Goal: Task Accomplishment & Management: Manage account settings

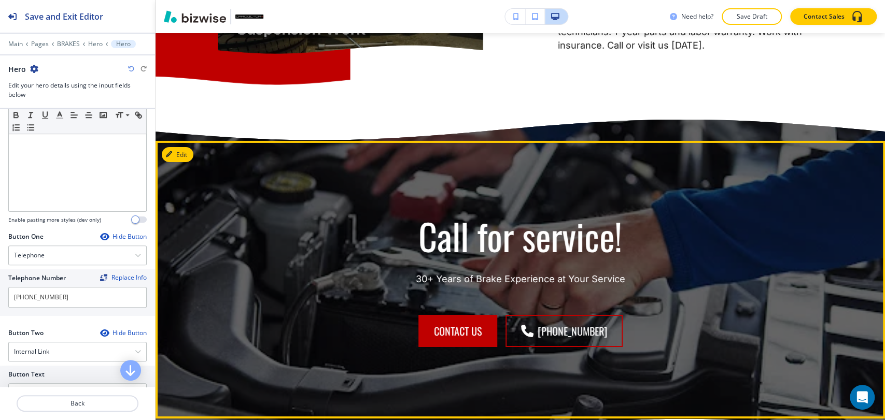
scroll to position [2325, 0]
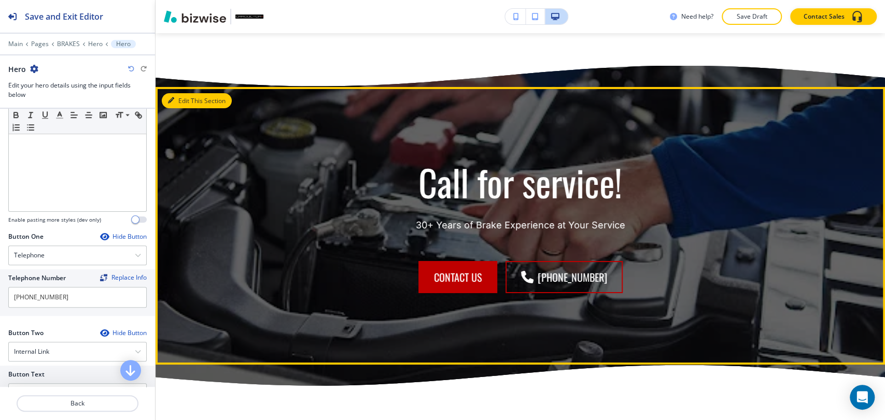
click at [183, 109] on button "Edit This Section" at bounding box center [197, 101] width 70 height 16
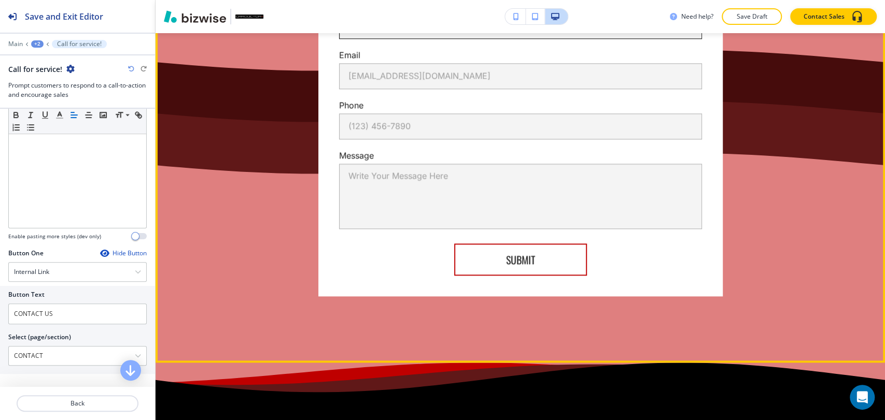
scroll to position [3345, 0]
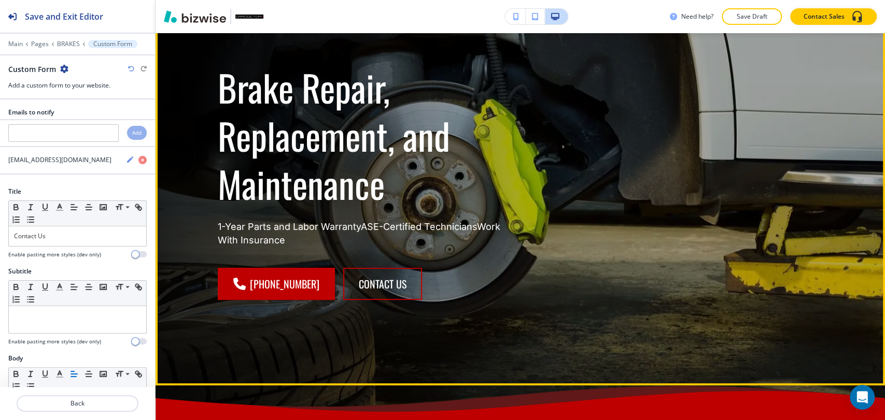
scroll to position [120, 0]
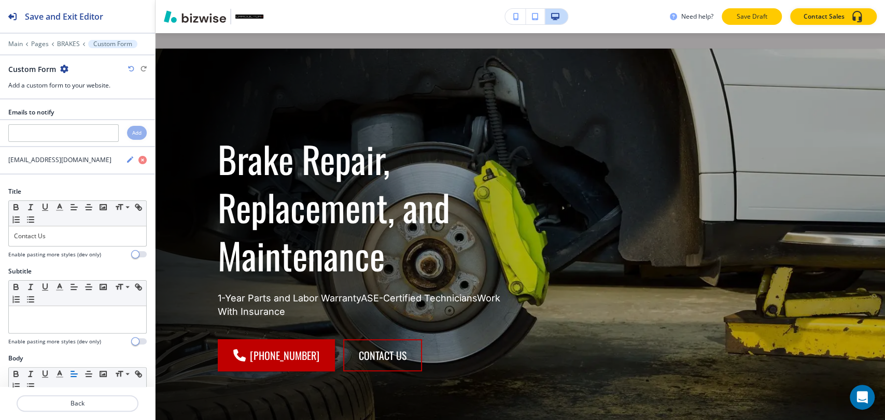
click at [755, 18] on p "Save Draft" at bounding box center [751, 16] width 33 height 9
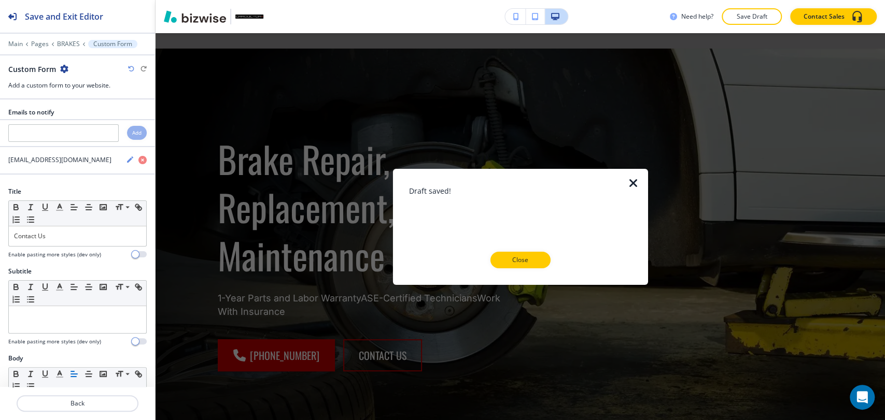
click at [530, 264] on p "Close" at bounding box center [520, 260] width 33 height 9
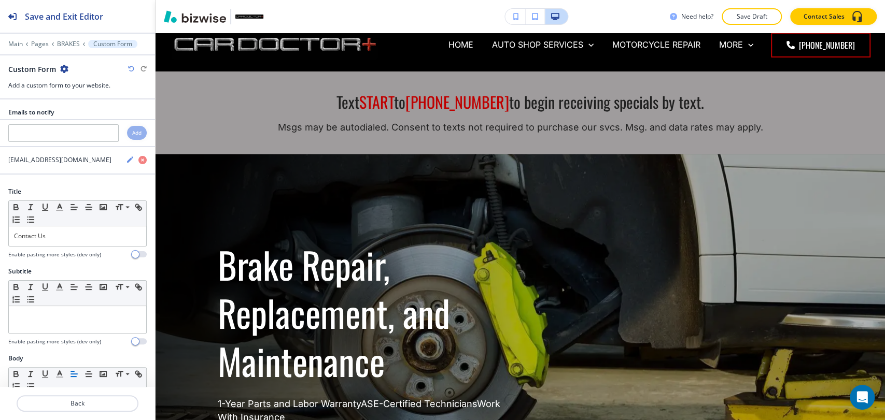
scroll to position [0, 0]
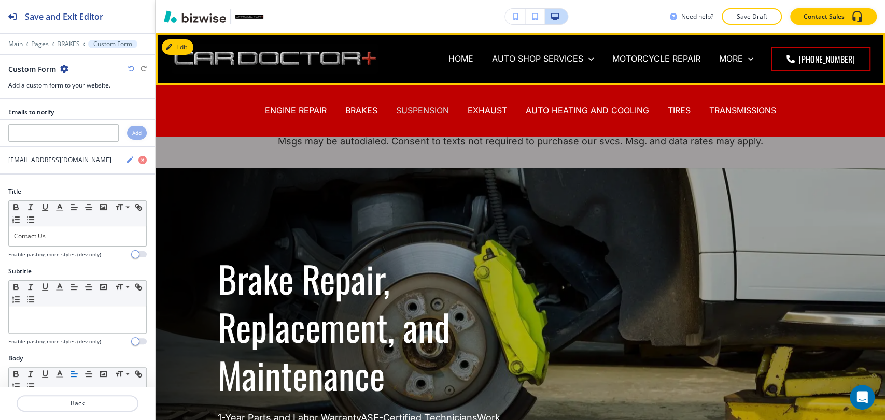
click at [426, 109] on p "SUSPENSION" at bounding box center [422, 111] width 53 height 12
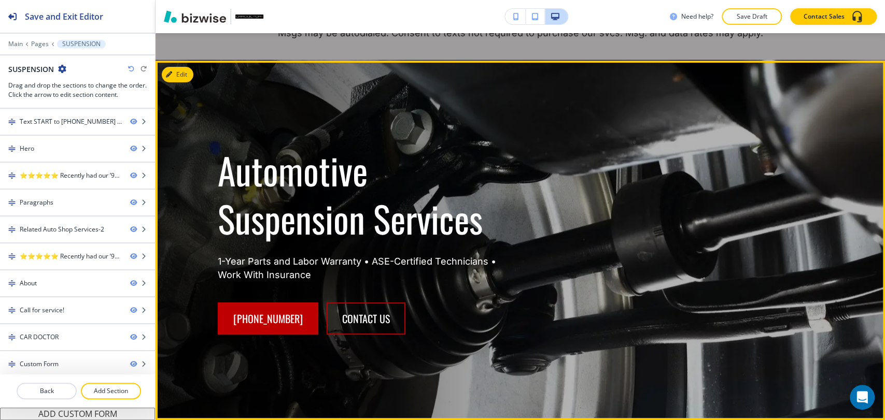
scroll to position [115, 0]
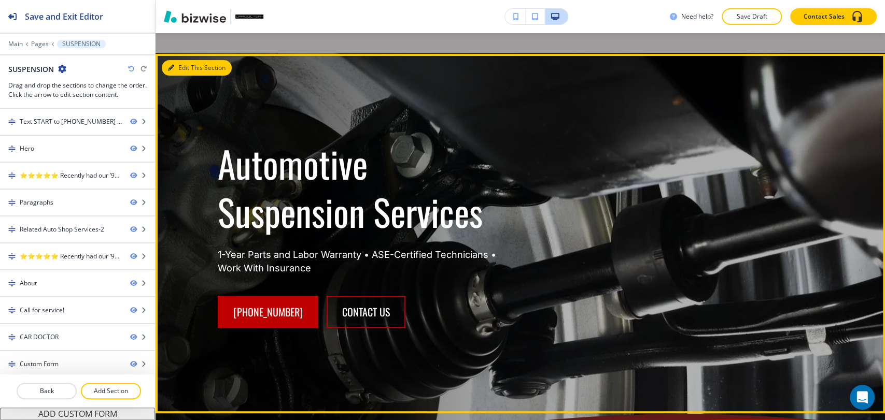
click at [183, 70] on button "Edit This Section" at bounding box center [197, 68] width 70 height 16
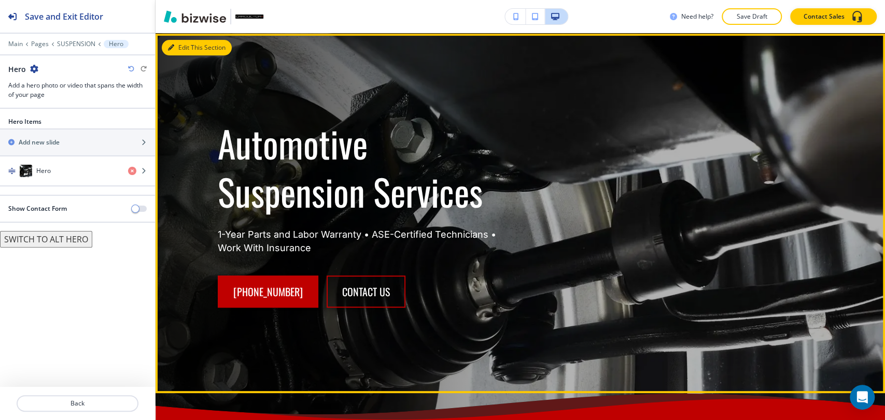
scroll to position [136, 0]
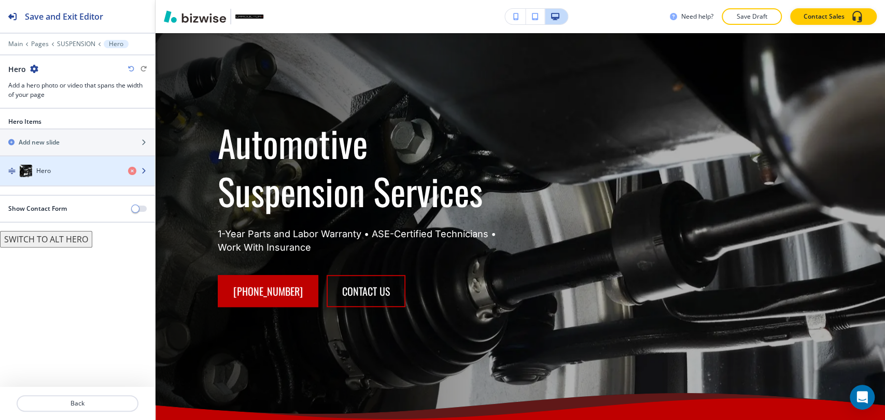
click at [71, 169] on div "Hero" at bounding box center [60, 171] width 120 height 12
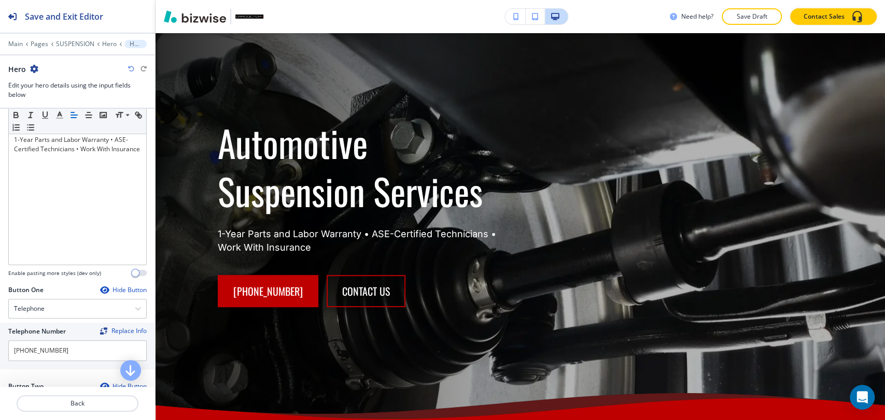
scroll to position [345, 0]
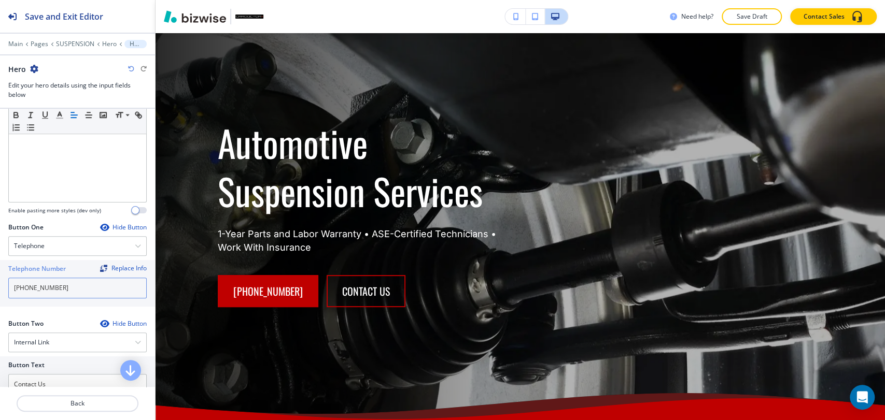
click at [89, 289] on input "[PHONE_NUMBER]" at bounding box center [77, 288] width 138 height 21
click at [85, 286] on input "[PHONE_NUMBER]" at bounding box center [77, 288] width 138 height 21
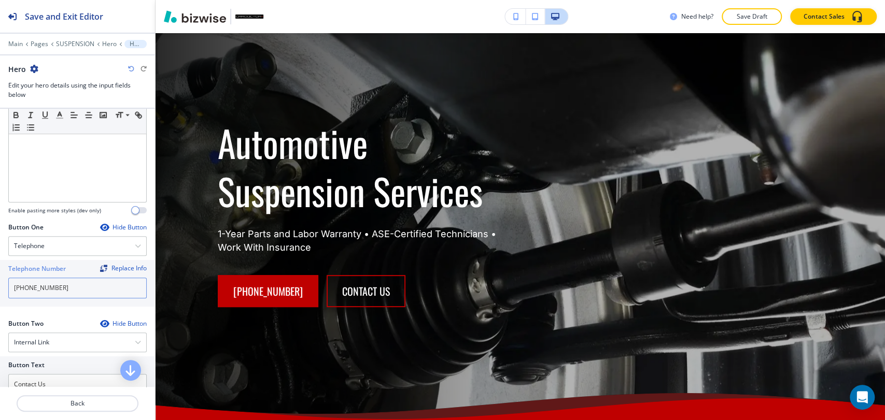
click at [85, 286] on input "[PHONE_NUMBER]" at bounding box center [77, 288] width 138 height 21
click at [60, 246] on div "Telephone" at bounding box center [77, 246] width 137 height 19
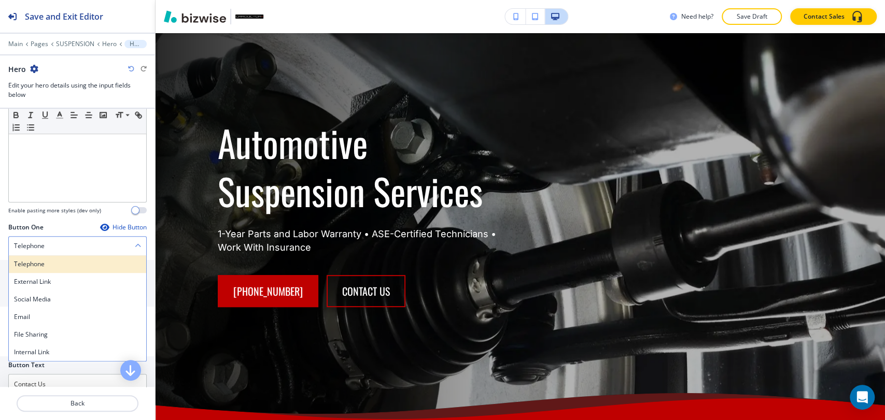
click at [58, 260] on h4 "Telephone" at bounding box center [77, 264] width 127 height 9
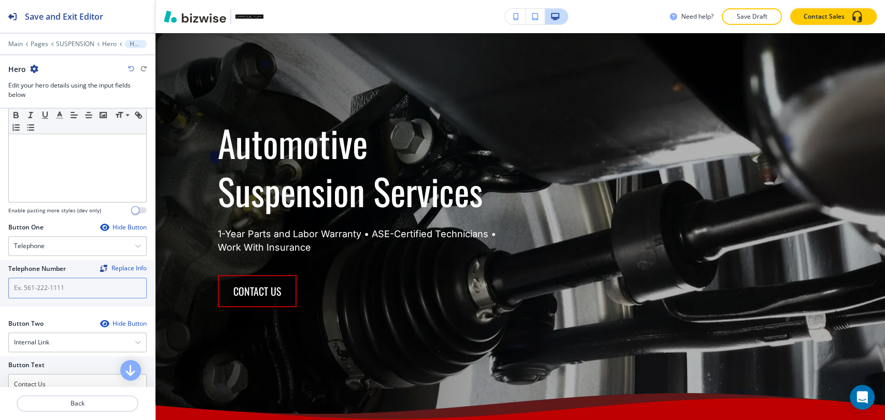
click at [69, 288] on input "text" at bounding box center [77, 288] width 138 height 21
paste input "[PHONE_NUMBER]"
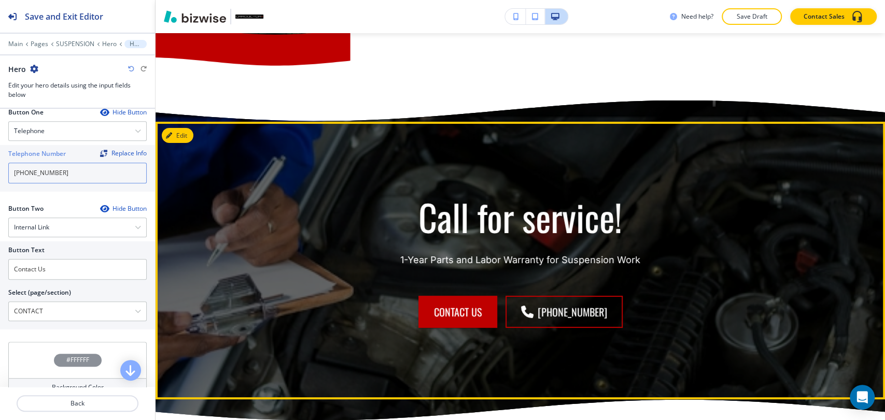
scroll to position [2671, 0]
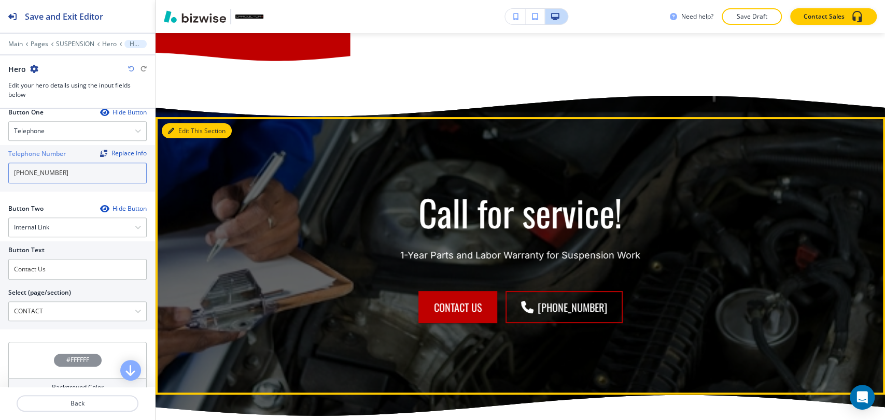
type input "[PHONE_NUMBER]"
click at [184, 139] on button "Edit This Section" at bounding box center [197, 131] width 70 height 16
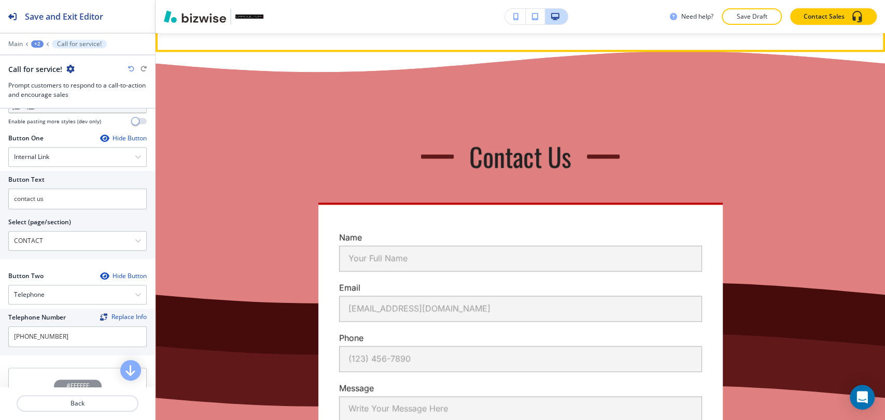
scroll to position [3650, 0]
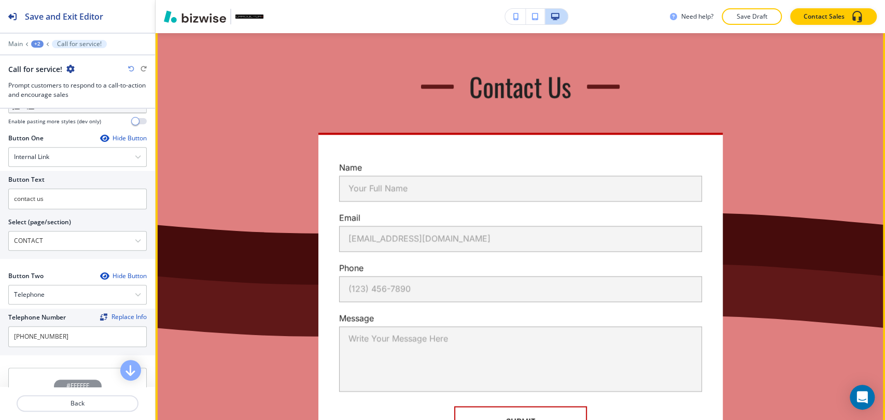
click at [182, 24] on button "Edit This Section" at bounding box center [197, 17] width 70 height 16
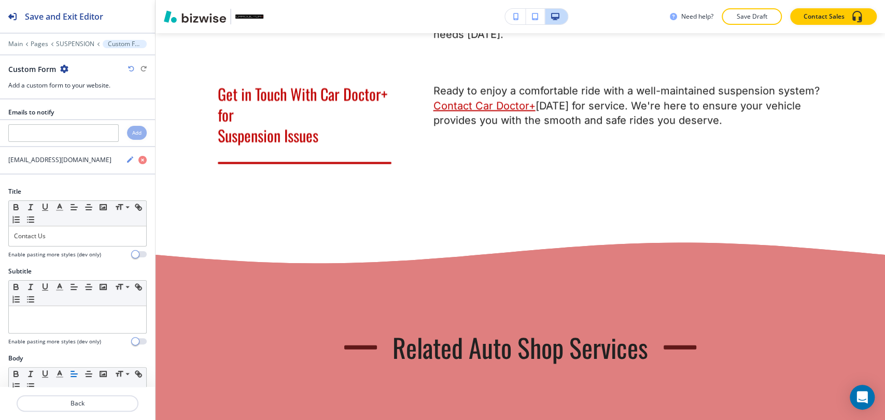
scroll to position [1577, 0]
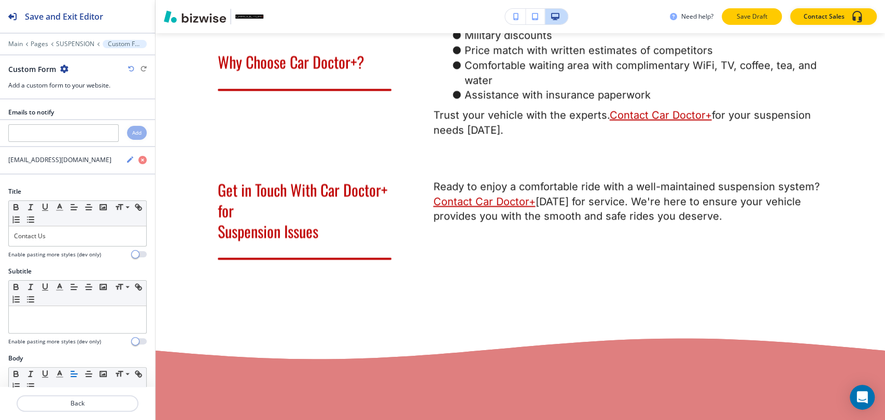
click at [747, 23] on button "Save Draft" at bounding box center [752, 16] width 60 height 17
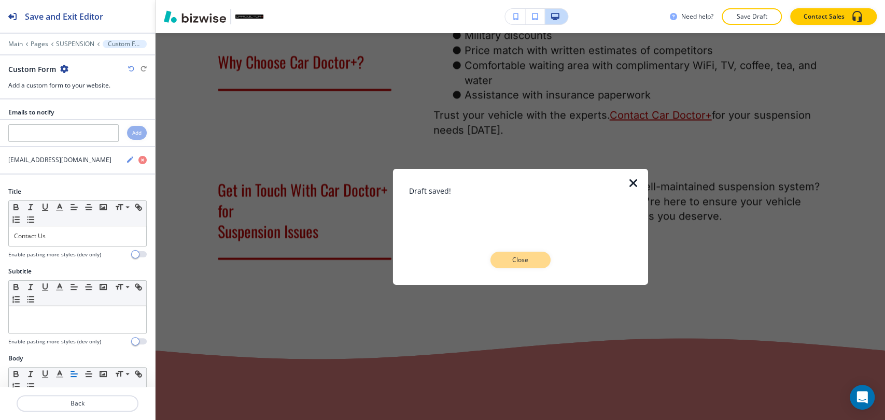
click at [539, 262] on button "Close" at bounding box center [520, 260] width 60 height 17
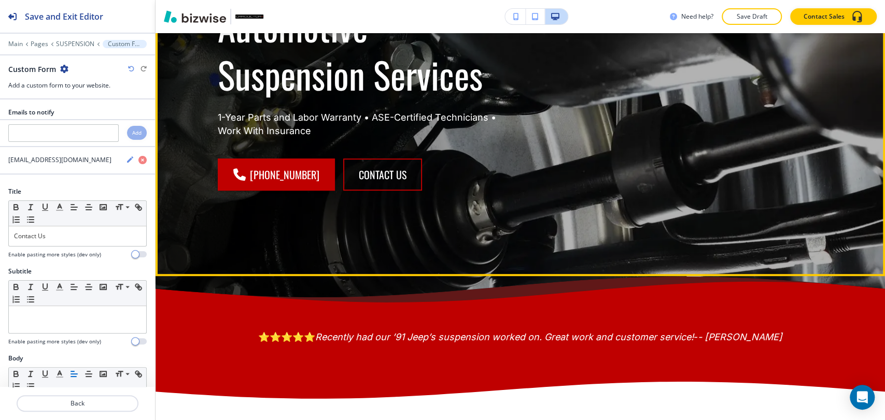
scroll to position [0, 0]
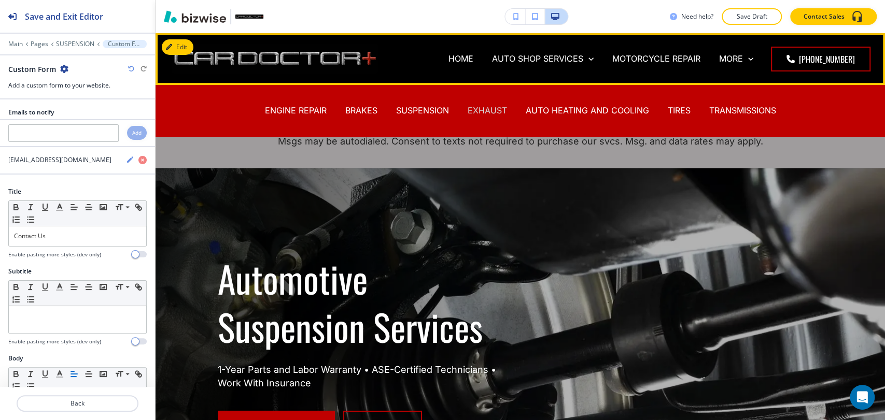
click at [486, 110] on p "EXHAUST" at bounding box center [487, 111] width 39 height 12
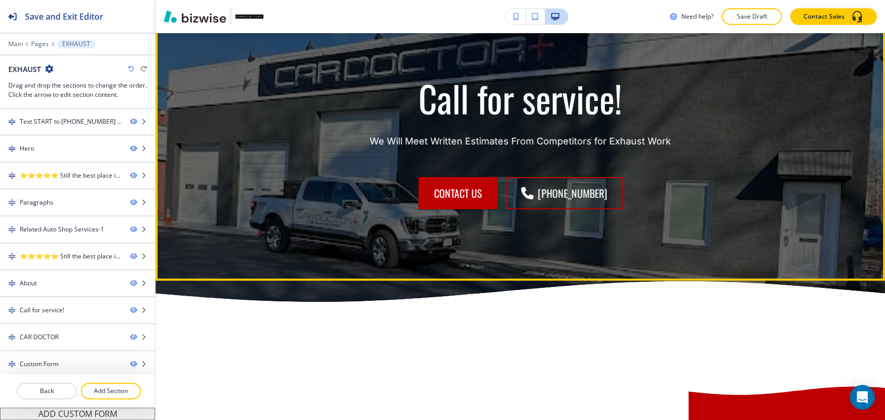
scroll to position [2247, 0]
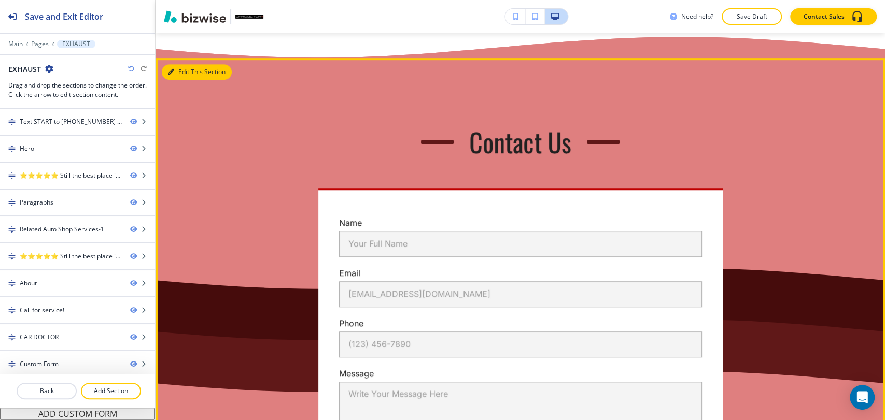
click at [171, 80] on button "Edit This Section" at bounding box center [197, 72] width 70 height 16
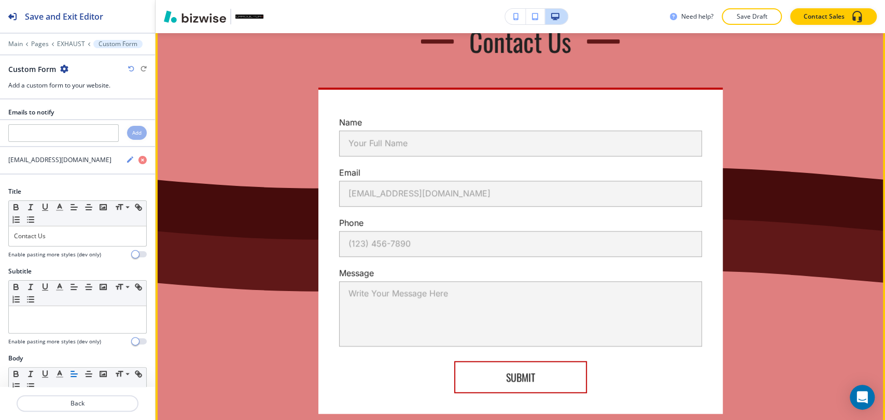
scroll to position [3155, 0]
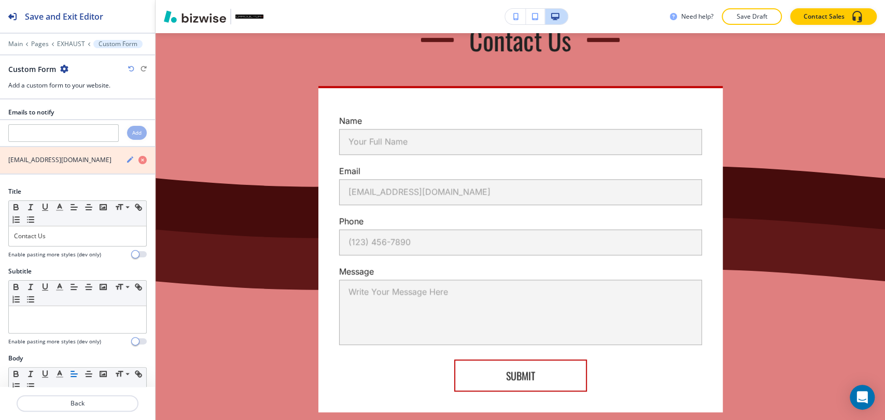
click at [138, 162] on icon "button" at bounding box center [142, 160] width 8 height 8
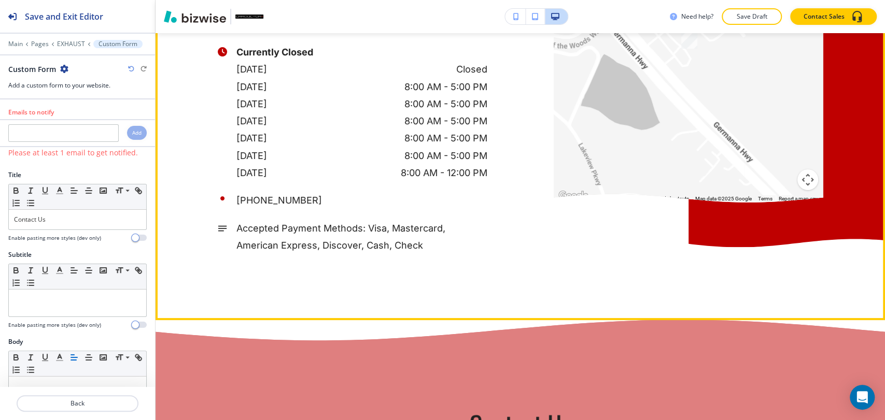
scroll to position [2752, 0]
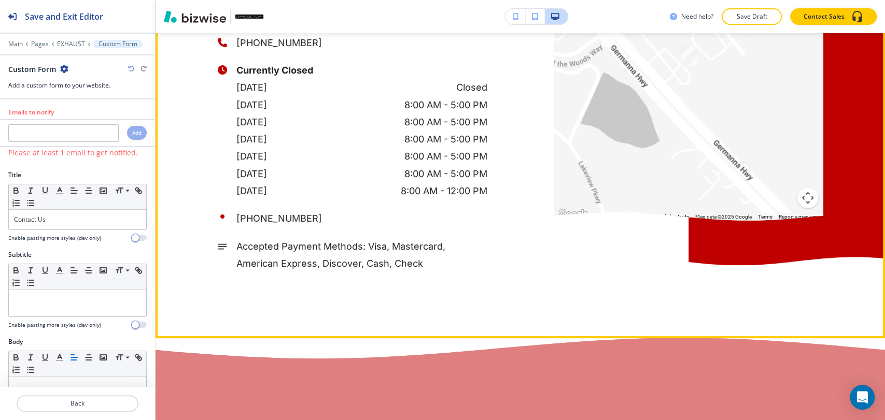
drag, startPoint x: 355, startPoint y: 92, endPoint x: 221, endPoint y: 105, distance: 133.9
click at [221, 105] on div "[STREET_ADDRESS] [EMAIL_ADDRESS][DOMAIN_NAME] [PHONE_NUMBER] Currently Closed […" at bounding box center [353, 125] width 270 height 293
copy div
drag, startPoint x: 233, startPoint y: 95, endPoint x: 350, endPoint y: 94, distance: 117.2
click at [350, 23] on p "[EMAIL_ADDRESS][DOMAIN_NAME]" at bounding box center [361, 14] width 251 height 17
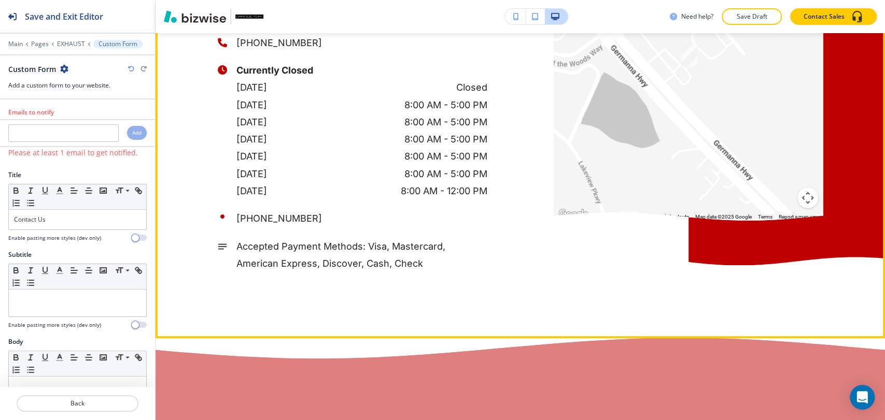
copy p "[EMAIL_ADDRESS][DOMAIN_NAME]"
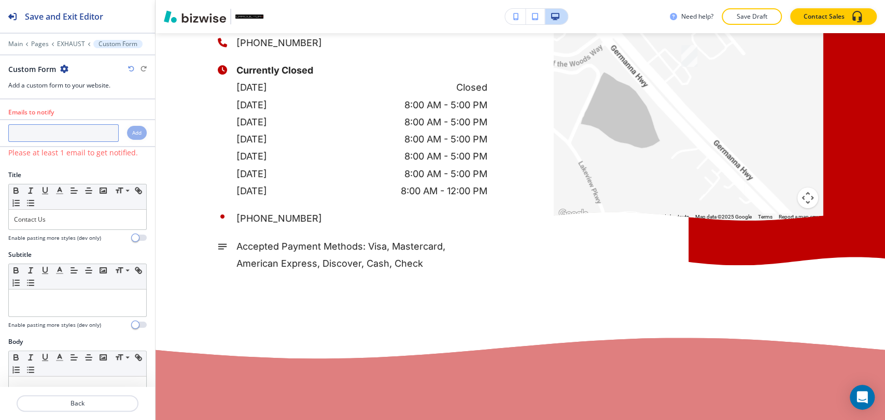
click at [81, 139] on input "text" at bounding box center [63, 133] width 110 height 18
paste input "[EMAIL_ADDRESS][DOMAIN_NAME]"
type input "[EMAIL_ADDRESS][DOMAIN_NAME]"
click at [132, 132] on h4 "Add" at bounding box center [136, 133] width 9 height 8
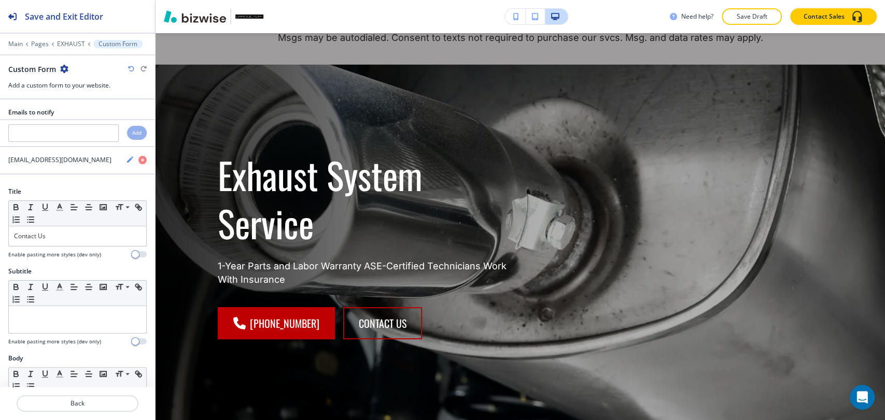
scroll to position [102, 0]
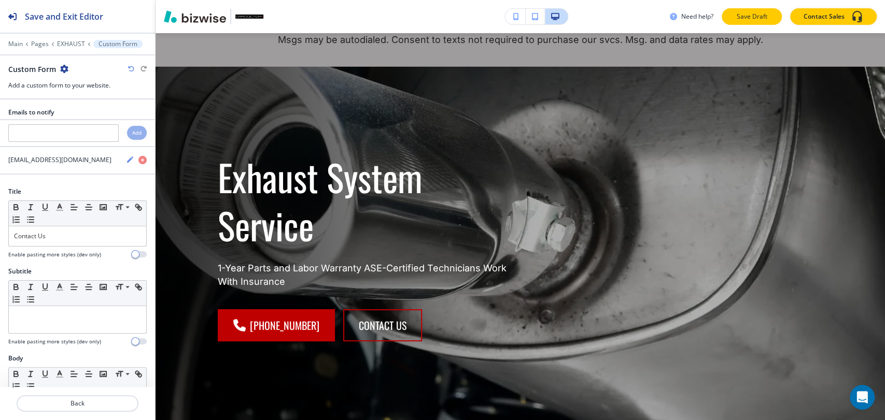
click at [742, 16] on p "Save Draft" at bounding box center [751, 16] width 33 height 9
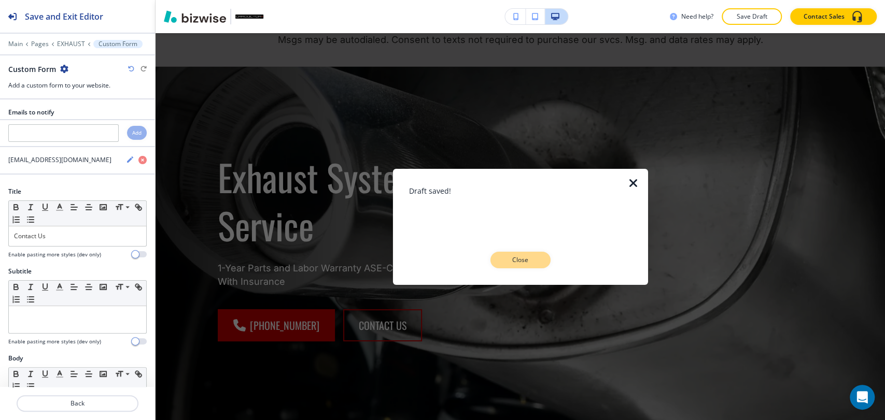
click at [541, 260] on button "Close" at bounding box center [520, 260] width 60 height 17
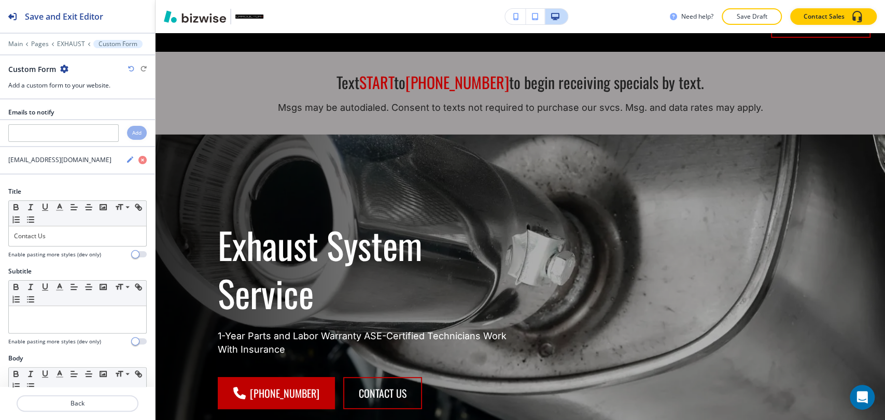
scroll to position [0, 0]
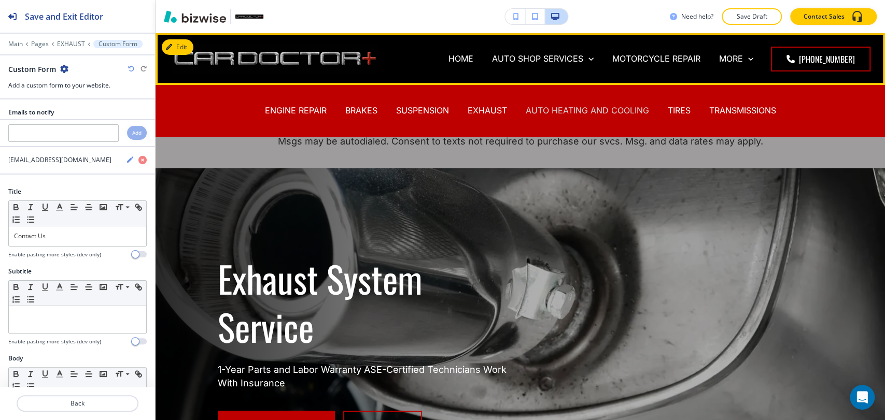
click at [562, 111] on p "AUTO HEATING AND COOLING" at bounding box center [587, 111] width 123 height 12
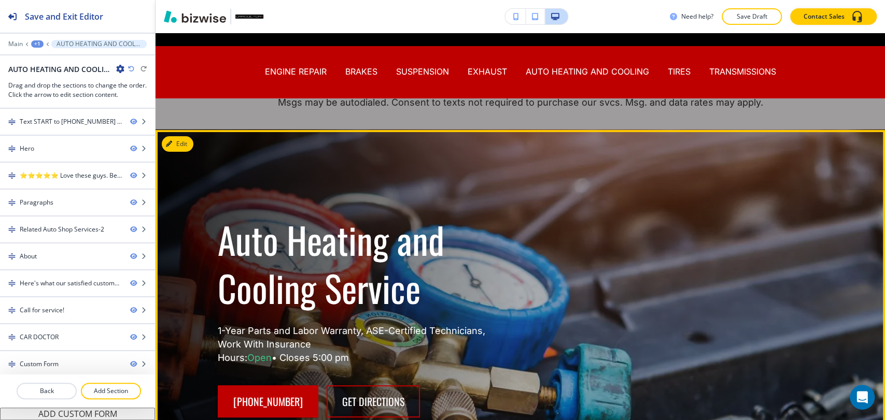
scroll to position [58, 0]
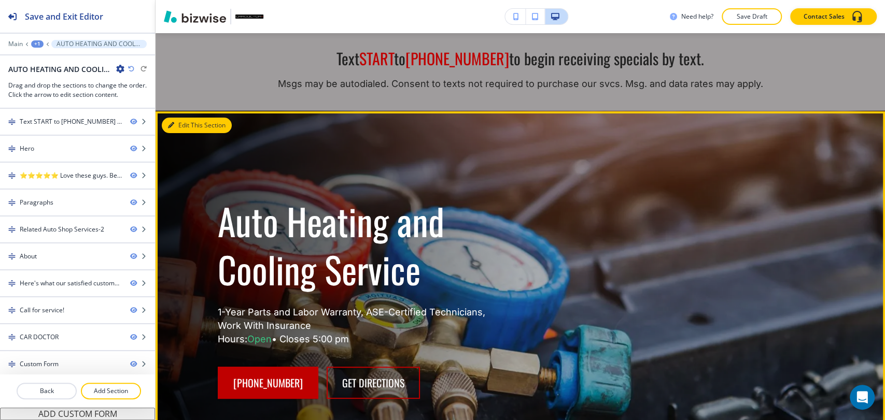
click at [174, 131] on button "Edit This Section" at bounding box center [197, 126] width 70 height 16
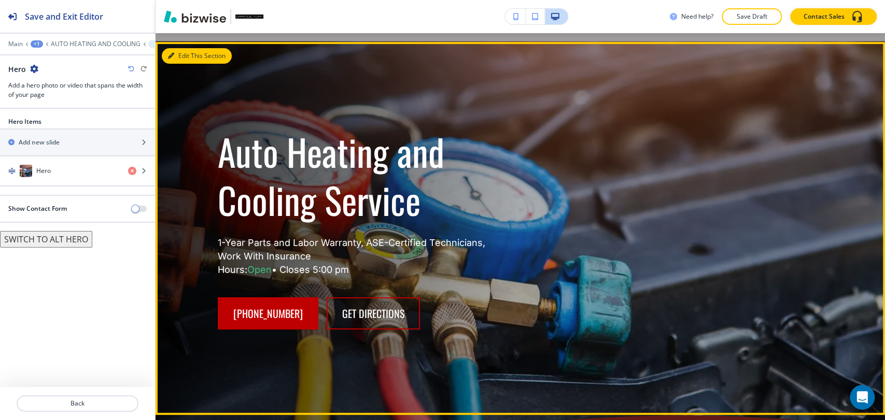
scroll to position [136, 0]
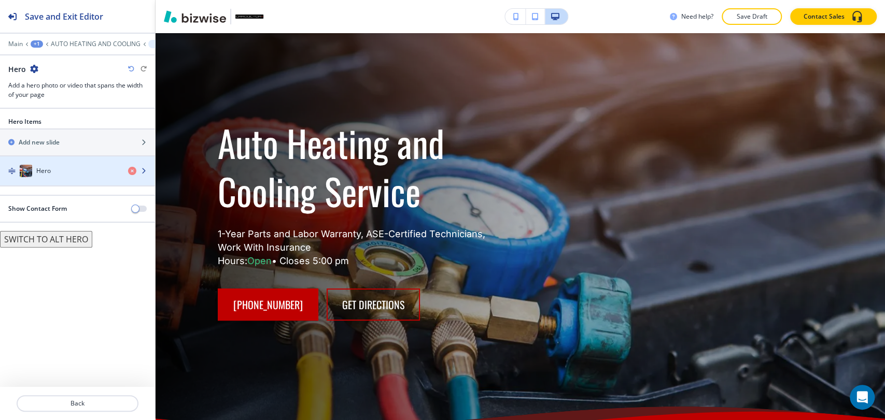
click at [75, 171] on div "Hero" at bounding box center [60, 171] width 120 height 12
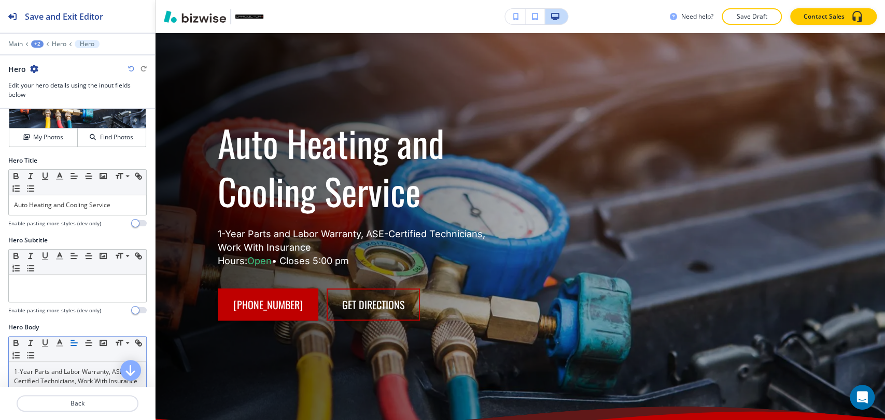
scroll to position [115, 0]
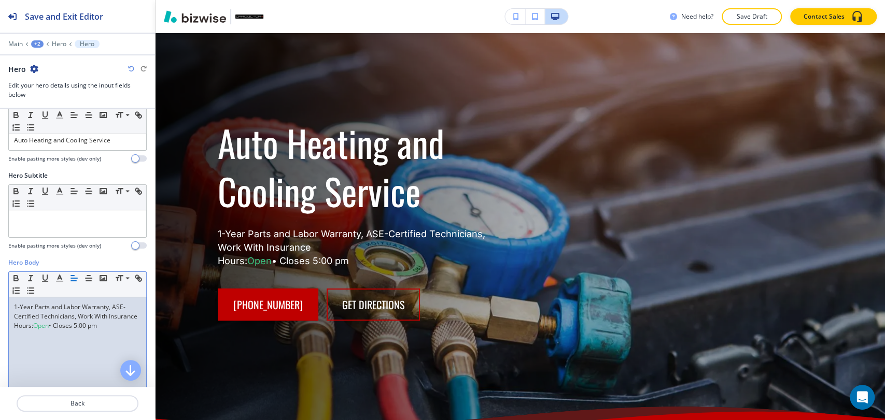
drag, startPoint x: 107, startPoint y: 339, endPoint x: 2, endPoint y: 333, distance: 105.9
click at [2, 333] on div "Hero Body Small Normal Large Huge 1-Year Parts and Labor Warranty, ASE-Certifie…" at bounding box center [77, 355] width 155 height 195
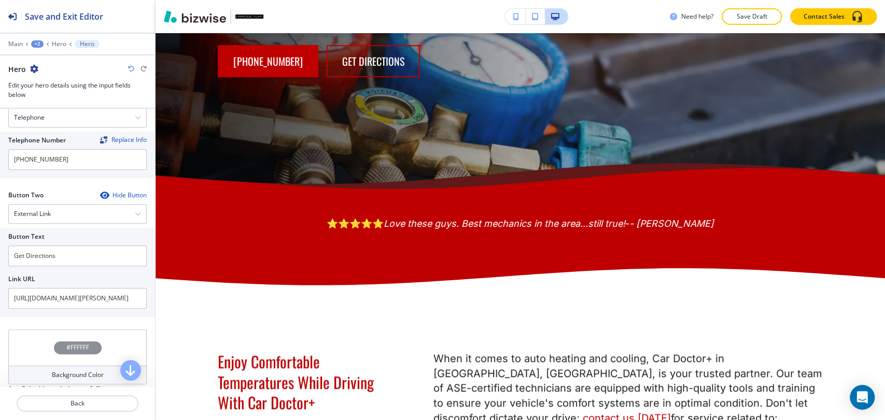
scroll to position [454, 0]
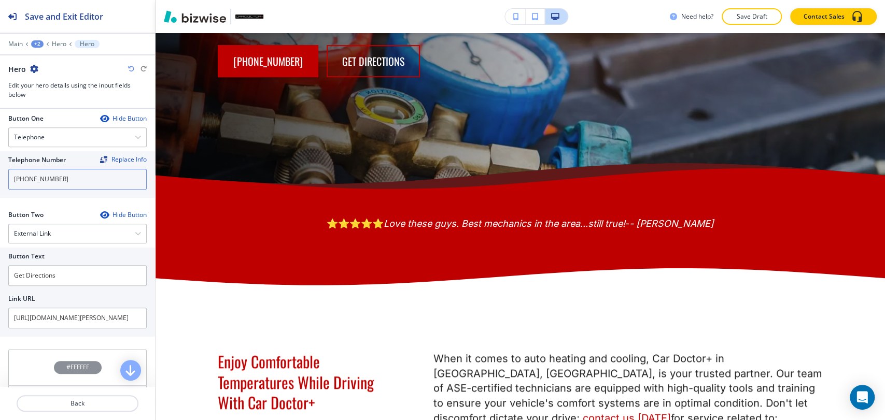
click at [85, 181] on input "[PHONE_NUMBER]" at bounding box center [77, 179] width 138 height 21
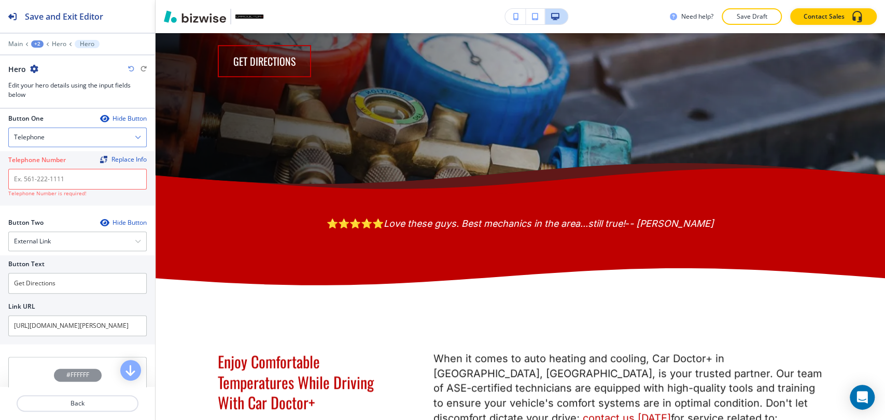
click at [90, 139] on div "Telephone" at bounding box center [77, 137] width 137 height 19
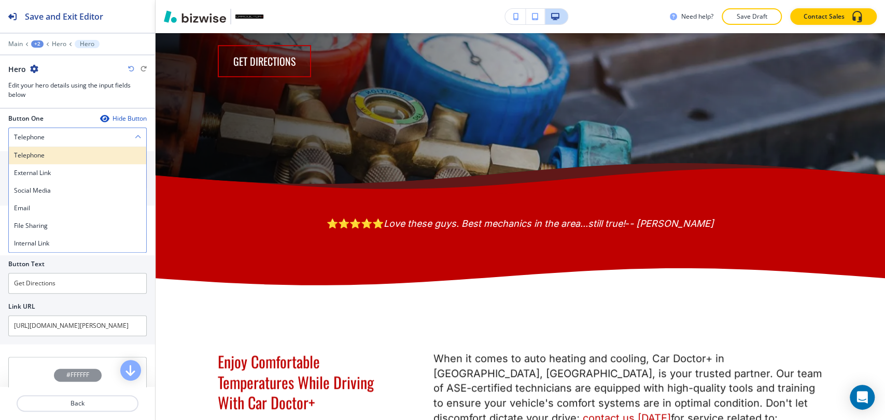
click at [87, 153] on h4 "Telephone" at bounding box center [77, 155] width 127 height 9
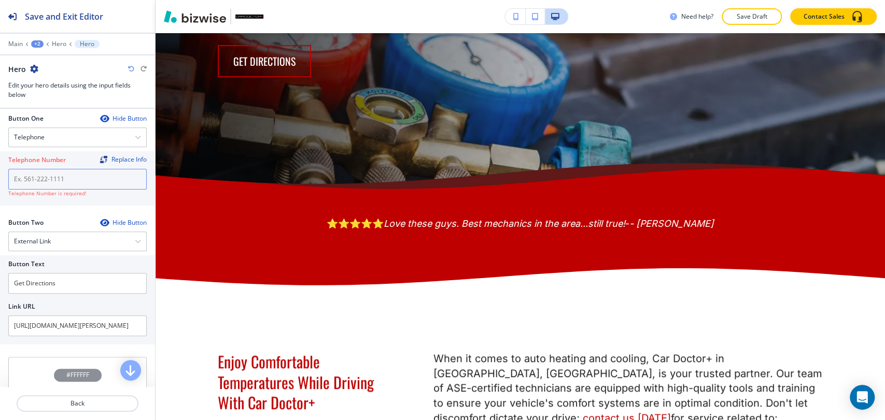
click at [58, 184] on input "text" at bounding box center [77, 179] width 138 height 21
paste input "[PHONE_NUMBER]"
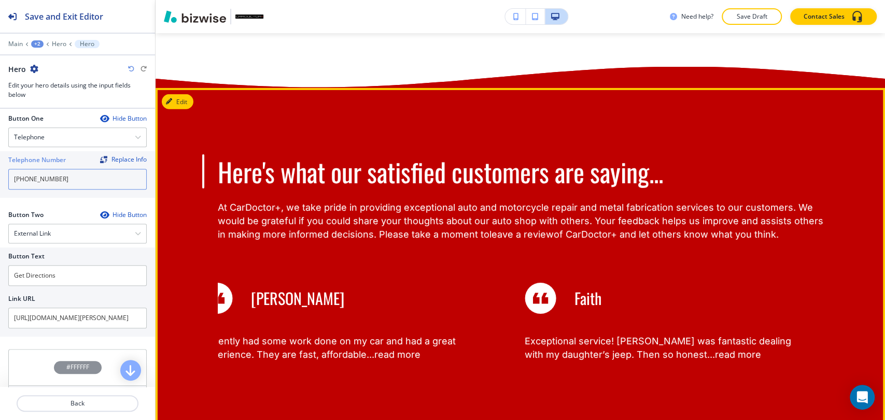
scroll to position [2210, 0]
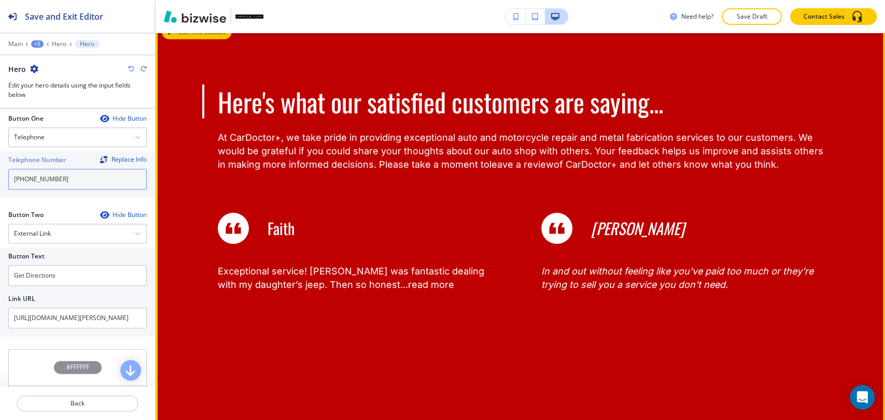
type input "[PHONE_NUMBER]"
click at [183, 40] on button "Edit This Section" at bounding box center [197, 32] width 70 height 16
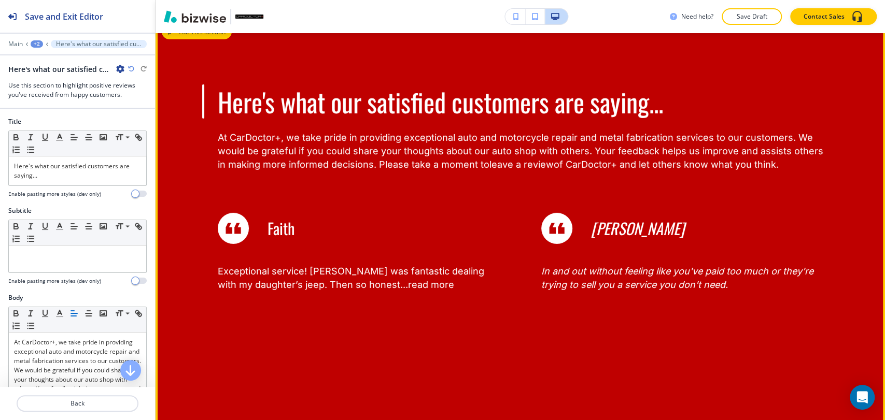
scroll to position [2283, 0]
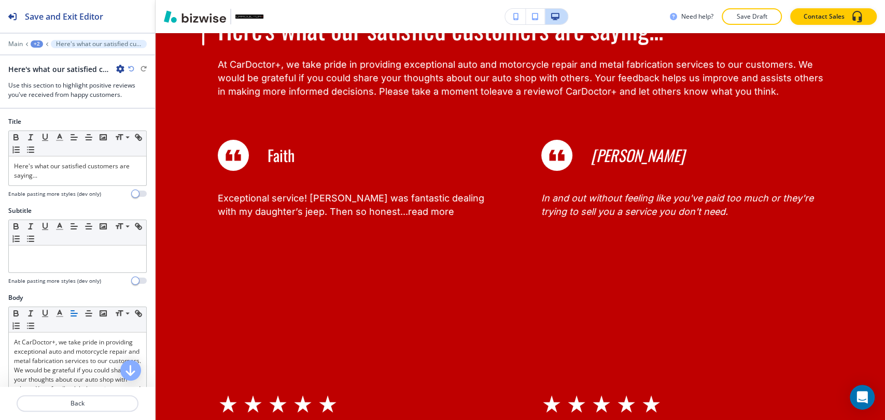
click at [119, 71] on icon "button" at bounding box center [120, 69] width 8 height 8
click at [149, 120] on p "Delete Section" at bounding box center [149, 122] width 53 height 9
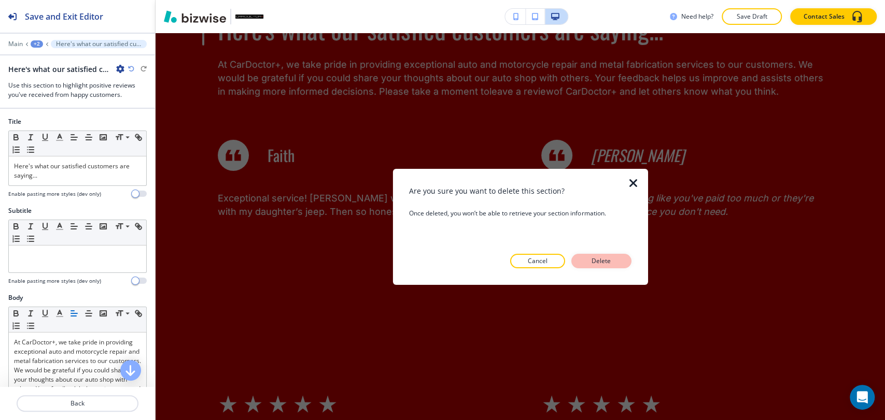
click at [599, 257] on p "Delete" at bounding box center [601, 261] width 25 height 9
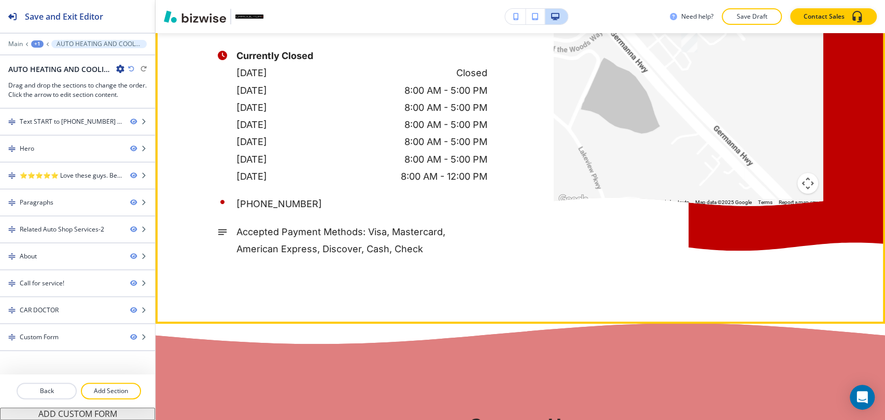
scroll to position [2744, 0]
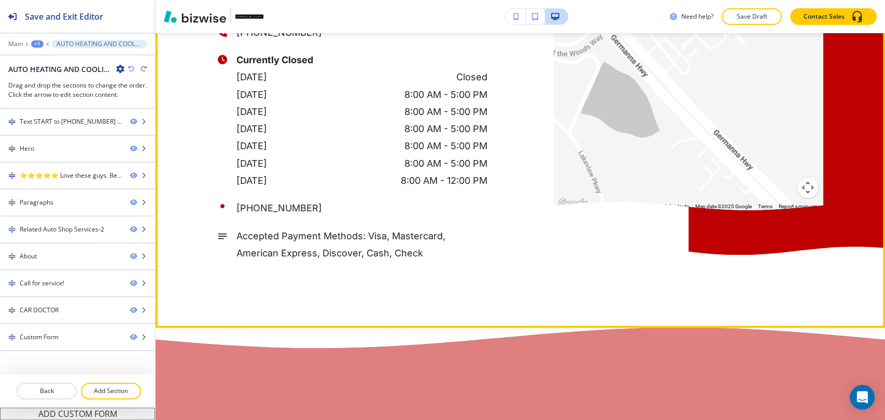
drag, startPoint x: 357, startPoint y: 96, endPoint x: 231, endPoint y: 94, distance: 126.5
click at [231, 13] on div "[EMAIL_ADDRESS][DOMAIN_NAME]" at bounding box center [353, 4] width 270 height 17
copy p "[EMAIL_ADDRESS][DOMAIN_NAME]"
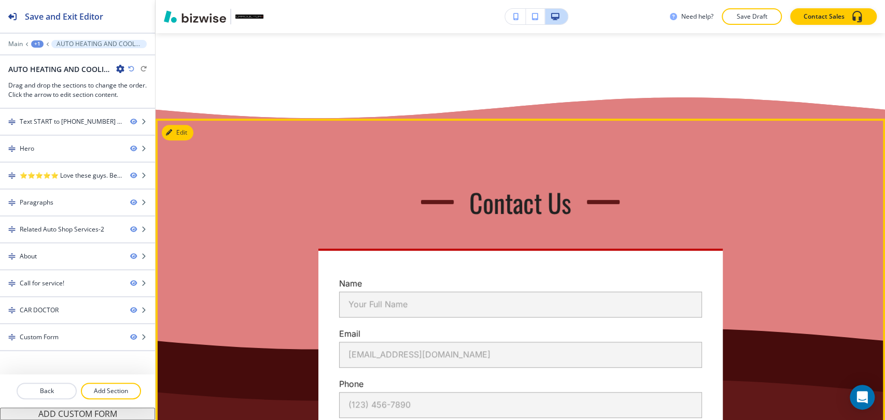
scroll to position [2974, 0]
click at [181, 141] on button "Edit This Section" at bounding box center [197, 133] width 70 height 16
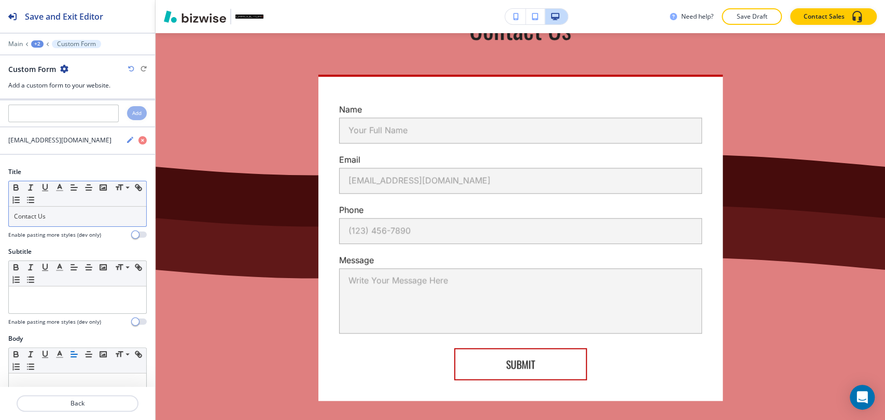
scroll to position [0, 0]
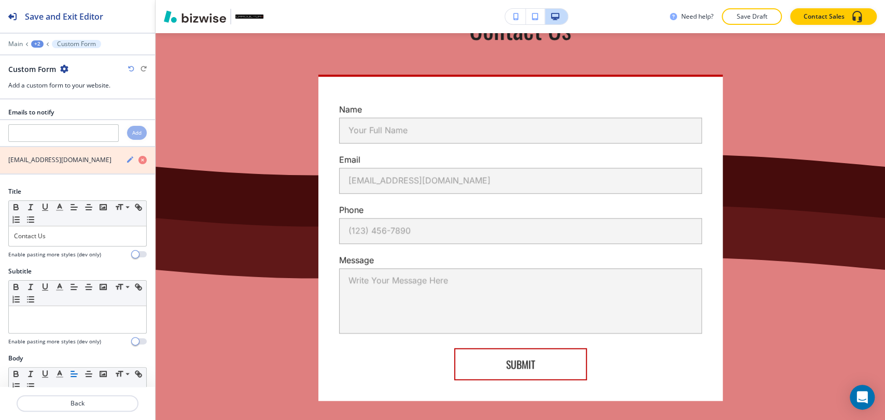
click at [138, 158] on icon "button" at bounding box center [142, 160] width 8 height 8
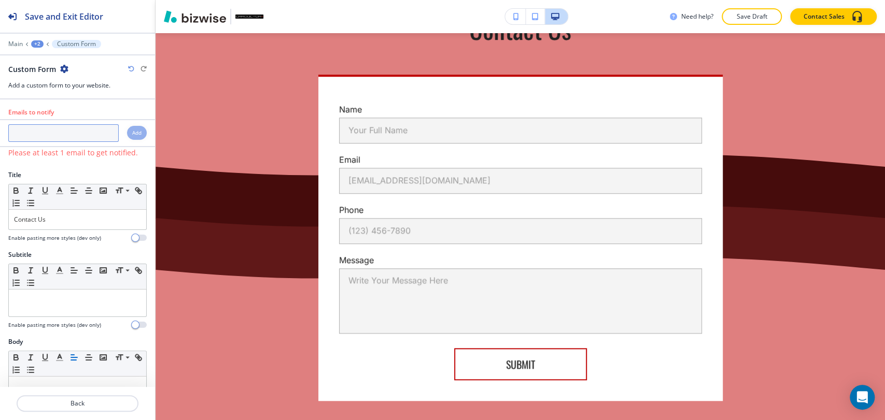
click at [81, 134] on input "text" at bounding box center [63, 133] width 110 height 18
paste input "[EMAIL_ADDRESS][DOMAIN_NAME]"
type input "[EMAIL_ADDRESS][DOMAIN_NAME]"
click at [132, 136] on h4 "Add" at bounding box center [136, 133] width 9 height 8
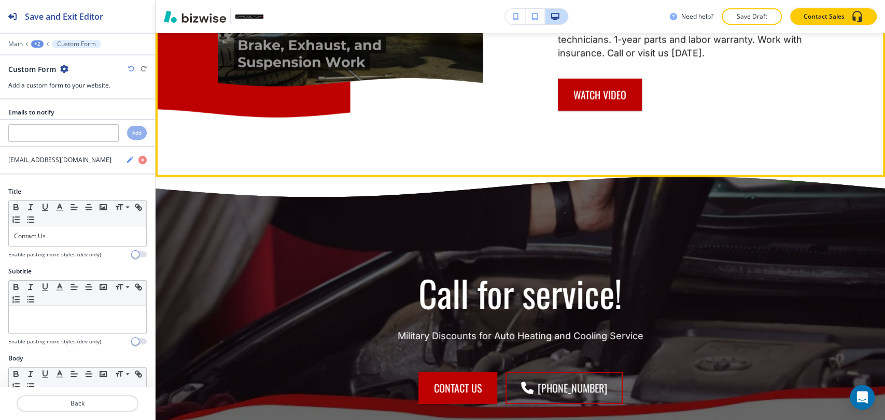
scroll to position [2111, 0]
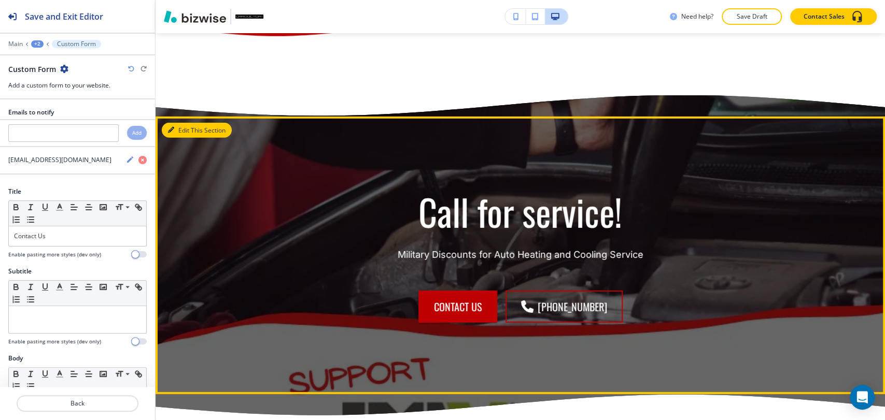
click at [186, 138] on button "Edit This Section" at bounding box center [197, 131] width 70 height 16
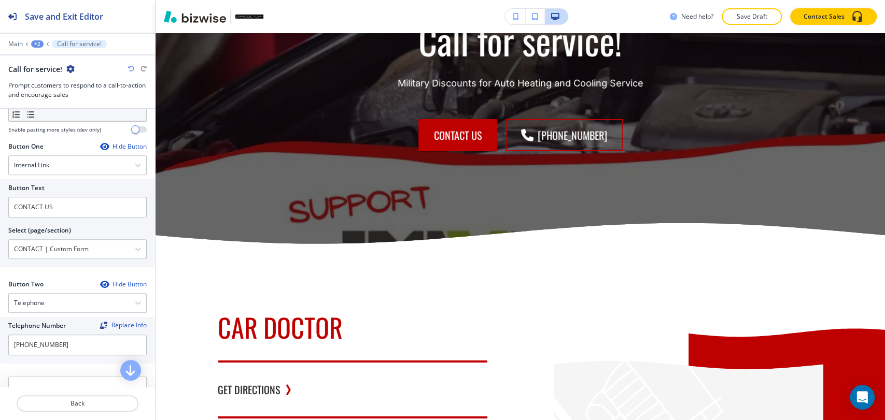
scroll to position [345, 0]
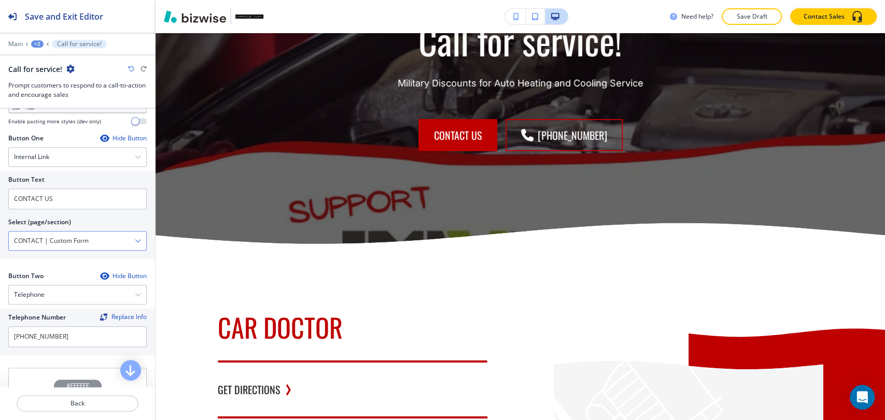
click at [122, 243] on \(page\/section\) "CONTACT | Custom Form" at bounding box center [72, 241] width 126 height 18
click at [122, 242] on \(page\/section\) "CONTACT | Custom Form" at bounding box center [72, 241] width 126 height 18
click at [123, 242] on \(page\/section\) "Manual Input" at bounding box center [72, 241] width 126 height 18
type \(page\/section\) "CONTACT"
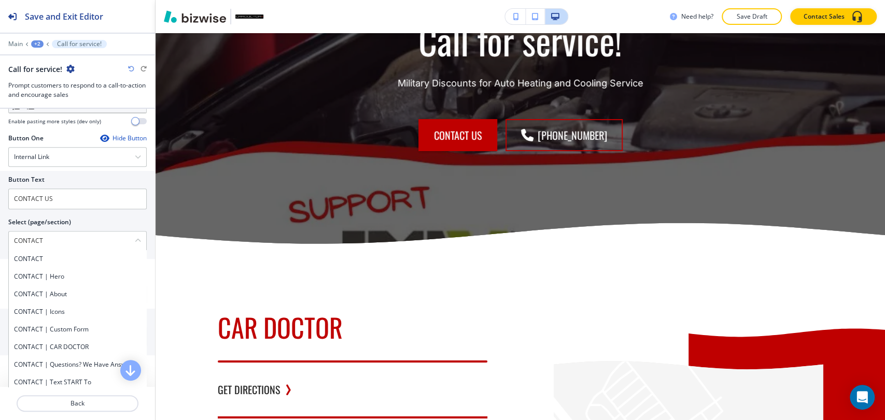
click at [45, 255] on h4 "CONTACT" at bounding box center [77, 259] width 127 height 9
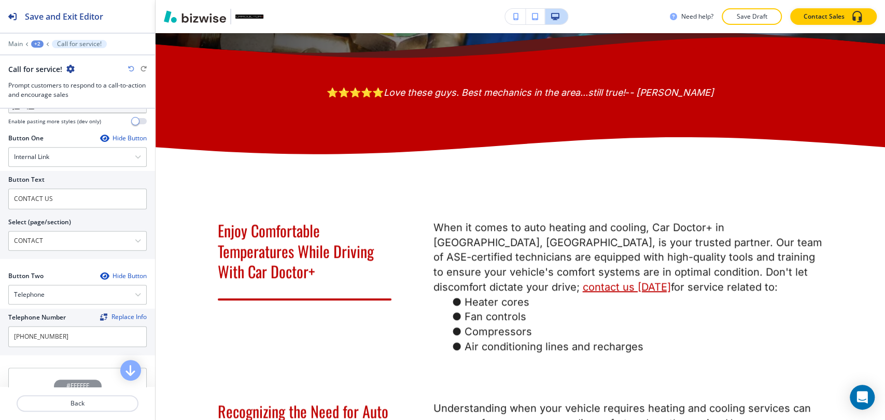
scroll to position [266, 0]
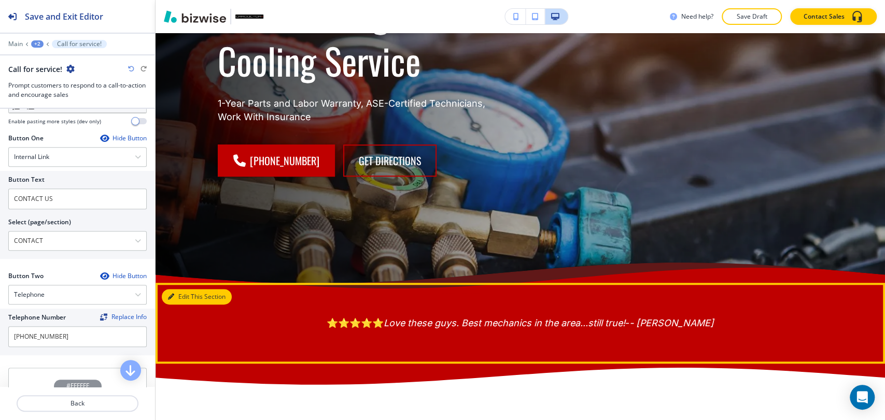
click at [191, 296] on button "Edit This Section" at bounding box center [197, 297] width 70 height 16
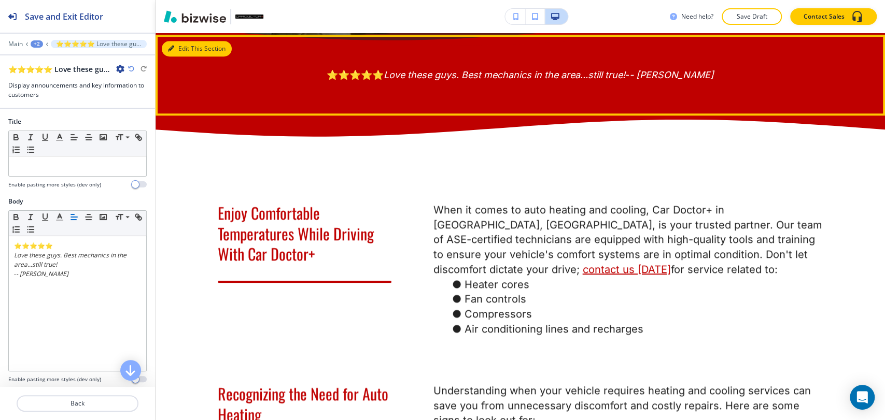
scroll to position [516, 0]
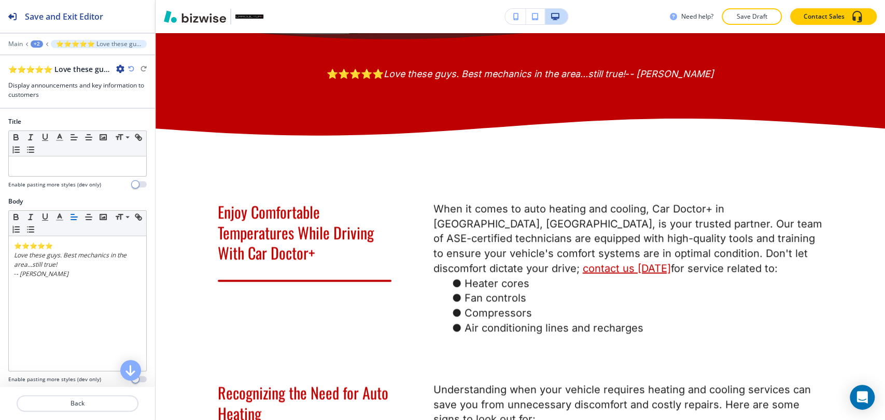
click at [117, 67] on icon "button" at bounding box center [120, 69] width 8 height 8
click at [156, 101] on p "Duplicate Section" at bounding box center [149, 104] width 53 height 9
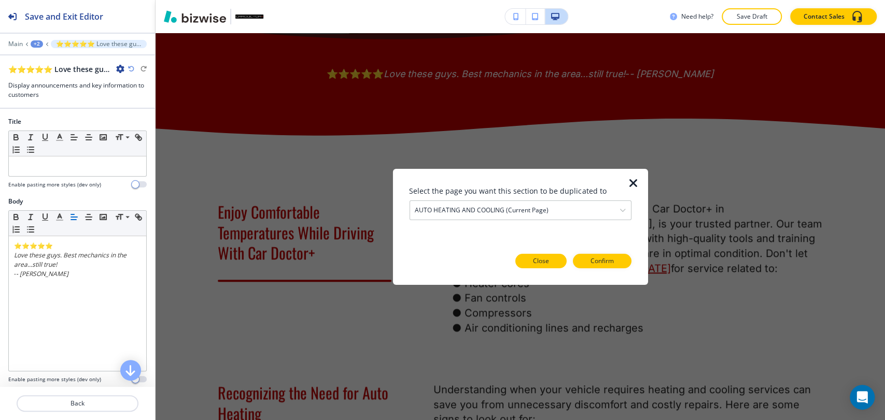
click at [548, 259] on p "Close" at bounding box center [541, 261] width 16 height 9
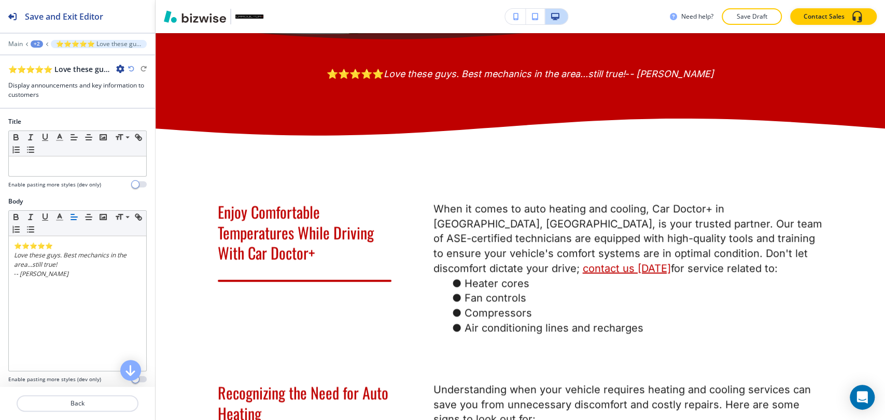
click at [118, 71] on icon "button" at bounding box center [120, 69] width 8 height 8
click at [142, 108] on p "Duplicate Section" at bounding box center [149, 104] width 53 height 9
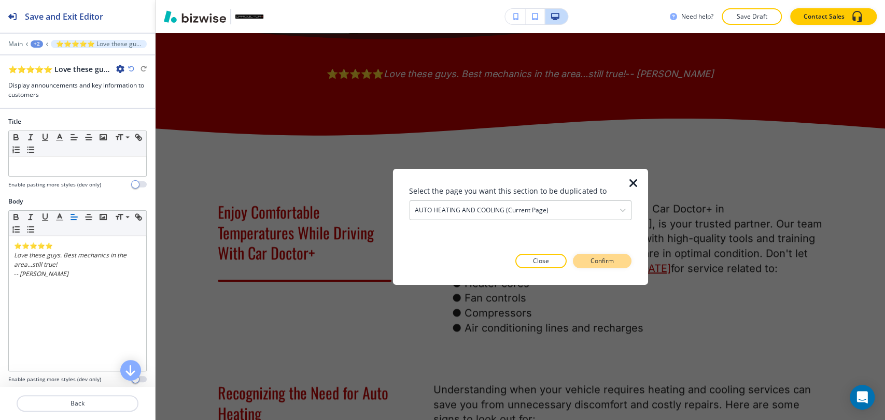
click at [607, 259] on p "Confirm" at bounding box center [602, 261] width 23 height 9
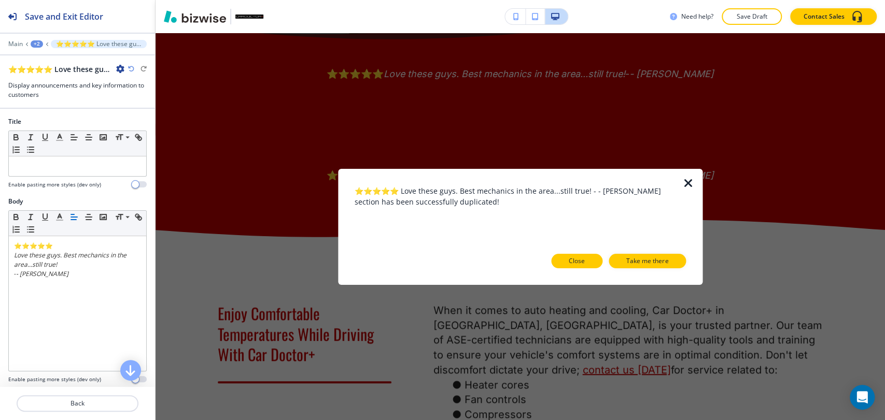
click at [581, 258] on p "Close" at bounding box center [577, 261] width 16 height 9
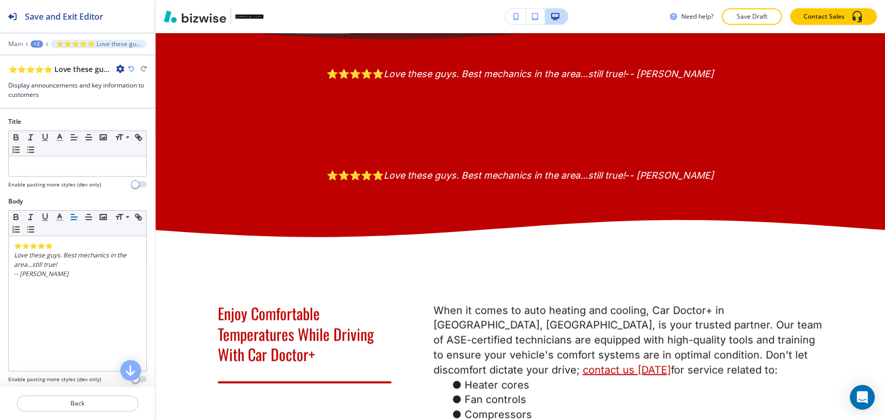
click at [37, 43] on div "+2" at bounding box center [37, 43] width 12 height 7
click at [76, 81] on p "AUTO HEATING AND COOLING" at bounding box center [63, 79] width 53 height 9
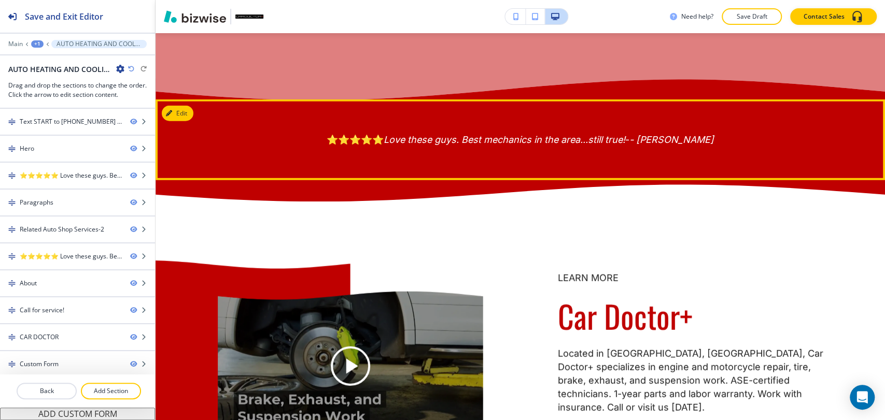
scroll to position [1701, 0]
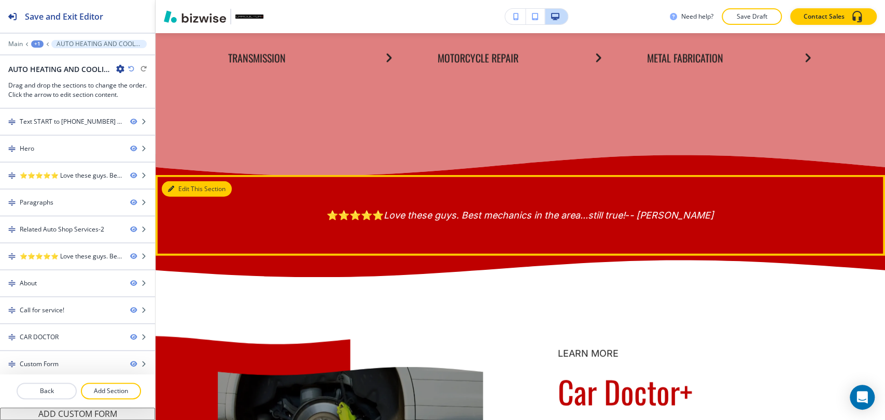
click at [193, 197] on button "Edit This Section" at bounding box center [197, 189] width 70 height 16
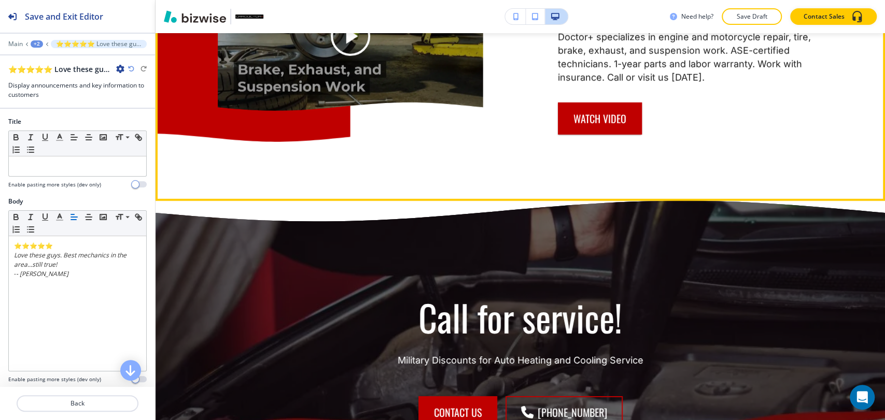
scroll to position [2047, 0]
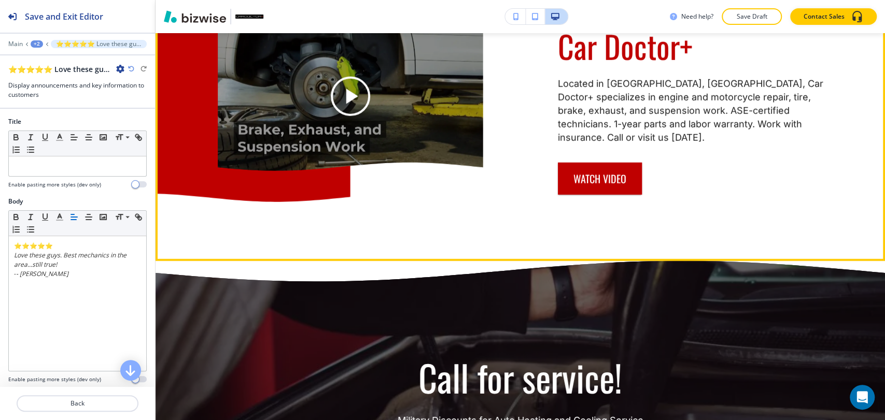
drag, startPoint x: 187, startPoint y: 61, endPoint x: 177, endPoint y: 66, distance: 11.1
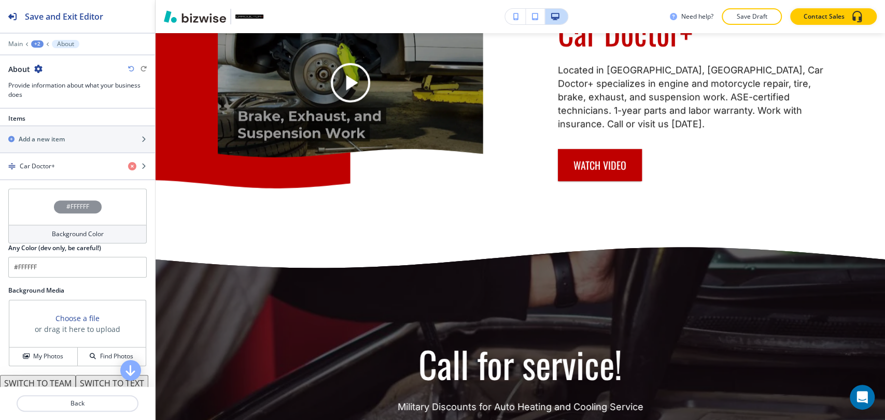
scroll to position [345, 0]
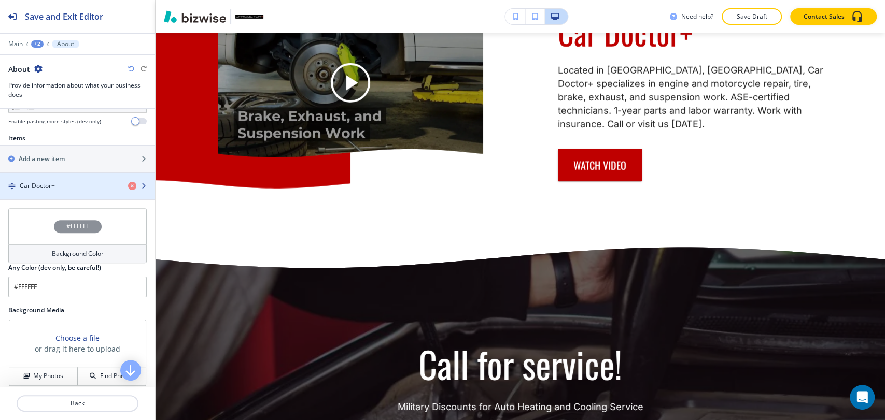
click at [78, 187] on div "Car Doctor+" at bounding box center [60, 185] width 120 height 9
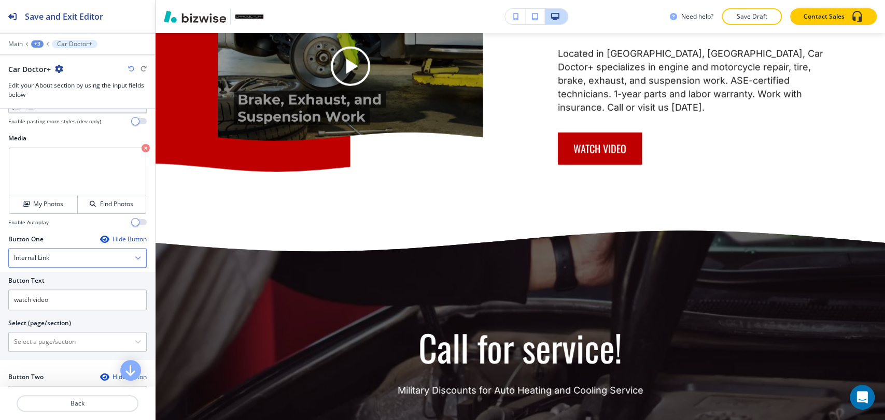
click at [97, 259] on div "Internal Link" at bounding box center [77, 258] width 137 height 19
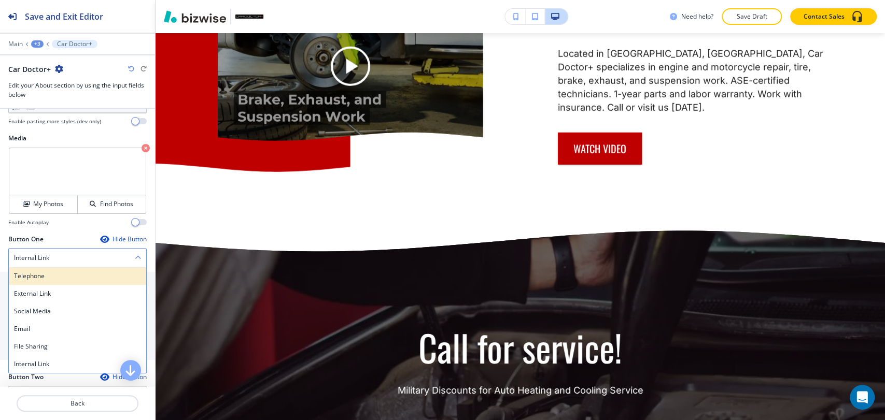
click at [92, 275] on h4 "Telephone" at bounding box center [77, 276] width 127 height 9
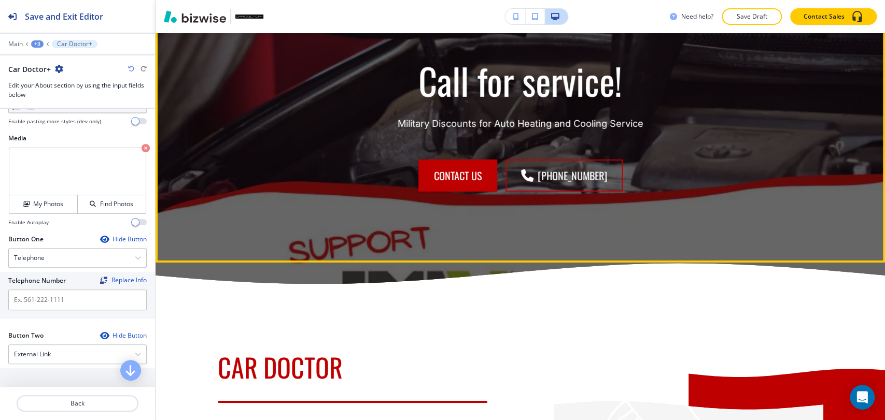
scroll to position [2307, 0]
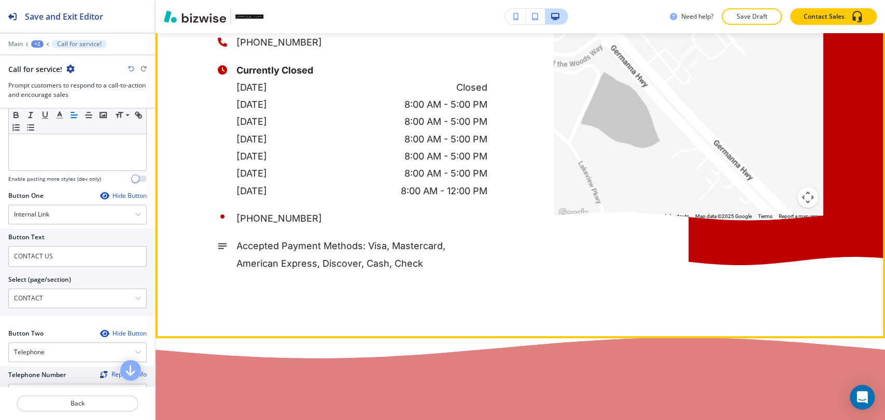
scroll to position [2997, 0]
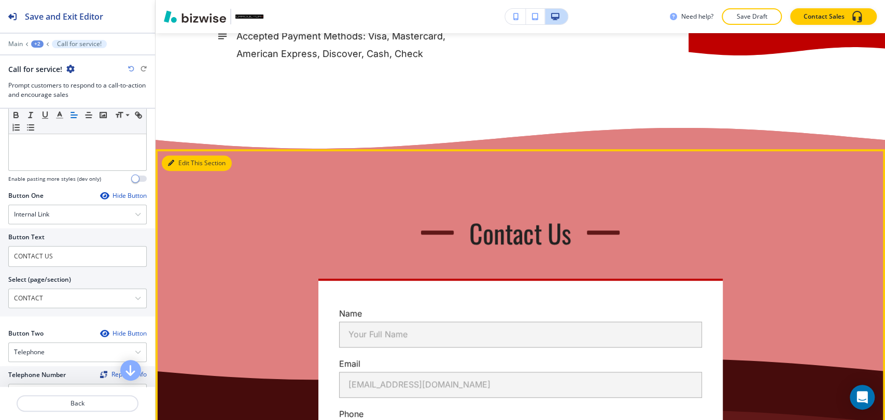
click at [191, 171] on button "Edit This Section" at bounding box center [197, 164] width 70 height 16
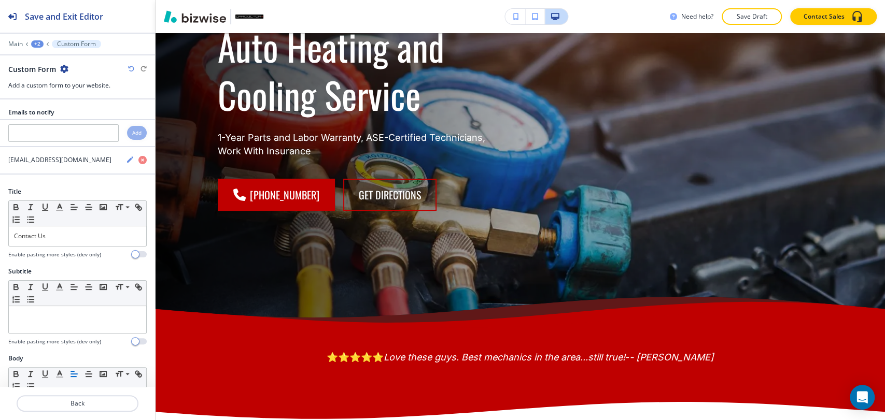
scroll to position [0, 0]
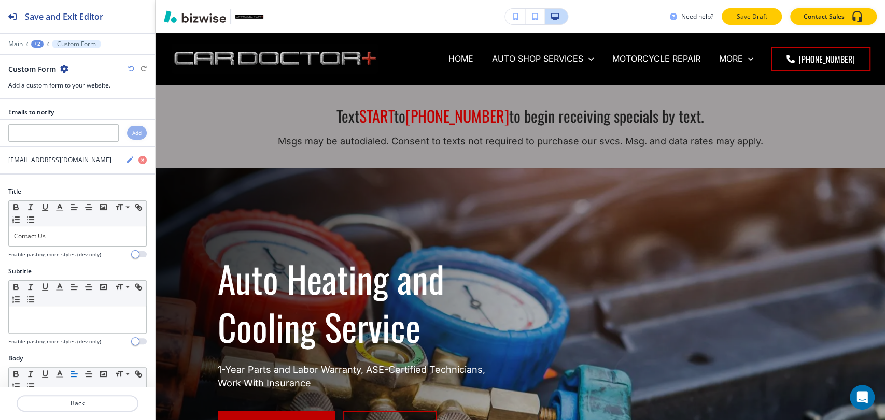
click at [753, 19] on p "Save Draft" at bounding box center [751, 16] width 33 height 9
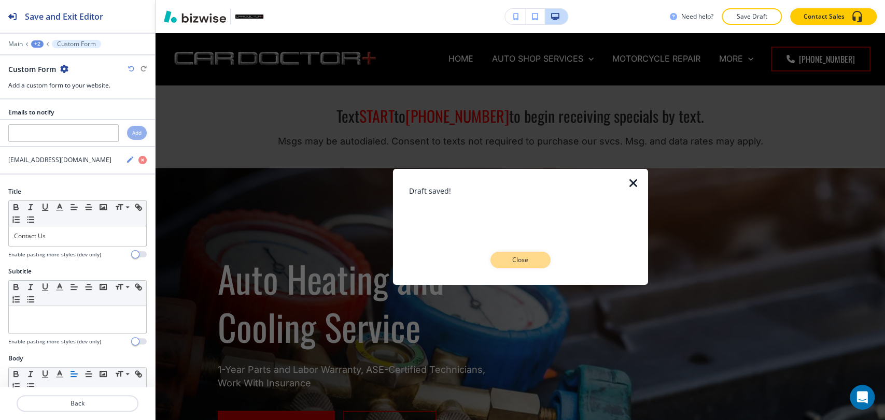
click at [540, 262] on button "Close" at bounding box center [520, 260] width 60 height 17
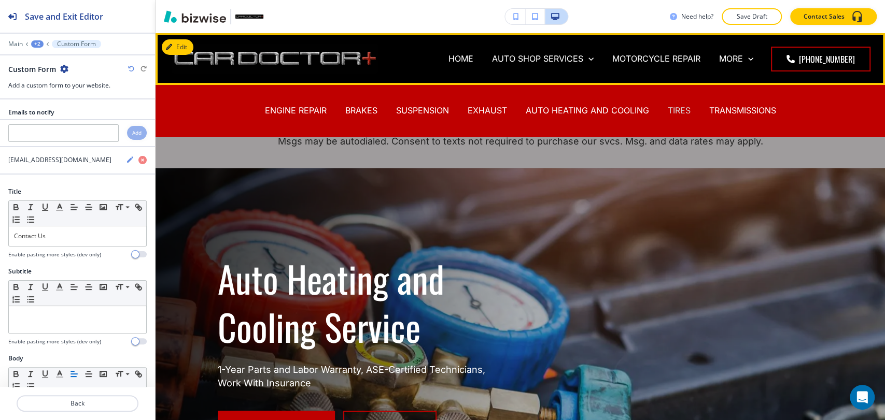
click at [675, 113] on p "TIRES" at bounding box center [679, 111] width 23 height 12
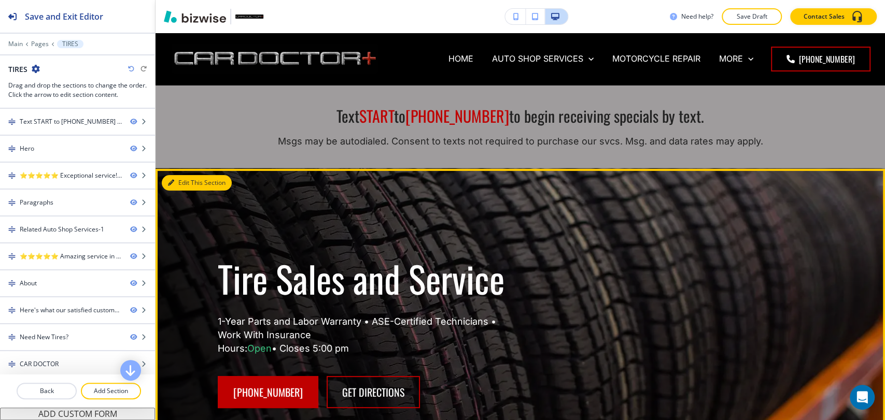
click at [186, 188] on button "Edit This Section" at bounding box center [197, 183] width 70 height 16
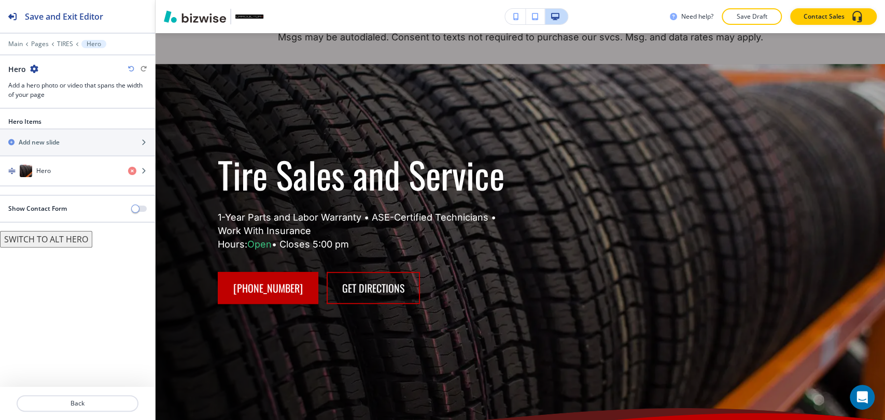
scroll to position [136, 0]
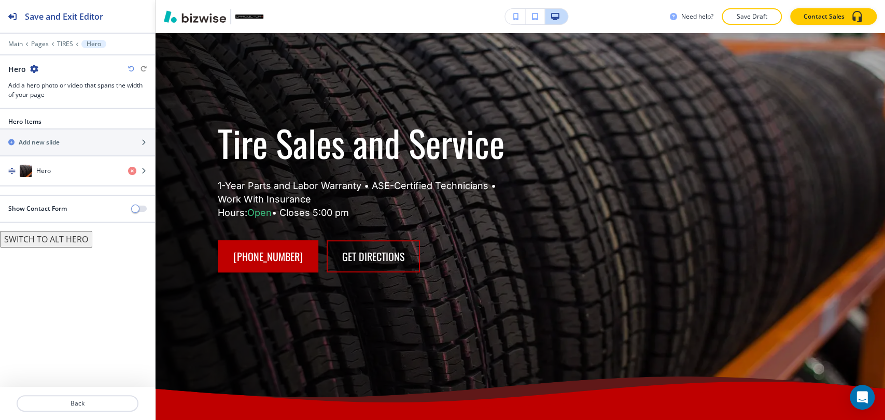
click at [76, 186] on div "button" at bounding box center [77, 186] width 155 height 1
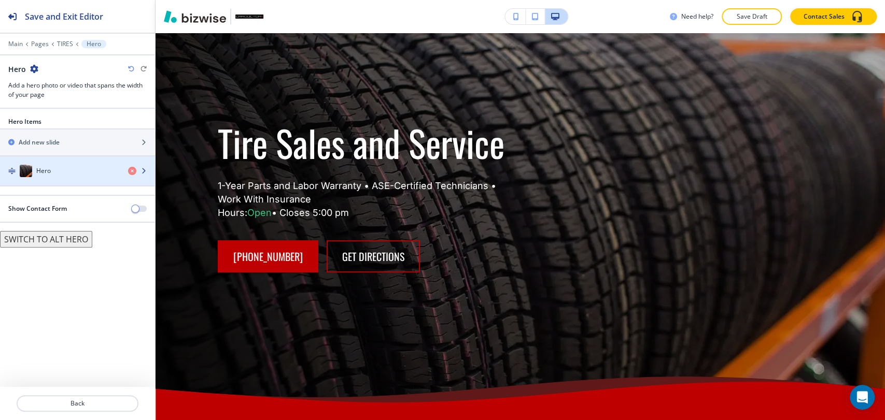
click at [76, 181] on div "button" at bounding box center [77, 181] width 155 height 8
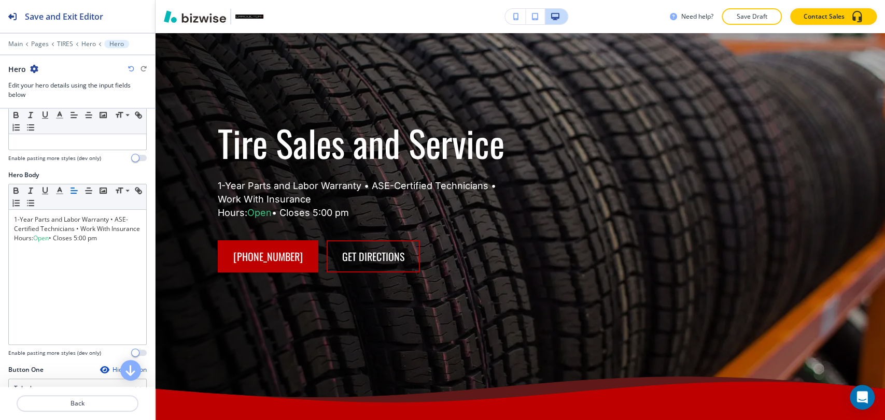
scroll to position [230, 0]
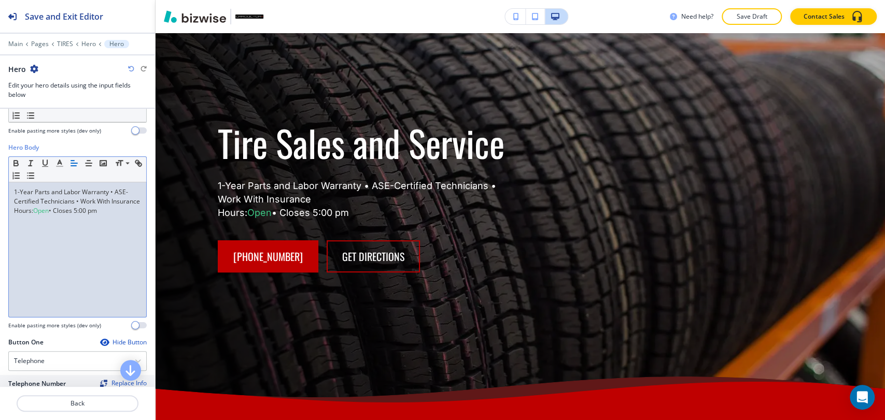
drag, startPoint x: 104, startPoint y: 217, endPoint x: 12, endPoint y: 224, distance: 91.5
click at [12, 224] on div "1-Year Parts and Labor Warranty • ASE-Certified Technicians • Work With Insuran…" at bounding box center [77, 250] width 137 height 135
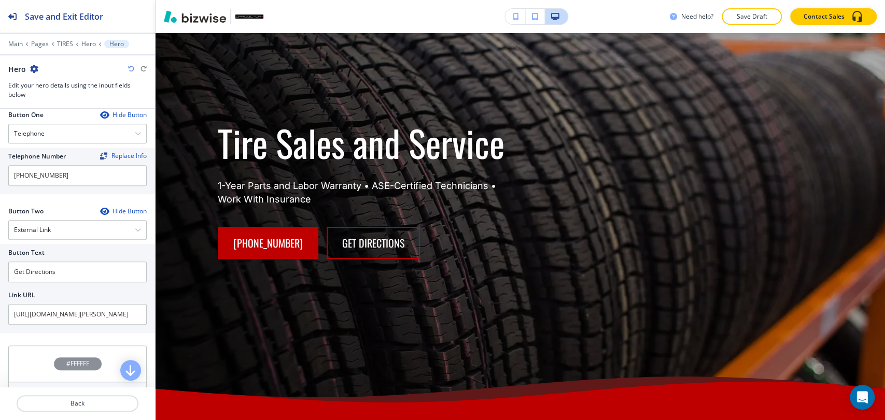
scroll to position [460, 0]
click at [95, 171] on input "[PHONE_NUMBER]" at bounding box center [77, 173] width 138 height 21
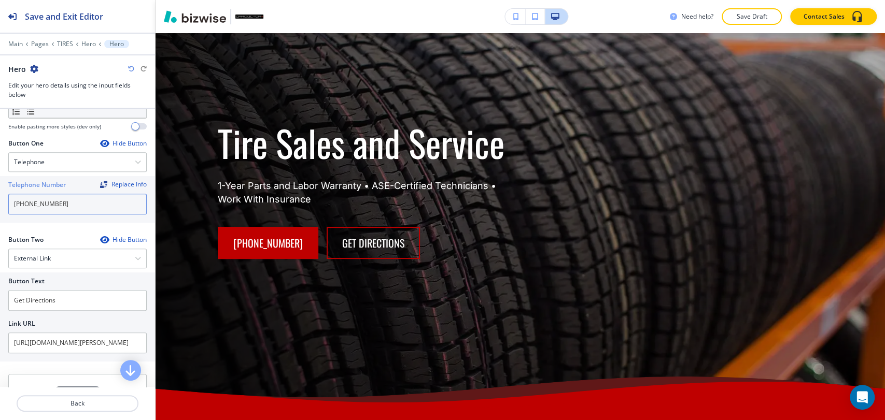
scroll to position [403, 0]
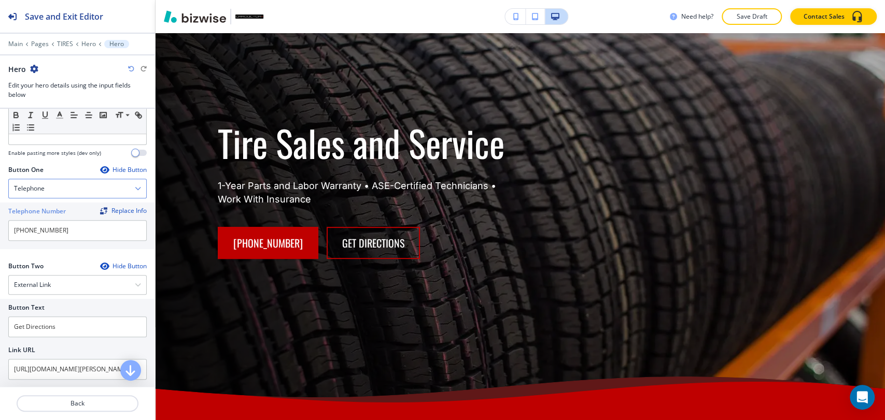
click at [85, 191] on div "Telephone" at bounding box center [77, 188] width 137 height 19
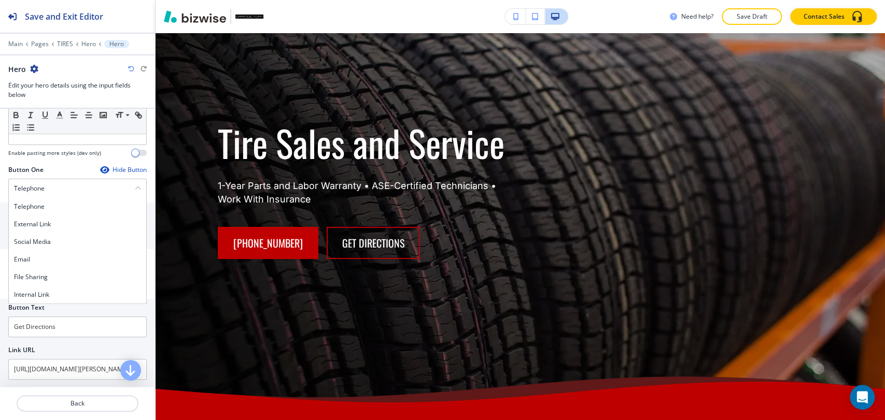
click at [81, 212] on div "Telephone" at bounding box center [77, 207] width 137 height 18
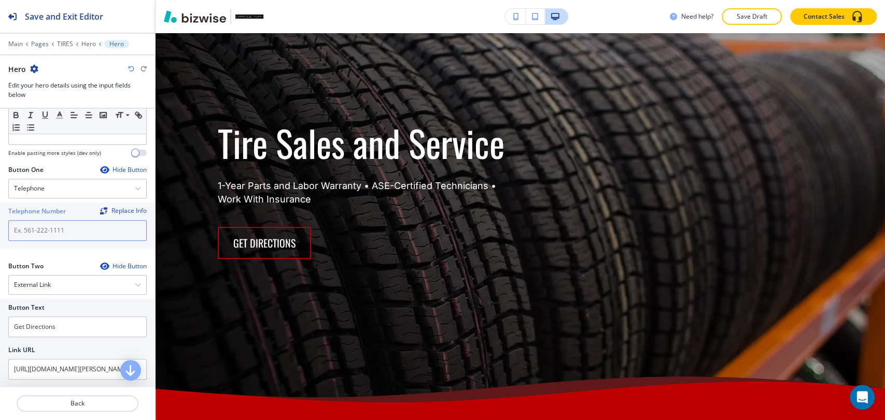
click at [63, 226] on input "text" at bounding box center [77, 230] width 138 height 21
paste input "[PHONE_NUMBER]"
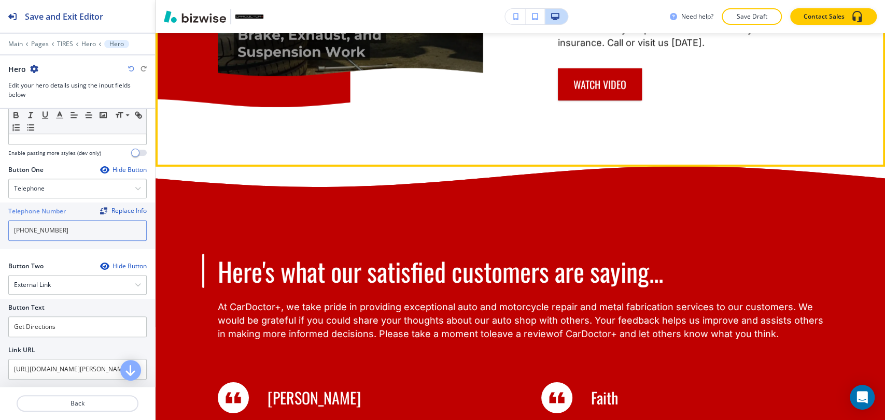
scroll to position [2095, 0]
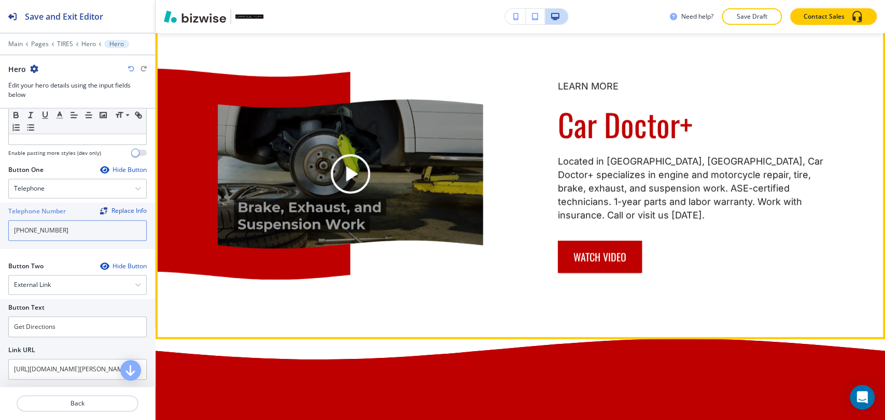
type input "[PHONE_NUMBER]"
click at [188, 31] on button "Edit This Section" at bounding box center [197, 24] width 70 height 16
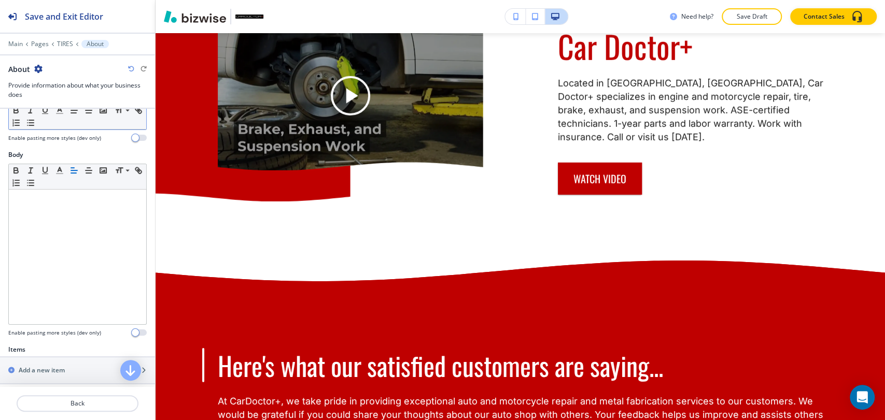
scroll to position [345, 0]
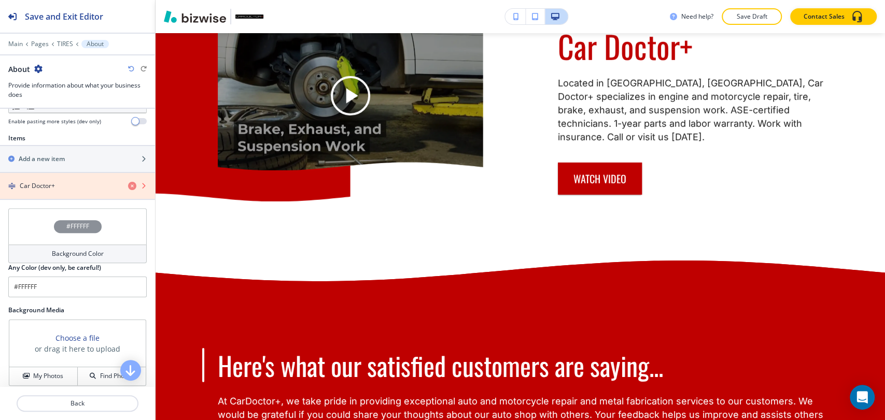
click at [128, 187] on icon "button" at bounding box center [132, 186] width 8 height 8
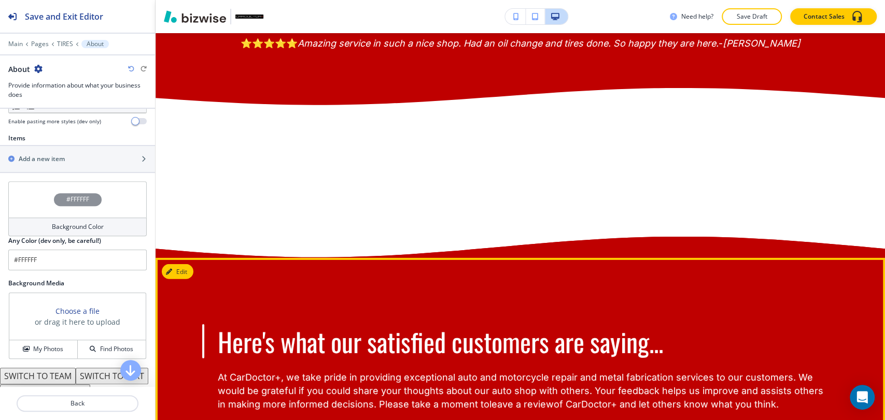
scroll to position [1942, 0]
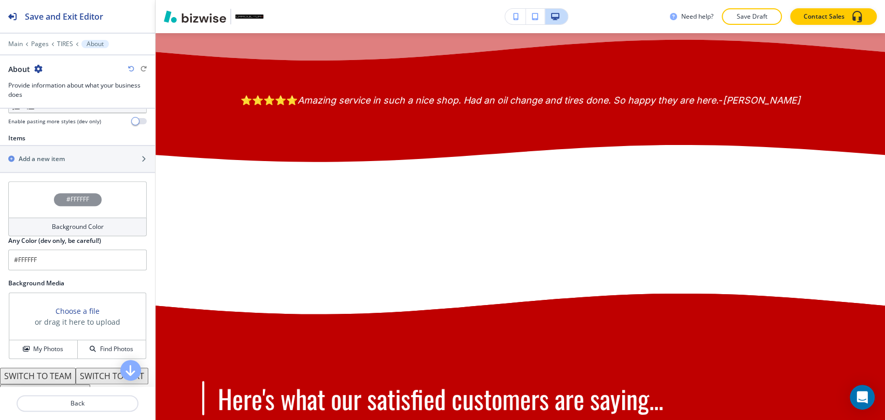
click at [128, 72] on icon "button" at bounding box center [131, 69] width 6 height 6
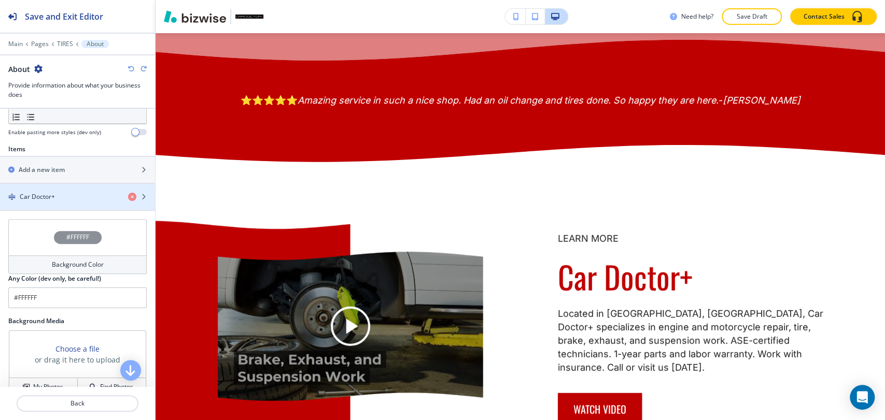
scroll to position [249, 0]
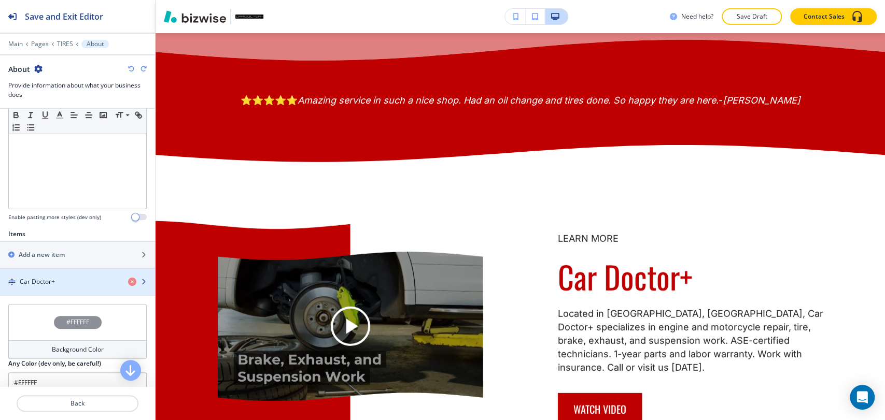
click at [66, 277] on div "Car Doctor+" at bounding box center [60, 281] width 120 height 9
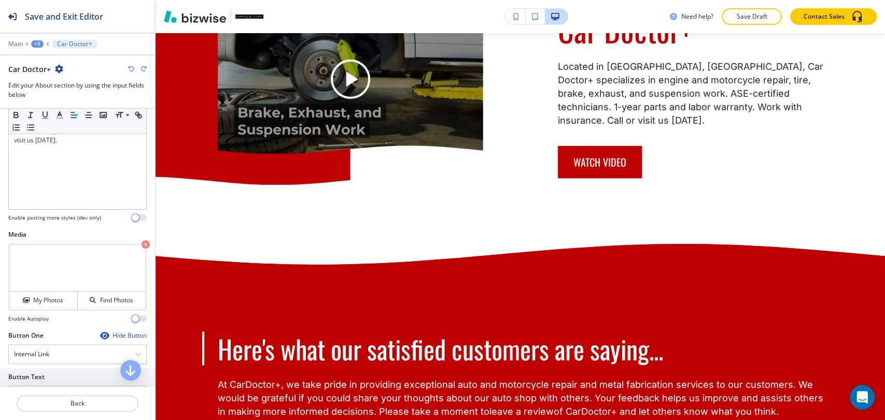
scroll to position [403, 0]
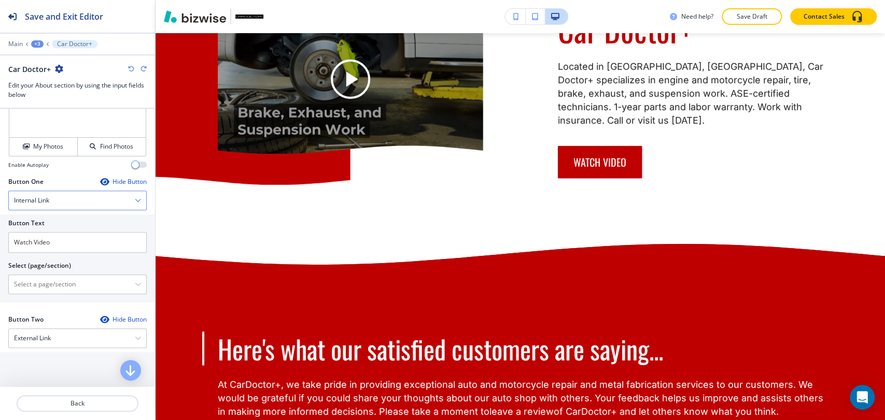
click at [78, 196] on div "Internal Link" at bounding box center [77, 200] width 137 height 19
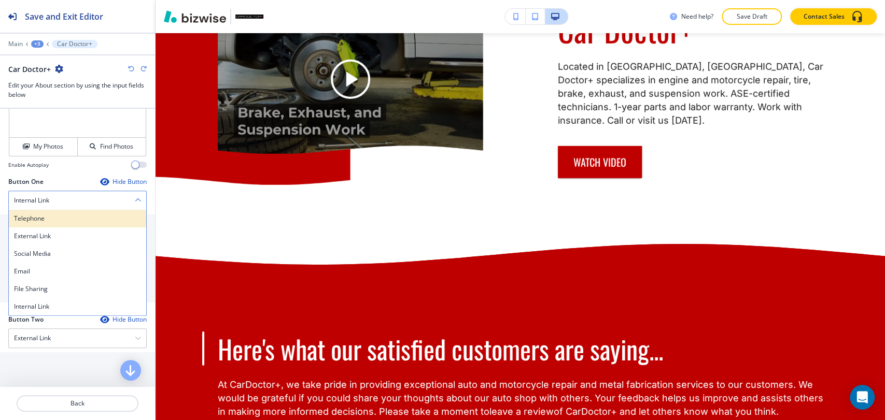
click at [73, 210] on div "Telephone" at bounding box center [77, 219] width 137 height 18
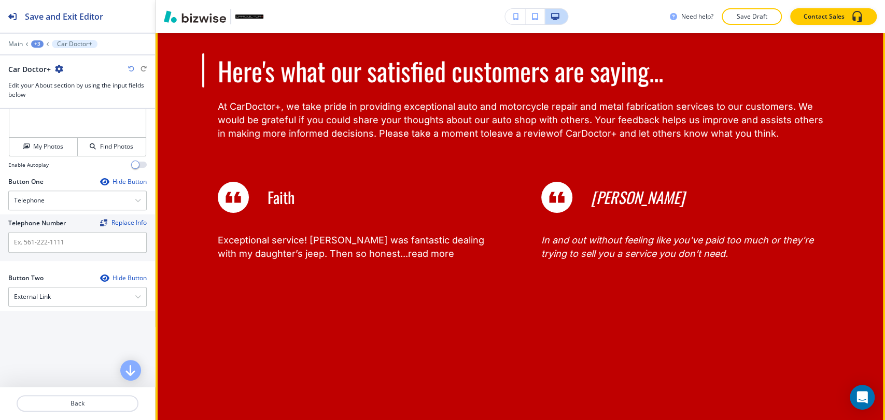
click at [186, 9] on button "Edit" at bounding box center [178, 1] width 32 height 16
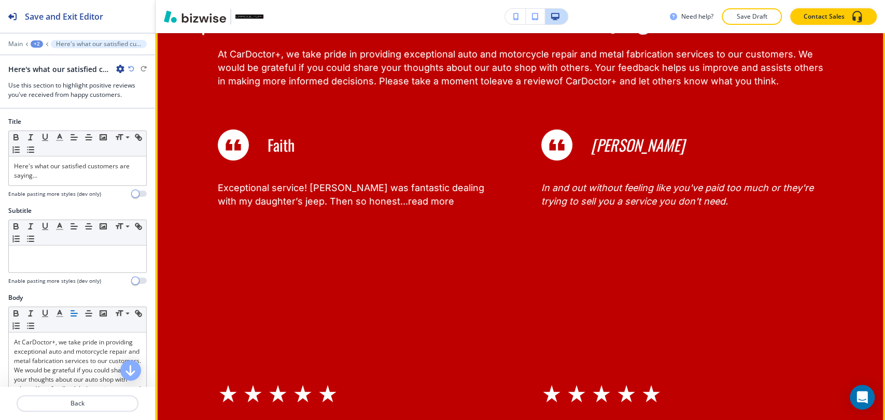
scroll to position [2476, 0]
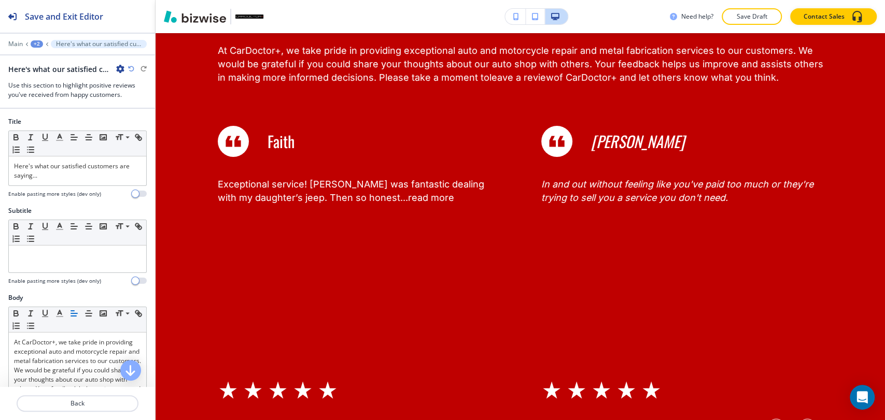
click at [121, 67] on icon "button" at bounding box center [120, 69] width 8 height 8
click at [132, 121] on p "Delete Section" at bounding box center [149, 122] width 53 height 9
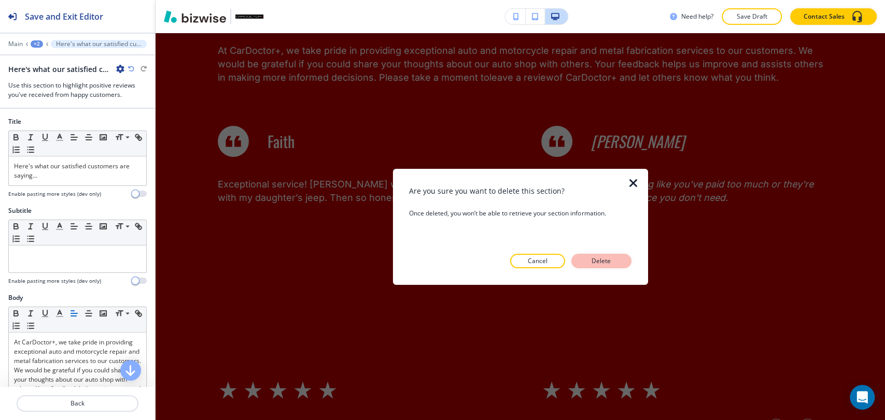
click at [586, 259] on button "Delete" at bounding box center [601, 261] width 60 height 15
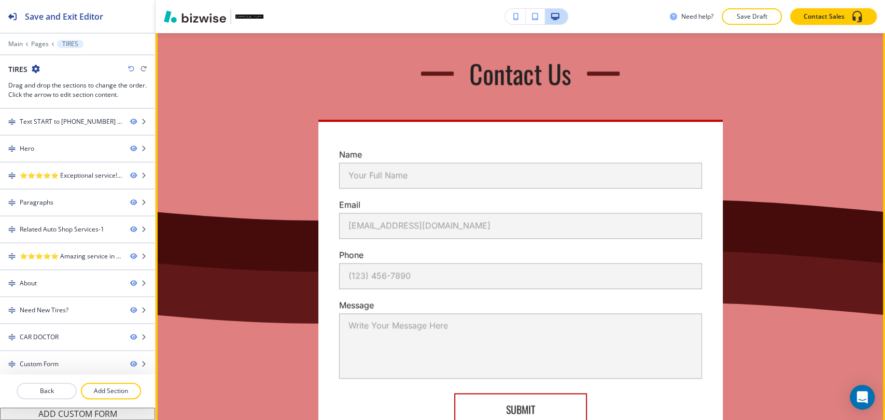
click at [187, 11] on button "Edit This Section" at bounding box center [197, 4] width 70 height 16
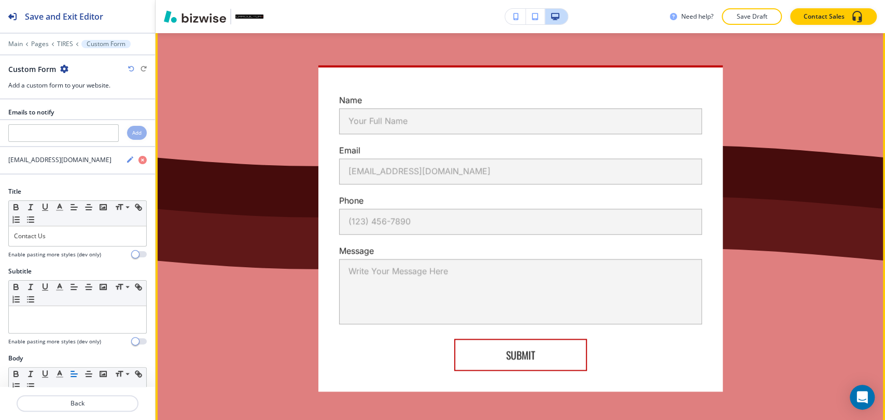
scroll to position [3341, 0]
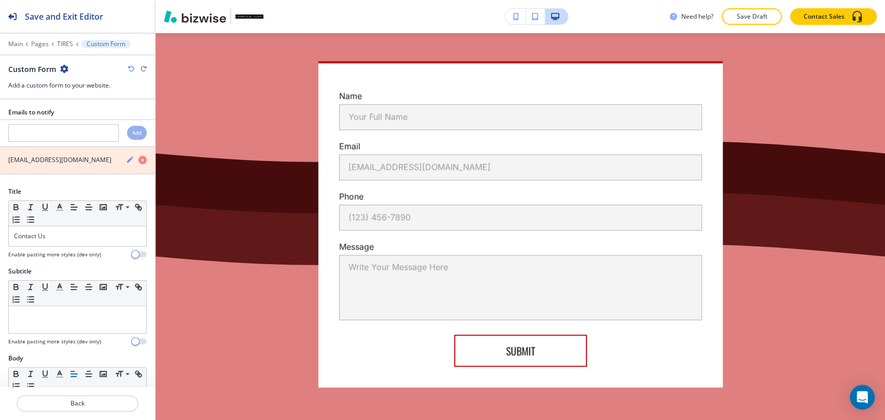
click at [138, 159] on icon "button" at bounding box center [142, 160] width 8 height 8
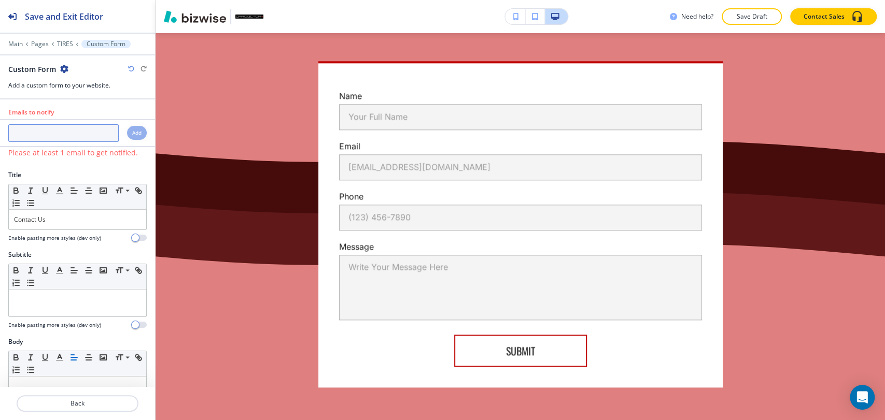
click at [69, 133] on input "text" at bounding box center [63, 133] width 110 height 18
paste input "[PHONE_NUMBER]"
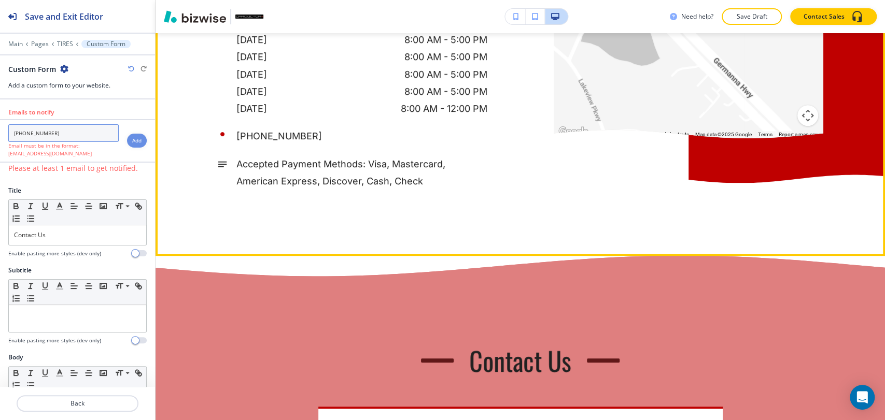
scroll to position [2880, 0]
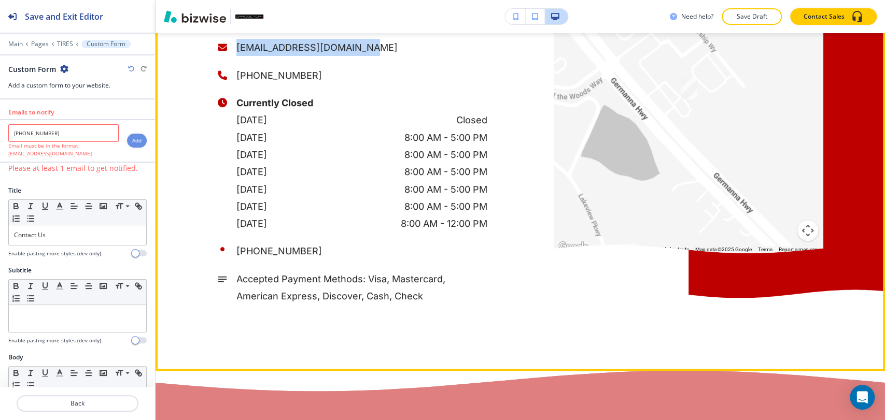
drag, startPoint x: 366, startPoint y: 155, endPoint x: 232, endPoint y: 147, distance: 133.4
click at [236, 56] on p "[EMAIL_ADDRESS][DOMAIN_NAME]" at bounding box center [361, 47] width 251 height 17
copy p "[EMAIL_ADDRESS][DOMAIN_NAME]"
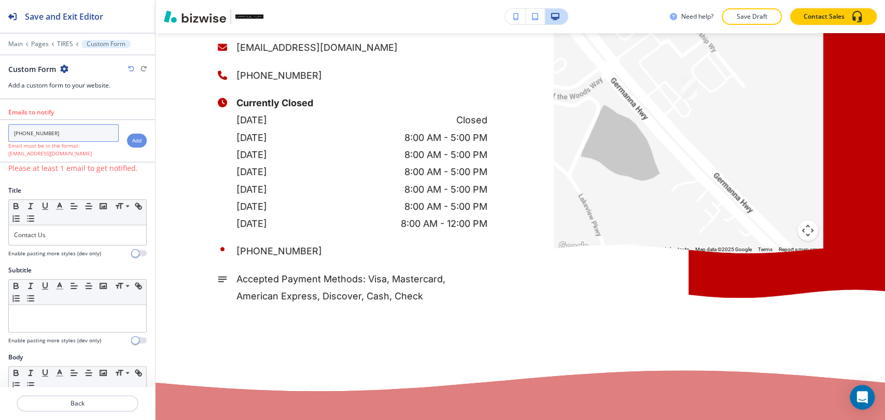
click at [75, 130] on input "[PHONE_NUMBER]" at bounding box center [63, 133] width 110 height 18
paste input "[EMAIL_ADDRESS][DOMAIN_NAME]"
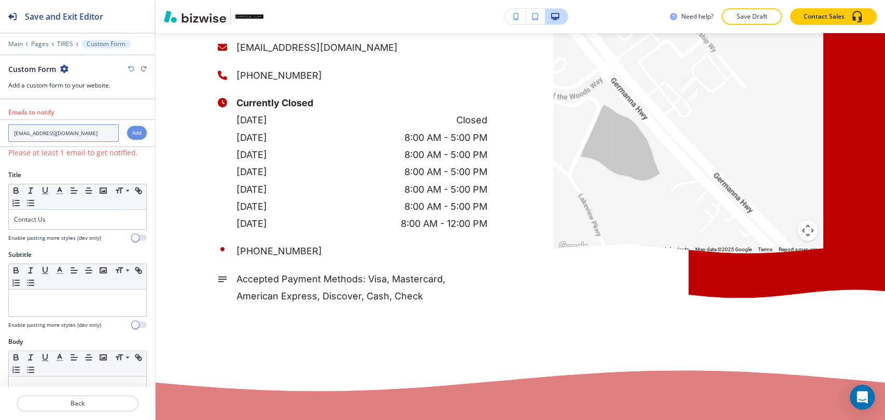
type input "[EMAIL_ADDRESS][DOMAIN_NAME]"
click at [132, 135] on h4 "Add" at bounding box center [136, 133] width 9 height 8
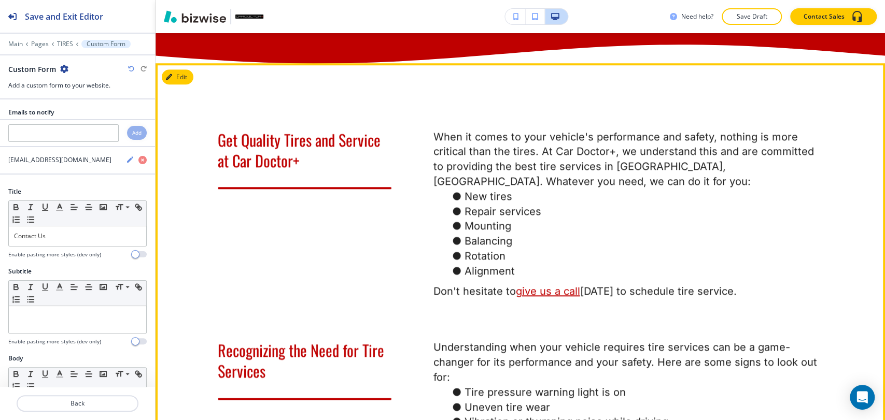
scroll to position [460, 0]
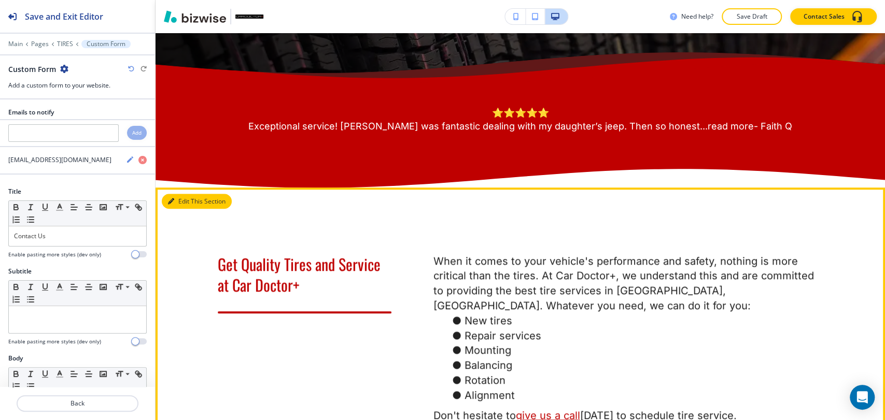
click at [183, 209] on button "Edit This Section" at bounding box center [197, 202] width 70 height 16
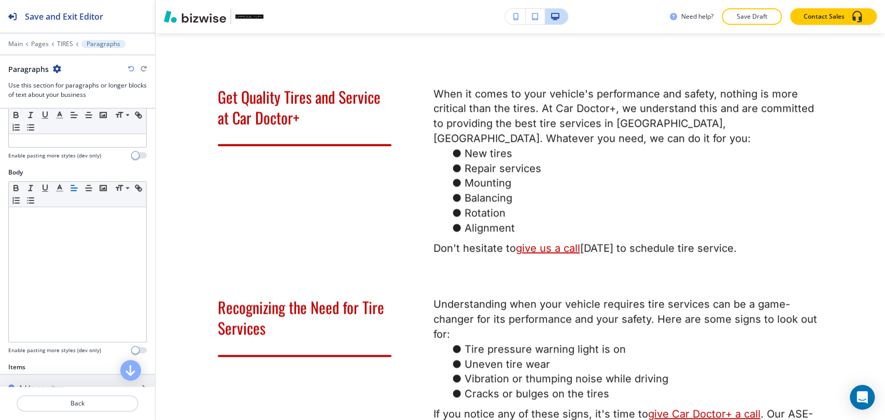
scroll to position [403, 0]
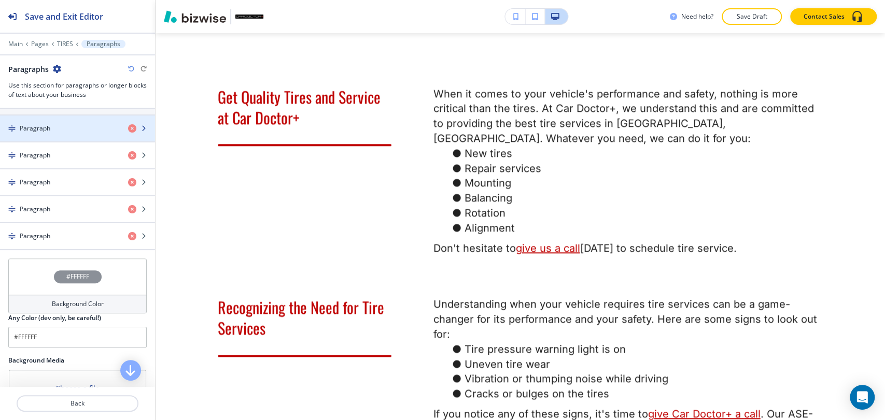
click at [60, 135] on div "button" at bounding box center [77, 137] width 155 height 8
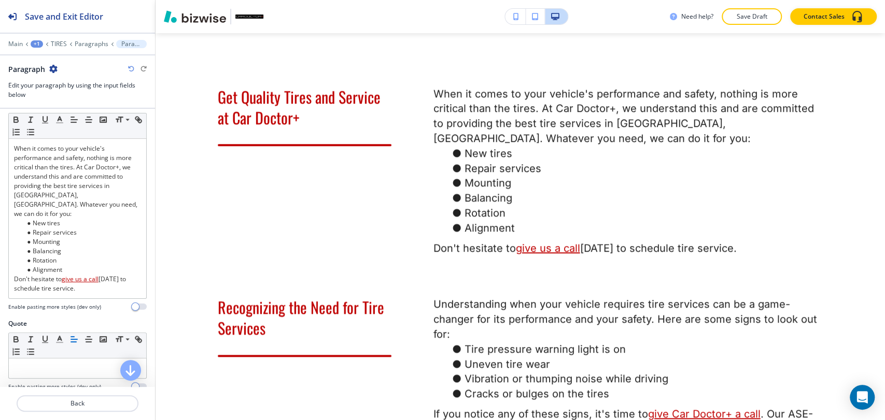
scroll to position [288, 0]
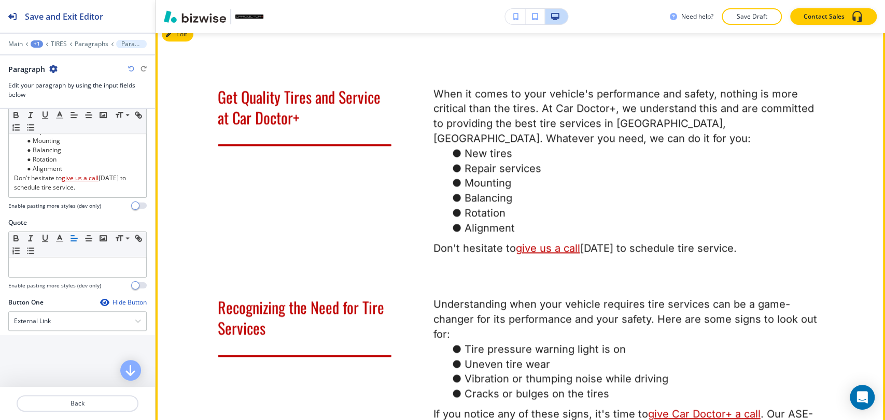
click at [545, 255] on u "give us a call" at bounding box center [547, 248] width 64 height 12
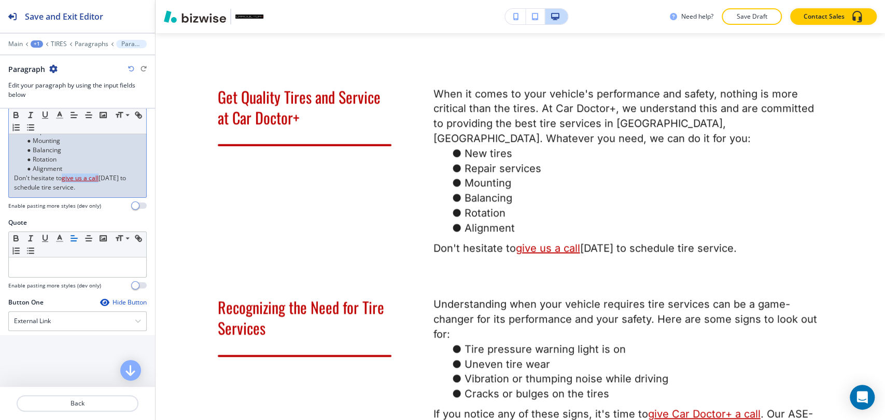
drag, startPoint x: 99, startPoint y: 167, endPoint x: 64, endPoint y: 167, distance: 34.7
click at [64, 174] on p "Don't hesitate to give us a call today to schedule tire service." at bounding box center [77, 183] width 127 height 19
click at [111, 155] on li "Rotation" at bounding box center [82, 159] width 118 height 9
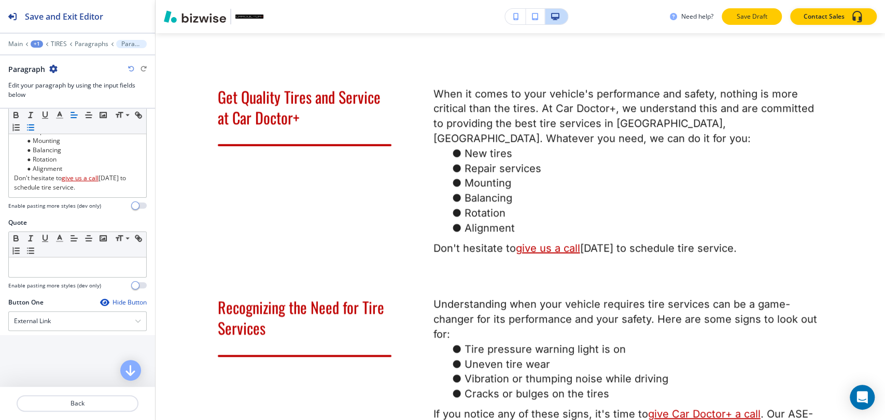
click at [771, 20] on button "Save Draft" at bounding box center [752, 16] width 60 height 17
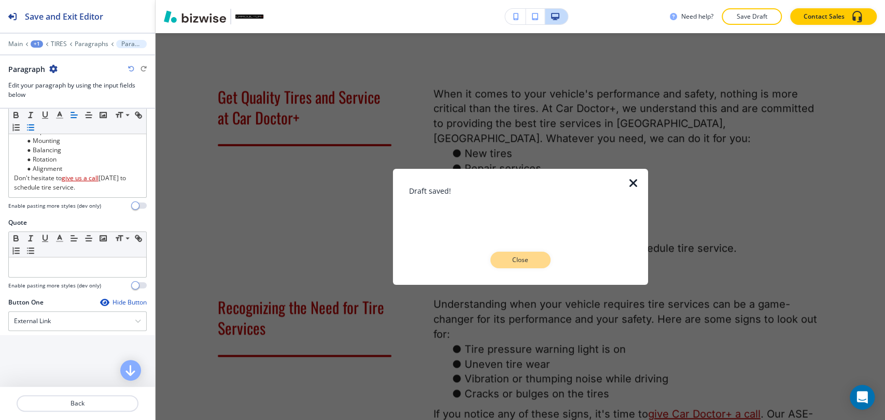
click at [514, 260] on p "Close" at bounding box center [520, 260] width 33 height 9
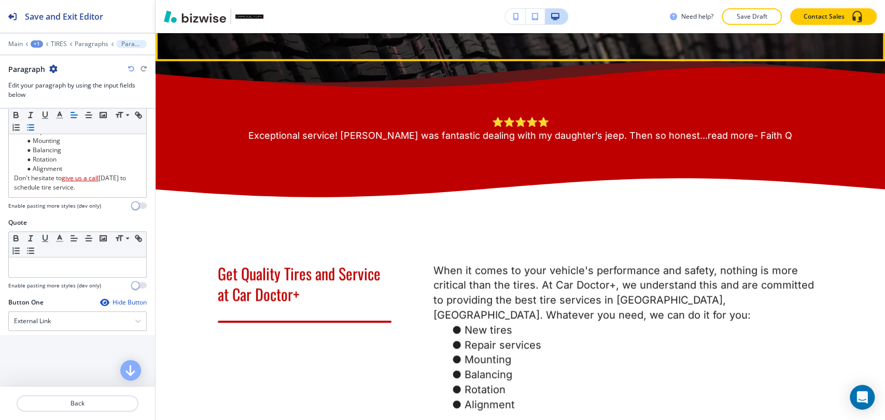
scroll to position [628, 0]
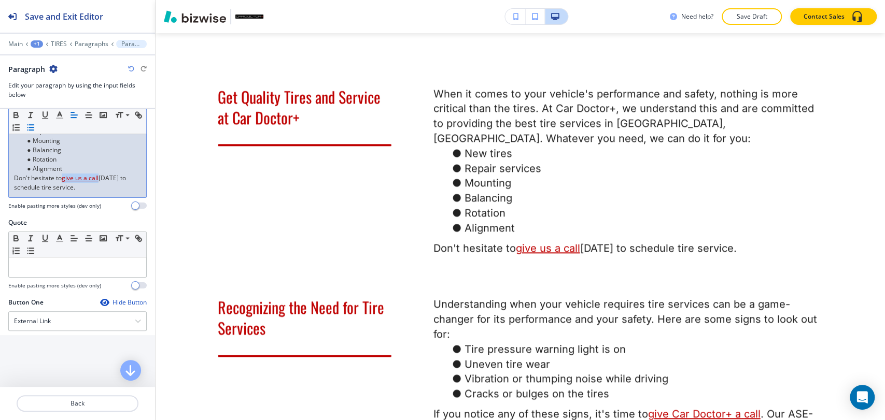
drag, startPoint x: 100, startPoint y: 169, endPoint x: 72, endPoint y: 163, distance: 29.1
click at [64, 174] on p "Don't hesitate to give us a call today to schedule tire service." at bounding box center [77, 183] width 127 height 19
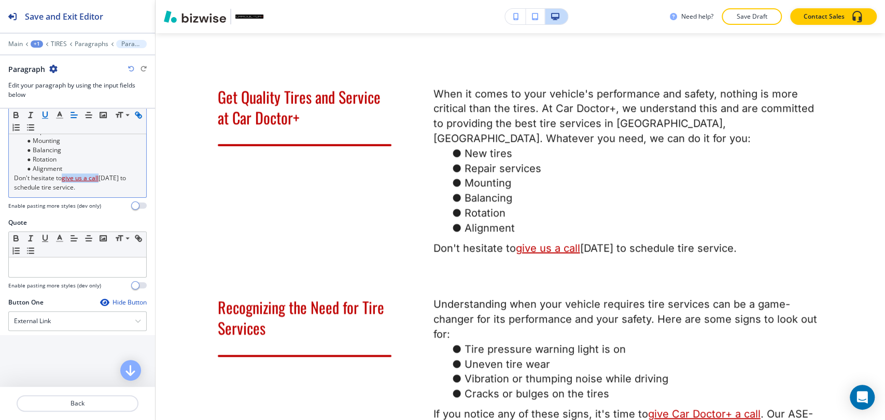
click at [135, 116] on icon "button" at bounding box center [137, 114] width 4 height 4
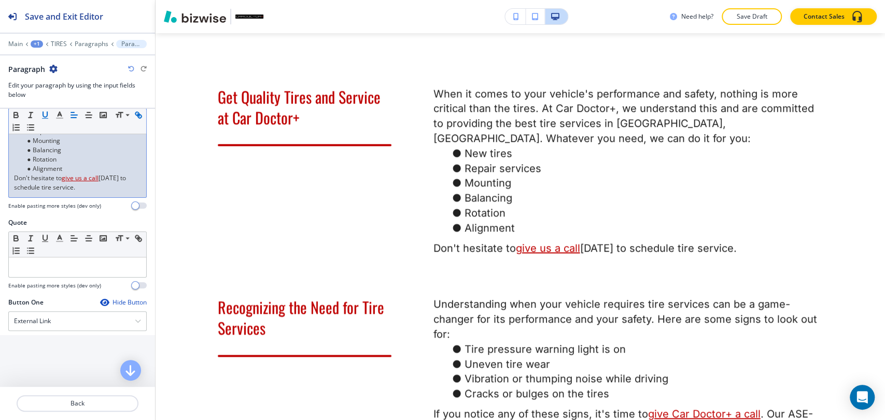
click at [138, 118] on icon "button" at bounding box center [140, 117] width 4 height 4
type input "give us a call"
click at [91, 174] on u "give us a call" at bounding box center [80, 178] width 37 height 9
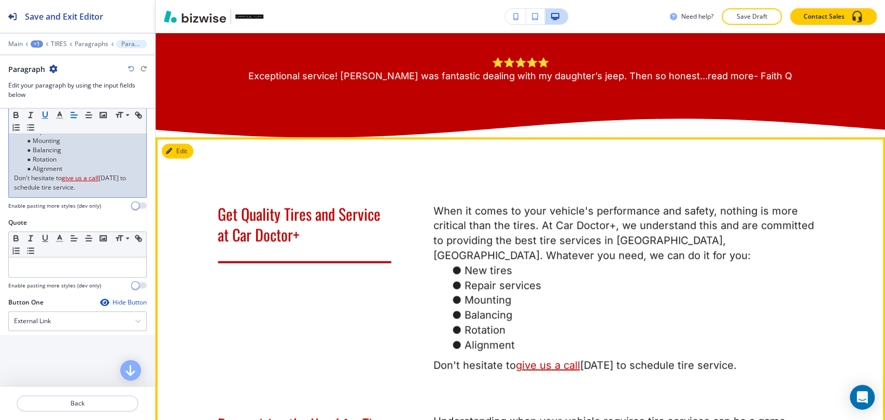
scroll to position [513, 0]
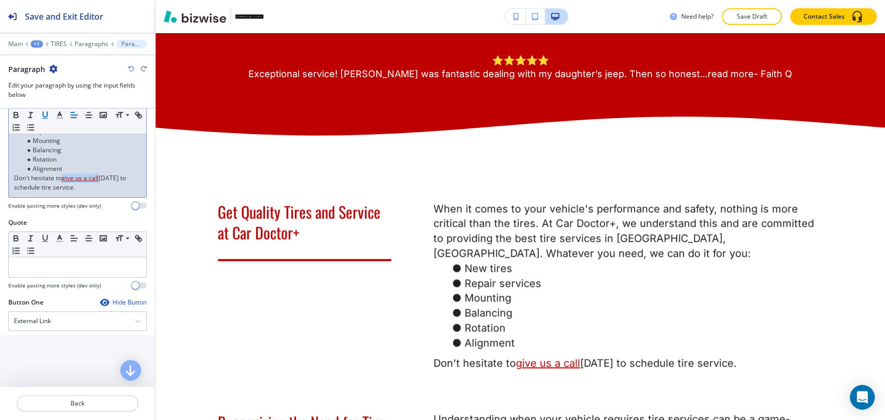
drag, startPoint x: 99, startPoint y: 168, endPoint x: 64, endPoint y: 169, distance: 35.3
click at [64, 174] on u "give us a call" at bounding box center [80, 178] width 37 height 9
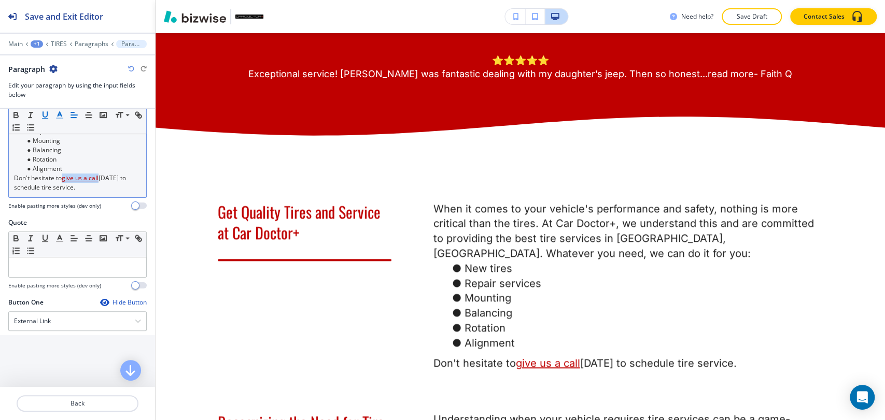
click at [59, 114] on polyline "button" at bounding box center [60, 114] width 4 height 4
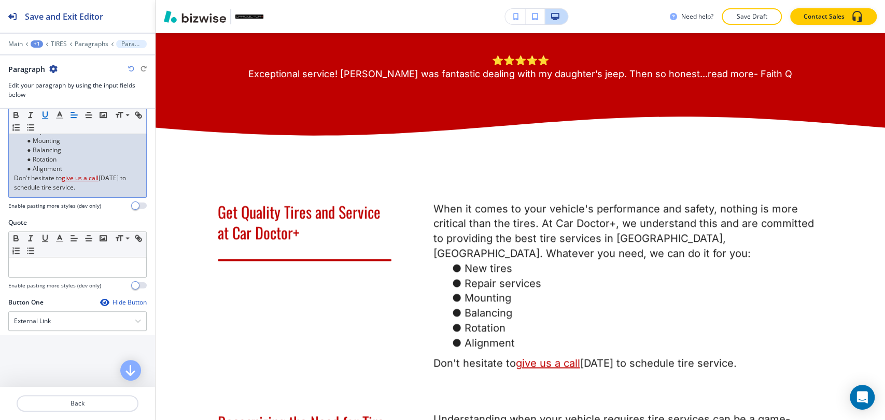
click at [45, 164] on li "Alignment" at bounding box center [82, 168] width 118 height 9
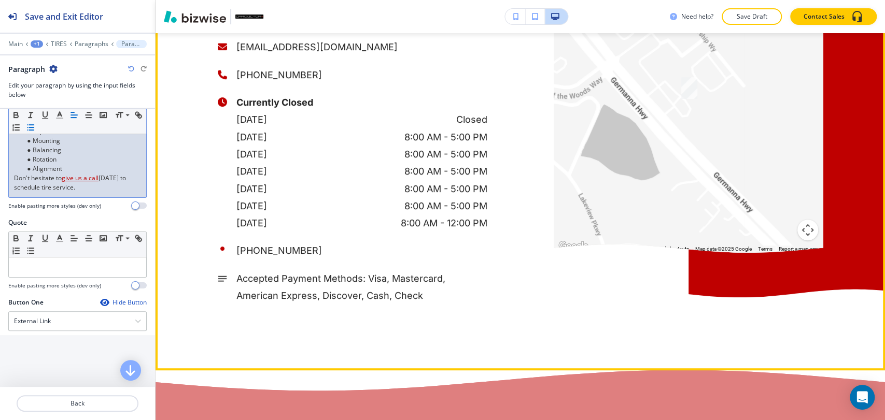
scroll to position [3341, 0]
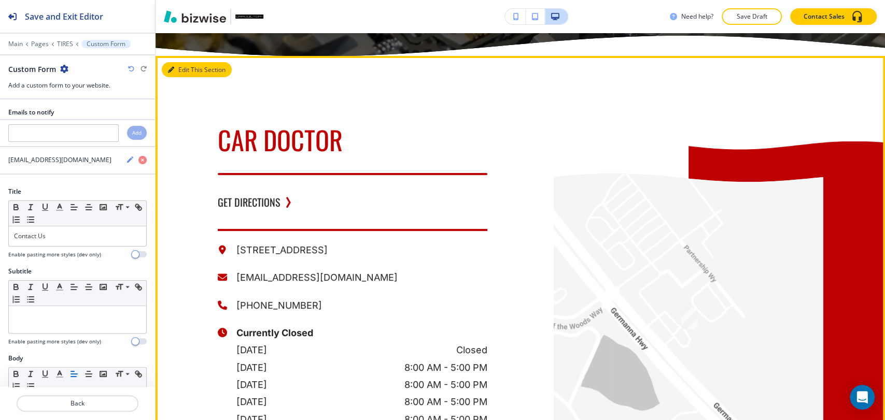
click at [170, 73] on icon "button" at bounding box center [171, 70] width 6 height 6
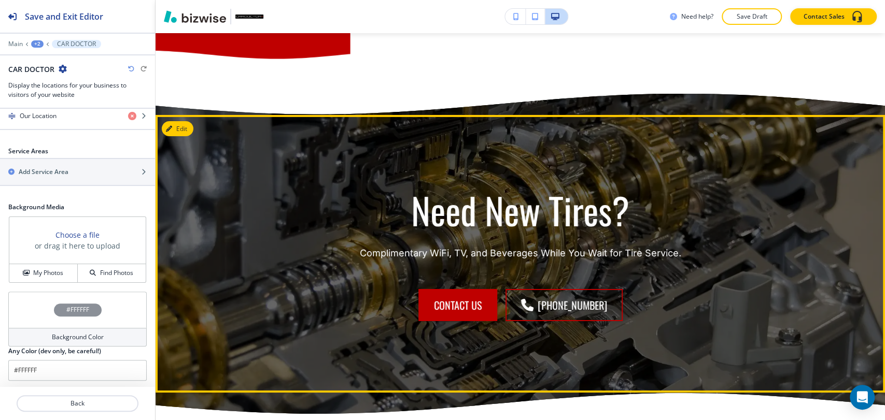
scroll to position [2198, 0]
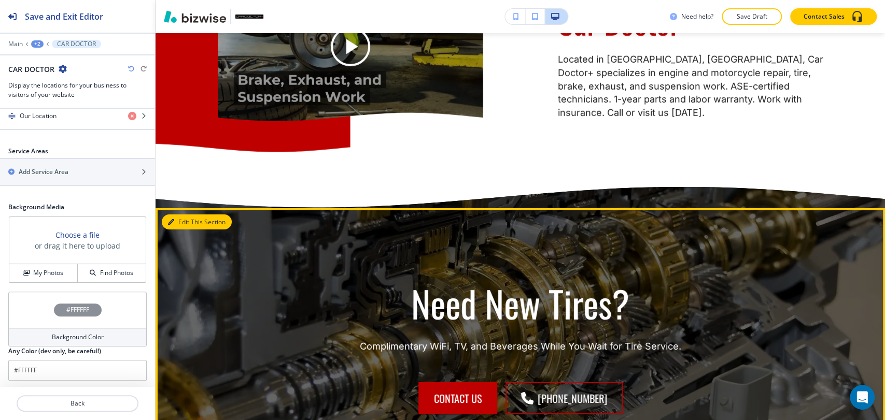
click at [177, 230] on button "Edit This Section" at bounding box center [197, 223] width 70 height 16
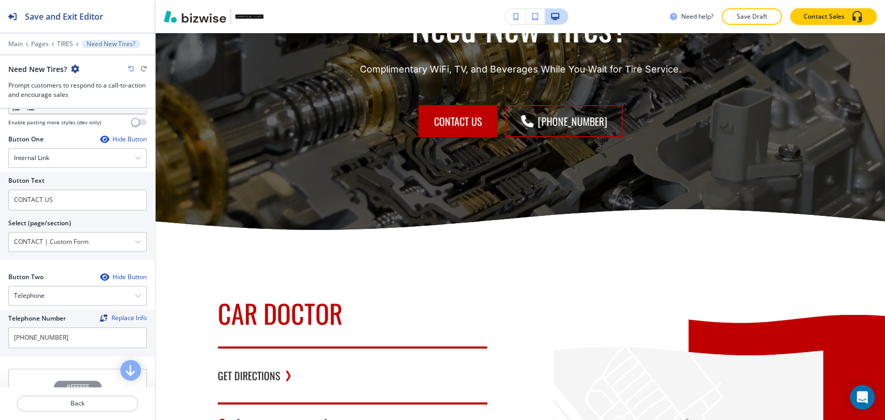
scroll to position [345, 0]
click at [130, 243] on div "CONTACT | Custom Form" at bounding box center [77, 241] width 137 height 19
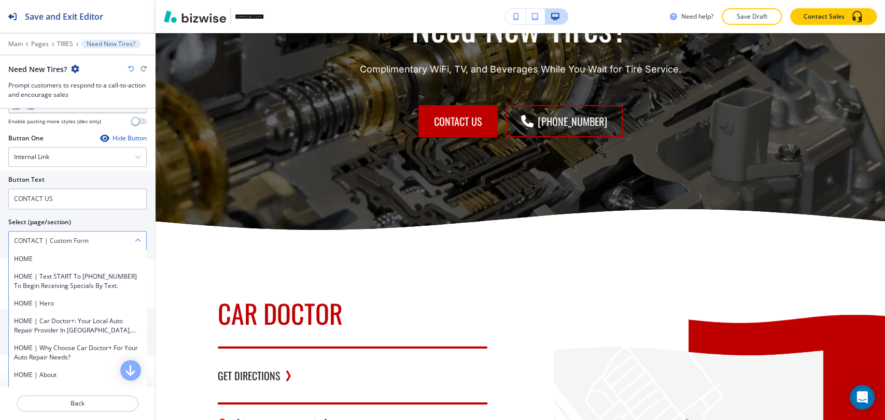
scroll to position [3445, 0]
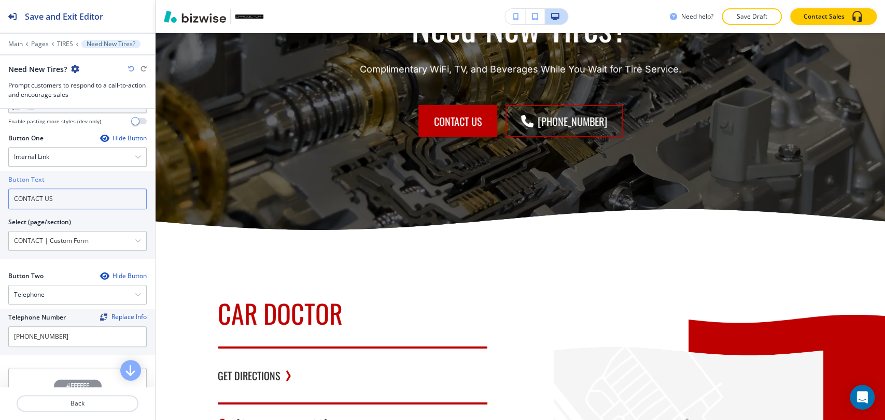
click at [100, 201] on input "CONTACT US" at bounding box center [77, 199] width 138 height 21
click at [103, 248] on div "CONTACT | Custom Form" at bounding box center [77, 241] width 137 height 19
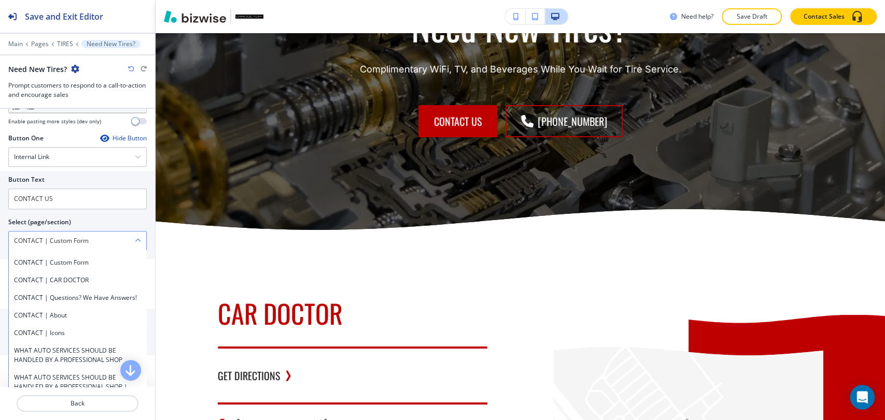
click at [105, 246] on \(page\/section\) "CONTACT | Custom Form" at bounding box center [72, 241] width 126 height 18
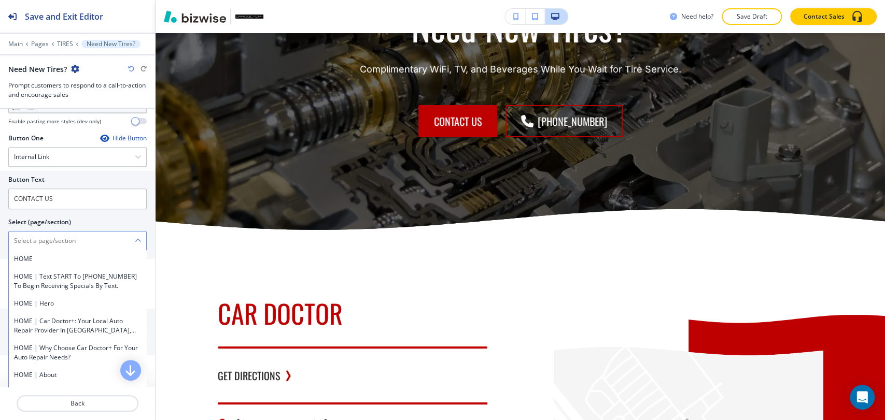
click at [105, 246] on \(page\/section\) "Manual Input" at bounding box center [72, 241] width 126 height 18
type \(page\/section\) "CONTACT"
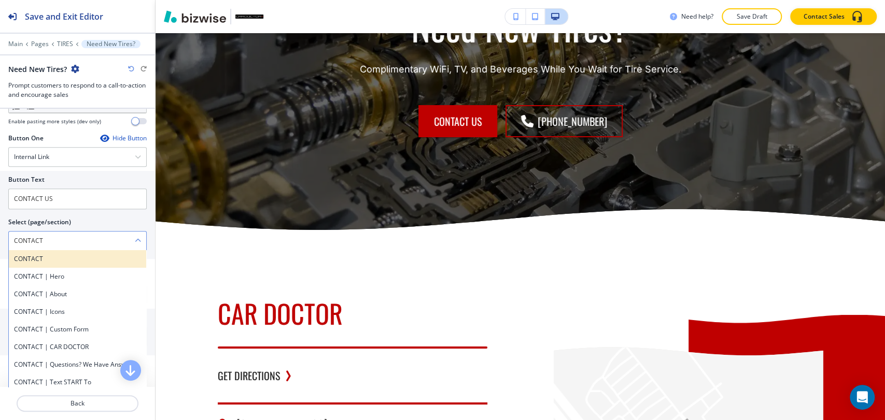
click at [89, 255] on h4 "CONTACT" at bounding box center [77, 259] width 127 height 9
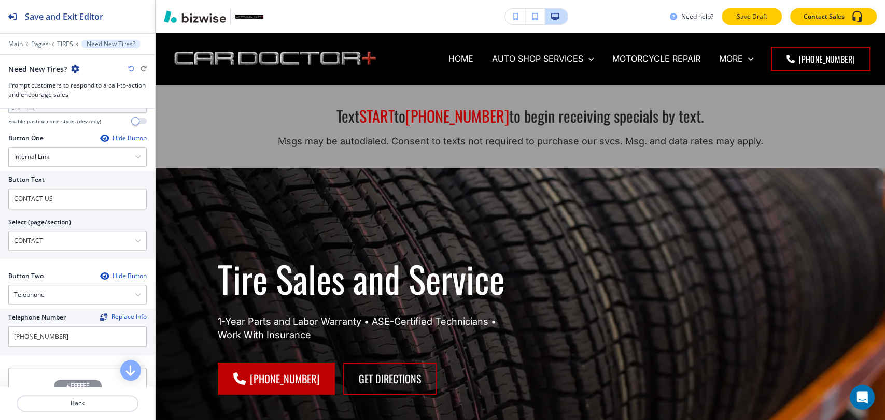
click at [752, 19] on p "Save Draft" at bounding box center [751, 16] width 33 height 9
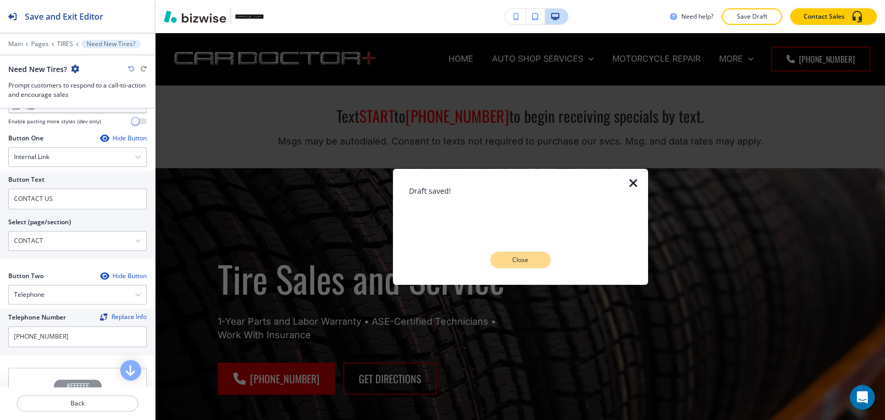
click at [523, 256] on p "Close" at bounding box center [520, 260] width 33 height 9
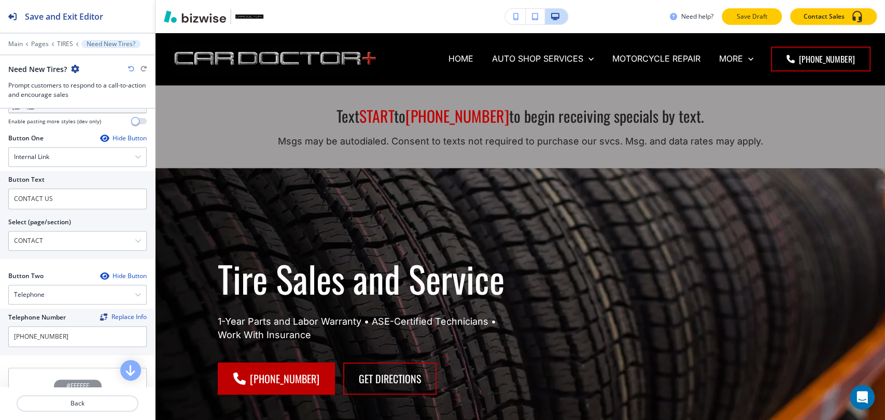
click at [764, 19] on p "Save Draft" at bounding box center [751, 16] width 33 height 9
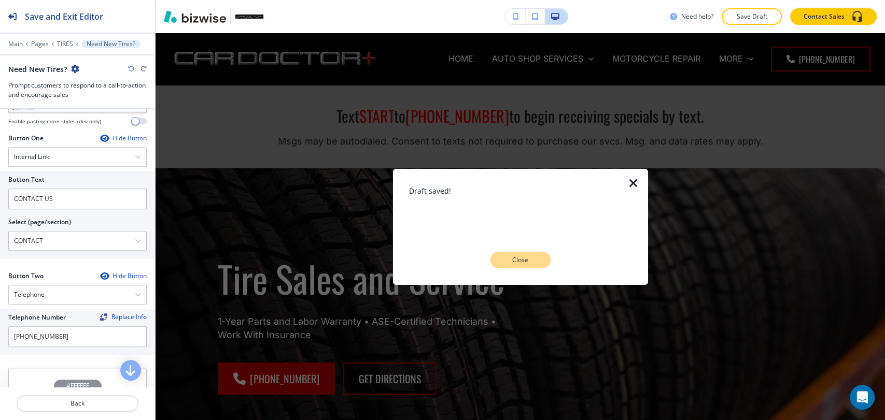
click at [520, 262] on p "Close" at bounding box center [520, 260] width 33 height 9
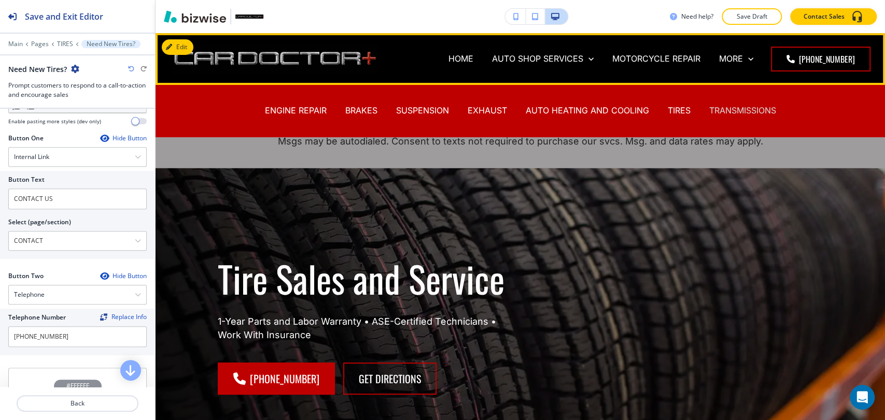
click at [749, 110] on p "TRANSMISSIONS" at bounding box center [742, 111] width 67 height 12
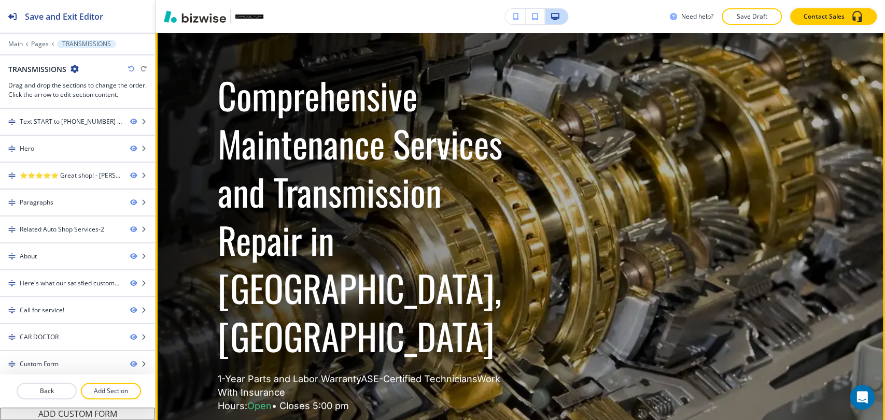
scroll to position [115, 0]
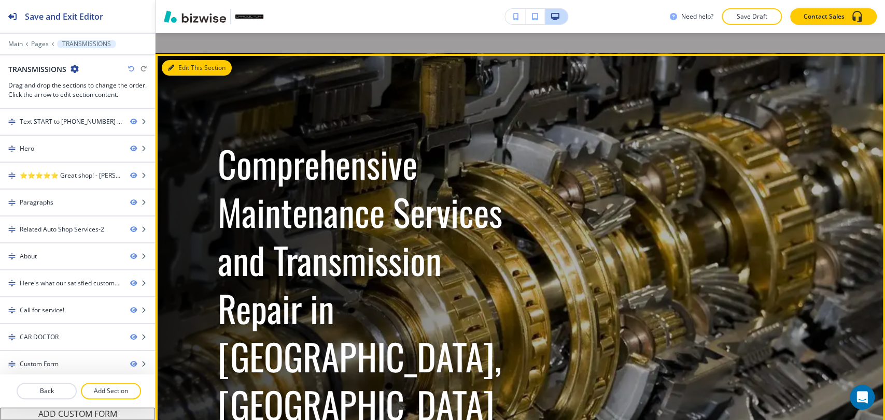
click at [184, 72] on button "Edit This Section" at bounding box center [197, 68] width 70 height 16
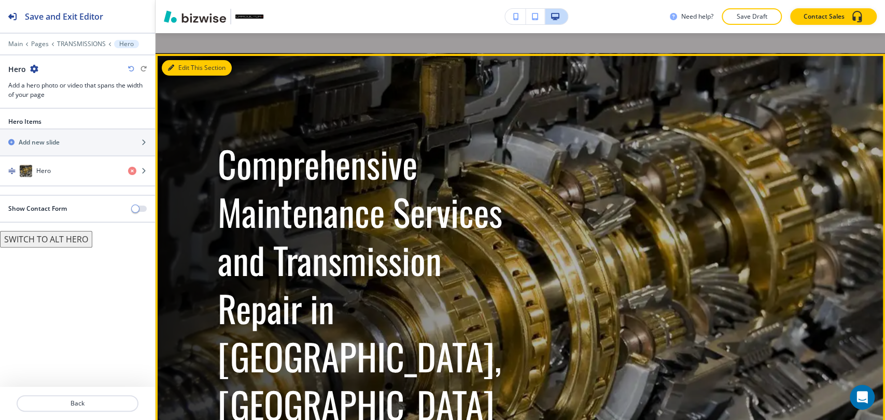
scroll to position [136, 0]
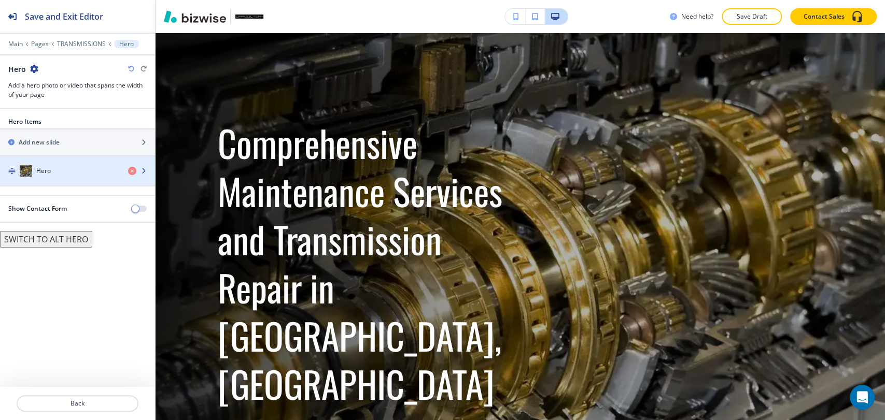
click at [107, 178] on div "button" at bounding box center [77, 181] width 155 height 8
click at [89, 179] on div "button" at bounding box center [77, 181] width 155 height 8
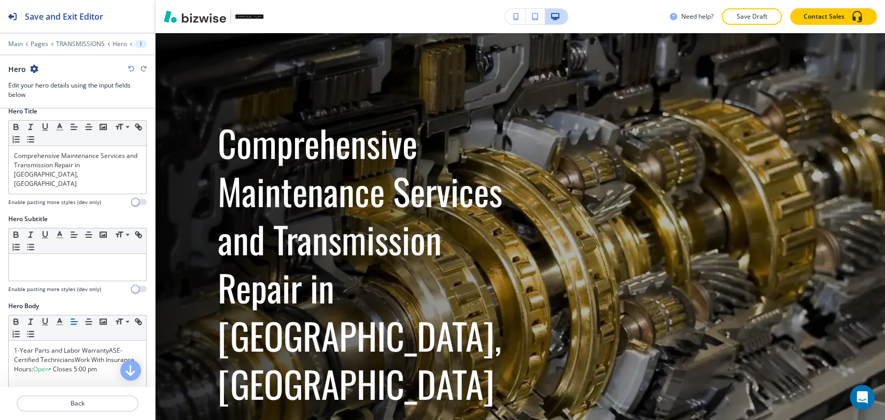
scroll to position [115, 0]
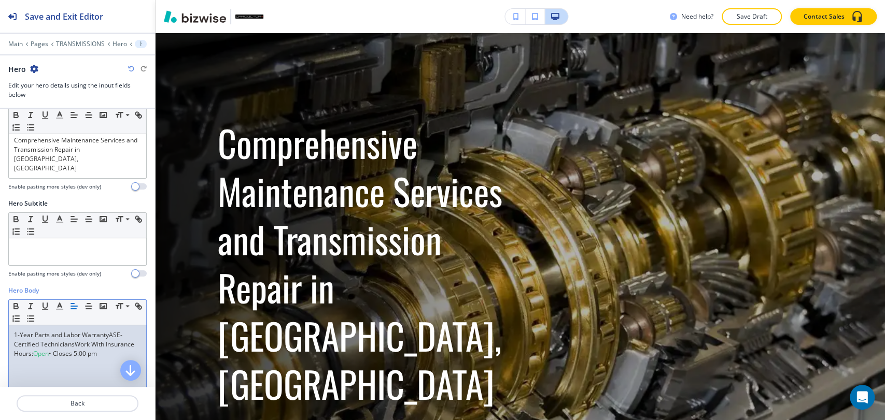
drag, startPoint x: 108, startPoint y: 354, endPoint x: 10, endPoint y: 353, distance: 98.0
click at [10, 353] on div "1-Year Parts and Labor WarrantyASE-Certified TechniciansWork With Insurance Hou…" at bounding box center [77, 393] width 137 height 135
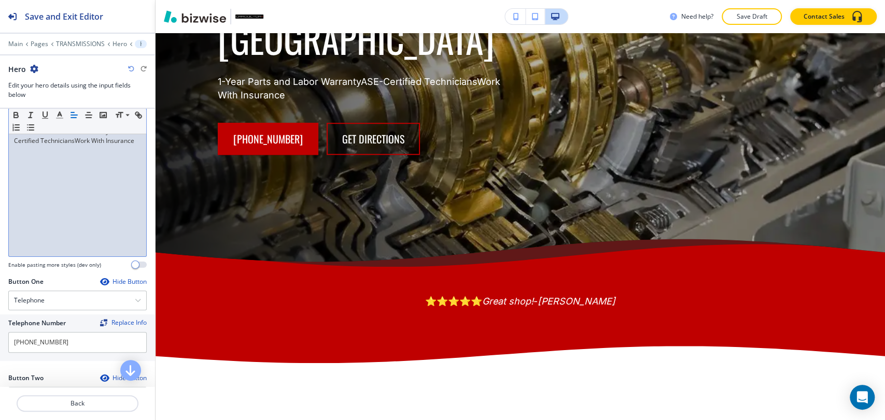
scroll to position [345, 0]
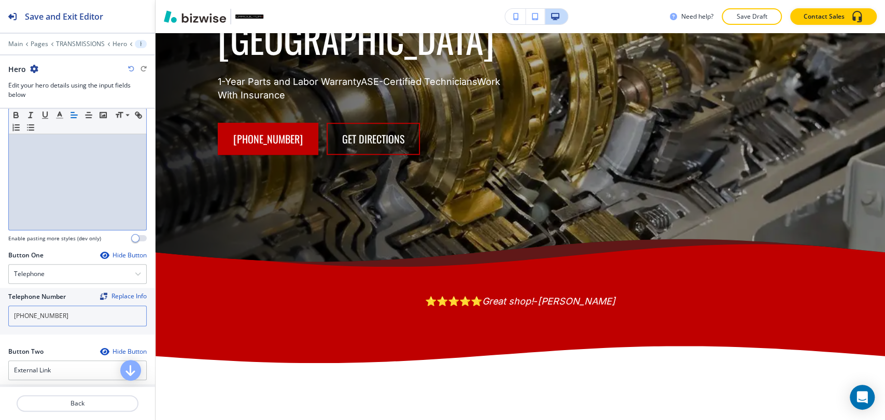
click at [82, 306] on input "[PHONE_NUMBER]" at bounding box center [77, 316] width 138 height 21
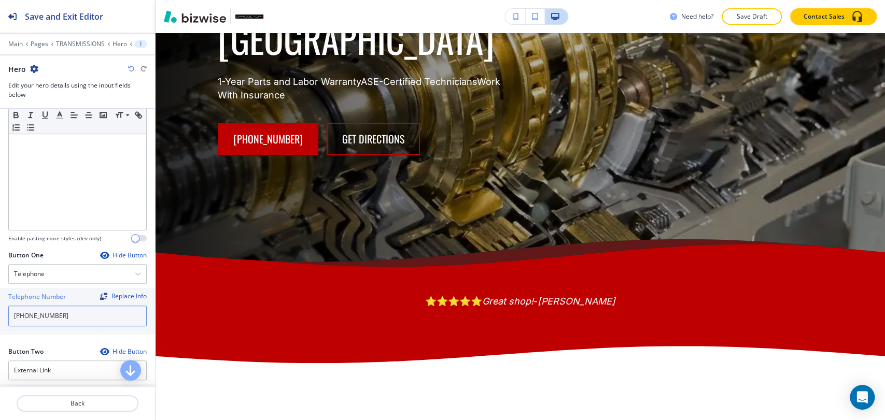
click at [82, 306] on input "[PHONE_NUMBER]" at bounding box center [77, 316] width 138 height 21
click at [85, 266] on div "Telephone" at bounding box center [77, 274] width 137 height 19
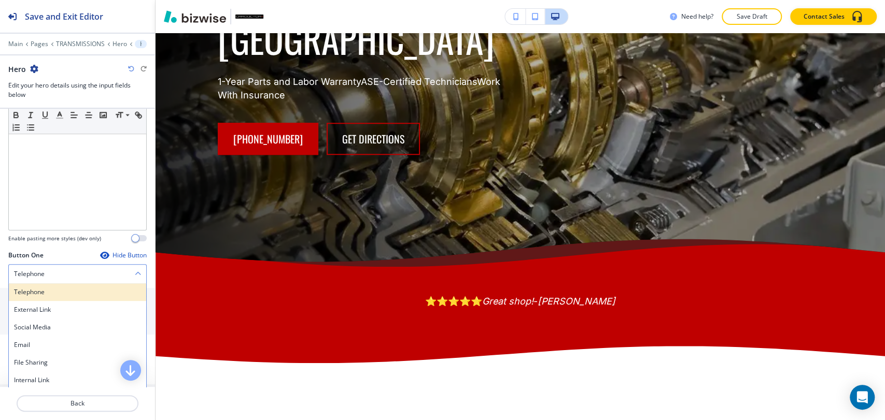
click at [85, 288] on h4 "Telephone" at bounding box center [77, 292] width 127 height 9
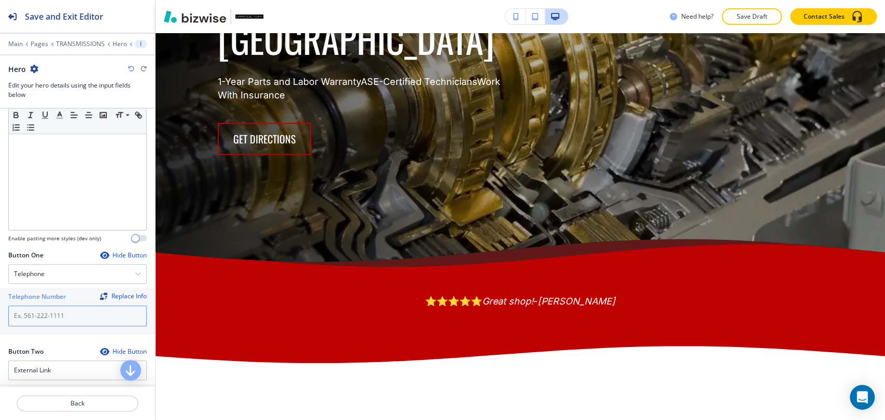
click at [76, 306] on input "text" at bounding box center [77, 316] width 138 height 21
paste input "[PHONE_NUMBER]"
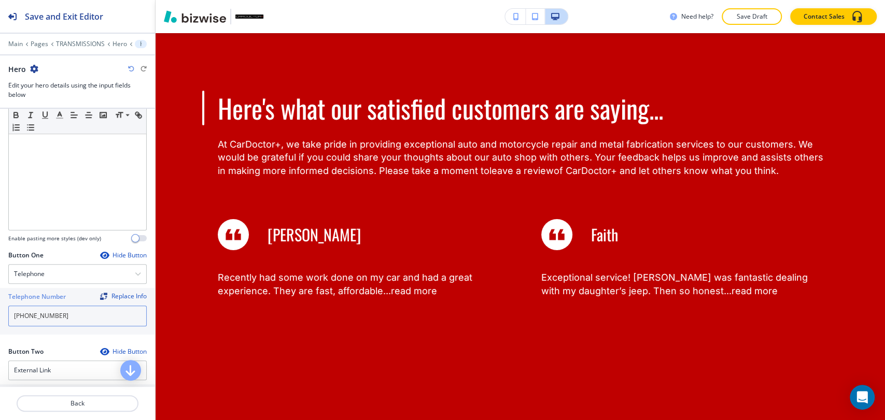
scroll to position [2555, 0]
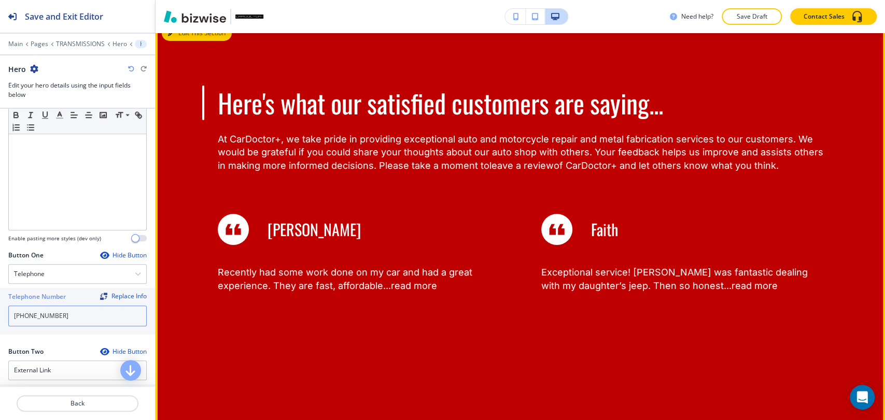
type input "[PHONE_NUMBER]"
click at [187, 41] on button "Edit This Section" at bounding box center [197, 33] width 70 height 16
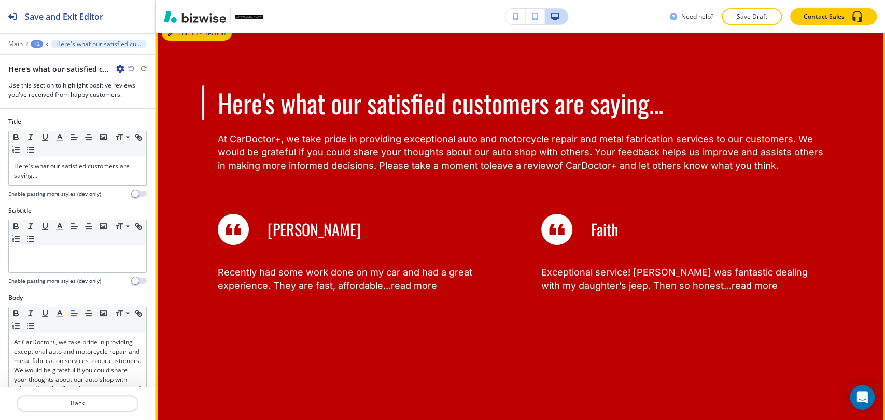
scroll to position [2565, 0]
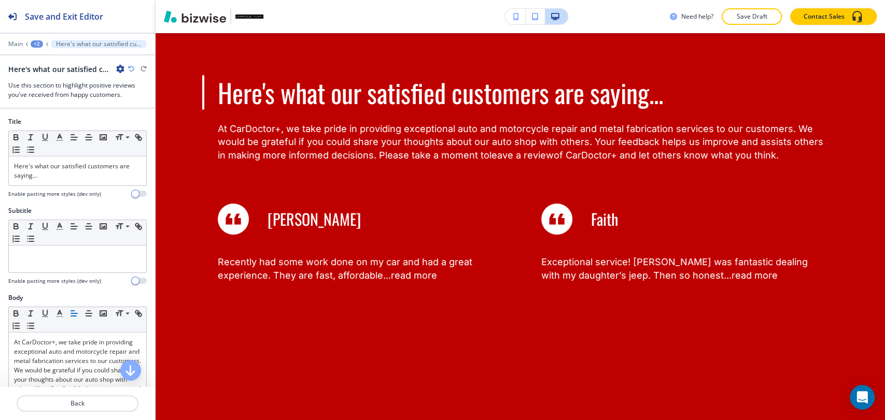
click at [118, 72] on icon "button" at bounding box center [120, 69] width 8 height 8
click at [150, 122] on p "Delete Section" at bounding box center [149, 122] width 53 height 9
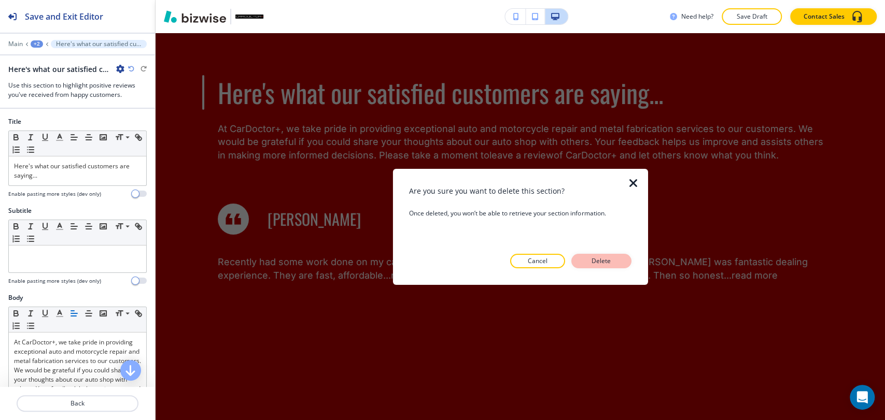
click at [606, 259] on p "Delete" at bounding box center [601, 261] width 25 height 9
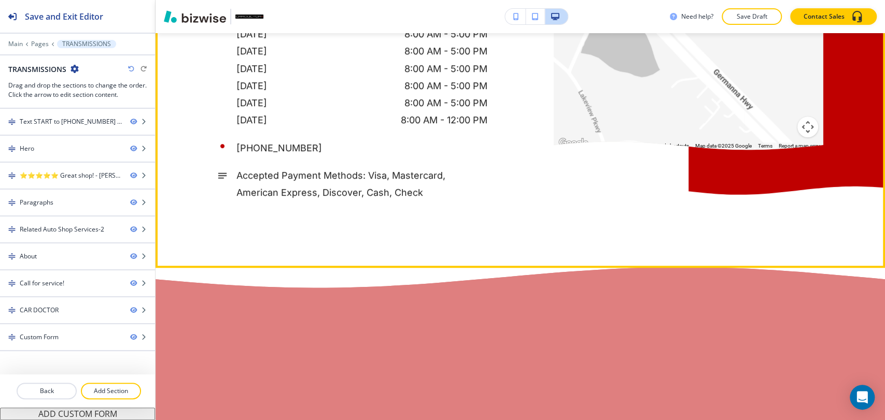
scroll to position [3314, 0]
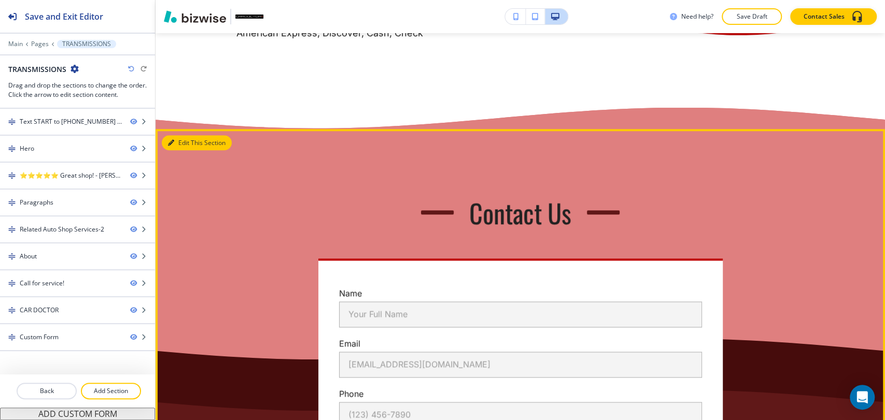
click at [178, 151] on button "Edit This Section" at bounding box center [197, 143] width 70 height 16
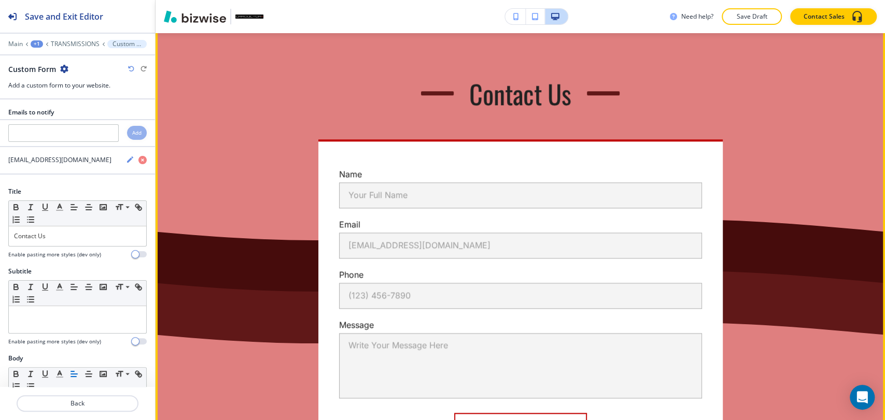
scroll to position [3434, 0]
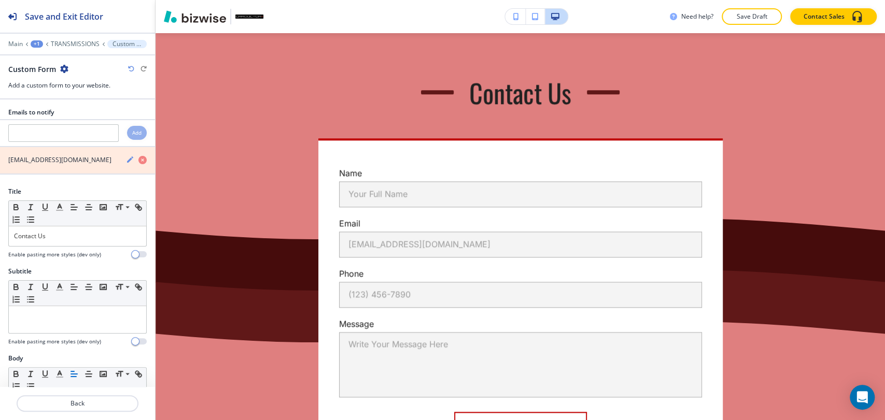
click at [138, 160] on icon "button" at bounding box center [142, 160] width 8 height 8
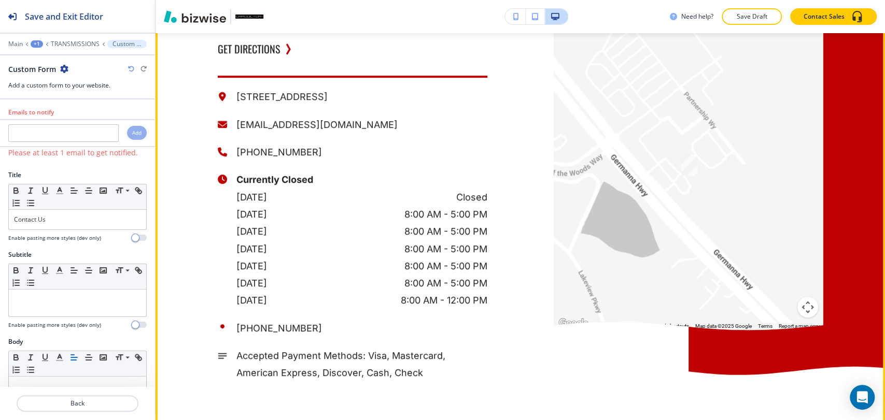
scroll to position [2973, 0]
drag, startPoint x: 349, startPoint y: 148, endPoint x: 248, endPoint y: 155, distance: 101.3
click at [236, 134] on p "[EMAIL_ADDRESS][DOMAIN_NAME]" at bounding box center [361, 125] width 251 height 17
copy p "[EMAIL_ADDRESS][DOMAIN_NAME]"
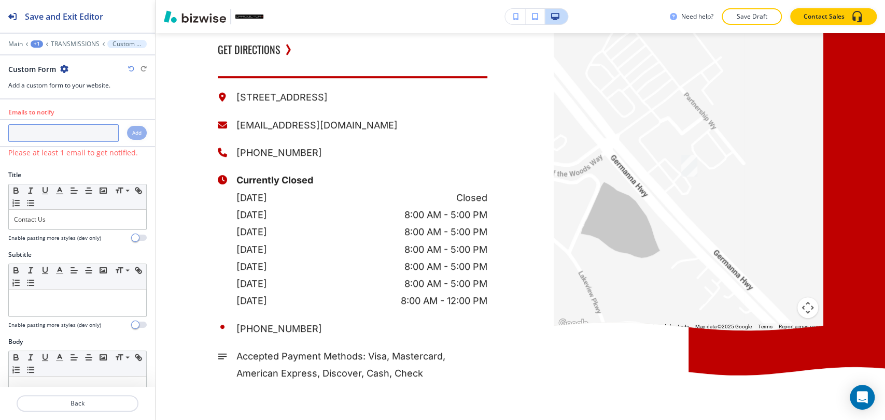
click at [81, 138] on input "text" at bounding box center [63, 133] width 110 height 18
paste input "[EMAIL_ADDRESS][DOMAIN_NAME]"
type input "[EMAIL_ADDRESS][DOMAIN_NAME]"
click at [132, 135] on h4 "Add" at bounding box center [136, 133] width 9 height 8
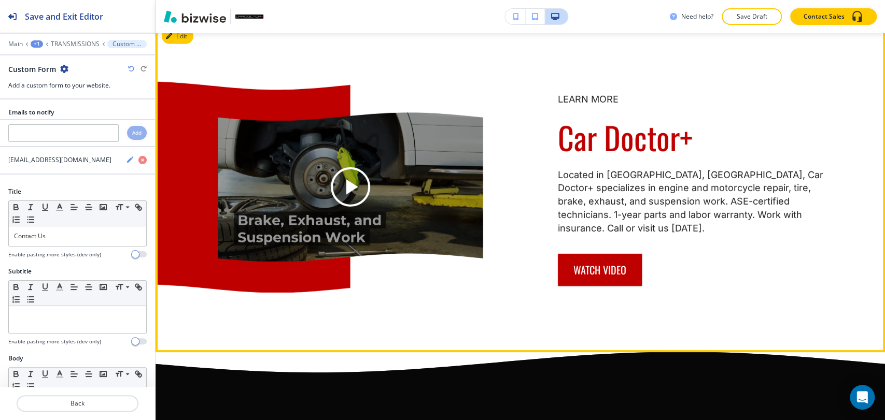
scroll to position [2167, 0]
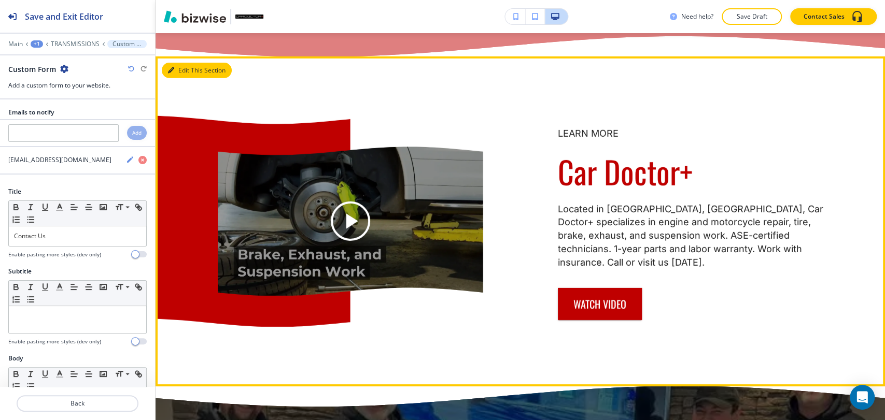
click at [180, 78] on button "Edit This Section" at bounding box center [197, 71] width 70 height 16
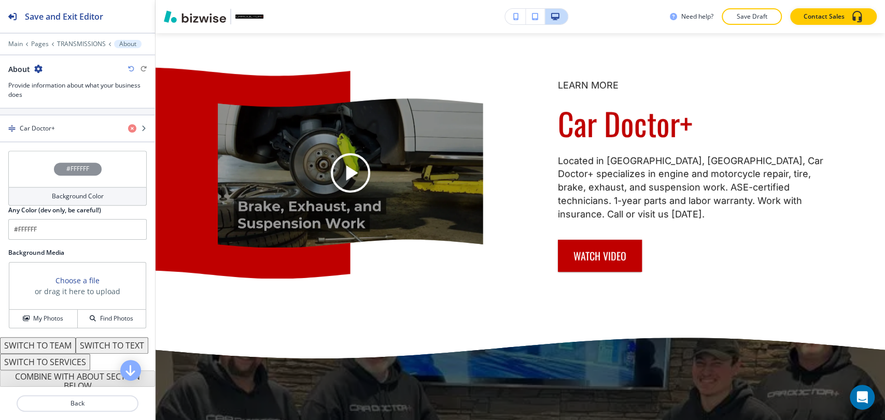
scroll to position [345, 0]
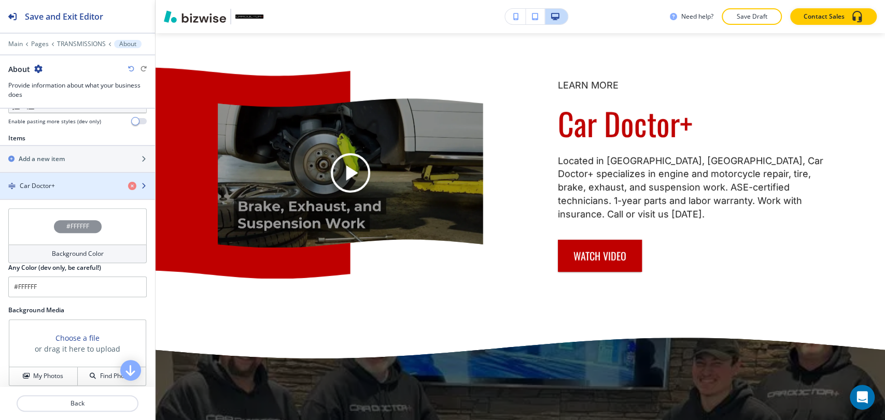
click at [81, 187] on div "Car Doctor+" at bounding box center [60, 185] width 120 height 9
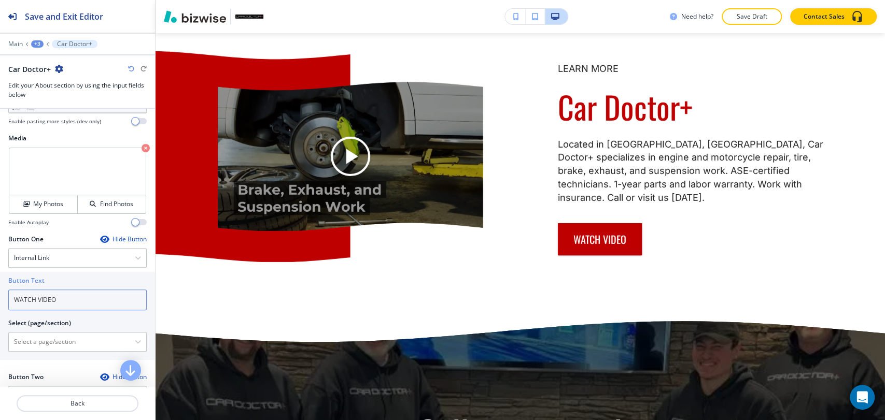
click at [118, 300] on input "WATCH VIDEO" at bounding box center [77, 300] width 138 height 21
click at [105, 255] on div "Internal Link" at bounding box center [77, 258] width 137 height 19
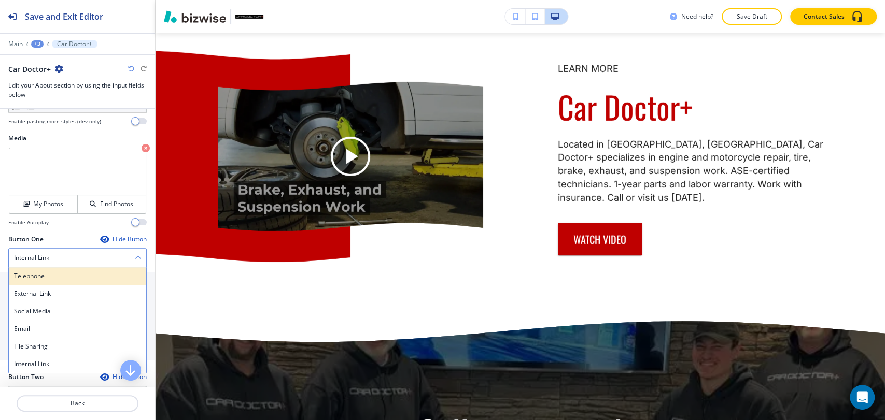
click at [93, 279] on h4 "Telephone" at bounding box center [77, 276] width 127 height 9
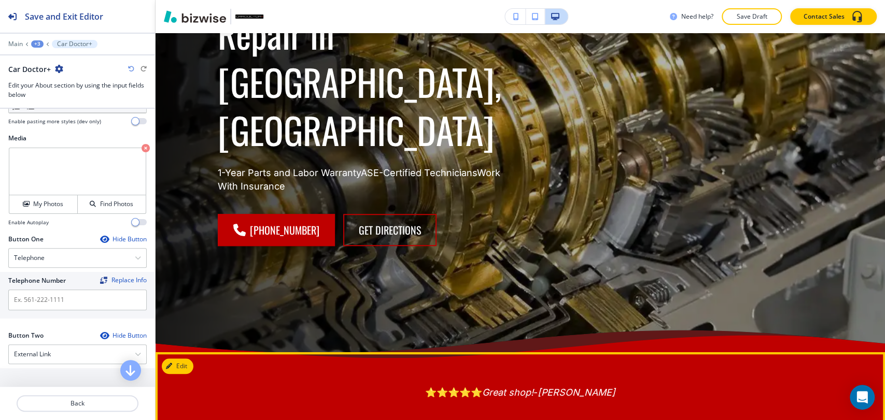
scroll to position [388, 0]
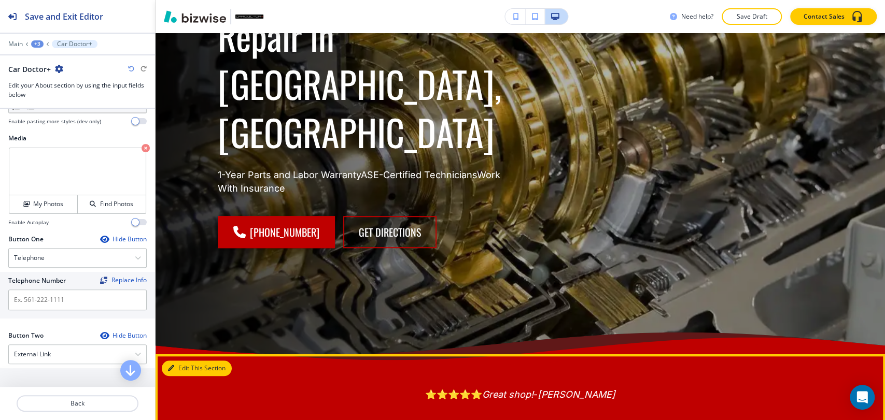
click at [185, 361] on button "Edit This Section" at bounding box center [197, 369] width 70 height 16
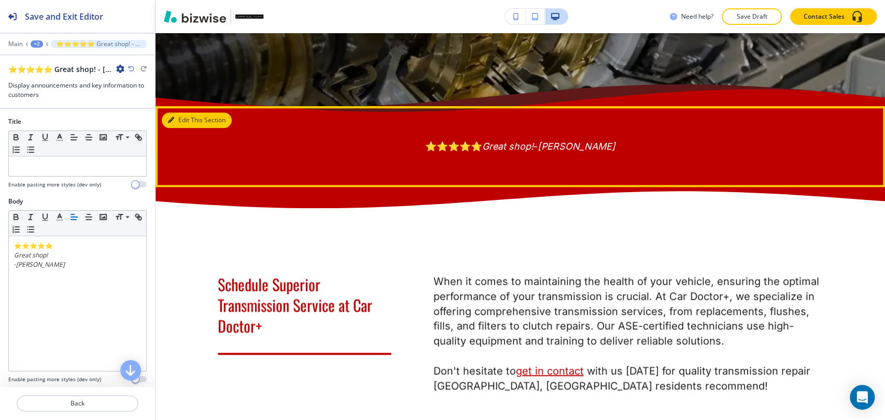
scroll to position [661, 0]
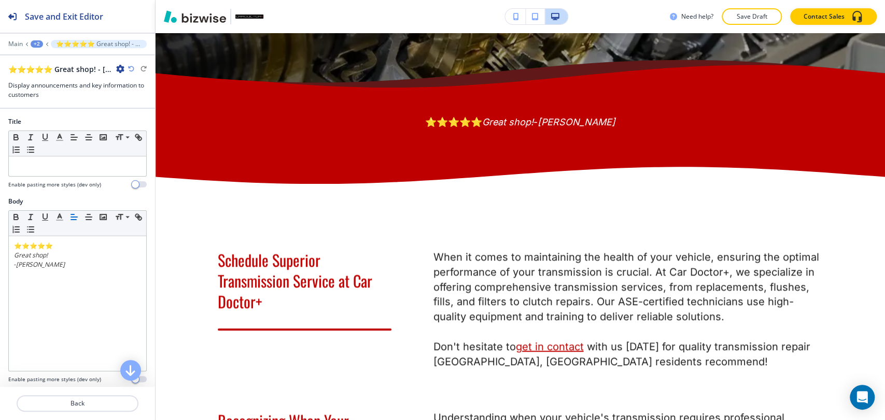
drag, startPoint x: 183, startPoint y: 46, endPoint x: 120, endPoint y: 64, distance: 65.8
click at [120, 65] on icon "button" at bounding box center [120, 69] width 8 height 8
click at [145, 104] on p "Duplicate Section" at bounding box center [149, 104] width 53 height 9
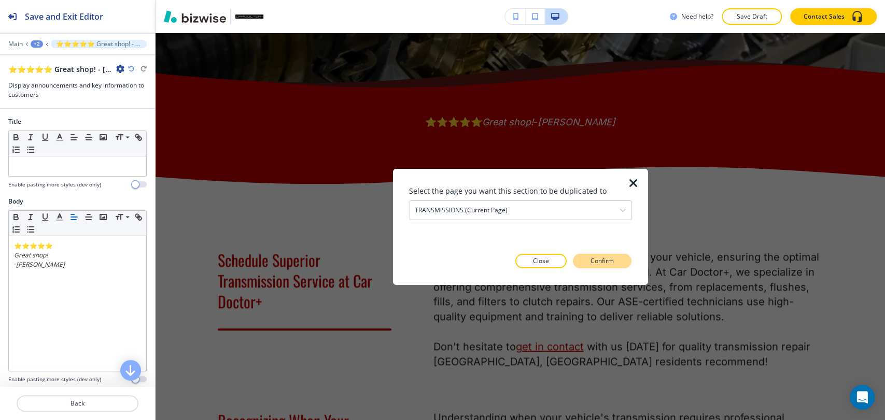
click at [598, 258] on p "Confirm" at bounding box center [602, 261] width 23 height 9
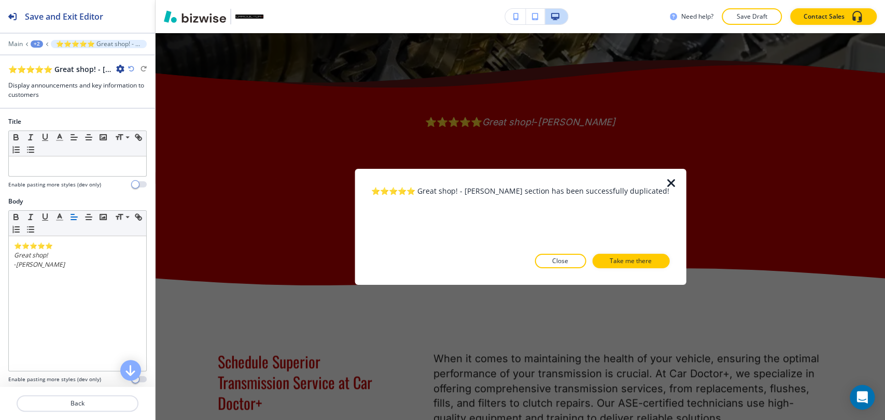
click at [665, 184] on icon "button" at bounding box center [671, 183] width 12 height 12
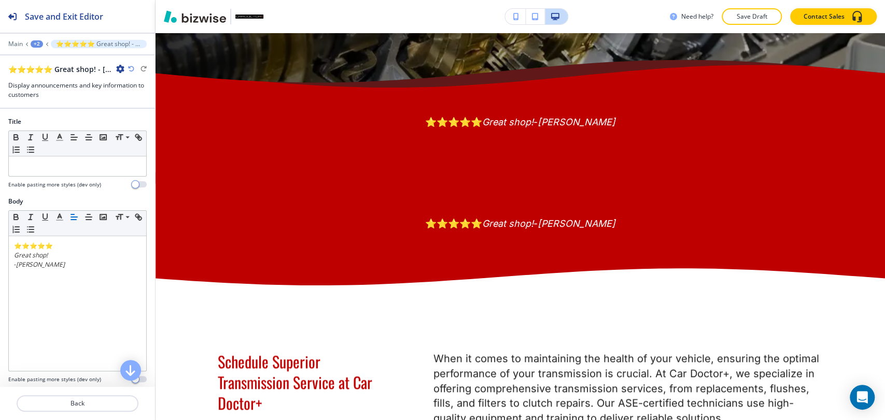
click at [36, 43] on div "+2" at bounding box center [37, 43] width 12 height 7
click at [77, 79] on p "TRANSMISSIONS" at bounding box center [63, 79] width 53 height 9
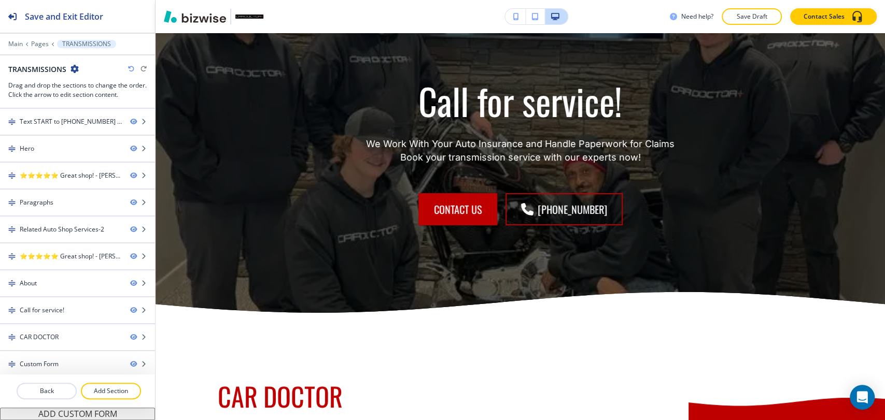
scroll to position [2618, 0]
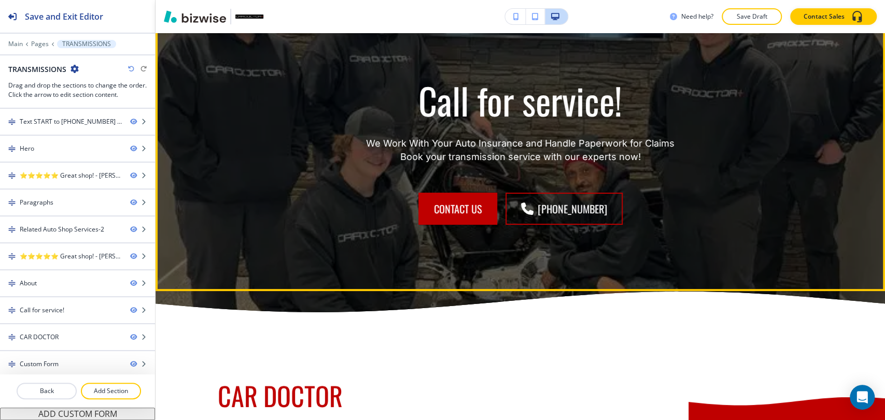
click at [183, 32] on button "Edit This Section" at bounding box center [197, 24] width 70 height 16
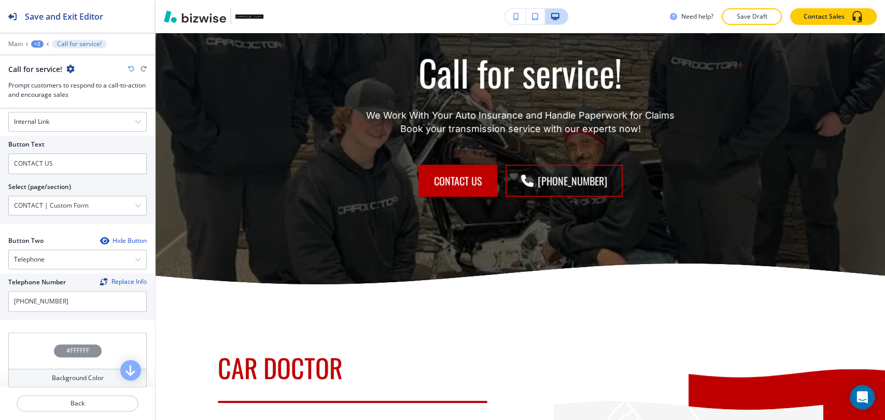
scroll to position [345, 0]
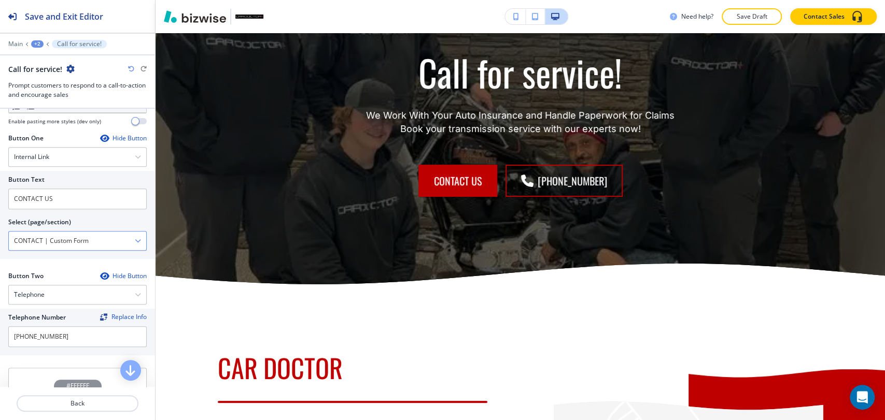
click at [116, 233] on \(page\/section\) "CONTACT | Custom Form" at bounding box center [72, 241] width 126 height 18
click at [121, 236] on \(page\/section\) "Manual Input" at bounding box center [72, 241] width 126 height 18
type \(page\/section\) "CONTACT"
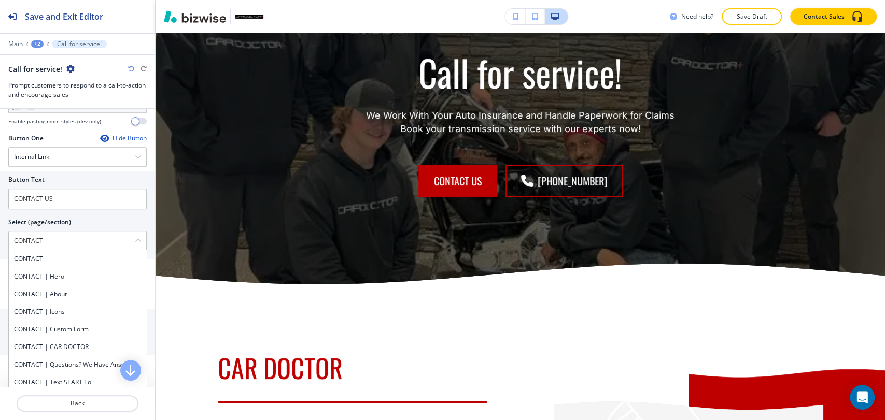
click at [95, 261] on h4 "CONTACT" at bounding box center [77, 259] width 127 height 9
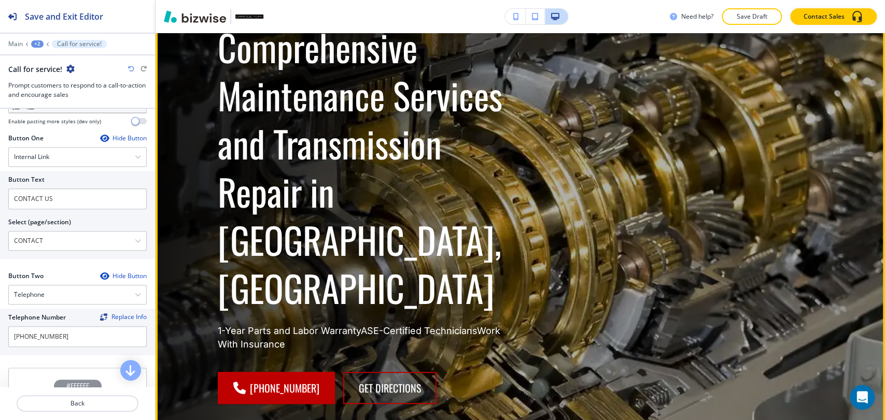
scroll to position [226, 0]
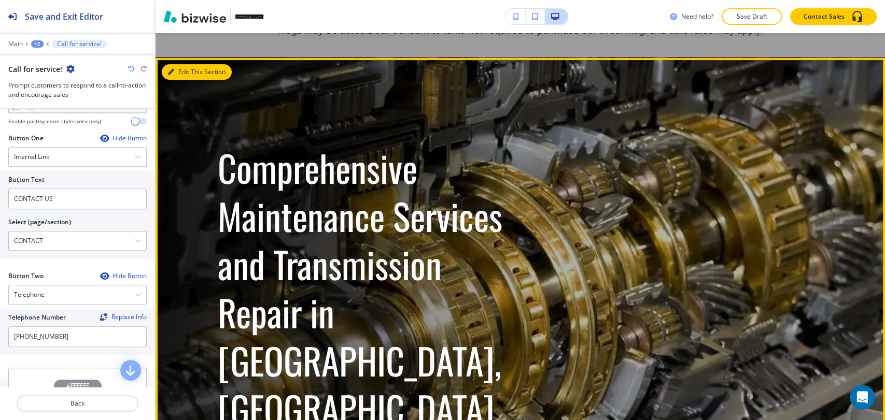
click at [183, 68] on button "Edit This Section" at bounding box center [197, 72] width 70 height 16
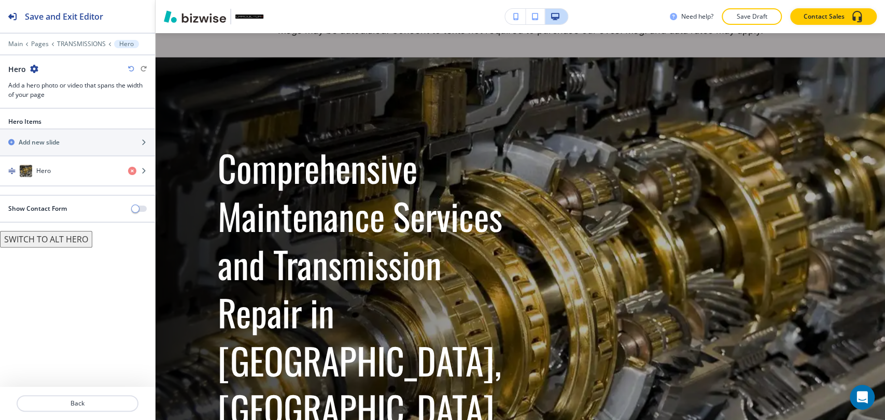
scroll to position [136, 0]
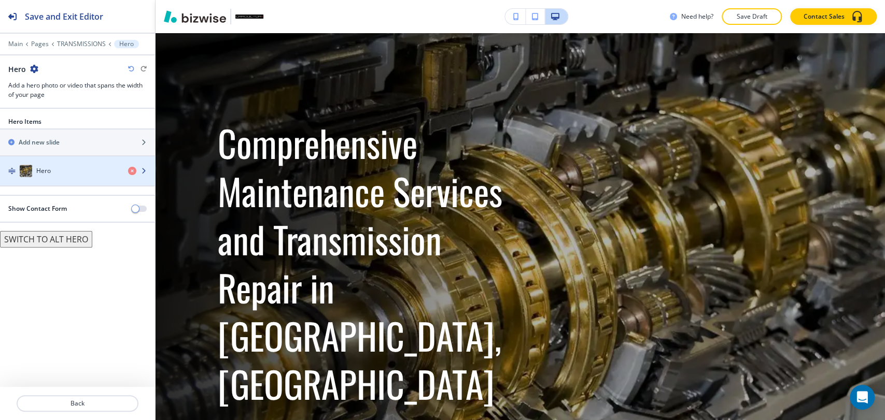
click at [71, 184] on div "button" at bounding box center [77, 181] width 155 height 8
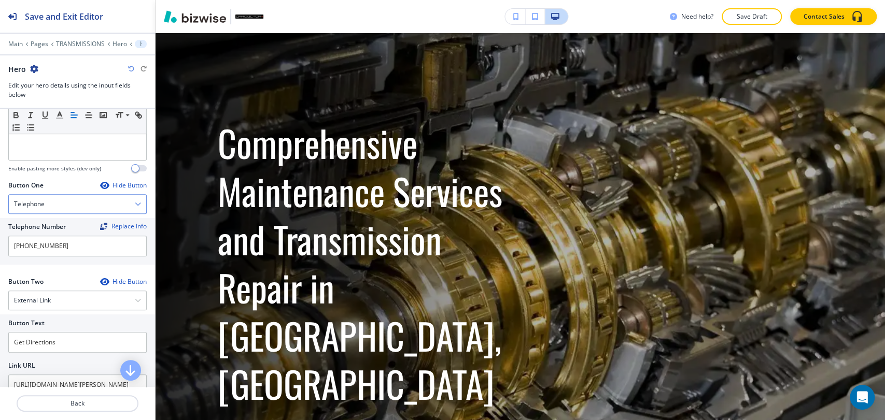
scroll to position [518, 0]
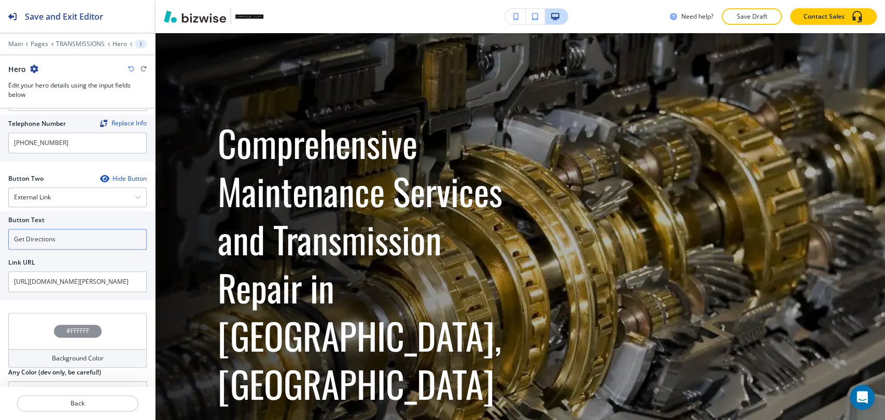
click at [75, 229] on input "Get Directions" at bounding box center [77, 239] width 138 height 21
click at [67, 230] on input "contact us" at bounding box center [77, 239] width 138 height 21
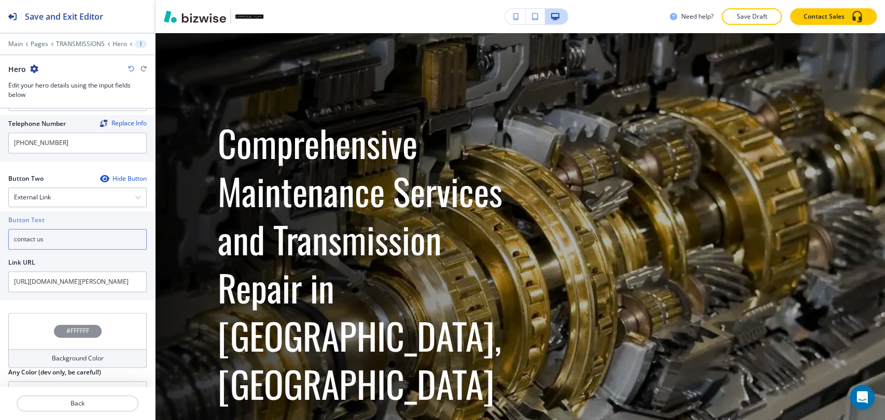
click at [67, 230] on input "contact us" at bounding box center [77, 239] width 138 height 21
type input "contact us"
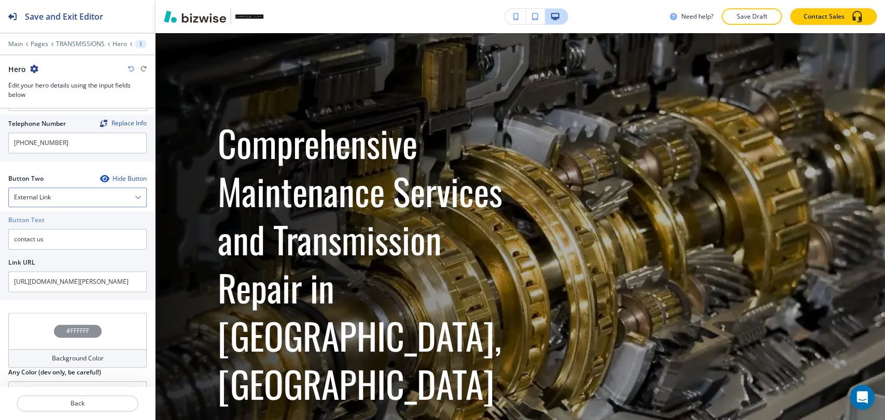
click at [55, 188] on div "External Link" at bounding box center [77, 197] width 137 height 19
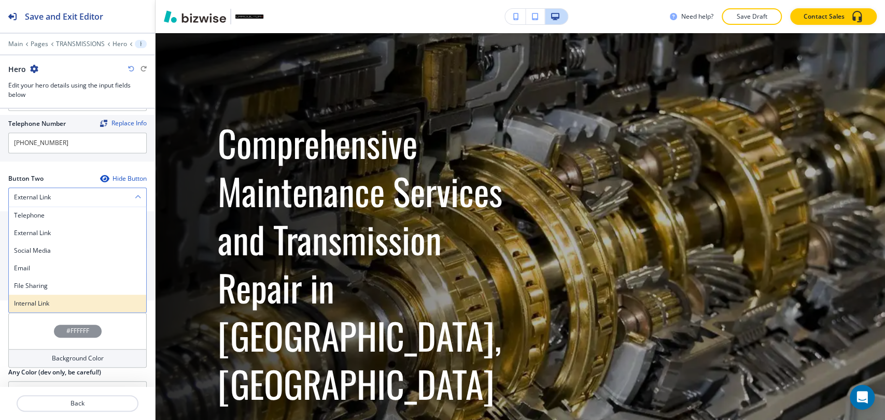
click at [50, 299] on h4 "Internal Link" at bounding box center [77, 303] width 127 height 9
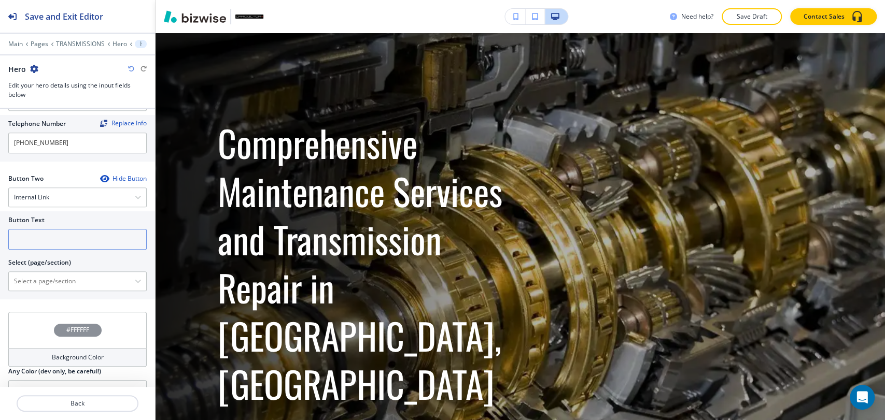
click at [82, 229] on input "text" at bounding box center [77, 239] width 138 height 21
paste input "contact us"
type input "contact us"
click at [135, 278] on icon "button" at bounding box center [138, 281] width 6 height 6
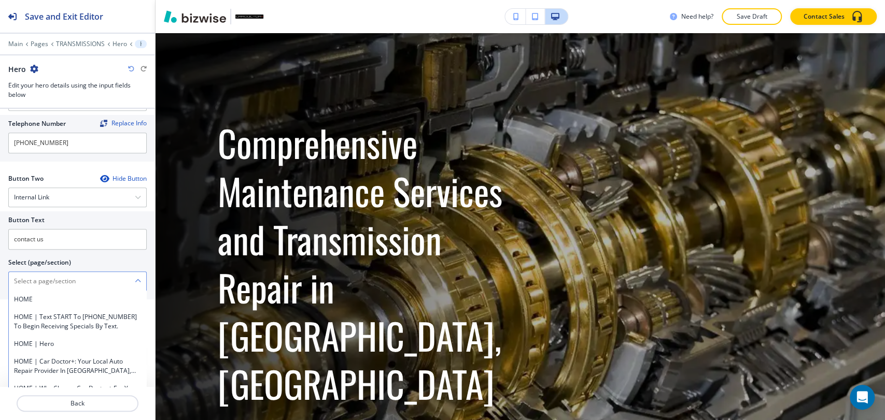
click at [99, 273] on \(page\/section\) "Manual Input" at bounding box center [72, 282] width 126 height 18
type \(page\/section\) "CONTACT"
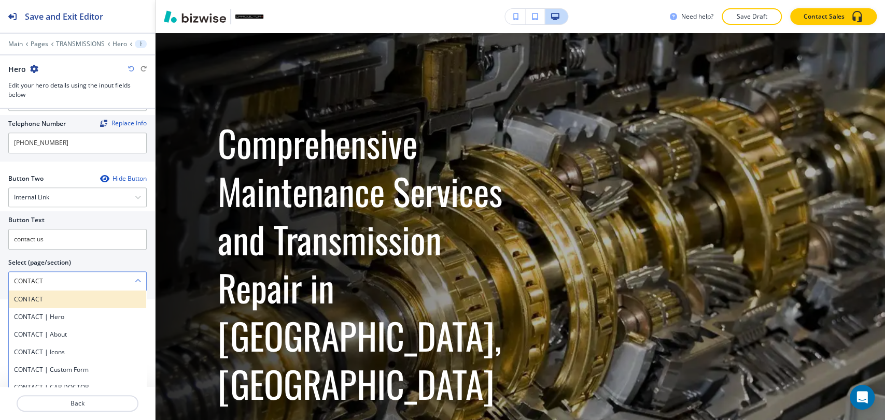
click at [65, 295] on h4 "CONTACT" at bounding box center [77, 299] width 127 height 9
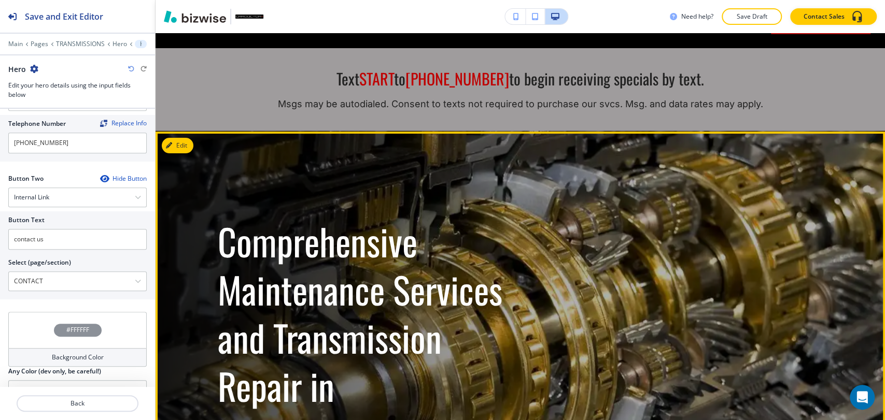
scroll to position [0, 0]
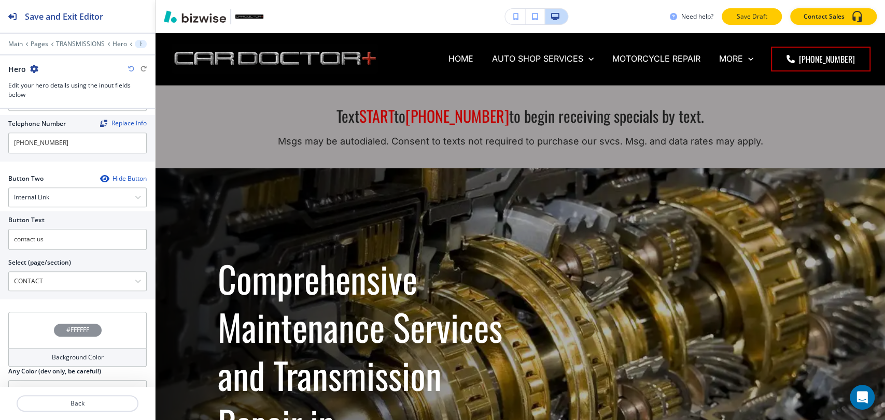
click at [752, 17] on p "Save Draft" at bounding box center [751, 16] width 33 height 9
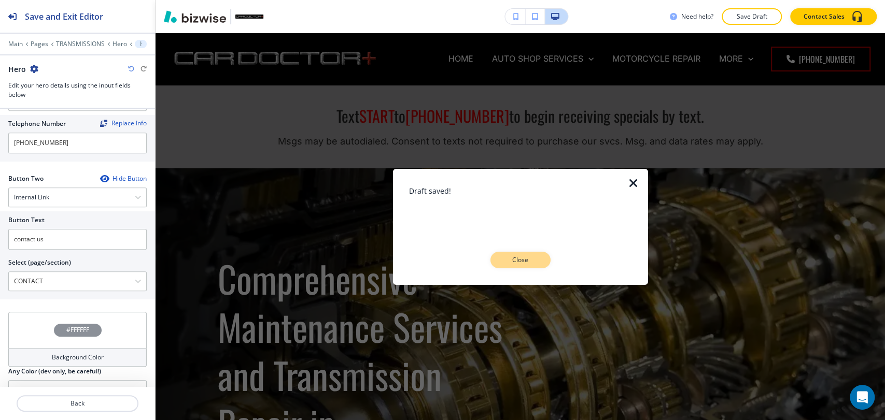
click at [523, 258] on p "Close" at bounding box center [520, 260] width 33 height 9
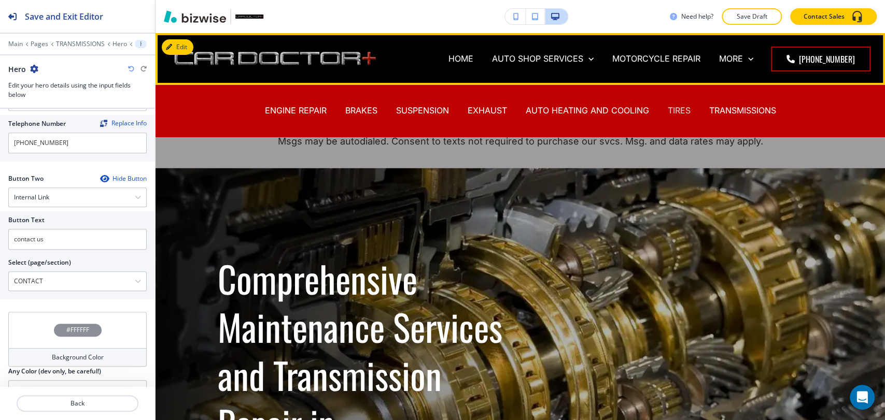
click at [669, 107] on p "TIRES" at bounding box center [679, 111] width 23 height 12
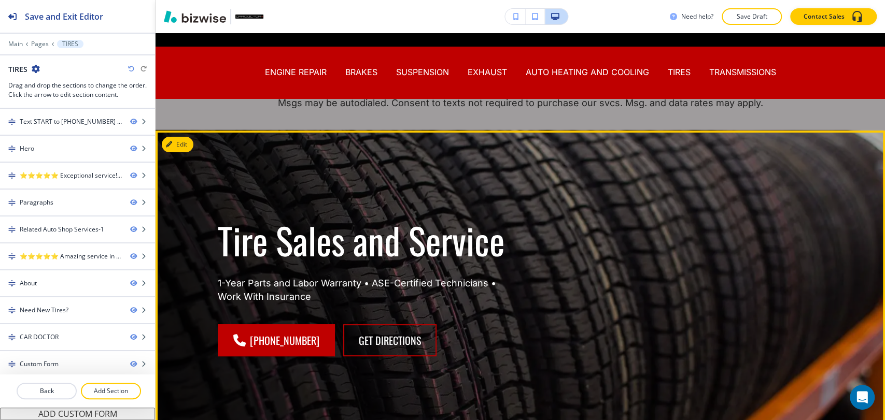
scroll to position [58, 0]
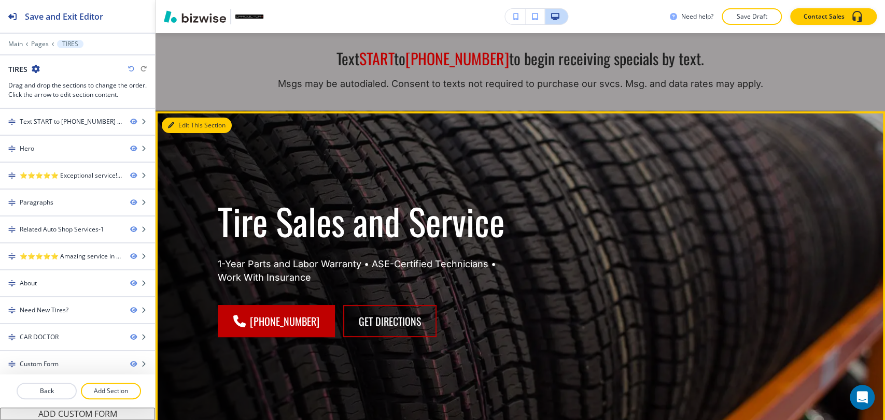
click at [184, 125] on button "Edit This Section" at bounding box center [197, 126] width 70 height 16
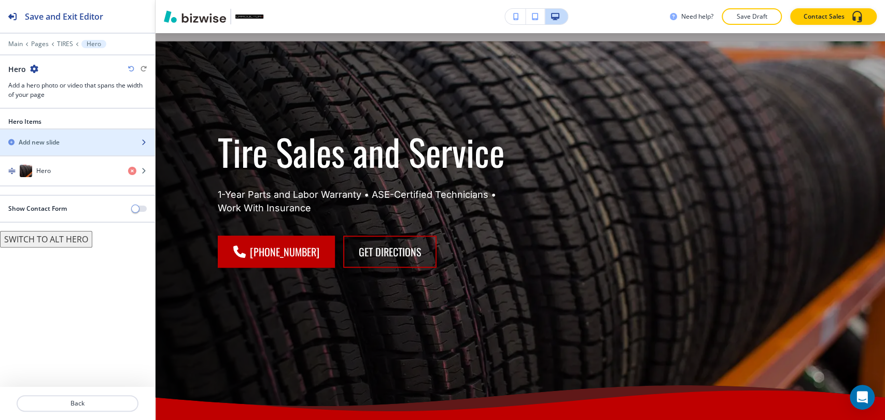
scroll to position [136, 0]
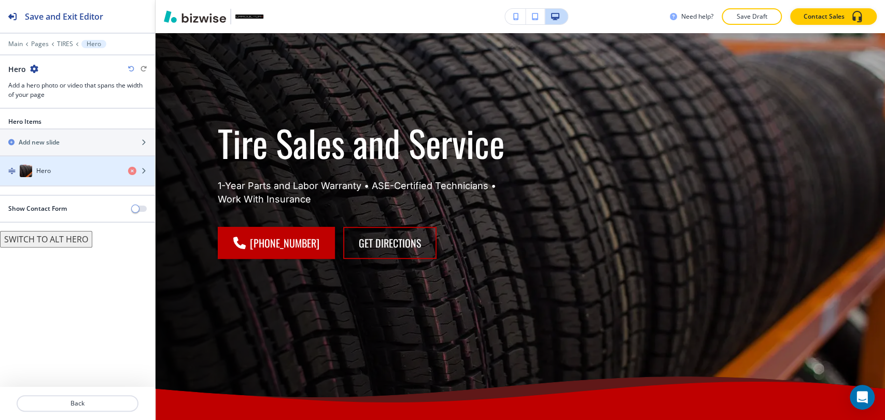
click at [116, 185] on button "Hero" at bounding box center [77, 172] width 155 height 30
click at [67, 181] on div "button" at bounding box center [77, 181] width 155 height 8
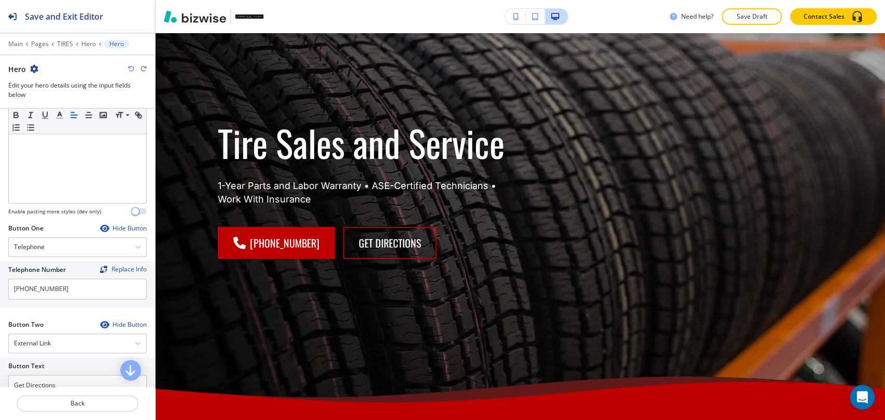
scroll to position [345, 0]
click at [84, 283] on input "[PHONE_NUMBER]" at bounding box center [77, 288] width 138 height 21
click at [85, 283] on input "[PHONE_NUMBER]" at bounding box center [77, 288] width 138 height 21
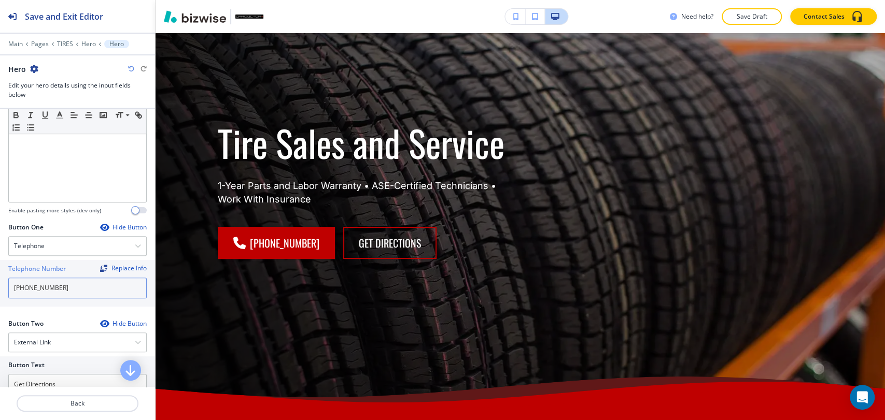
paste input "contact us"
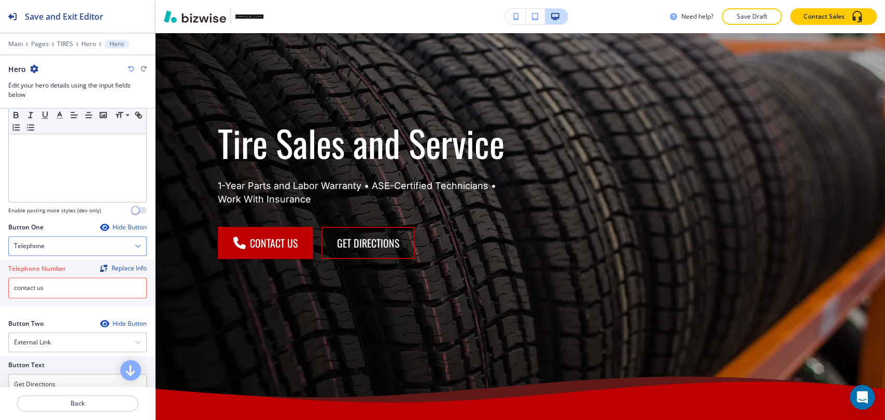
click at [79, 246] on div "Telephone" at bounding box center [77, 246] width 137 height 19
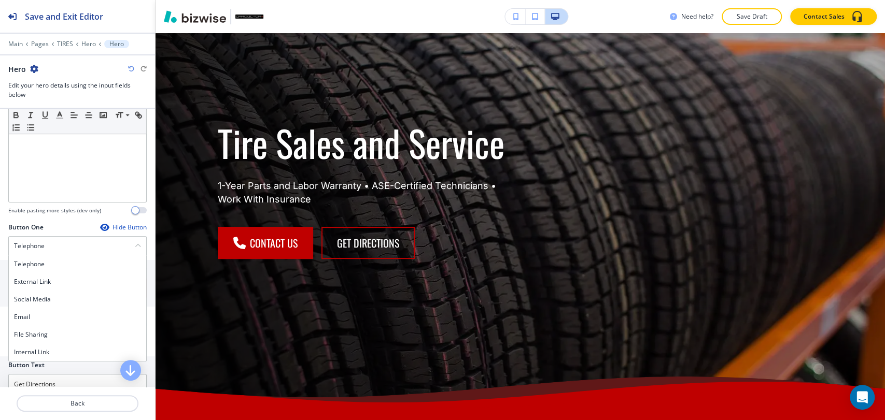
click at [127, 70] on div "Hero" at bounding box center [77, 69] width 138 height 11
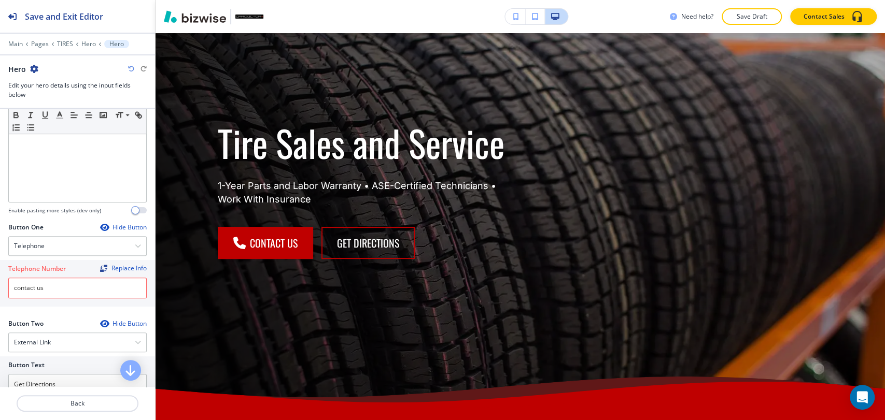
click at [131, 68] on icon "button" at bounding box center [131, 69] width 6 height 6
type input "[PHONE_NUMBER]"
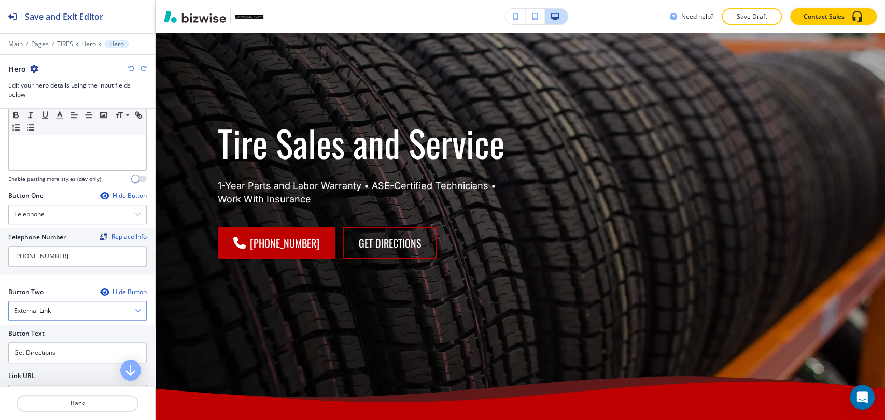
scroll to position [403, 0]
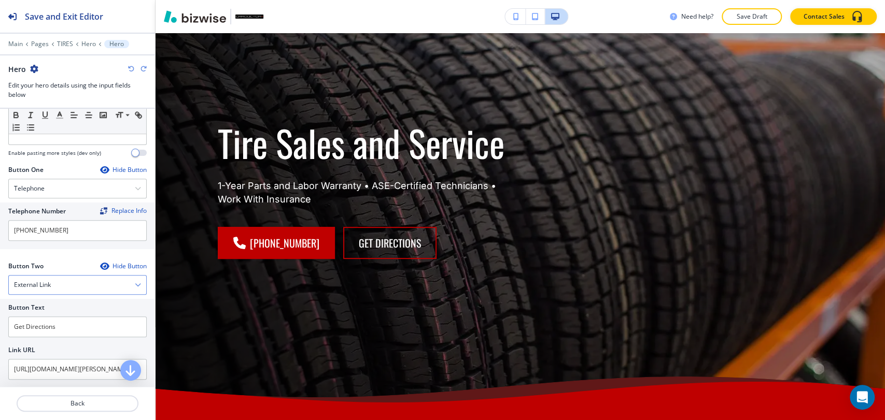
click at [97, 283] on div "External Link" at bounding box center [77, 285] width 137 height 19
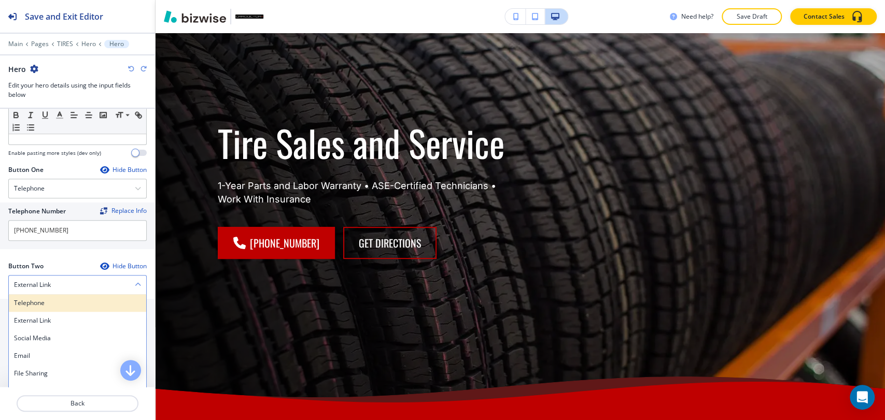
click at [89, 301] on h4 "Telephone" at bounding box center [77, 303] width 127 height 9
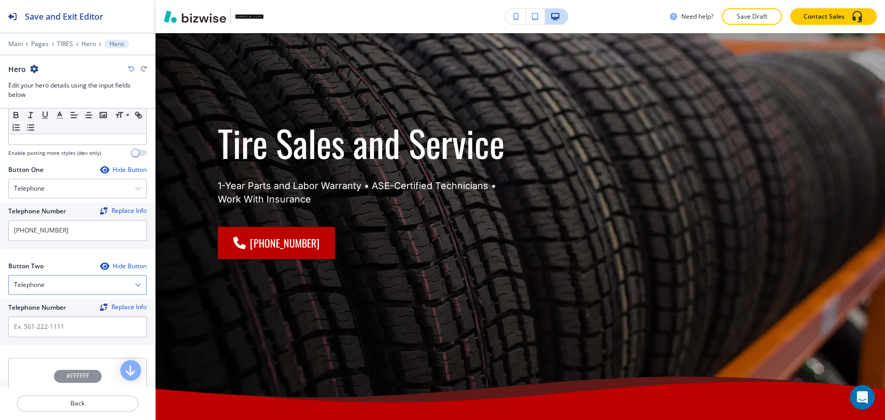
click at [87, 288] on div "Telephone" at bounding box center [77, 285] width 137 height 19
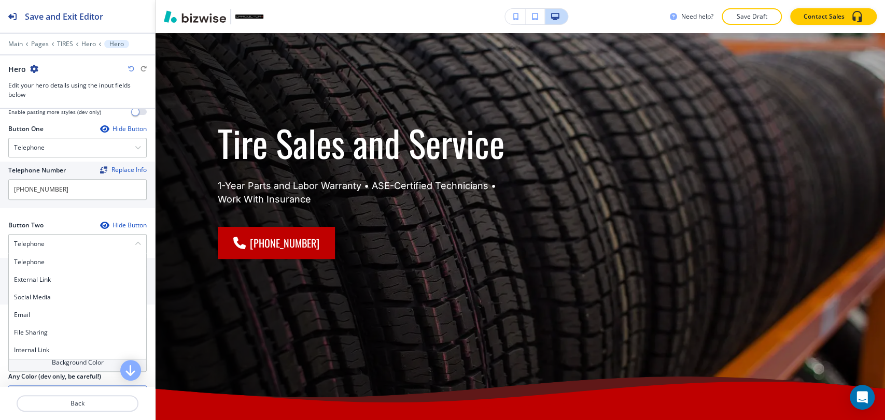
scroll to position [469, 0]
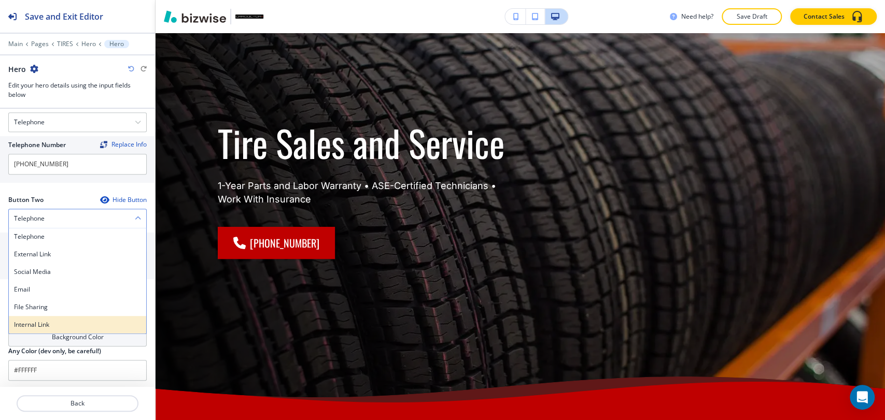
click at [79, 320] on h4 "Internal Link" at bounding box center [77, 324] width 127 height 9
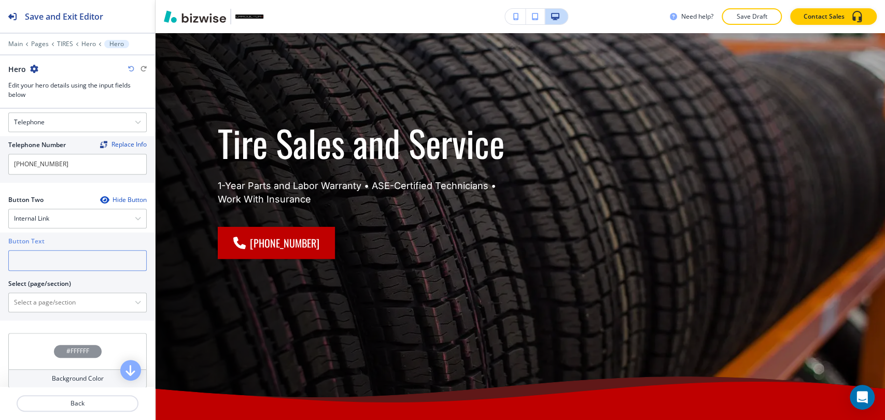
click at [95, 255] on input "text" at bounding box center [77, 260] width 138 height 21
paste input "contact us"
type input "contact us"
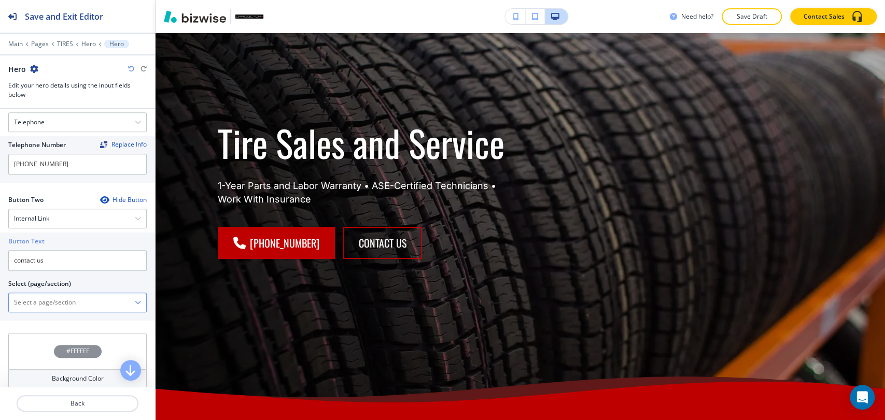
click at [96, 301] on \(page\/section\) "Manual Input" at bounding box center [72, 303] width 126 height 18
type \(page\/section\) "CONTACT"
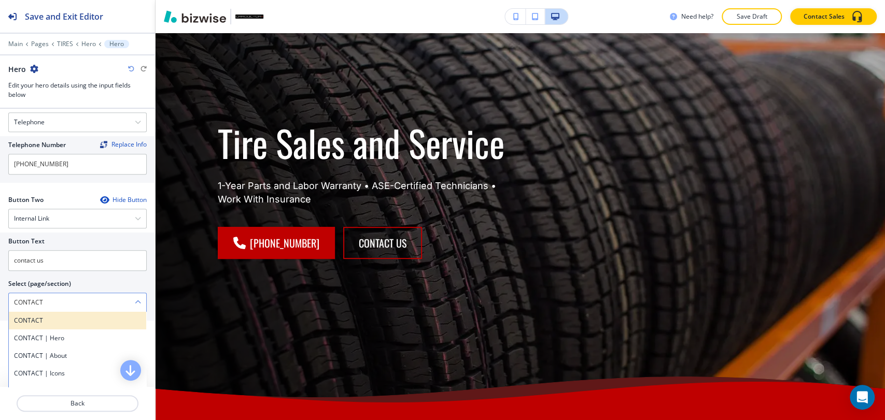
click at [51, 320] on h4 "CONTACT" at bounding box center [77, 320] width 127 height 9
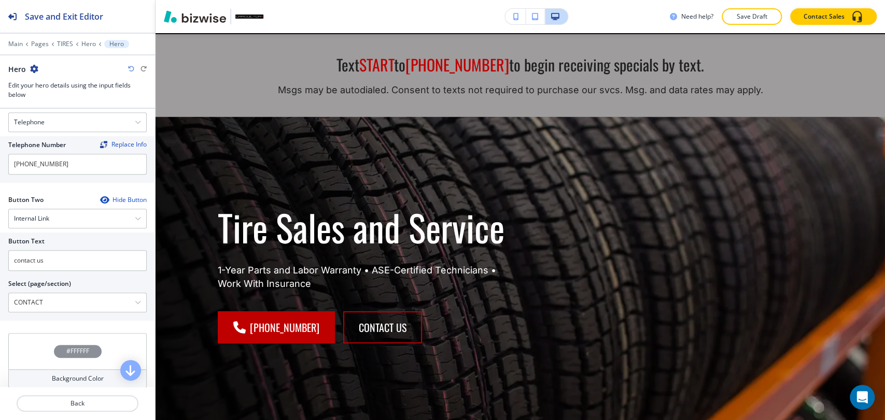
scroll to position [0, 0]
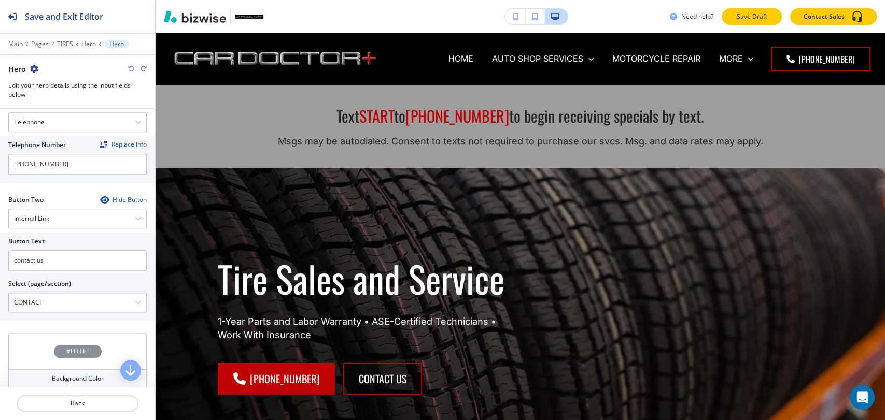
click at [760, 22] on button "Save Draft" at bounding box center [752, 16] width 60 height 17
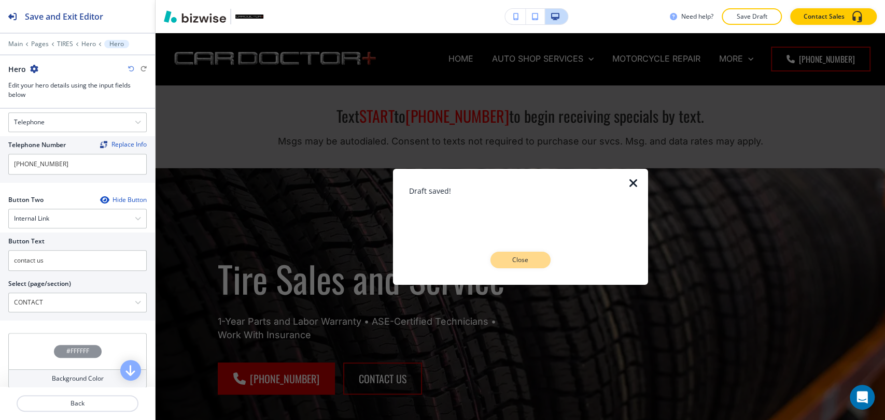
click at [528, 258] on p "Close" at bounding box center [520, 260] width 33 height 9
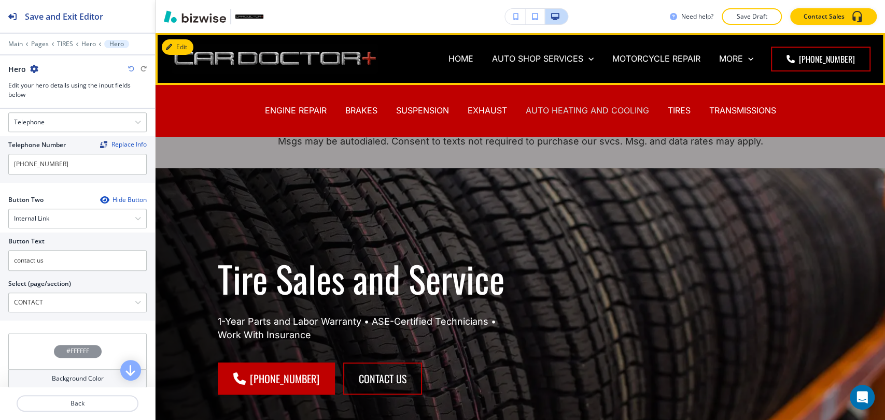
click at [572, 108] on p "AUTO HEATING AND COOLING" at bounding box center [587, 111] width 123 height 12
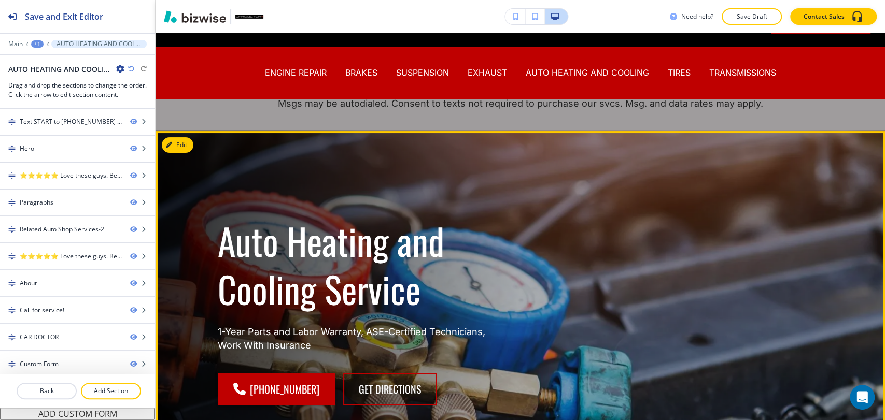
scroll to position [58, 0]
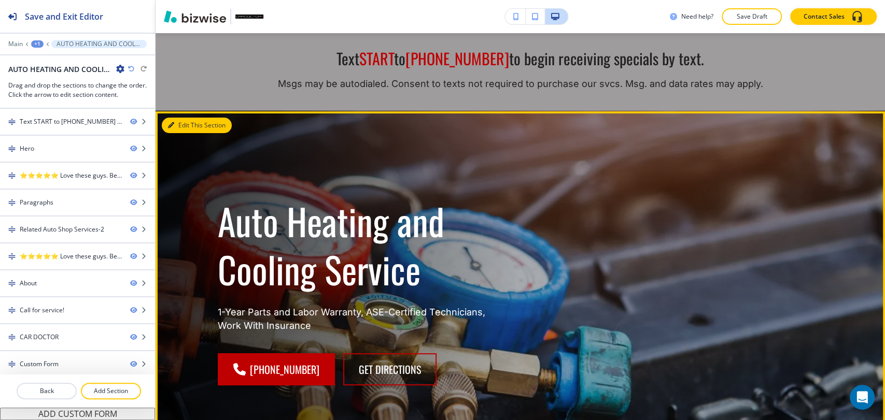
click at [190, 127] on button "Edit This Section" at bounding box center [197, 126] width 70 height 16
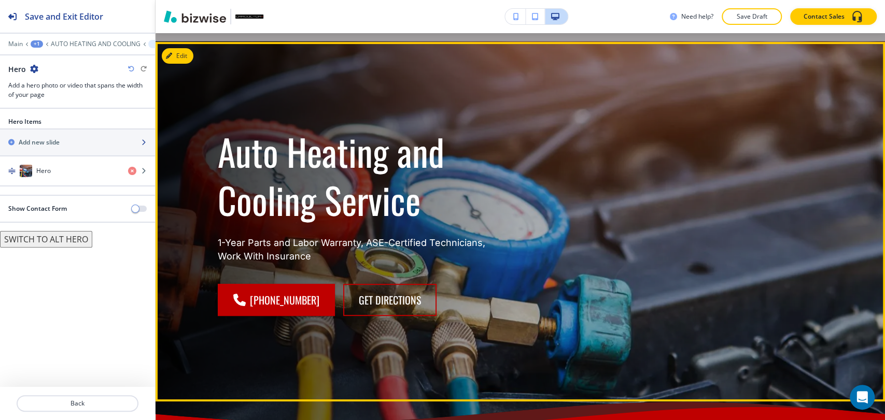
scroll to position [136, 0]
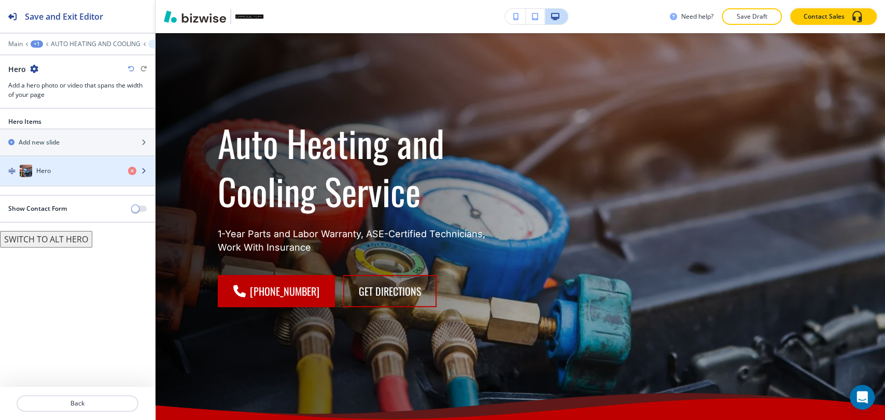
click at [58, 168] on div "Hero" at bounding box center [60, 171] width 120 height 12
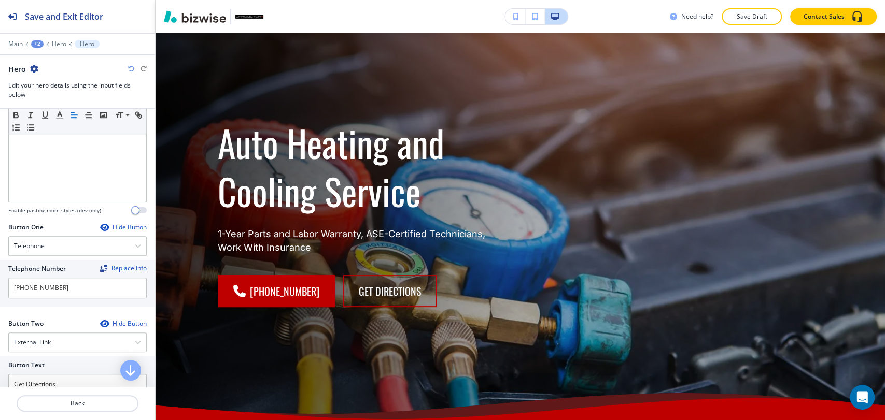
scroll to position [403, 0]
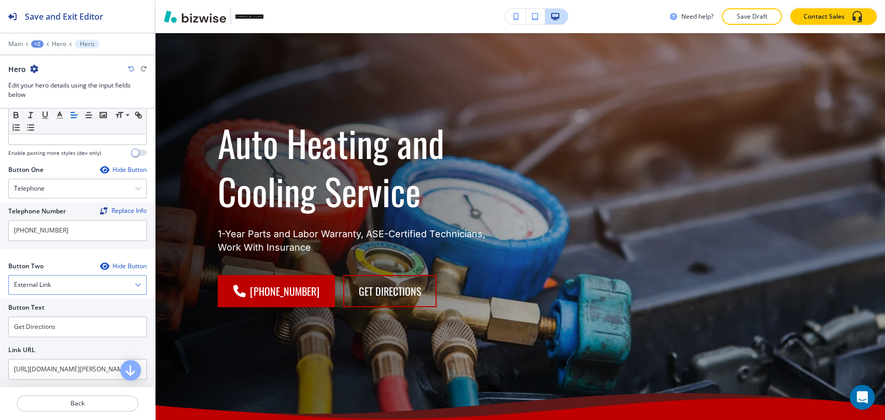
click at [78, 283] on div "External Link" at bounding box center [77, 285] width 137 height 19
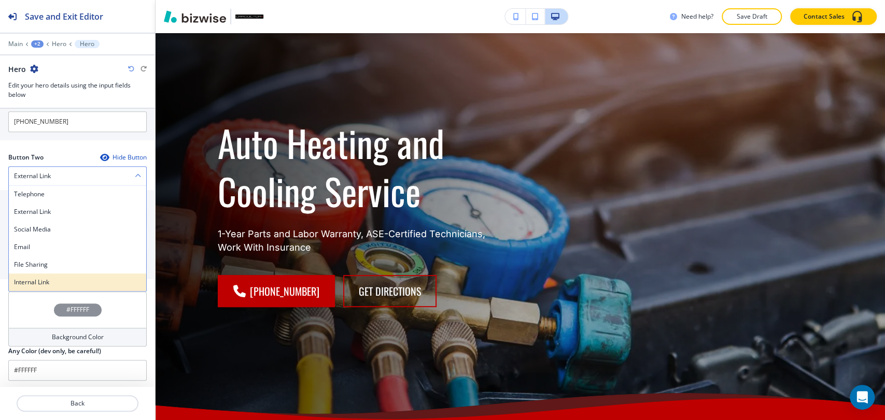
click at [61, 274] on div "Internal Link" at bounding box center [77, 283] width 137 height 18
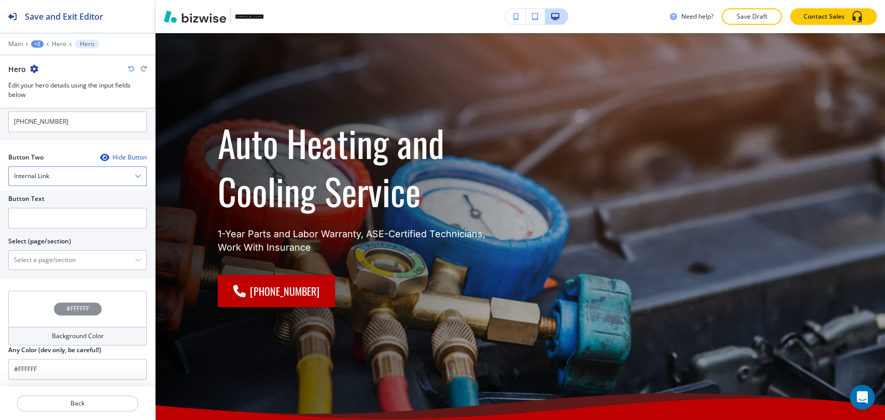
scroll to position [511, 0]
click at [88, 221] on input "text" at bounding box center [77, 219] width 138 height 21
paste input "contact us"
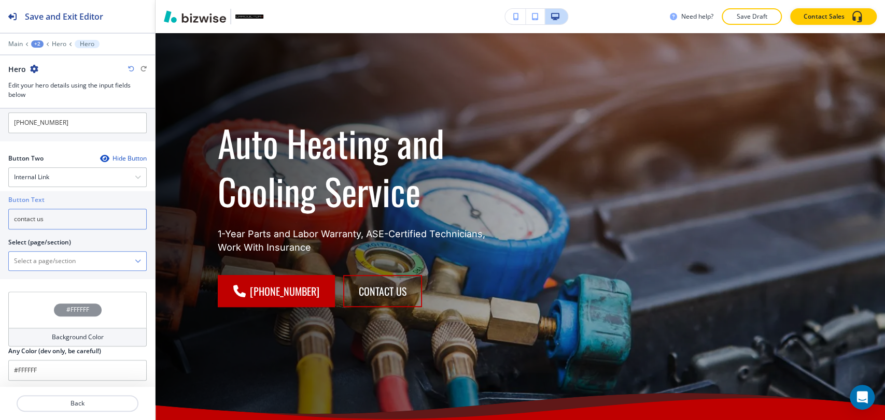
type input "contact us"
click at [79, 254] on \(page\/section\) "Manual Input" at bounding box center [72, 261] width 126 height 18
type \(page\/section\) "CONTACT"
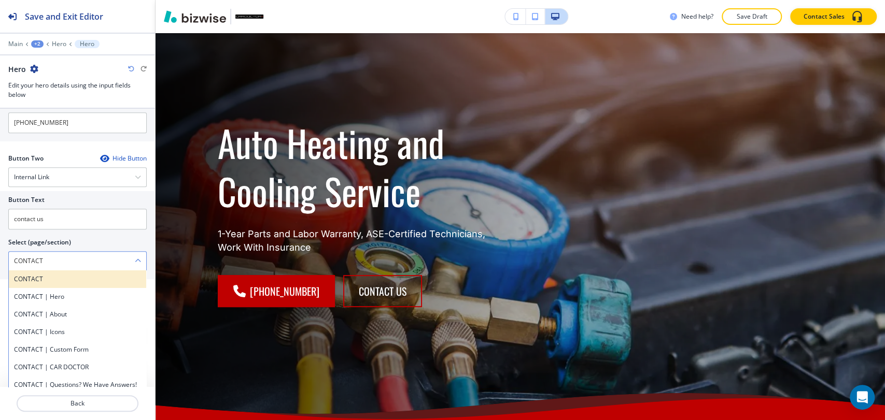
click at [76, 275] on h4 "CONTACT" at bounding box center [77, 279] width 127 height 9
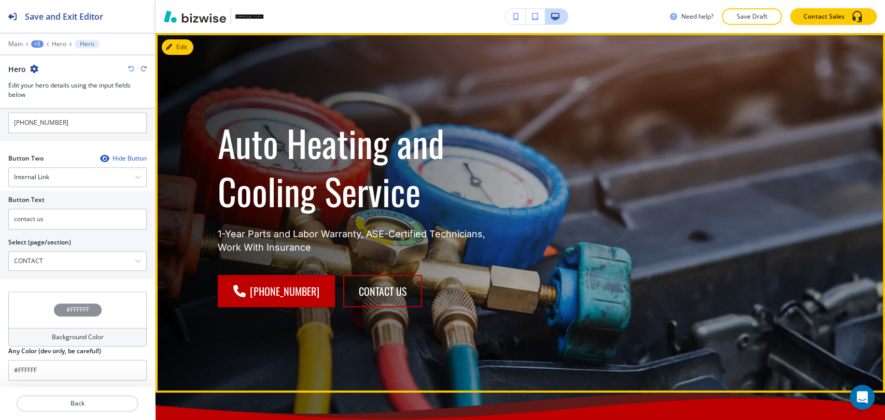
scroll to position [0, 0]
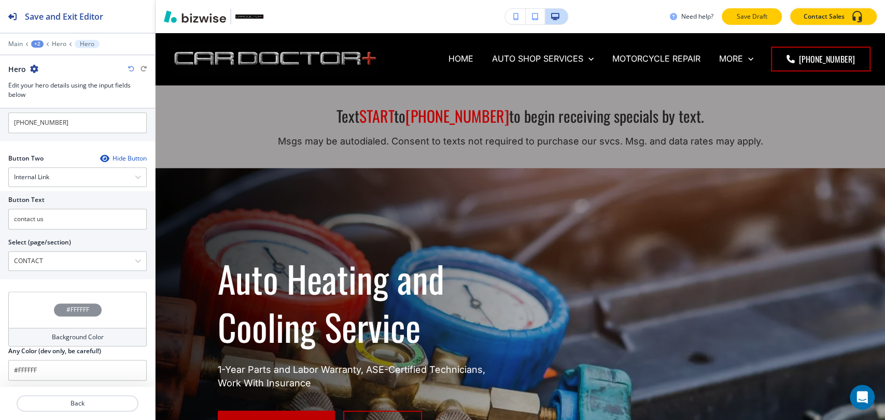
click at [771, 18] on button "Save Draft" at bounding box center [752, 16] width 60 height 17
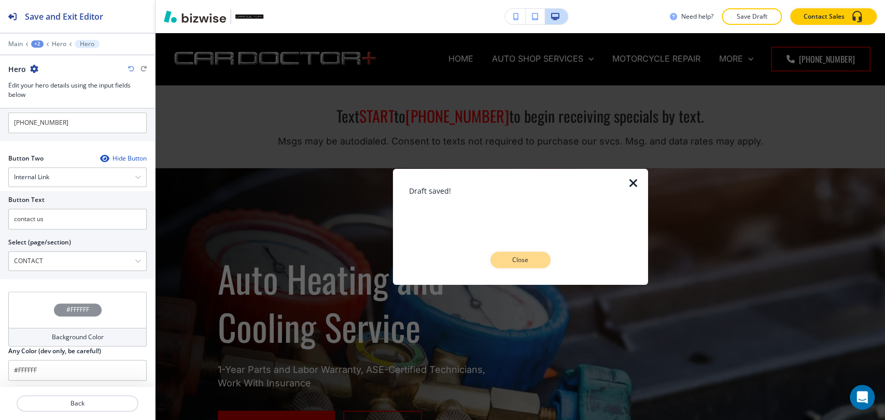
click at [526, 252] on button "Close" at bounding box center [520, 260] width 60 height 17
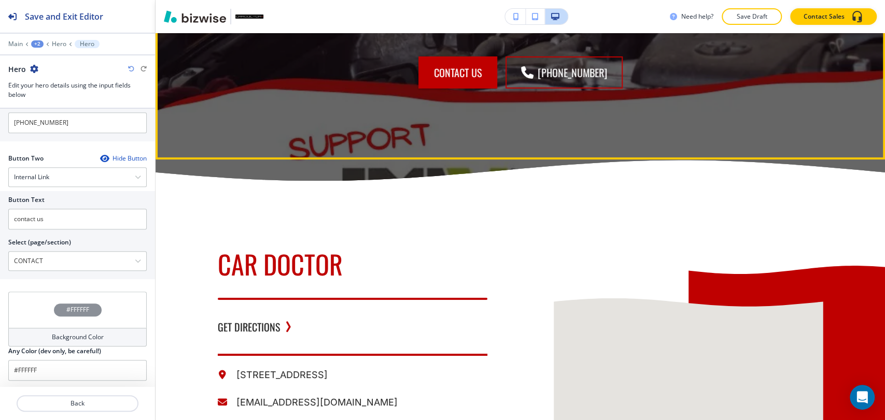
scroll to position [2419, 0]
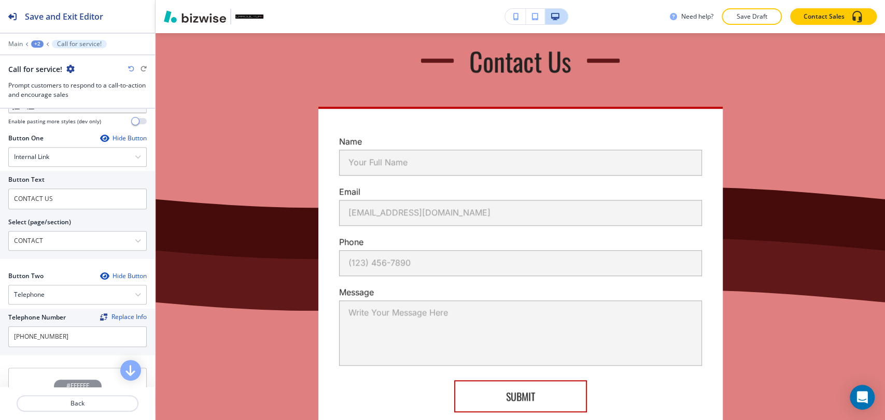
scroll to position [3169, 0]
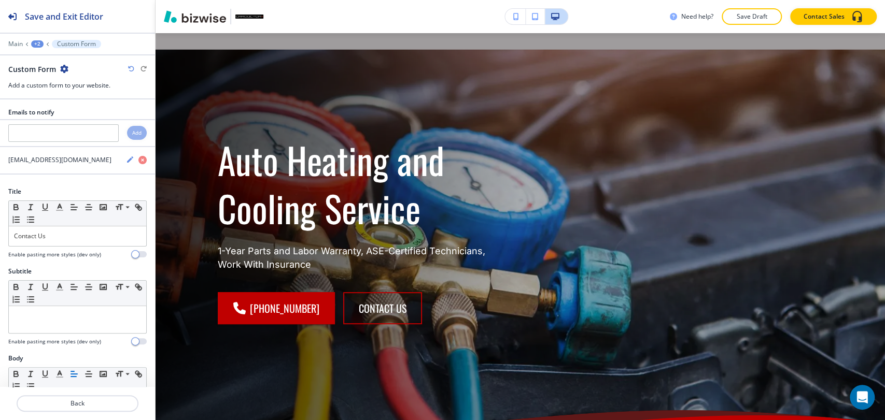
scroll to position [0, 0]
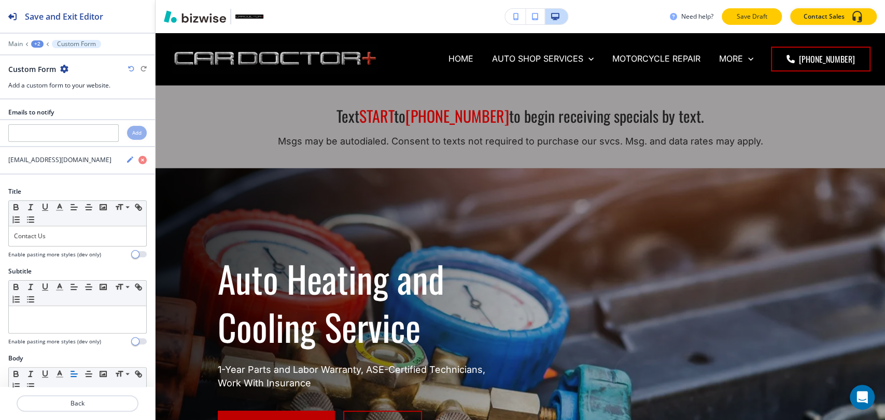
click at [747, 13] on p "Save Draft" at bounding box center [751, 16] width 33 height 9
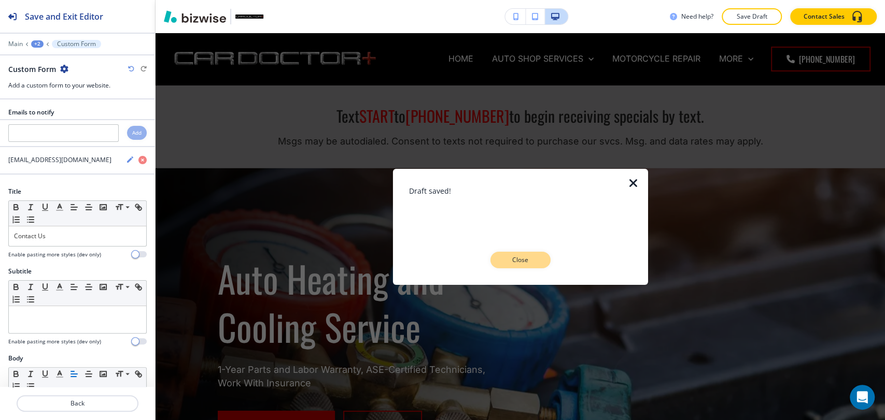
click at [534, 254] on button "Close" at bounding box center [520, 260] width 60 height 17
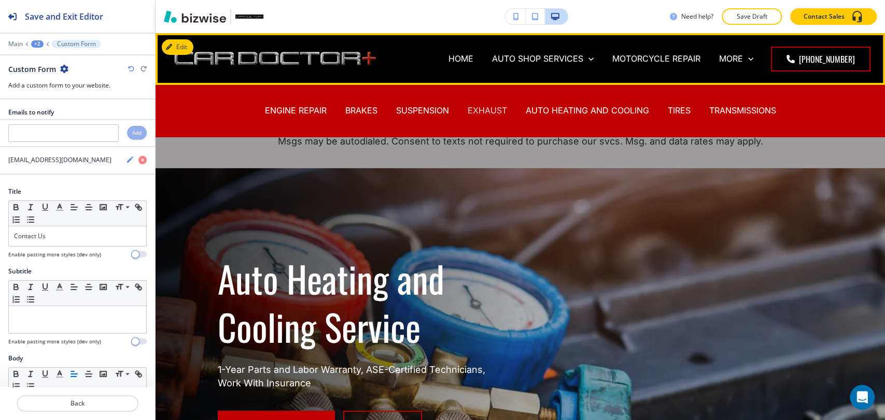
click at [476, 106] on p "EXHAUST" at bounding box center [487, 111] width 39 height 12
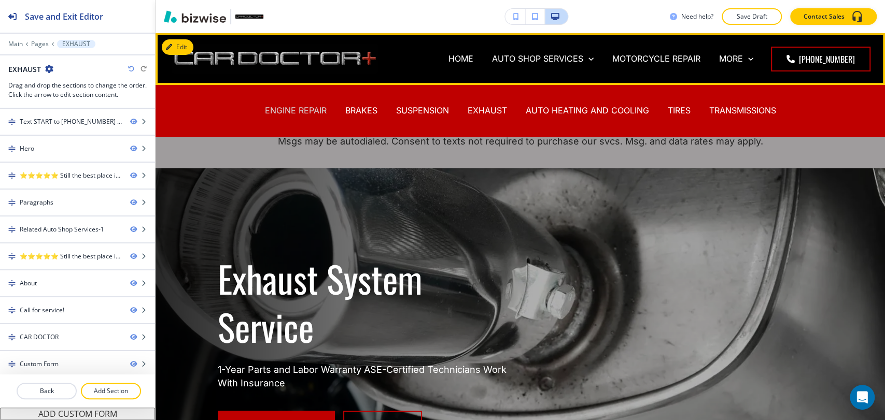
click at [299, 113] on p "ENGINE REPAIR" at bounding box center [296, 111] width 62 height 12
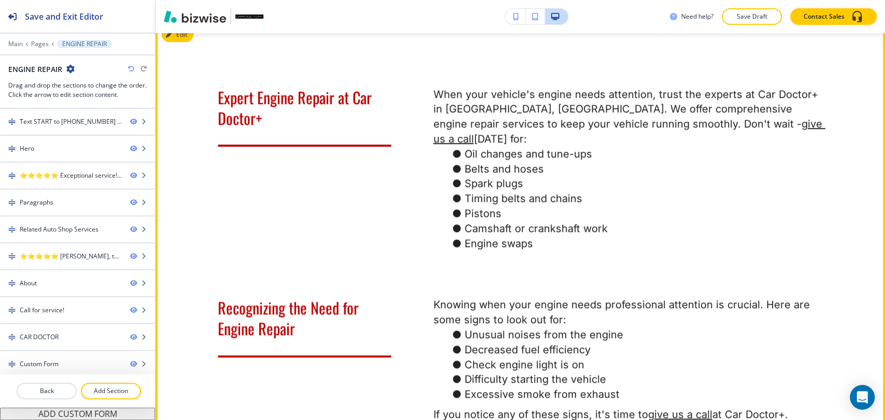
scroll to position [576, 0]
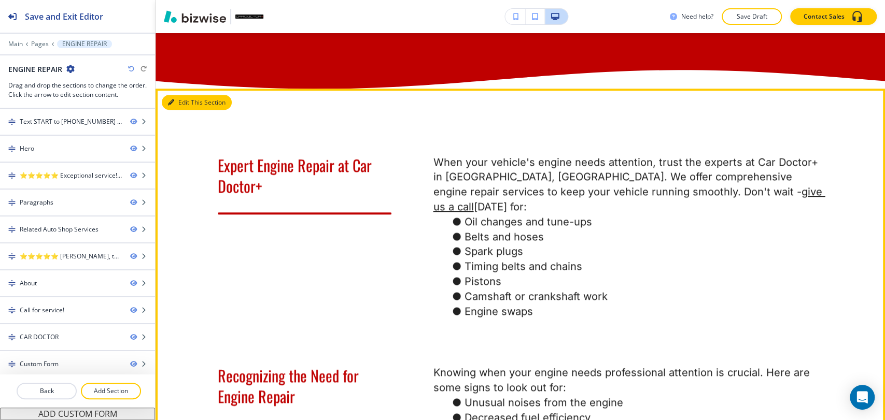
click at [178, 110] on button "Edit This Section" at bounding box center [197, 103] width 70 height 16
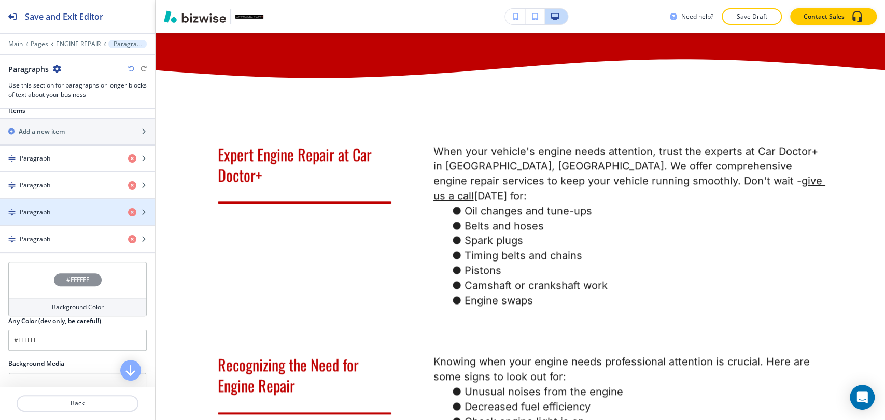
scroll to position [345, 0]
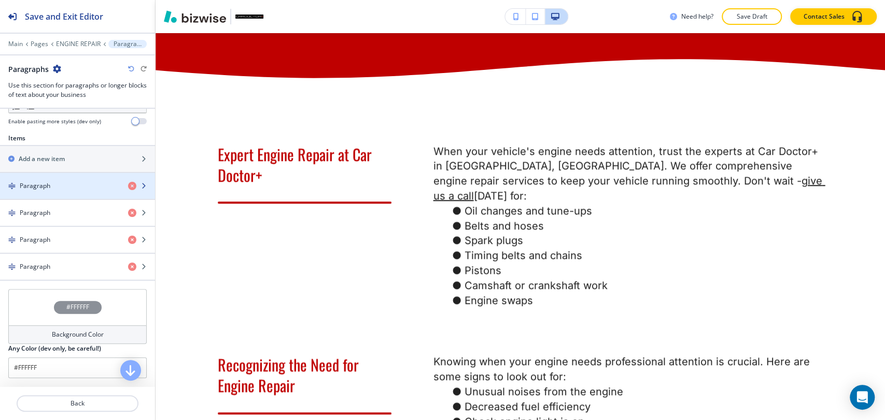
click at [80, 186] on div "Paragraph" at bounding box center [60, 185] width 120 height 9
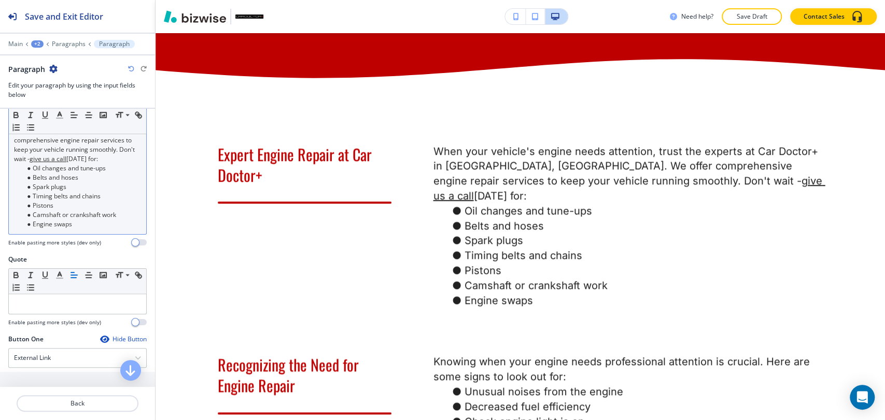
scroll to position [173, 0]
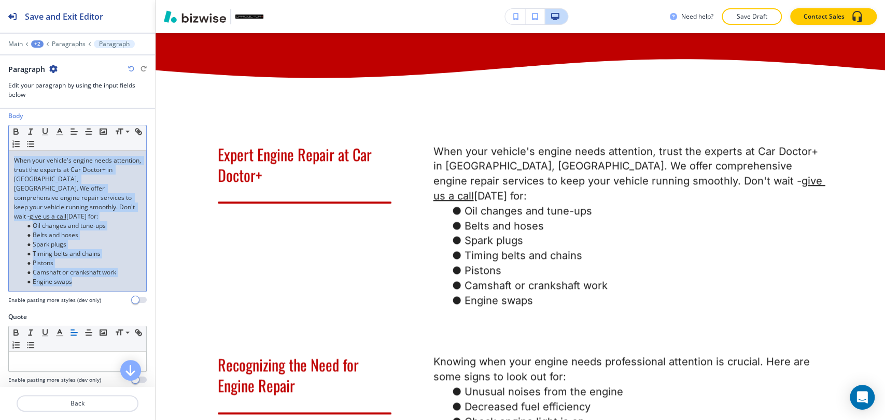
drag, startPoint x: 78, startPoint y: 273, endPoint x: 10, endPoint y: 155, distance: 136.3
click at [13, 160] on div "When your vehicle's engine needs attention, trust the experts at Car Doctor+ in…" at bounding box center [77, 221] width 137 height 141
copy div "When your vehicle's engine needs attention, trust the experts at Car Doctor+ in…"
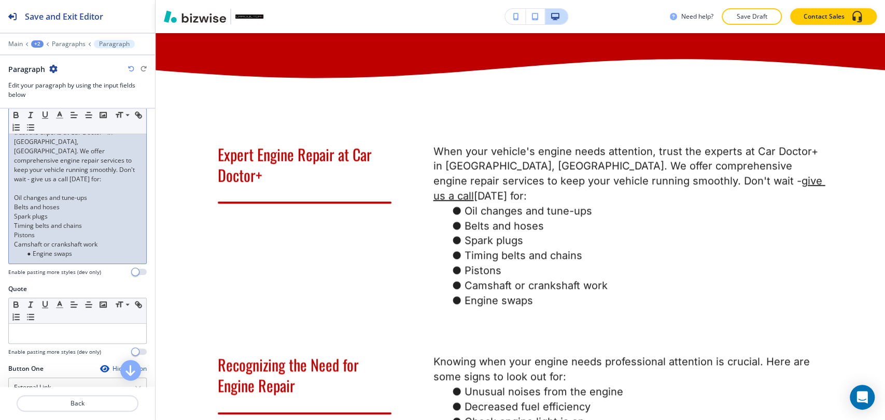
scroll to position [230, 0]
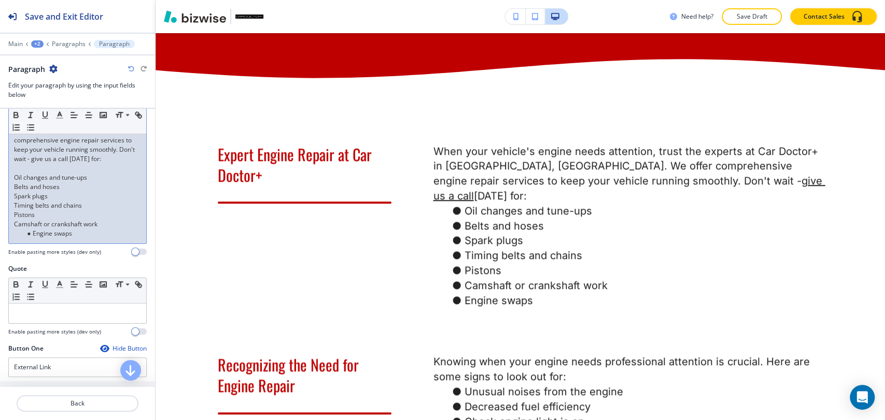
click at [131, 72] on div "Paragraph" at bounding box center [77, 69] width 138 height 11
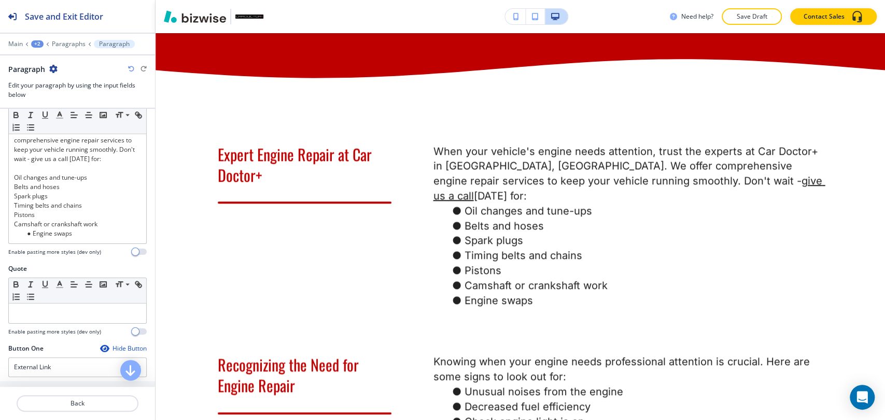
click at [131, 67] on icon "button" at bounding box center [131, 69] width 6 height 6
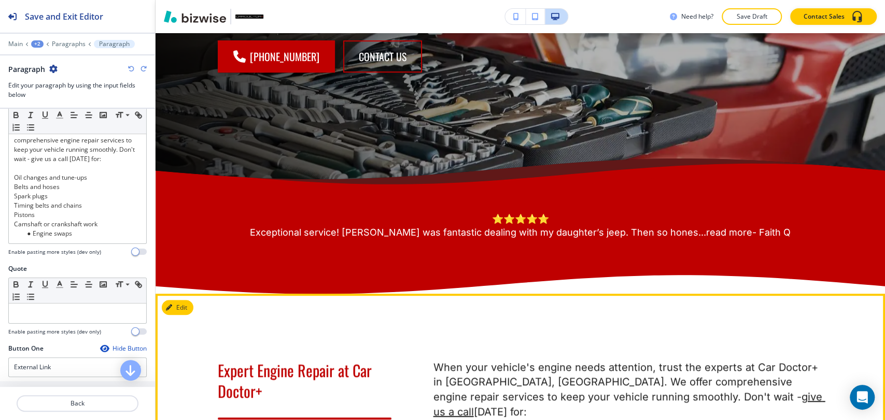
scroll to position [357, 0]
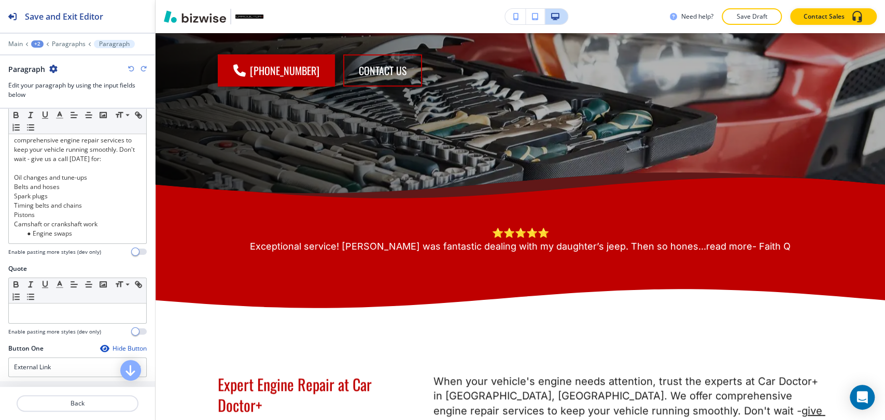
click at [143, 69] on icon "button" at bounding box center [144, 69] width 6 height 6
click at [144, 69] on icon "button" at bounding box center [144, 69] width 6 height 6
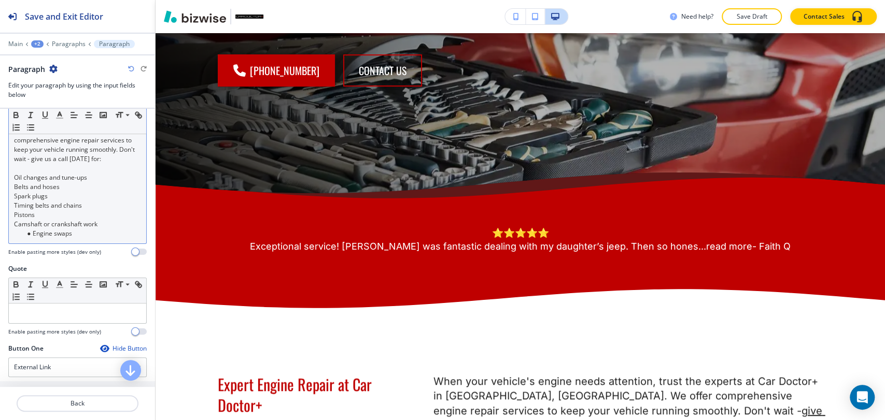
click at [100, 220] on p "Camshaft or crankshaft work" at bounding box center [77, 224] width 127 height 9
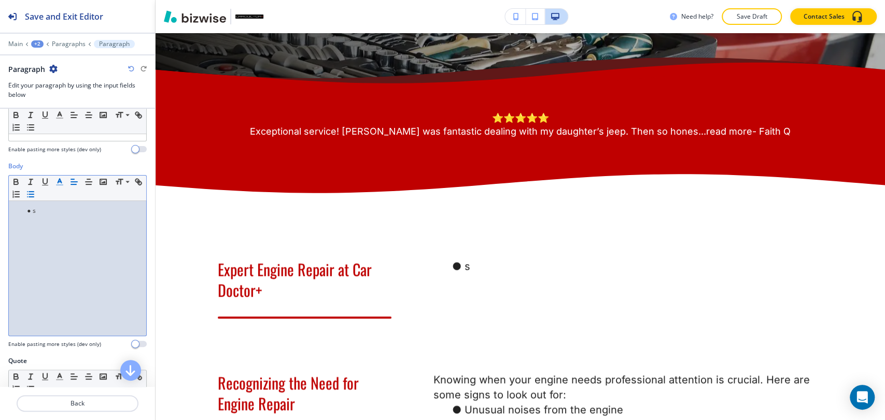
scroll to position [115, 0]
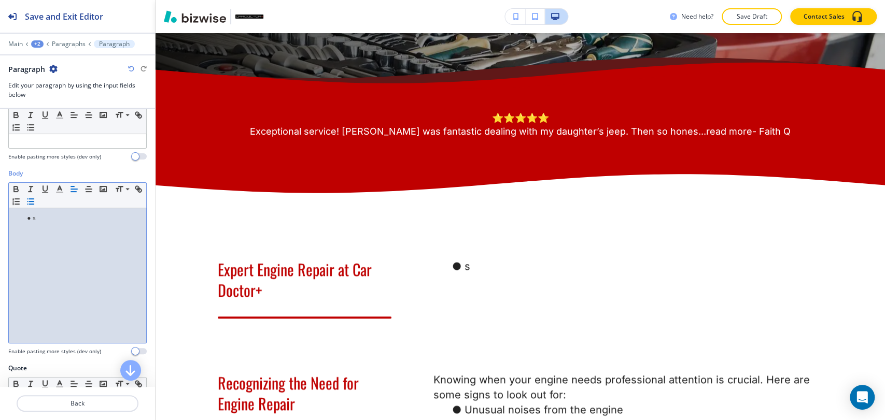
click at [81, 227] on div "s" at bounding box center [77, 275] width 137 height 135
click at [133, 72] on div "Paragraph" at bounding box center [77, 69] width 138 height 11
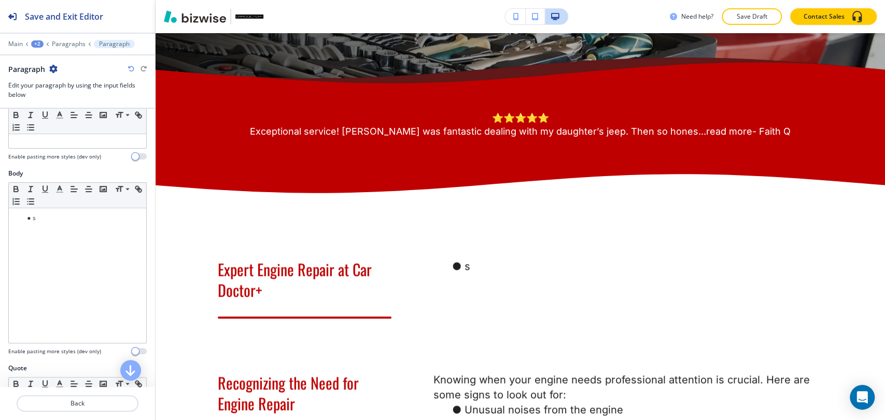
click at [133, 68] on icon "button" at bounding box center [131, 69] width 6 height 6
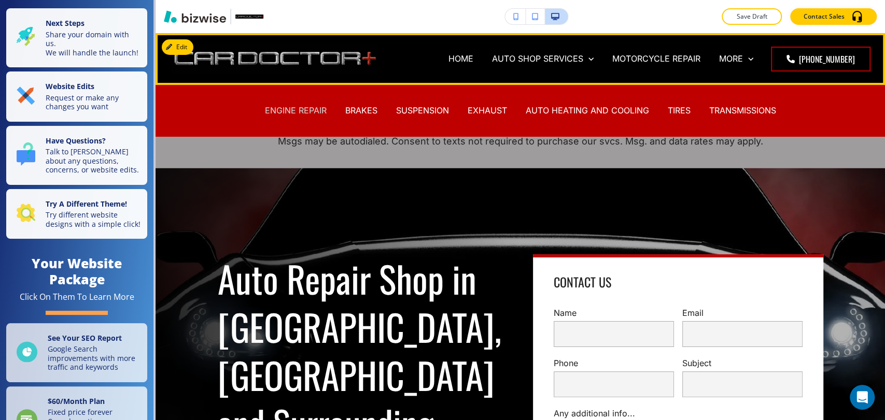
click at [298, 113] on p "ENGINE REPAIR" at bounding box center [296, 111] width 62 height 12
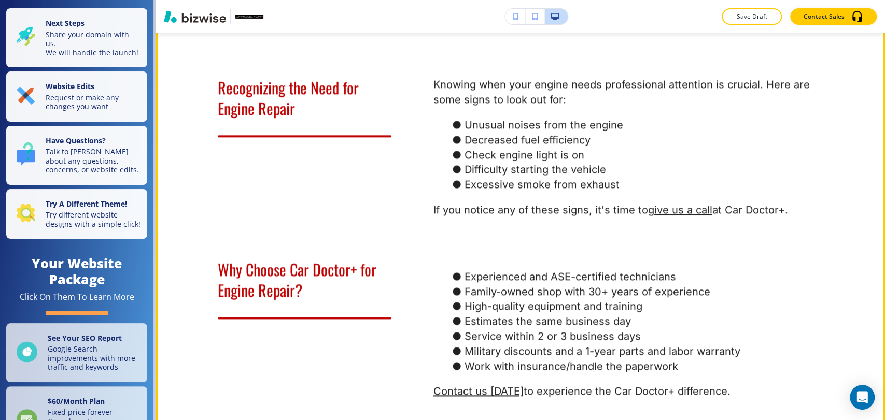
scroll to position [634, 0]
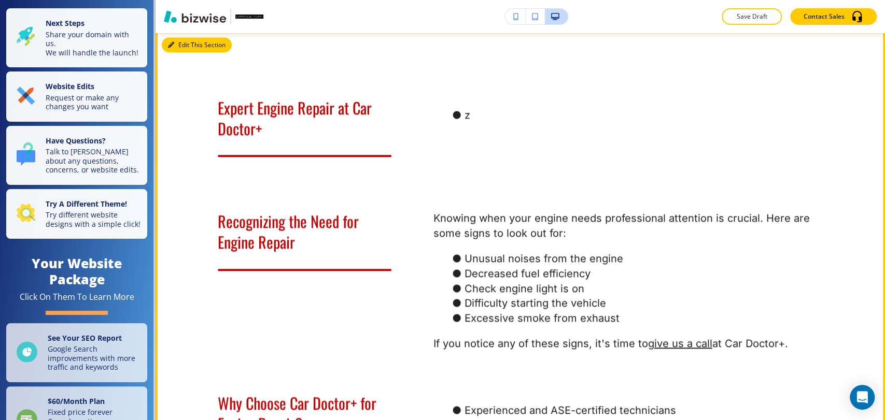
click at [177, 53] on button "Edit This Section" at bounding box center [197, 45] width 70 height 16
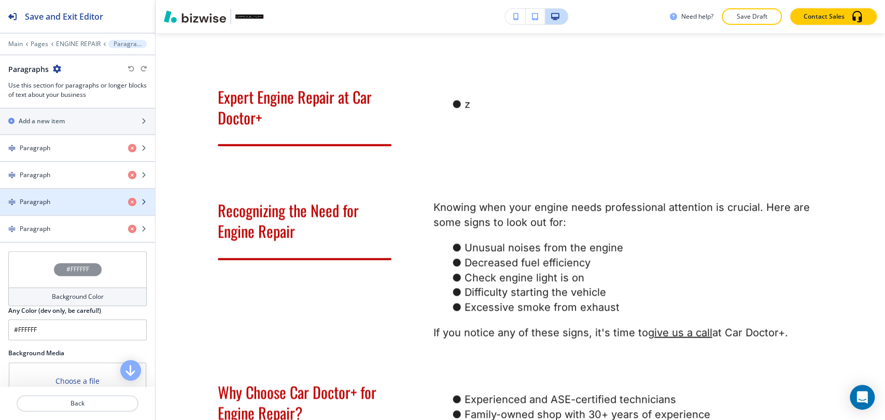
scroll to position [268, 0]
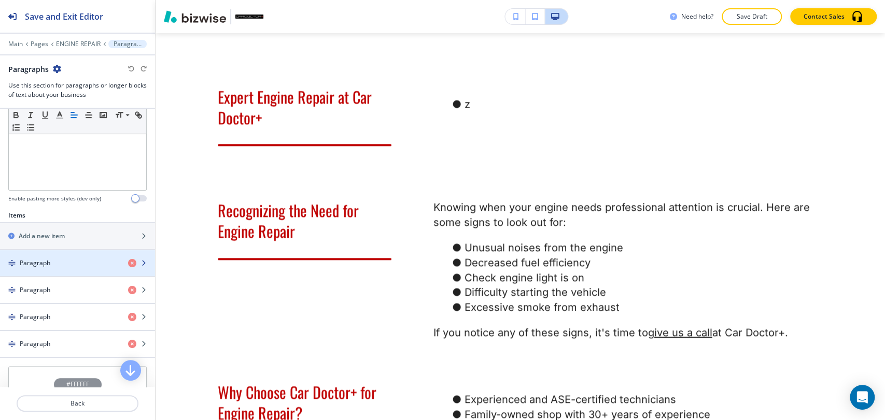
click at [71, 256] on div "button" at bounding box center [77, 254] width 155 height 8
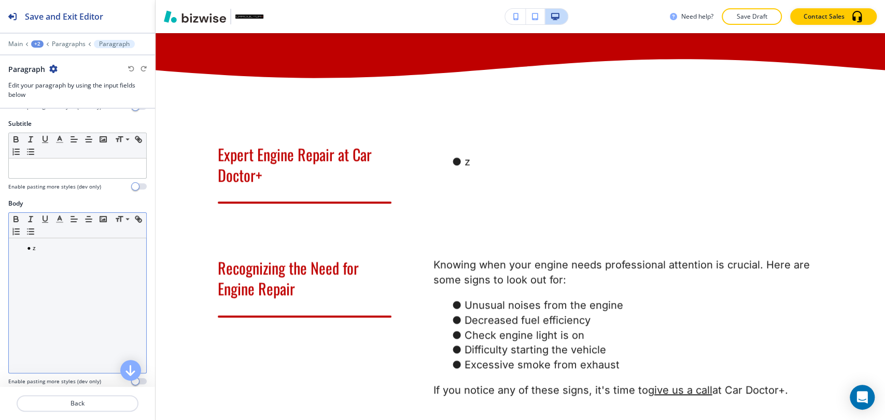
scroll to position [173, 0]
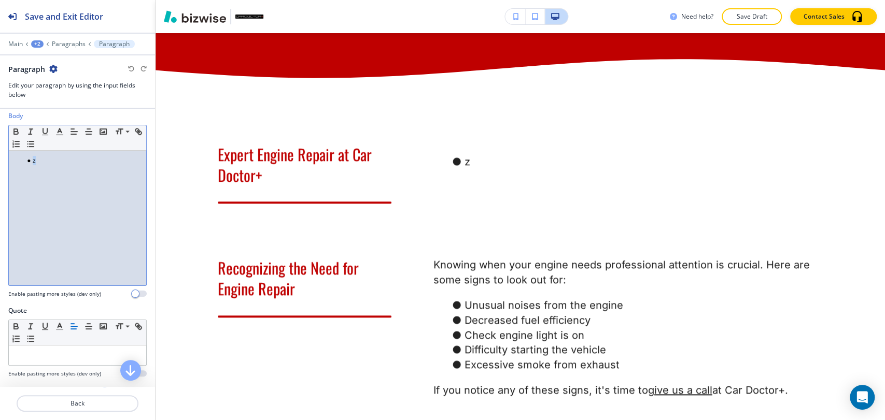
drag, startPoint x: 78, startPoint y: 162, endPoint x: 16, endPoint y: 162, distance: 61.7
click at [16, 162] on ul "z" at bounding box center [77, 160] width 127 height 9
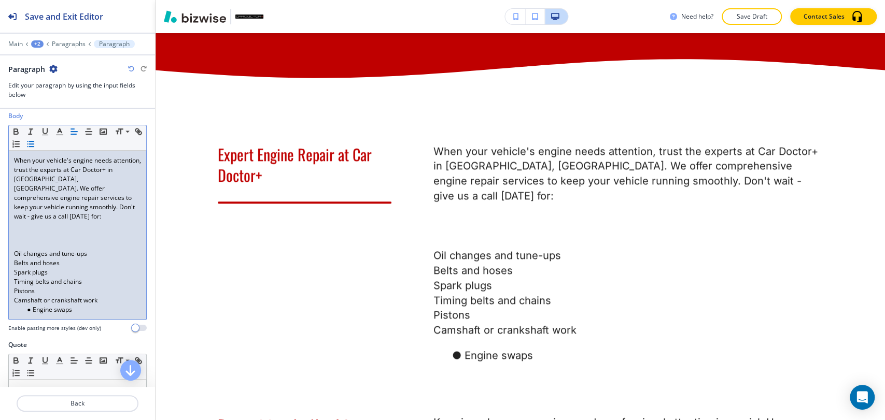
scroll to position [0, 0]
click at [66, 231] on p at bounding box center [77, 235] width 127 height 9
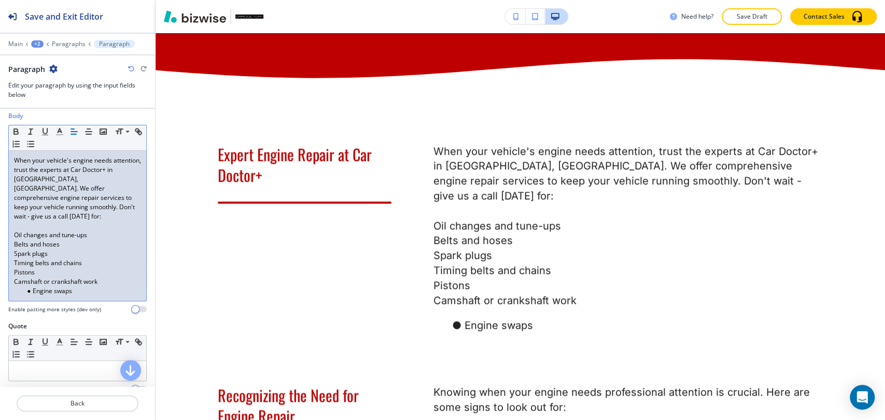
scroll to position [230, 0]
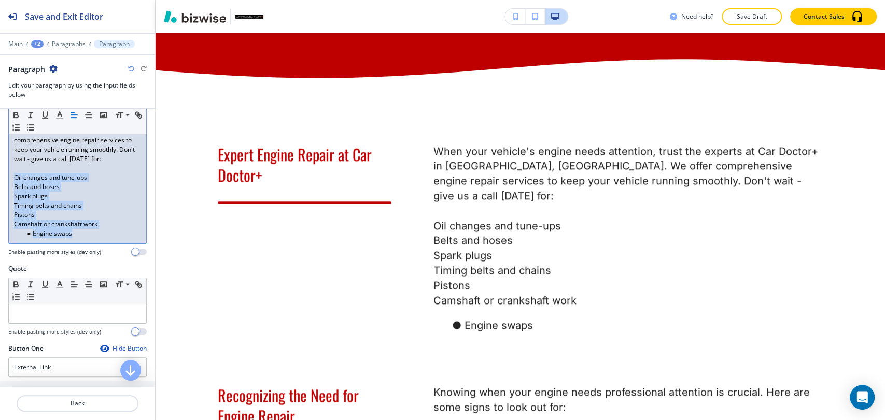
drag, startPoint x: 78, startPoint y: 227, endPoint x: 10, endPoint y: 168, distance: 90.1
click at [10, 168] on div "When your vehicle's engine needs attention, trust the experts at Car Doctor+ in…" at bounding box center [77, 168] width 137 height 150
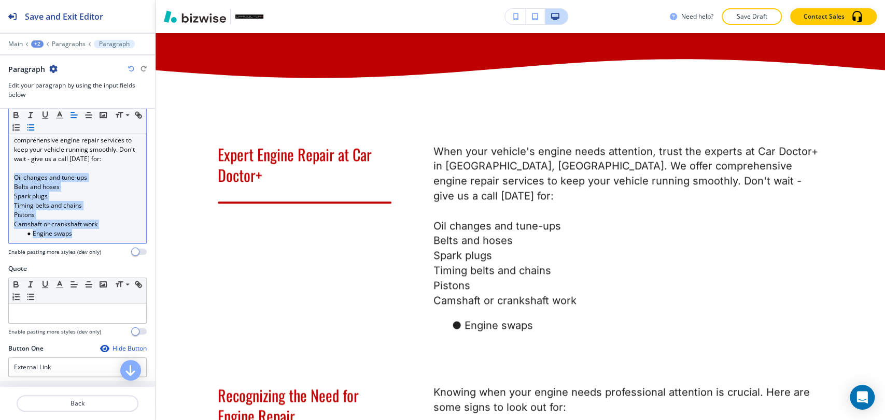
click at [35, 128] on icon "button" at bounding box center [30, 127] width 9 height 9
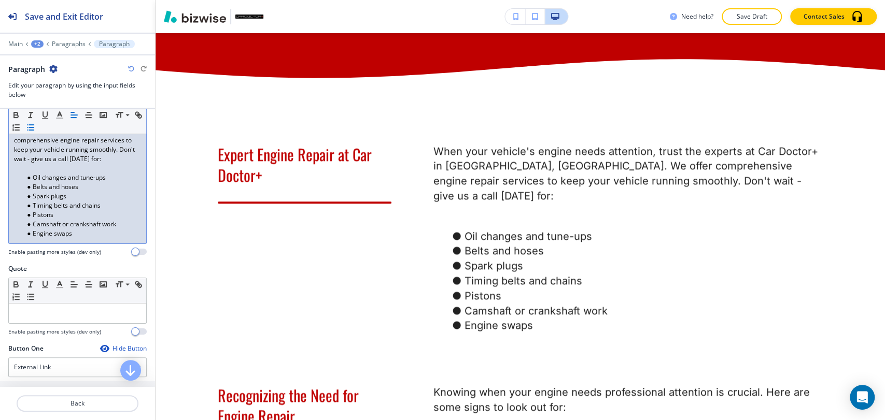
click at [40, 164] on p at bounding box center [77, 168] width 127 height 9
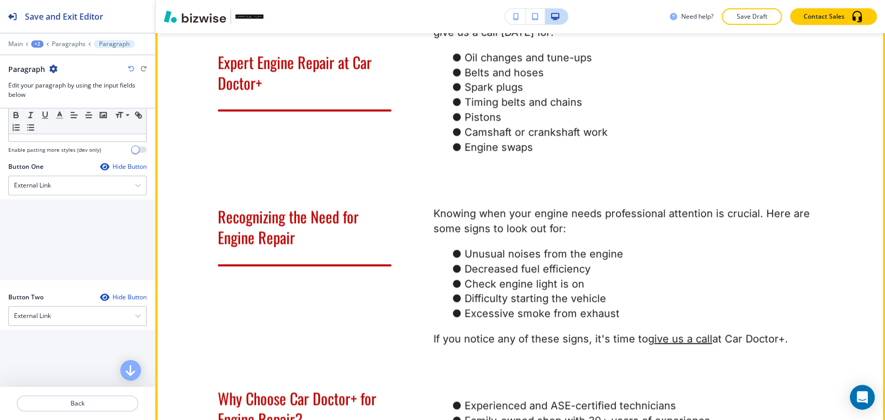
scroll to position [817, 0]
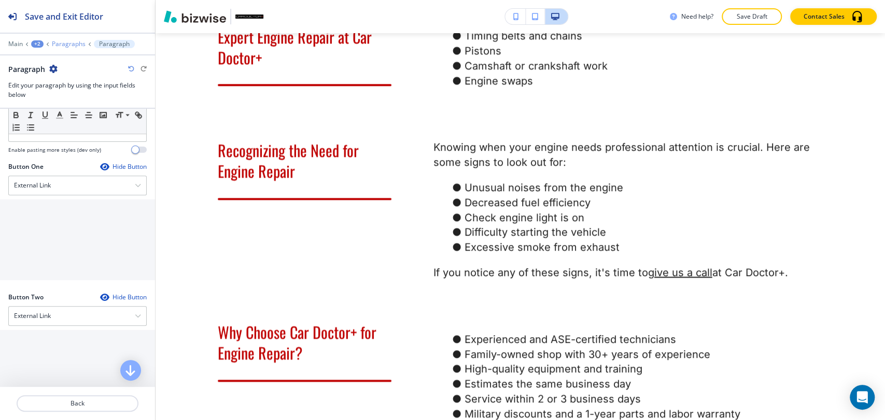
click at [80, 44] on p "Paragraphs" at bounding box center [69, 43] width 34 height 7
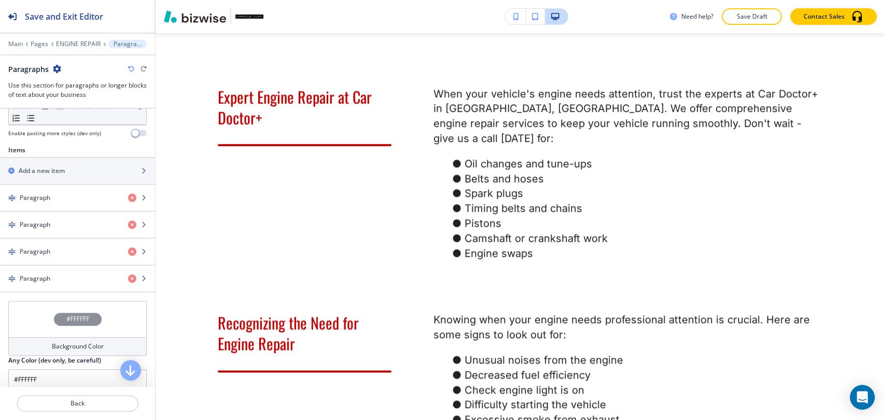
scroll to position [345, 0]
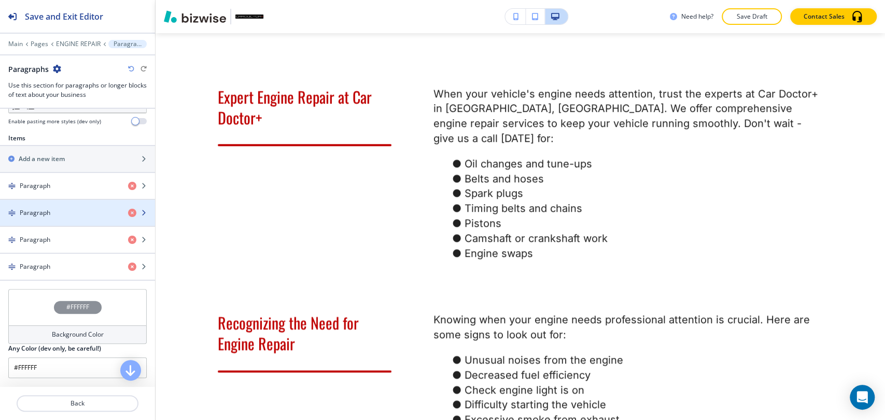
click at [80, 218] on div "button" at bounding box center [77, 222] width 155 height 8
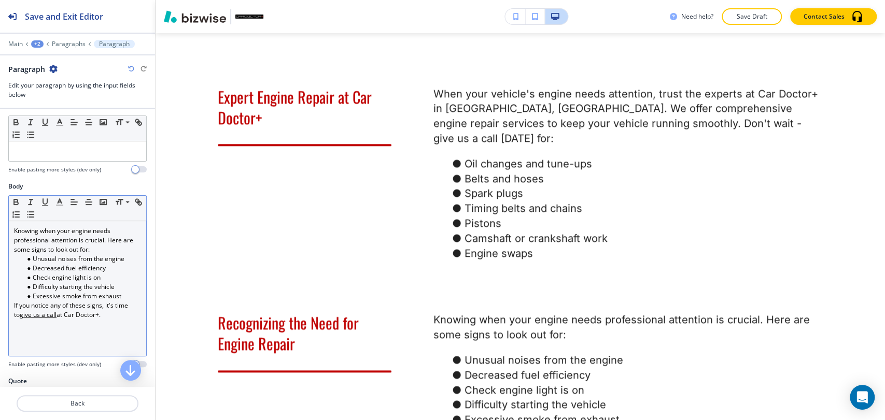
scroll to position [173, 0]
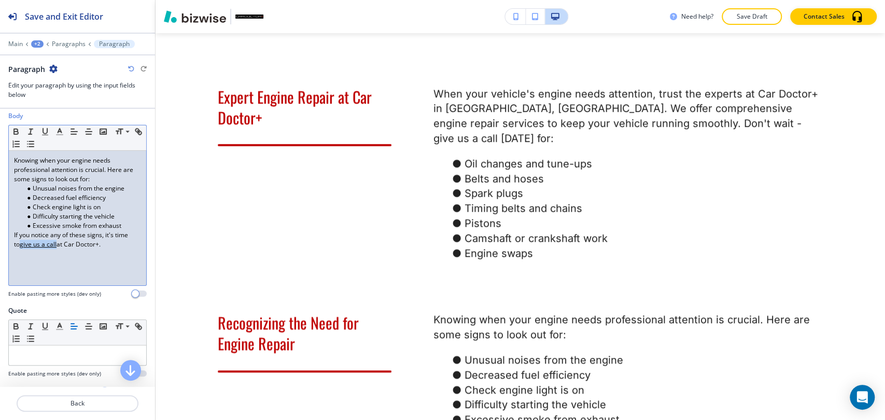
drag, startPoint x: 57, startPoint y: 246, endPoint x: 22, endPoint y: 246, distance: 35.3
click at [22, 246] on u "give us a call" at bounding box center [38, 244] width 37 height 9
click at [134, 136] on icon "button" at bounding box center [138, 131] width 9 height 9
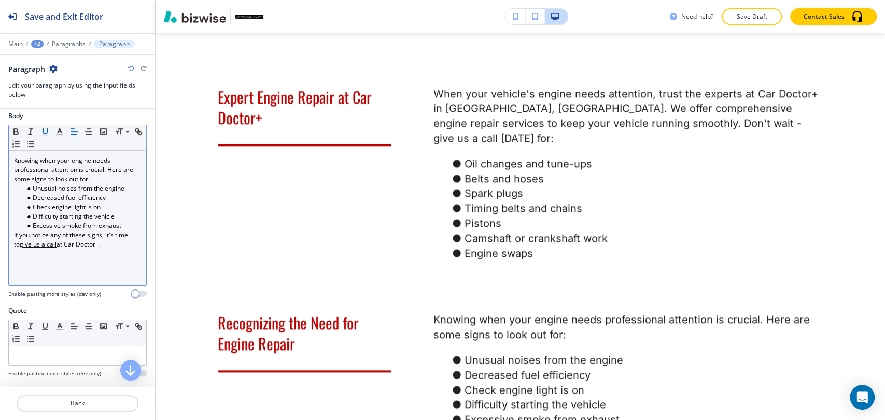
click at [47, 129] on icon "button" at bounding box center [45, 131] width 4 height 5
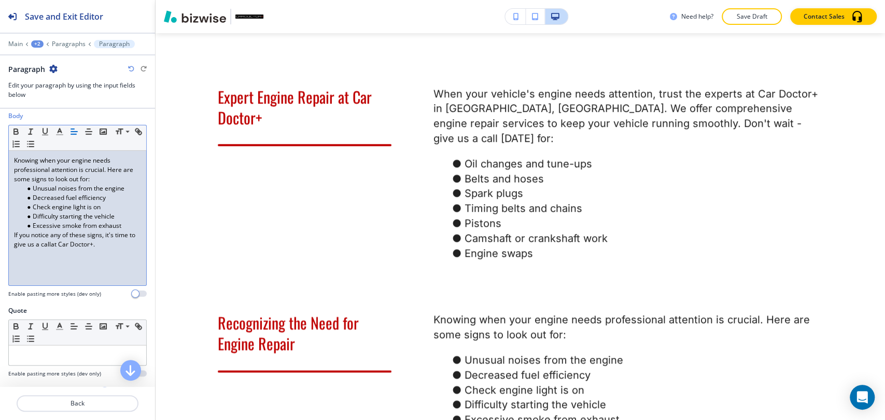
click at [65, 255] on div "Knowing when your engine needs professional attention is crucial. Here are some…" at bounding box center [77, 218] width 137 height 135
click at [46, 258] on div "Knowing when your engine needs professional attention is crucial. Here are some…" at bounding box center [77, 218] width 137 height 135
click at [49, 243] on p "If you notice any of these signs, it's time to give us a call at Car Doctor+." at bounding box center [77, 240] width 127 height 19
click at [41, 243] on p "If you notice any of these signs, it's time to give us a call at Car Doctor+." at bounding box center [77, 240] width 127 height 19
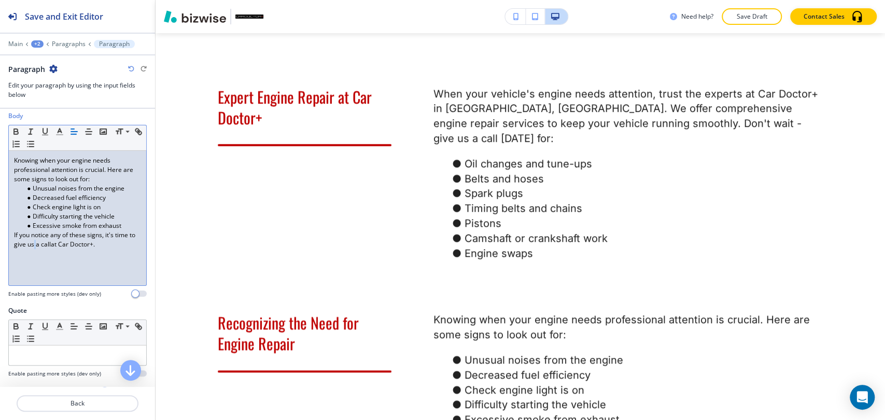
click at [41, 243] on p "If you notice any of these signs, it's time to give us a call at Car Doctor+." at bounding box center [77, 240] width 127 height 19
drag, startPoint x: 24, startPoint y: 244, endPoint x: 83, endPoint y: 243, distance: 59.1
click at [83, 243] on p "If you notice any of these signs, it's time to give us a call at Car Doctor+." at bounding box center [77, 240] width 127 height 19
click at [62, 249] on div "Knowing when your engine needs professional attention is crucial. Here are some…" at bounding box center [77, 218] width 137 height 135
click at [50, 259] on div "Knowing when your engine needs professional attention is crucial. Here are some…" at bounding box center [77, 218] width 137 height 135
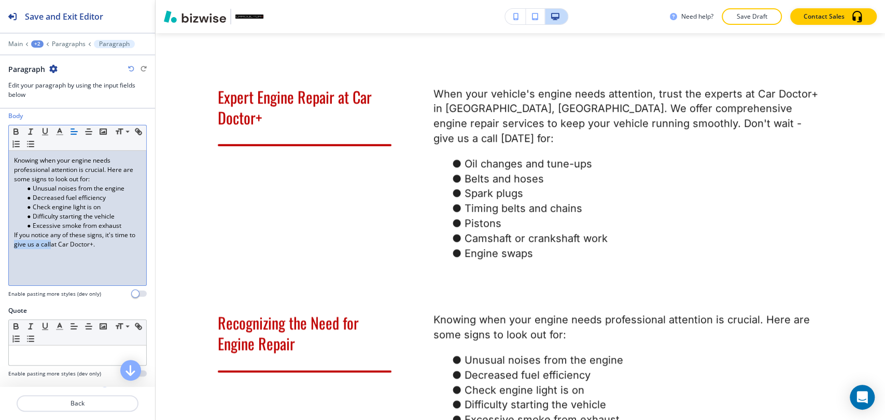
drag, startPoint x: 58, startPoint y: 244, endPoint x: 21, endPoint y: 244, distance: 37.3
click at [21, 244] on p "If you notice any of these signs, it's time to give us a call at Car Doctor+." at bounding box center [77, 240] width 127 height 19
click at [138, 135] on icon "button" at bounding box center [140, 133] width 4 height 4
type input "give us a call"
click at [123, 226] on link at bounding box center [120, 225] width 22 height 7
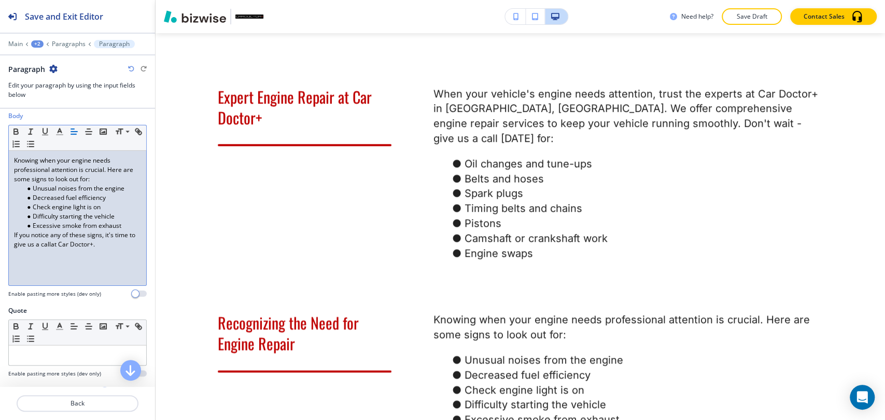
click at [61, 262] on div "Knowing when your engine needs professional attention is crucial. Here are some…" at bounding box center [77, 218] width 137 height 135
drag, startPoint x: 59, startPoint y: 244, endPoint x: 108, endPoint y: 242, distance: 48.8
click at [108, 242] on p "If you notice any of these signs, it's time to give us a call at Car Doctor+." at bounding box center [77, 240] width 127 height 19
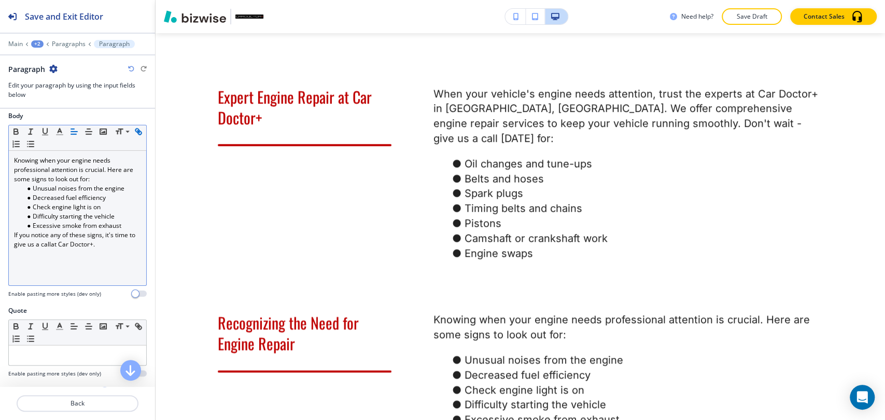
click at [138, 135] on icon "button" at bounding box center [140, 133] width 4 height 4
type input "at Car Doctor+."
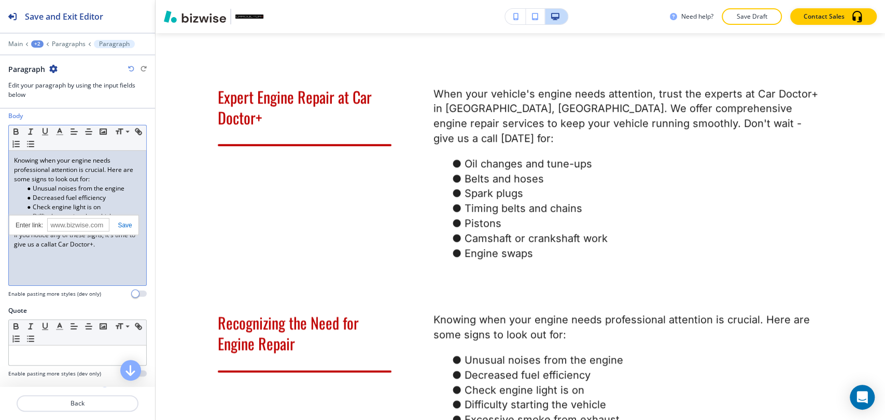
click at [124, 222] on link at bounding box center [120, 225] width 22 height 7
click at [88, 250] on div "Knowing when your engine needs professional attention is crucial. Here are some…" at bounding box center [77, 218] width 137 height 135
click at [78, 245] on link "at Car Doctor+." at bounding box center [73, 244] width 44 height 9
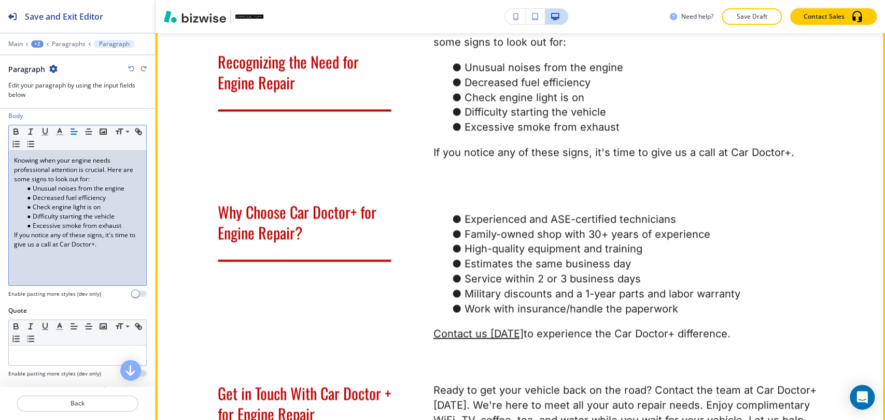
scroll to position [1105, 0]
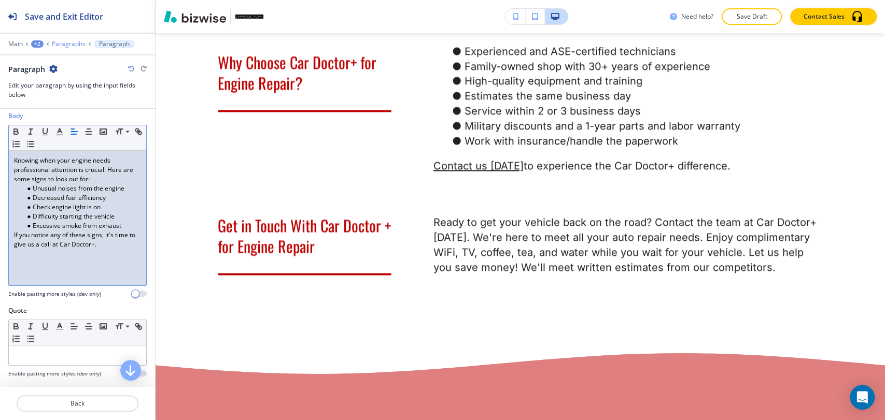
click at [71, 43] on p "Paragraphs" at bounding box center [69, 43] width 34 height 7
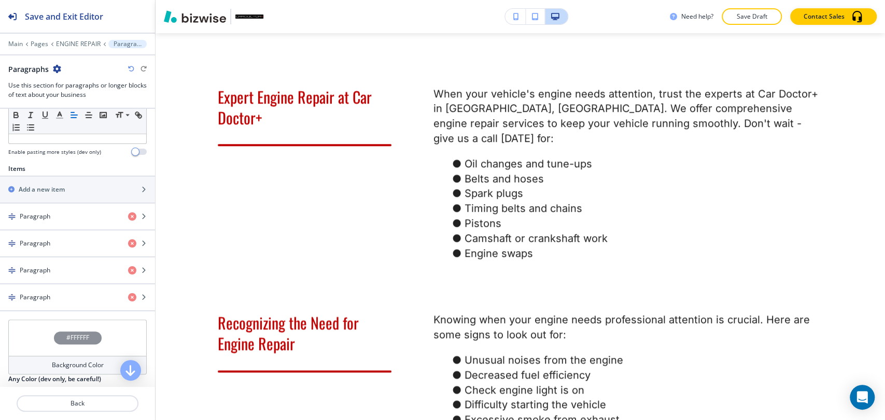
scroll to position [345, 0]
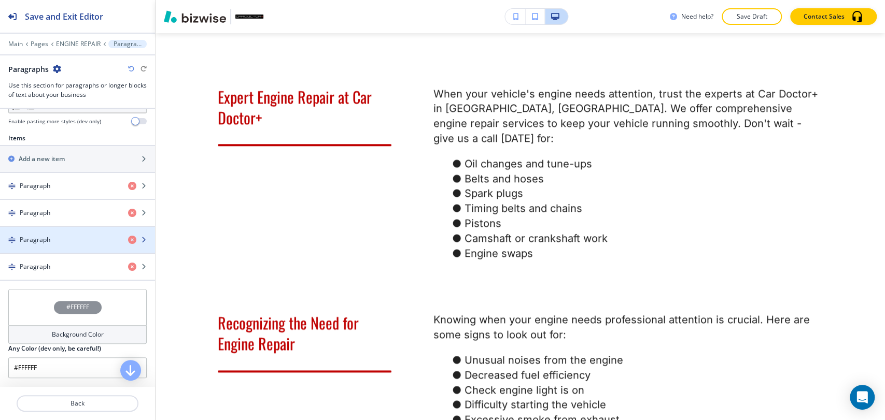
click at [79, 241] on div "Paragraph" at bounding box center [60, 239] width 120 height 9
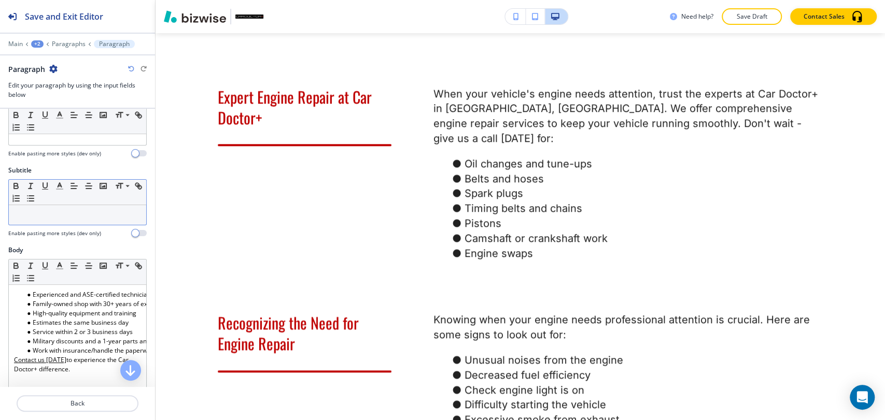
scroll to position [173, 0]
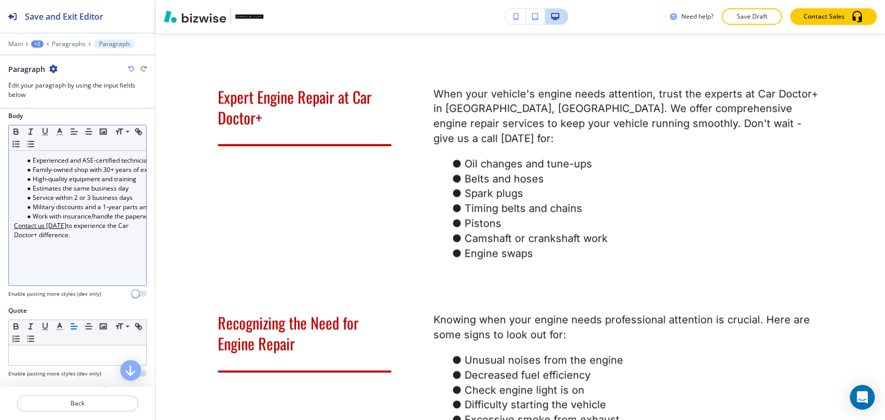
click at [36, 229] on u "Contact us today" at bounding box center [40, 225] width 52 height 9
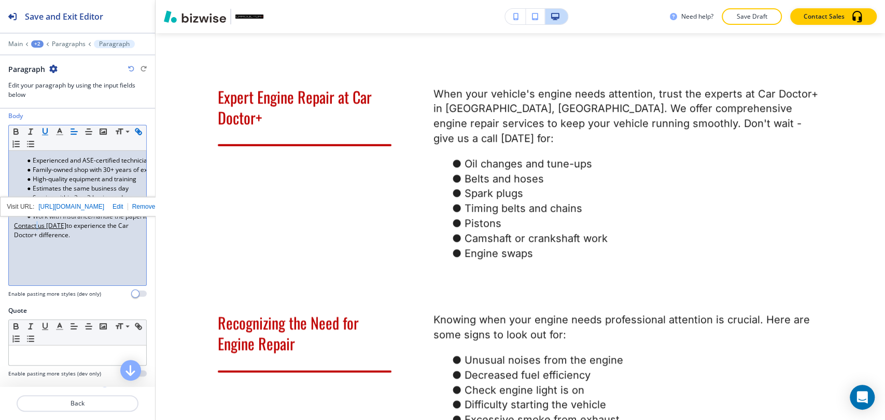
click at [36, 229] on u "Contact us today" at bounding box center [40, 225] width 52 height 9
drag, startPoint x: 63, startPoint y: 227, endPoint x: 0, endPoint y: 227, distance: 63.3
click at [0, 227] on div "Body Small Normal Large Huge Experienced and ASE-certified technicians Family-o…" at bounding box center [77, 208] width 155 height 195
click at [134, 136] on icon "button" at bounding box center [138, 131] width 9 height 9
type input "Contact us today"
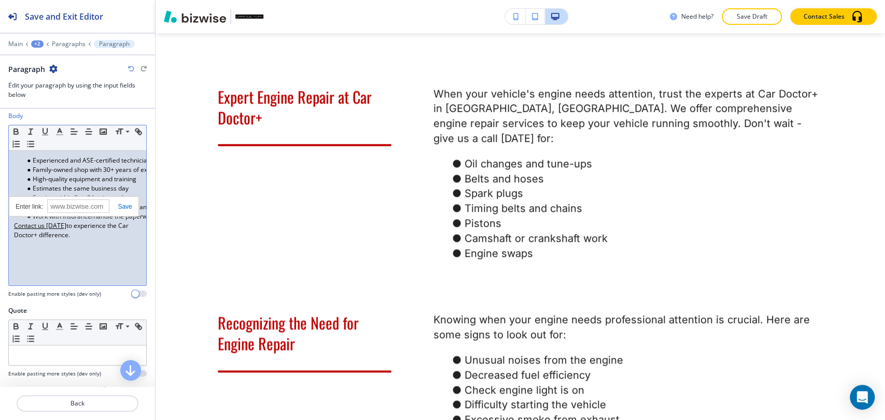
click at [131, 211] on link at bounding box center [120, 206] width 22 height 7
drag, startPoint x: 42, startPoint y: 224, endPoint x: 36, endPoint y: 252, distance: 28.2
click at [35, 264] on div "Experienced and ASE-certified technicians Family-owned shop with 30+ years of e…" at bounding box center [77, 218] width 137 height 135
click at [48, 230] on u "Contact us today" at bounding box center [40, 225] width 52 height 9
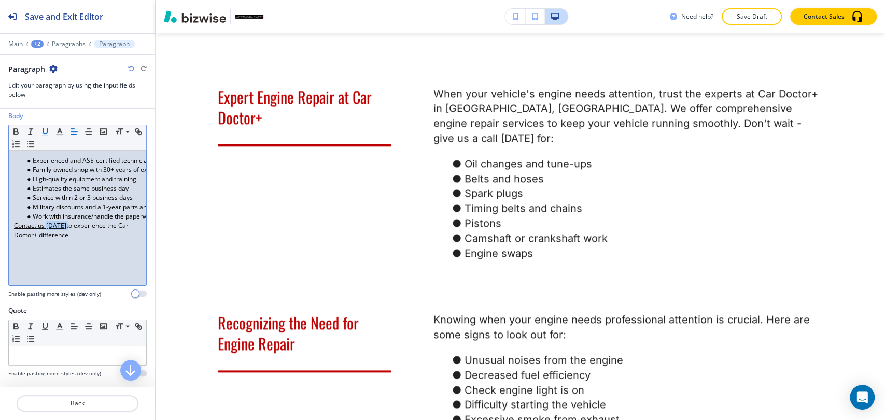
click at [48, 230] on u "Contact us today" at bounding box center [40, 225] width 52 height 9
click at [76, 233] on p "Contact us today to experience the Car Doctor+ difference." at bounding box center [77, 230] width 127 height 19
drag, startPoint x: 64, startPoint y: 227, endPoint x: 10, endPoint y: 226, distance: 53.4
click at [10, 226] on div "Experienced and ASE-certified technicians Family-owned shop with 30+ years of e…" at bounding box center [77, 218] width 137 height 135
click at [47, 130] on icon "button" at bounding box center [45, 131] width 4 height 5
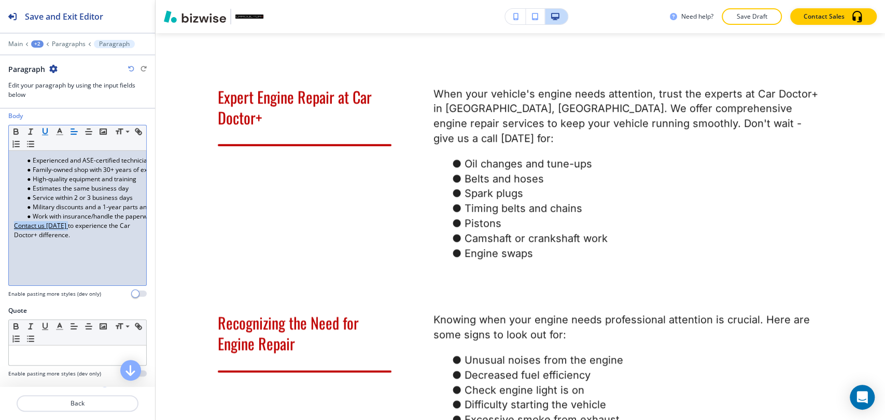
click at [47, 130] on icon "button" at bounding box center [45, 131] width 4 height 5
click at [78, 241] on div "Experienced and ASE-certified technicians Family-owned shop with 30+ years of e…" at bounding box center [77, 218] width 137 height 135
click at [43, 227] on p "Contact us today to experience the Car Doctor+ difference." at bounding box center [77, 230] width 127 height 19
click at [53, 229] on p "Contact us today to experience the Car Doctor+ difference." at bounding box center [77, 230] width 127 height 19
click at [25, 229] on p "Contact us today to experience the Car Doctor+ difference." at bounding box center [77, 230] width 127 height 19
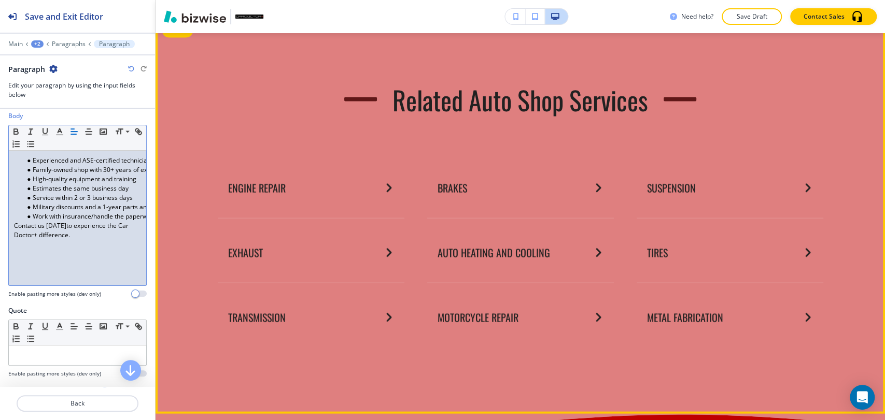
scroll to position [1394, 0]
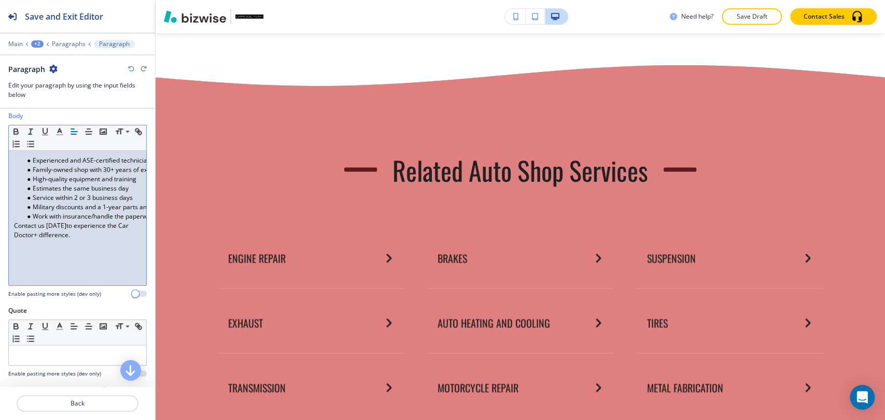
click at [751, 18] on p "Save Draft" at bounding box center [751, 16] width 33 height 9
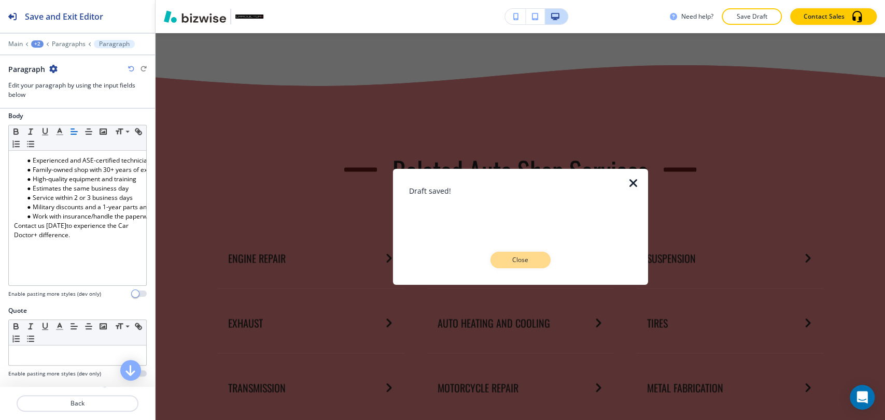
click at [534, 256] on p "Close" at bounding box center [520, 260] width 33 height 9
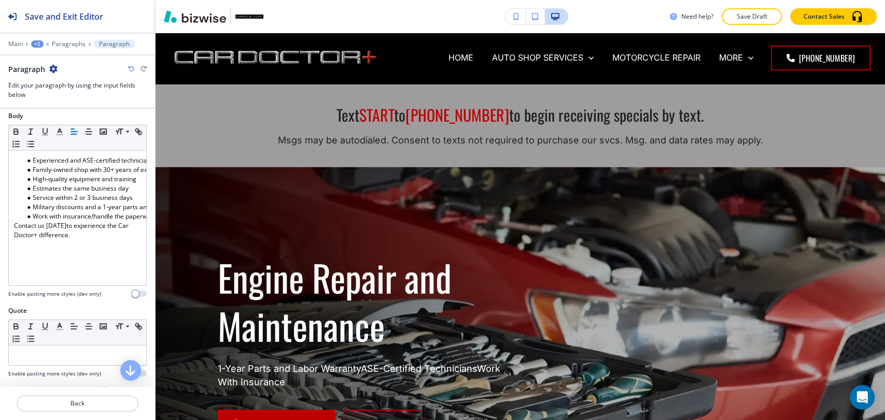
scroll to position [0, 0]
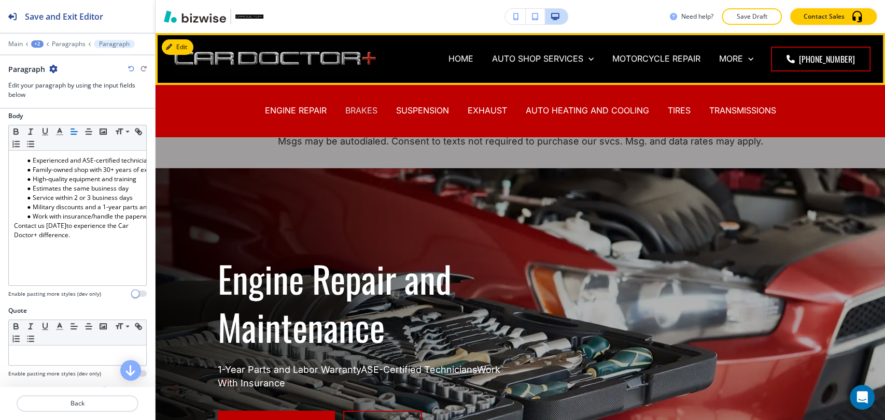
click at [354, 109] on p "BRAKES" at bounding box center [361, 111] width 32 height 12
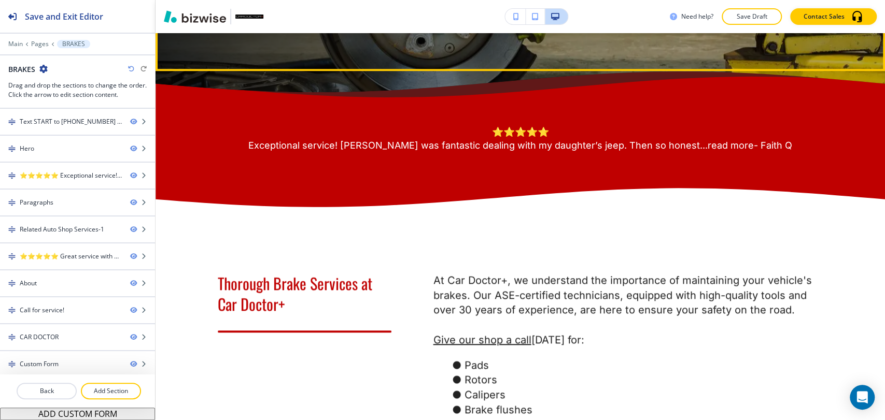
scroll to position [634, 0]
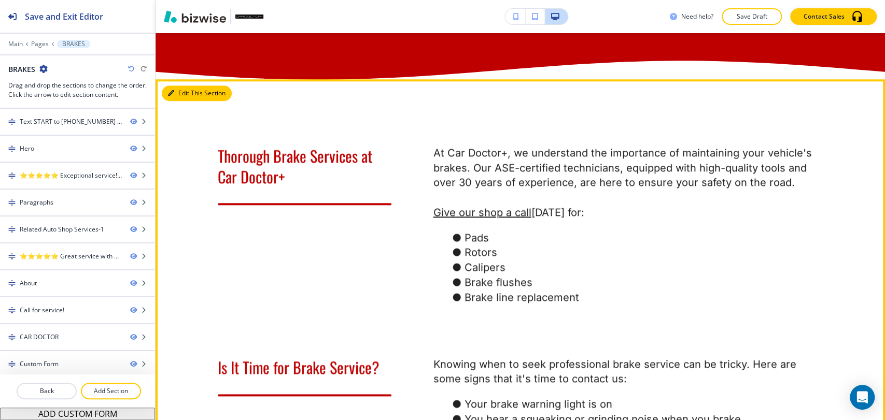
click at [181, 101] on button "Edit This Section" at bounding box center [197, 94] width 70 height 16
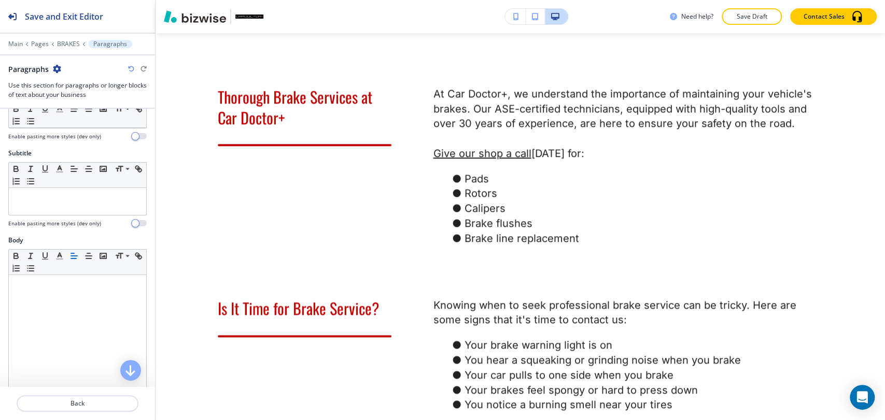
scroll to position [403, 0]
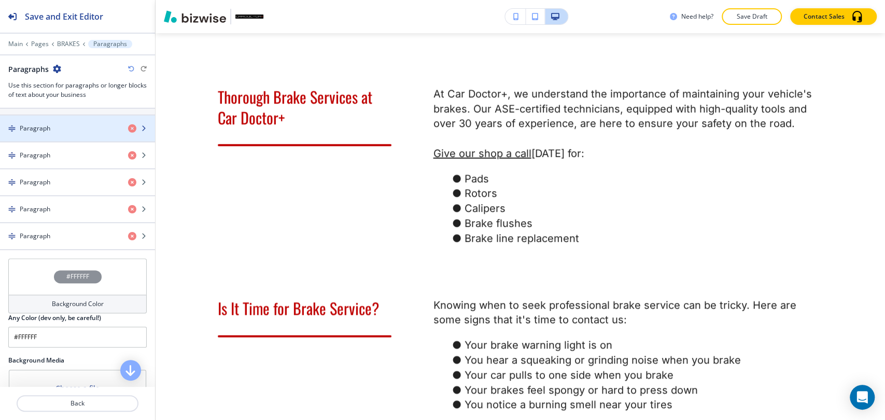
click at [61, 128] on div "Paragraph" at bounding box center [60, 128] width 120 height 9
click at [62, 131] on div "Paragraph" at bounding box center [60, 128] width 120 height 9
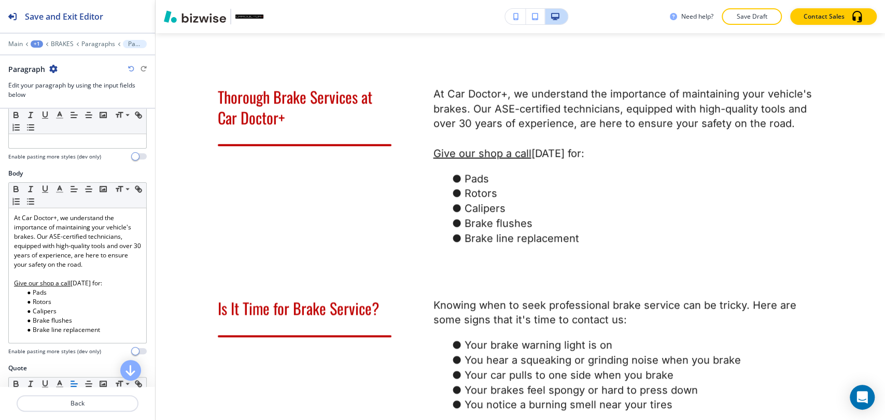
scroll to position [173, 0]
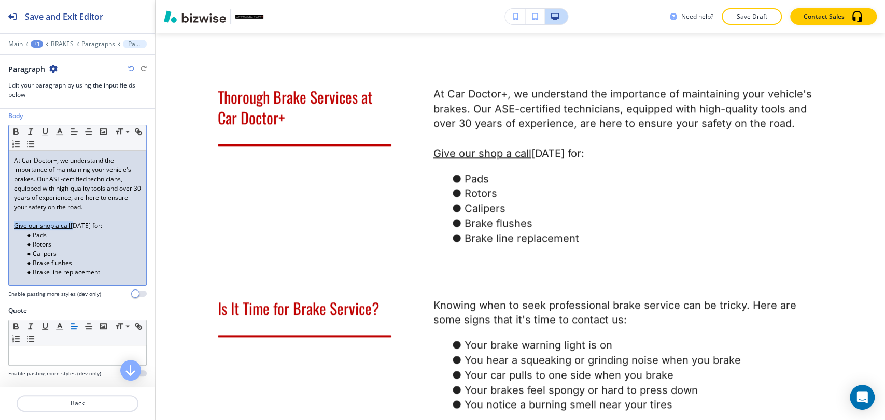
drag, startPoint x: 71, startPoint y: 227, endPoint x: 20, endPoint y: 212, distance: 53.5
click at [4, 221] on div "Body Small Normal Large Huge At Car Doctor+, we understand the importance of ma…" at bounding box center [77, 208] width 155 height 195
click at [137, 133] on line "button" at bounding box center [138, 132] width 2 height 2
type input "Give our shop a call"
click at [120, 205] on link at bounding box center [120, 206] width 22 height 7
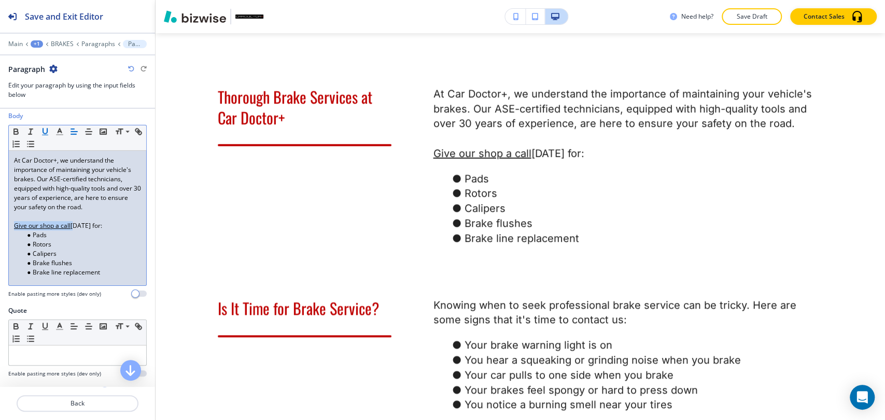
click at [45, 127] on icon "button" at bounding box center [44, 131] width 9 height 9
click at [80, 237] on li "Pads" at bounding box center [82, 235] width 118 height 9
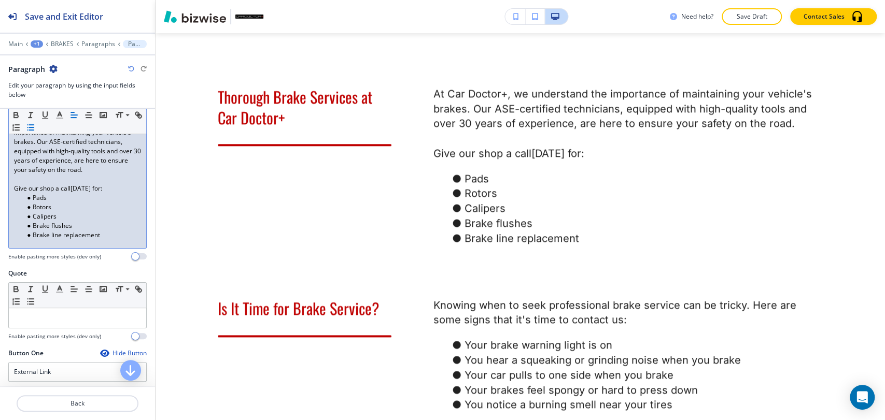
scroll to position [230, 0]
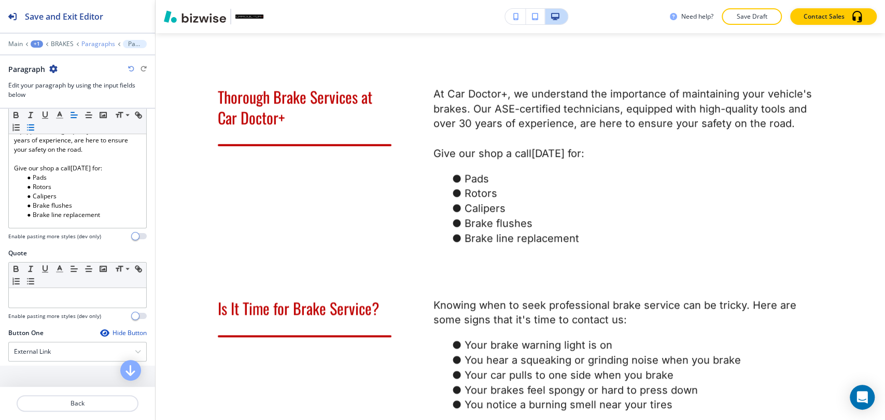
click at [87, 45] on p "Paragraphs" at bounding box center [98, 43] width 34 height 7
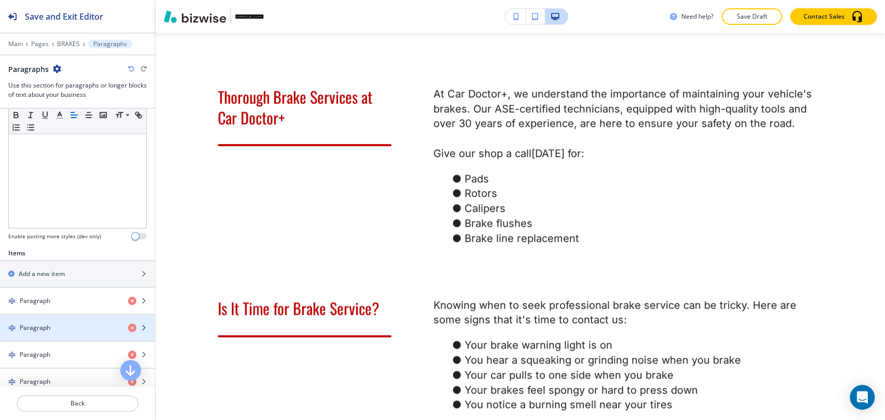
click at [61, 324] on div "Paragraph" at bounding box center [60, 328] width 120 height 9
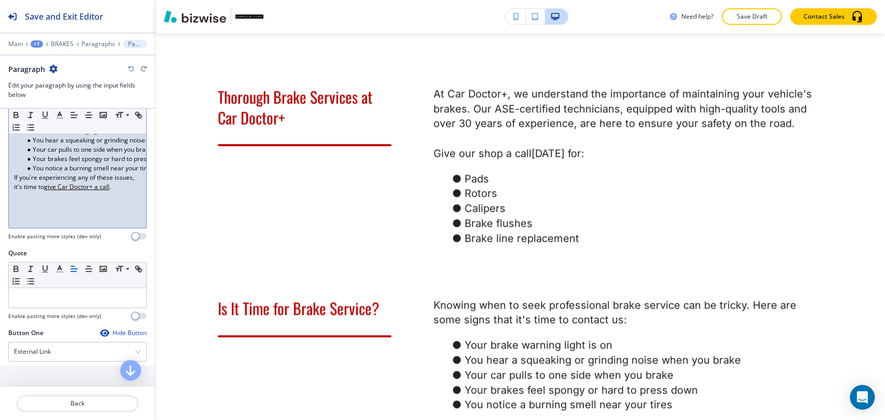
click at [68, 188] on u "give Car Doctor+ a call" at bounding box center [76, 187] width 65 height 9
drag, startPoint x: 67, startPoint y: 187, endPoint x: 53, endPoint y: 199, distance: 18.4
click at [53, 192] on p "If you're experiencing any of these issues, it's time to give Car Doctor+ a cal…" at bounding box center [77, 182] width 127 height 19
click at [131, 121] on button "button" at bounding box center [138, 115] width 15 height 12
type input "give Car Doctor+ a call."
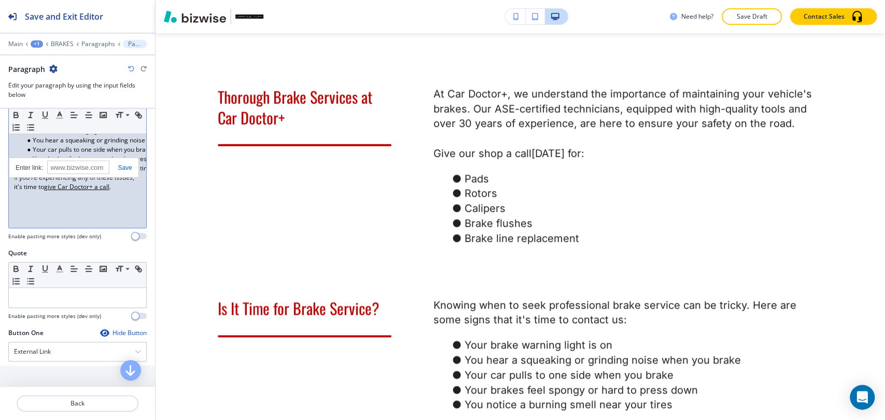
click at [125, 164] on link at bounding box center [120, 167] width 22 height 7
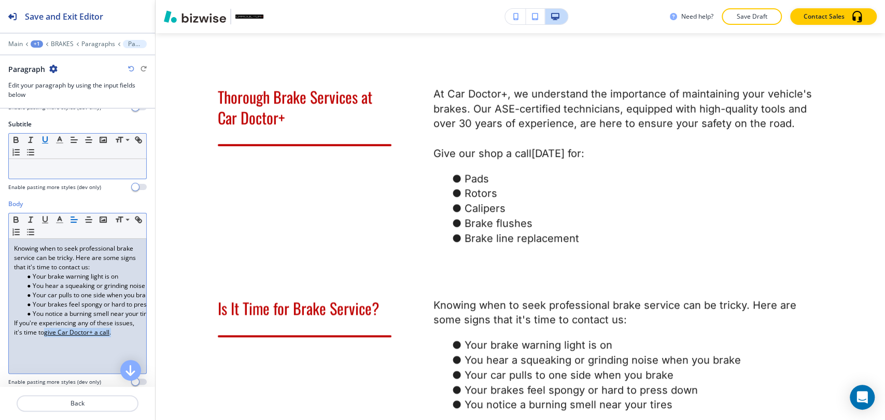
click at [48, 135] on icon "button" at bounding box center [44, 139] width 9 height 9
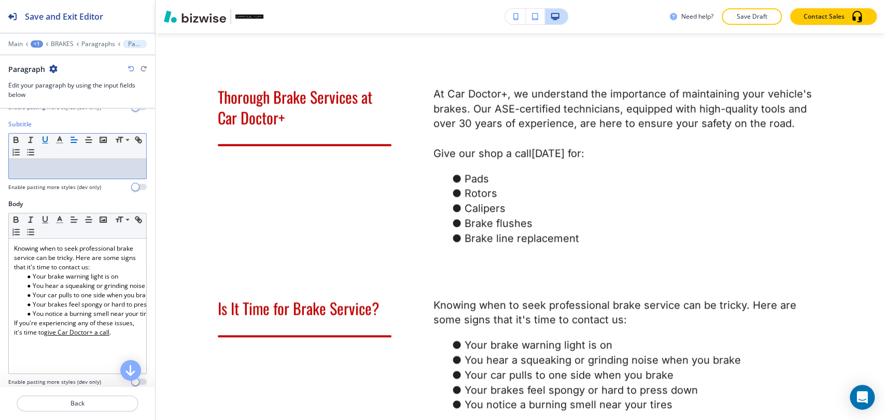
click at [46, 137] on icon "button" at bounding box center [44, 139] width 9 height 9
click at [46, 141] on icon "button" at bounding box center [44, 139] width 9 height 9
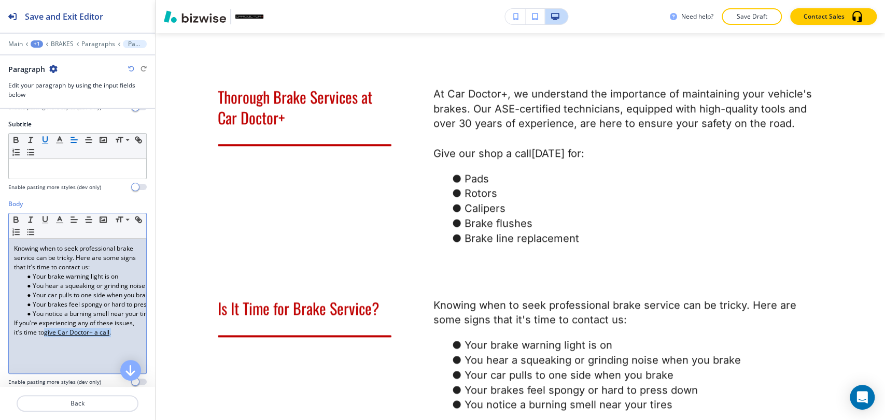
drag, startPoint x: 25, startPoint y: 343, endPoint x: 67, endPoint y: 332, distance: 42.9
click at [67, 332] on p "If you're experiencing any of these issues, it's time to give Car Doctor+ a cal…" at bounding box center [77, 328] width 127 height 19
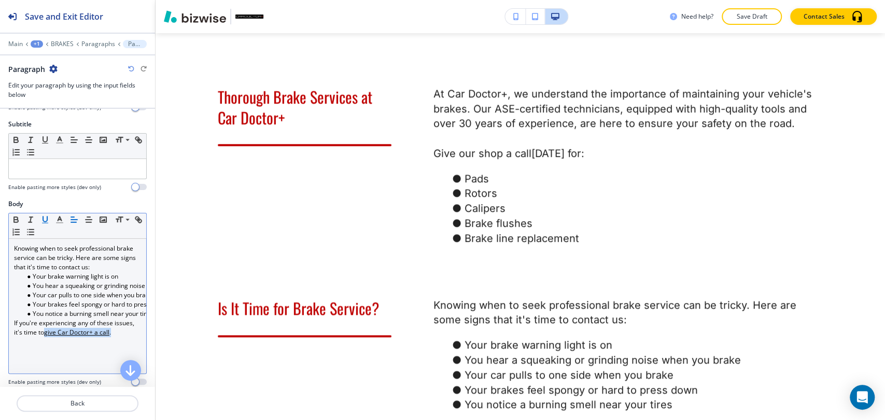
click at [45, 215] on icon "button" at bounding box center [44, 219] width 9 height 9
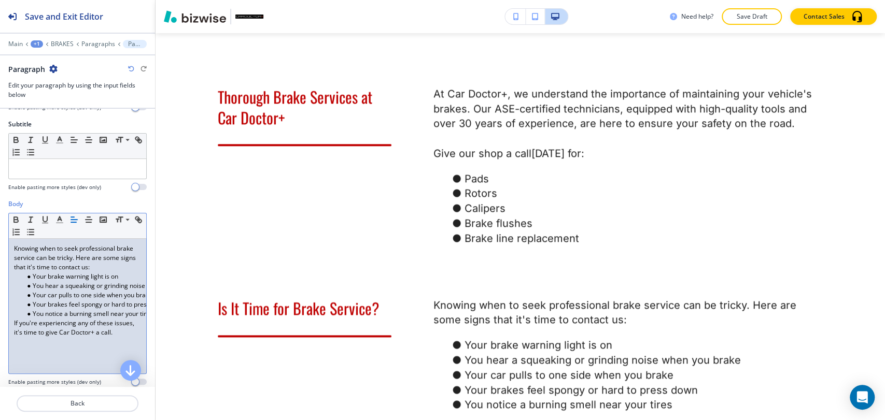
click at [33, 346] on div "Knowing when to seek professional brake service can be tricky. Here are some si…" at bounding box center [77, 306] width 137 height 135
click at [87, 331] on p "If you're experiencing any of these issues, it's time to give Car Doctor+ a cal…" at bounding box center [77, 328] width 127 height 19
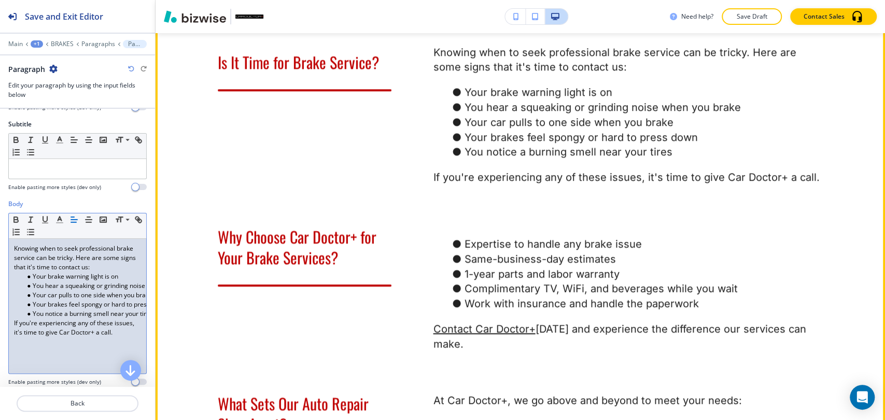
scroll to position [980, 0]
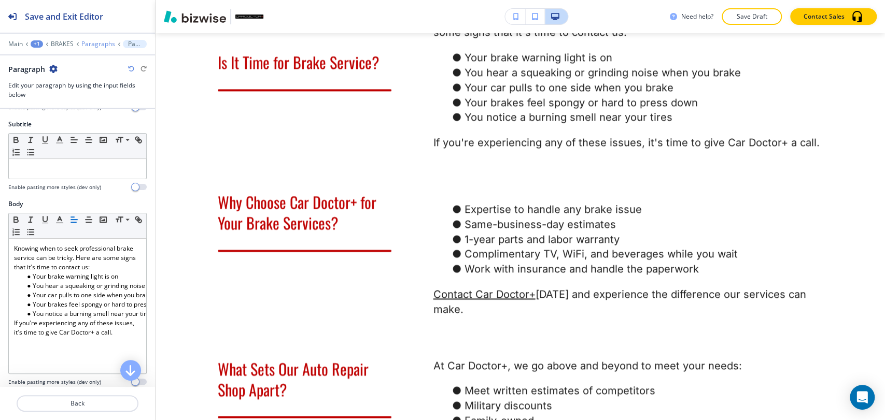
click at [86, 45] on p "Paragraphs" at bounding box center [98, 43] width 34 height 7
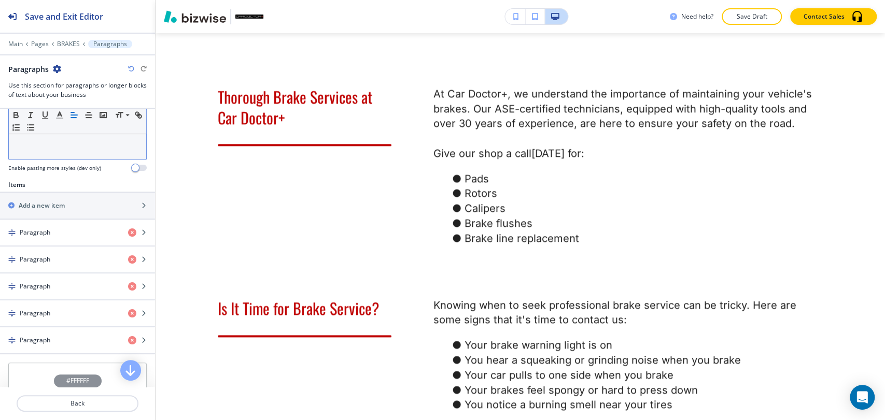
scroll to position [345, 0]
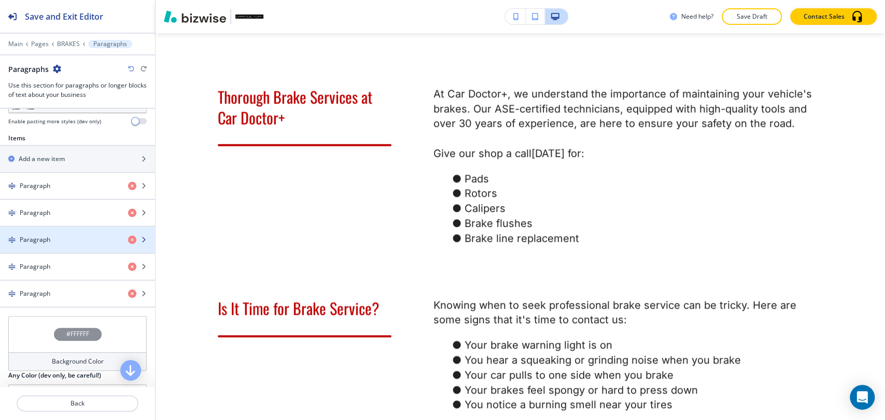
click at [82, 249] on div "button" at bounding box center [77, 249] width 155 height 8
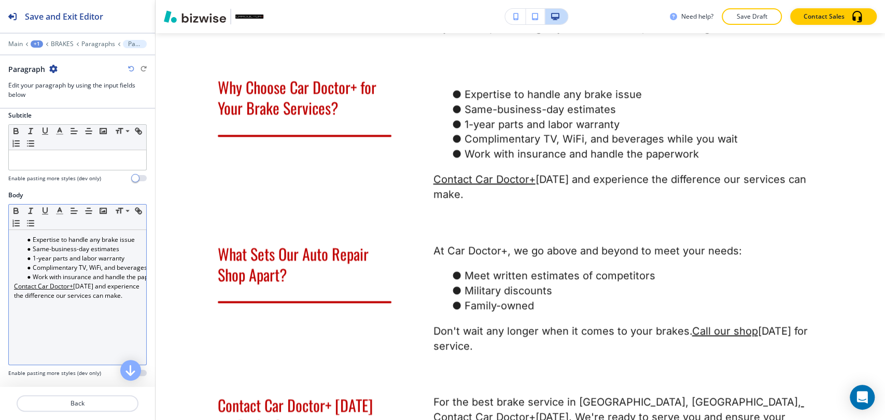
scroll to position [115, 0]
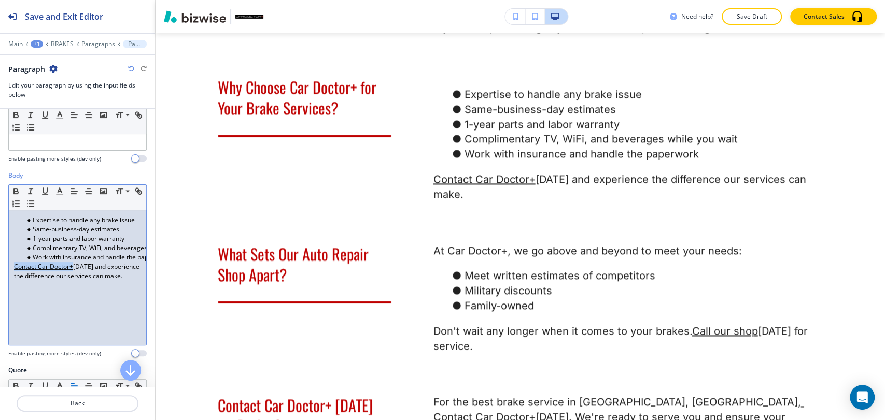
drag, startPoint x: 72, startPoint y: 265, endPoint x: 10, endPoint y: 265, distance: 61.7
click at [10, 265] on div "Expertise to handle any brake issue Same-business-day estimates 1-year parts an…" at bounding box center [77, 278] width 137 height 135
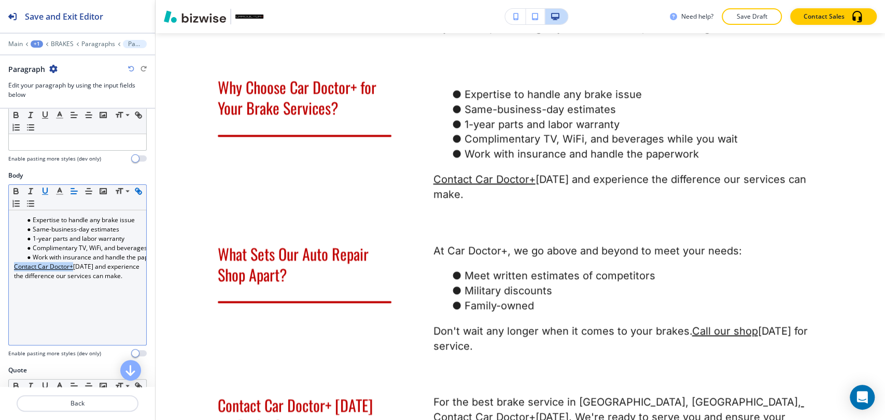
click at [131, 198] on button "button" at bounding box center [138, 191] width 15 height 12
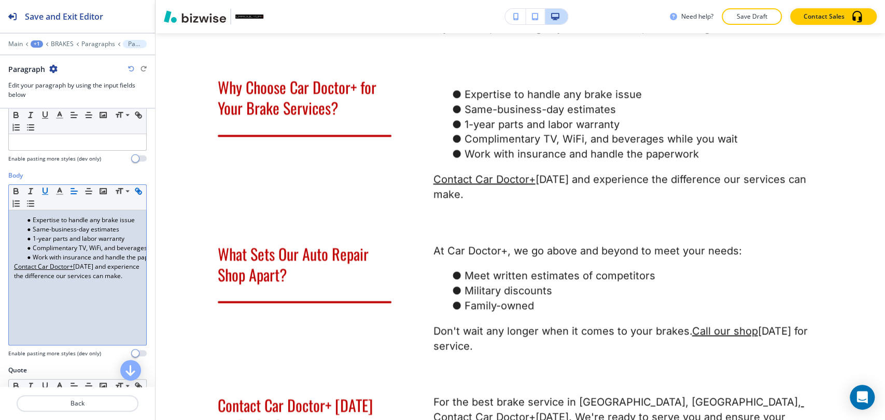
click at [138, 194] on icon "button" at bounding box center [140, 193] width 4 height 4
type input "Contact Car Doctor+"
click at [120, 247] on link at bounding box center [120, 247] width 22 height 7
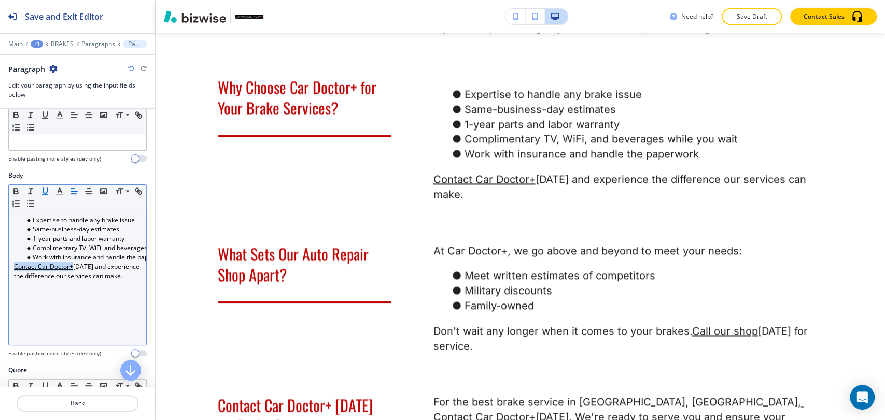
click at [44, 191] on icon "button" at bounding box center [44, 191] width 9 height 9
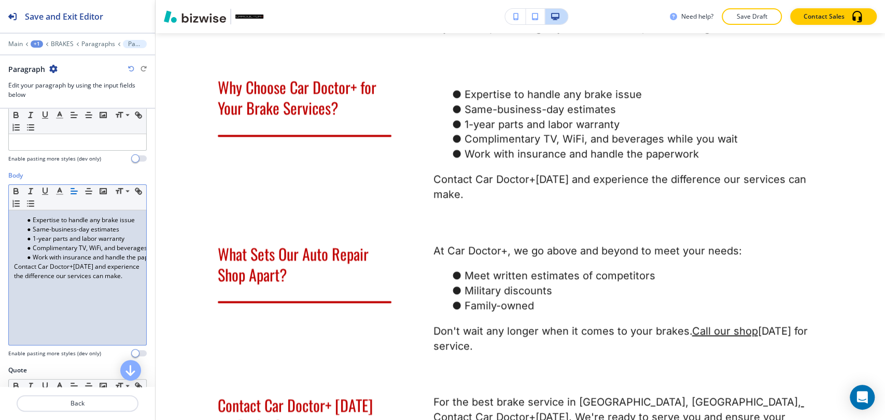
click at [77, 281] on p "Contact Car Doctor+ today and experience the difference our services can make." at bounding box center [77, 271] width 127 height 19
click at [96, 43] on p "Paragraphs" at bounding box center [98, 43] width 34 height 7
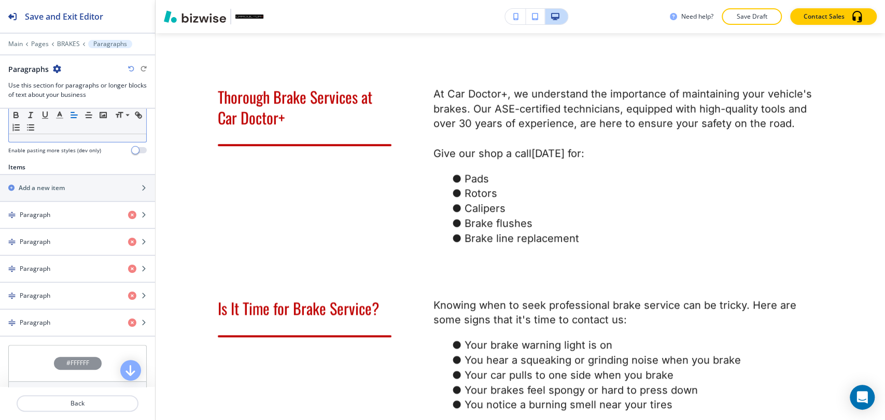
scroll to position [345, 0]
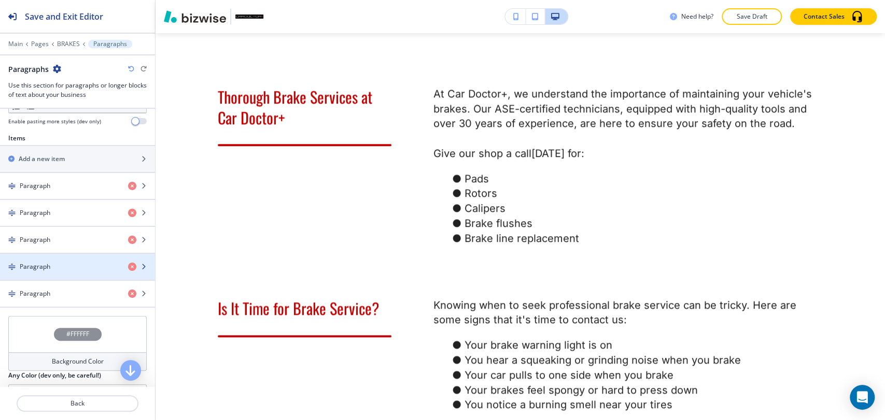
click at [85, 258] on div "button" at bounding box center [77, 258] width 155 height 8
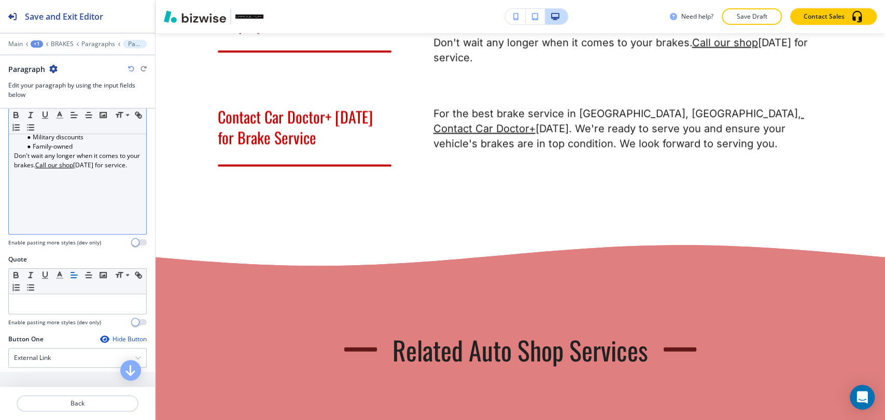
scroll to position [230, 0]
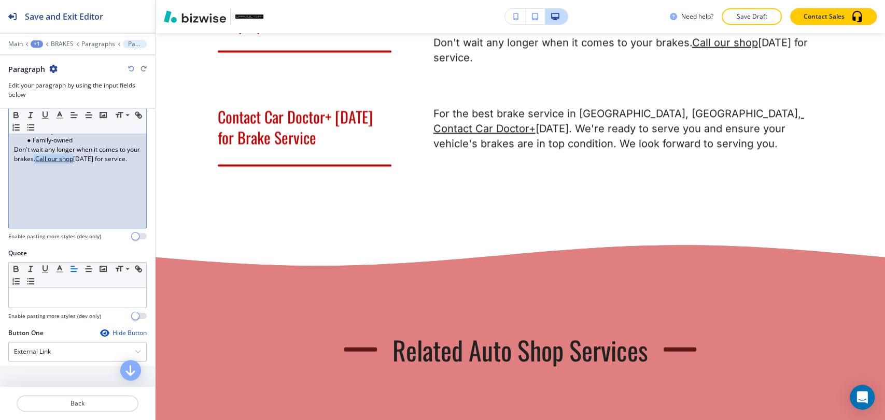
drag, startPoint x: 88, startPoint y: 159, endPoint x: 47, endPoint y: 159, distance: 41.0
click at [47, 159] on p "Don't wait any longer when it comes to your brakes. Call our shop today for ser…" at bounding box center [77, 154] width 127 height 19
click at [52, 158] on u "Call our shop" at bounding box center [54, 159] width 38 height 9
drag, startPoint x: 52, startPoint y: 158, endPoint x: 90, endPoint y: 158, distance: 38.4
click at [90, 158] on p "Don't wait any longer when it comes to your brakes. Call our shop today for ser…" at bounding box center [77, 154] width 127 height 19
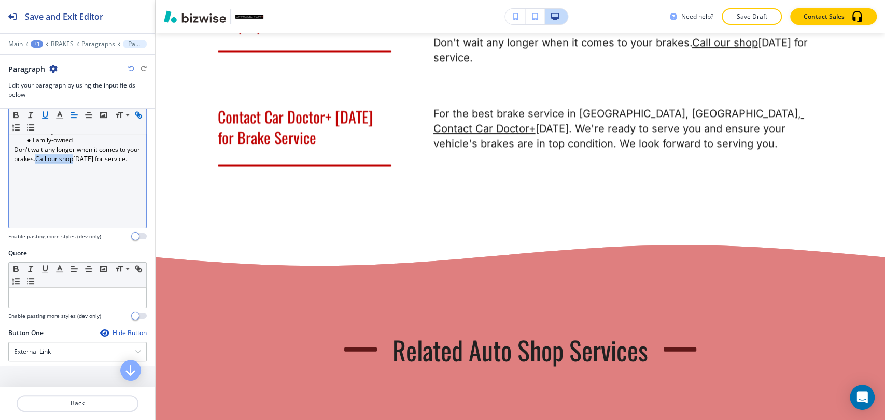
click at [138, 118] on icon "button" at bounding box center [140, 117] width 4 height 4
click at [135, 116] on icon "button" at bounding box center [137, 114] width 4 height 4
type input "Call our shop"
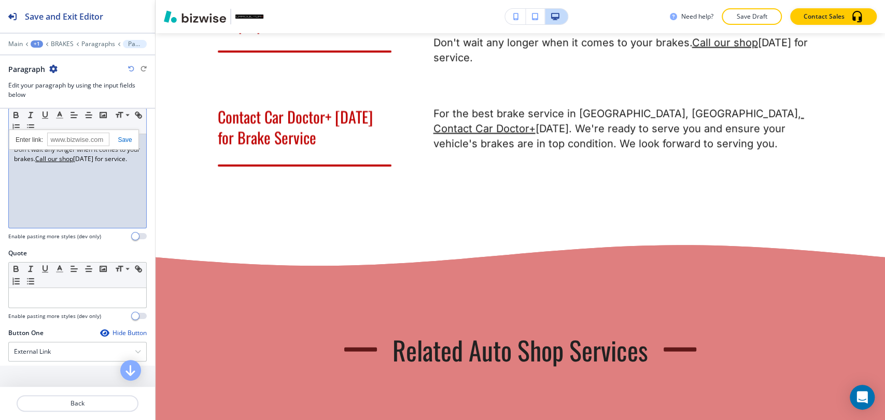
click at [125, 139] on link at bounding box center [120, 139] width 22 height 7
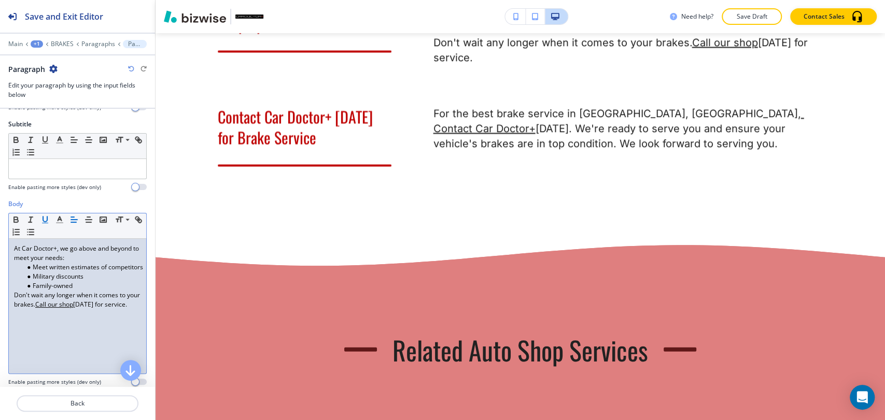
click at [44, 215] on icon "button" at bounding box center [44, 219] width 9 height 9
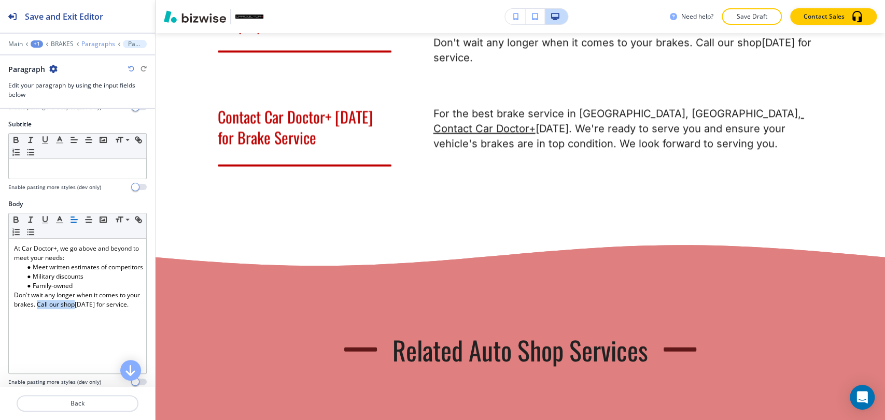
click at [95, 41] on p "Paragraphs" at bounding box center [98, 43] width 34 height 7
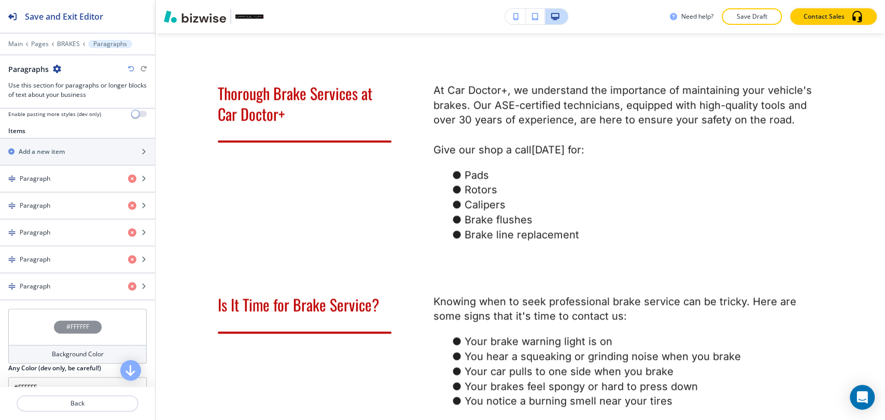
scroll to position [693, 0]
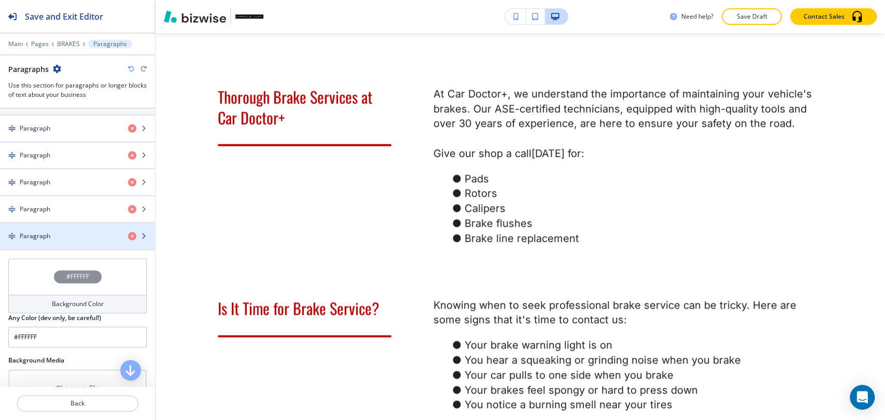
click at [75, 233] on div "Paragraph" at bounding box center [60, 236] width 120 height 9
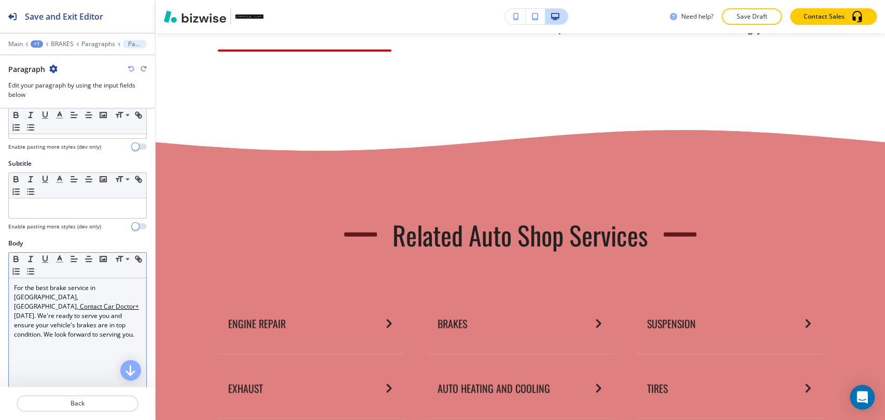
scroll to position [173, 0]
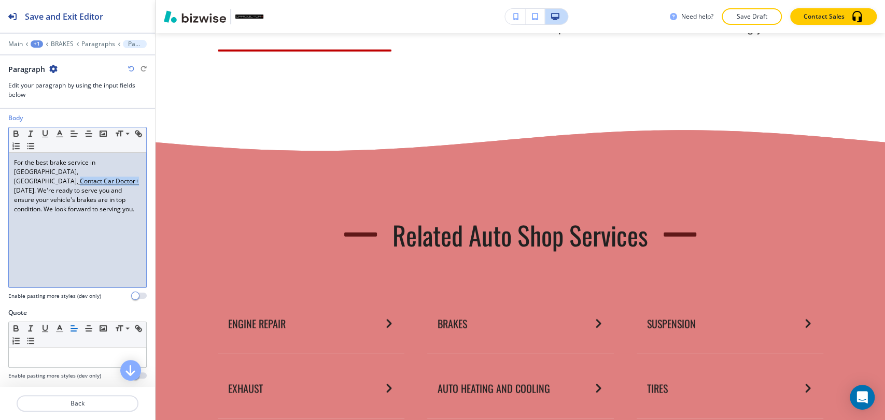
drag, startPoint x: 104, startPoint y: 171, endPoint x: 45, endPoint y: 171, distance: 58.6
click at [45, 171] on p "For the best brake service in Locust Grove, VA, Contact Car Doctor+ today. We'r…" at bounding box center [77, 186] width 127 height 56
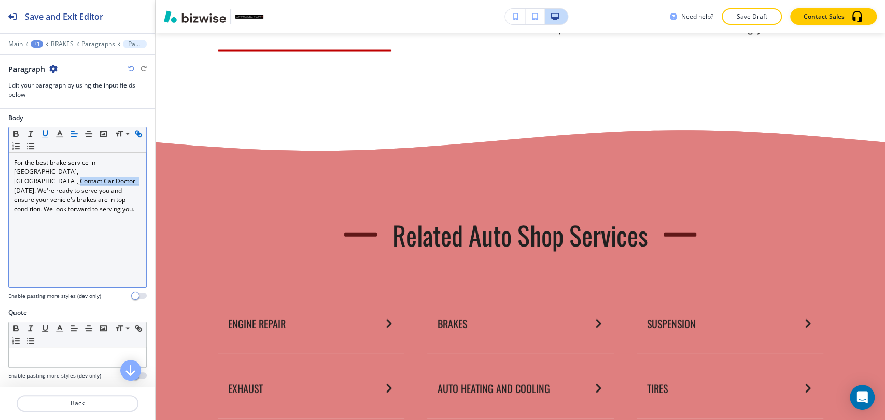
click at [131, 140] on button "button" at bounding box center [138, 134] width 15 height 12
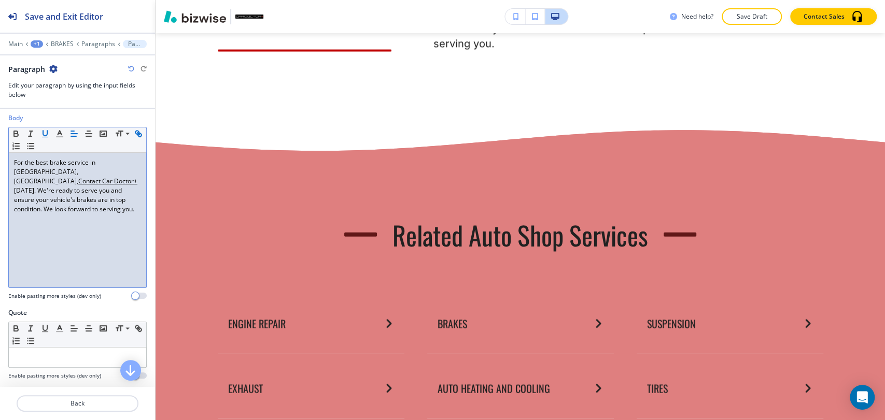
click at [134, 138] on icon "button" at bounding box center [138, 133] width 9 height 9
type input "Contact Car Doctor+"
click at [122, 150] on link at bounding box center [120, 152] width 22 height 7
click at [46, 131] on icon "button" at bounding box center [44, 133] width 9 height 9
click at [65, 246] on div "For the best brake service in Locust Grove, VA, Contact Car Doctor+ today. We'r…" at bounding box center [77, 220] width 137 height 135
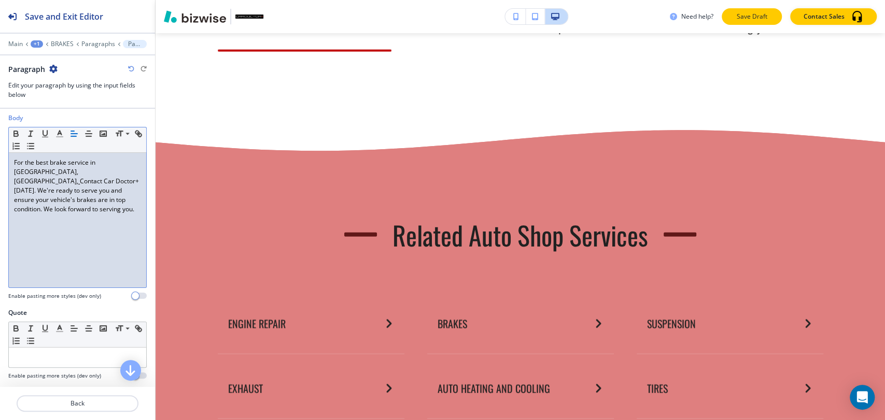
click at [754, 19] on p "Save Draft" at bounding box center [751, 16] width 33 height 9
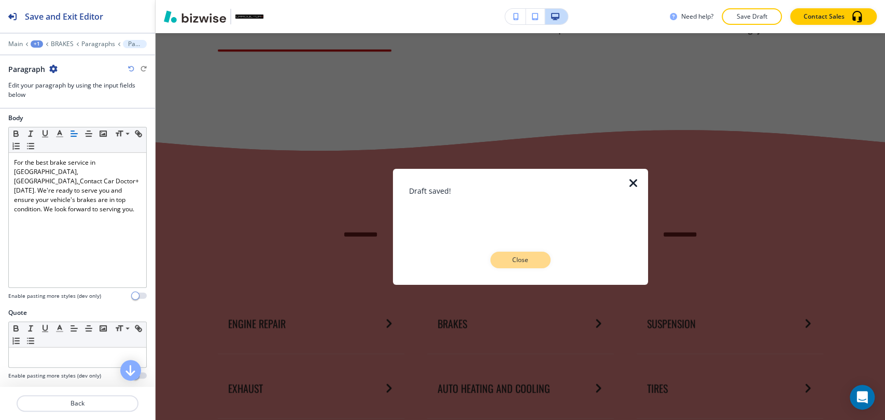
click at [518, 257] on p "Close" at bounding box center [520, 260] width 33 height 9
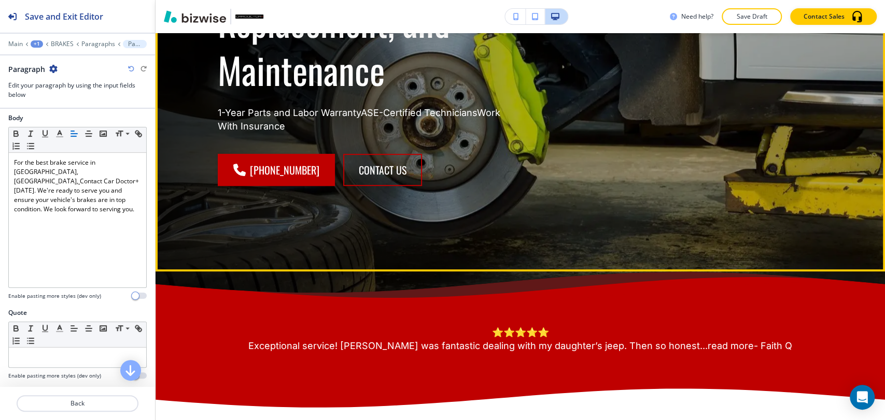
scroll to position [230, 0]
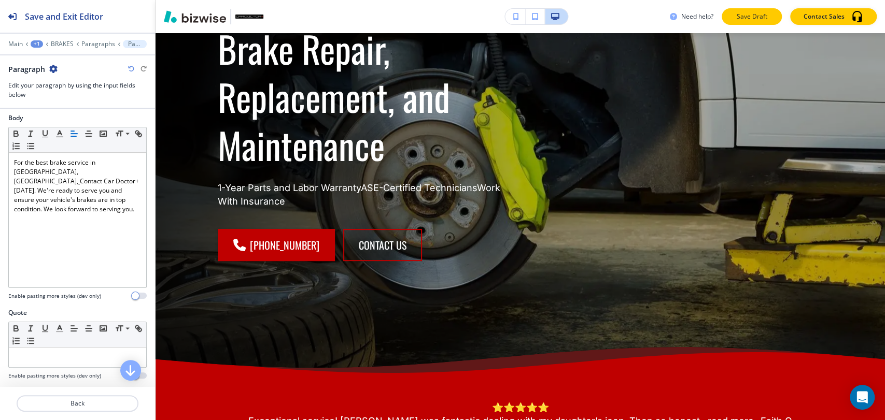
click at [743, 19] on p "Save Draft" at bounding box center [751, 16] width 33 height 9
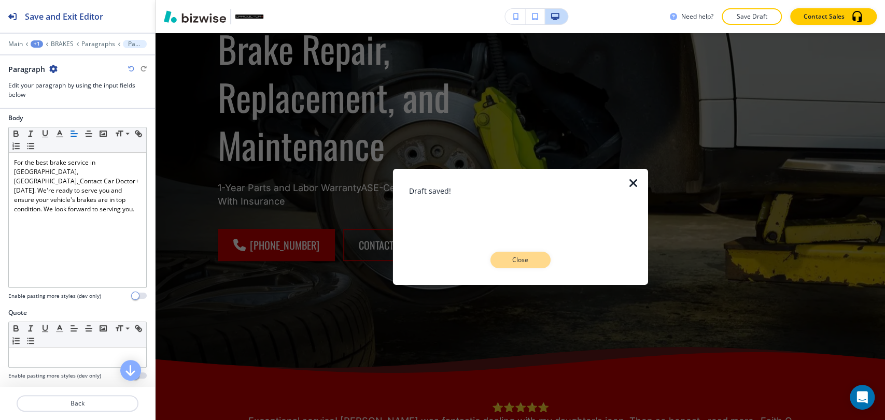
click at [526, 257] on p "Close" at bounding box center [520, 260] width 33 height 9
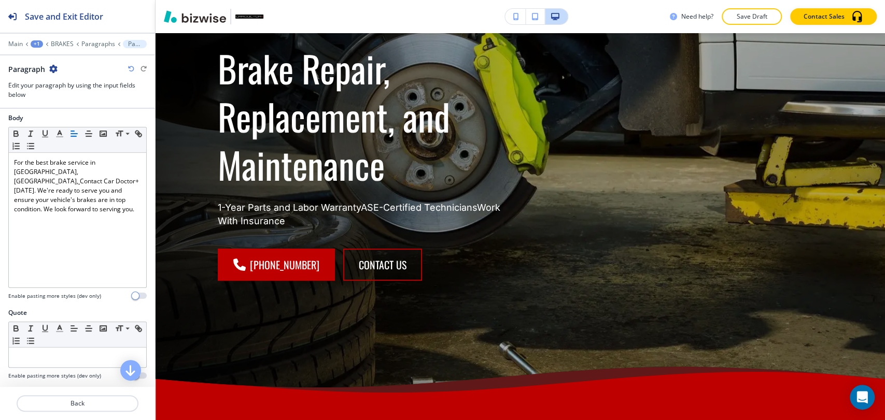
scroll to position [0, 0]
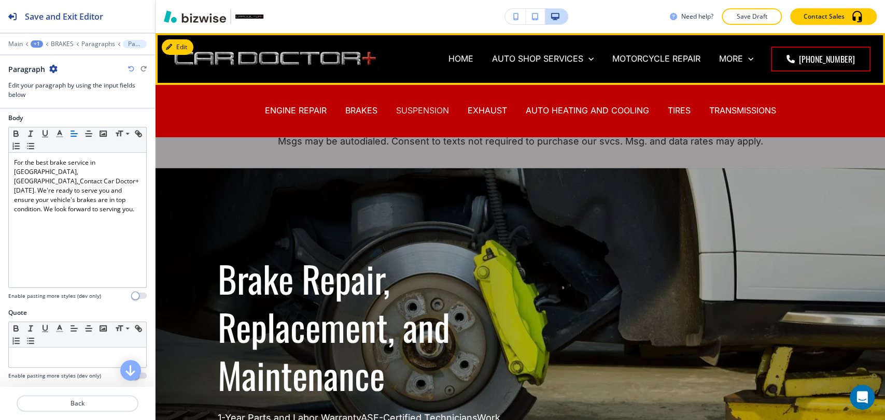
click at [423, 106] on p "SUSPENSION" at bounding box center [422, 111] width 53 height 12
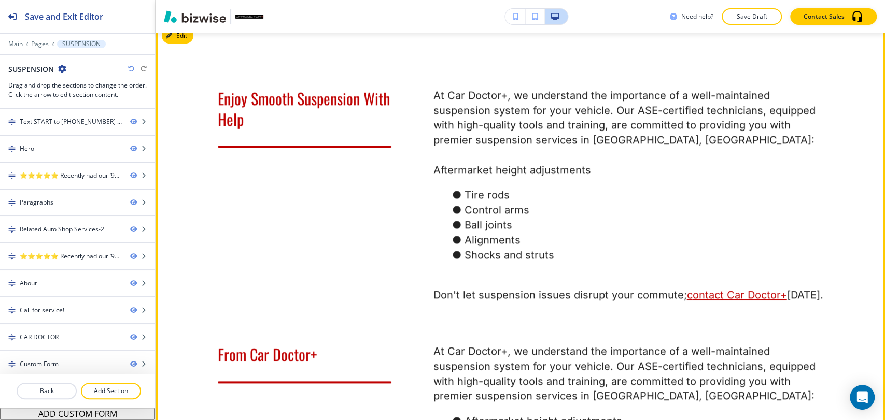
scroll to position [634, 0]
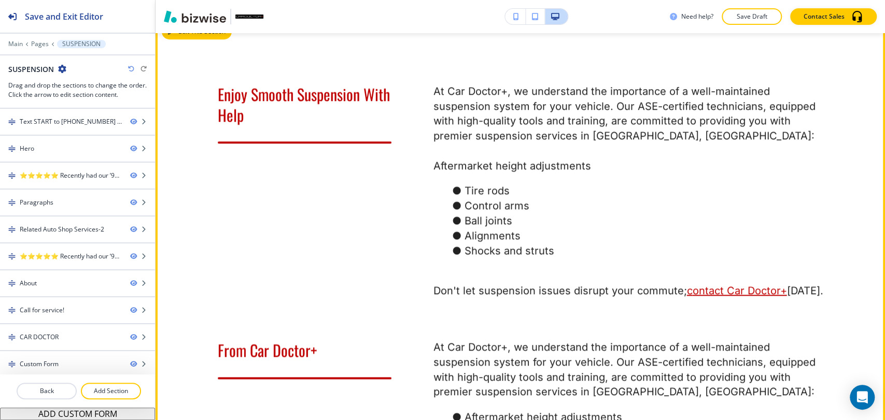
click at [185, 39] on button "Edit This Section" at bounding box center [197, 32] width 70 height 16
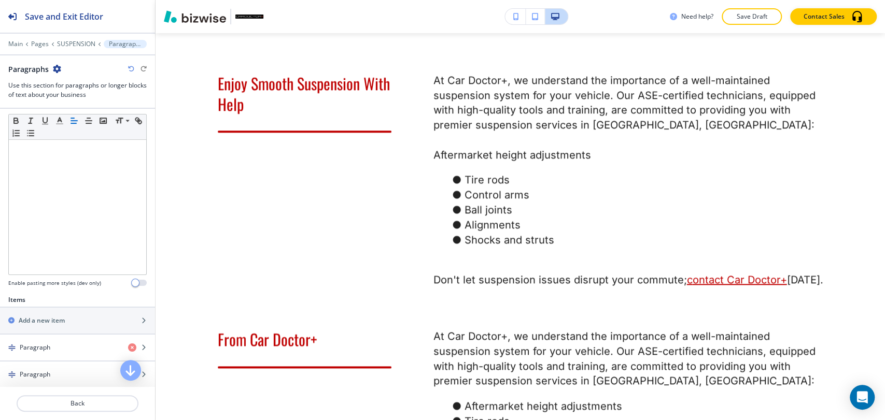
scroll to position [345, 0]
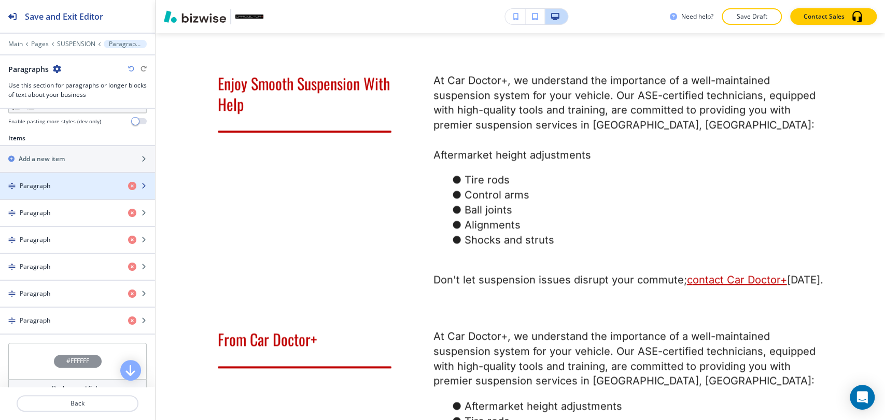
click at [66, 191] on div "button" at bounding box center [77, 195] width 155 height 8
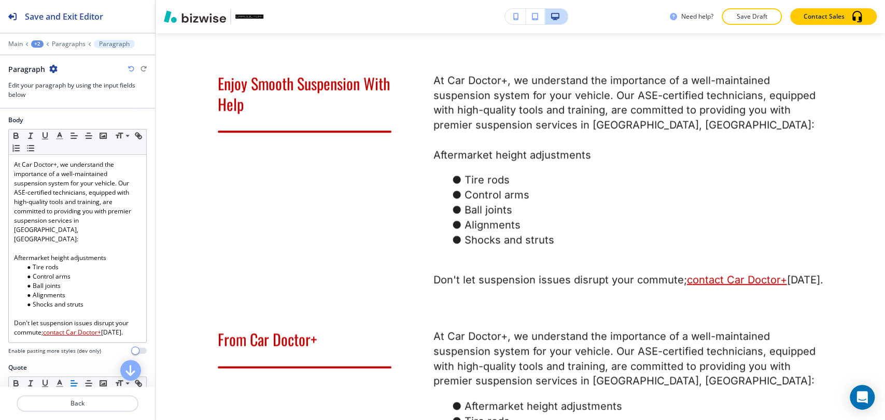
scroll to position [173, 0]
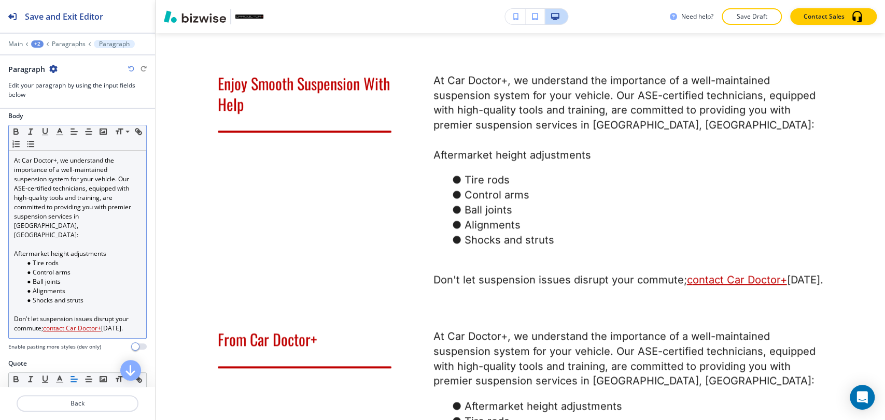
click at [61, 240] on p at bounding box center [77, 244] width 127 height 9
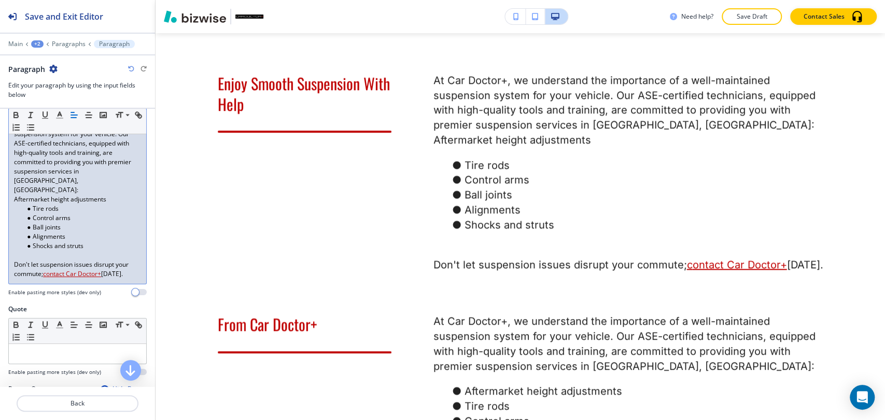
scroll to position [230, 0]
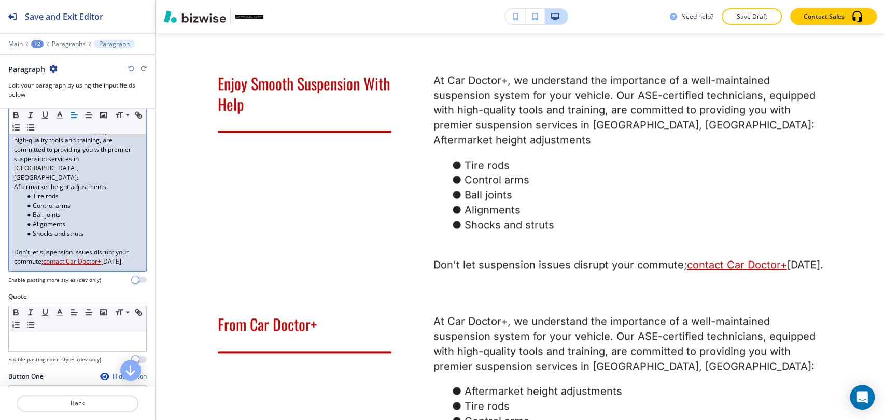
click at [18, 238] on p at bounding box center [77, 242] width 127 height 9
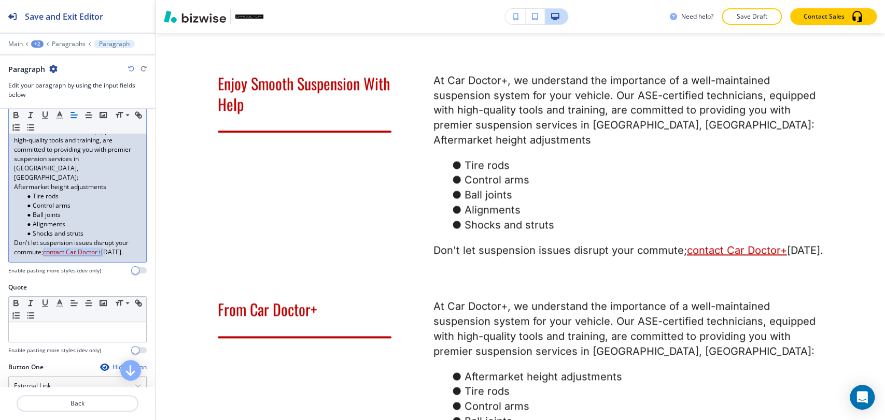
drag, startPoint x: 104, startPoint y: 242, endPoint x: 46, endPoint y: 241, distance: 58.1
click at [46, 241] on p "Don't let suspension issues disrupt your commute; c ontact Car Doctor+ today." at bounding box center [77, 247] width 127 height 19
click at [134, 120] on icon "button" at bounding box center [138, 114] width 9 height 9
type input "contact Car Doctor+"
click at [120, 221] on link at bounding box center [120, 223] width 22 height 7
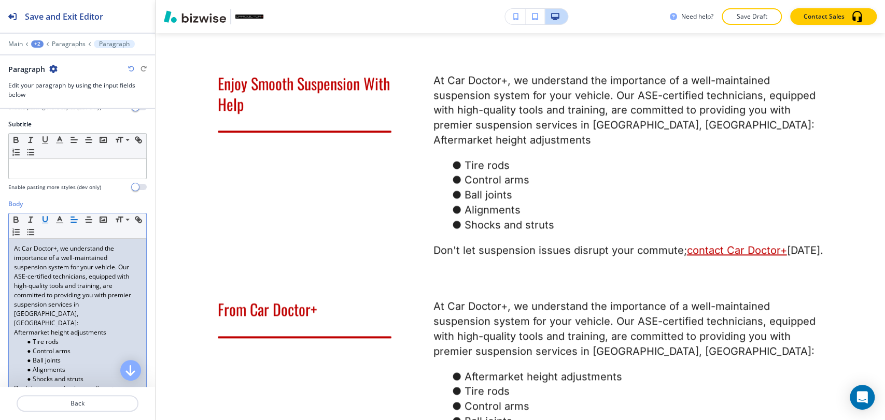
scroll to position [142, 0]
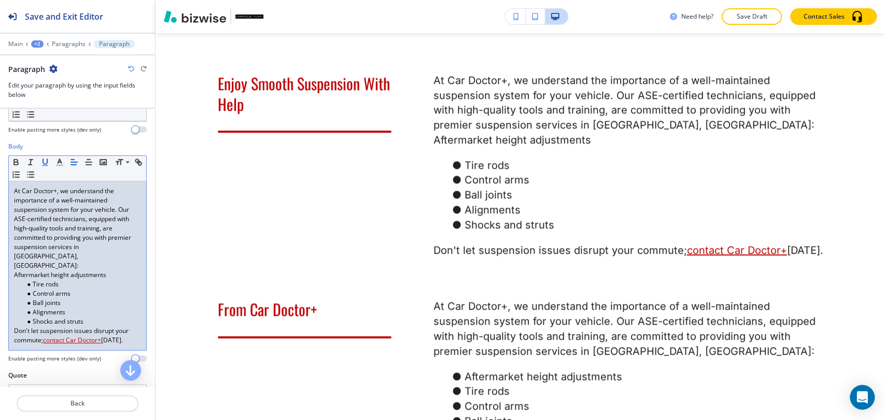
click at [44, 161] on icon "button" at bounding box center [44, 162] width 9 height 9
click at [57, 160] on icon "button" at bounding box center [59, 162] width 9 height 9
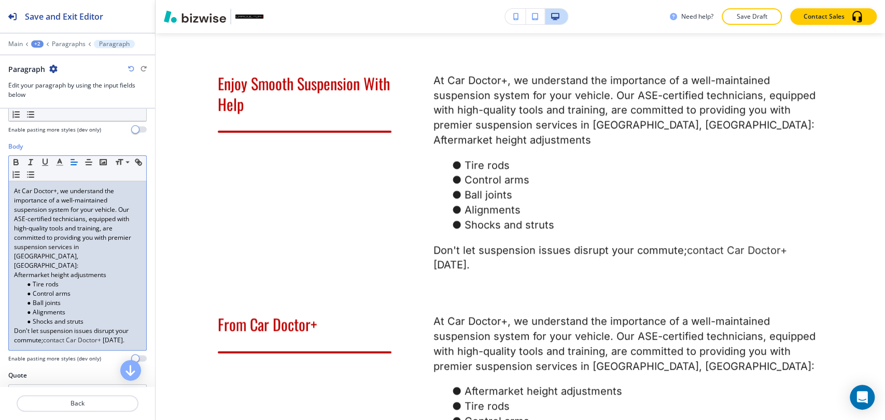
click at [24, 289] on li "Control arms" at bounding box center [82, 293] width 118 height 9
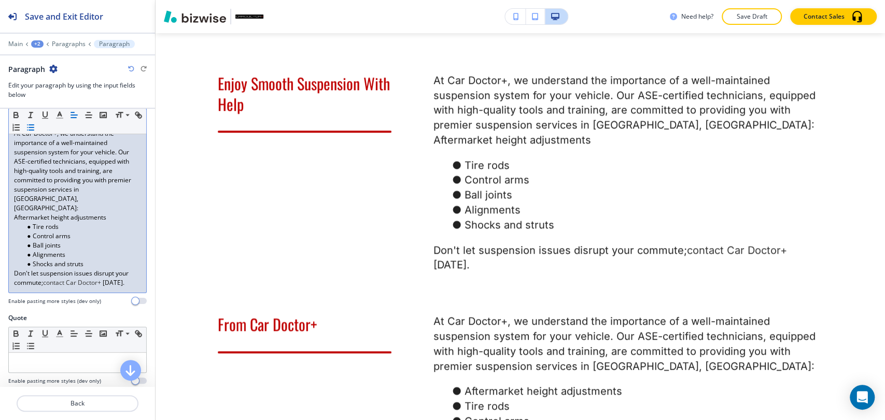
scroll to position [257, 0]
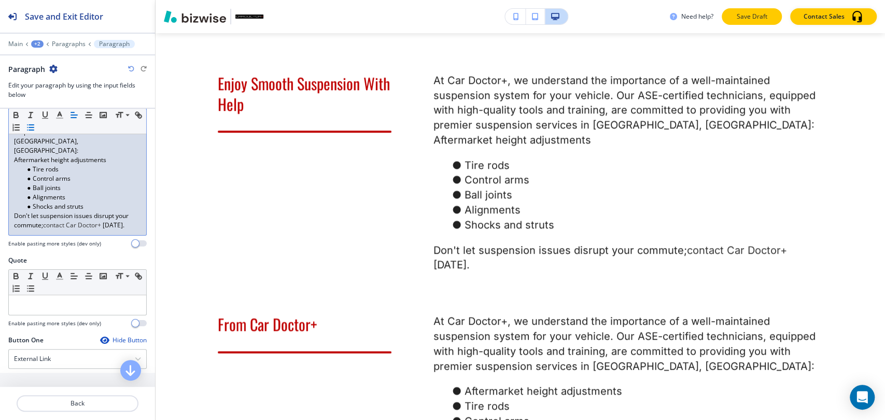
click at [739, 19] on p "Save Draft" at bounding box center [751, 16] width 33 height 9
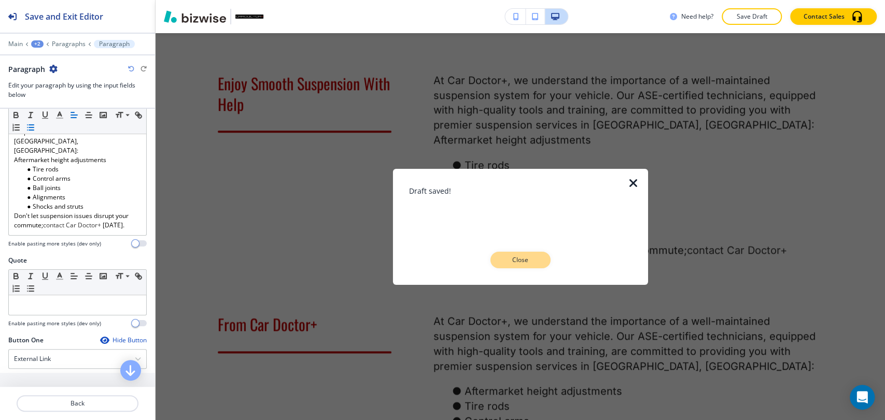
click at [530, 261] on p "Close" at bounding box center [520, 260] width 33 height 9
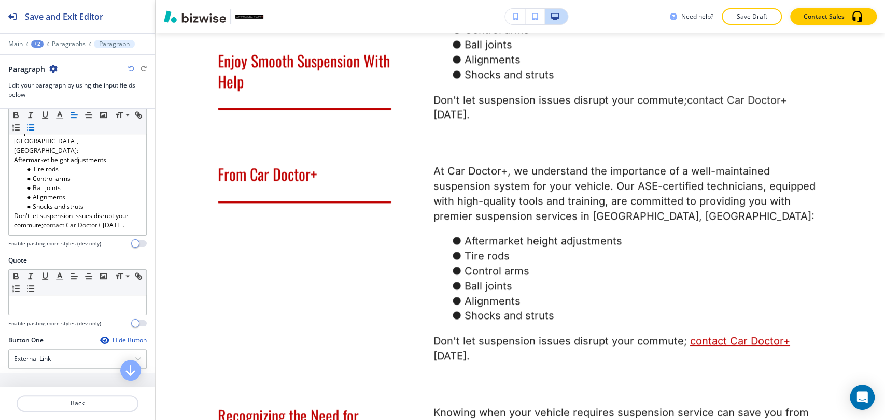
scroll to position [817, 0]
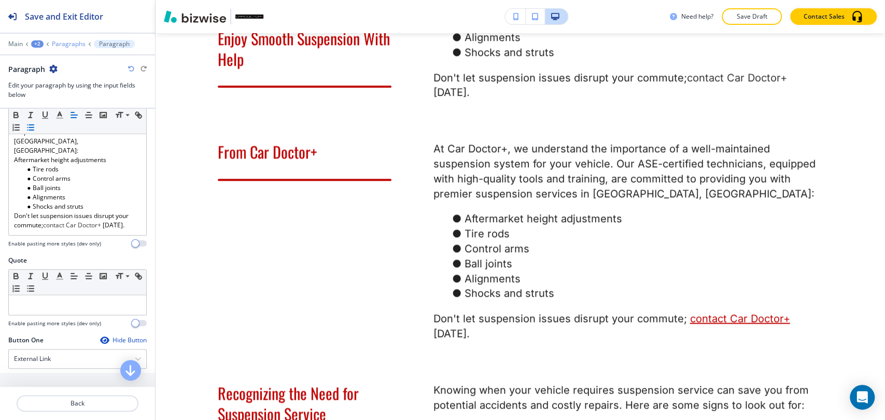
click at [72, 43] on p "Paragraphs" at bounding box center [69, 43] width 34 height 7
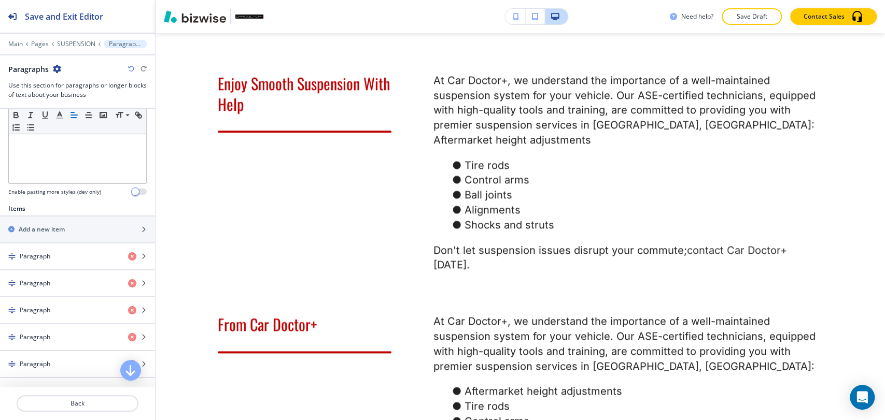
scroll to position [288, 0]
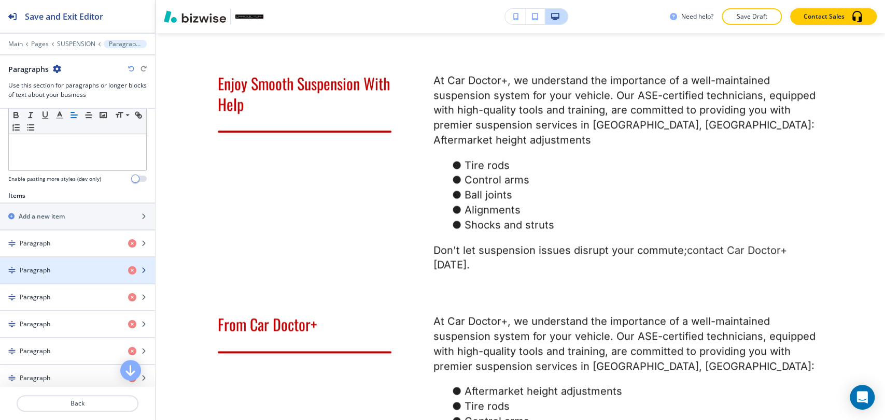
click at [72, 270] on div "Paragraph" at bounding box center [60, 270] width 120 height 9
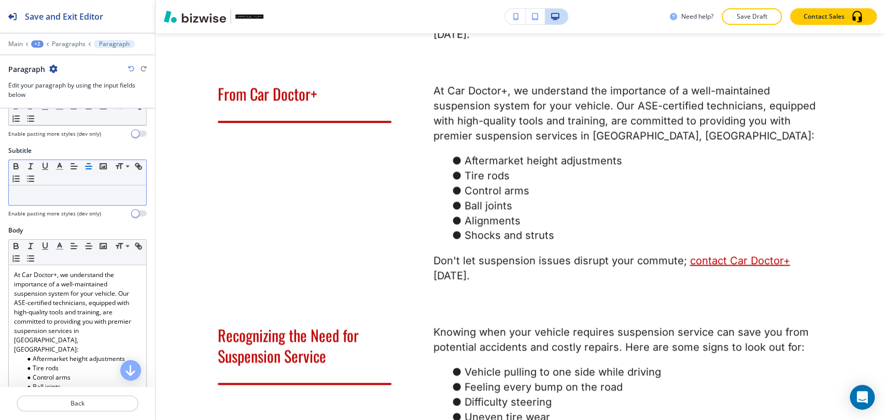
scroll to position [230, 0]
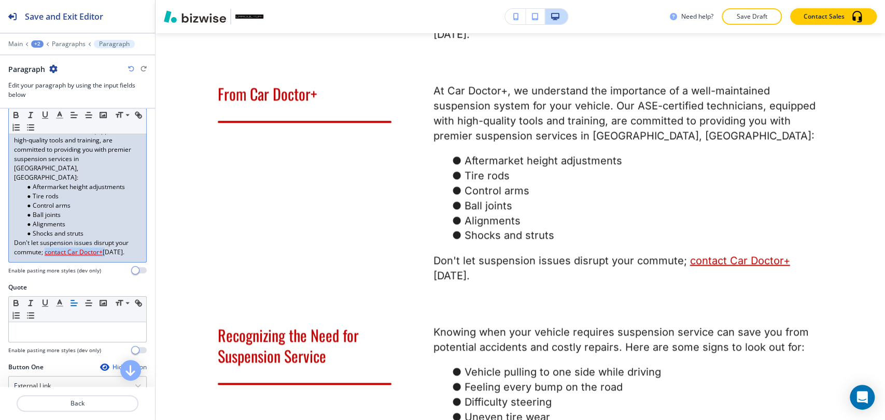
drag, startPoint x: 104, startPoint y: 243, endPoint x: 46, endPoint y: 242, distance: 58.1
click at [46, 242] on p "Don't let suspension issues disrupt your commute; contact Car Doctor+ today." at bounding box center [77, 247] width 127 height 19
click at [138, 118] on icon "button" at bounding box center [140, 117] width 4 height 4
type input "contact Car Doctor+"
click at [123, 220] on link at bounding box center [120, 223] width 22 height 7
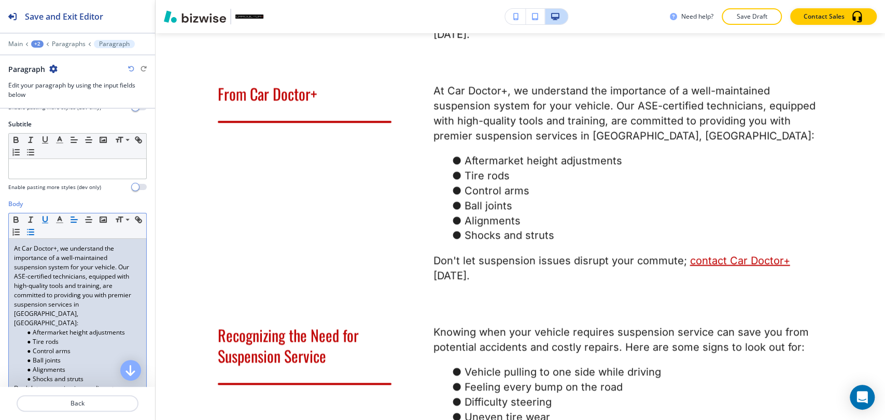
scroll to position [142, 0]
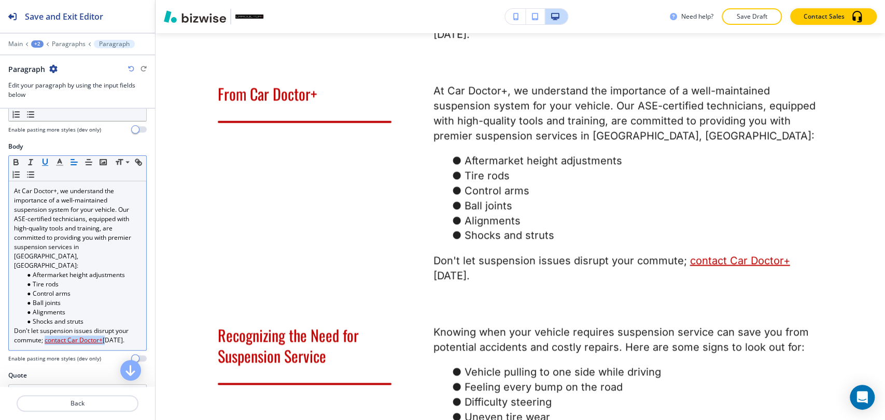
click at [48, 161] on icon "button" at bounding box center [44, 162] width 9 height 9
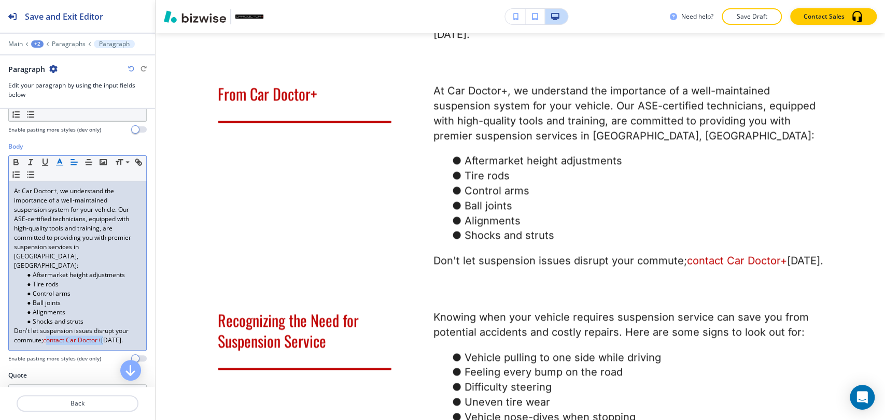
click at [59, 160] on polyline "button" at bounding box center [60, 161] width 4 height 4
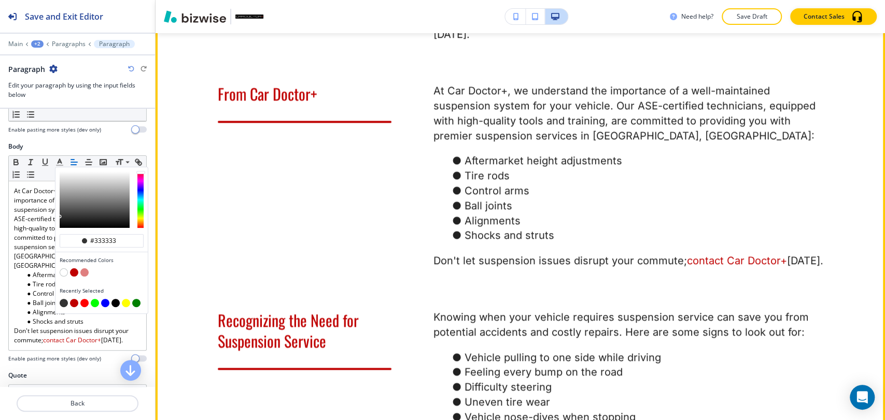
click at [245, 227] on div "From Car Doctor+" at bounding box center [284, 170] width 216 height 198
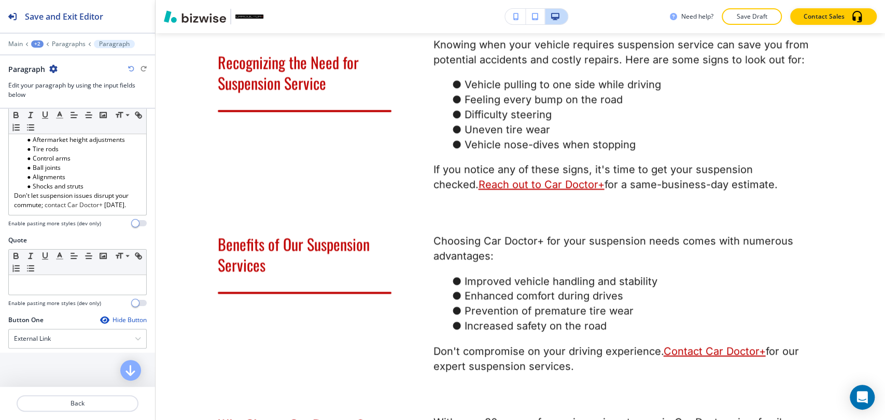
scroll to position [257, 0]
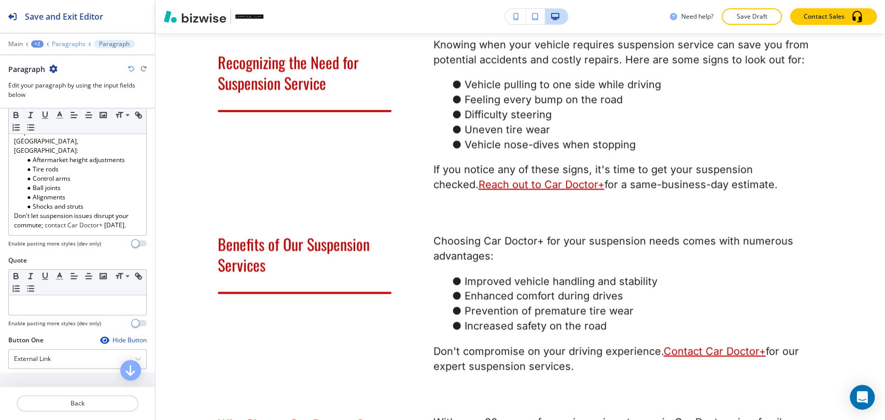
click at [76, 43] on p "Paragraphs" at bounding box center [69, 43] width 34 height 7
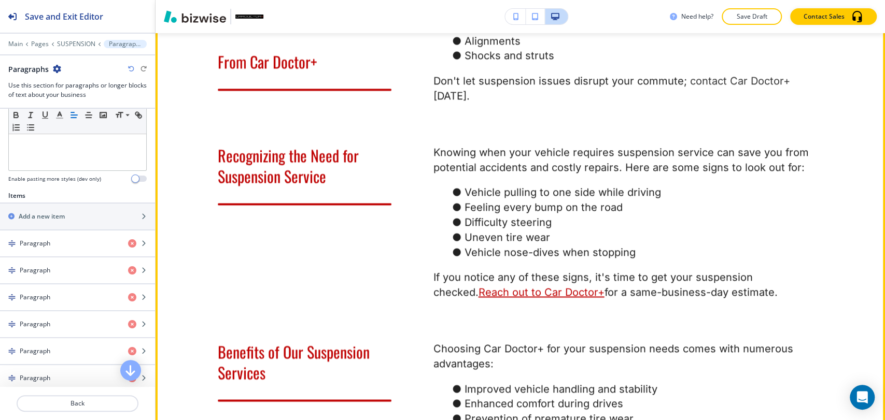
scroll to position [1163, 0]
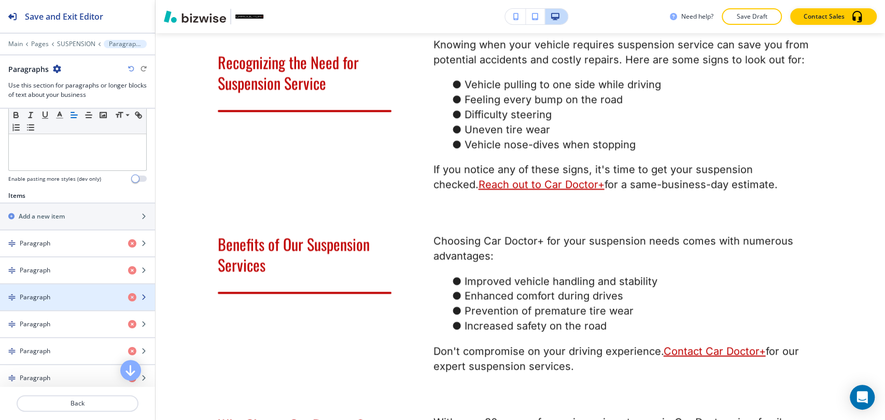
click at [58, 302] on div "button" at bounding box center [77, 306] width 155 height 8
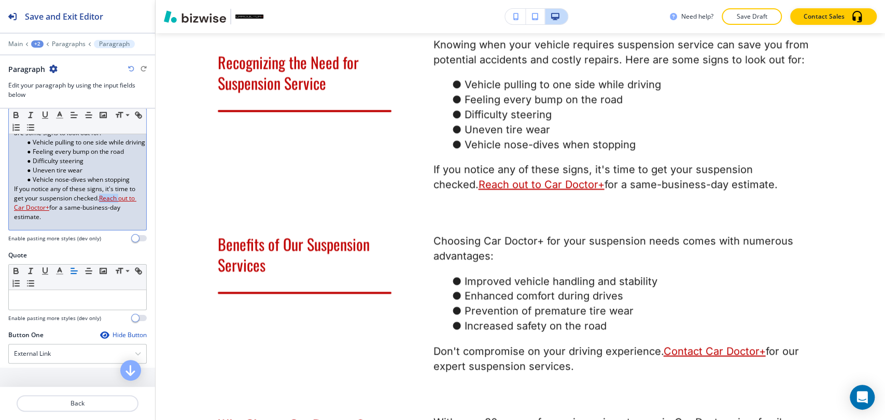
scroll to position [0, 8]
drag, startPoint x: 109, startPoint y: 197, endPoint x: 59, endPoint y: 209, distance: 51.9
click at [59, 209] on p "If you notice any of these signs, it's time to get your suspension checked. Rea…" at bounding box center [77, 203] width 127 height 37
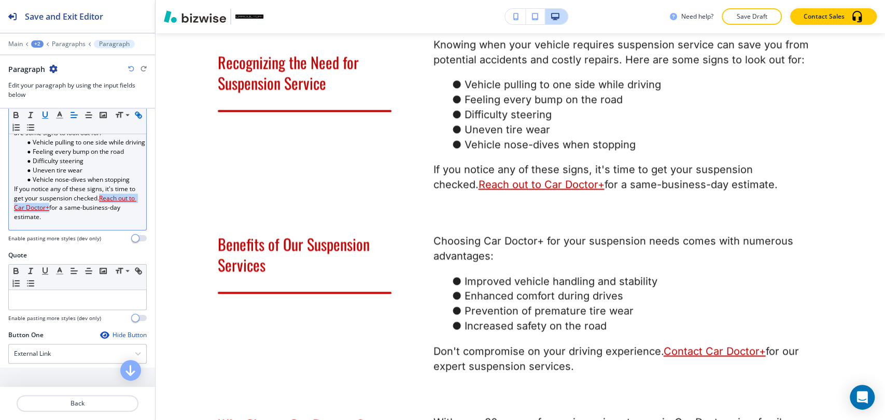
click at [135, 116] on icon "button" at bounding box center [137, 114] width 4 height 4
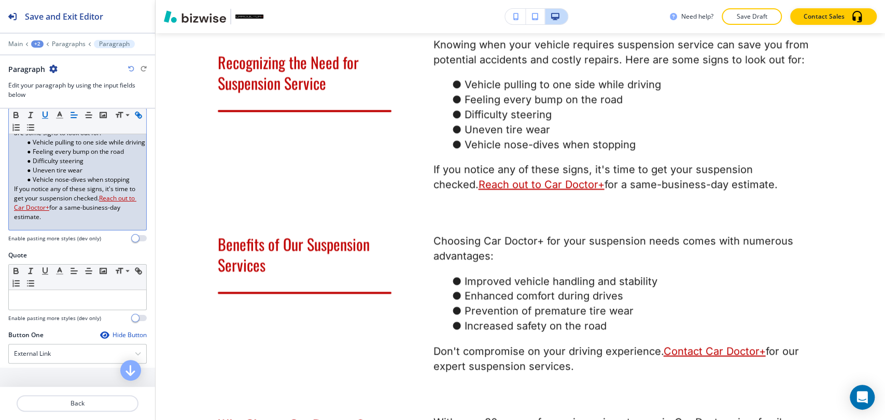
click at [134, 120] on icon "button" at bounding box center [138, 114] width 9 height 9
type input "Reach out to Car Doctor+"
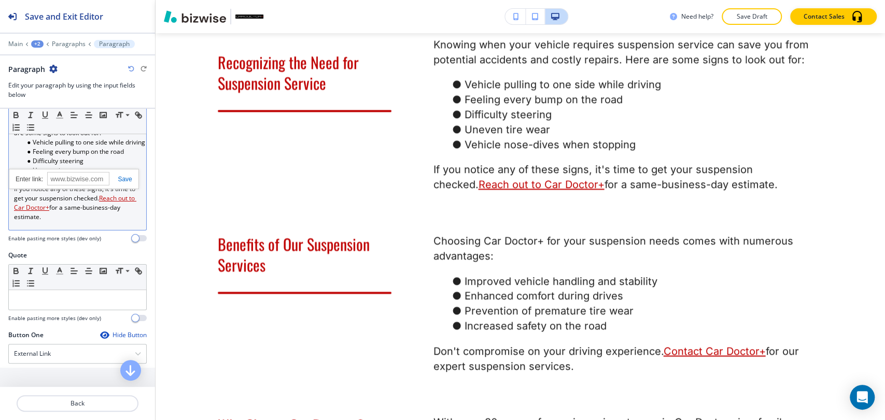
click at [121, 176] on link at bounding box center [120, 179] width 22 height 7
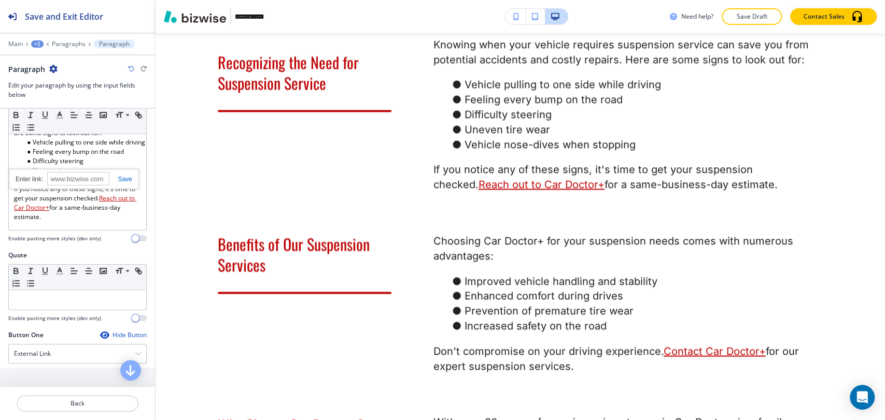
scroll to position [87, 0]
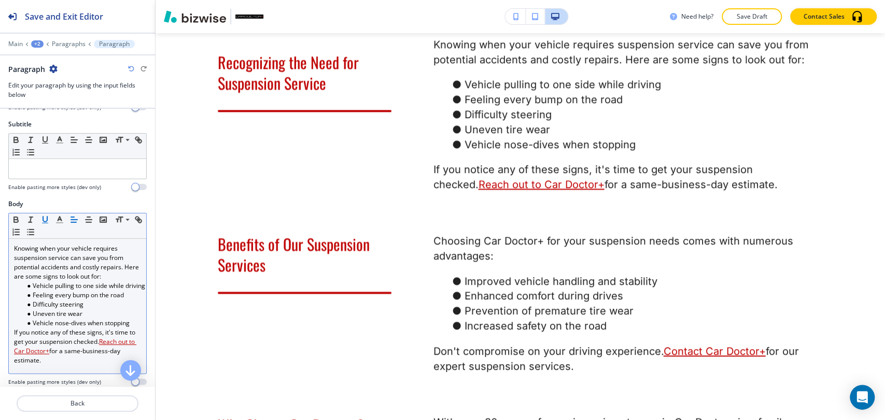
click at [46, 217] on icon "button" at bounding box center [44, 219] width 9 height 9
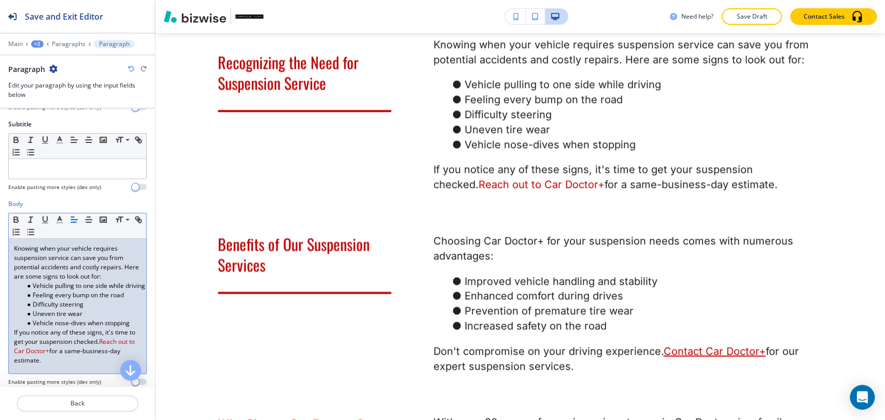
click at [124, 306] on li "Difficulty steering" at bounding box center [82, 304] width 118 height 9
drag, startPoint x: 109, startPoint y: 341, endPoint x: 66, endPoint y: 352, distance: 44.5
click at [66, 352] on span "Reach out to Car Doctor+" at bounding box center [75, 347] width 122 height 18
click at [57, 218] on icon "button" at bounding box center [59, 219] width 9 height 9
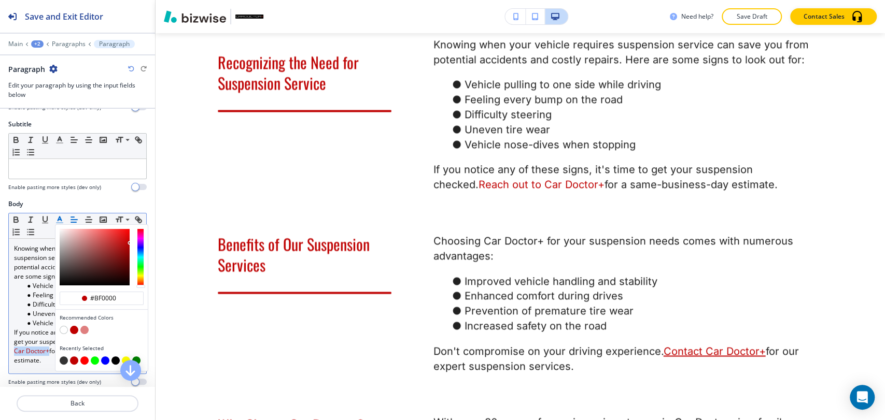
click at [66, 359] on button "button" at bounding box center [64, 361] width 8 height 8
type input "#333333"
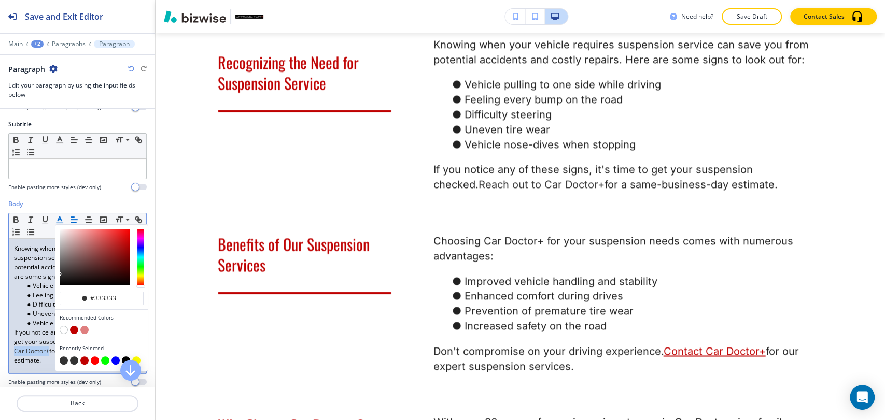
click at [63, 358] on button "button" at bounding box center [64, 361] width 8 height 8
click at [17, 316] on ul "Vehicle pulling to one side while driving Feeling every bump on the road Diffic…" at bounding box center [77, 305] width 127 height 47
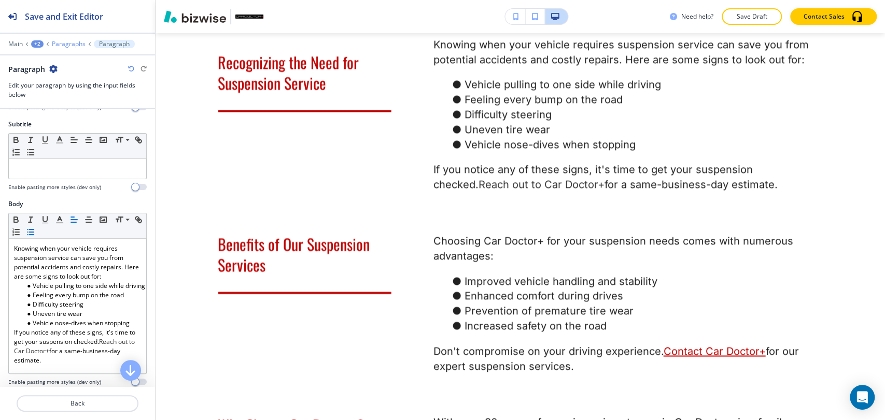
click at [75, 43] on p "Paragraphs" at bounding box center [69, 43] width 34 height 7
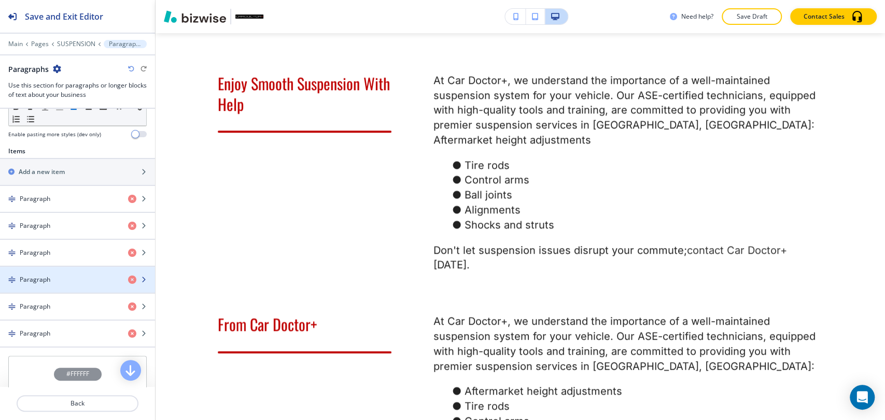
scroll to position [345, 0]
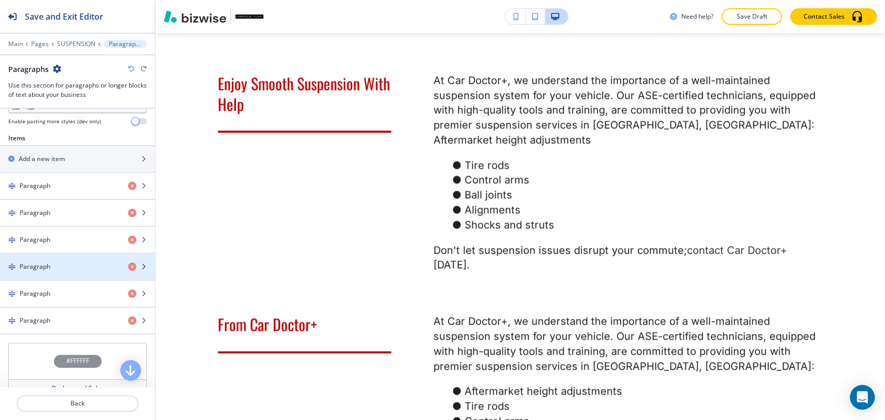
click at [64, 268] on div "Paragraph" at bounding box center [60, 266] width 120 height 9
click at [60, 262] on div "Paragraph" at bounding box center [60, 266] width 120 height 9
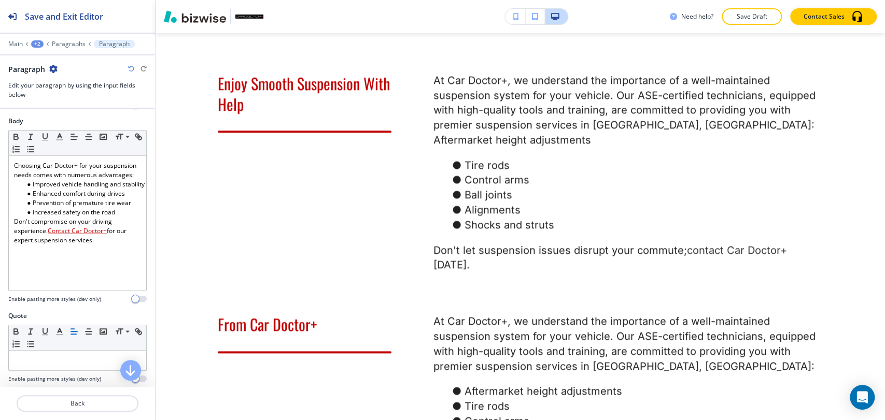
scroll to position [230, 0]
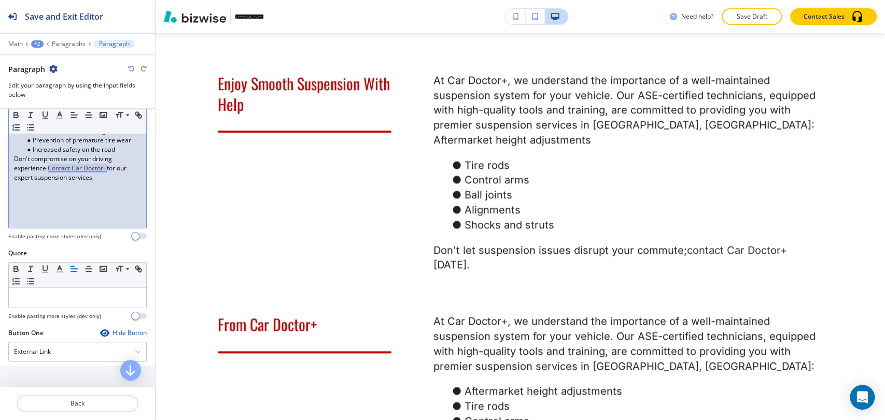
drag, startPoint x: 107, startPoint y: 175, endPoint x: 49, endPoint y: 176, distance: 57.6
click at [49, 173] on u "Contact Car Doctor+" at bounding box center [77, 168] width 59 height 9
click at [135, 116] on icon "button" at bounding box center [137, 114] width 4 height 4
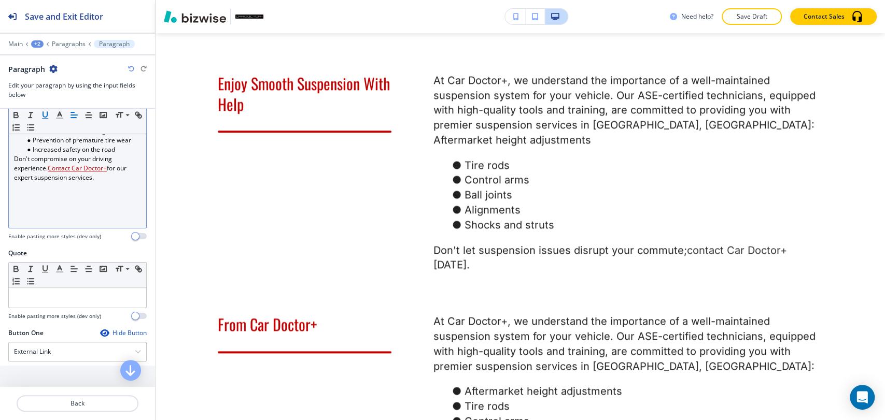
click at [44, 115] on icon "button" at bounding box center [44, 114] width 9 height 9
click at [134, 120] on icon "button" at bounding box center [138, 114] width 9 height 9
type input "Contact Car Doctor+"
click at [125, 157] on link at bounding box center [120, 158] width 22 height 7
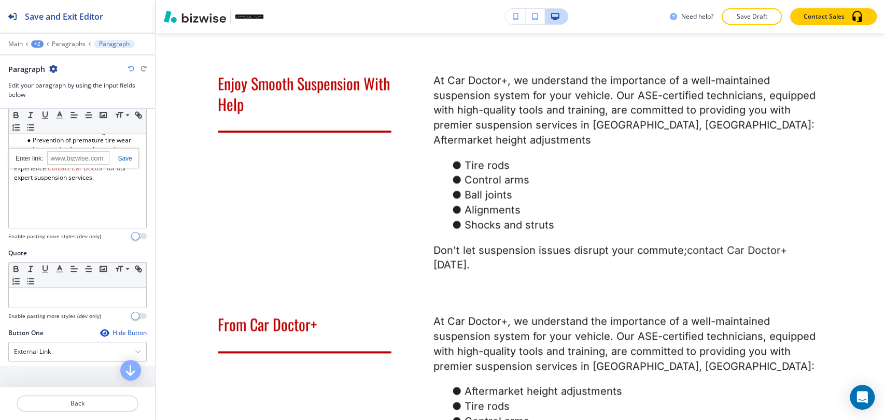
scroll to position [85, 0]
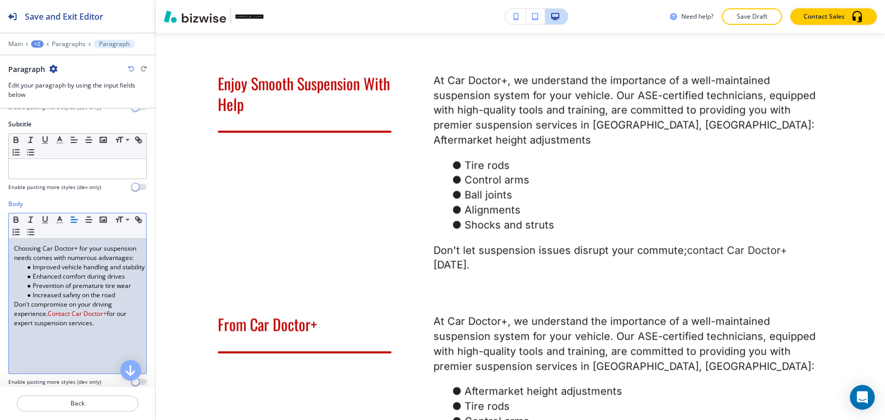
click at [87, 354] on div "Choosing Car Doctor+ for your suspension needs comes with numerous advantages: …" at bounding box center [77, 306] width 137 height 135
drag, startPoint x: 106, startPoint y: 324, endPoint x: 64, endPoint y: 319, distance: 41.7
click at [64, 318] on span "Contact Car Doctor+" at bounding box center [77, 314] width 59 height 9
click at [85, 318] on span "Contact Car Doctor+" at bounding box center [77, 314] width 59 height 9
drag, startPoint x: 92, startPoint y: 318, endPoint x: 102, endPoint y: 318, distance: 9.3
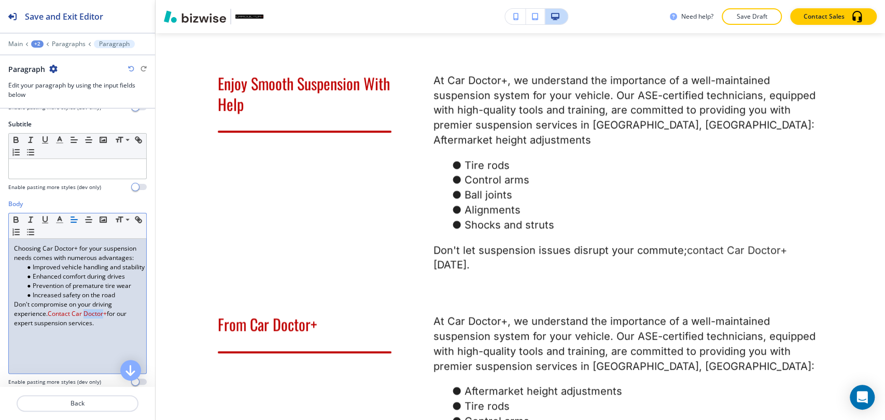
click at [102, 318] on span "Contact Car Doctor+" at bounding box center [77, 314] width 59 height 9
drag, startPoint x: 107, startPoint y: 320, endPoint x: 50, endPoint y: 320, distance: 57.0
click at [50, 318] on span "Contact Car Doctor+" at bounding box center [77, 314] width 59 height 9
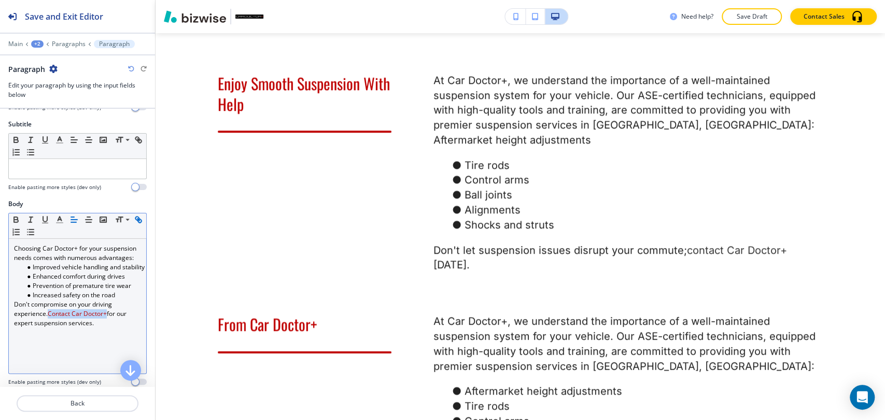
click at [138, 223] on icon "button" at bounding box center [140, 221] width 4 height 4
type input "Contact Car Doctor+"
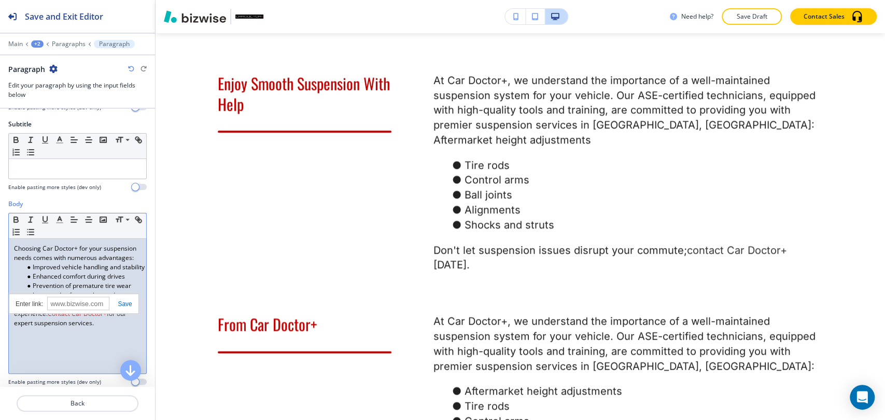
click at [121, 301] on link at bounding box center [120, 304] width 22 height 7
click at [60, 220] on icon "button" at bounding box center [59, 219] width 9 height 9
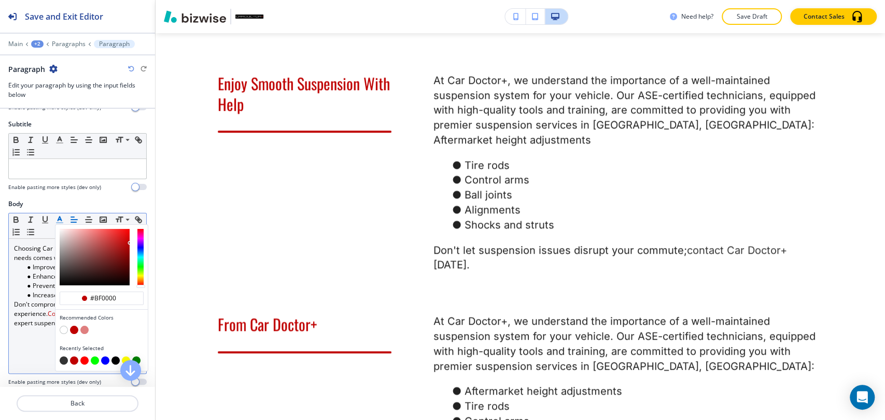
click at [65, 358] on button "button" at bounding box center [64, 361] width 8 height 8
type input "#333333"
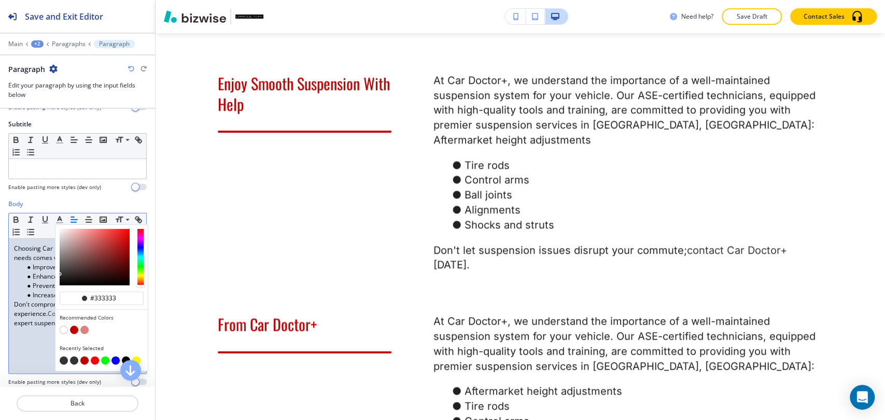
click at [38, 358] on div "Choosing Car Doctor+ for your suspension needs comes with numerous advantages: …" at bounding box center [77, 306] width 137 height 135
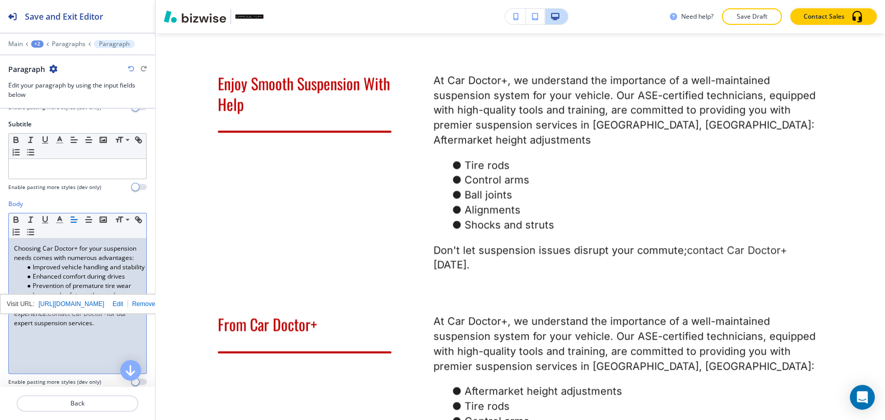
click at [83, 318] on span "Contact Car Doctor+" at bounding box center [77, 314] width 59 height 9
click at [100, 328] on p "Don't compromise on your driving experience. Contact Car Doctor+ for our expert…" at bounding box center [77, 314] width 127 height 28
click at [118, 320] on link "for our expert suspension services." at bounding box center [71, 319] width 114 height 18
click at [85, 318] on span "Contact Car Doctor+" at bounding box center [77, 314] width 59 height 9
click at [85, 327] on link "for our expert suspension services." at bounding box center [71, 319] width 114 height 18
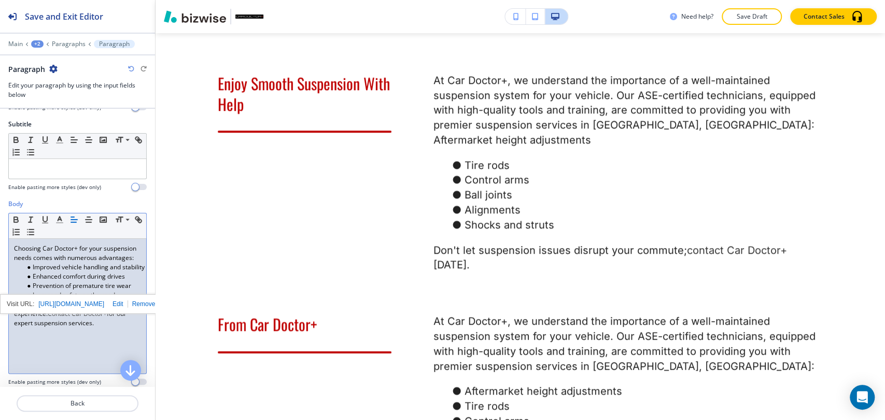
click at [66, 328] on link "for our expert suspension services." at bounding box center [71, 319] width 114 height 18
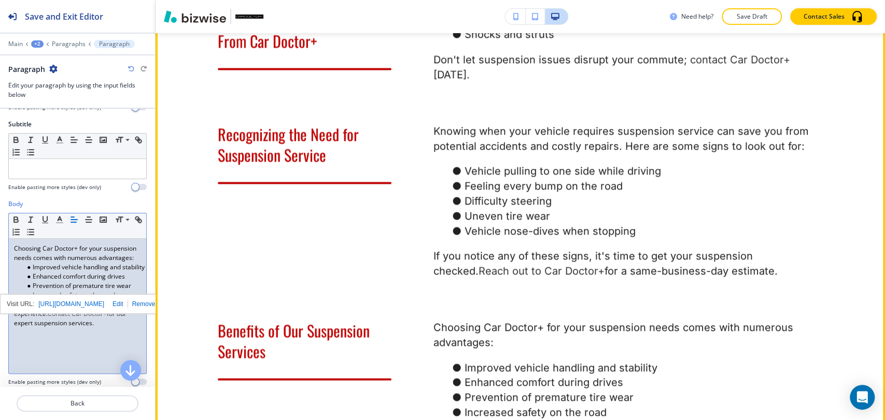
scroll to position [1095, 0]
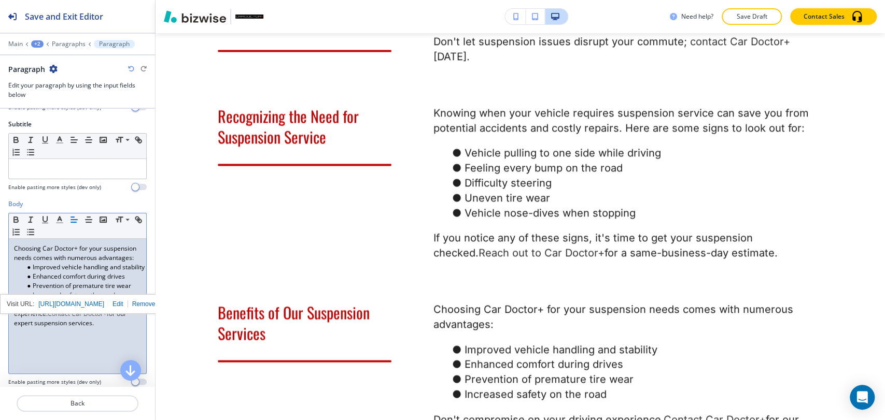
click at [90, 272] on li "Improved vehicle handling and stability" at bounding box center [82, 267] width 118 height 9
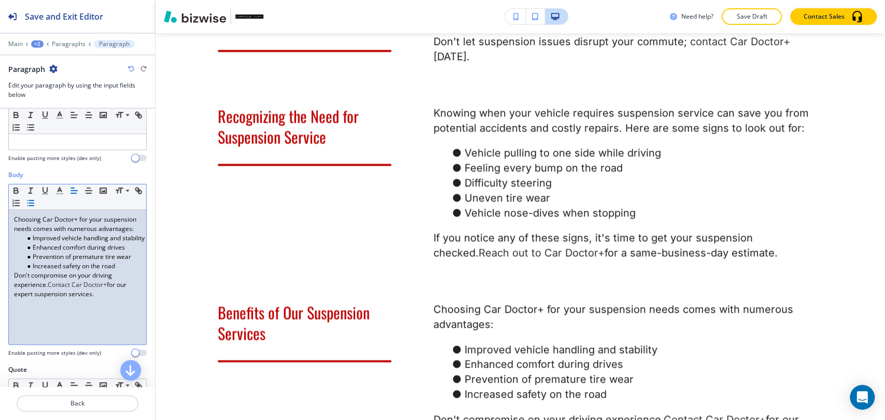
scroll to position [115, 0]
drag, startPoint x: 111, startPoint y: 308, endPoint x: 8, endPoint y: 286, distance: 104.9
click at [9, 286] on div "Choosing Car Doctor+ for your suspension needs comes with numerous advantages: …" at bounding box center [77, 275] width 137 height 135
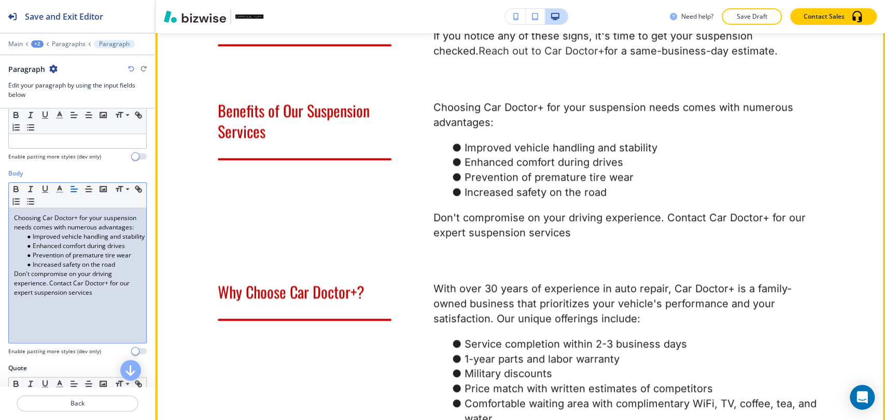
scroll to position [1325, 0]
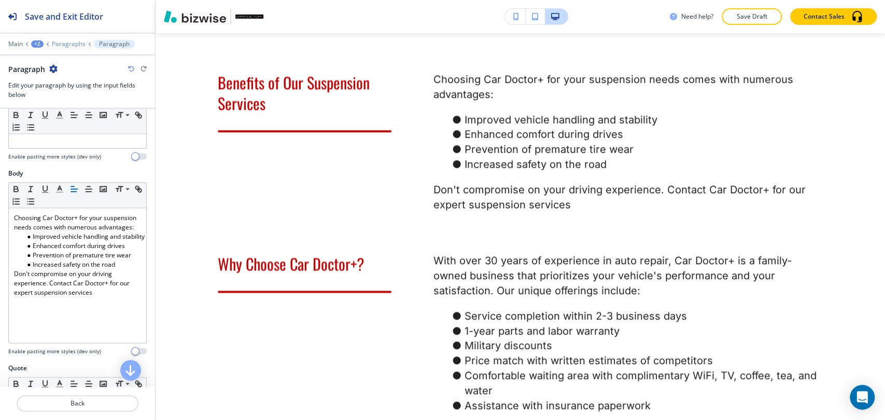
click at [69, 43] on p "Paragraphs" at bounding box center [69, 43] width 34 height 7
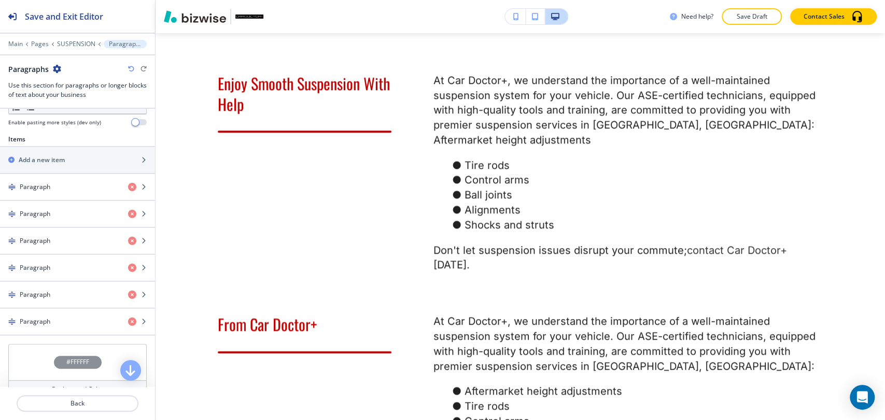
scroll to position [345, 0]
click at [91, 289] on div "Paragraph" at bounding box center [60, 293] width 120 height 9
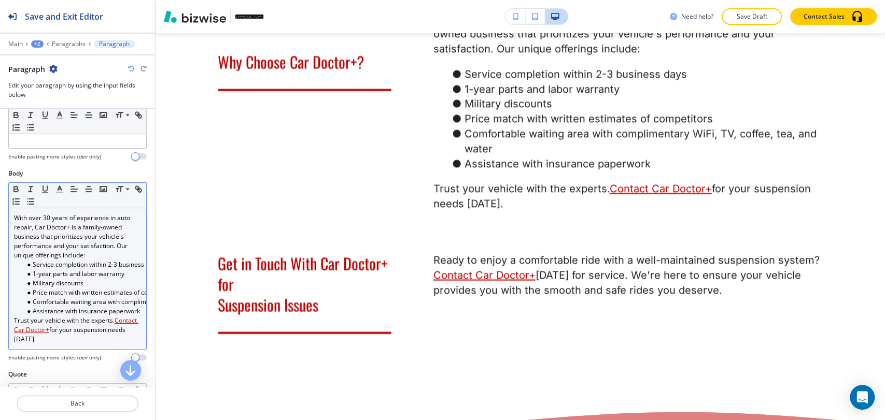
scroll to position [230, 0]
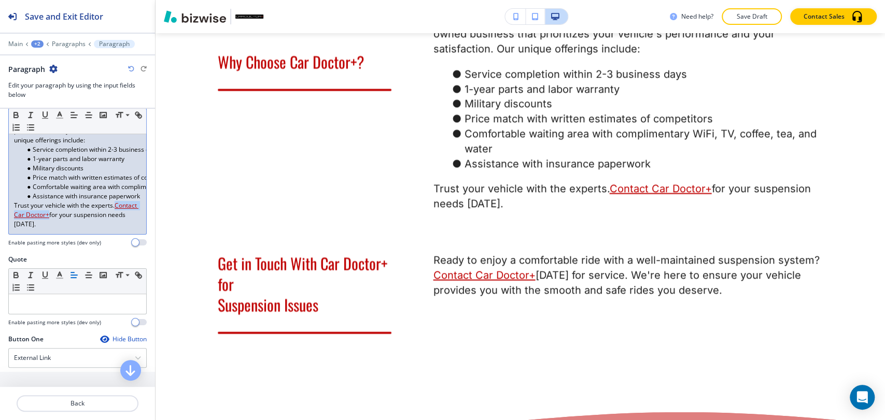
drag, startPoint x: 73, startPoint y: 213, endPoint x: 12, endPoint y: 213, distance: 60.7
click at [12, 213] on div "With over 30 years of experience in auto repair, Car Doctor+ is a family-owned …" at bounding box center [77, 163] width 137 height 141
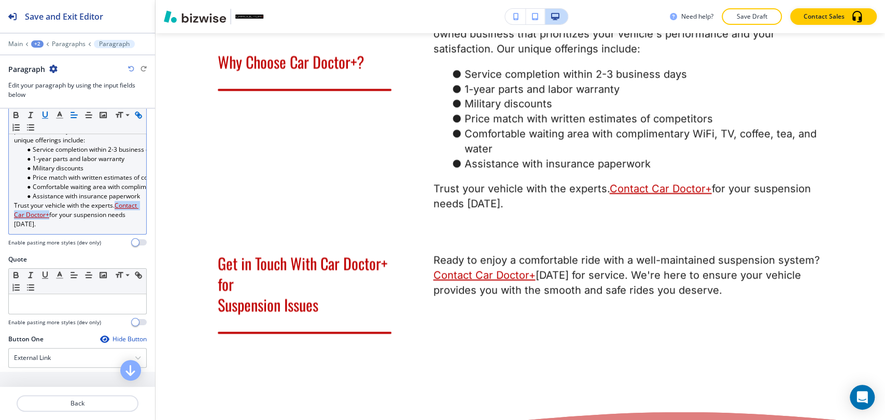
click at [138, 118] on icon "button" at bounding box center [140, 117] width 4 height 4
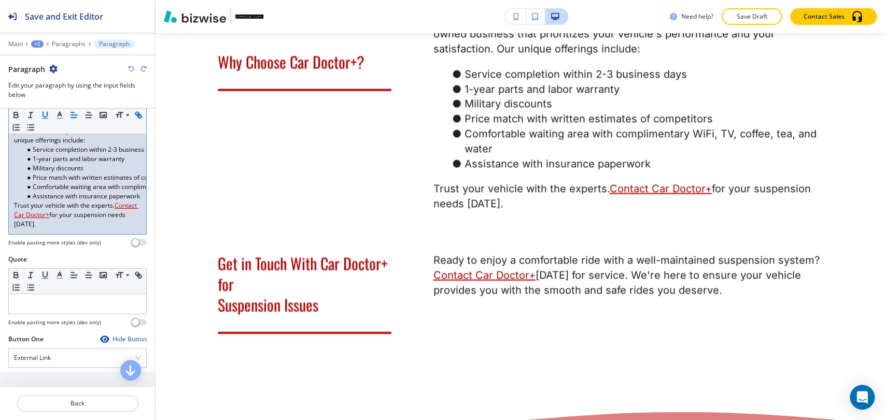
click at [138, 118] on icon "button" at bounding box center [140, 117] width 4 height 4
type input "Contact Car Doctor+"
click at [126, 186] on link at bounding box center [120, 186] width 22 height 7
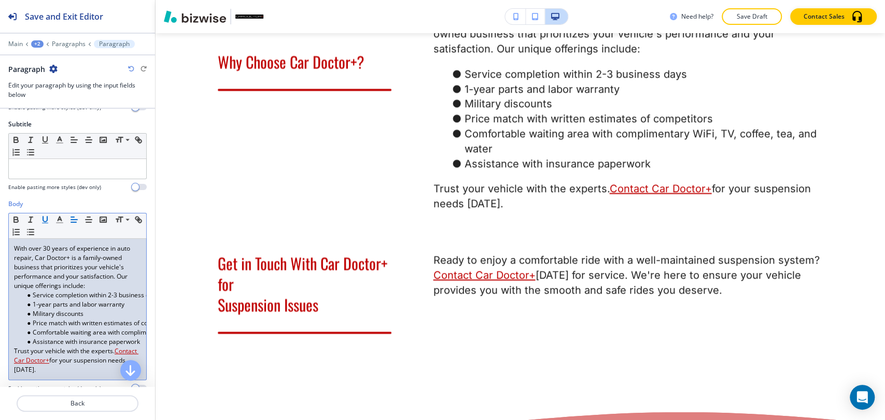
click at [44, 219] on icon "button" at bounding box center [44, 219] width 9 height 9
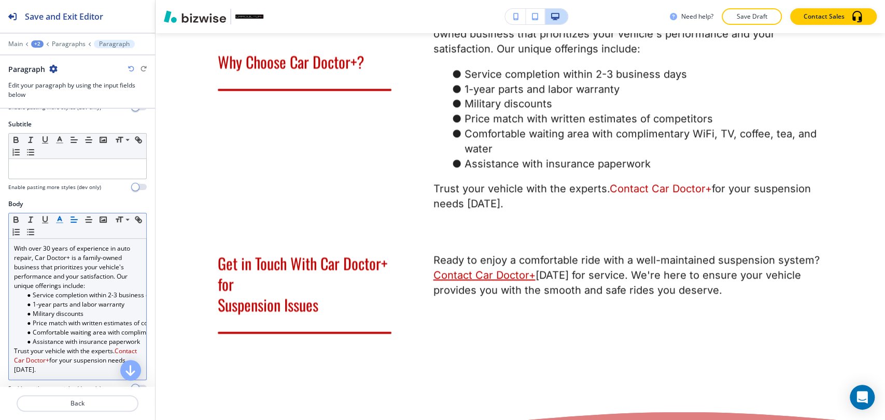
click at [59, 220] on line "button" at bounding box center [59, 220] width 3 height 0
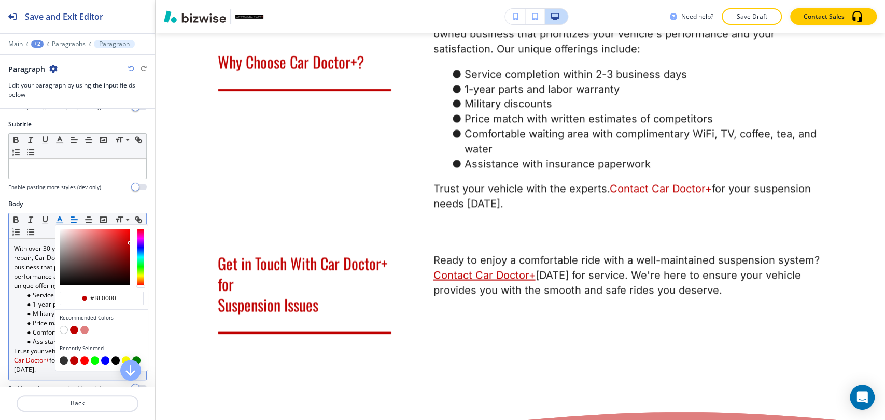
click at [63, 357] on button "button" at bounding box center [64, 361] width 8 height 8
type input "#333333"
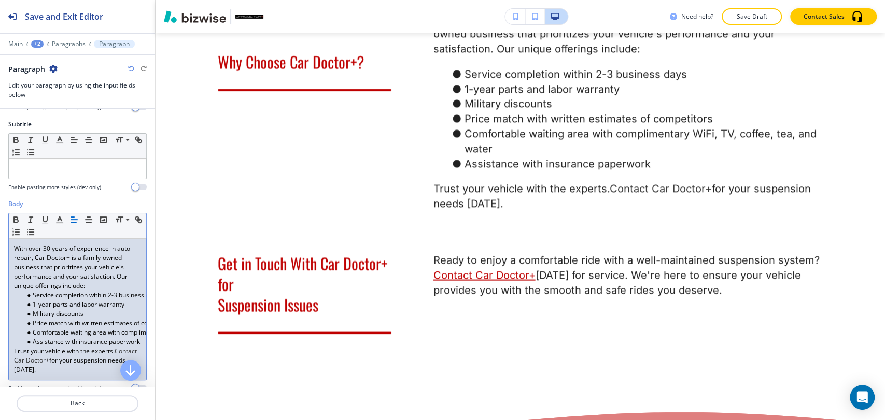
click at [21, 324] on ul "Service completion within 2-3 business days 1-year parts and labor warranty Mil…" at bounding box center [77, 319] width 127 height 56
click at [45, 357] on span "Contact Car Doctor+" at bounding box center [76, 356] width 124 height 18
click at [68, 358] on span "Contact Car Doctor+" at bounding box center [76, 356] width 124 height 18
click at [87, 358] on link "for your suspension needs today." at bounding box center [70, 365] width 113 height 18
click at [104, 360] on link "for your suspension needs today." at bounding box center [70, 365] width 113 height 18
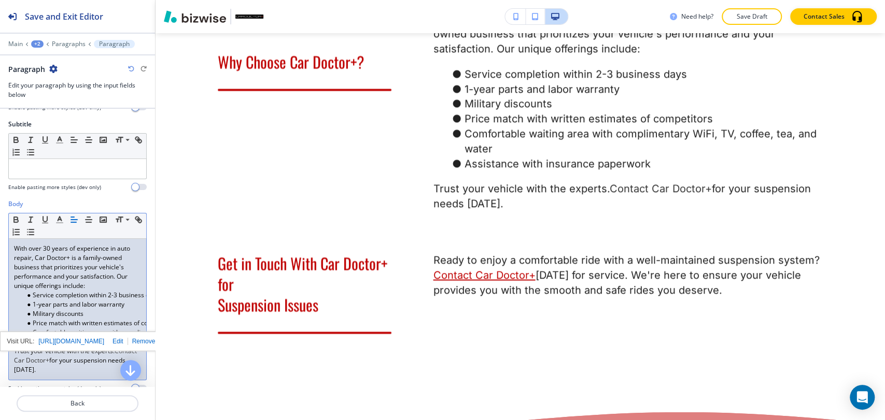
click at [112, 360] on link "for your suspension needs today." at bounding box center [70, 365] width 113 height 18
drag, startPoint x: 92, startPoint y: 365, endPoint x: 51, endPoint y: 366, distance: 41.0
click at [90, 366] on p "Trust your vehicle with the experts. Contact Car Doctor+ for your suspension ne…" at bounding box center [77, 361] width 127 height 28
drag, startPoint x: 49, startPoint y: 366, endPoint x: 36, endPoint y: 366, distance: 13.0
click at [47, 366] on link "for your suspension needs today." at bounding box center [70, 365] width 113 height 18
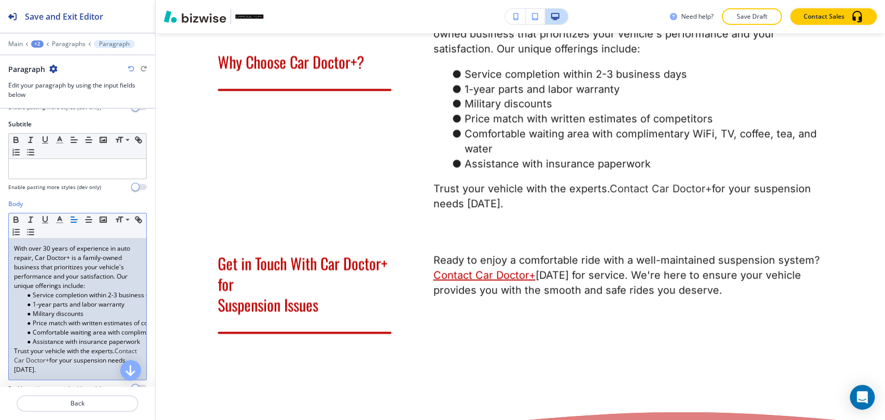
click at [36, 366] on link "for your suspension needs today." at bounding box center [70, 365] width 113 height 18
click at [67, 368] on p "Trust your vehicle with the experts. Contact Car Doctor+ for your suspension ne…" at bounding box center [77, 361] width 127 height 28
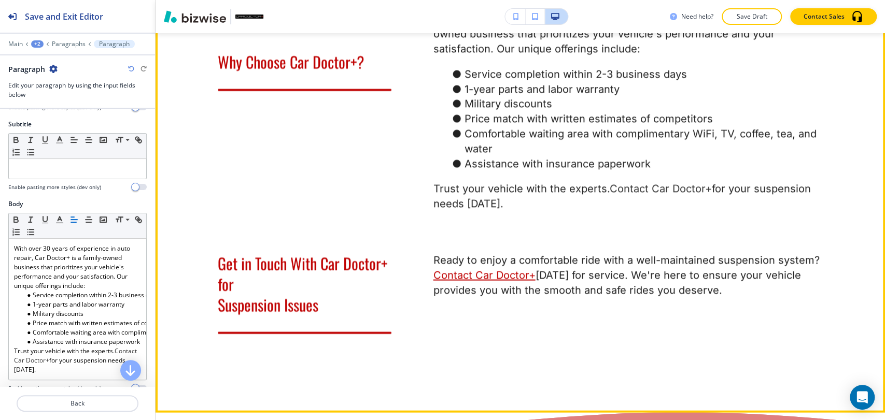
click at [750, 186] on link "for your suspension needs today." at bounding box center [623, 196] width 381 height 27
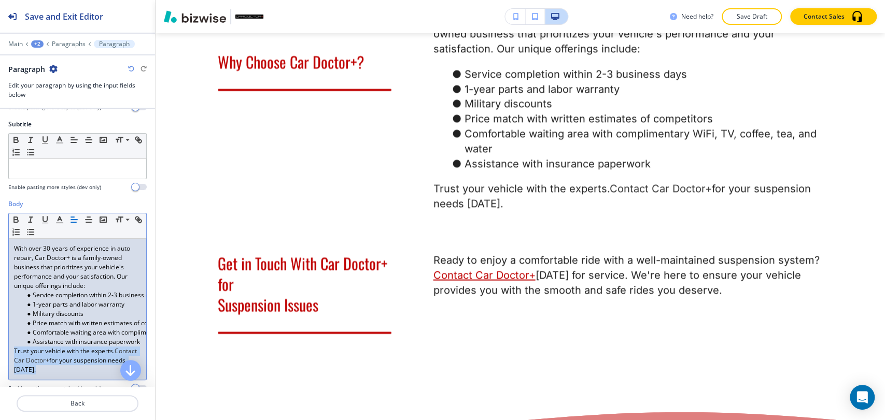
drag, startPoint x: 52, startPoint y: 366, endPoint x: 10, endPoint y: 351, distance: 44.6
click at [10, 351] on div "With over 30 years of experience in auto repair, Car Doctor+ is a family-owned …" at bounding box center [77, 309] width 137 height 141
click at [105, 359] on p "Trust your vehicle with the experts. Contact Car Doctor+ for your suspension ne…" at bounding box center [77, 361] width 127 height 28
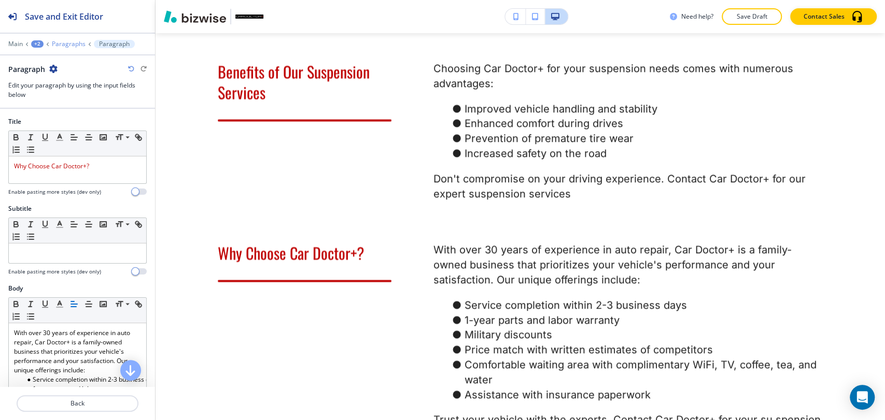
scroll to position [0, 0]
click at [67, 45] on p "Paragraphs" at bounding box center [69, 43] width 34 height 7
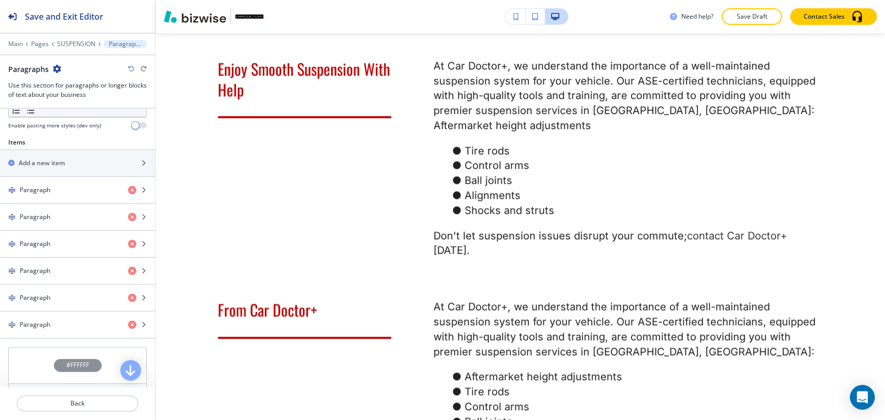
scroll to position [644, 0]
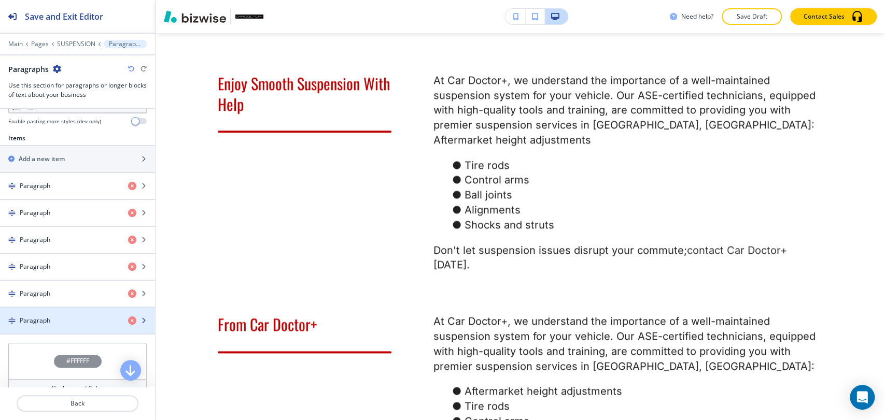
click at [87, 310] on div "button" at bounding box center [77, 312] width 155 height 8
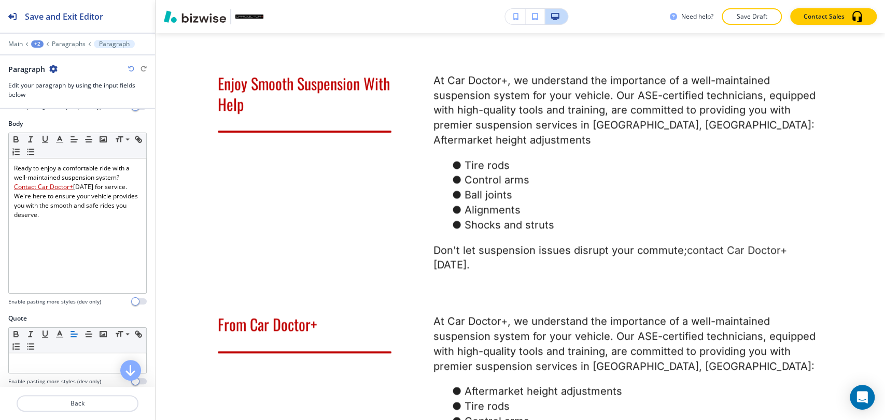
scroll to position [173, 0]
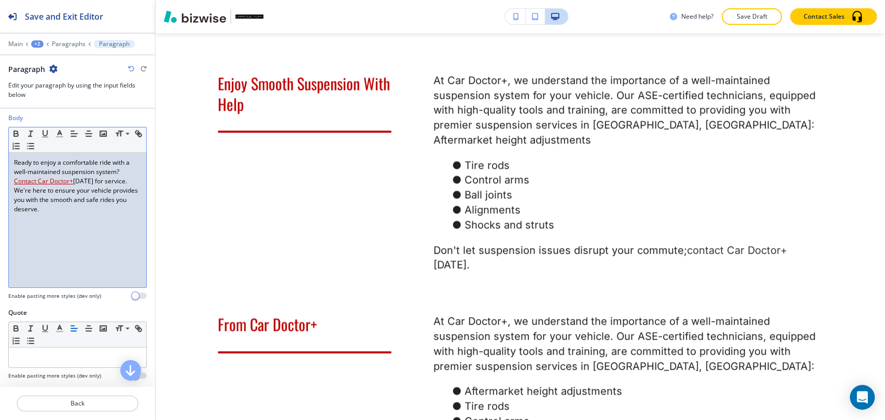
drag, startPoint x: 76, startPoint y: 212, endPoint x: 69, endPoint y: 206, distance: 8.8
click at [70, 207] on p "Ready to enjoy a comfortable ride with a well-maintained suspension system? Con…" at bounding box center [77, 186] width 127 height 56
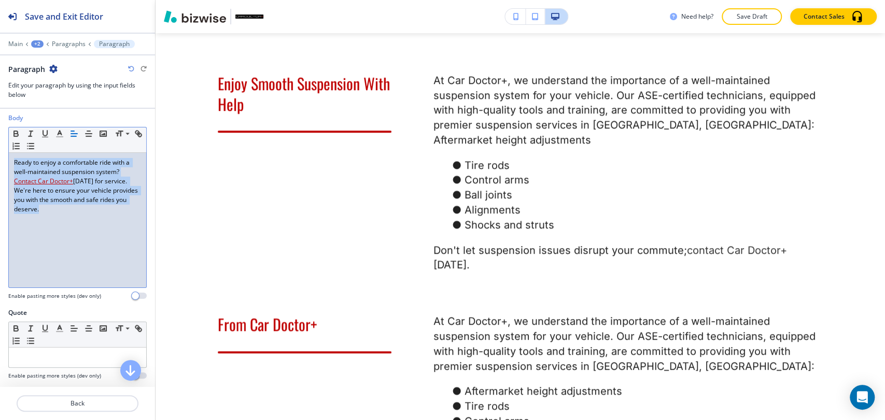
drag, startPoint x: 69, startPoint y: 204, endPoint x: 0, endPoint y: 163, distance: 80.9
click at [0, 163] on div "Body Small Normal Large Huge Ready to enjoy a comfortable ride with a well-main…" at bounding box center [77, 211] width 155 height 195
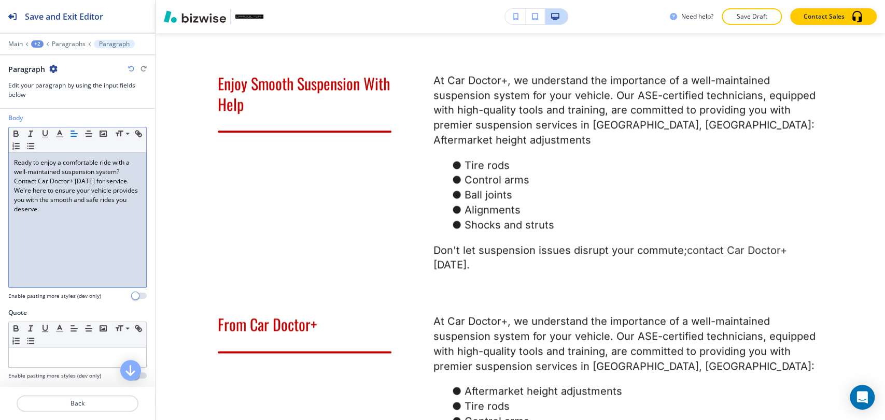
scroll to position [0, 0]
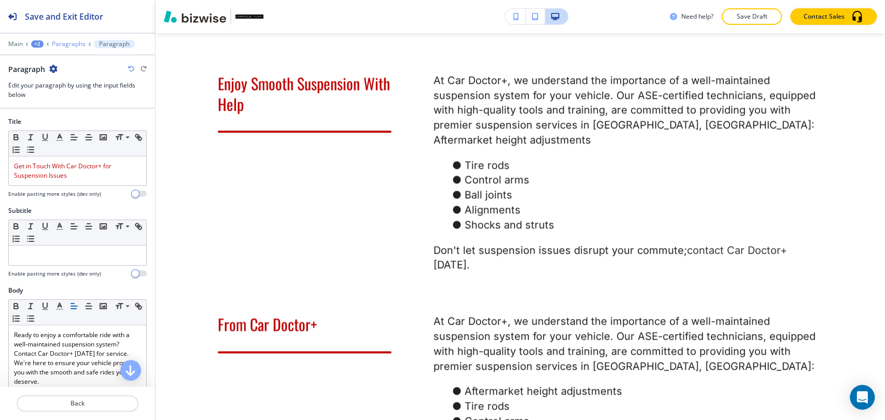
click at [76, 45] on p "Paragraphs" at bounding box center [69, 43] width 34 height 7
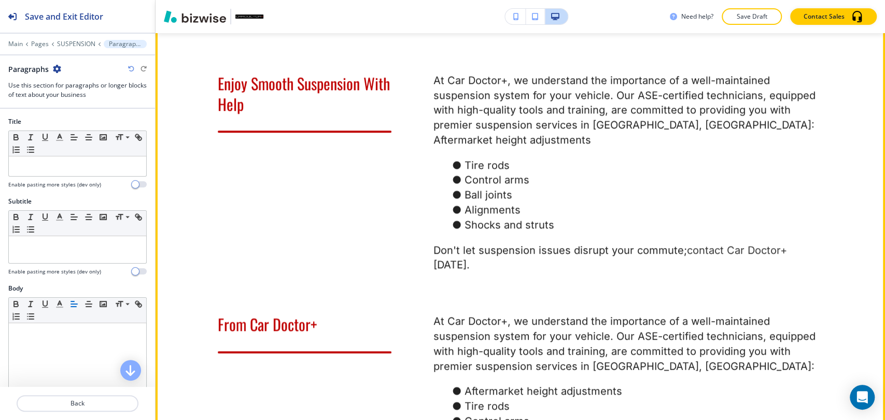
scroll to position [299, 0]
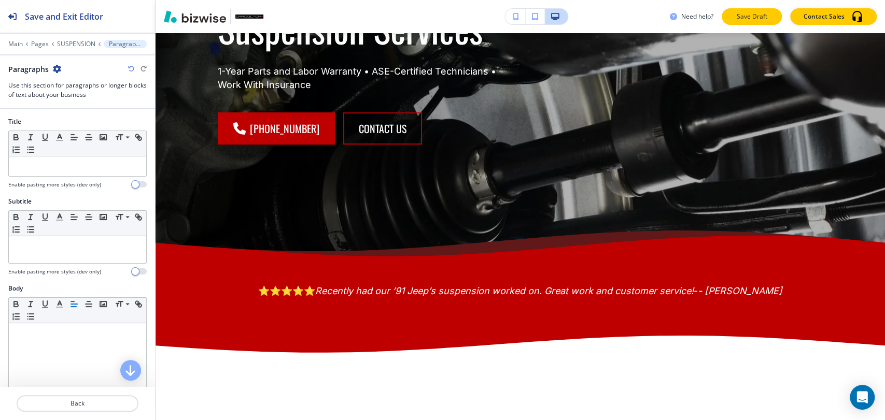
click at [753, 20] on p "Save Draft" at bounding box center [751, 16] width 33 height 9
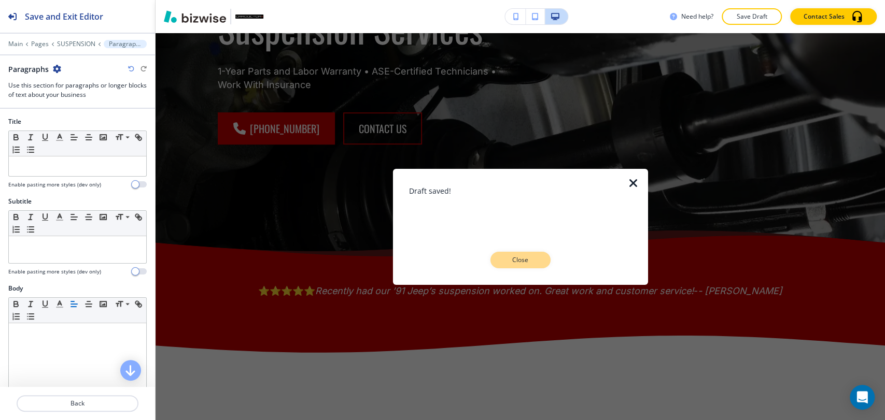
click at [518, 260] on p "Close" at bounding box center [520, 260] width 33 height 9
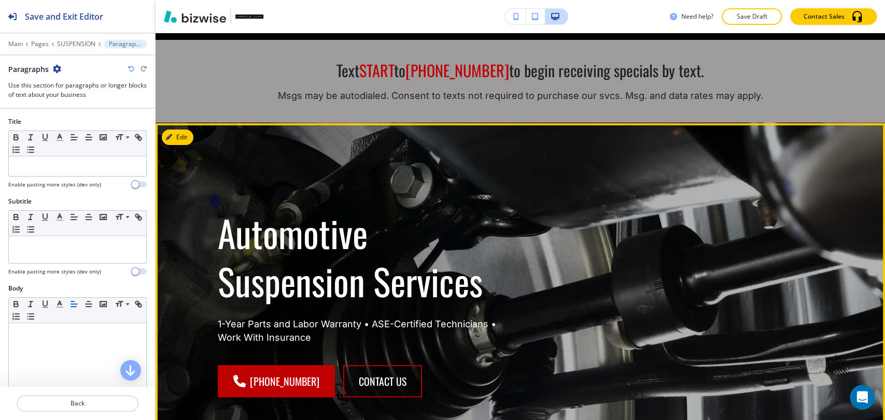
scroll to position [0, 0]
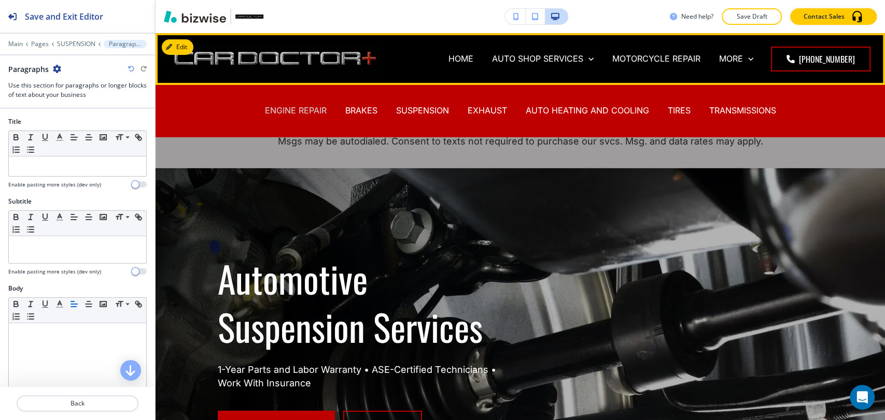
click at [292, 112] on p "ENGINE REPAIR" at bounding box center [296, 111] width 62 height 12
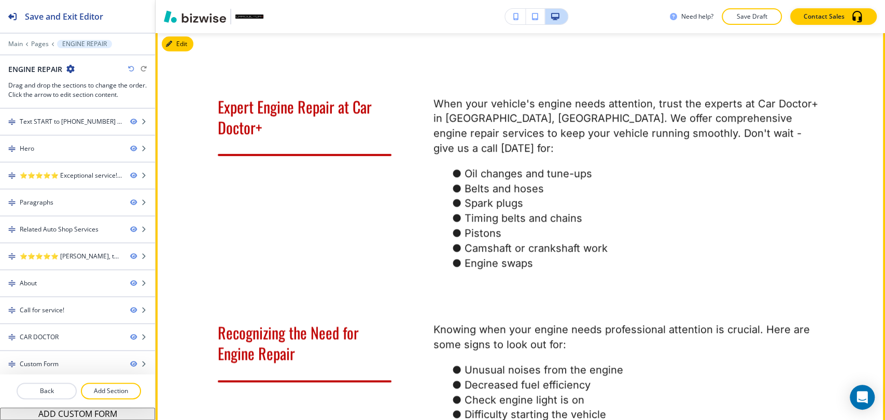
scroll to position [634, 0]
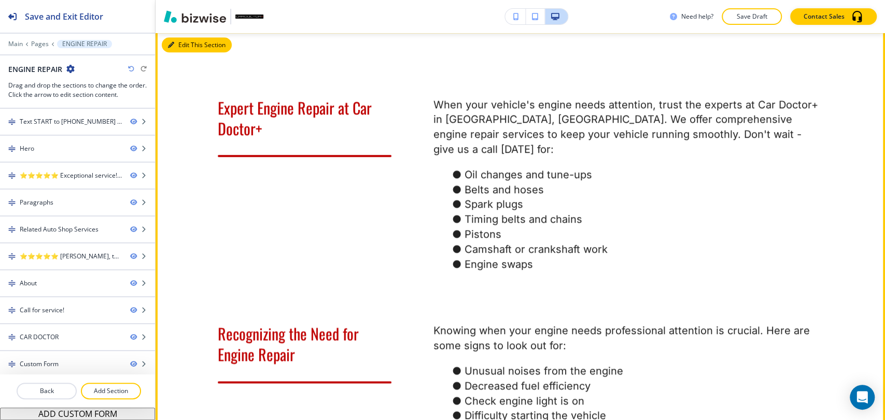
click at [170, 48] on icon "button" at bounding box center [171, 45] width 6 height 6
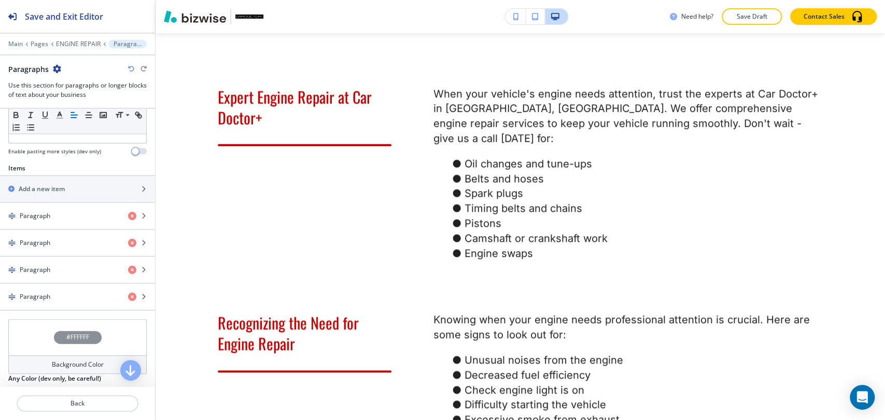
scroll to position [288, 0]
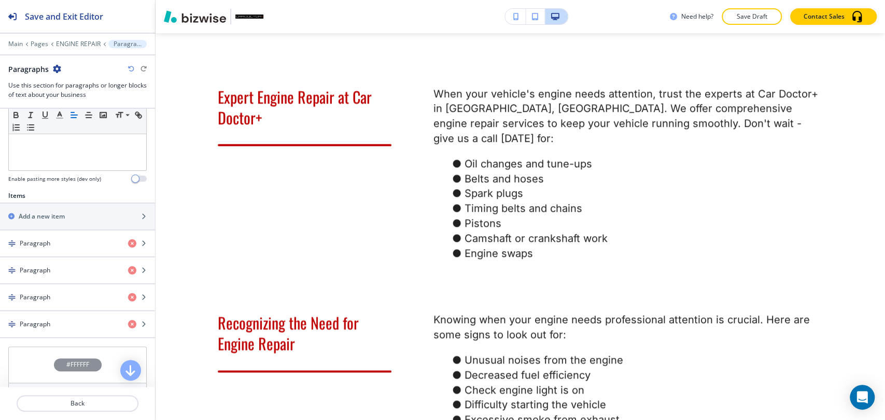
click at [71, 188] on div "Body Small Normal Large Huge Enable pasting more styles (dev only)" at bounding box center [77, 93] width 155 height 195
click at [65, 248] on div "button" at bounding box center [77, 252] width 155 height 8
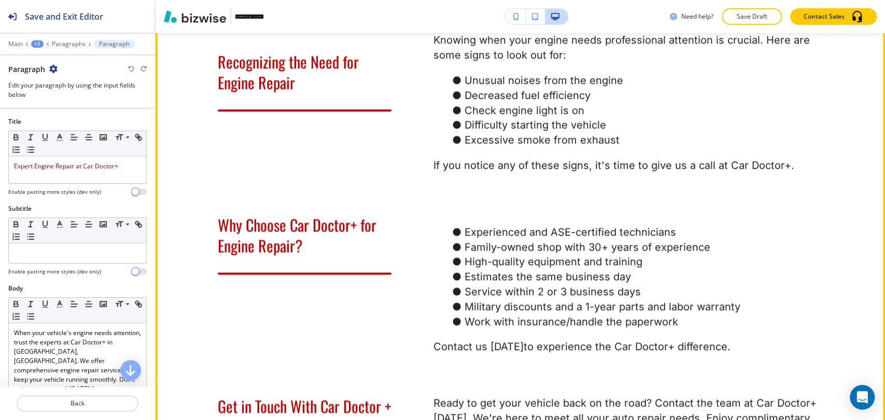
scroll to position [933, 0]
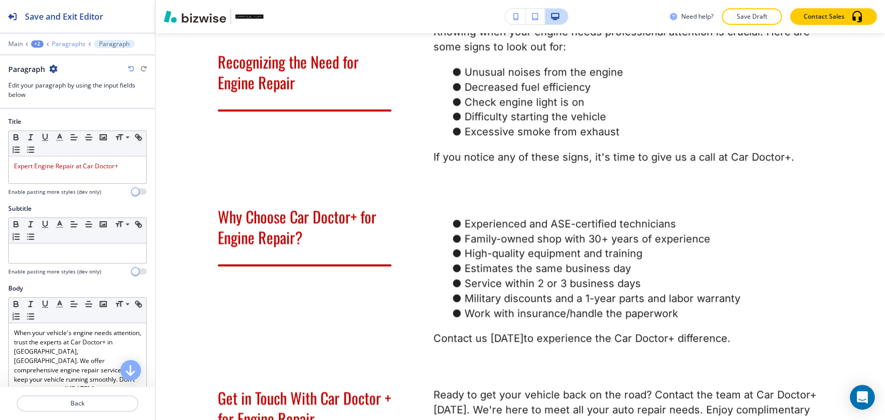
click at [77, 46] on p "Paragraphs" at bounding box center [69, 43] width 34 height 7
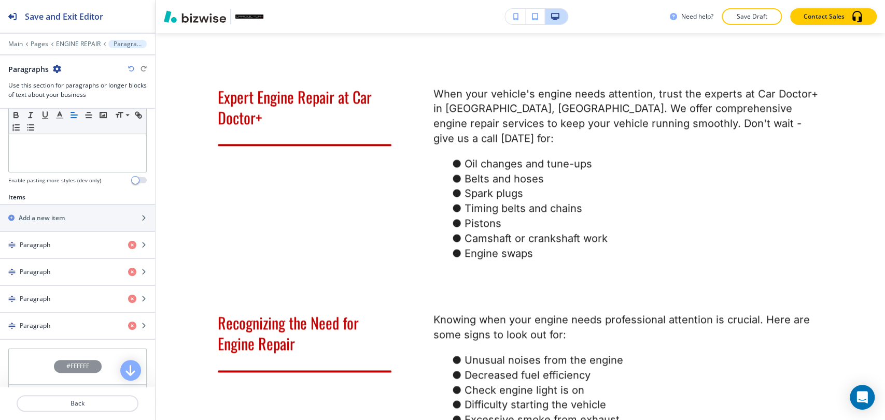
scroll to position [288, 0]
click at [66, 278] on div "button" at bounding box center [77, 279] width 155 height 8
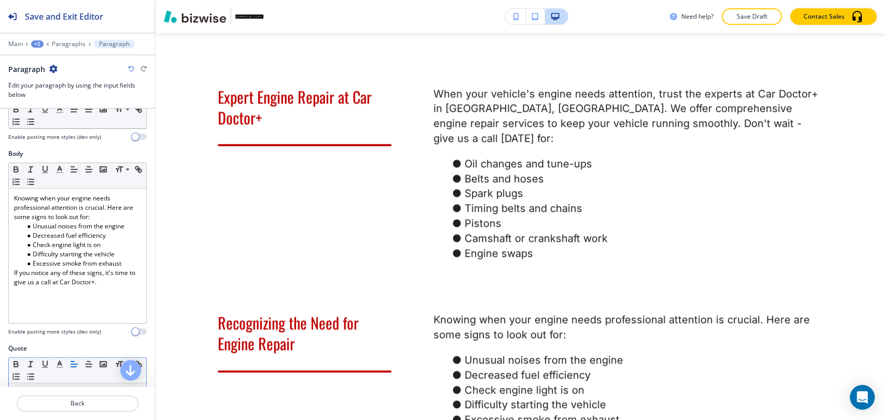
scroll to position [173, 0]
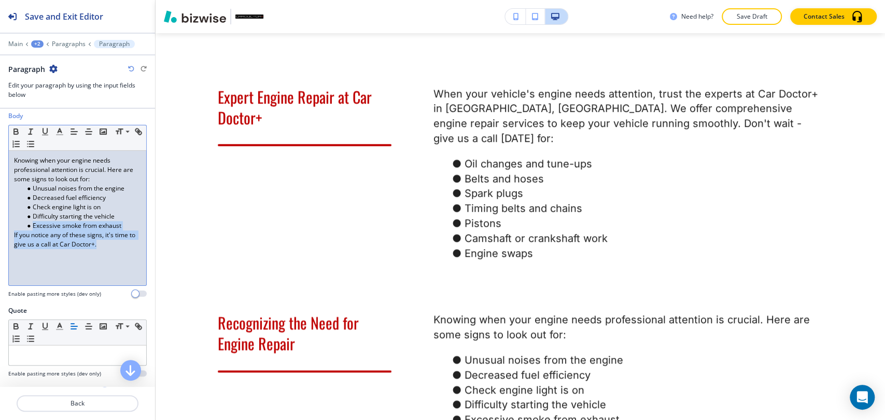
drag, startPoint x: 70, startPoint y: 244, endPoint x: 3, endPoint y: 229, distance: 68.9
click at [3, 229] on div "Body Small Normal Large Huge Knowing when your engine needs professional attent…" at bounding box center [77, 208] width 155 height 195
drag, startPoint x: 102, startPoint y: 247, endPoint x: 0, endPoint y: 235, distance: 102.8
click at [0, 235] on div "Body Small Normal Large Huge Knowing when your engine needs professional attent…" at bounding box center [77, 208] width 155 height 195
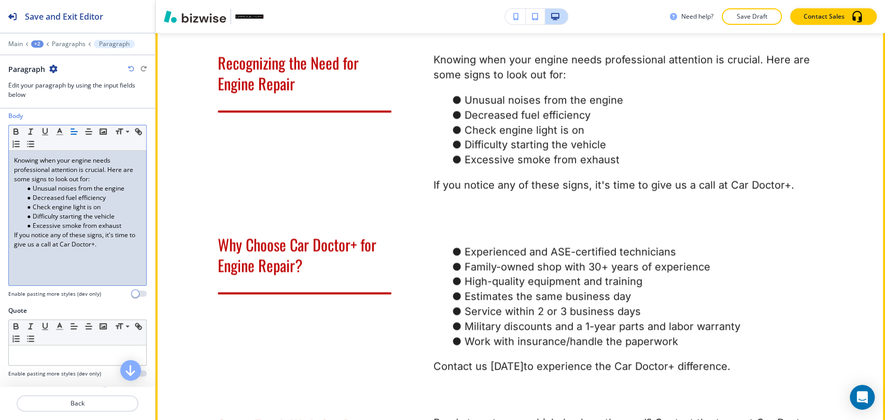
scroll to position [933, 0]
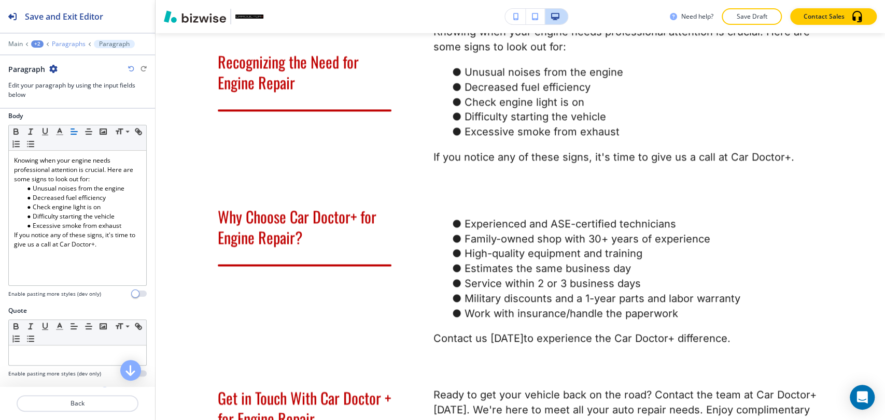
click at [71, 47] on p "Paragraphs" at bounding box center [69, 43] width 34 height 7
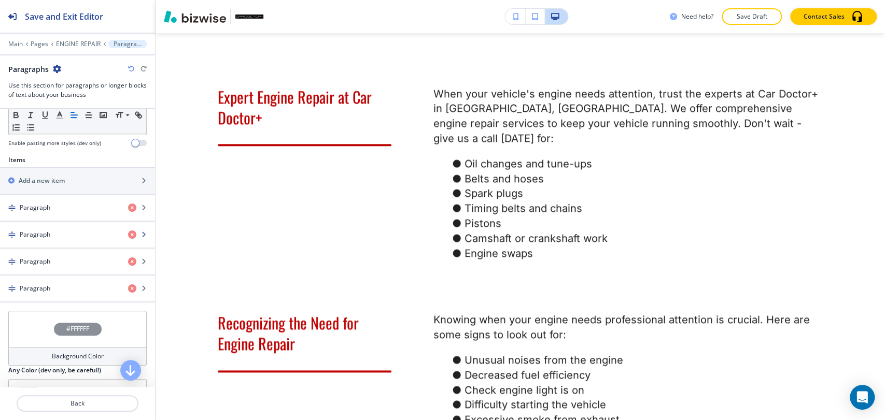
scroll to position [345, 0]
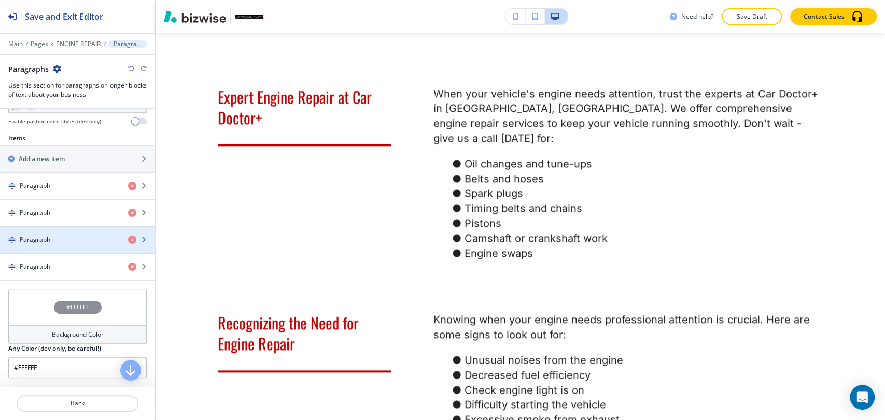
click at [86, 235] on div "Paragraph" at bounding box center [60, 239] width 120 height 9
click at [86, 236] on div "Paragraph" at bounding box center [60, 239] width 120 height 9
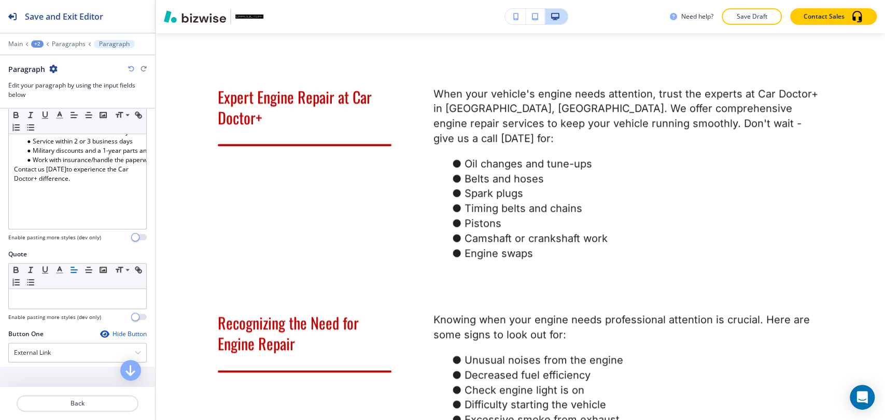
scroll to position [230, 0]
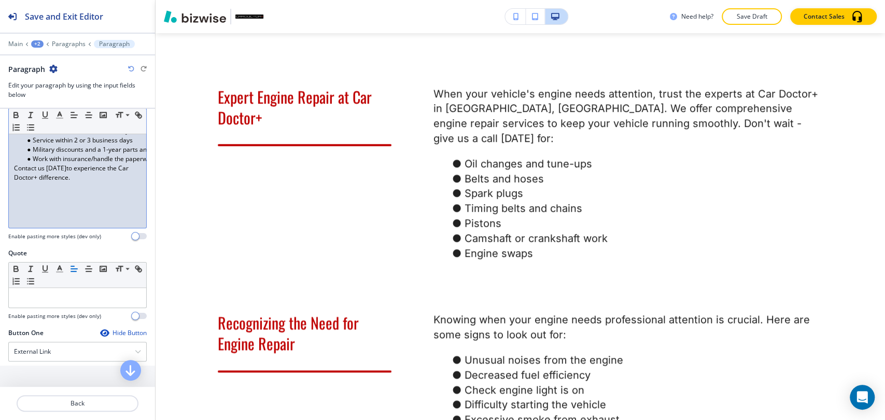
drag, startPoint x: 71, startPoint y: 184, endPoint x: 5, endPoint y: 172, distance: 66.3
click at [5, 172] on div "Body Small Normal Large Huge Experienced and ASE-certified technicians Family-o…" at bounding box center [77, 151] width 155 height 195
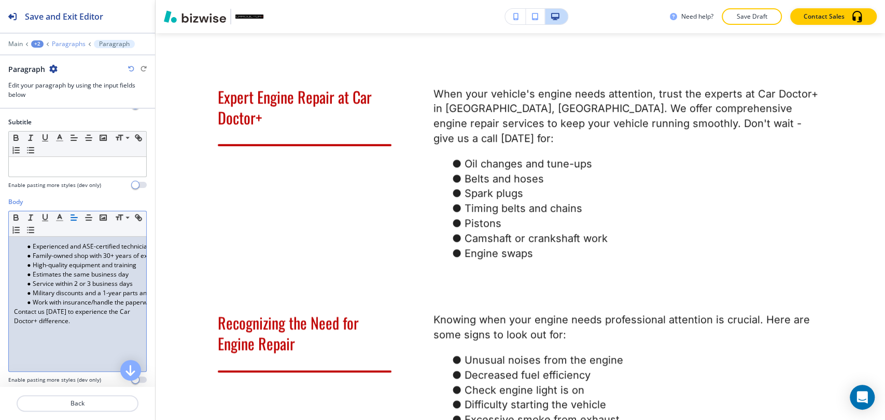
click at [75, 46] on p "Paragraphs" at bounding box center [69, 43] width 34 height 7
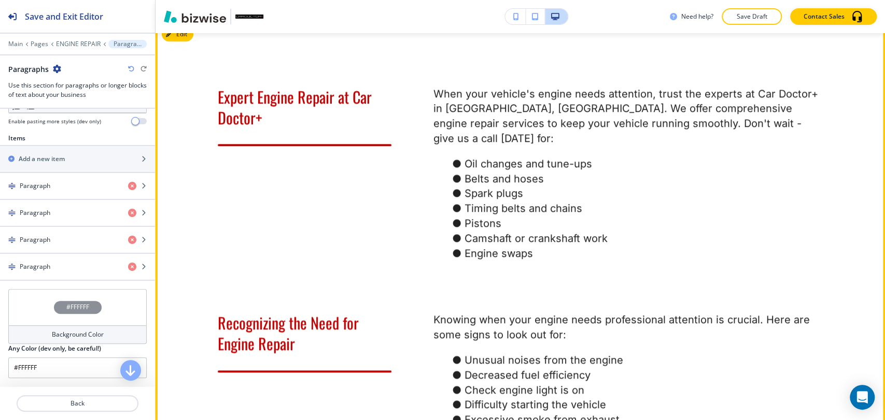
scroll to position [875, 0]
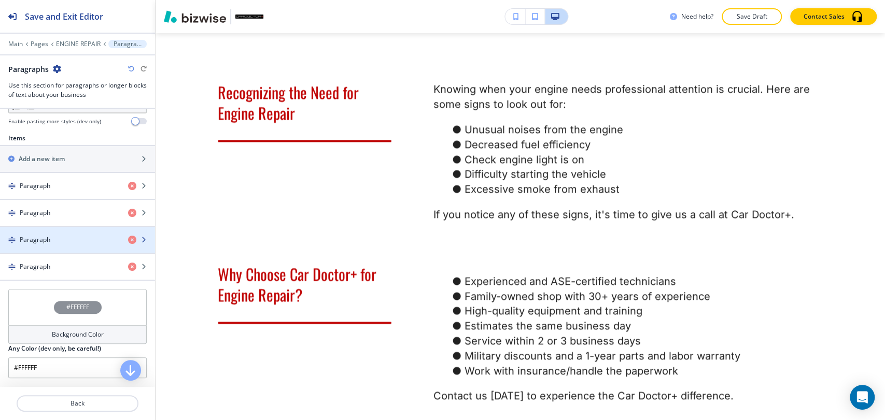
click at [88, 245] on div "button" at bounding box center [77, 249] width 155 height 8
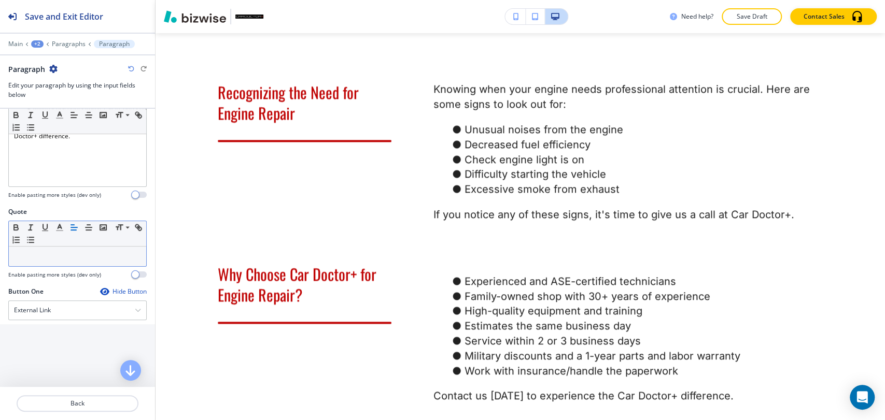
scroll to position [288, 0]
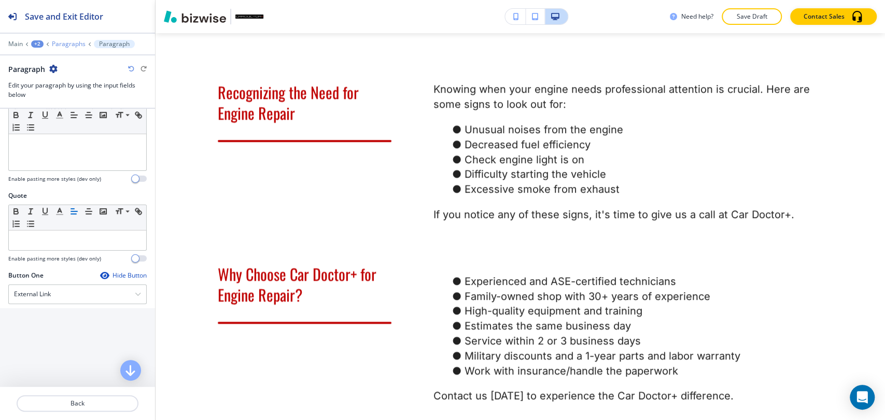
click at [71, 47] on p "Paragraphs" at bounding box center [69, 43] width 34 height 7
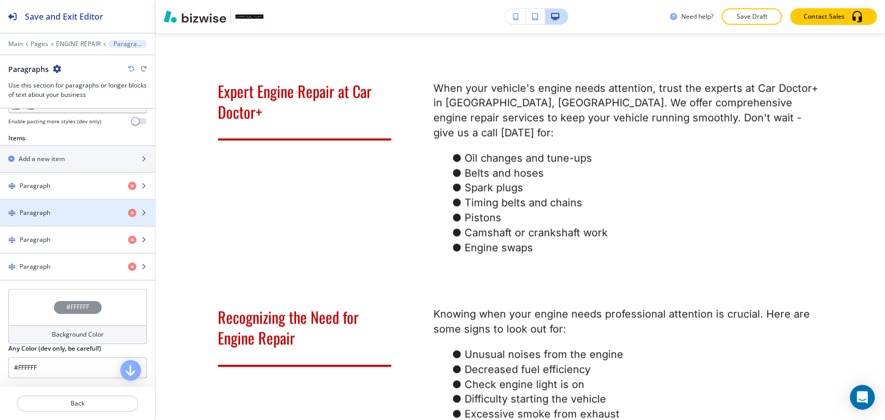
scroll to position [644, 0]
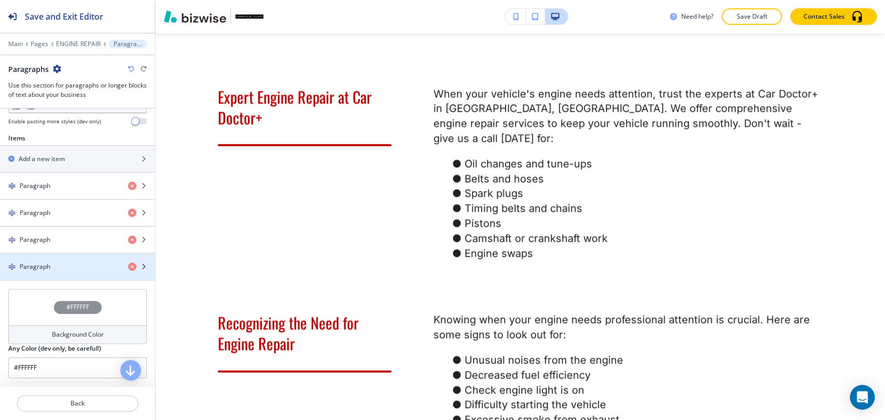
click at [79, 268] on div "Paragraph" at bounding box center [60, 266] width 120 height 9
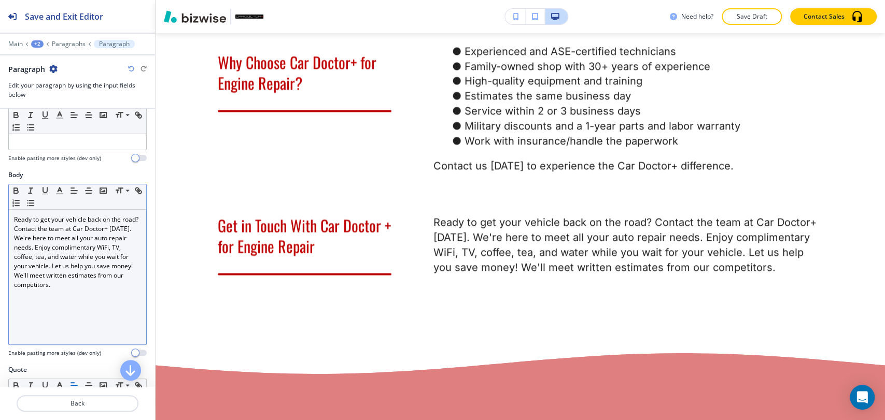
scroll to position [115, 0]
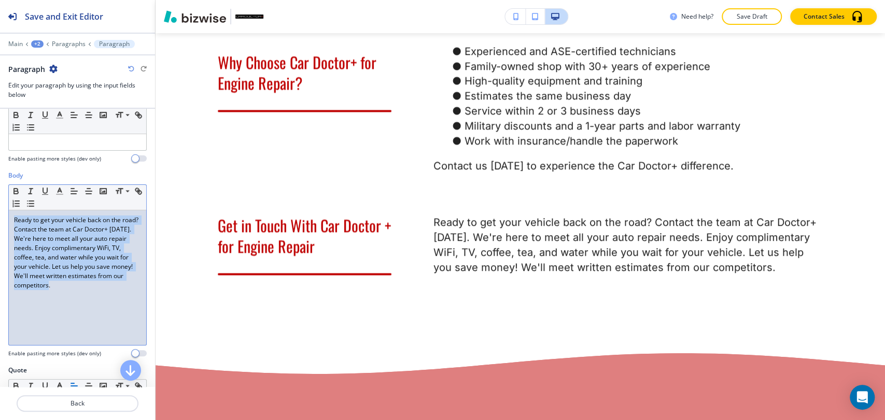
drag, startPoint x: 94, startPoint y: 289, endPoint x: 4, endPoint y: 223, distance: 112.0
click at [4, 223] on div "Body Small Normal Large Huge Ready to get your vehicle back on the road? Contac…" at bounding box center [77, 268] width 155 height 195
paste div
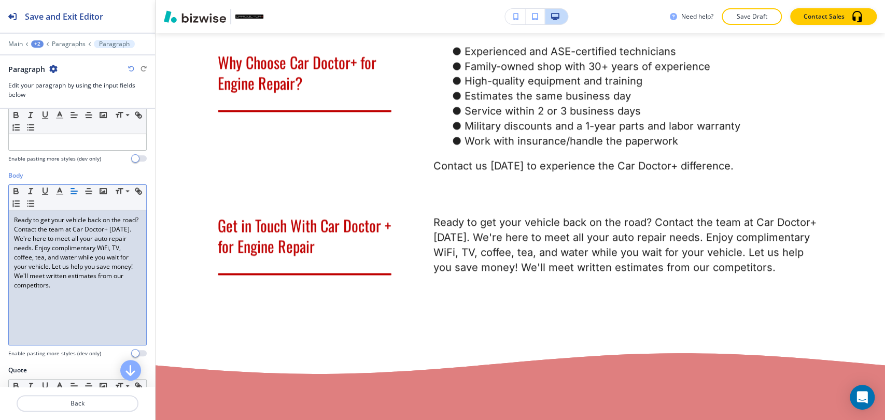
scroll to position [0, 0]
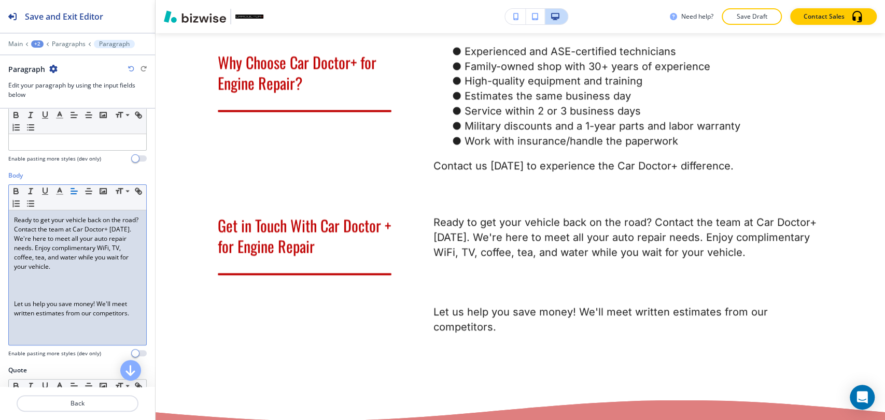
click at [55, 288] on p at bounding box center [77, 285] width 127 height 9
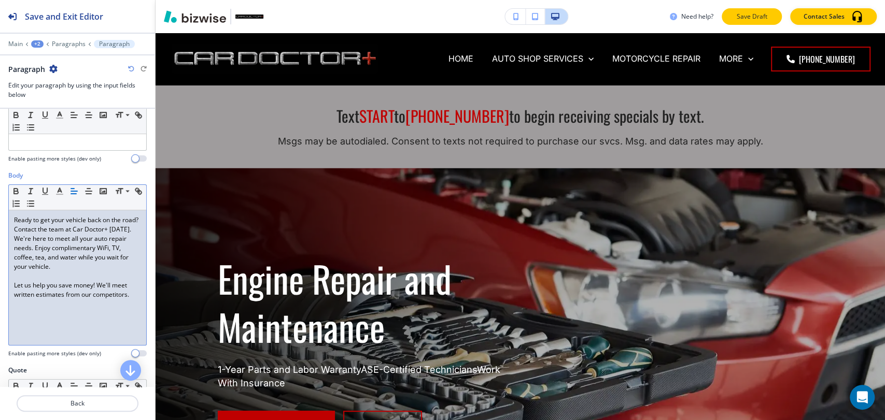
click at [750, 12] on p "Save Draft" at bounding box center [751, 16] width 33 height 9
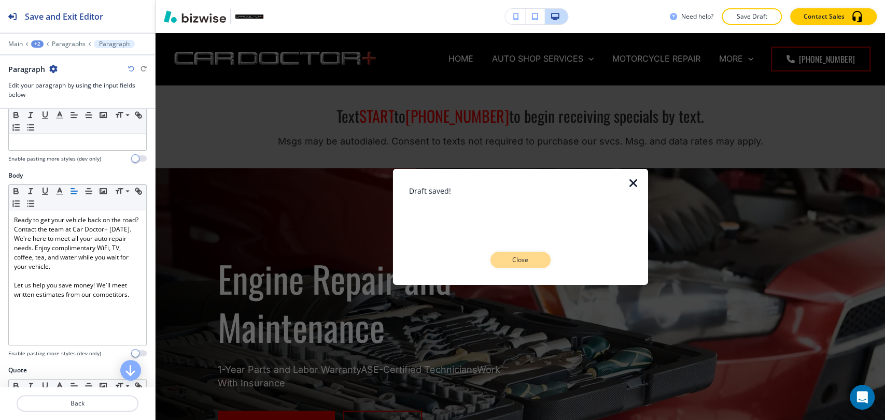
click at [535, 259] on p "Close" at bounding box center [520, 260] width 33 height 9
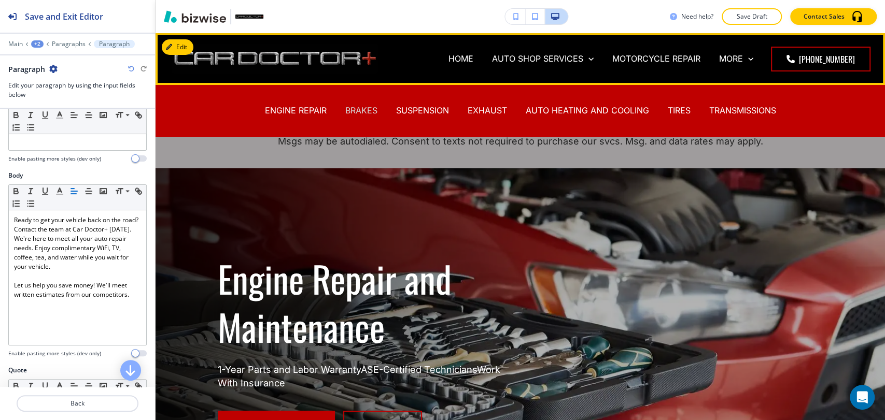
click at [349, 109] on p "BRAKES" at bounding box center [361, 111] width 32 height 12
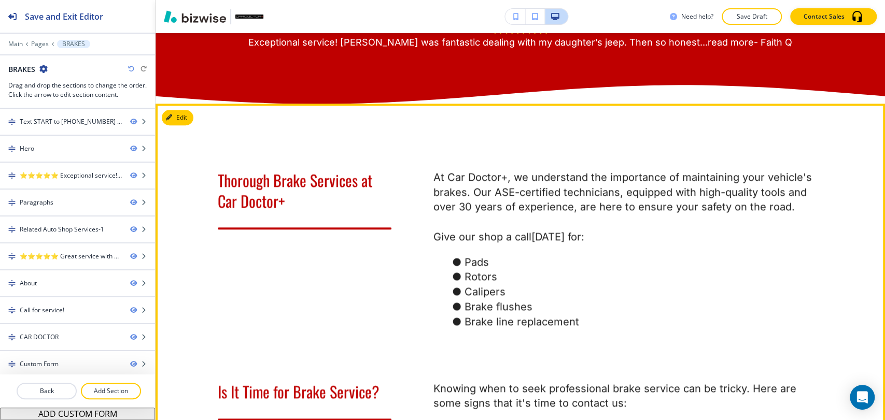
scroll to position [691, 0]
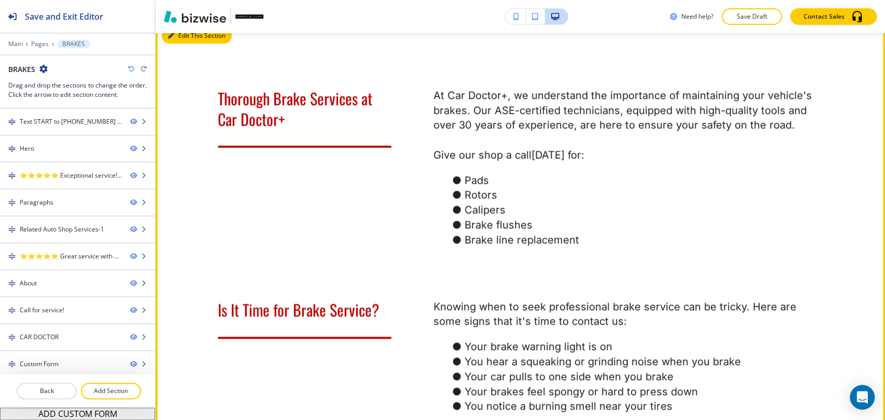
click at [183, 44] on button "Edit This Section" at bounding box center [197, 36] width 70 height 16
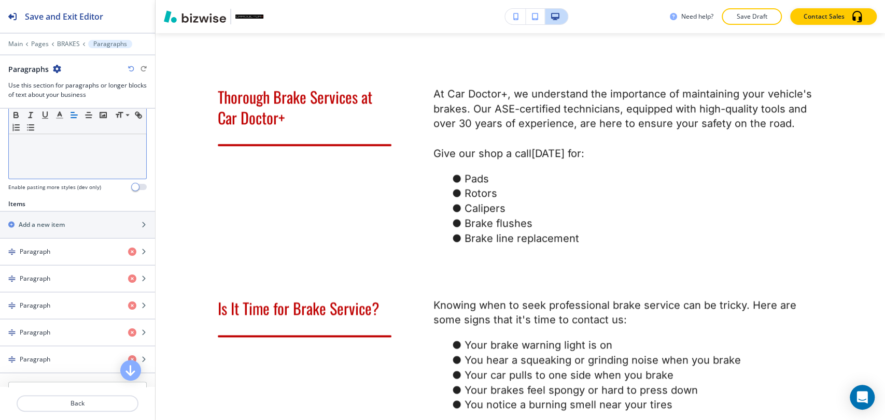
scroll to position [288, 0]
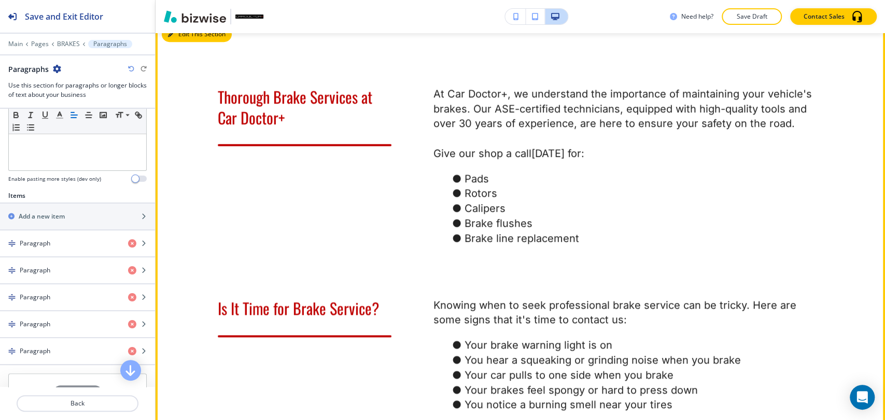
click at [176, 42] on button "Edit This Section" at bounding box center [197, 34] width 70 height 16
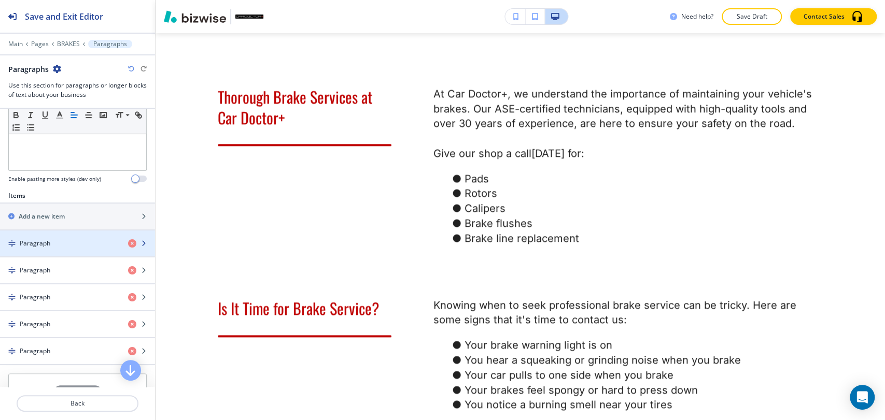
click at [57, 249] on div "button" at bounding box center [77, 252] width 155 height 8
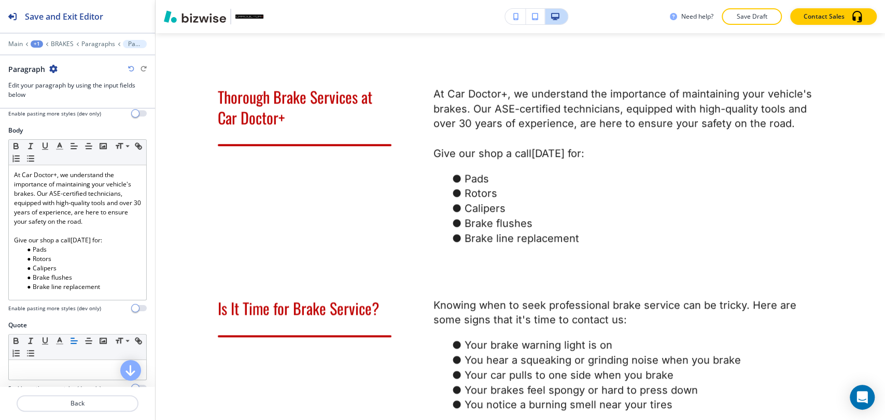
scroll to position [173, 0]
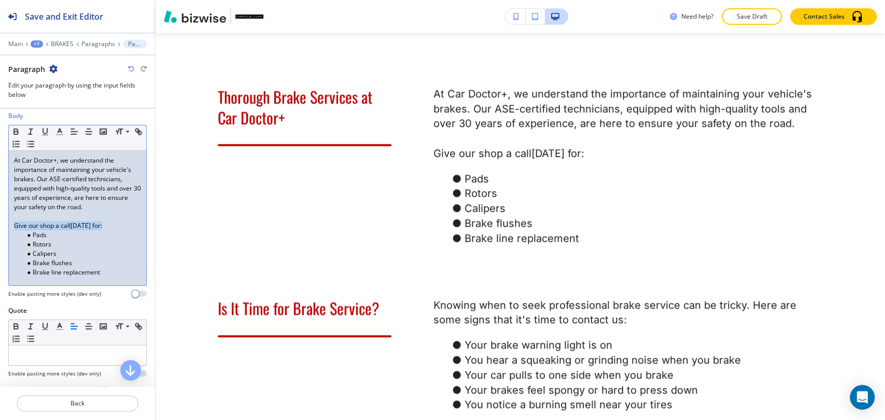
drag, startPoint x: 106, startPoint y: 227, endPoint x: 5, endPoint y: 226, distance: 100.6
click at [5, 226] on div "Body Small Normal Large Huge At Car Doctor+, we understand the importance of ma…" at bounding box center [77, 208] width 155 height 195
click at [93, 44] on p "Paragraphs" at bounding box center [98, 43] width 34 height 7
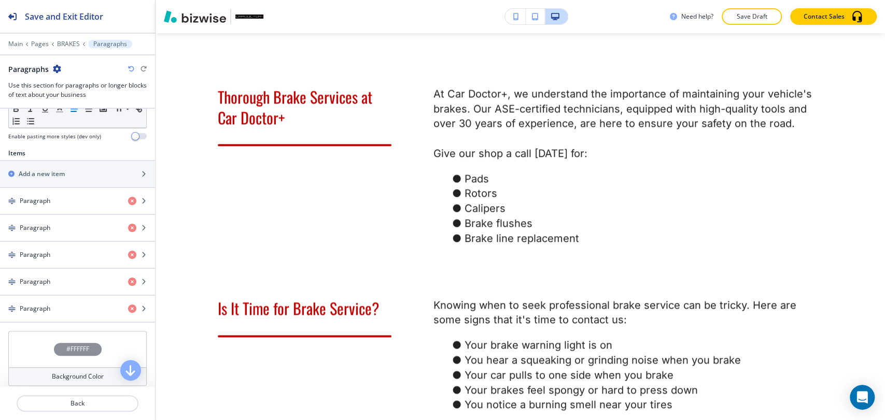
scroll to position [345, 0]
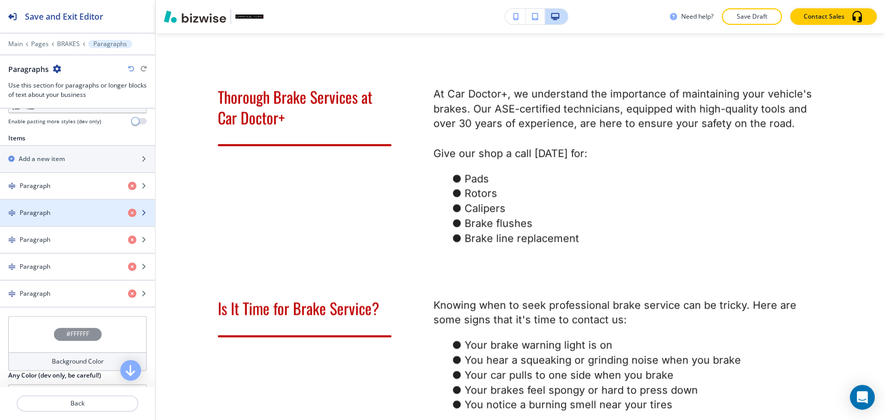
click at [84, 214] on div "Paragraph" at bounding box center [60, 212] width 120 height 9
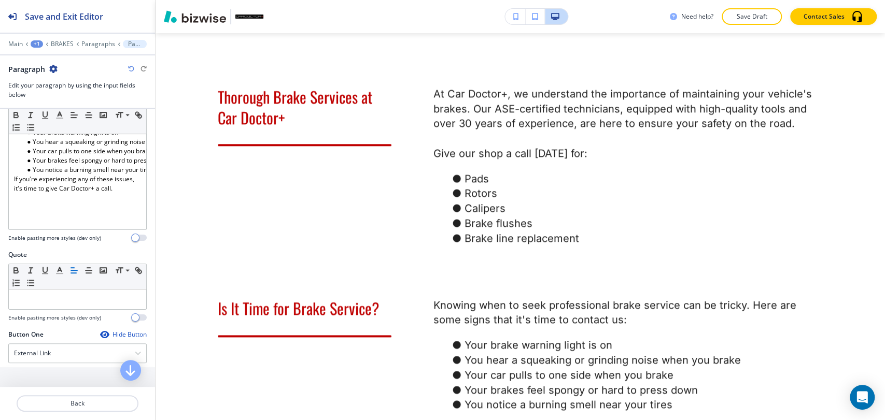
scroll to position [230, 0]
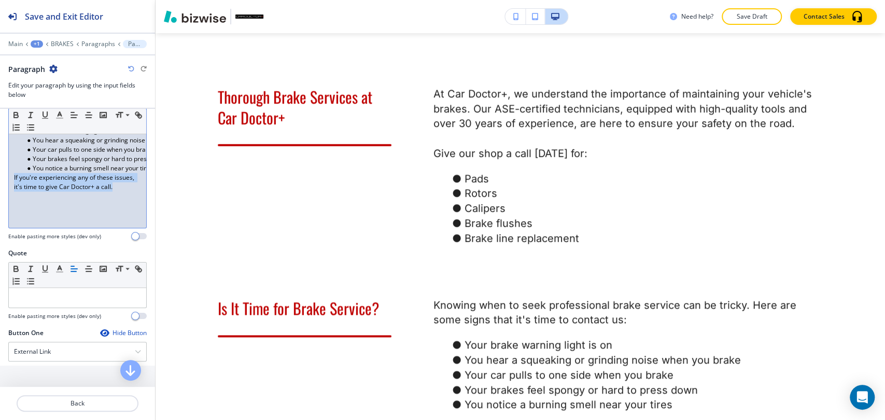
drag, startPoint x: 32, startPoint y: 199, endPoint x: 3, endPoint y: 177, distance: 36.3
click at [3, 177] on div "Body Small Normal Large Huge Knowing when to seek professional brake service ca…" at bounding box center [77, 151] width 155 height 195
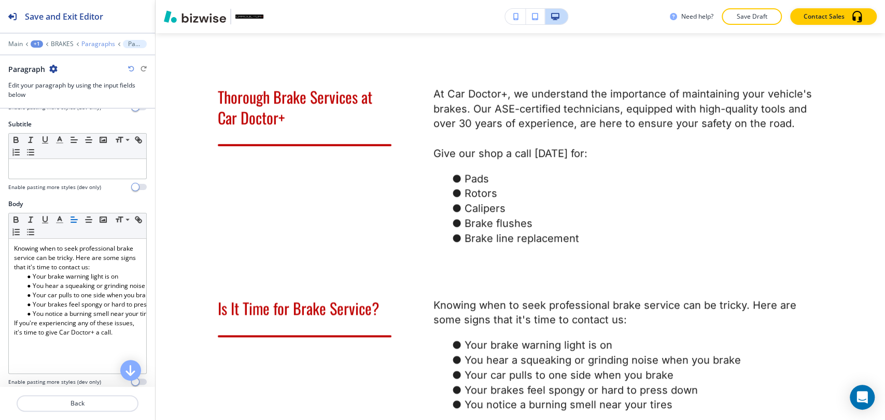
click at [96, 44] on p "Paragraphs" at bounding box center [98, 43] width 34 height 7
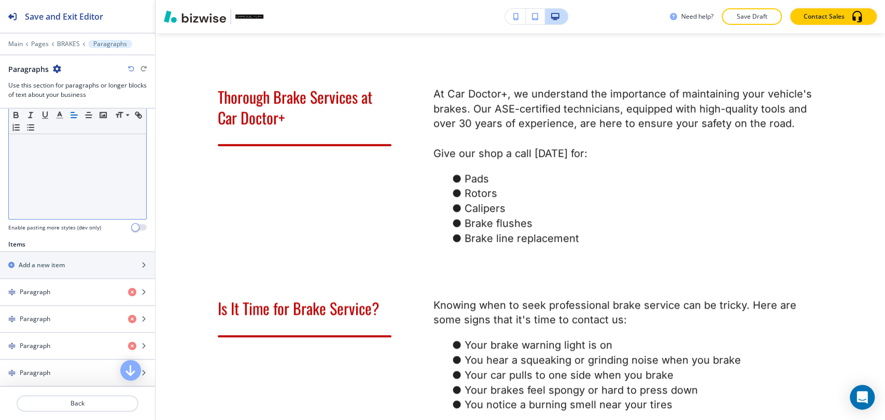
scroll to position [288, 0]
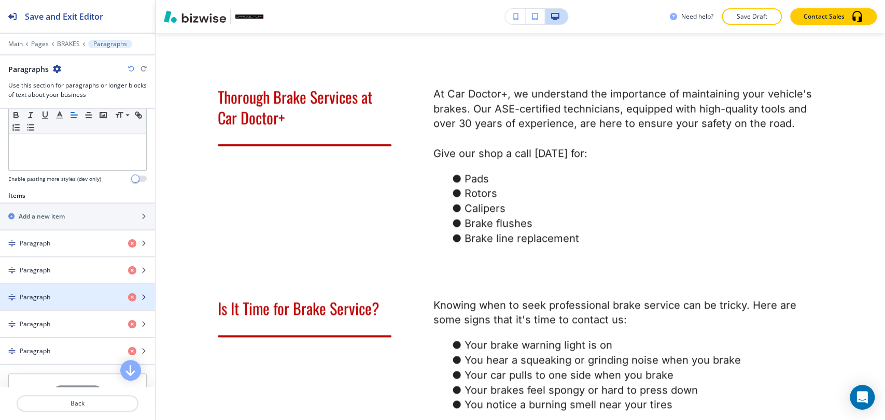
click at [73, 293] on div "Paragraph" at bounding box center [60, 297] width 120 height 9
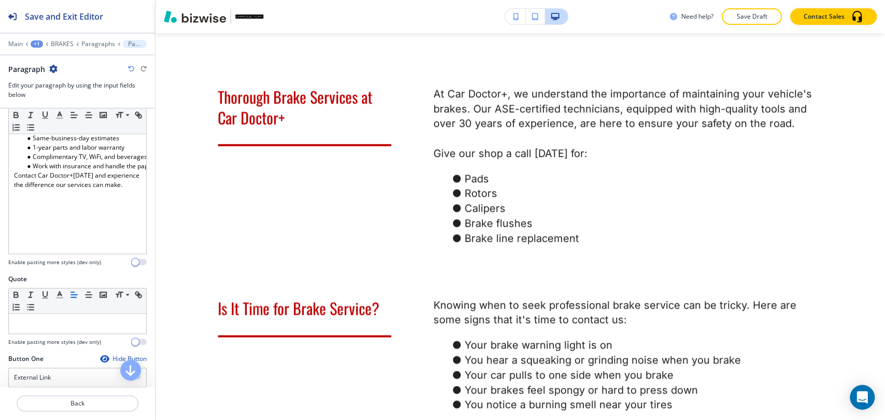
scroll to position [230, 0]
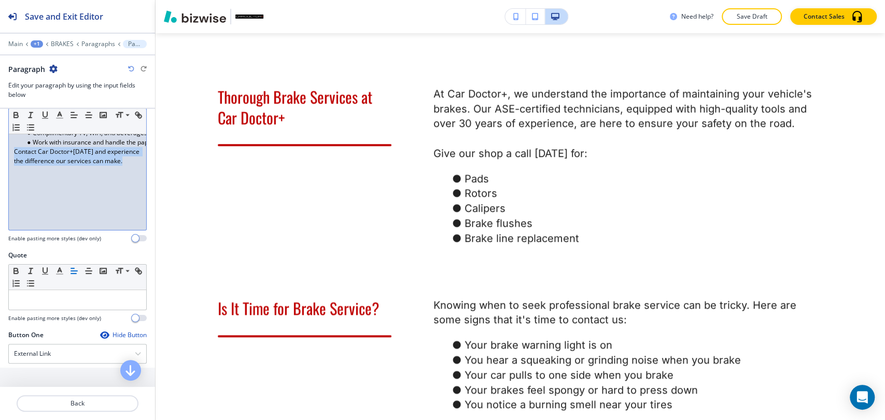
drag, startPoint x: 49, startPoint y: 174, endPoint x: 7, endPoint y: 150, distance: 48.0
click at [7, 150] on div "Body Small Normal Large Huge Expertise to handle any brake issue Same-business-…" at bounding box center [77, 153] width 155 height 195
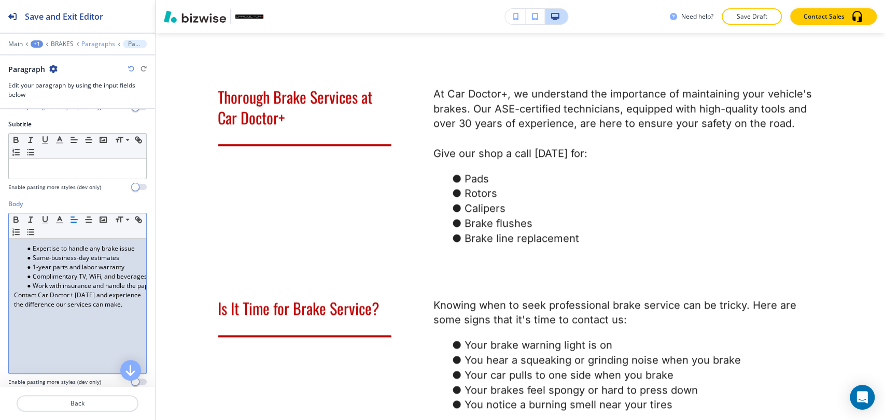
click at [95, 42] on p "Paragraphs" at bounding box center [98, 43] width 34 height 7
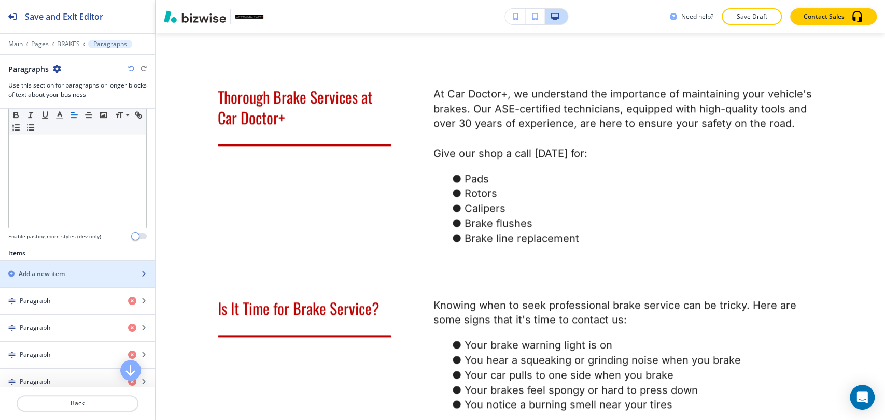
scroll to position [288, 0]
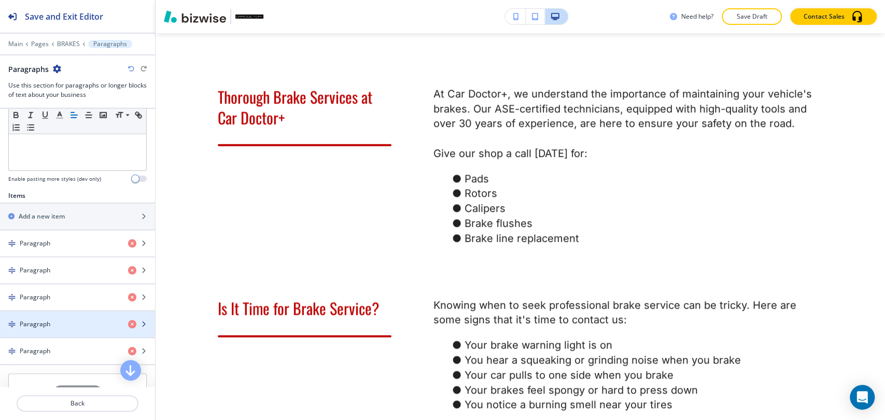
click at [82, 329] on div "button" at bounding box center [77, 333] width 155 height 8
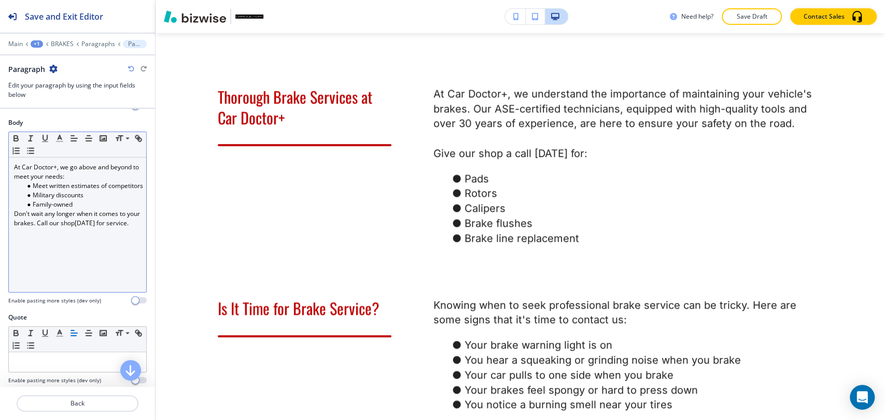
scroll to position [173, 0]
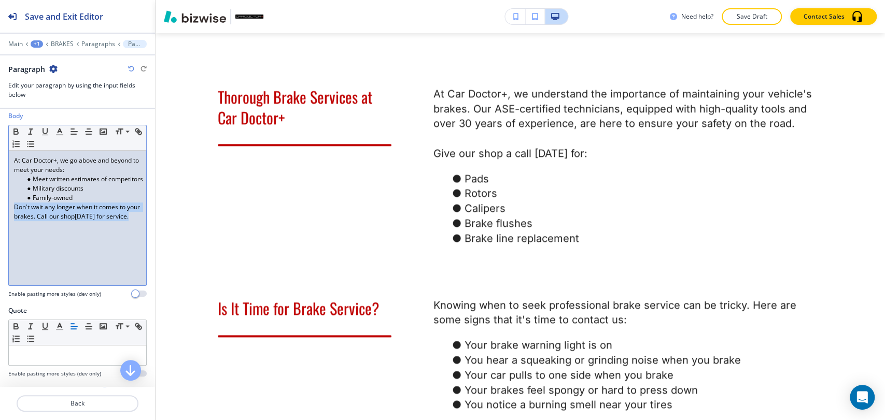
drag, startPoint x: 36, startPoint y: 225, endPoint x: 10, endPoint y: 207, distance: 31.2
click at [10, 207] on div "At Car Doctor+, we go above and beyond to meet your needs: Meet written estimat…" at bounding box center [77, 218] width 137 height 135
click at [101, 44] on p "Paragraphs" at bounding box center [98, 43] width 34 height 7
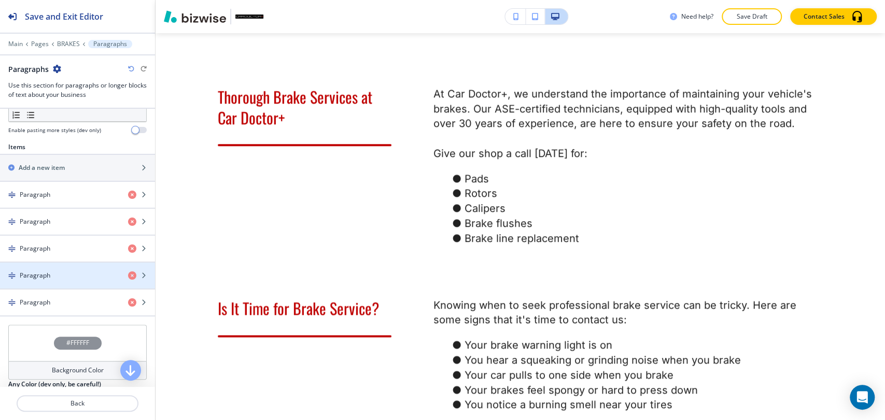
scroll to position [345, 0]
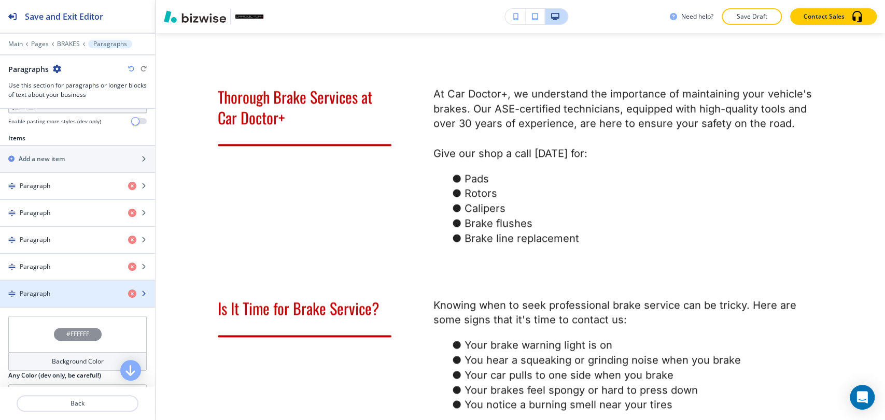
click at [97, 286] on div "button" at bounding box center [77, 285] width 155 height 8
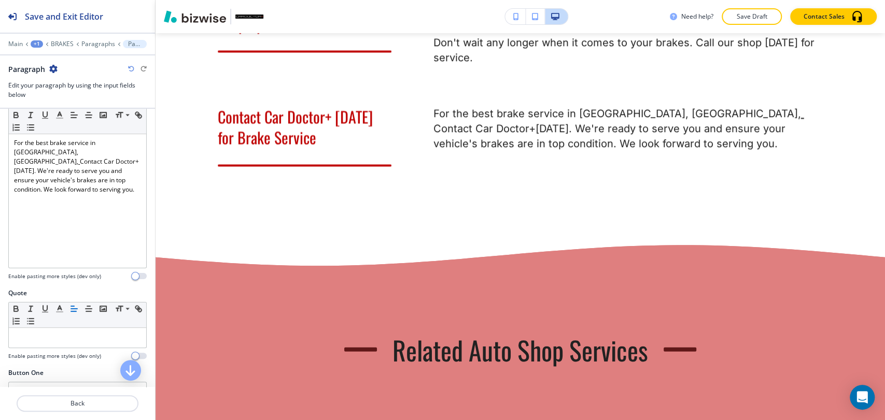
scroll to position [173, 0]
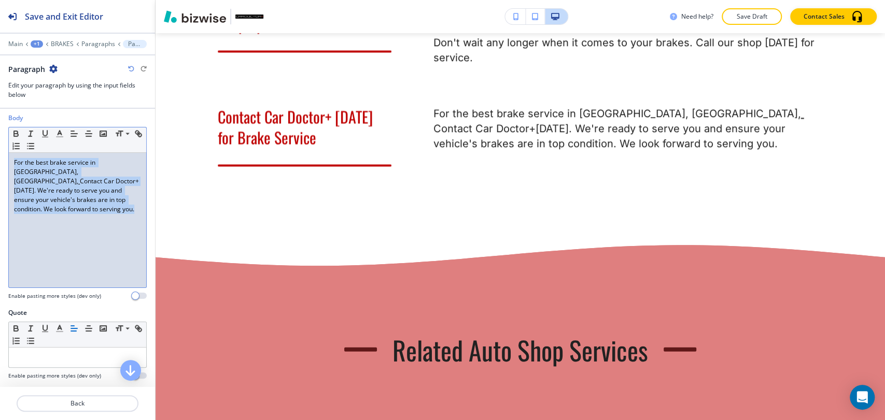
drag, startPoint x: 35, startPoint y: 215, endPoint x: 8, endPoint y: 160, distance: 61.7
click at [8, 160] on div "Small Normal Large Huge For the best brake service in Locust Grove, VA, Contact…" at bounding box center [77, 207] width 138 height 161
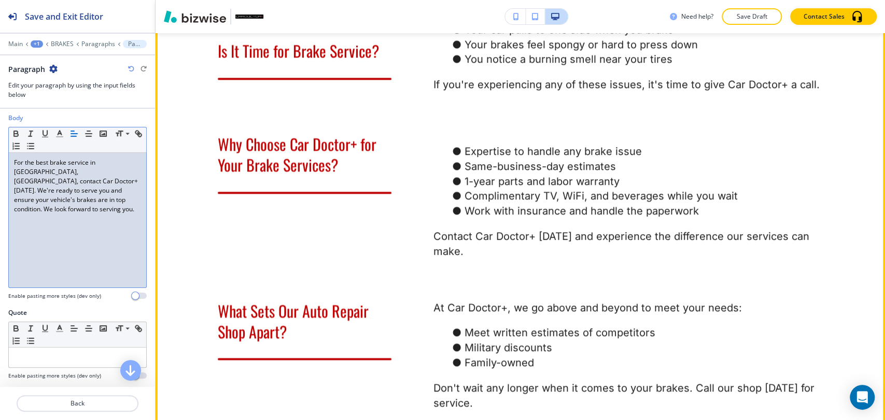
scroll to position [1038, 0]
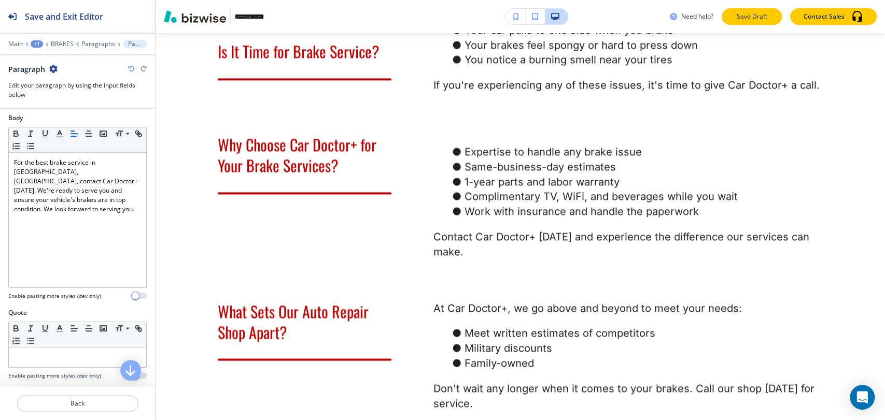
click at [758, 18] on p "Save Draft" at bounding box center [751, 16] width 33 height 9
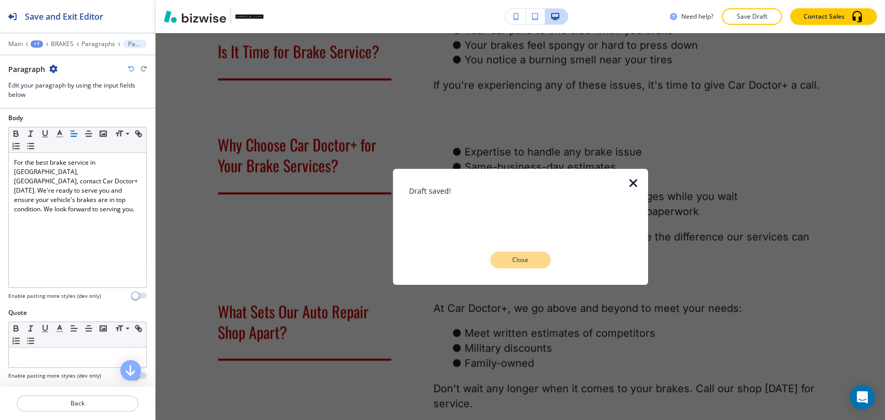
click at [520, 260] on p "Close" at bounding box center [520, 260] width 33 height 9
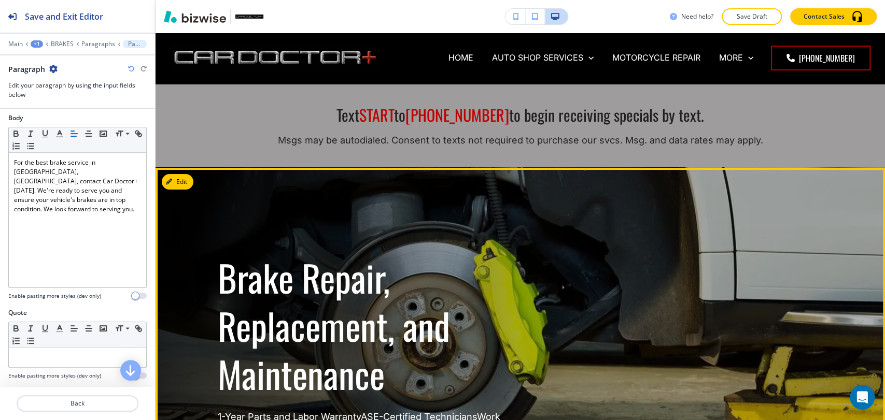
scroll to position [0, 0]
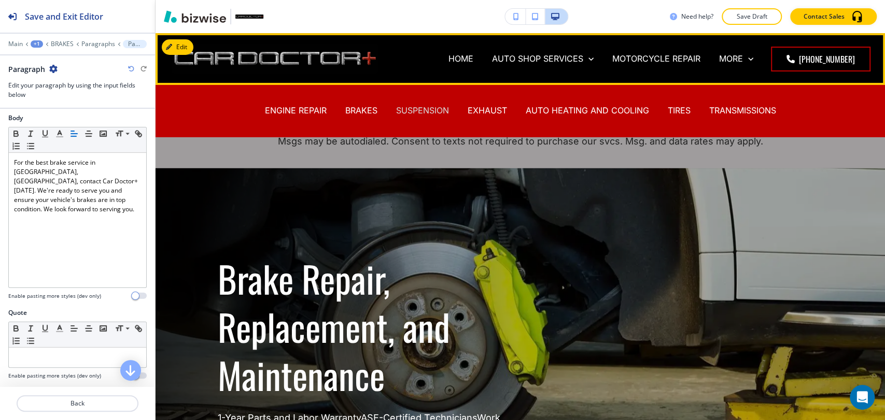
click at [430, 106] on p "SUSPENSION" at bounding box center [422, 111] width 53 height 12
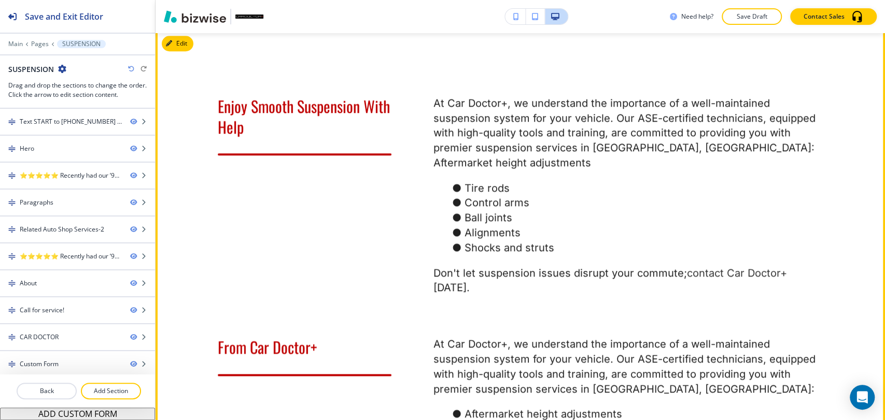
scroll to position [634, 0]
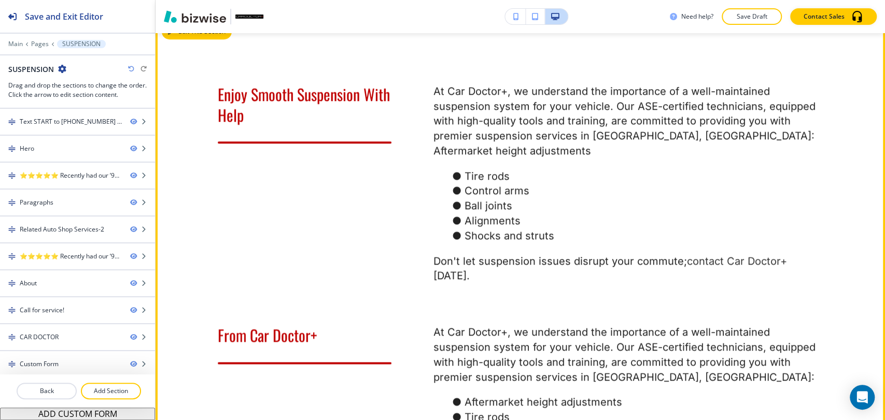
click at [173, 35] on icon "button" at bounding box center [171, 32] width 6 height 6
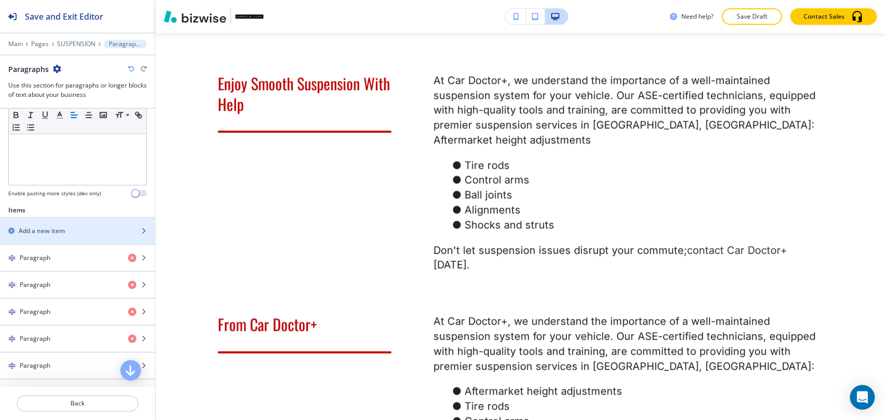
scroll to position [288, 0]
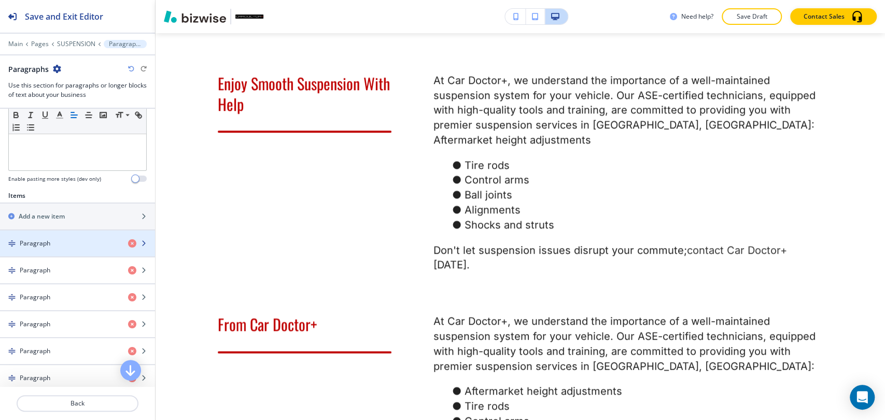
click at [41, 245] on h4 "Paragraph" at bounding box center [35, 243] width 31 height 9
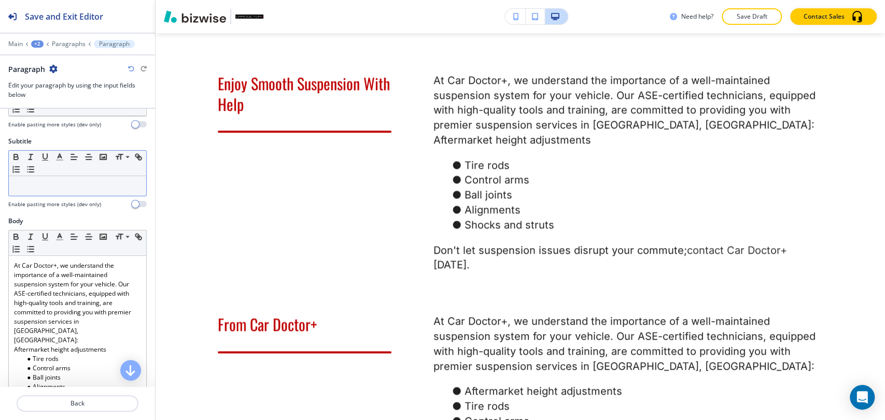
scroll to position [173, 0]
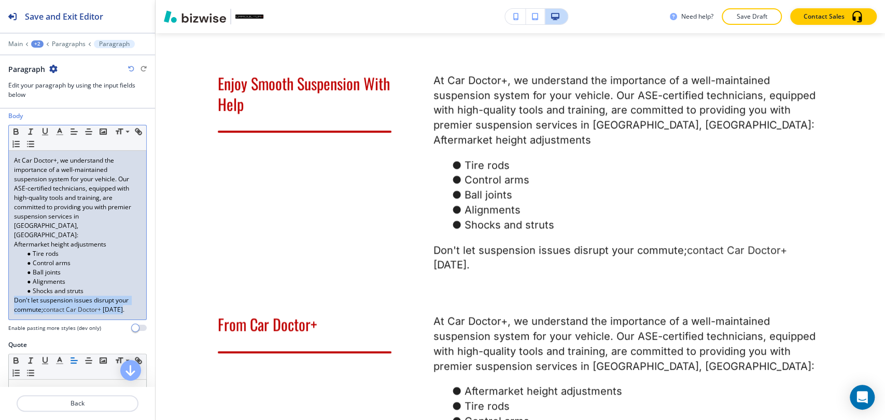
drag, startPoint x: 99, startPoint y: 300, endPoint x: 4, endPoint y: 294, distance: 95.0
click at [5, 294] on div "Body Small Normal Large Huge At Car Doctor+, we understand the importance of a …" at bounding box center [77, 225] width 155 height 229
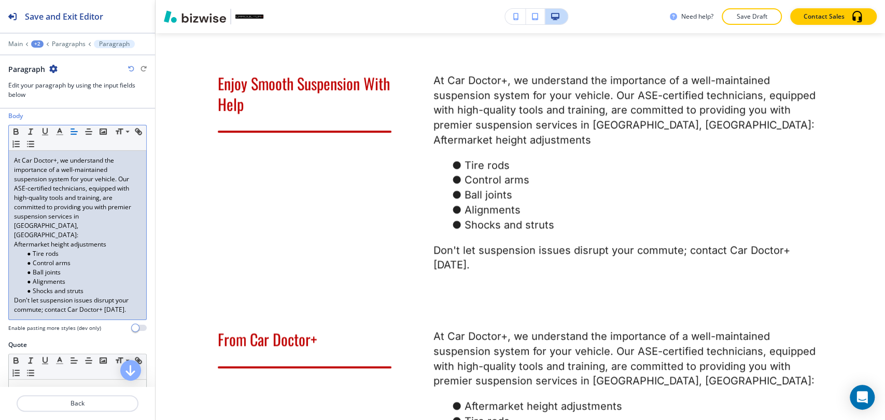
click at [74, 39] on div at bounding box center [77, 37] width 155 height 6
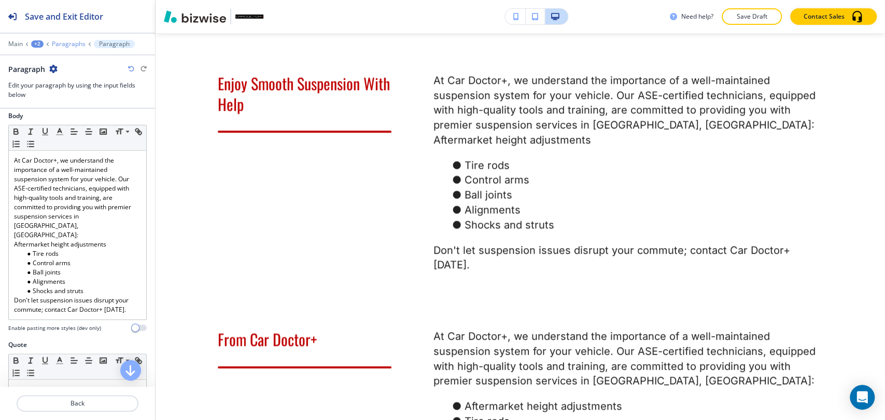
click at [69, 47] on p "Paragraphs" at bounding box center [69, 43] width 34 height 7
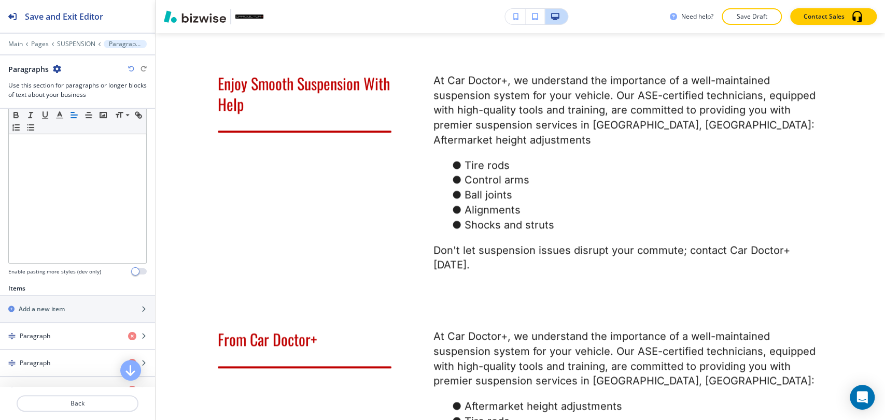
scroll to position [345, 0]
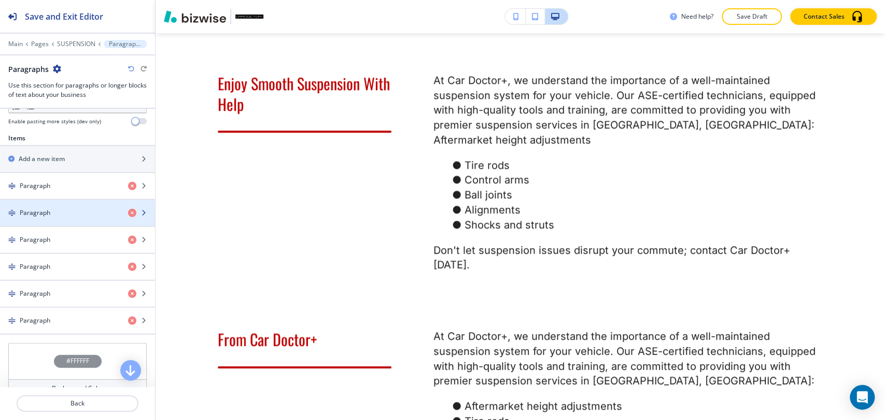
click at [73, 218] on div "button" at bounding box center [77, 222] width 155 height 8
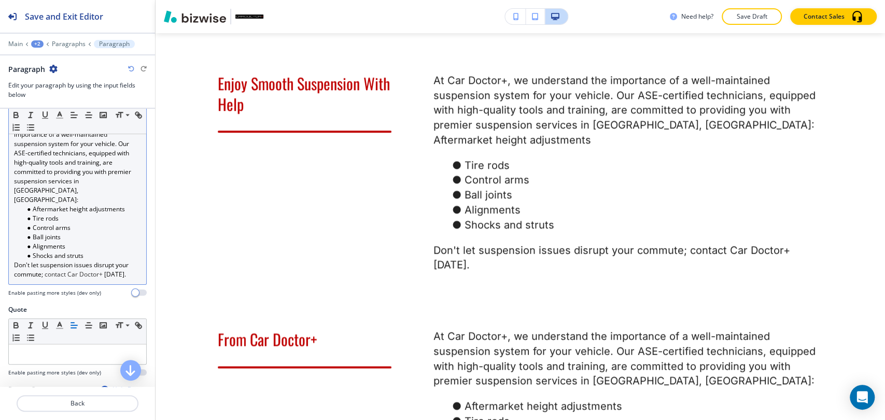
scroll to position [230, 0]
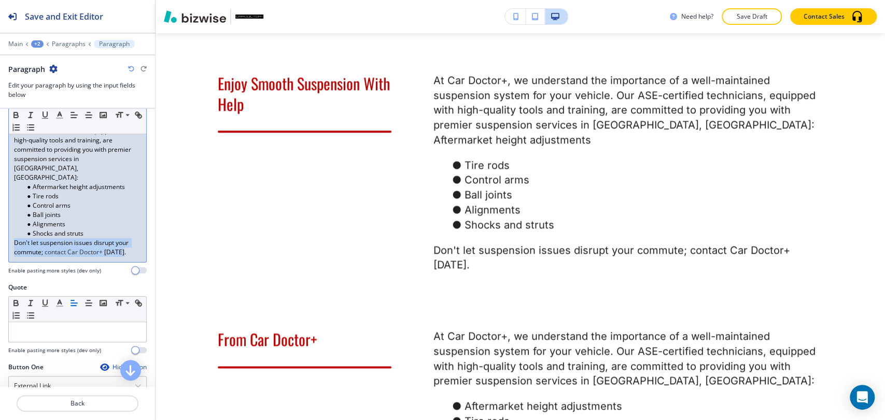
drag, startPoint x: 125, startPoint y: 244, endPoint x: 12, endPoint y: 237, distance: 113.2
click at [12, 237] on div "At Car Doctor+, we understand the importance of a well-maintained suspension sy…" at bounding box center [77, 177] width 137 height 169
paste div
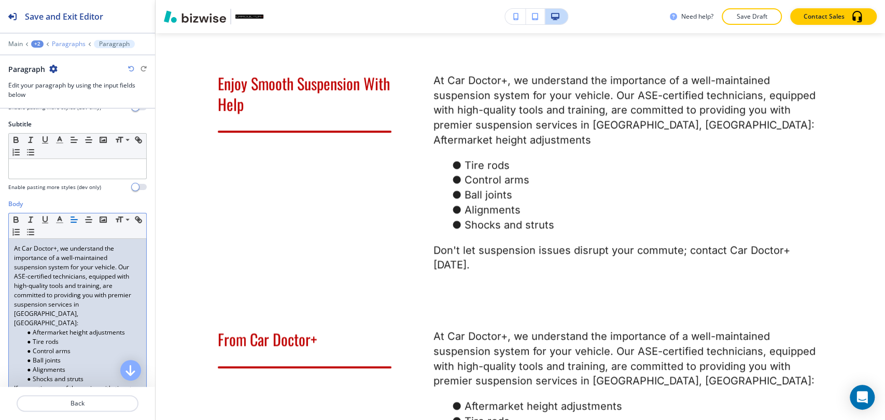
click at [77, 45] on p "Paragraphs" at bounding box center [69, 43] width 34 height 7
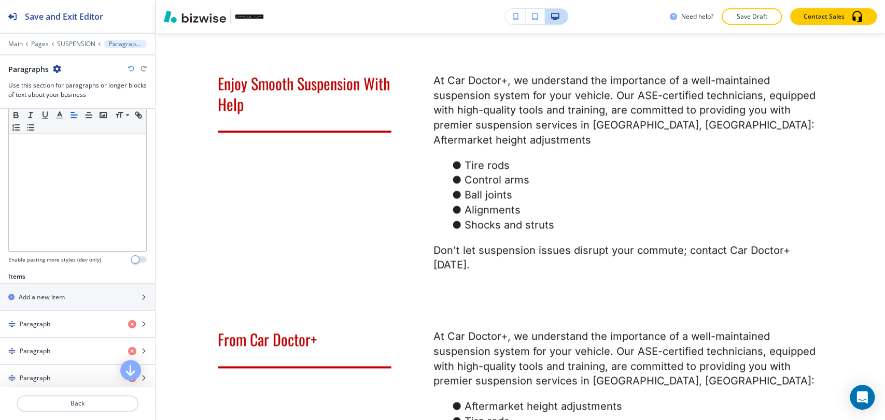
scroll to position [288, 0]
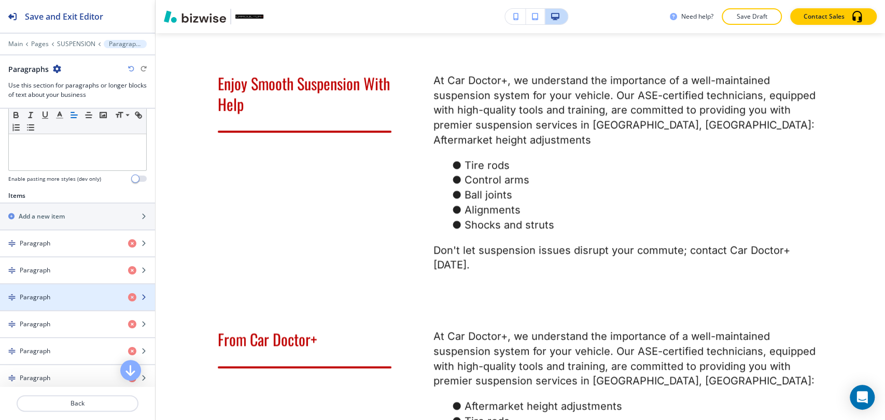
click at [64, 294] on div "Paragraph" at bounding box center [60, 297] width 120 height 9
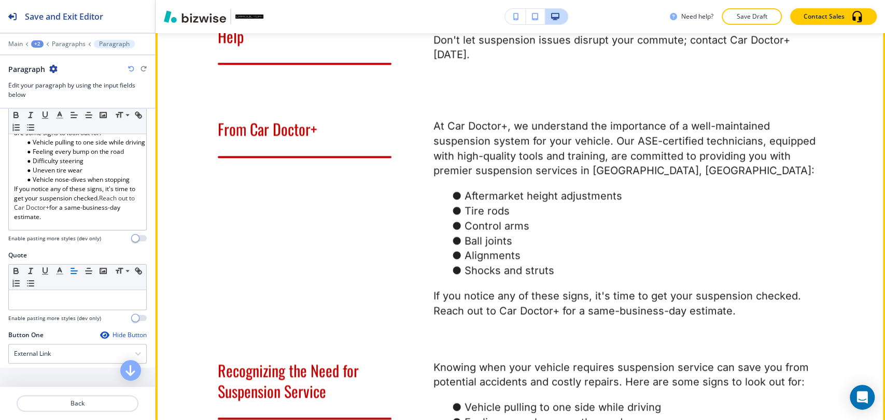
scroll to position [875, 0]
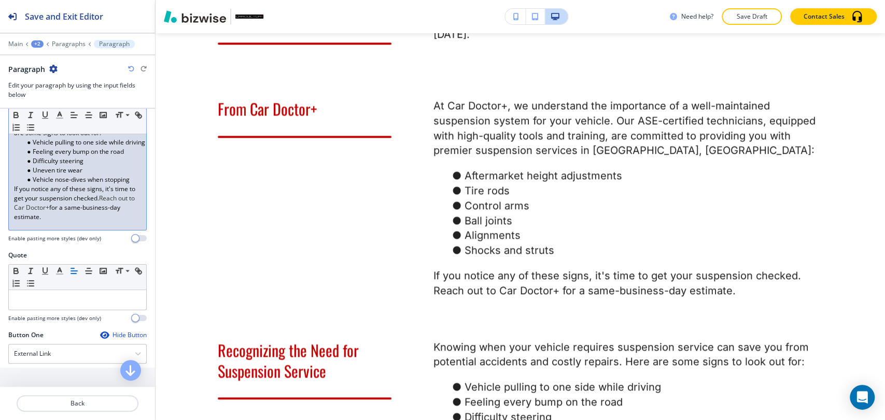
drag, startPoint x: 61, startPoint y: 215, endPoint x: 8, endPoint y: 190, distance: 58.4
click at [8, 190] on div "Small Normal Large Huge Knowing when your vehicle requires suspension service c…" at bounding box center [77, 149] width 138 height 161
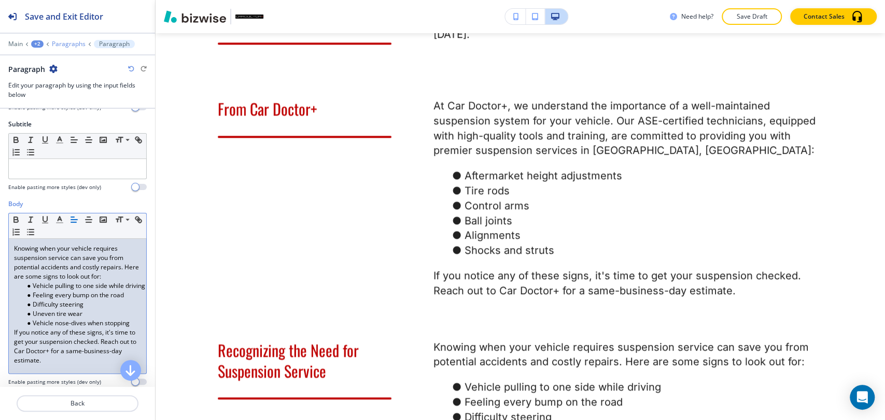
click at [73, 41] on p "Paragraphs" at bounding box center [69, 43] width 34 height 7
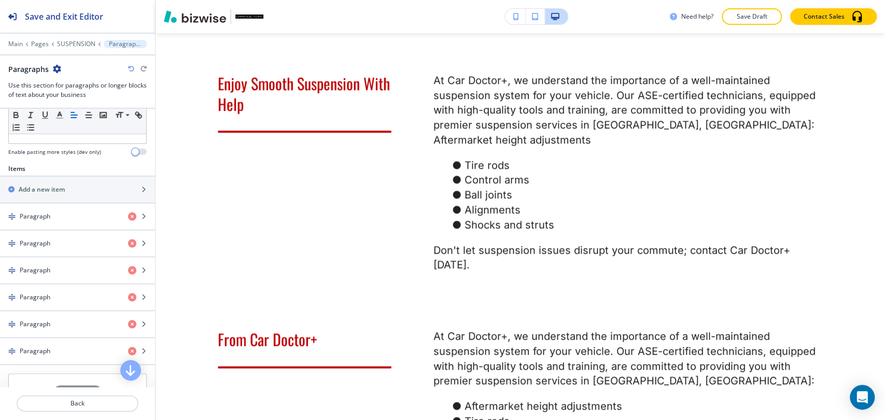
scroll to position [345, 0]
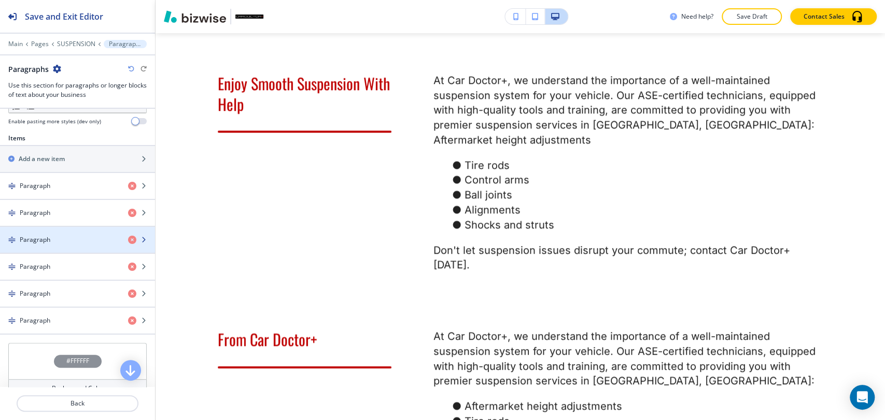
click at [78, 235] on div "Paragraph" at bounding box center [60, 239] width 120 height 9
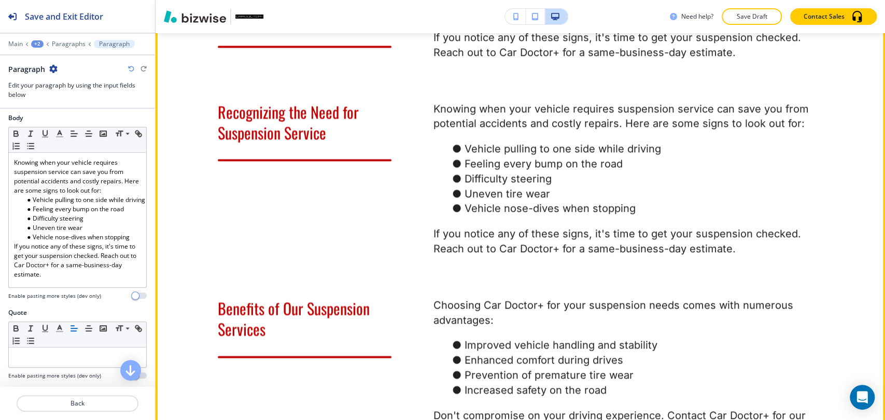
scroll to position [1163, 0]
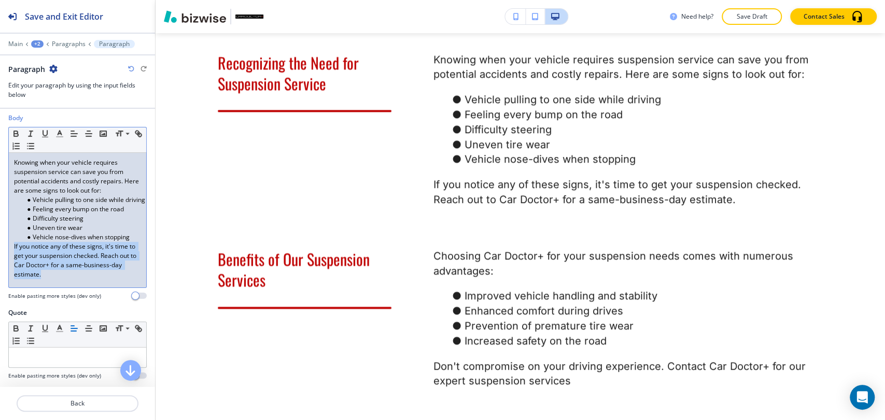
drag, startPoint x: 57, startPoint y: 273, endPoint x: 7, endPoint y: 248, distance: 55.4
click at [7, 248] on div "Body Small Normal Large Huge Knowing when your vehicle requires suspension serv…" at bounding box center [77, 211] width 155 height 195
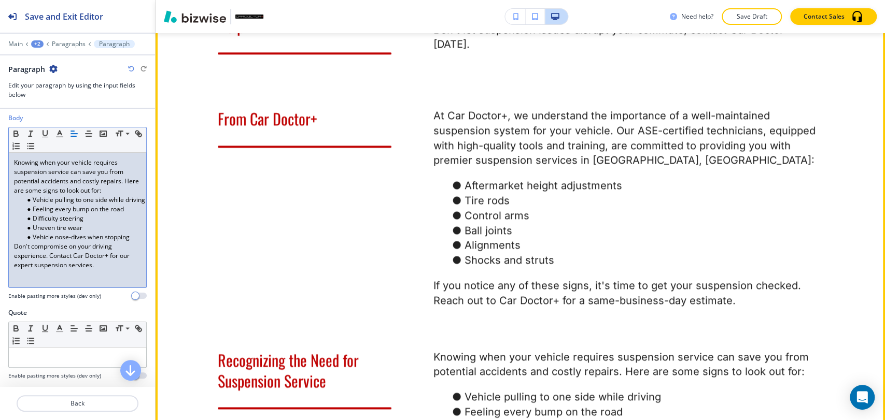
scroll to position [875, 0]
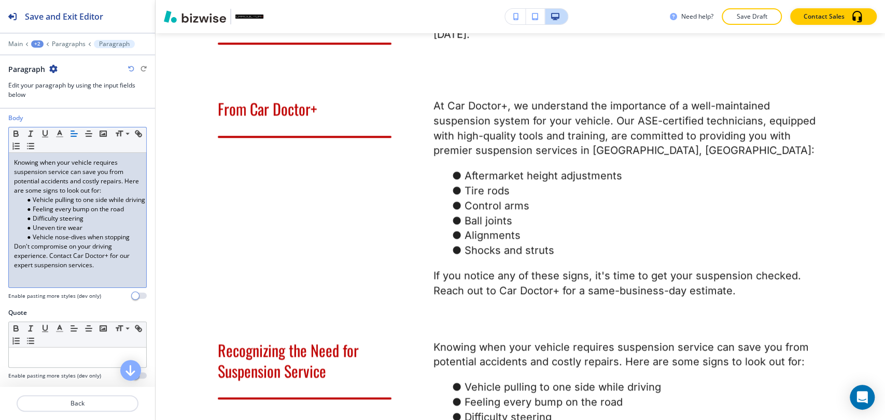
click at [129, 67] on icon "button" at bounding box center [131, 69] width 6 height 6
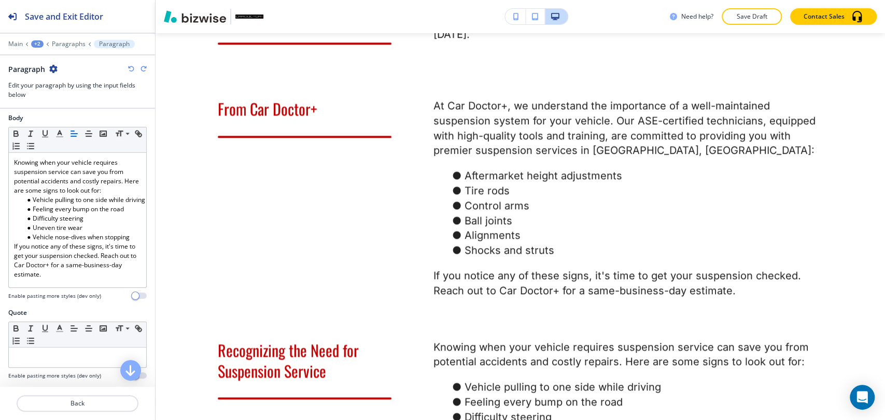
click at [129, 67] on icon "button" at bounding box center [131, 69] width 6 height 6
click at [129, 66] on icon "button" at bounding box center [131, 69] width 6 height 6
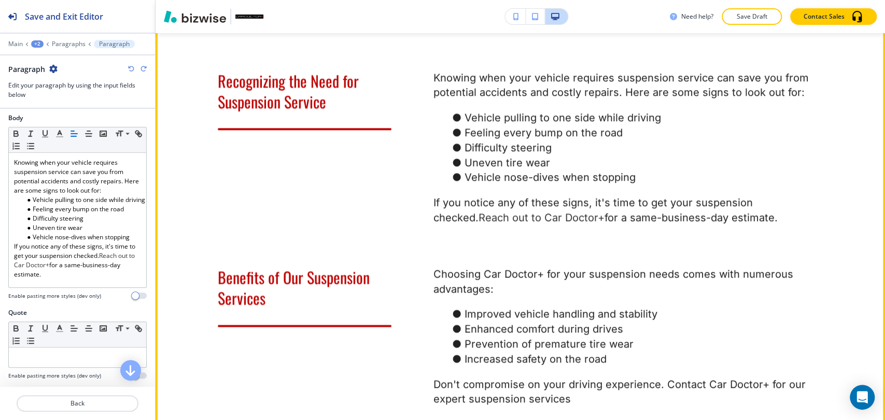
scroll to position [1163, 0]
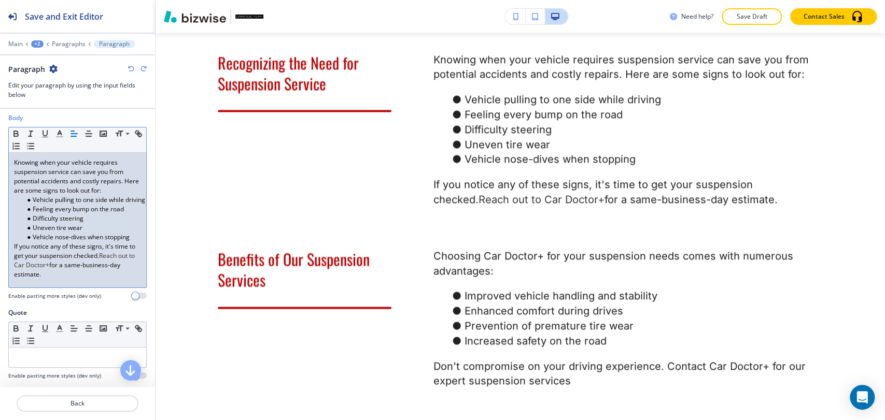
click at [62, 265] on span "Reach out to Car Doctor+" at bounding box center [75, 260] width 122 height 18
click at [49, 263] on span "Reach out to Car Doctor+" at bounding box center [75, 260] width 122 height 18
click at [59, 40] on p "Paragraphs" at bounding box center [69, 43] width 34 height 7
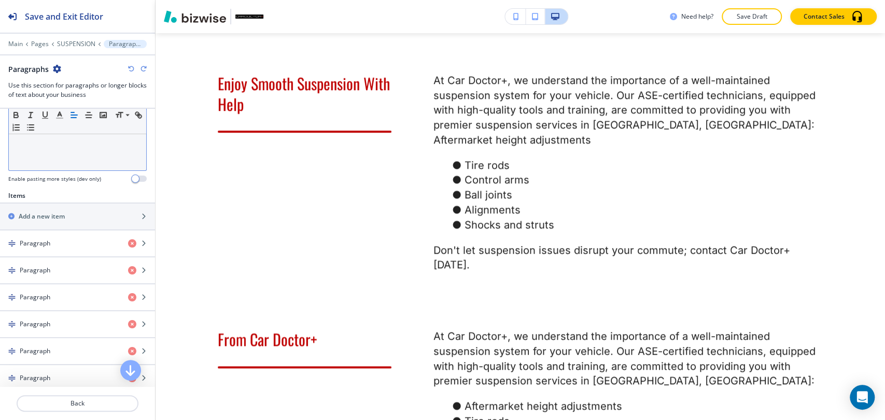
scroll to position [345, 0]
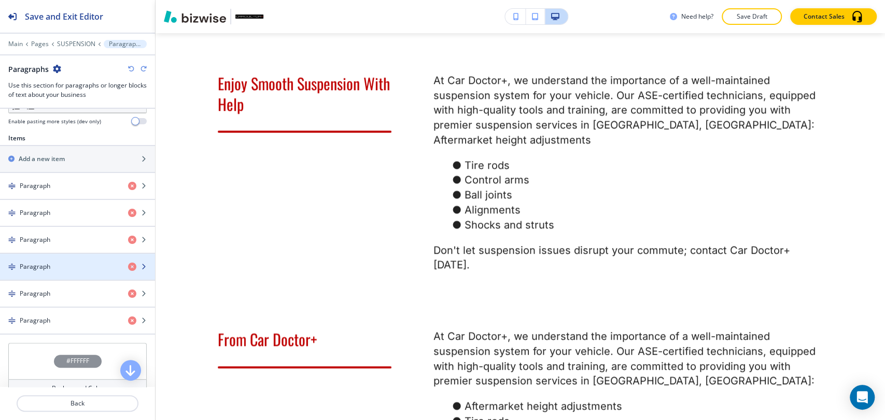
click at [85, 269] on div "Paragraph" at bounding box center [60, 266] width 120 height 9
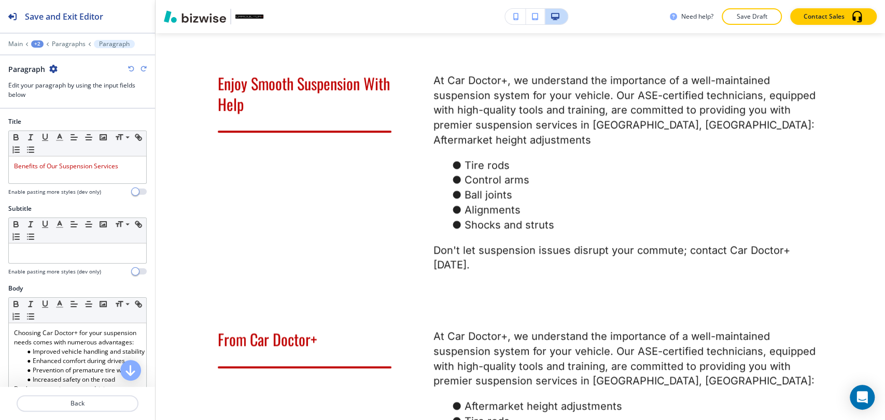
scroll to position [173, 0]
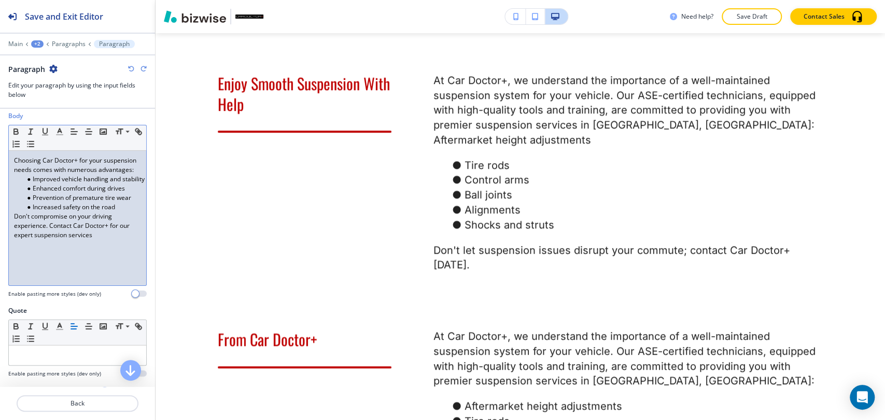
drag, startPoint x: 70, startPoint y: 240, endPoint x: 84, endPoint y: 235, distance: 14.6
click at [70, 239] on p "Don't compromise on your driving experience. Contact Car Doctor+ for our expert…" at bounding box center [77, 226] width 127 height 28
click at [92, 234] on p "Don't compromise on your driving experience. Contact Car Doctor+ for our expert…" at bounding box center [77, 226] width 127 height 28
click at [117, 234] on p "Don't compromise on your driving experience. Contact Car Doctor+ for our expert…" at bounding box center [77, 226] width 127 height 28
click at [33, 234] on p "Don't compromise on your driving experience. Contact Car Doctor+ for our expert…" at bounding box center [77, 226] width 127 height 28
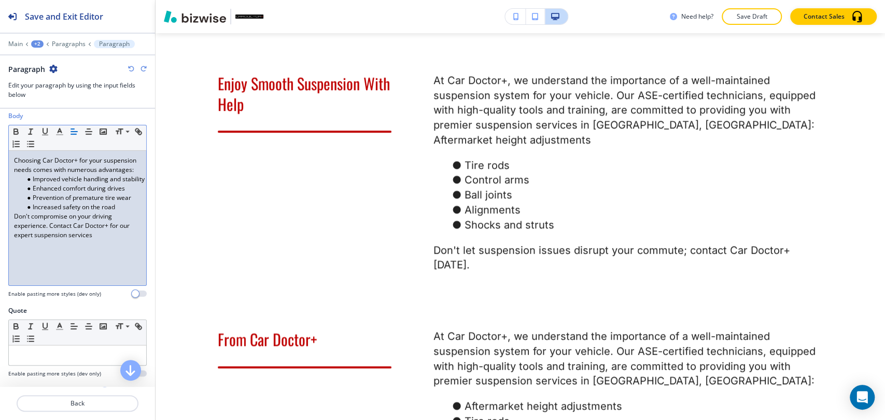
drag, startPoint x: 24, startPoint y: 241, endPoint x: 51, endPoint y: 241, distance: 27.0
click at [25, 240] on p "Don't compromise on your driving experience. Contact Car Doctor+ for our expert…" at bounding box center [77, 226] width 127 height 28
click at [67, 240] on p "Don't compromise on your driving experience. Contact Car Doctor+ for our expert…" at bounding box center [77, 226] width 127 height 28
click at [109, 234] on p "Don't compromise on your driving experience. Contact Car Doctor+ for our expert…" at bounding box center [77, 226] width 127 height 28
click at [69, 46] on p "Paragraphs" at bounding box center [69, 43] width 34 height 7
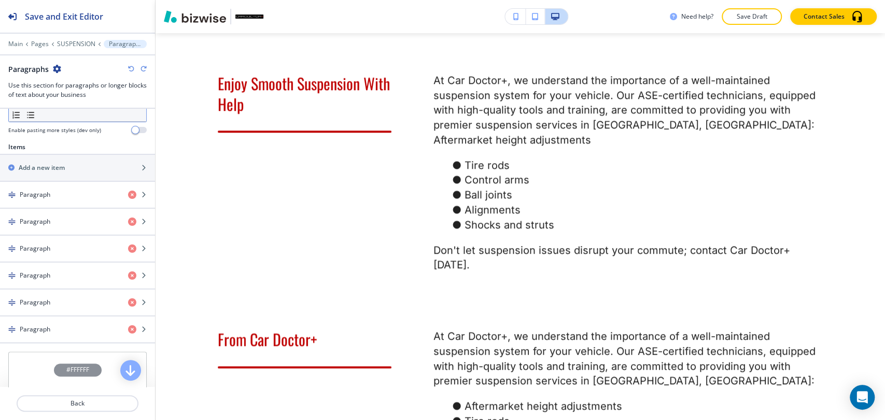
scroll to position [345, 0]
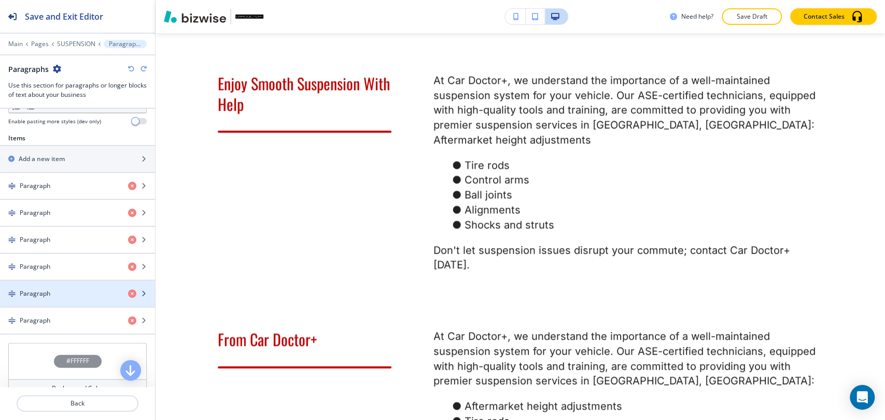
click at [71, 285] on div "button" at bounding box center [77, 285] width 155 height 8
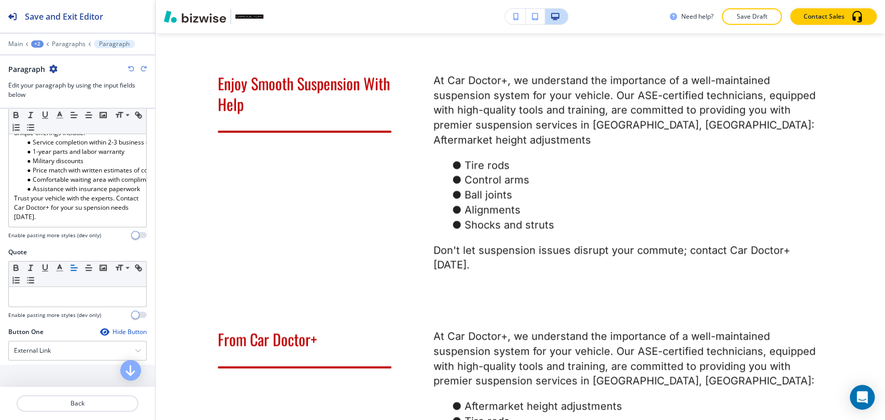
scroll to position [230, 0]
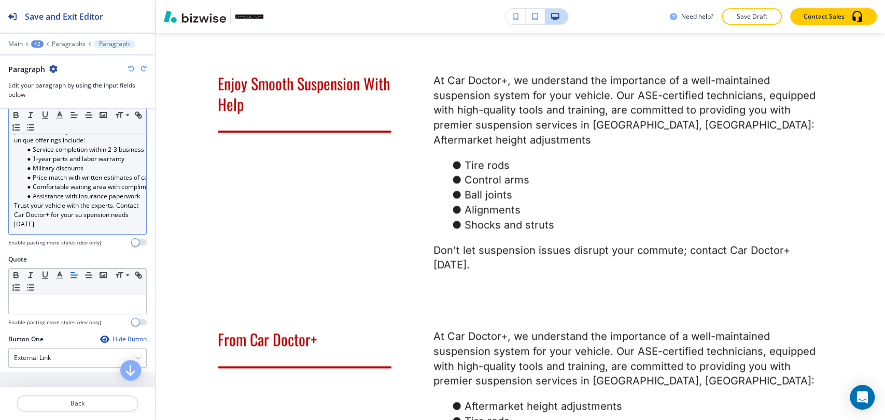
click at [85, 212] on p "Trust your vehicle with the experts. Contact Car Doctor+ for your su spension n…" at bounding box center [77, 215] width 127 height 28
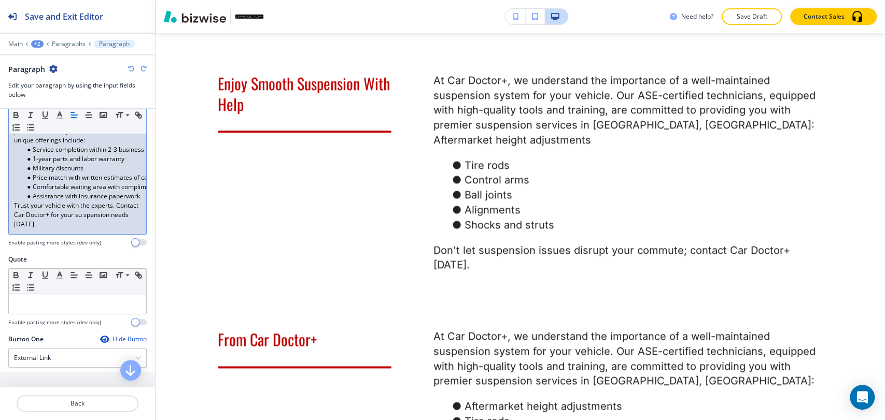
click at [68, 217] on p "Trust your vehicle with the experts. Contact Car Doctor+ for your su spension n…" at bounding box center [77, 215] width 127 height 28
click at [48, 217] on p "Trust your vehicle with the experts. Contact Car Doctor+ for your su spension n…" at bounding box center [77, 215] width 127 height 28
click at [30, 213] on p "Trust your vehicle with the experts. Contact Car Doctor+ for your su spension n…" at bounding box center [77, 215] width 127 height 28
click at [71, 43] on p "Paragraphs" at bounding box center [69, 43] width 34 height 7
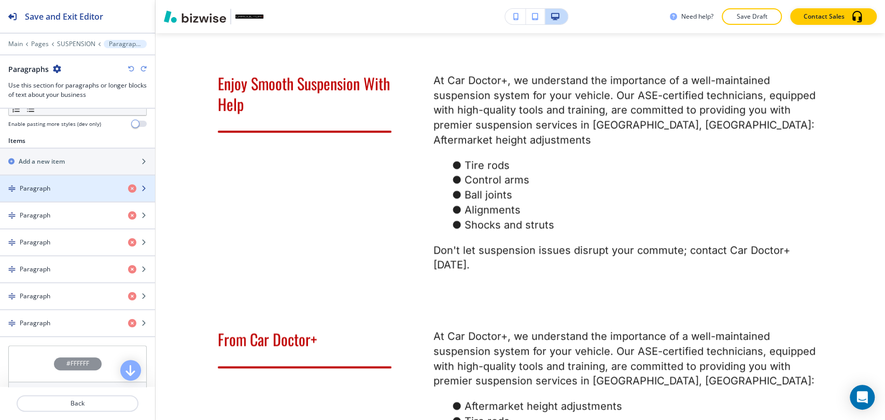
scroll to position [345, 0]
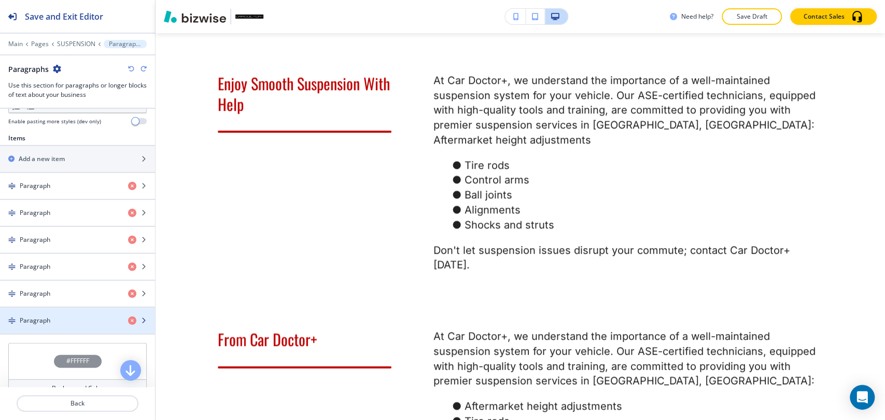
click at [74, 313] on div "button" at bounding box center [77, 312] width 155 height 8
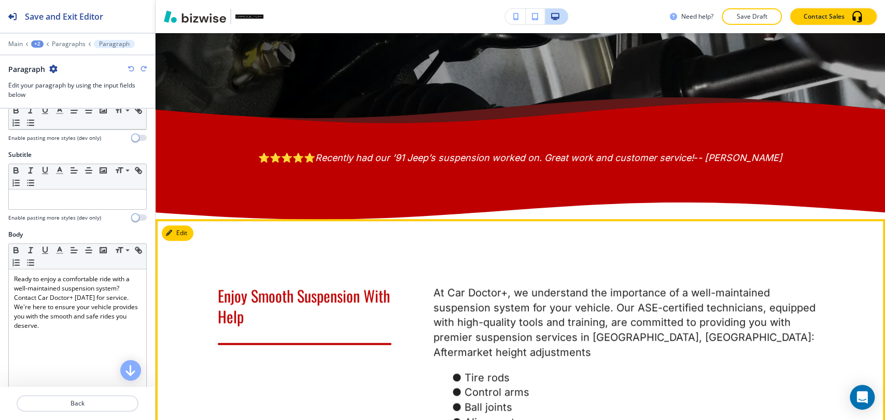
scroll to position [299, 0]
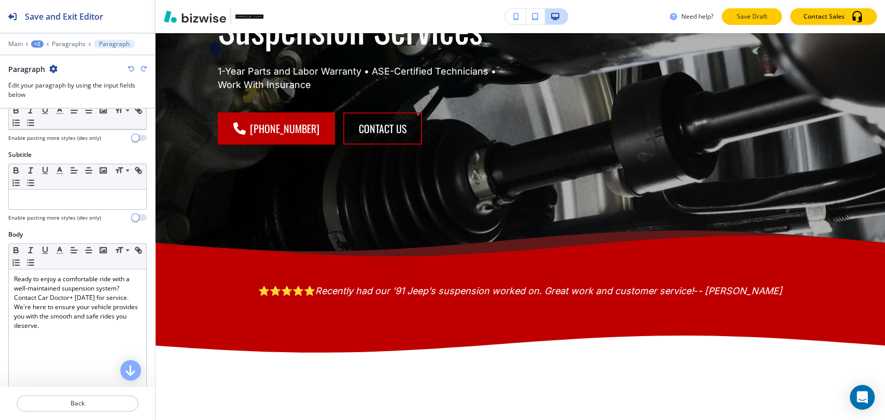
click at [762, 21] on p "Save Draft" at bounding box center [751, 16] width 33 height 9
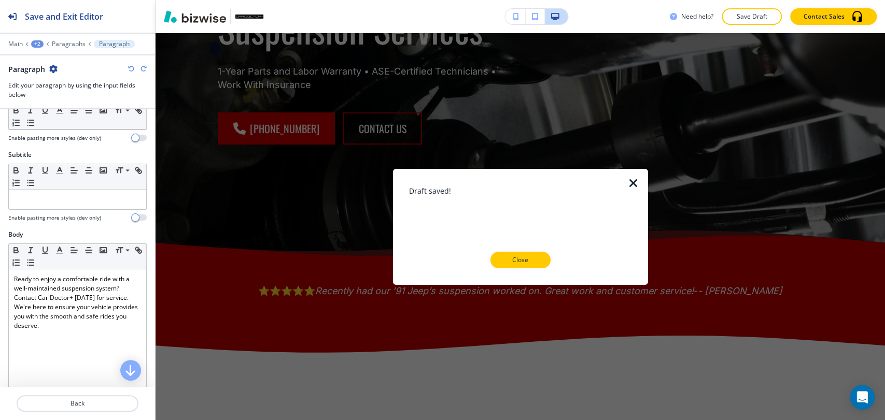
click at [522, 269] on div at bounding box center [520, 277] width 222 height 17
click at [532, 254] on button "Close" at bounding box center [520, 260] width 60 height 17
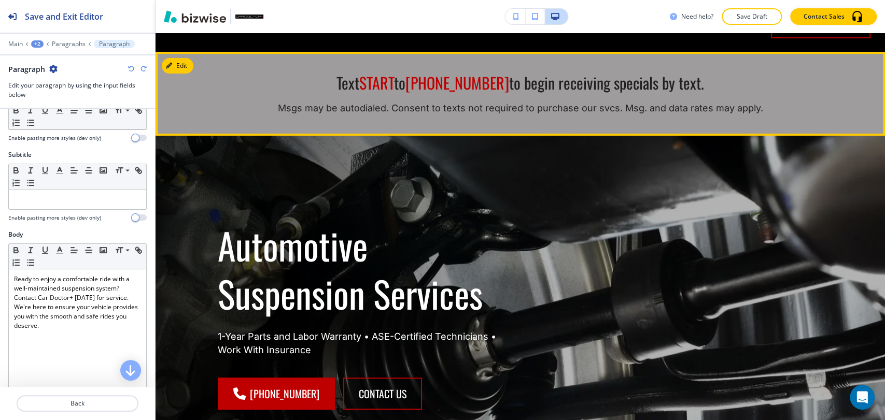
scroll to position [0, 0]
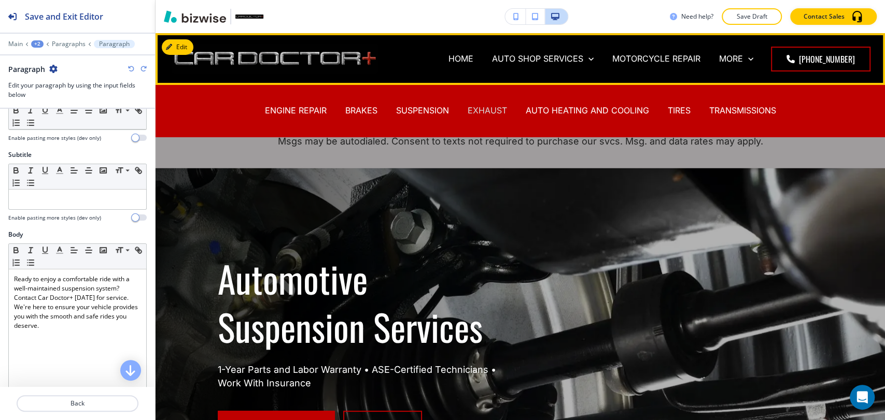
click at [483, 108] on p "EXHAUST" at bounding box center [487, 111] width 39 height 12
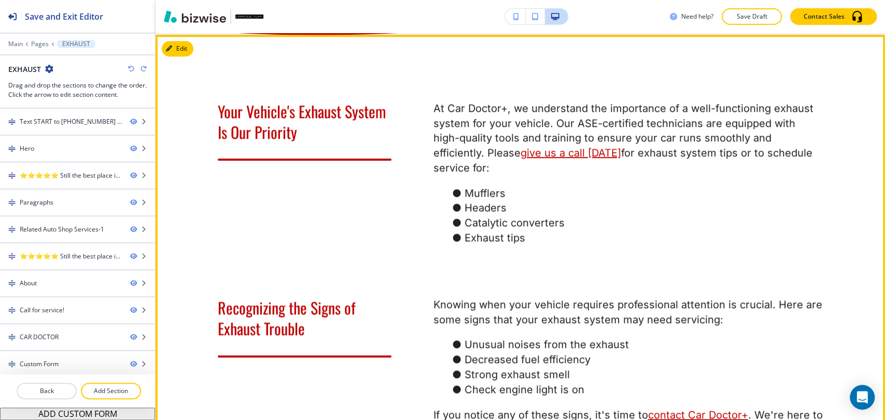
scroll to position [634, 0]
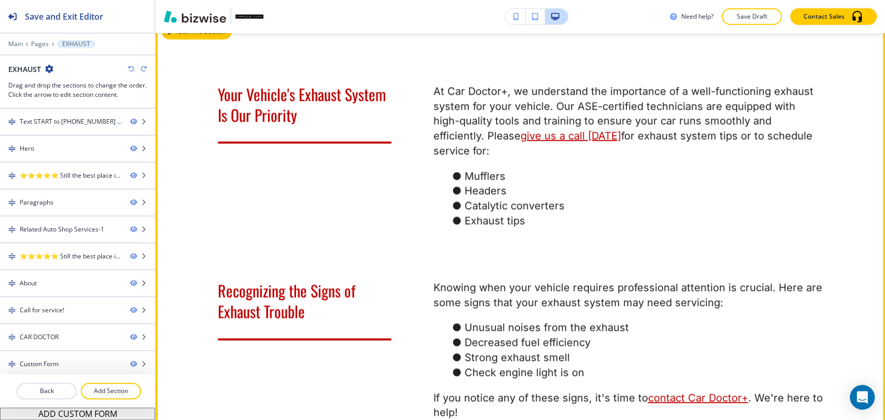
click at [160, 59] on div "Your Vehicle's Exhaust System Is Our Priority At Car Doctor+, we understand the…" at bounding box center [520, 416] width 729 height 797
click at [183, 39] on button "Edit This Section" at bounding box center [197, 32] width 70 height 16
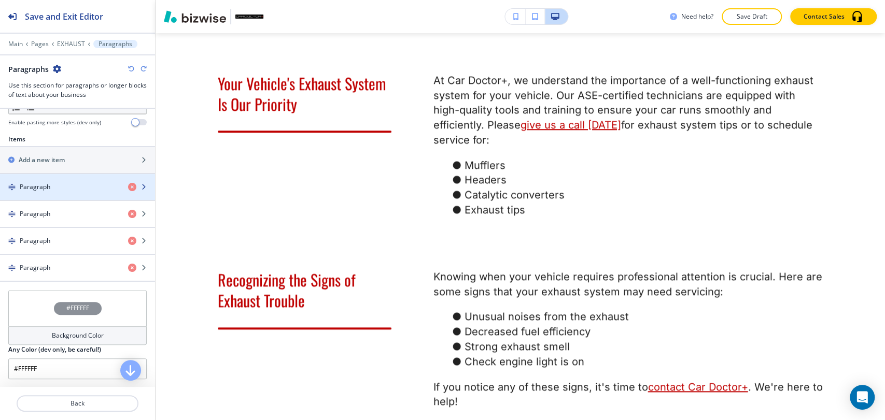
scroll to position [345, 0]
click at [88, 185] on div "Paragraph" at bounding box center [60, 185] width 120 height 9
click at [94, 192] on div "button" at bounding box center [77, 195] width 155 height 8
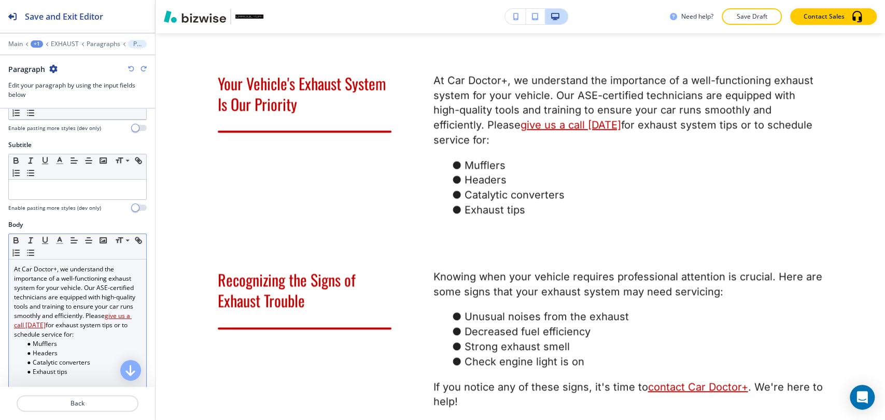
scroll to position [115, 0]
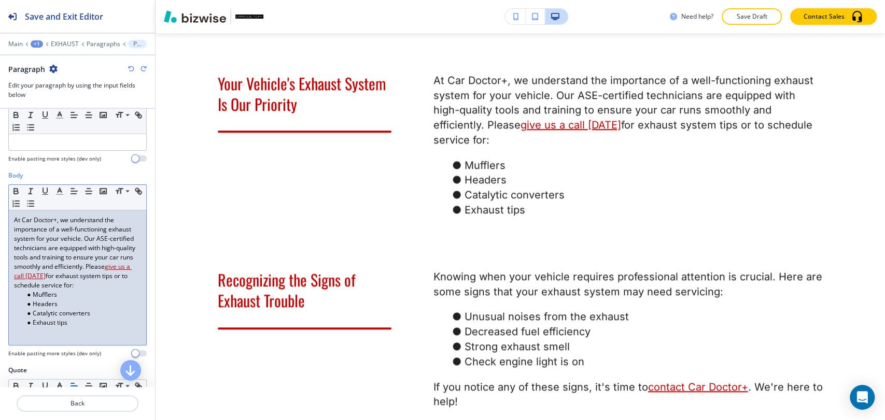
drag, startPoint x: 129, startPoint y: 286, endPoint x: 11, endPoint y: 220, distance: 134.9
click at [11, 220] on div "At Car Doctor+, we understand the importance of a well-functioning exhaust syst…" at bounding box center [77, 278] width 137 height 135
paste div
click at [98, 47] on p "Paragraphs" at bounding box center [104, 43] width 34 height 7
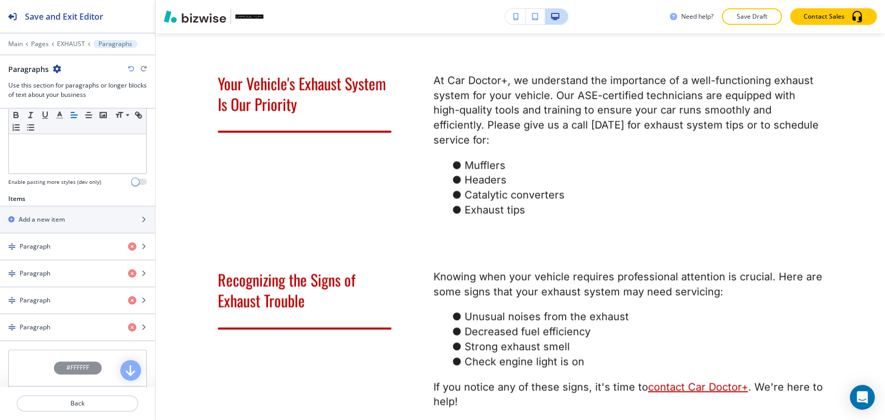
scroll to position [288, 0]
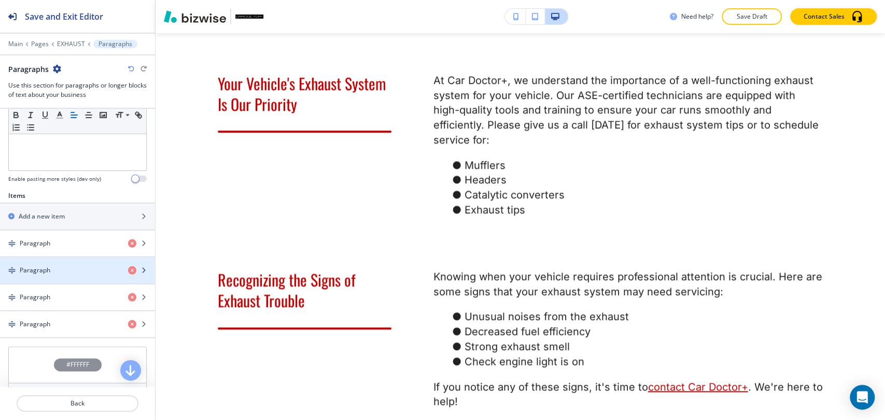
click at [87, 268] on div "Paragraph" at bounding box center [60, 270] width 120 height 9
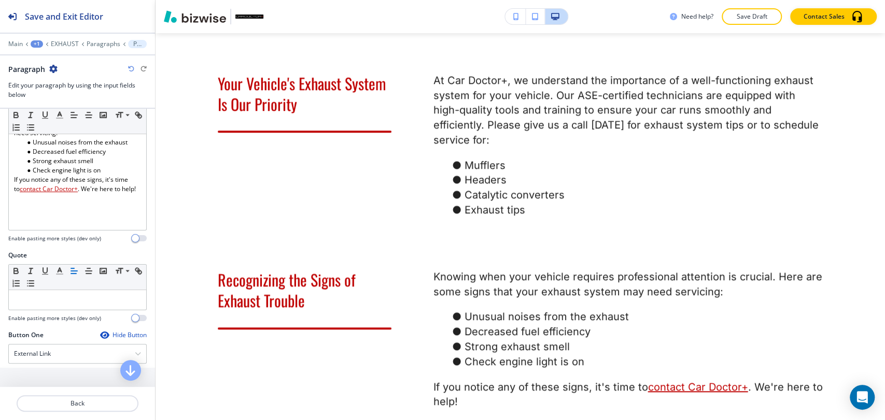
scroll to position [230, 0]
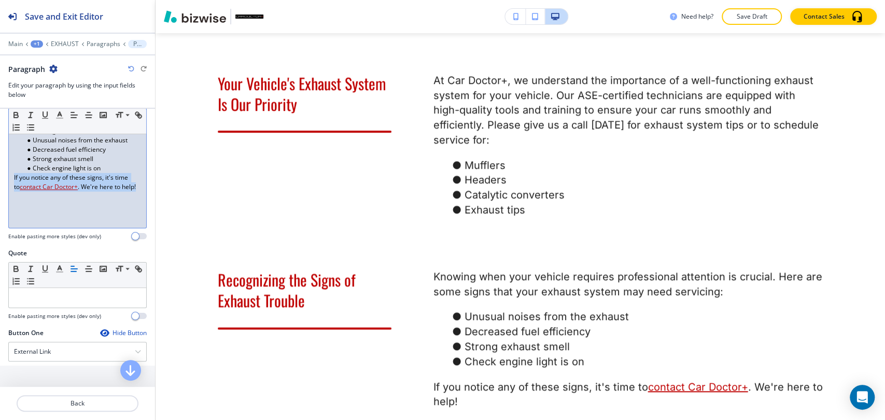
drag, startPoint x: 34, startPoint y: 201, endPoint x: 13, endPoint y: 183, distance: 27.9
click at [13, 183] on div "Knowing when your vehicle requires professional attention is crucial. Here are …" at bounding box center [77, 160] width 137 height 135
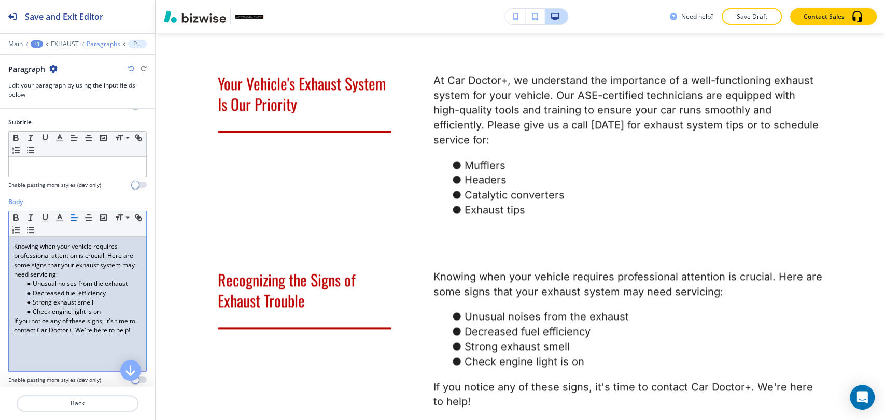
click at [101, 44] on p "Paragraphs" at bounding box center [104, 43] width 34 height 7
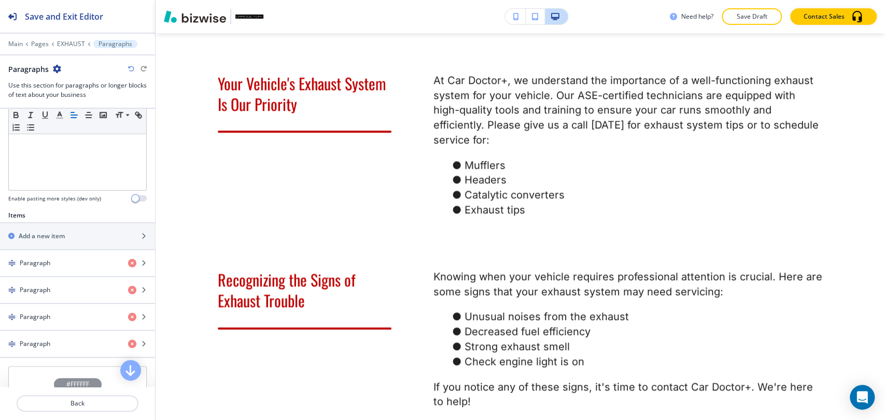
scroll to position [288, 0]
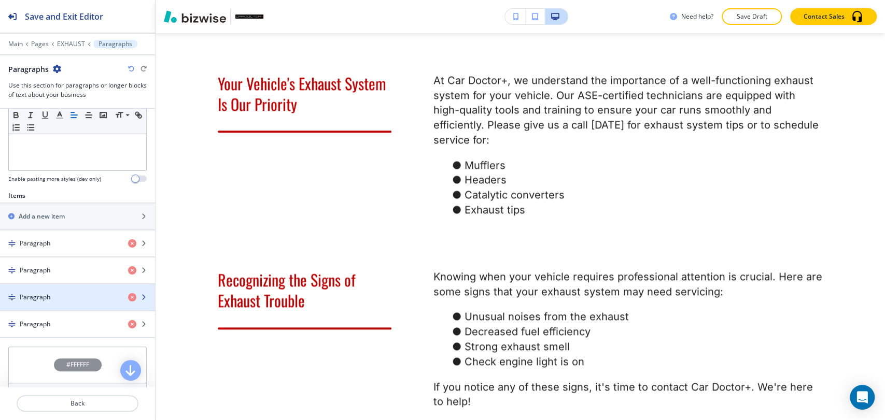
click at [64, 294] on div "Paragraph" at bounding box center [60, 297] width 120 height 9
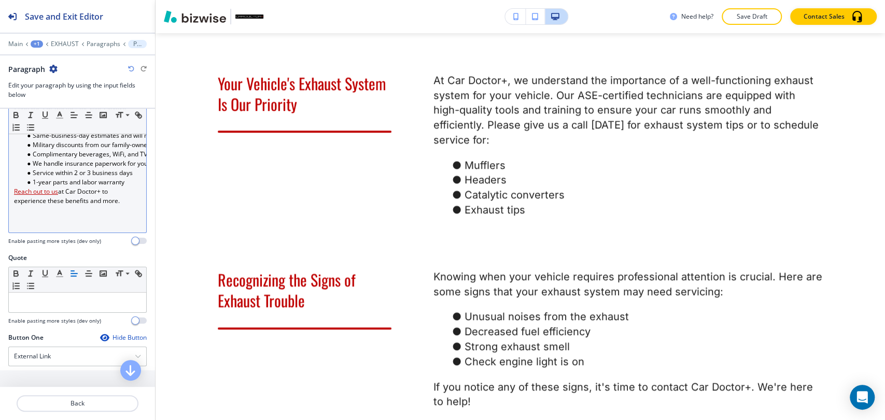
scroll to position [230, 0]
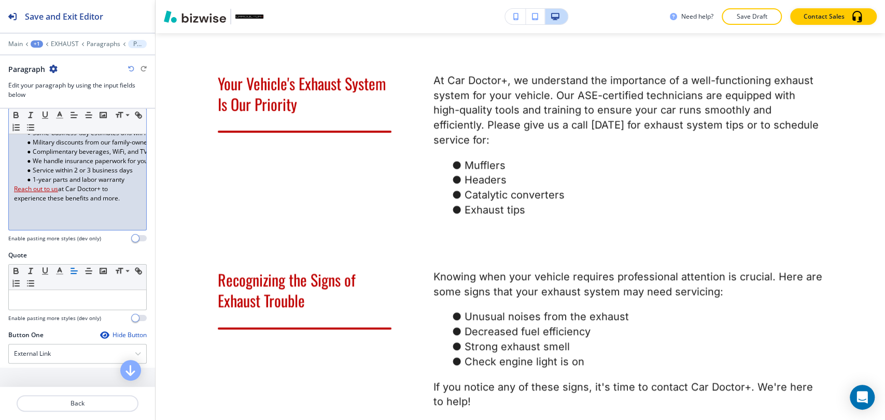
drag, startPoint x: 122, startPoint y: 209, endPoint x: 13, endPoint y: 199, distance: 109.3
click at [13, 199] on div "Choosing Car Doctor+ for your exhaust service comes with a multitude of benefit…" at bounding box center [77, 162] width 137 height 135
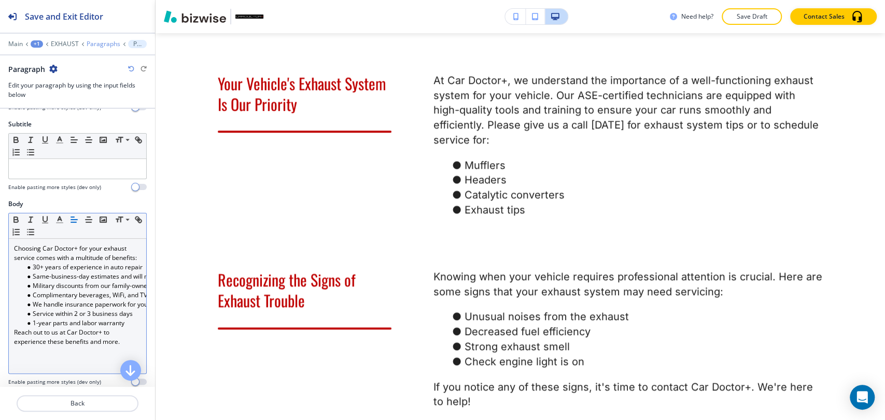
click at [92, 43] on p "Paragraphs" at bounding box center [104, 43] width 34 height 7
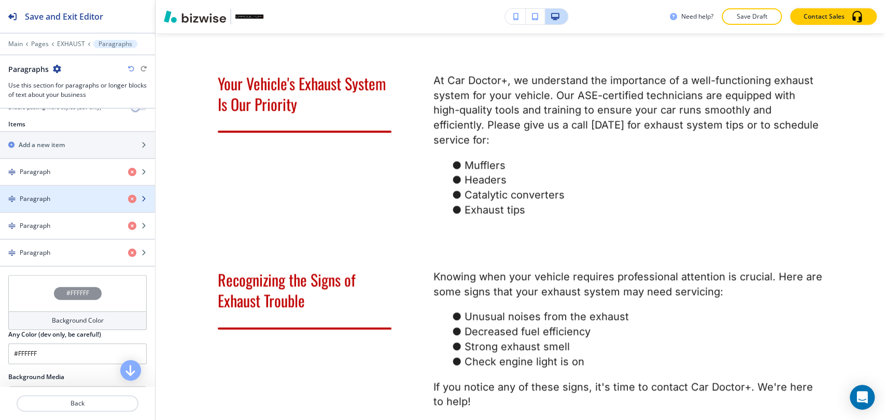
scroll to position [403, 0]
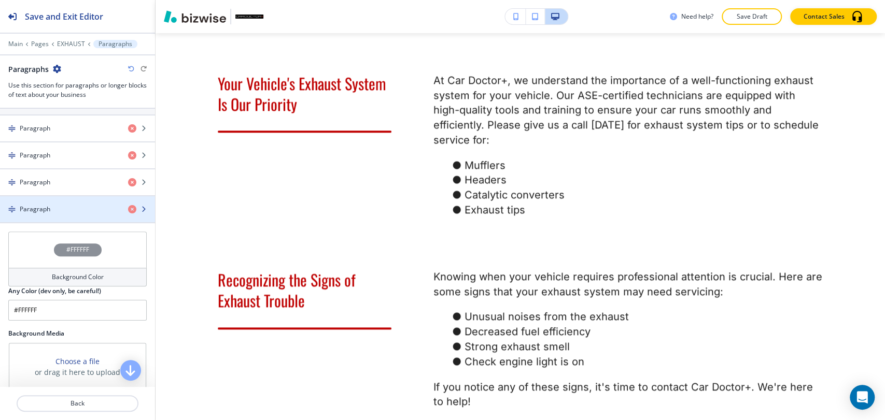
click at [70, 216] on div "button" at bounding box center [77, 218] width 155 height 8
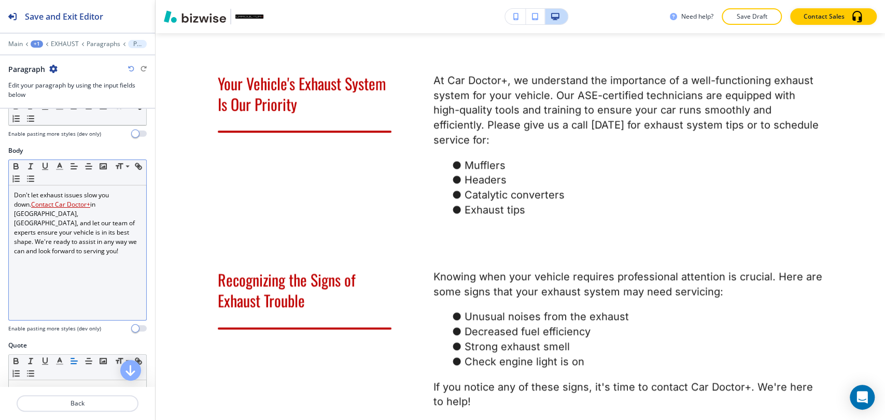
scroll to position [173, 0]
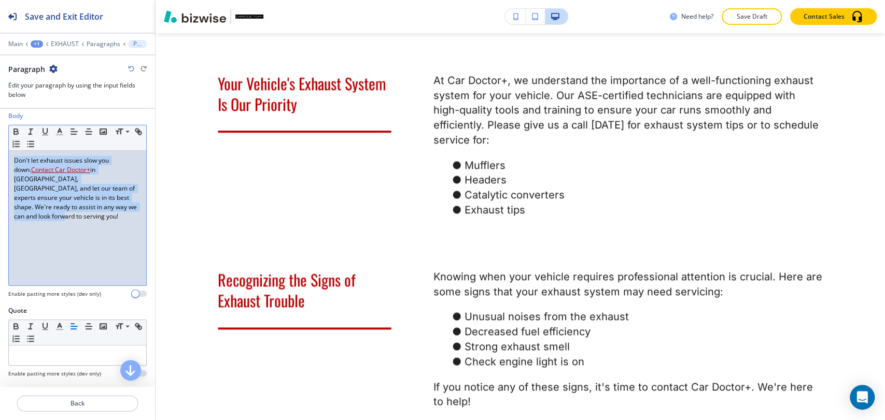
drag, startPoint x: 90, startPoint y: 211, endPoint x: 8, endPoint y: 159, distance: 97.1
click at [8, 159] on div "Body Small Normal Large Huge Don't let exhaust issues slow you down. Contact Ca…" at bounding box center [77, 208] width 155 height 195
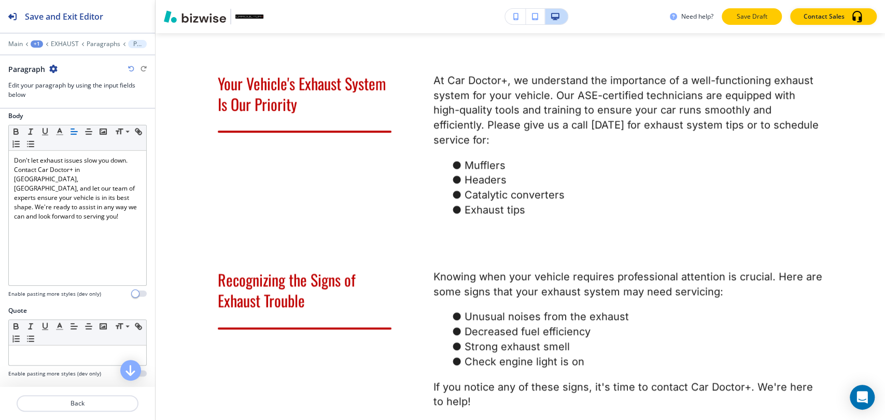
click at [755, 18] on p "Save Draft" at bounding box center [751, 16] width 33 height 9
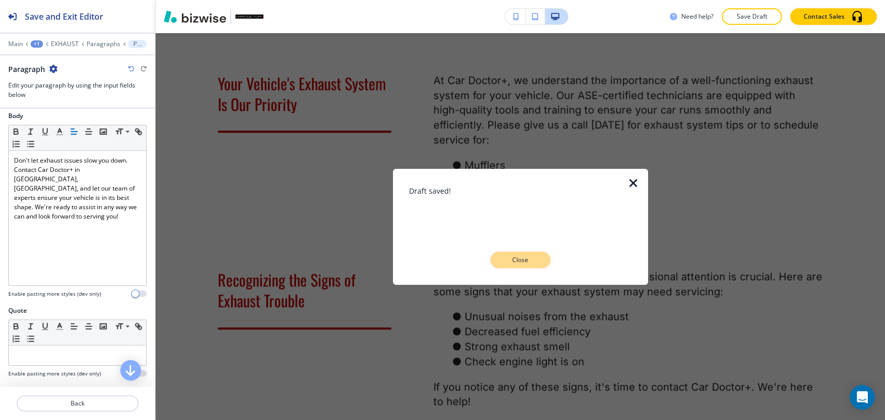
click at [532, 259] on p "Close" at bounding box center [520, 260] width 33 height 9
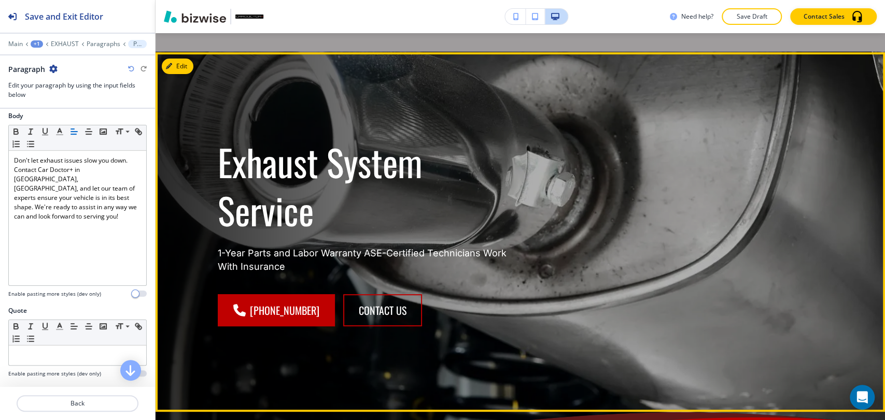
scroll to position [11, 0]
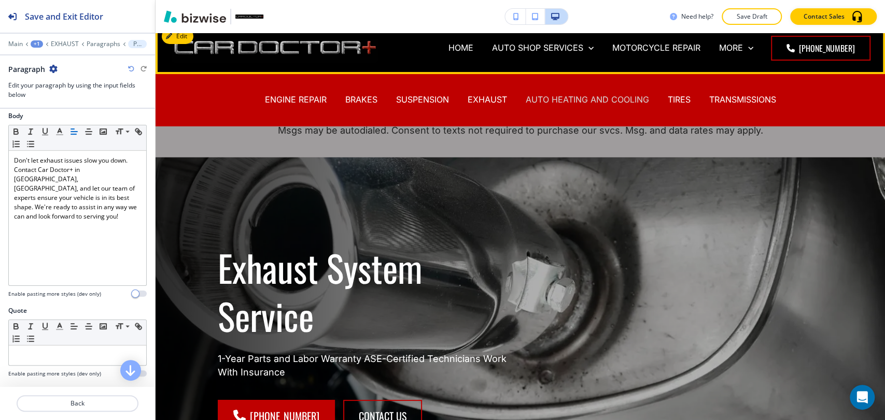
click at [555, 99] on p "AUTO HEATING AND COOLING" at bounding box center [587, 100] width 123 height 12
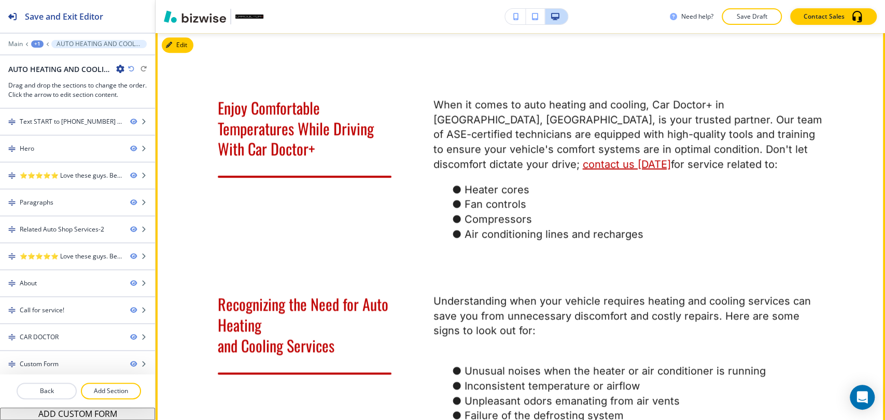
scroll to position [460, 0]
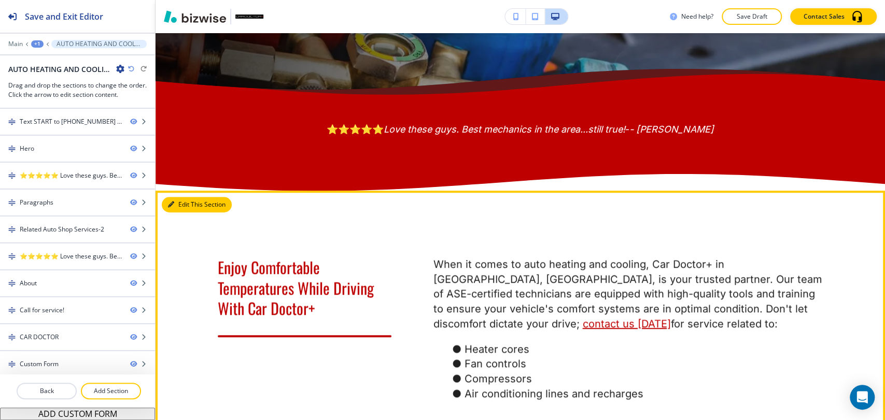
click at [167, 213] on button "Edit This Section" at bounding box center [197, 205] width 70 height 16
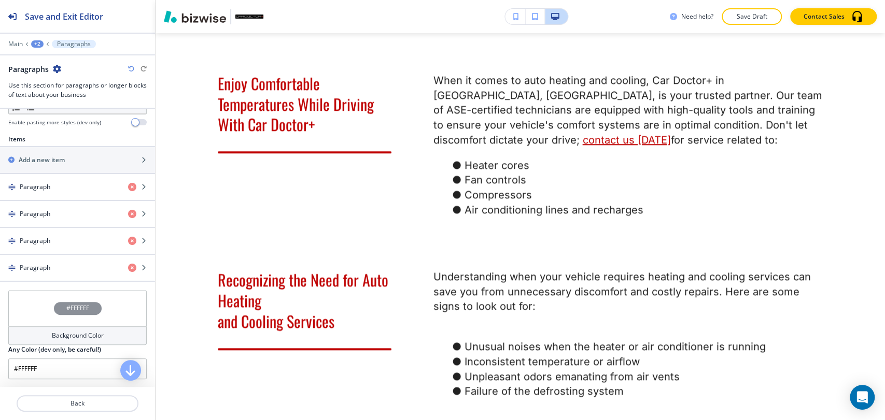
scroll to position [345, 0]
click at [75, 188] on div "Paragraph" at bounding box center [60, 185] width 120 height 9
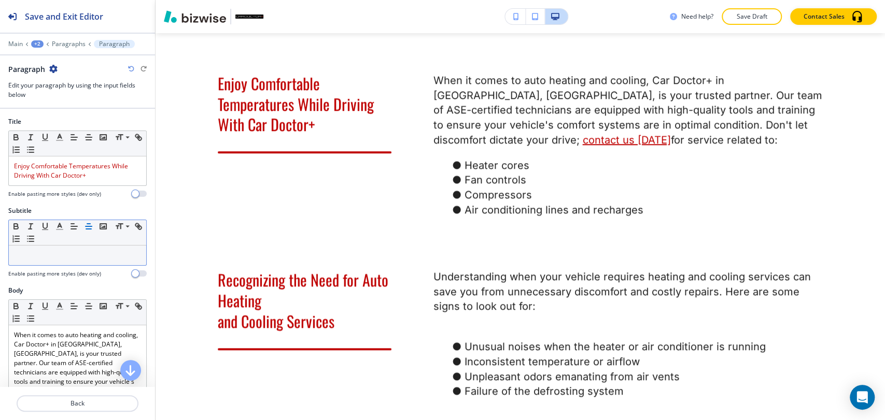
scroll to position [115, 0]
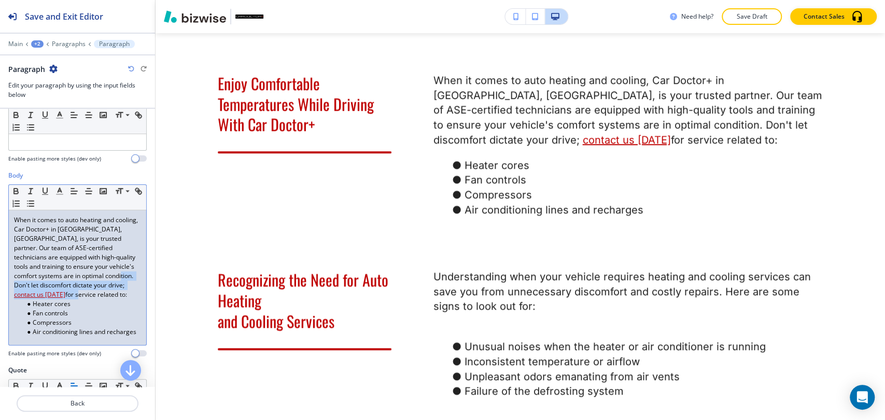
drag, startPoint x: 129, startPoint y: 282, endPoint x: 105, endPoint y: 278, distance: 24.1
click at [105, 278] on p "When it comes to auto heating and cooling, Car Doctor+ in Locust Grove, VA, is …" at bounding box center [77, 258] width 127 height 84
drag, startPoint x: 74, startPoint y: 292, endPoint x: 7, endPoint y: 219, distance: 99.4
click at [7, 219] on div "Body Small Normal Large Huge When it comes to auto heating and cooling, Car Doc…" at bounding box center [77, 268] width 155 height 195
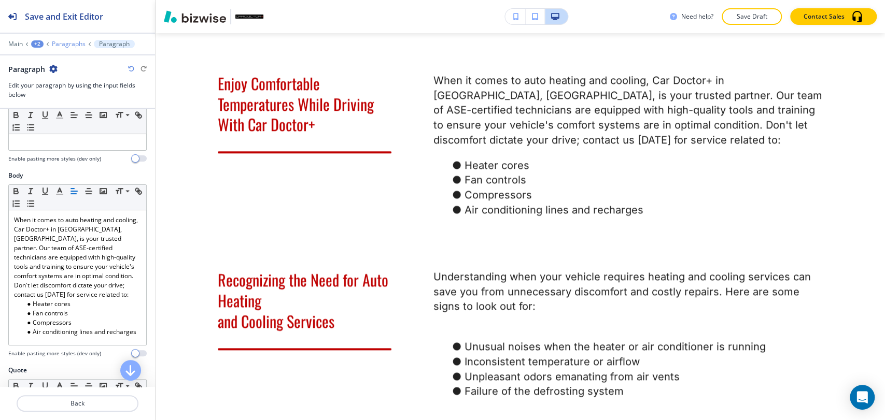
click at [76, 47] on p "Paragraphs" at bounding box center [69, 43] width 34 height 7
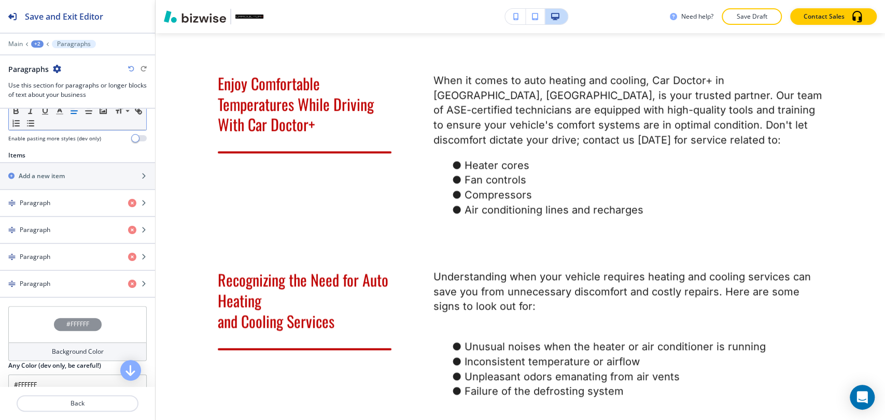
scroll to position [345, 0]
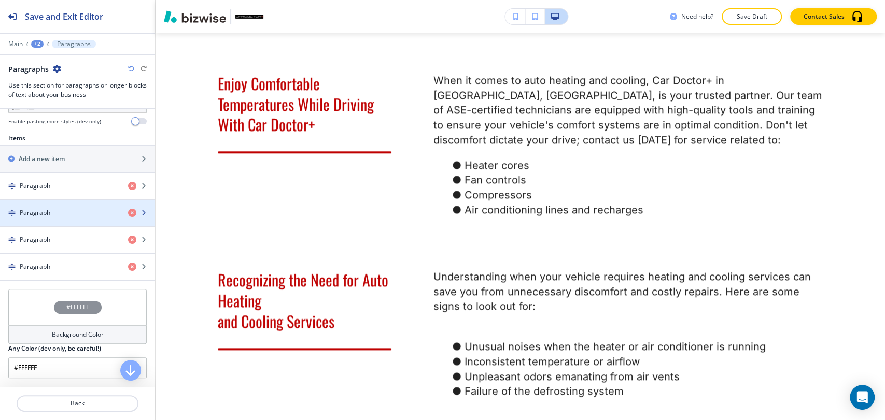
click at [76, 211] on div "Paragraph" at bounding box center [60, 212] width 120 height 9
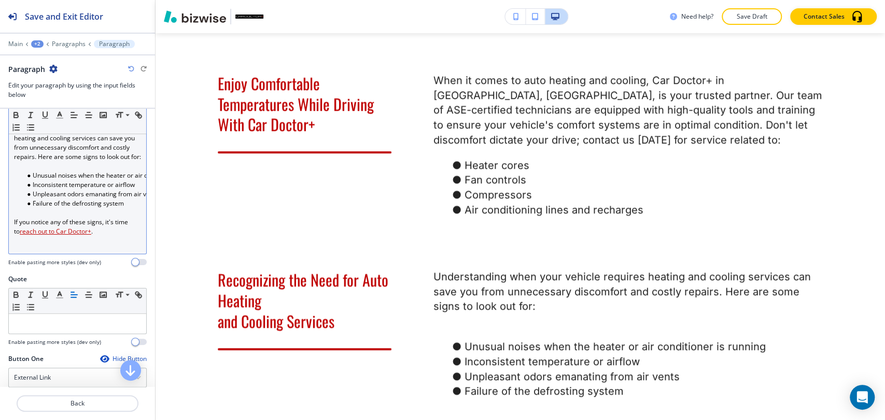
scroll to position [230, 0]
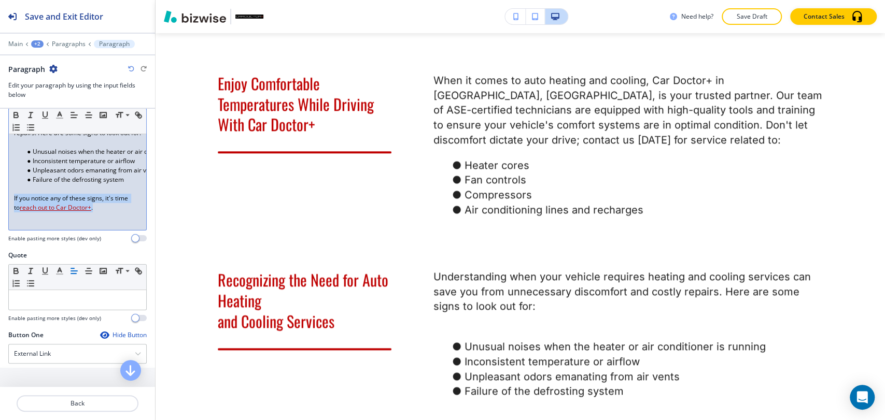
drag, startPoint x: 100, startPoint y: 219, endPoint x: 8, endPoint y: 206, distance: 92.2
click at [8, 206] on div "Small Normal Large Huge Understanding when your vehicle requires heating and co…" at bounding box center [77, 149] width 138 height 161
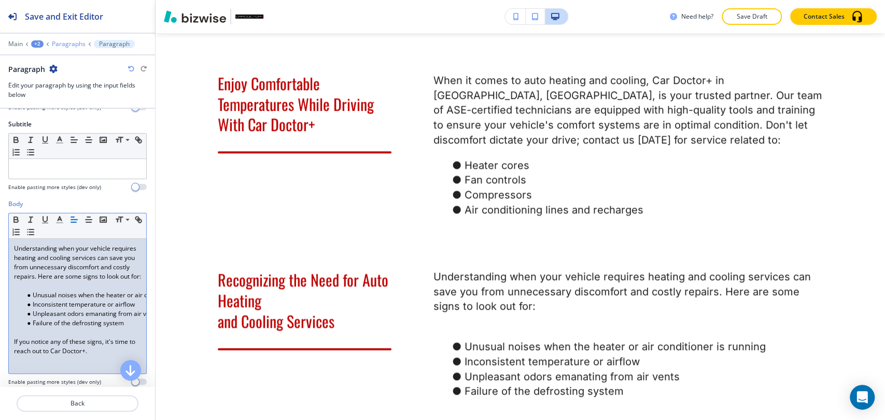
click at [77, 44] on p "Paragraphs" at bounding box center [69, 43] width 34 height 7
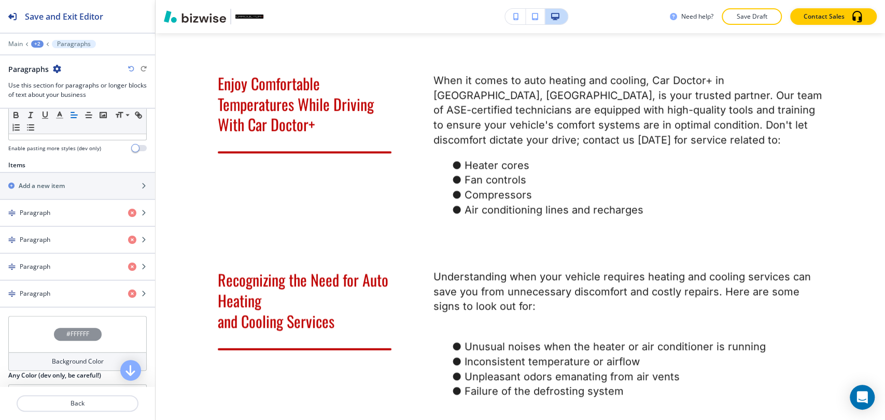
scroll to position [345, 0]
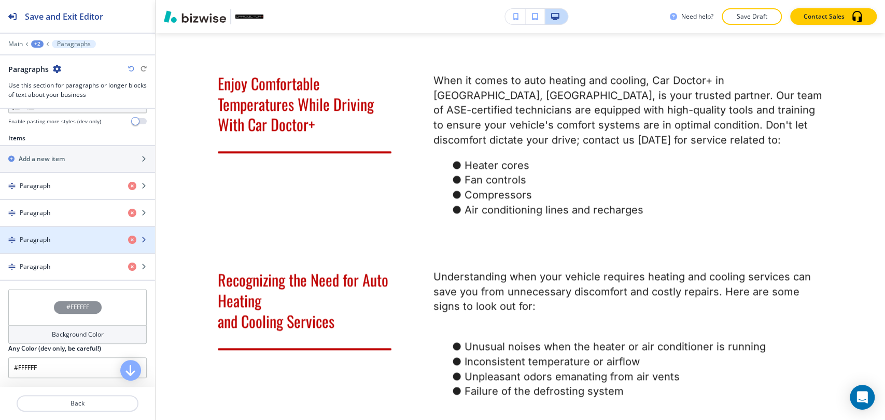
click at [73, 238] on div "Paragraph" at bounding box center [60, 239] width 120 height 9
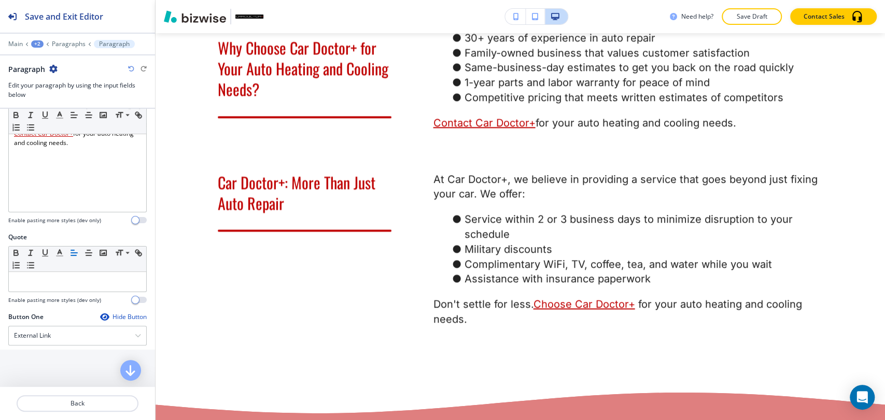
scroll to position [230, 0]
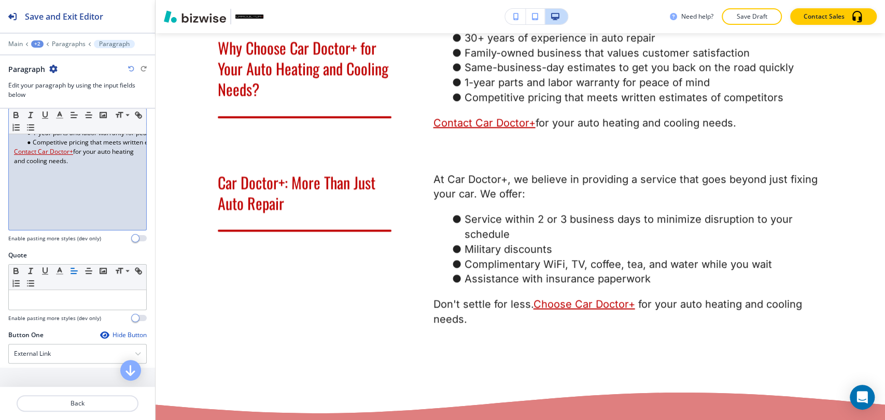
drag, startPoint x: 98, startPoint y: 167, endPoint x: 0, endPoint y: 154, distance: 98.9
click at [0, 154] on div "Body Small Normal Large Huge 30+ years of experience in auto repair Family-owne…" at bounding box center [77, 153] width 155 height 195
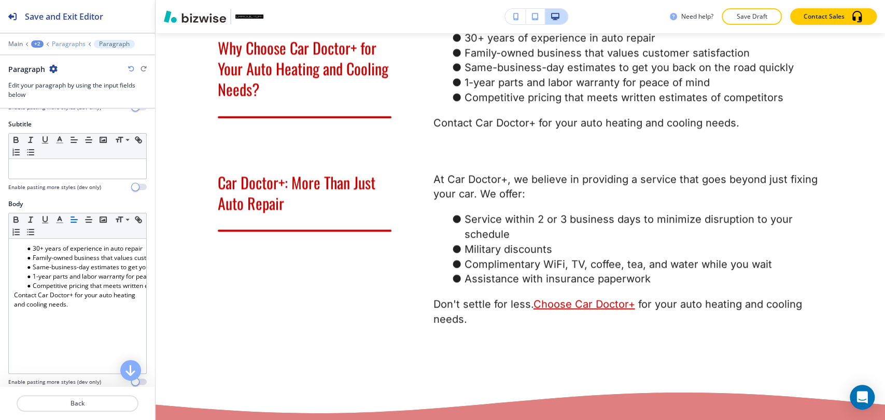
click at [62, 46] on p "Paragraphs" at bounding box center [69, 43] width 34 height 7
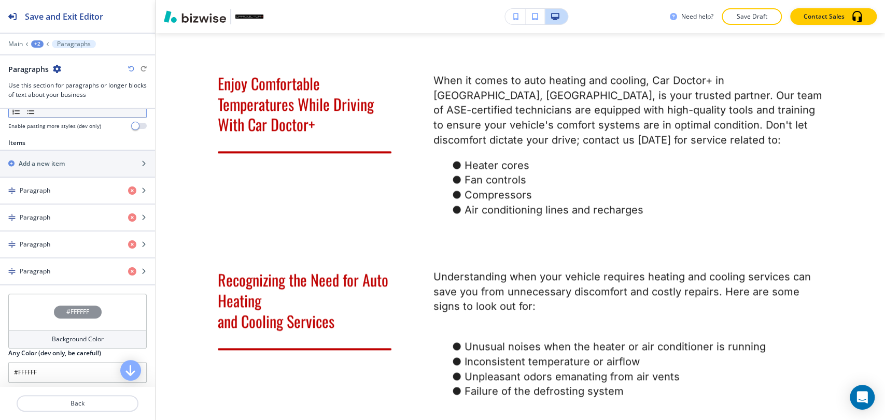
scroll to position [345, 0]
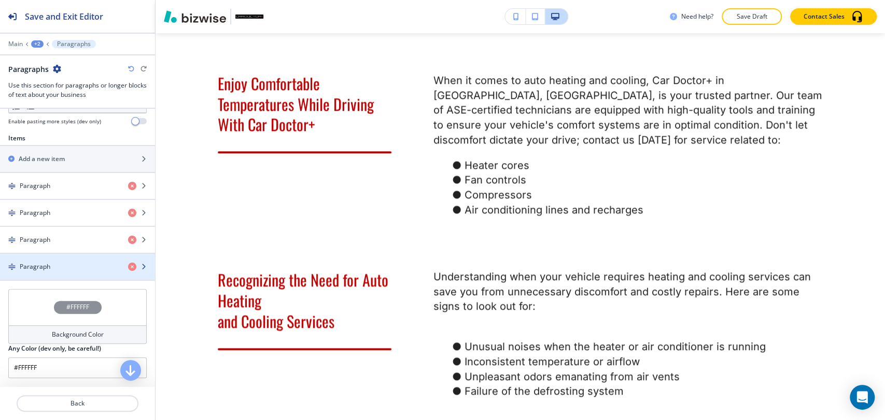
click at [77, 257] on div "button" at bounding box center [77, 258] width 155 height 8
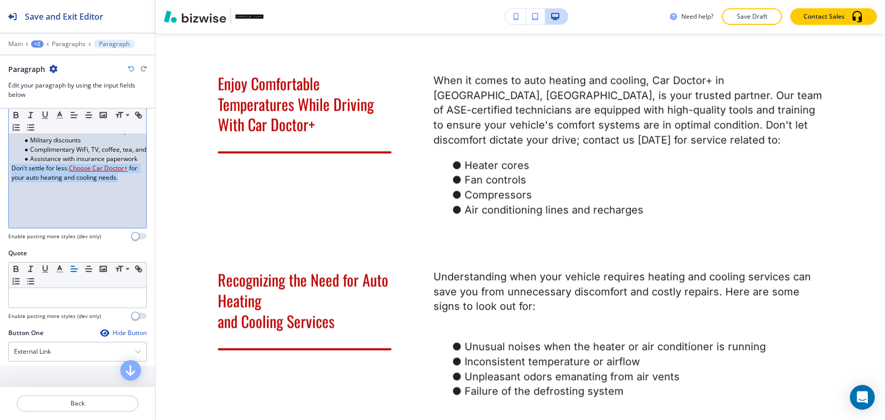
scroll to position [0, 0]
drag, startPoint x: 132, startPoint y: 175, endPoint x: 7, endPoint y: 172, distance: 125.5
click at [7, 172] on div "Body Small Normal Large Huge At Car Doctor+, we believe in providing a service …" at bounding box center [77, 151] width 155 height 195
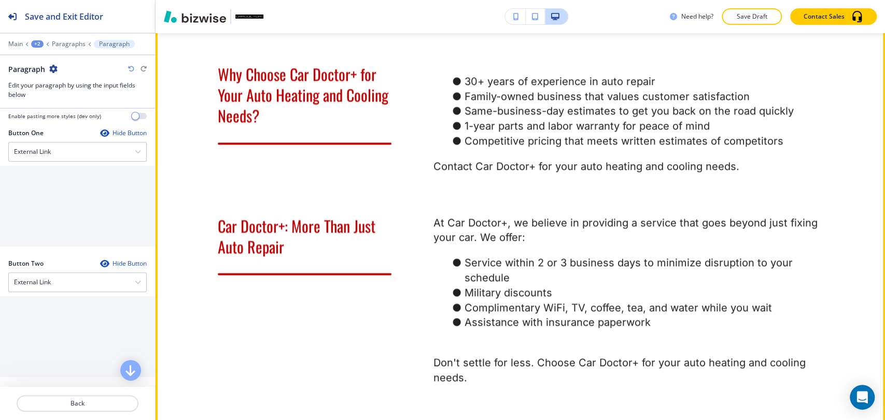
scroll to position [1163, 0]
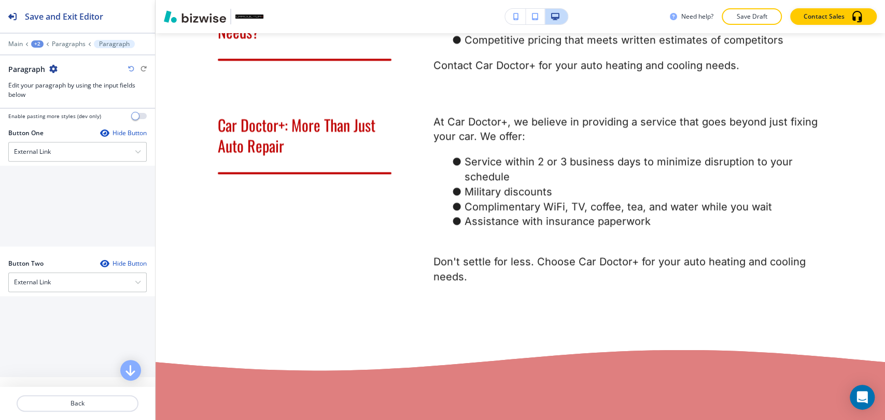
click at [52, 69] on icon "button" at bounding box center [53, 69] width 8 height 8
click at [74, 109] on button "Duplicate Paragraph" at bounding box center [82, 104] width 66 height 18
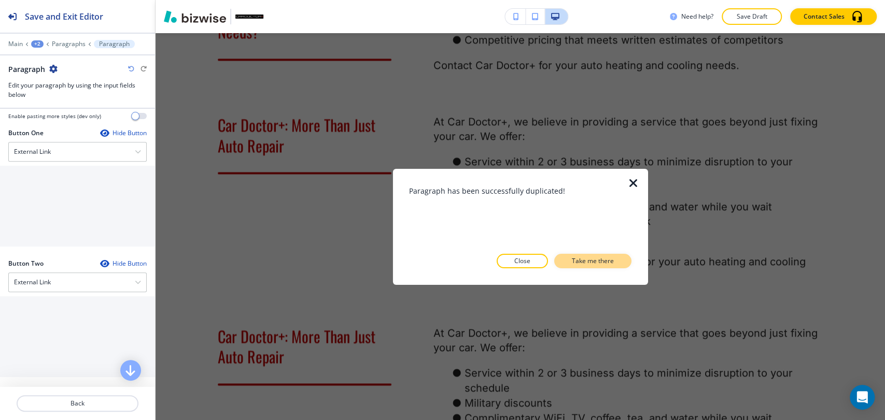
click at [587, 259] on p "Take me there" at bounding box center [593, 261] width 42 height 9
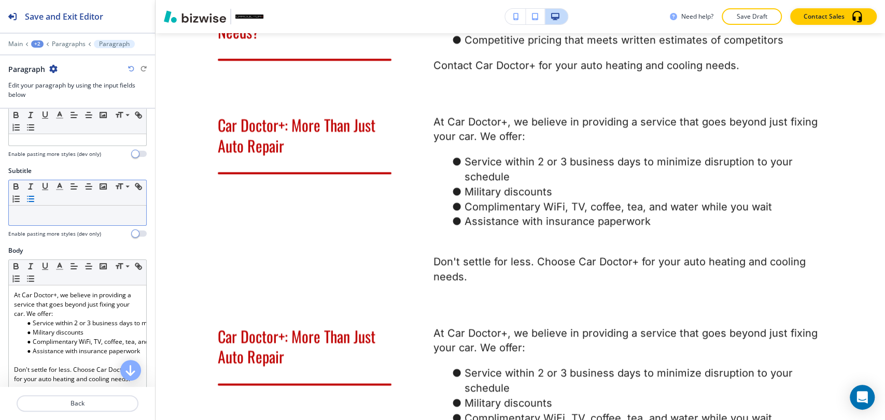
scroll to position [0, 0]
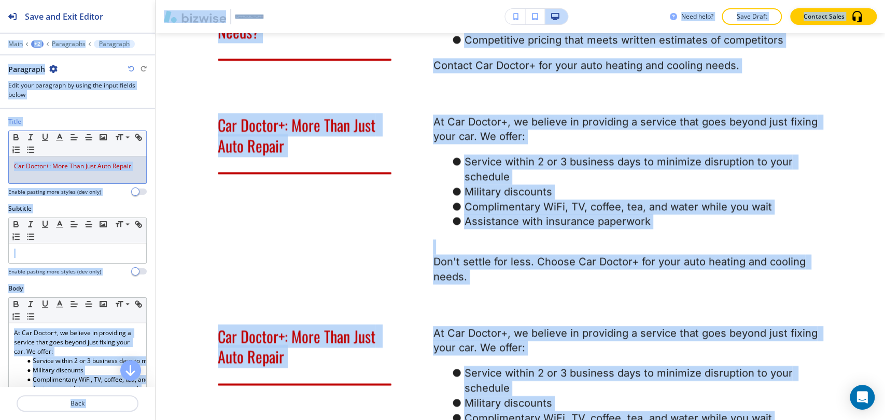
click at [100, 171] on div "Car Doctor+: More Than Just Auto Repair" at bounding box center [77, 170] width 137 height 27
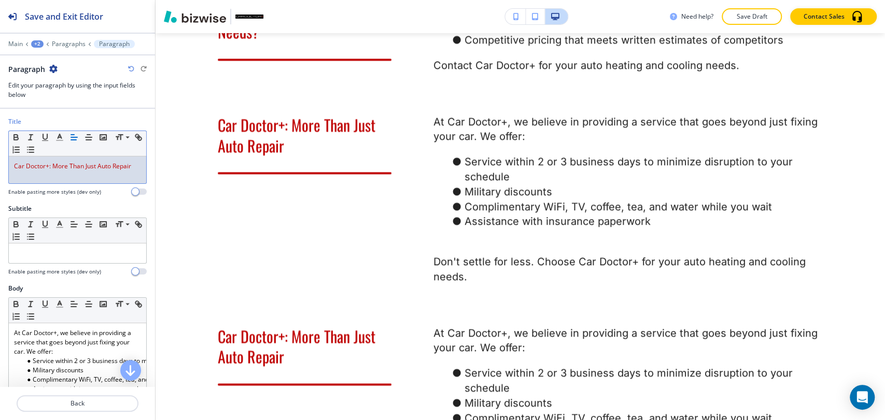
click at [104, 165] on span "Car Doctor+: More Than Just Auto Repair" at bounding box center [72, 166] width 117 height 9
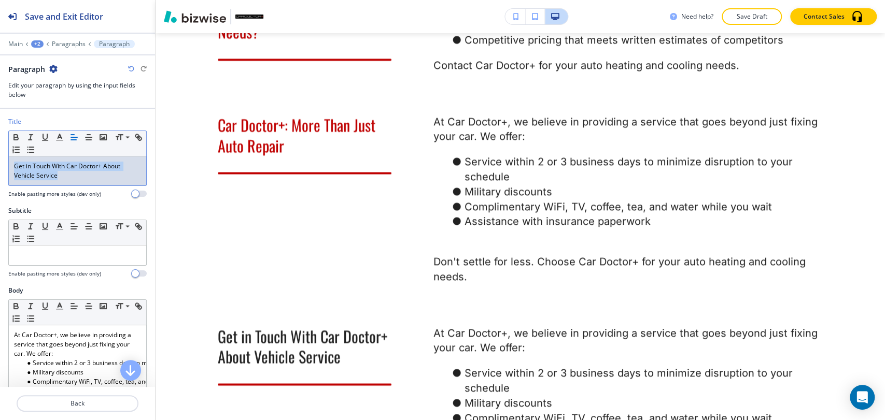
drag, startPoint x: 54, startPoint y: 177, endPoint x: 8, endPoint y: 167, distance: 47.3
click at [8, 167] on div "Small Normal Large Huge Get in Touch With Car Doctor+ About Vehicle Service" at bounding box center [77, 158] width 138 height 55
click at [17, 138] on icon "button" at bounding box center [15, 137] width 9 height 9
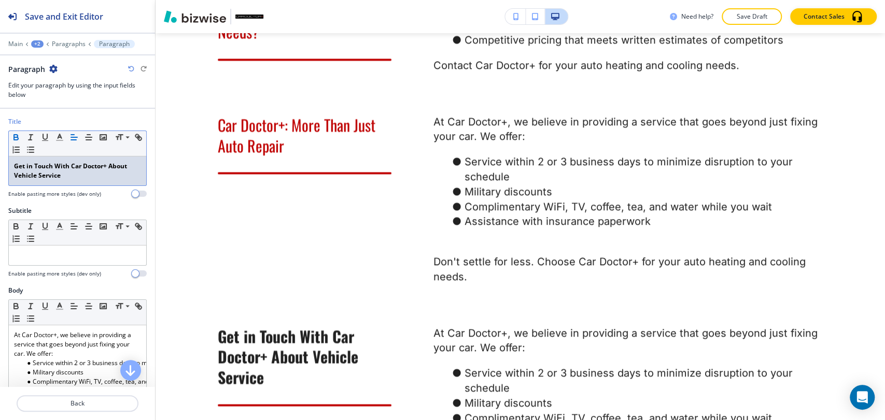
click at [17, 138] on icon "button" at bounding box center [15, 137] width 9 height 9
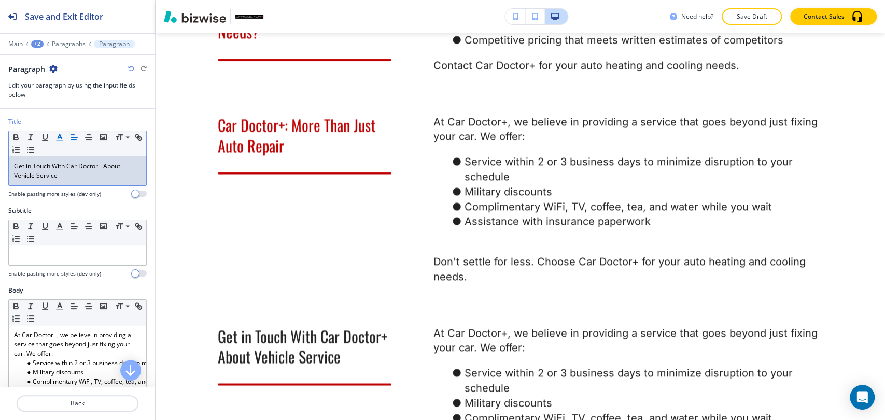
click at [54, 137] on button "button" at bounding box center [59, 137] width 15 height 12
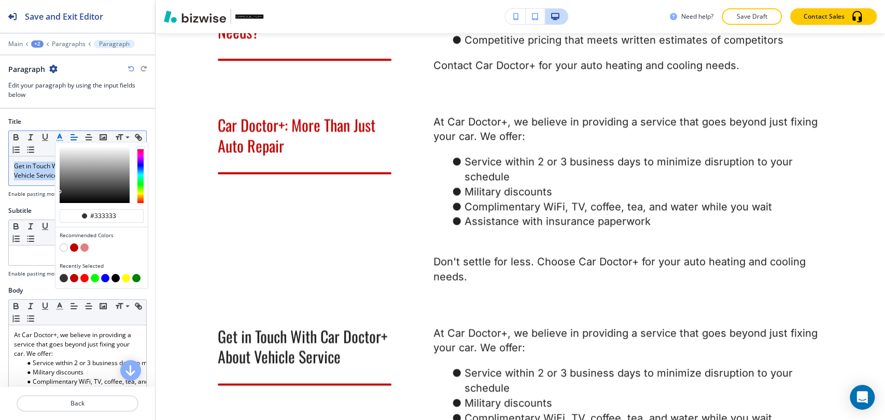
click at [73, 244] on button "button" at bounding box center [74, 248] width 8 height 8
type input "#bf0000"
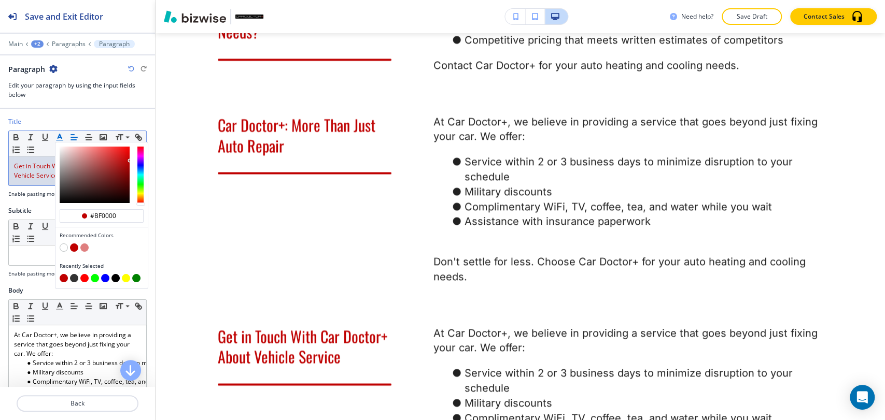
scroll to position [115, 0]
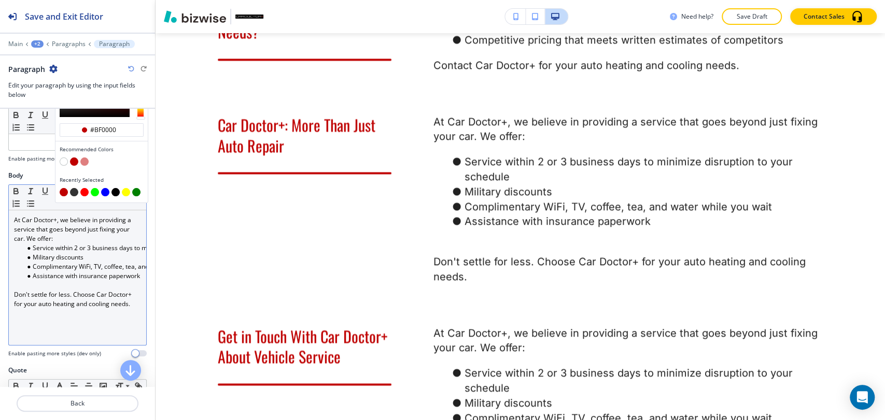
click at [97, 300] on p "Don't settle for less. Choose Car Doctor+ for your auto heating and cooling nee…" at bounding box center [77, 299] width 127 height 19
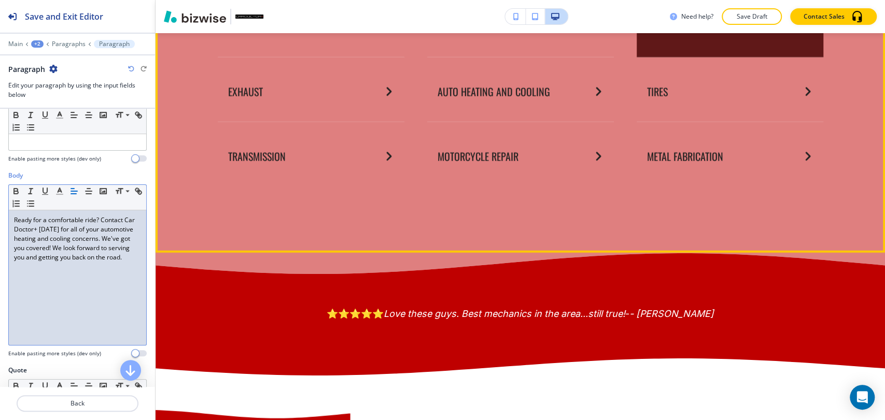
scroll to position [1739, 0]
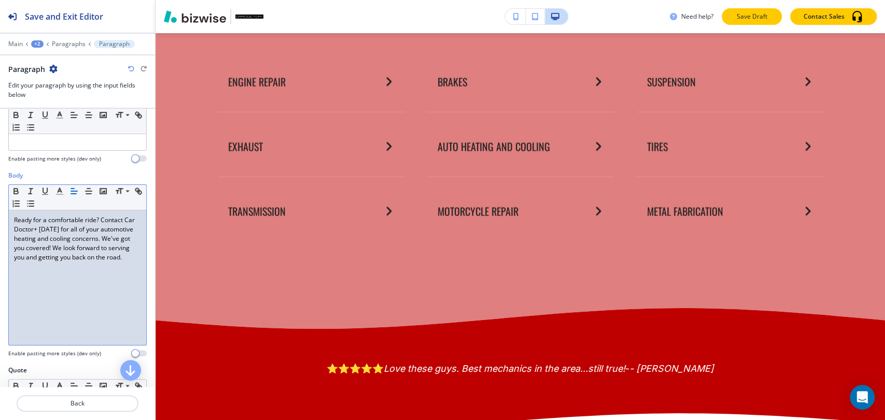
click at [734, 18] on button "Save Draft" at bounding box center [752, 16] width 60 height 17
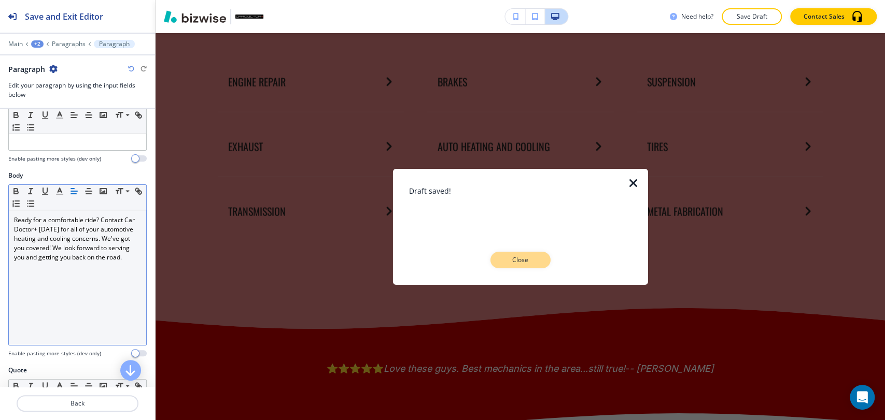
click at [521, 256] on p "Close" at bounding box center [520, 260] width 33 height 9
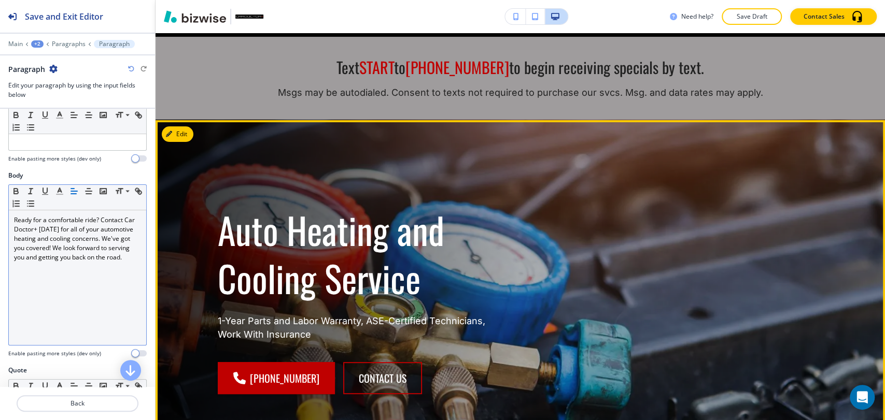
scroll to position [0, 0]
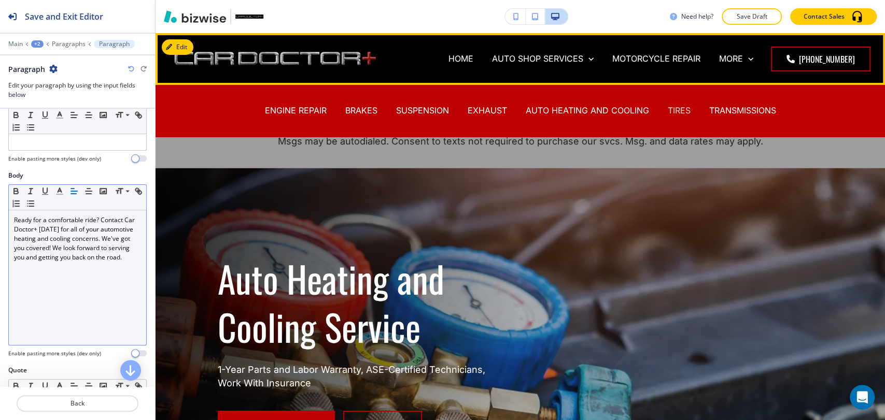
click at [678, 107] on p "TIRES" at bounding box center [679, 111] width 23 height 12
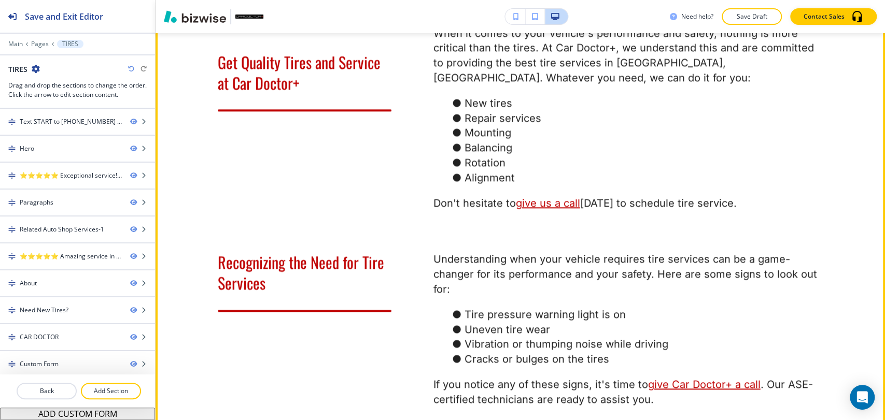
scroll to position [576, 0]
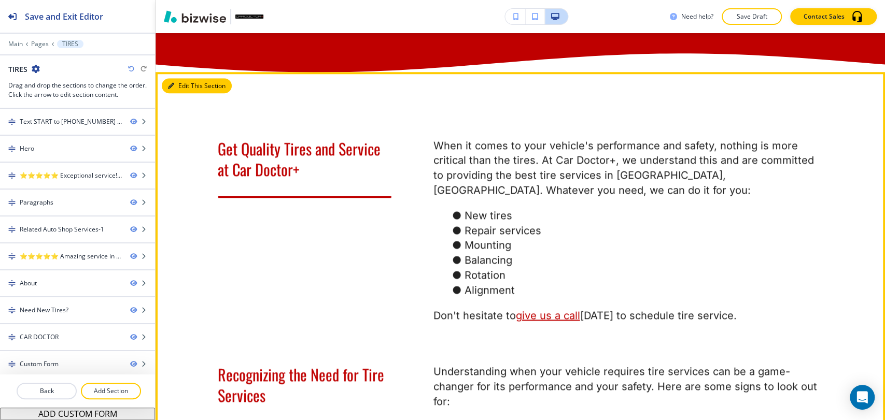
click at [175, 94] on button "Edit This Section" at bounding box center [197, 86] width 70 height 16
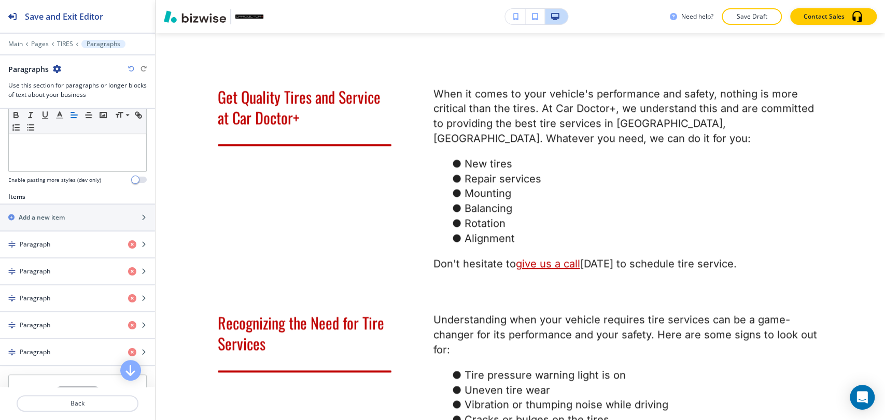
scroll to position [288, 0]
click at [67, 243] on div "Paragraph" at bounding box center [60, 243] width 120 height 9
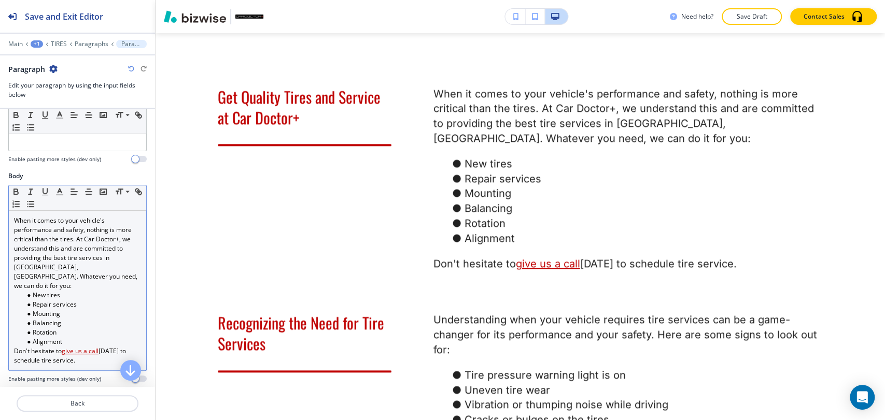
scroll to position [115, 0]
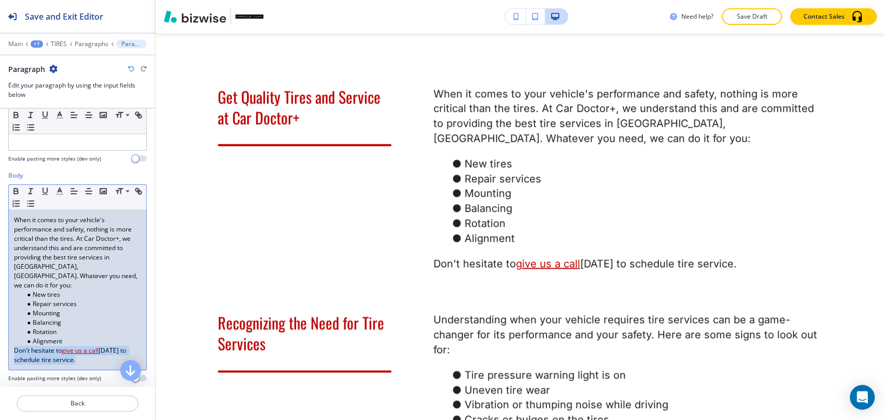
drag, startPoint x: 12, startPoint y: 341, endPoint x: 94, endPoint y: 350, distance: 81.9
click at [94, 350] on div "When it comes to your vehicle's performance and safety, nothing is more critica…" at bounding box center [77, 291] width 137 height 160
click at [90, 45] on p "Paragraphs" at bounding box center [92, 43] width 34 height 7
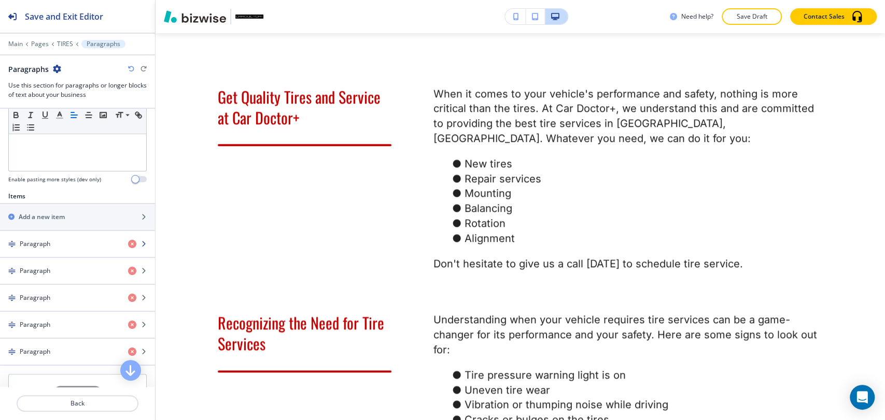
scroll to position [288, 0]
click at [60, 269] on div "Paragraph" at bounding box center [60, 270] width 120 height 9
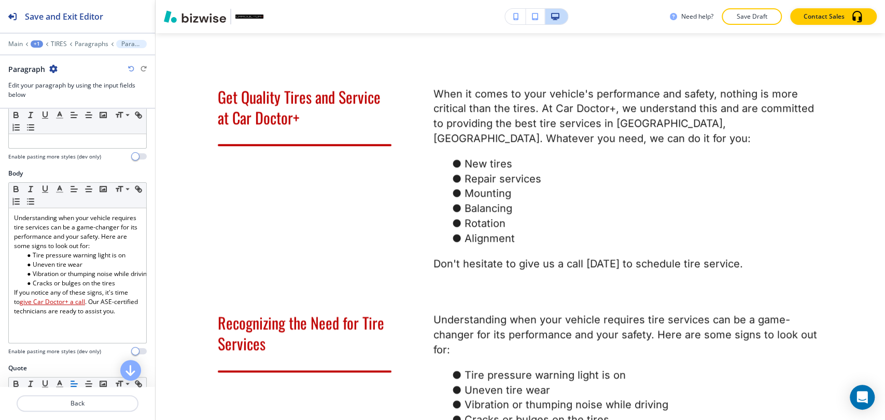
scroll to position [173, 0]
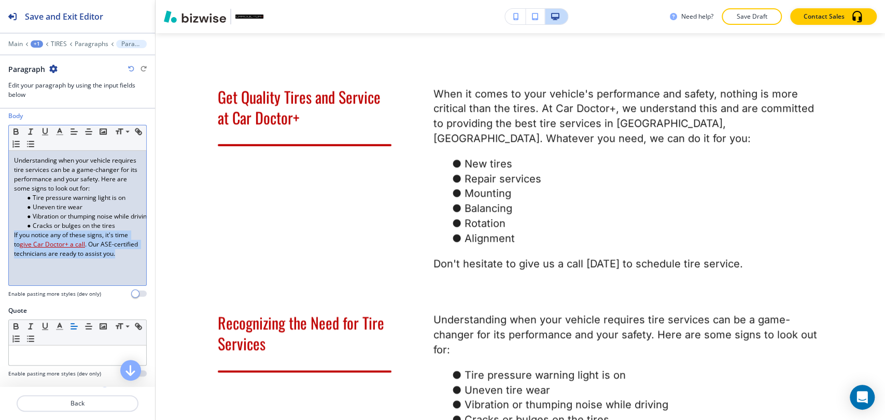
drag, startPoint x: 32, startPoint y: 277, endPoint x: 7, endPoint y: 246, distance: 39.5
click at [7, 246] on div "Body Small Normal Large Huge Understanding when your vehicle requires tire serv…" at bounding box center [77, 208] width 155 height 195
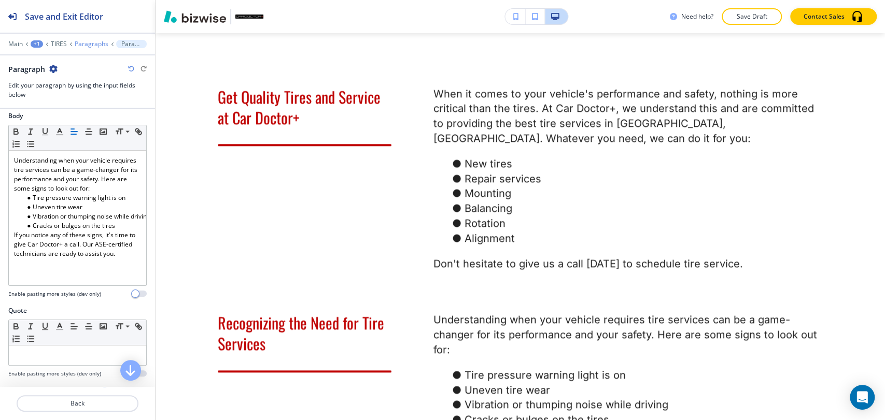
click at [77, 46] on p "Paragraphs" at bounding box center [92, 43] width 34 height 7
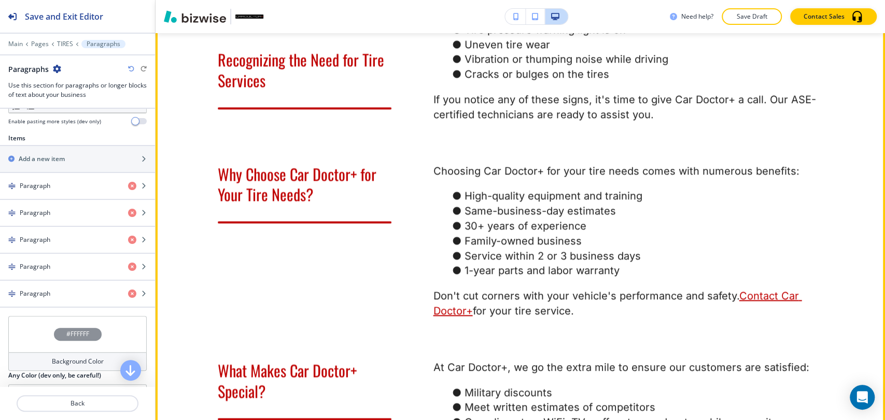
scroll to position [1031, 0]
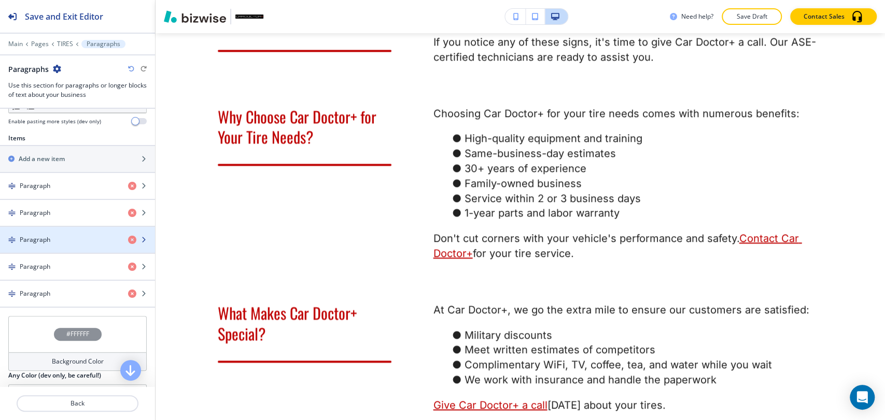
click at [83, 245] on div "button" at bounding box center [77, 249] width 155 height 8
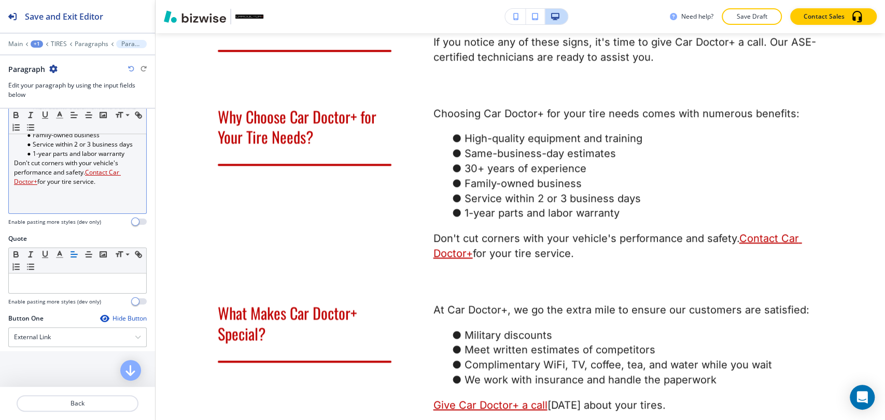
scroll to position [230, 0]
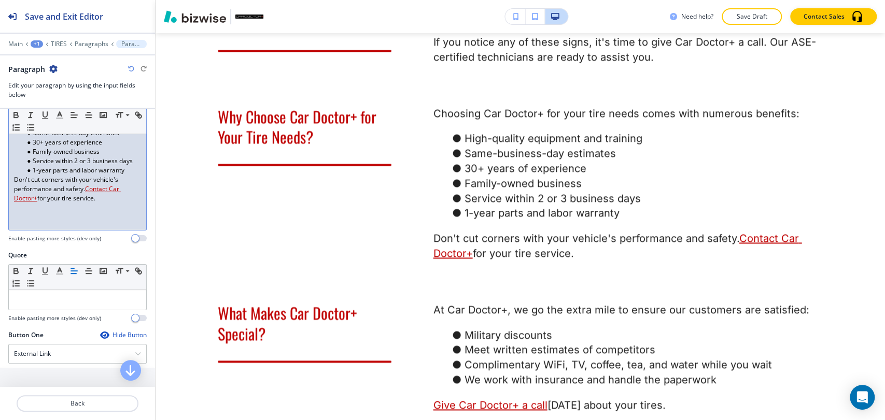
drag, startPoint x: 104, startPoint y: 203, endPoint x: 6, endPoint y: 178, distance: 101.6
click at [6, 178] on div "Body Small Normal Large Huge Choosing Car Doctor+ for your tire needs comes wit…" at bounding box center [77, 153] width 155 height 195
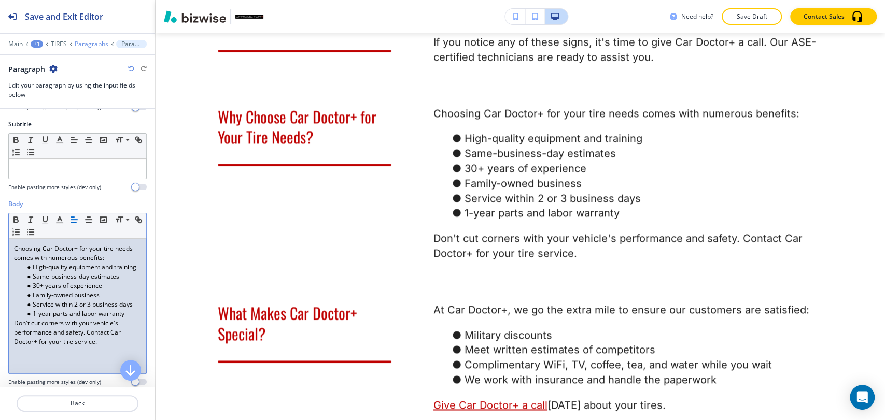
click at [87, 40] on p "Paragraphs" at bounding box center [92, 43] width 34 height 7
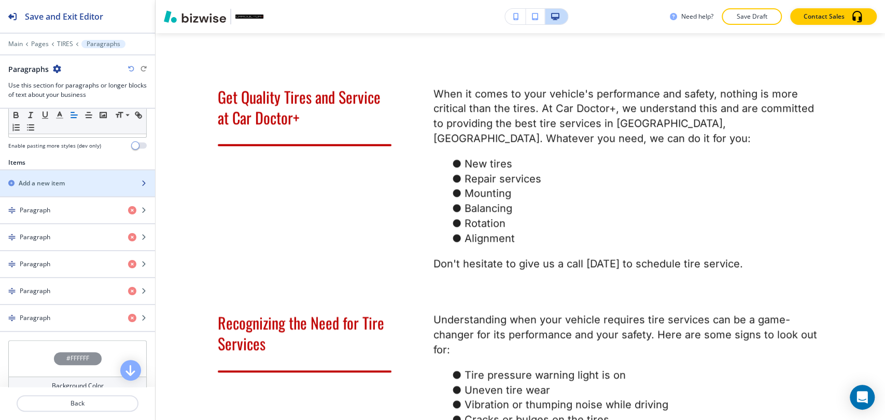
scroll to position [345, 0]
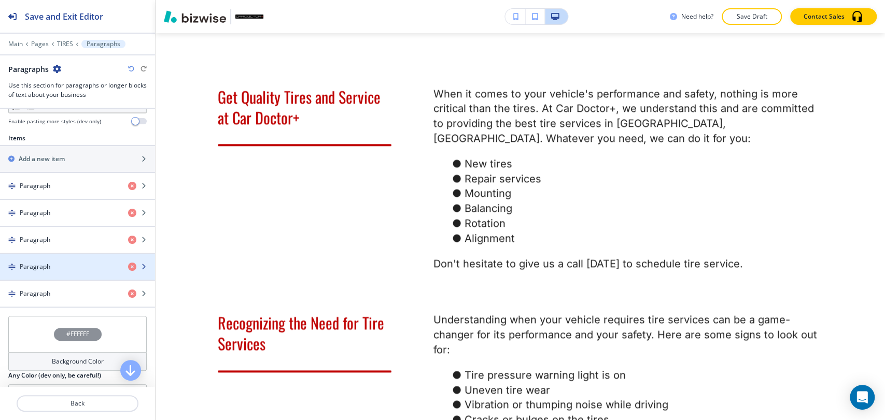
click at [68, 272] on div "button" at bounding box center [77, 276] width 155 height 8
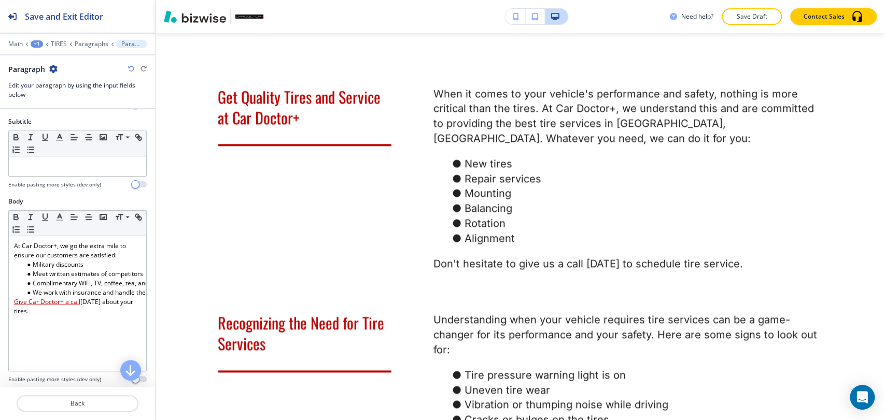
scroll to position [230, 0]
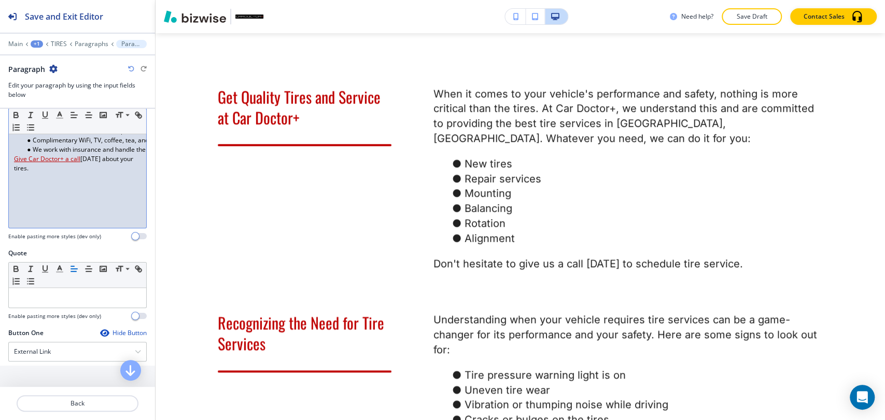
drag, startPoint x: 41, startPoint y: 174, endPoint x: 8, endPoint y: 160, distance: 35.7
click at [9, 160] on div "At Car Doctor+, we go the extra mile to ensure our customers are satisfied: Mil…" at bounding box center [77, 160] width 137 height 135
paste div
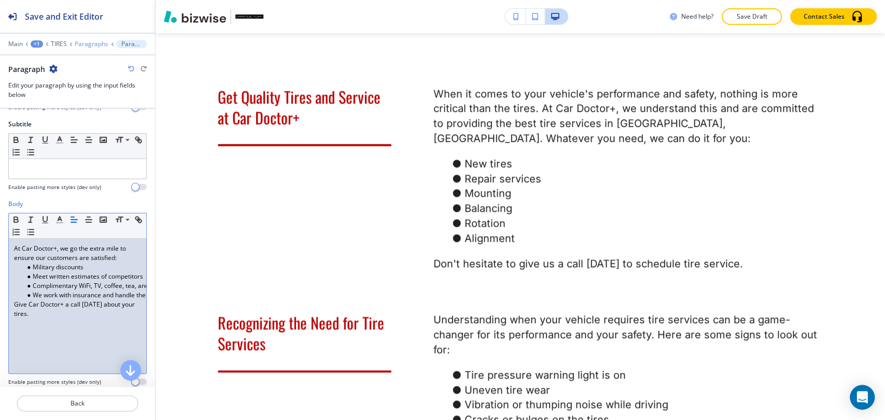
click at [87, 46] on p "Paragraphs" at bounding box center [92, 43] width 34 height 7
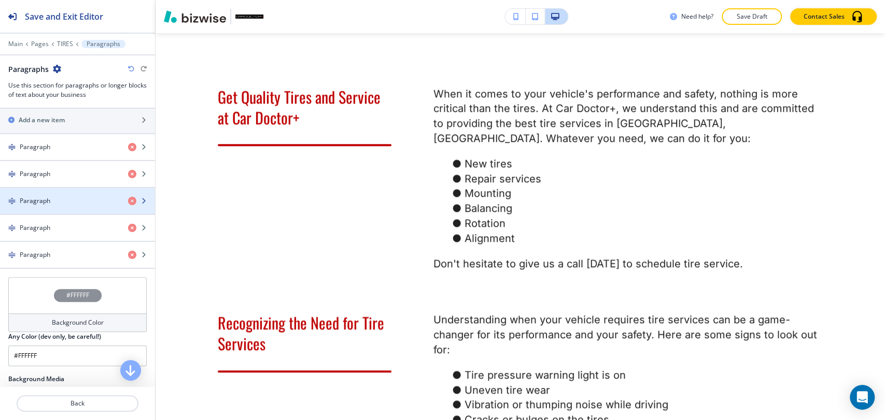
scroll to position [403, 0]
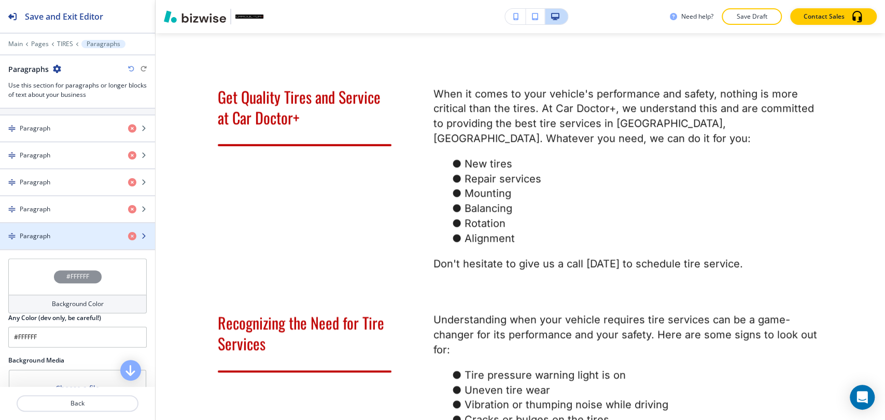
click at [46, 236] on h4 "Paragraph" at bounding box center [35, 236] width 31 height 9
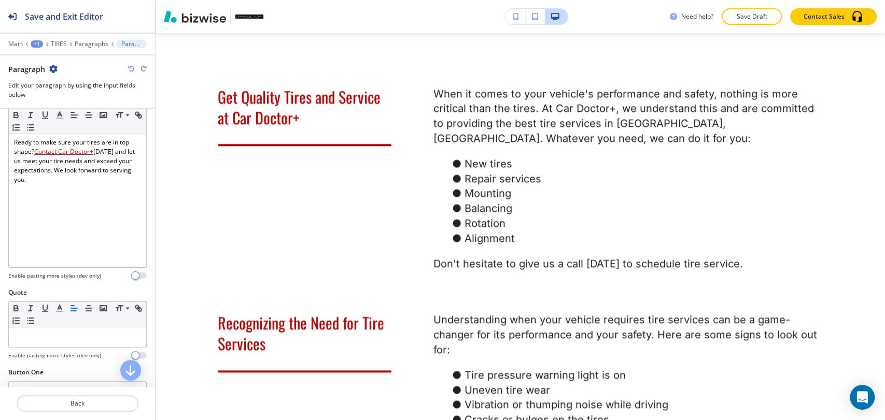
scroll to position [173, 0]
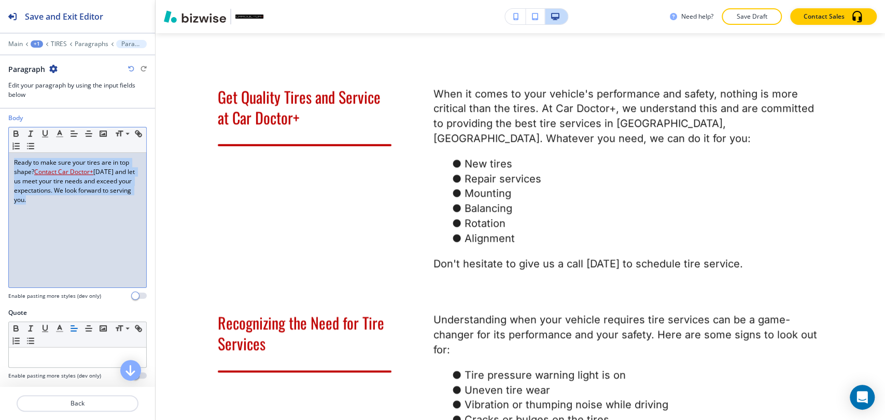
drag, startPoint x: 54, startPoint y: 204, endPoint x: 8, endPoint y: 162, distance: 62.4
click at [9, 162] on div "Ready to make sure your tires are in top shape? Contact Car Doctor+ today and l…" at bounding box center [77, 220] width 137 height 135
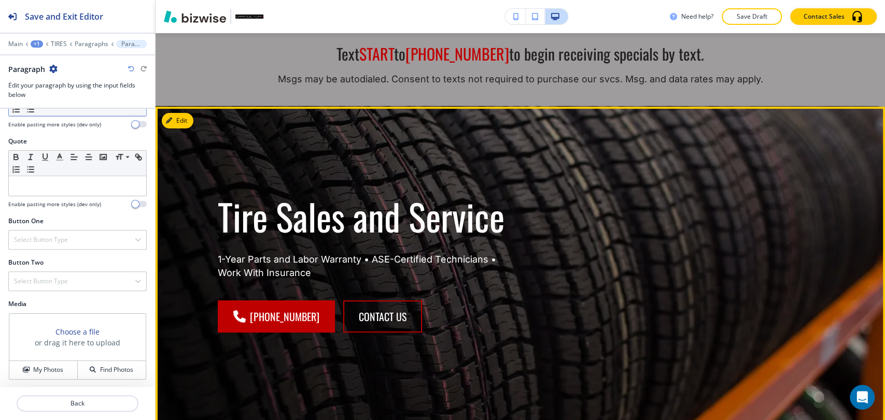
scroll to position [0, 0]
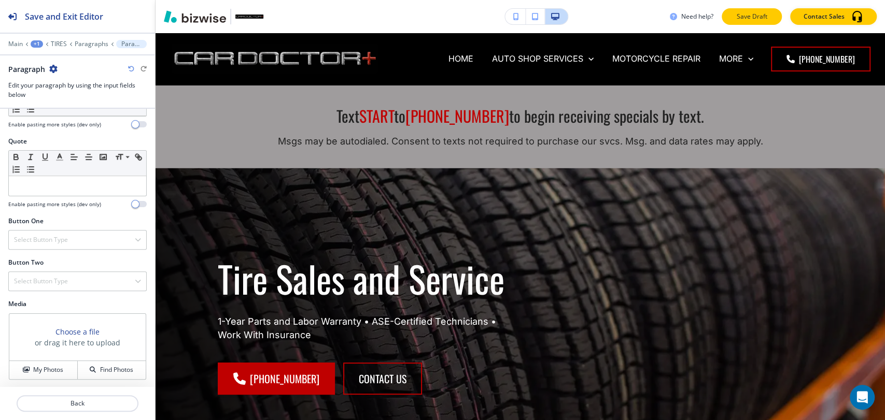
click at [755, 17] on p "Save Draft" at bounding box center [751, 16] width 33 height 9
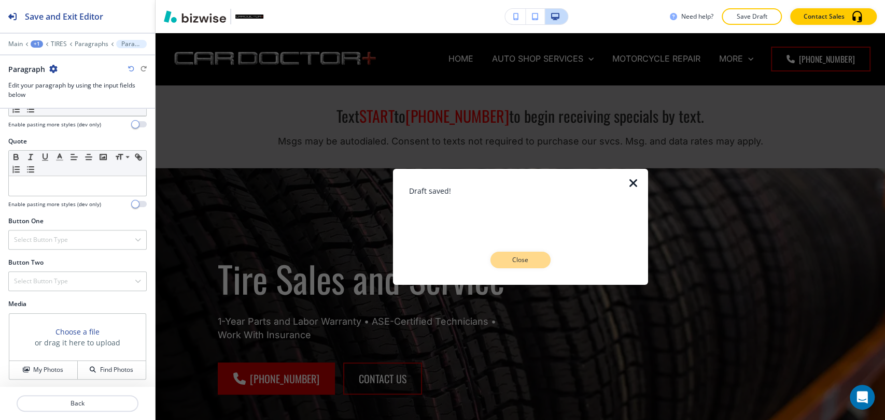
click at [529, 263] on p "Close" at bounding box center [520, 260] width 33 height 9
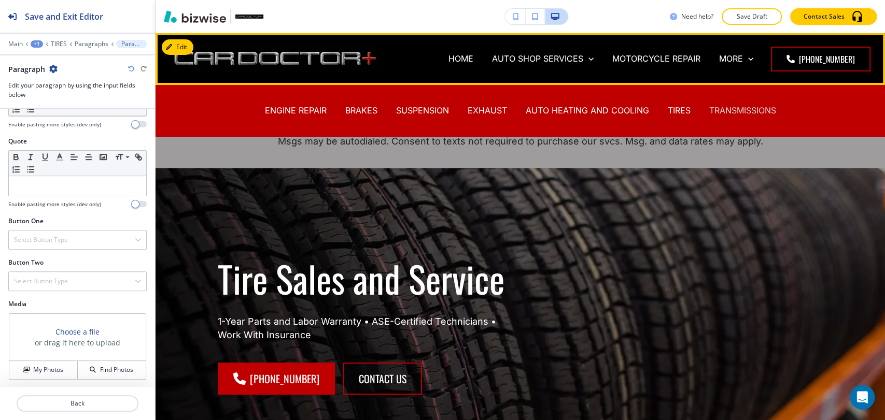
click at [724, 110] on p "TRANSMISSIONS" at bounding box center [742, 111] width 67 height 12
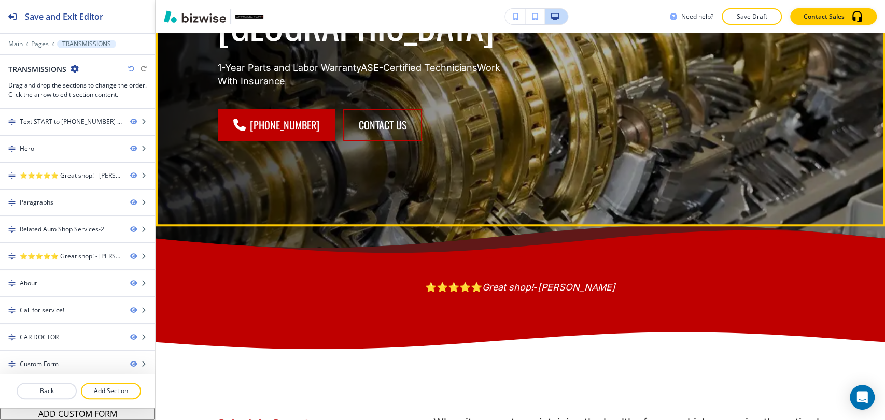
scroll to position [749, 0]
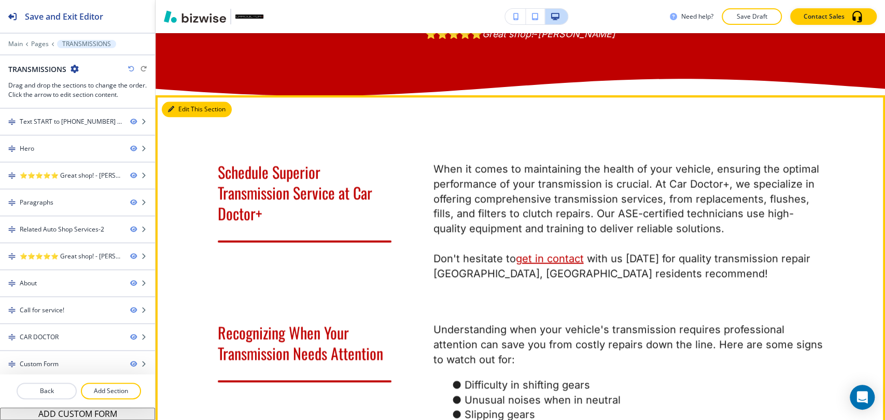
click at [183, 102] on button "Edit This Section" at bounding box center [197, 110] width 70 height 16
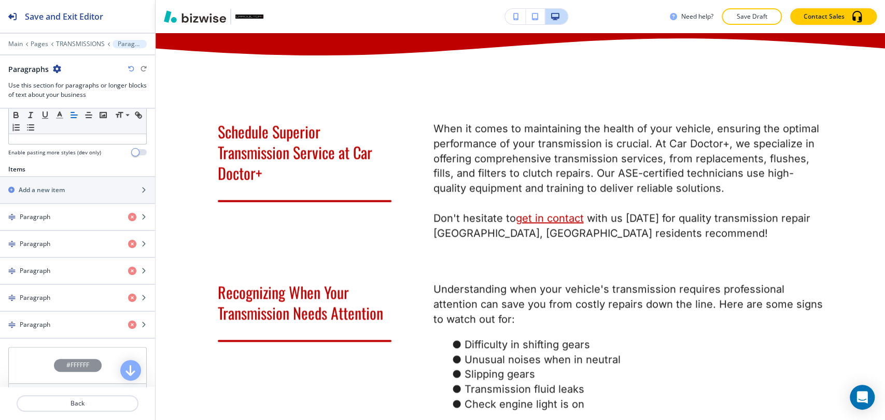
scroll to position [345, 0]
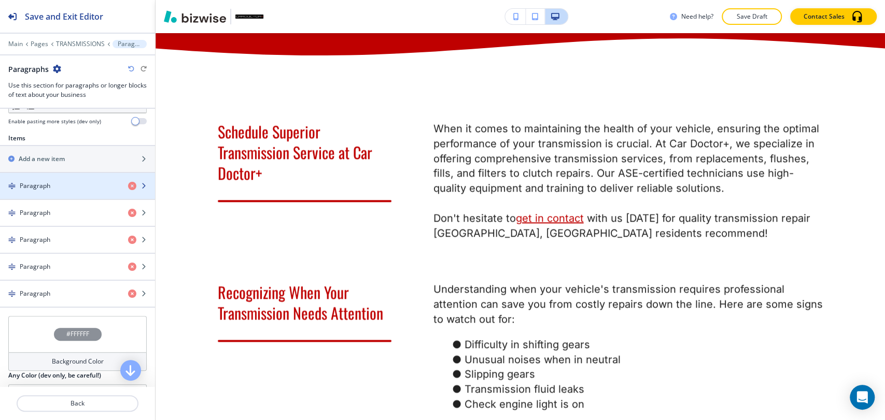
click at [70, 191] on div "button" at bounding box center [77, 195] width 155 height 8
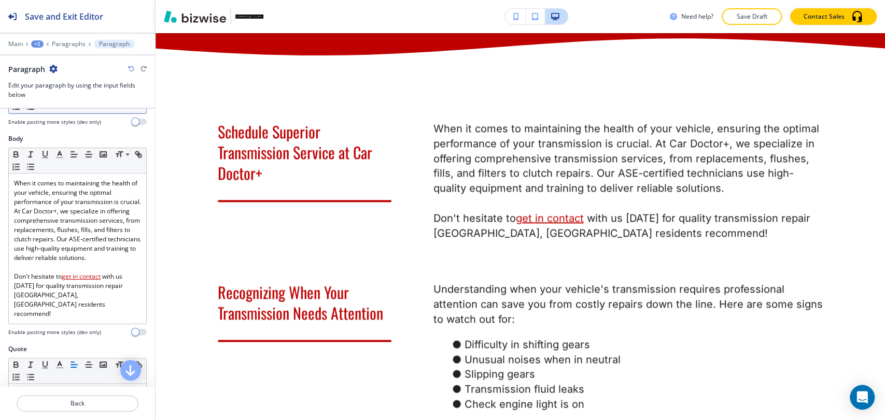
scroll to position [173, 0]
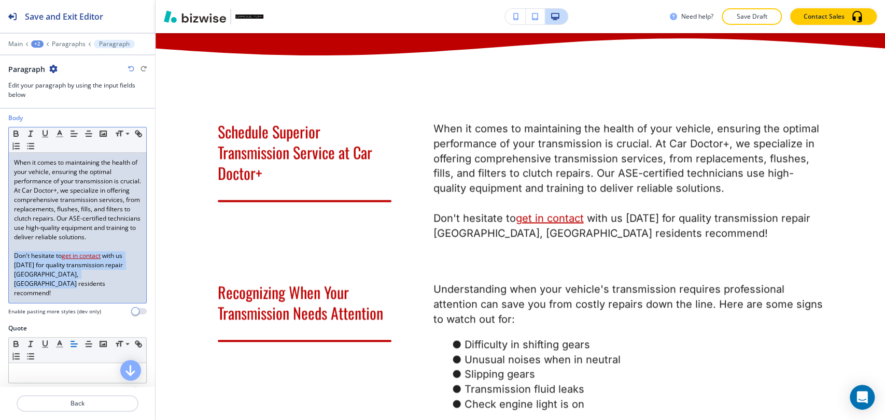
drag, startPoint x: 135, startPoint y: 285, endPoint x: 8, endPoint y: 262, distance: 128.5
click at [9, 262] on div "When it comes to maintaining the health of your vehicle, ensuring the optimal p…" at bounding box center [77, 228] width 137 height 150
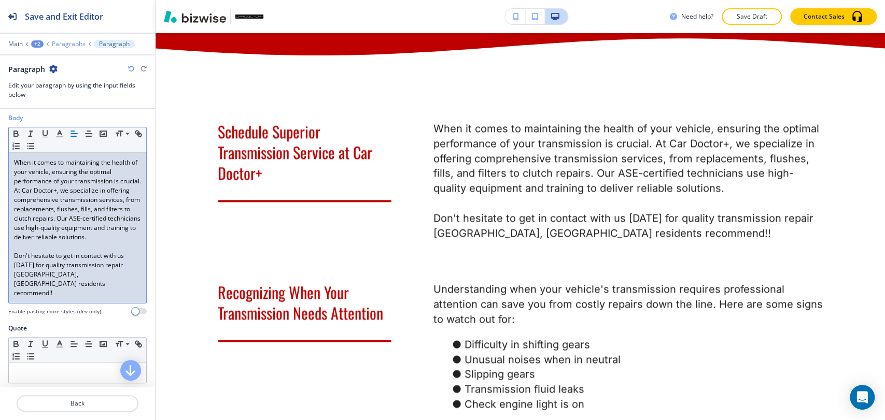
click at [74, 41] on p "Paragraphs" at bounding box center [69, 43] width 34 height 7
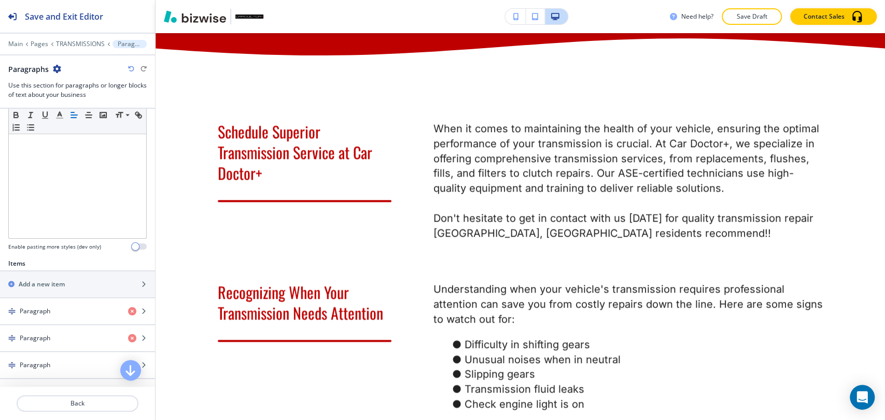
scroll to position [288, 0]
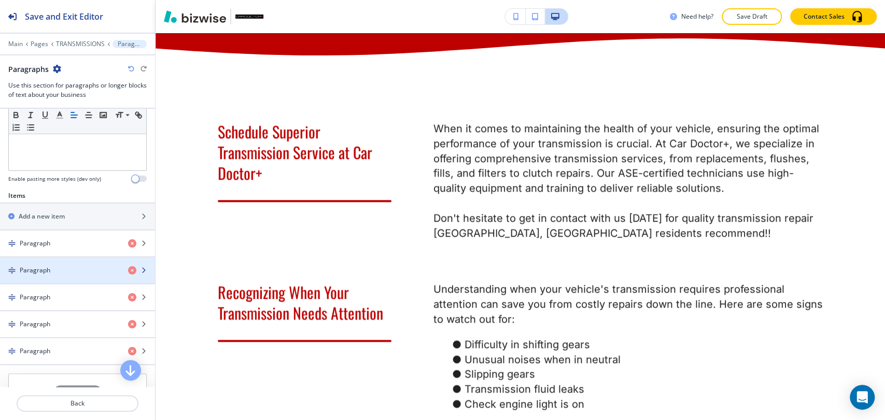
click at [75, 273] on div "Paragraph" at bounding box center [60, 270] width 120 height 9
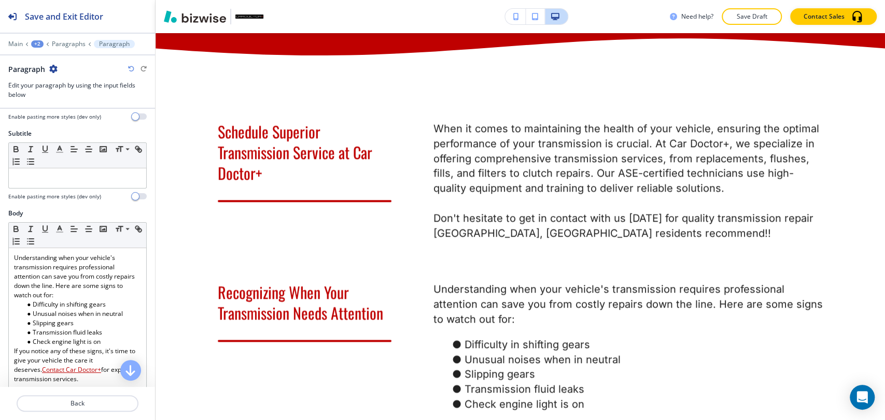
scroll to position [230, 0]
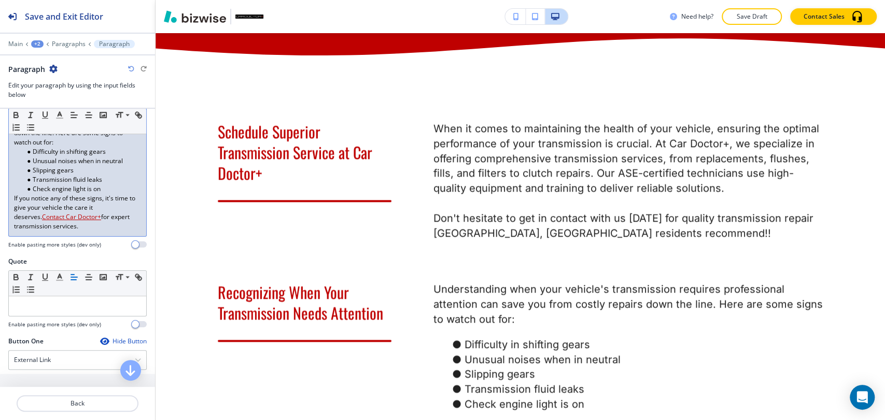
drag, startPoint x: 91, startPoint y: 226, endPoint x: 10, endPoint y: 200, distance: 84.9
click at [10, 200] on div "Understanding when your vehicle's transmission requires professional attention …" at bounding box center [77, 165] width 137 height 141
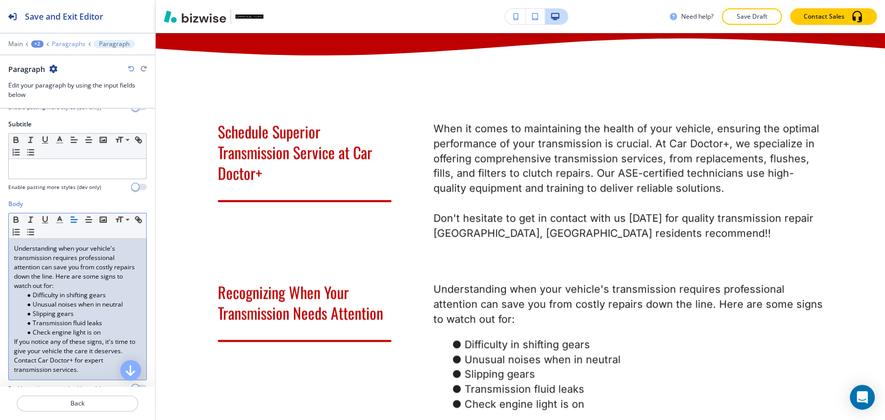
click at [66, 43] on p "Paragraphs" at bounding box center [69, 43] width 34 height 7
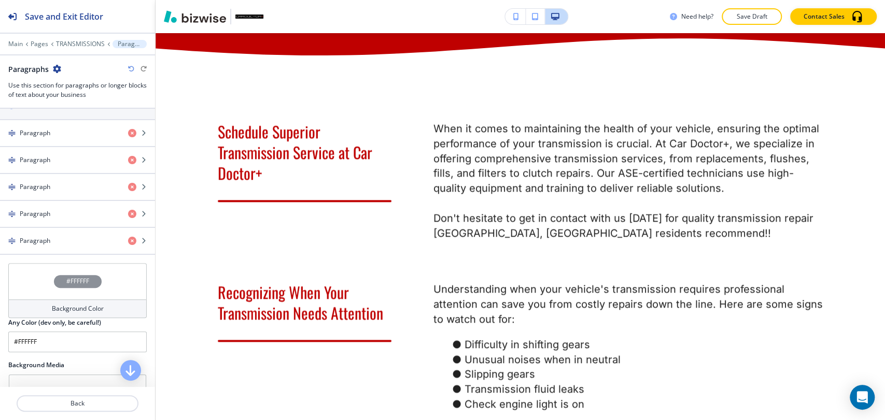
scroll to position [403, 0]
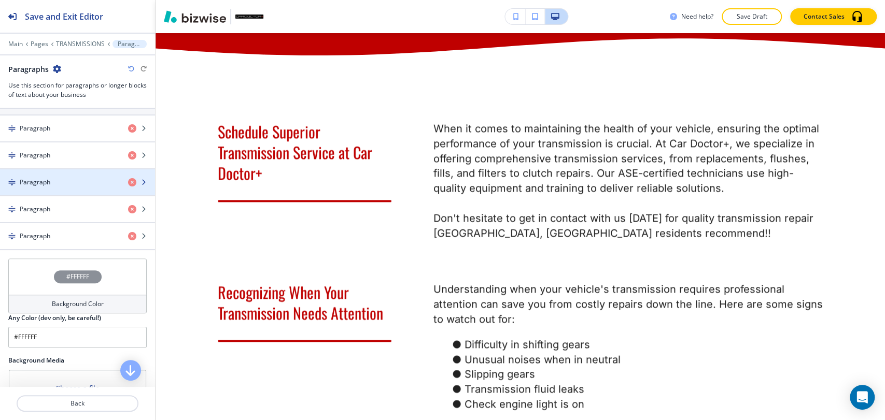
click at [79, 191] on div "button" at bounding box center [77, 191] width 155 height 8
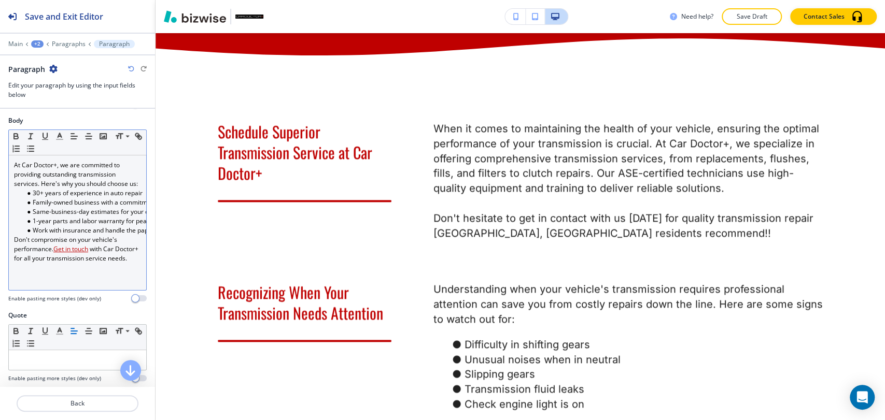
scroll to position [173, 0]
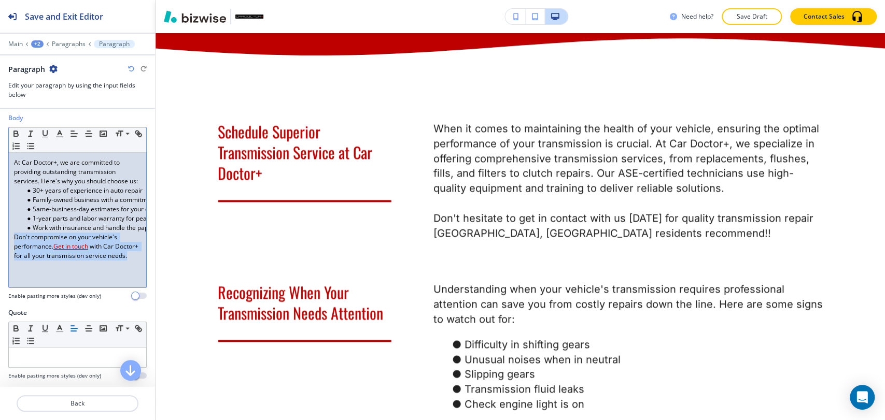
drag, startPoint x: 41, startPoint y: 271, endPoint x: 12, endPoint y: 249, distance: 36.7
click at [12, 249] on div "At Car Doctor+, we are committed to providing outstanding transmission services…" at bounding box center [77, 220] width 137 height 135
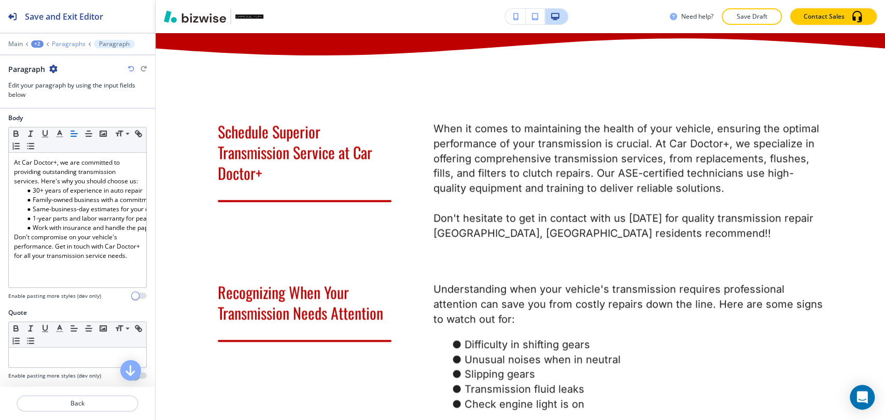
click at [69, 43] on p "Paragraphs" at bounding box center [69, 43] width 34 height 7
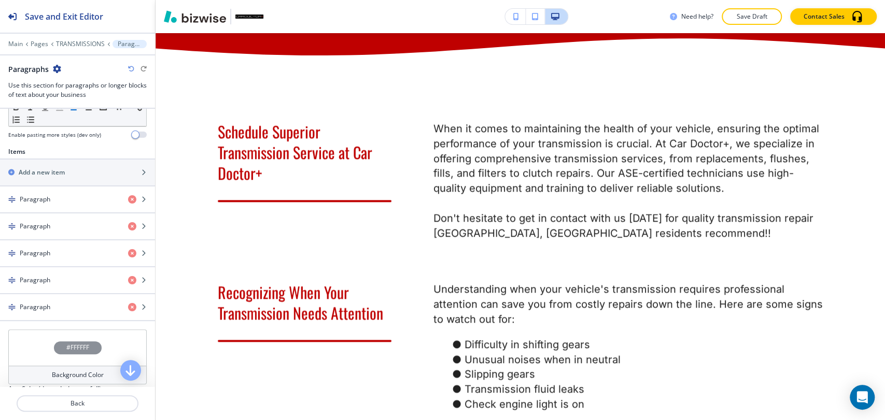
scroll to position [345, 0]
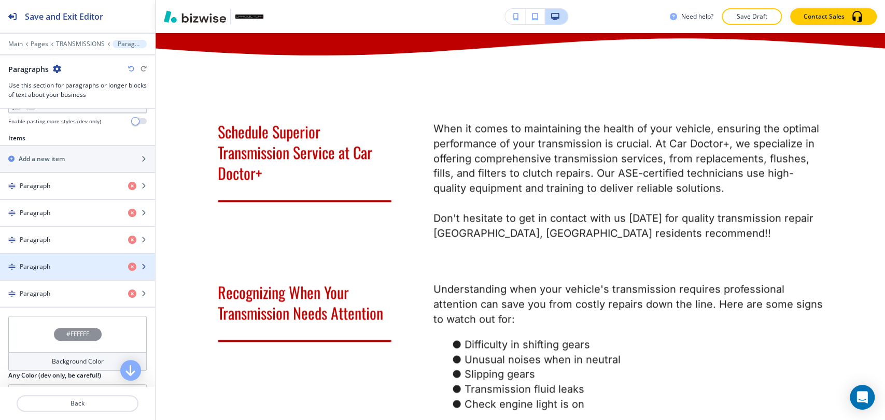
click at [59, 262] on div "Paragraph" at bounding box center [60, 266] width 120 height 9
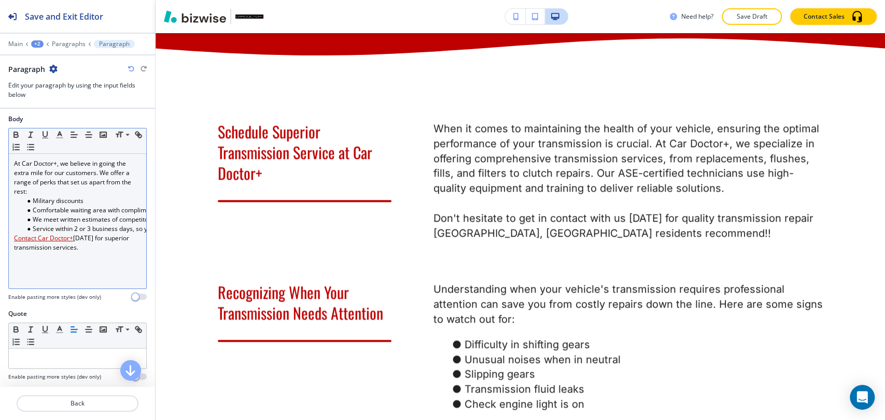
scroll to position [173, 0]
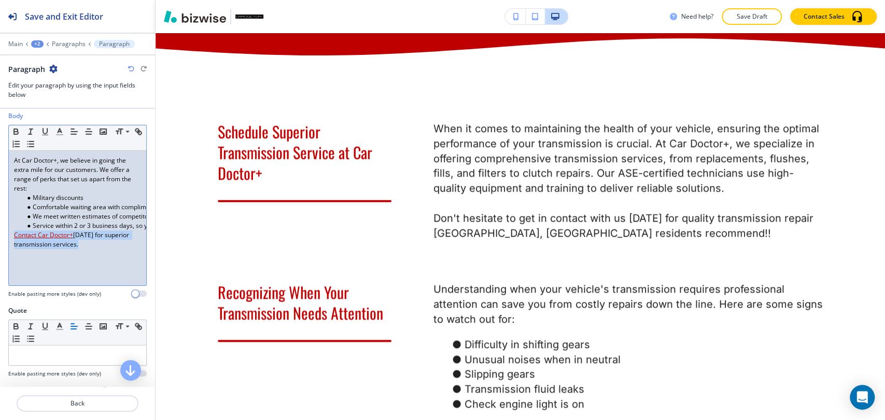
drag, startPoint x: 88, startPoint y: 250, endPoint x: 3, endPoint y: 233, distance: 86.7
click at [3, 233] on div "Body Small Normal Large Huge At Car Doctor+, we believe in going the extra mile…" at bounding box center [77, 208] width 155 height 195
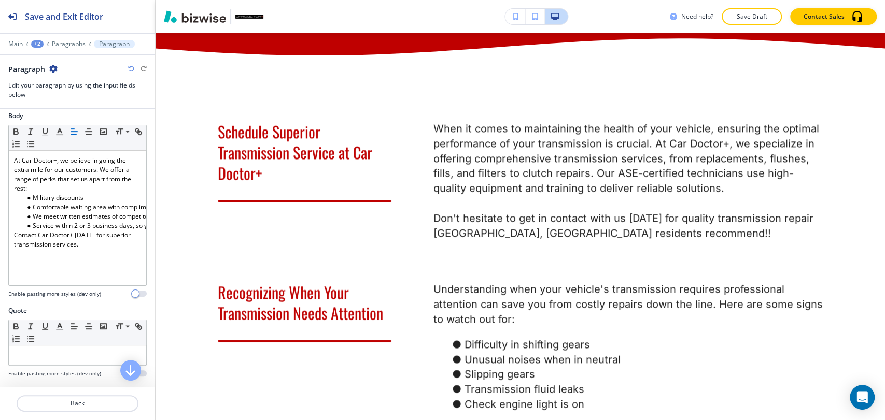
click at [76, 47] on div "Main +2 Paragraphs Paragraph" at bounding box center [77, 44] width 138 height 8
click at [78, 40] on p "Paragraphs" at bounding box center [69, 43] width 34 height 7
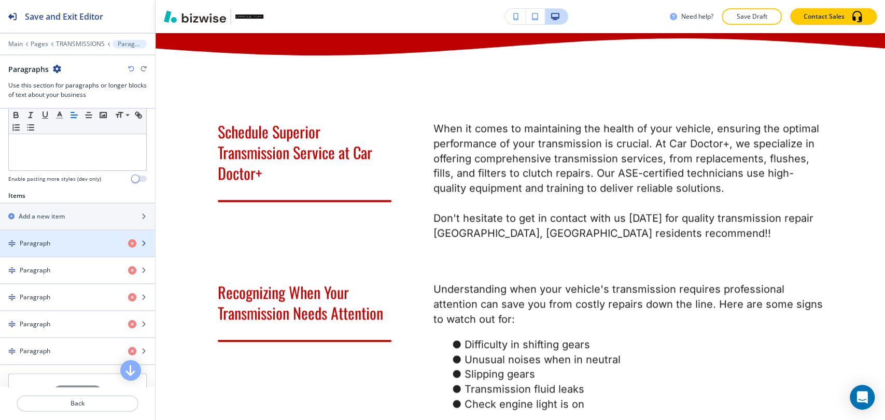
scroll to position [345, 0]
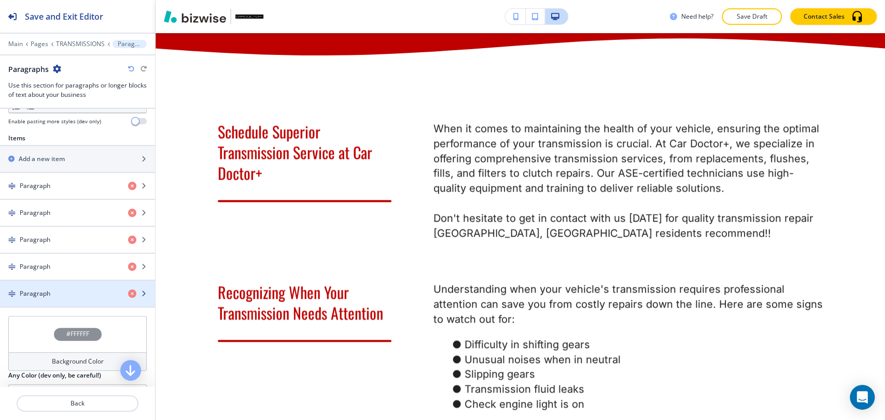
click at [66, 285] on div "button" at bounding box center [77, 285] width 155 height 8
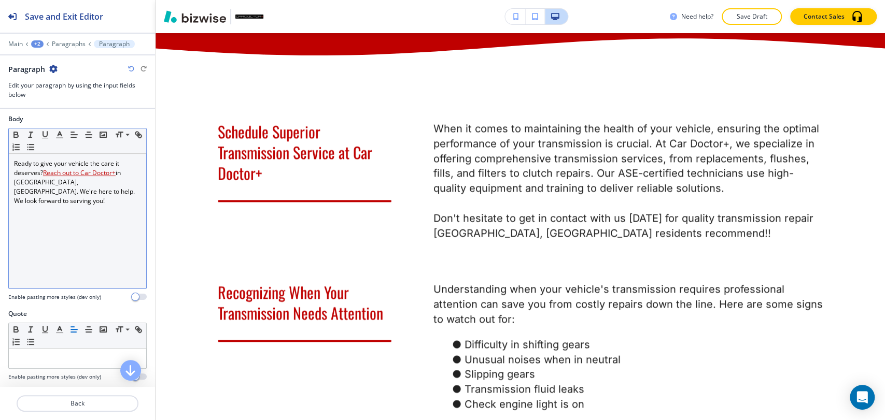
scroll to position [173, 0]
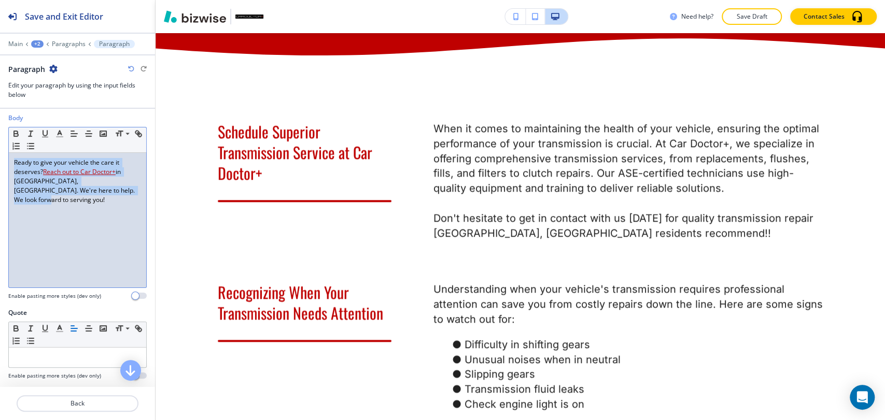
drag, startPoint x: 108, startPoint y: 195, endPoint x: 4, endPoint y: 160, distance: 110.0
click at [4, 160] on div "Body Small Normal Large Huge Ready to give your vehicle the care it deserves? R…" at bounding box center [77, 211] width 155 height 195
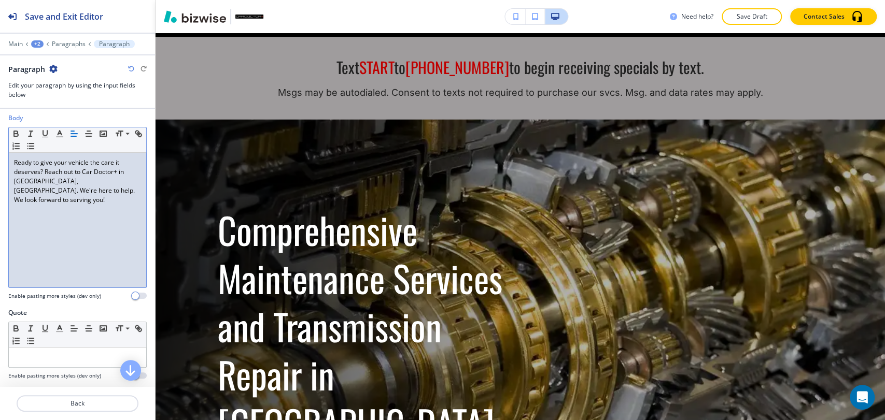
scroll to position [0, 0]
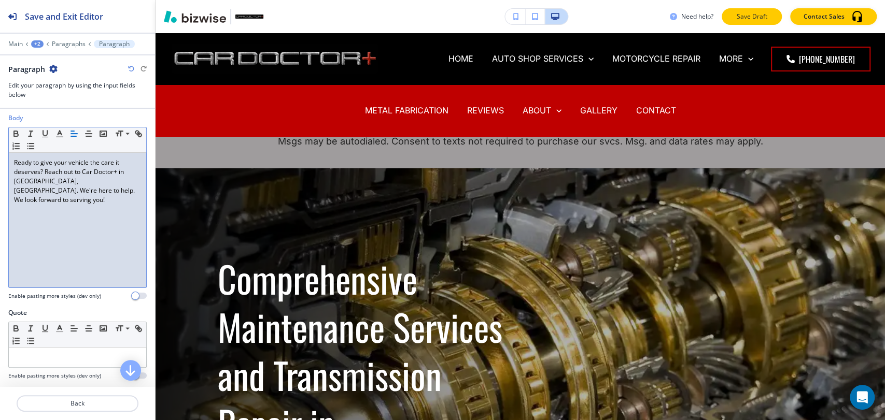
click at [744, 15] on p "Save Draft" at bounding box center [751, 16] width 33 height 9
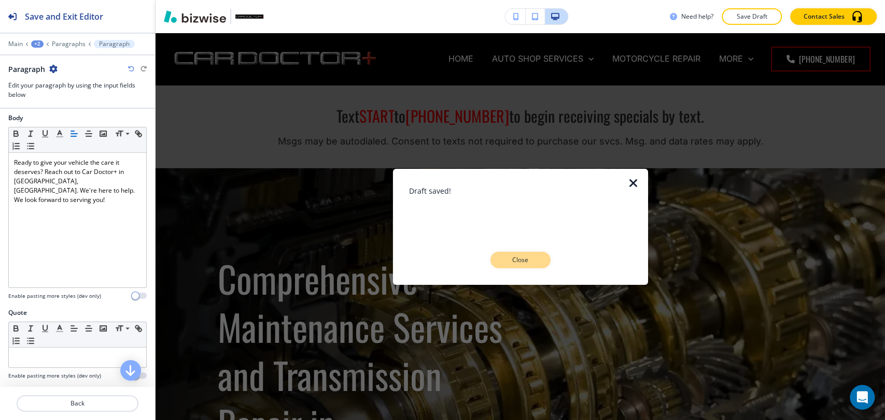
click at [535, 263] on p "Close" at bounding box center [520, 260] width 33 height 9
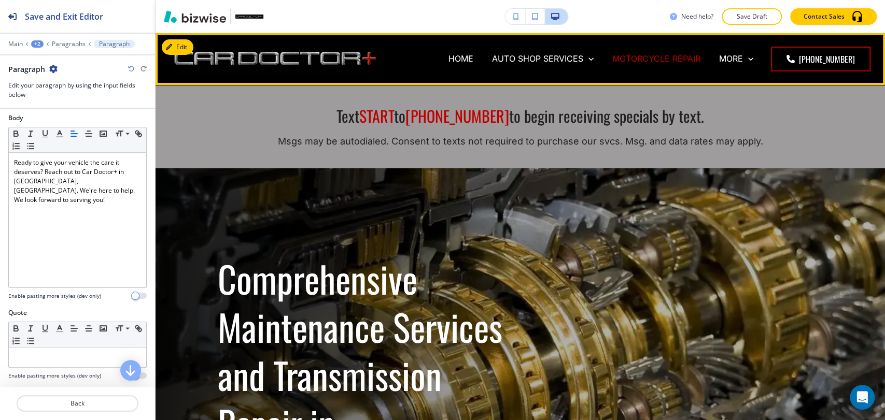
click at [642, 63] on p "MOTORCYCLE REPAIR" at bounding box center [656, 59] width 88 height 12
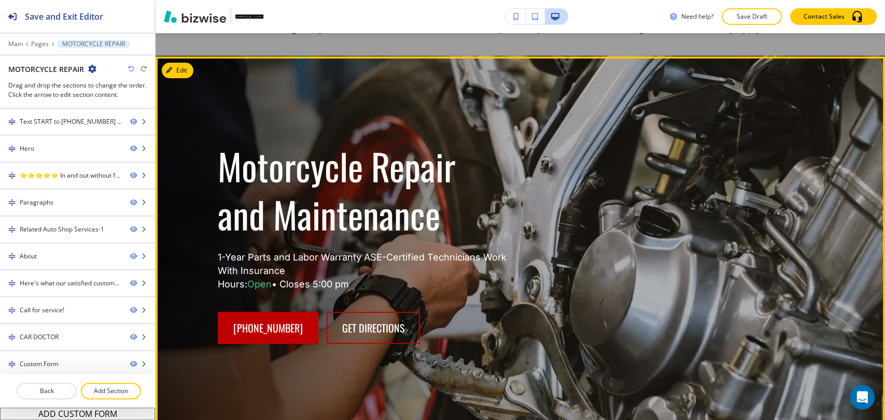
scroll to position [173, 0]
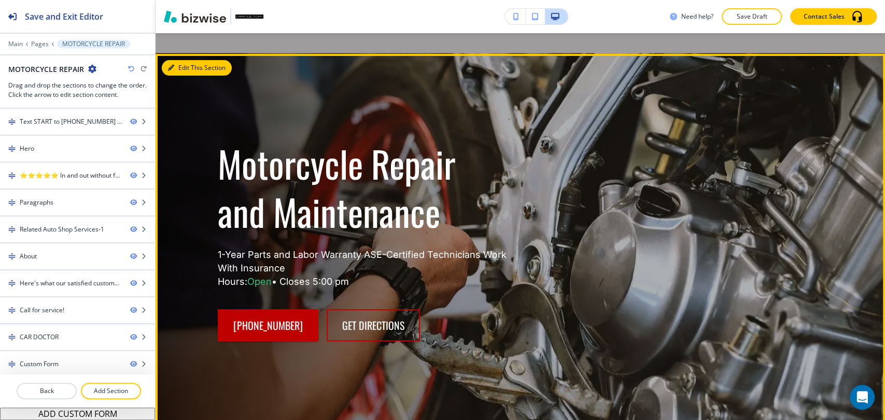
click at [183, 63] on button "Edit This Section" at bounding box center [197, 68] width 70 height 16
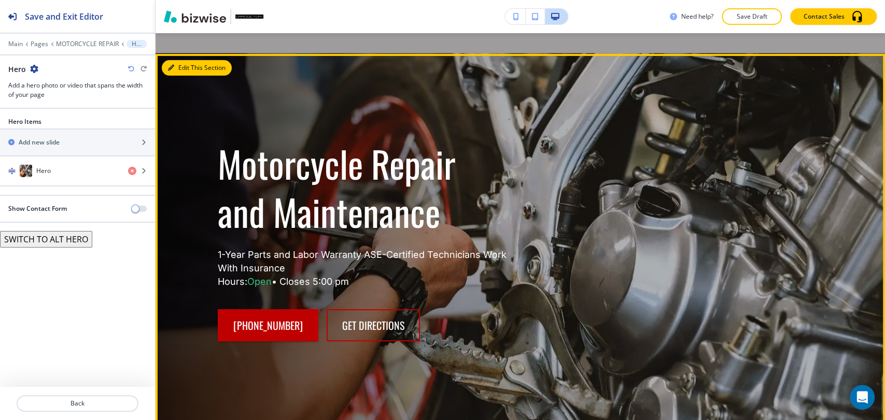
scroll to position [136, 0]
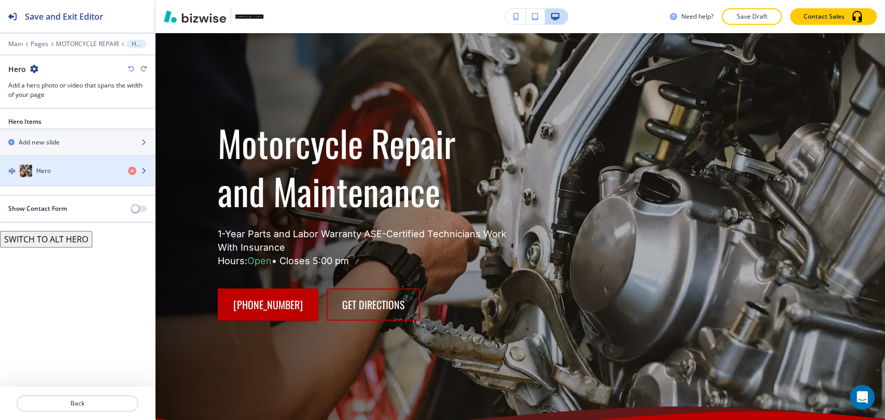
click at [80, 180] on div "button" at bounding box center [77, 181] width 155 height 8
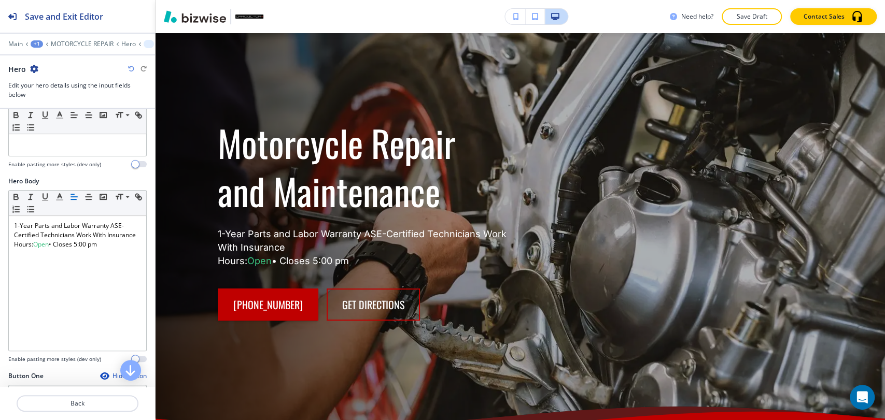
scroll to position [230, 0]
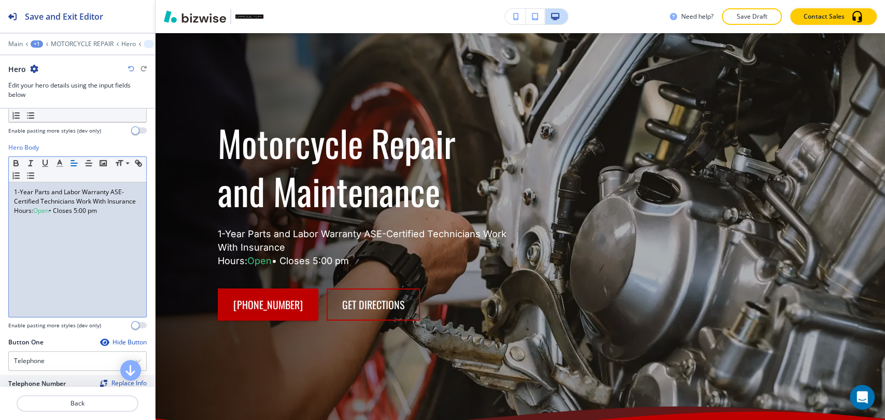
drag, startPoint x: 115, startPoint y: 222, endPoint x: 11, endPoint y: 221, distance: 104.2
click at [11, 221] on div "1-Year Parts and Labor Warranty ASE-Certified Technicians Work With Insurance H…" at bounding box center [77, 250] width 137 height 135
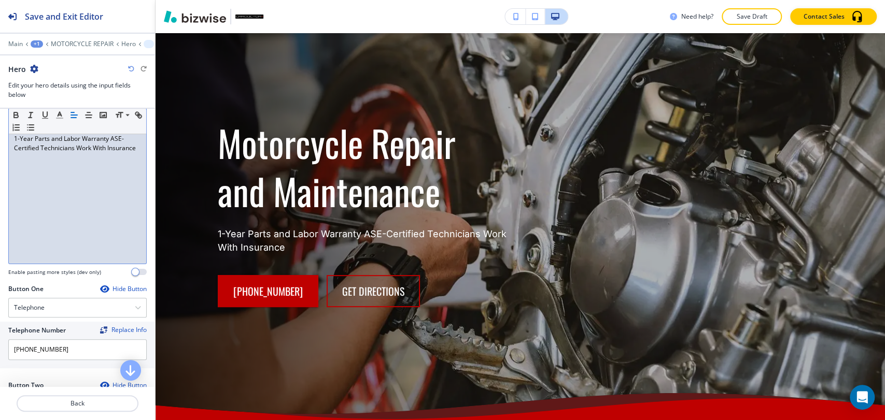
scroll to position [460, 0]
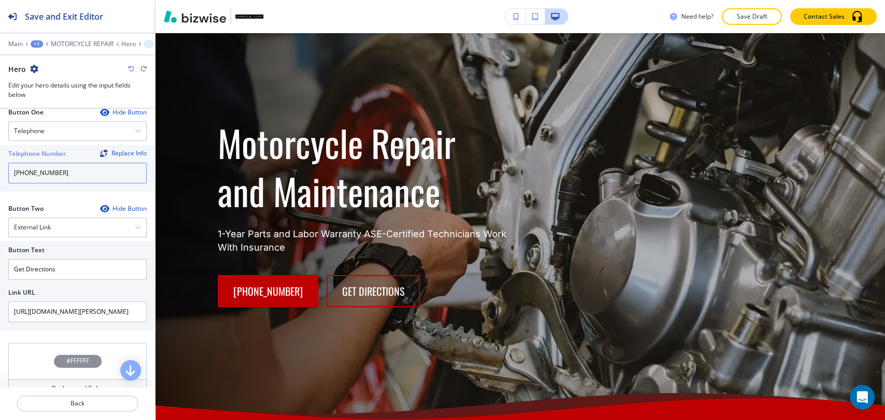
click at [62, 167] on input "[PHONE_NUMBER]" at bounding box center [77, 173] width 138 height 21
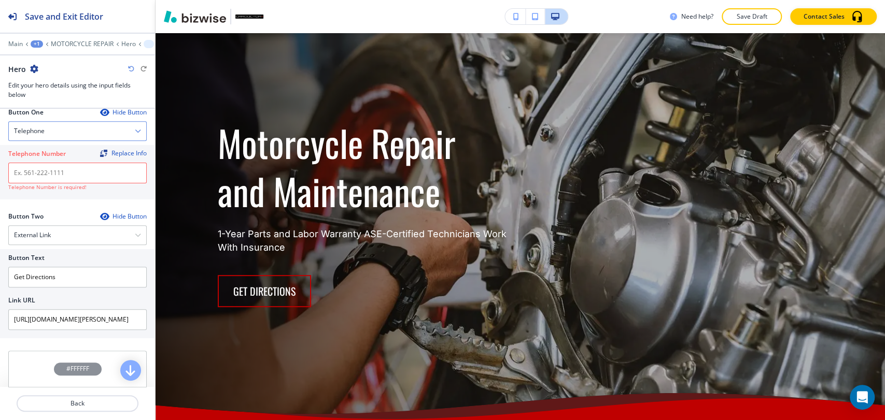
click at [81, 130] on div "Telephone" at bounding box center [77, 131] width 137 height 19
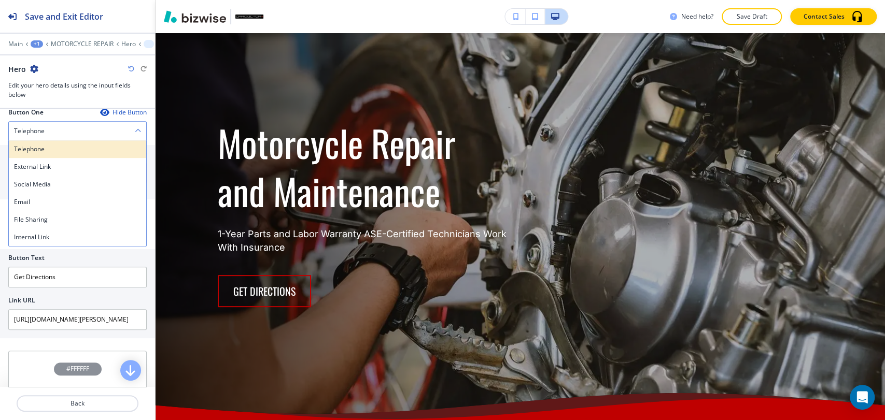
click at [72, 150] on h4 "Telephone" at bounding box center [77, 149] width 127 height 9
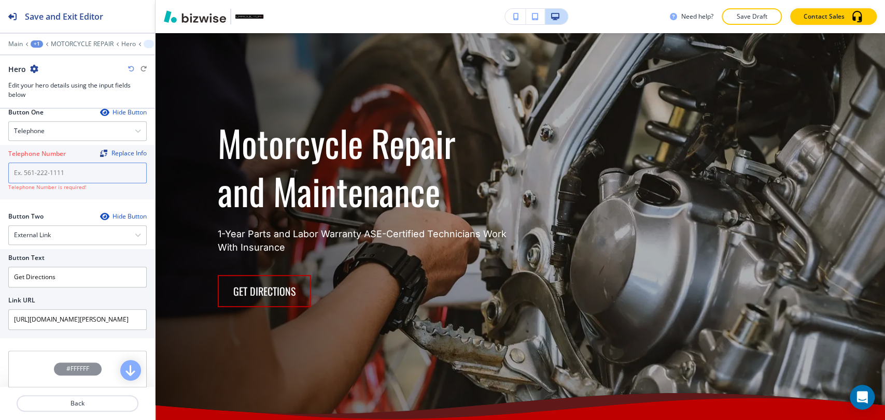
click at [70, 180] on input "text" at bounding box center [77, 173] width 138 height 21
paste input "[PHONE_NUMBER]"
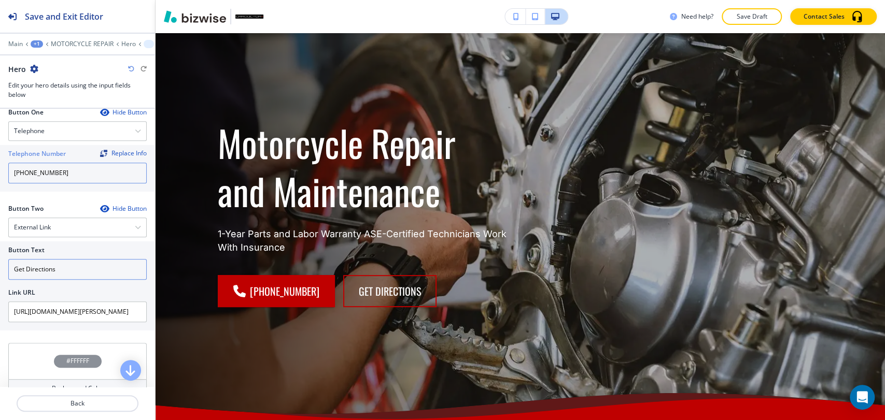
type input "[PHONE_NUMBER]"
click at [76, 264] on input "Get Directions" at bounding box center [77, 269] width 138 height 21
type input "Contact us"
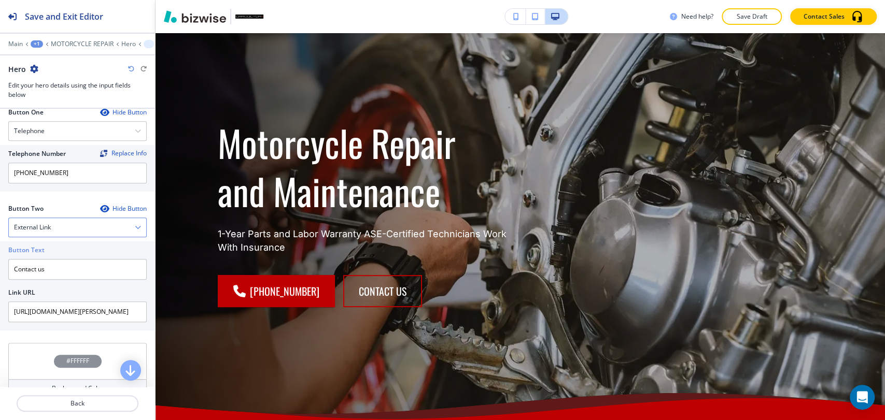
click at [92, 233] on div "External Link" at bounding box center [77, 227] width 137 height 19
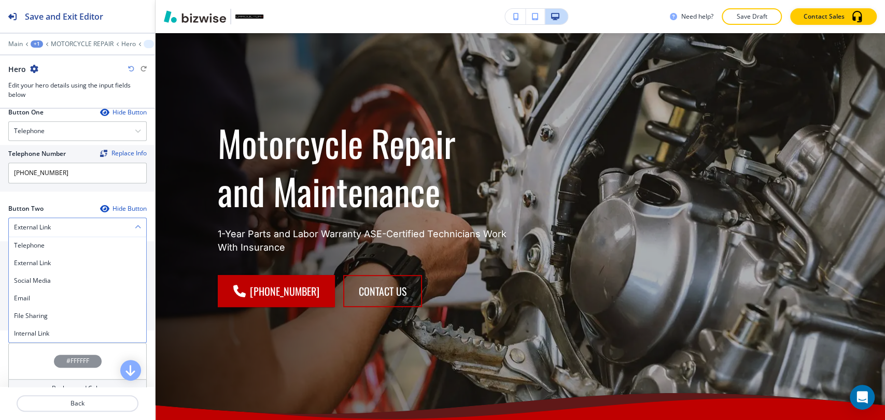
click at [85, 227] on div "External Link" at bounding box center [77, 227] width 137 height 19
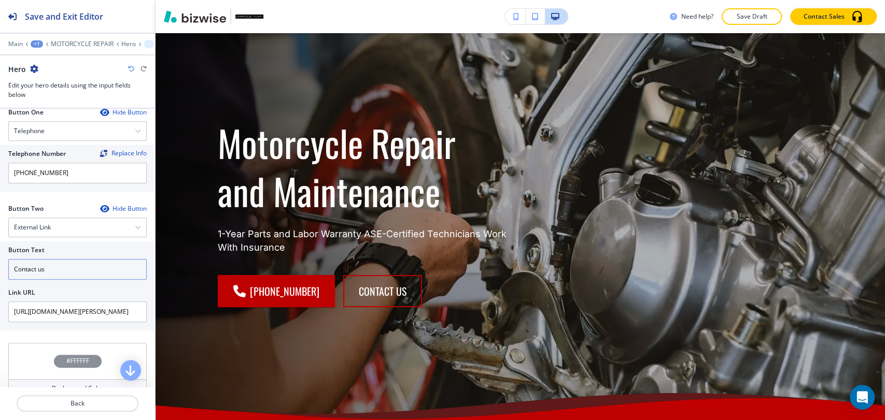
click at [66, 260] on input "Contact us" at bounding box center [77, 269] width 138 height 21
click at [83, 226] on div "External Link" at bounding box center [77, 227] width 137 height 19
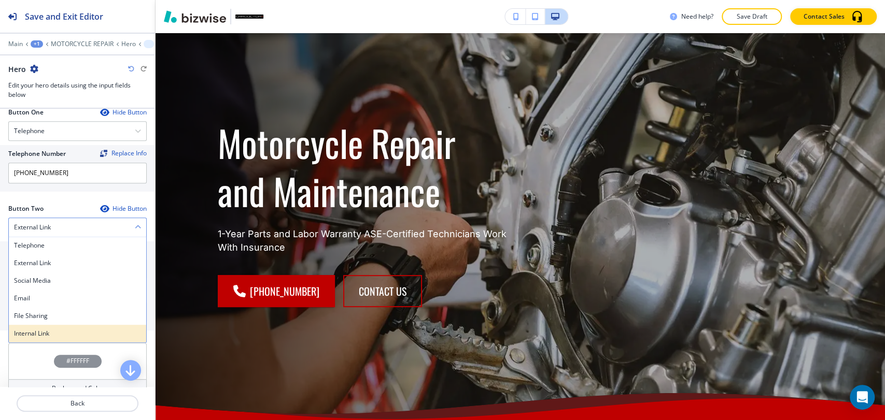
click at [64, 329] on h4 "Internal Link" at bounding box center [77, 333] width 127 height 9
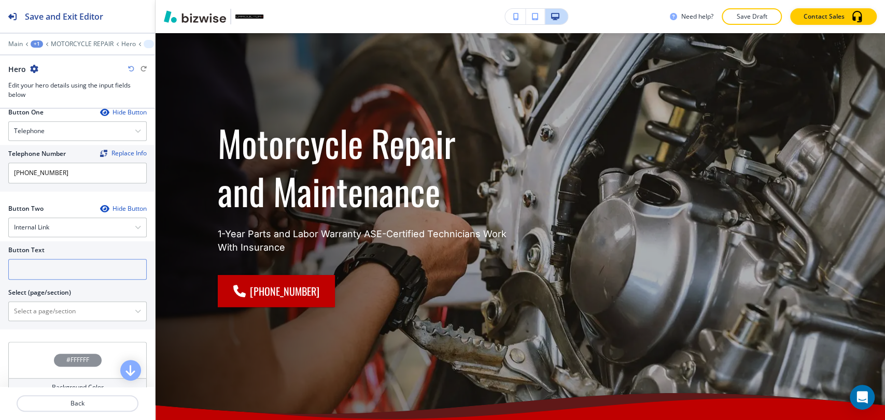
click at [78, 262] on input "text" at bounding box center [77, 269] width 138 height 21
paste input "Contact us"
type input "Contact us"
click at [75, 308] on \(page\/section\) "Manual Input" at bounding box center [72, 312] width 126 height 18
type \(page\/section\) "CONTACT"
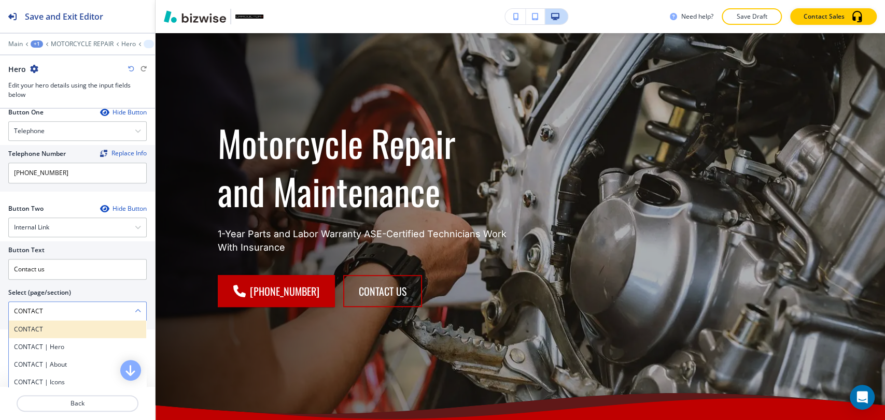
click at [66, 326] on h4 "CONTACT" at bounding box center [77, 329] width 127 height 9
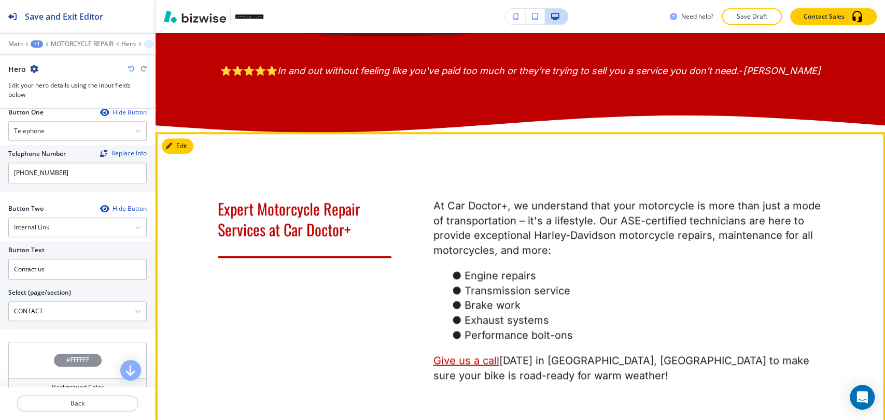
scroll to position [539, 0]
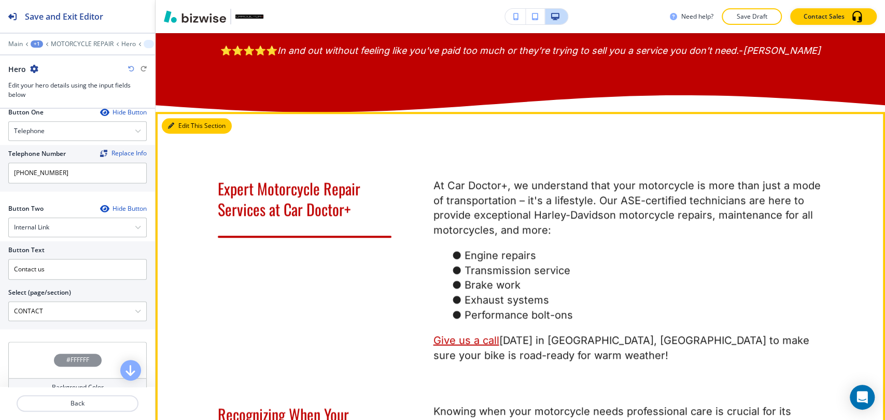
click at [170, 129] on icon "button" at bounding box center [171, 126] width 6 height 6
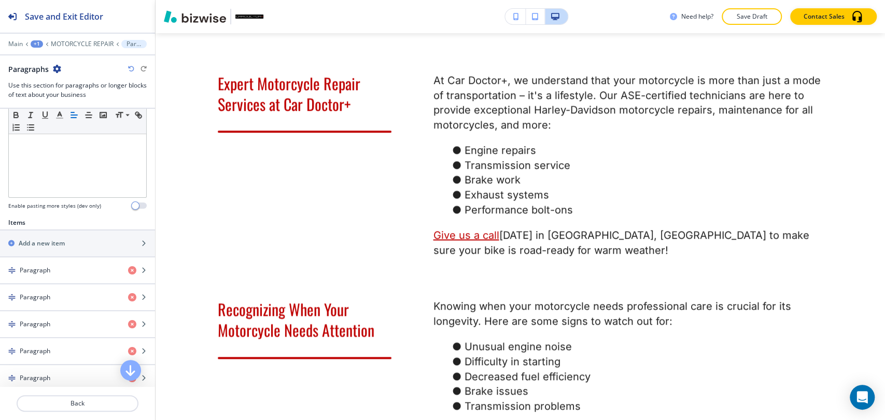
scroll to position [288, 0]
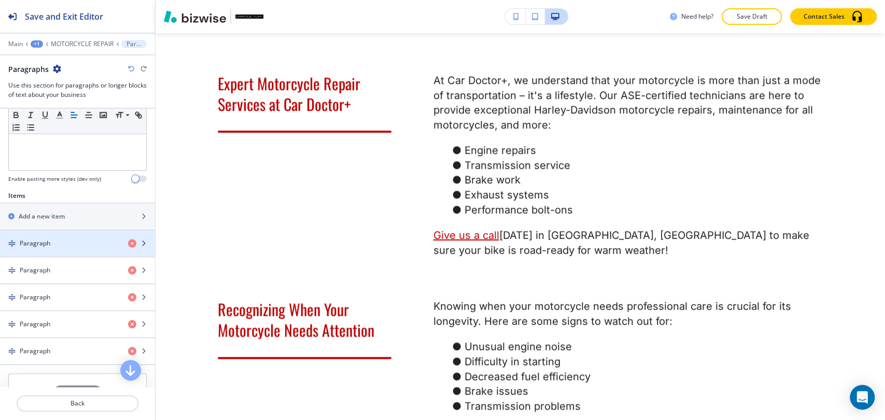
click at [63, 244] on div "Paragraph" at bounding box center [60, 243] width 120 height 9
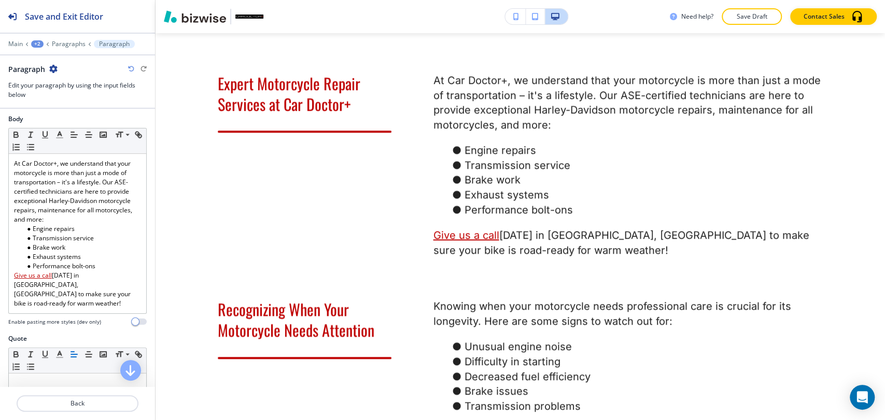
scroll to position [173, 0]
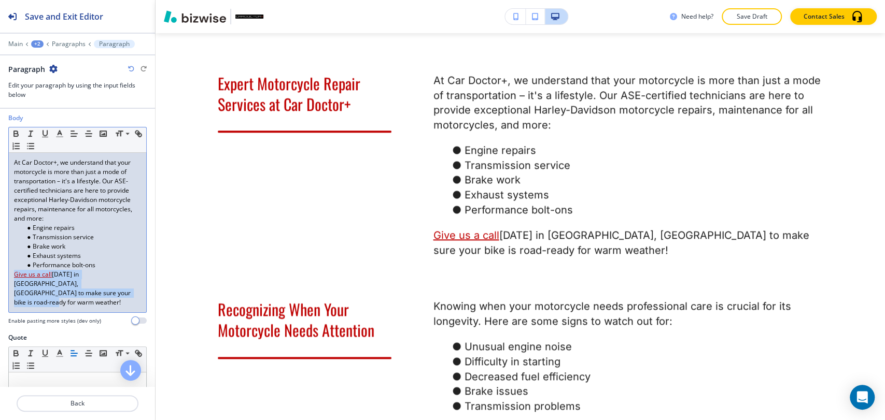
drag, startPoint x: 61, startPoint y: 296, endPoint x: 10, endPoint y: 276, distance: 54.5
click at [10, 276] on div "At Car Doctor+, we understand that your motorcycle is more than just a mode of …" at bounding box center [77, 233] width 137 height 160
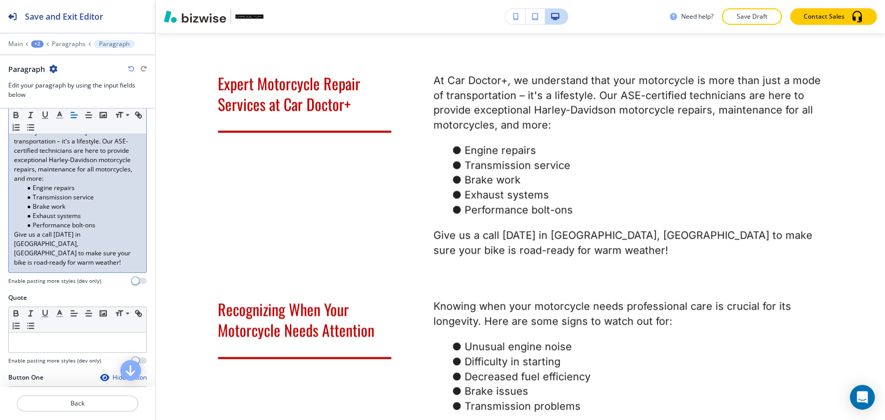
scroll to position [288, 0]
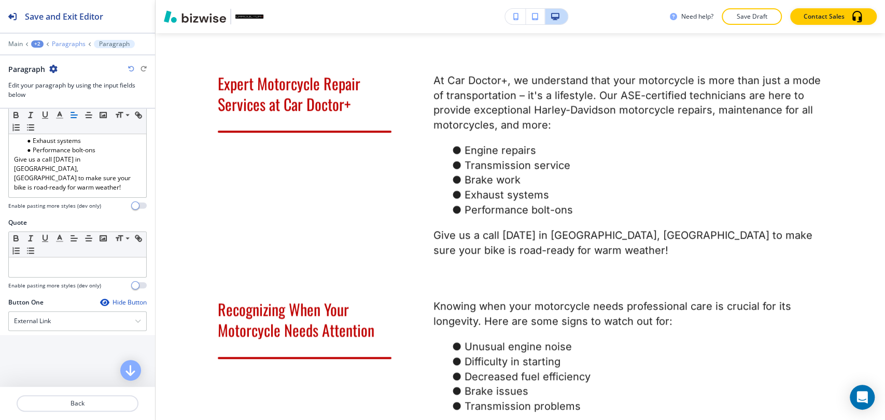
click at [74, 43] on p "Paragraphs" at bounding box center [69, 43] width 34 height 7
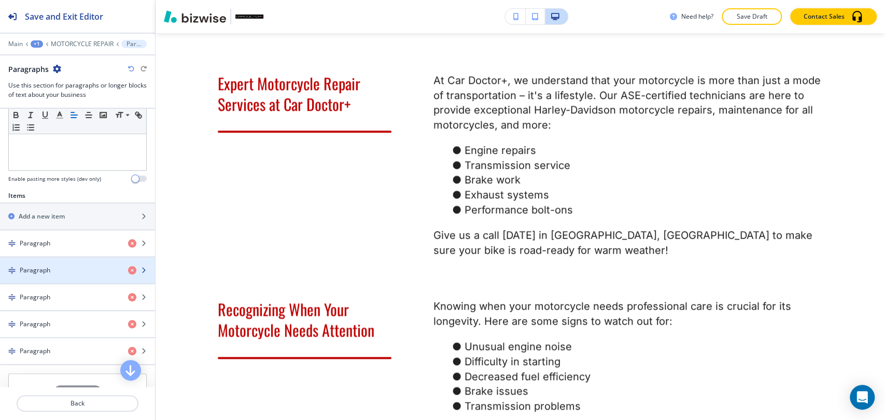
click at [79, 261] on div "button" at bounding box center [77, 262] width 155 height 8
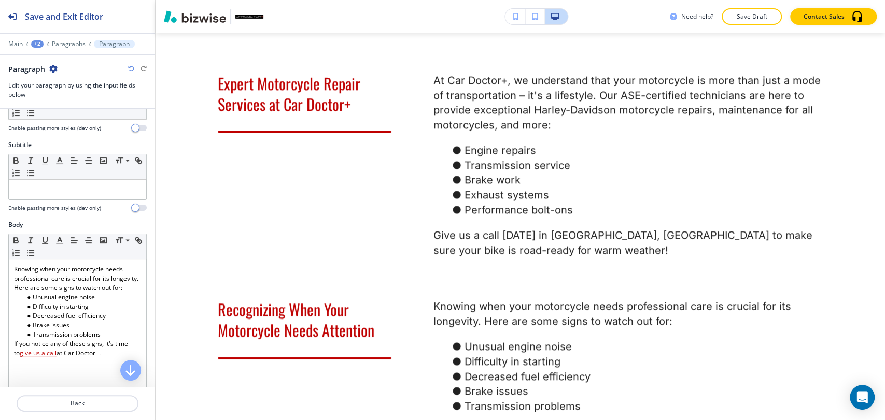
scroll to position [173, 0]
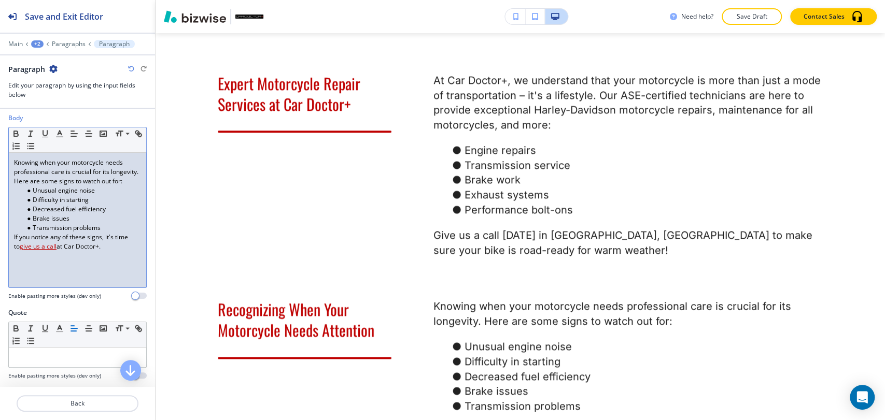
drag, startPoint x: 113, startPoint y: 257, endPoint x: 8, endPoint y: 246, distance: 105.8
click at [8, 246] on div "Body Small Normal Large Huge Knowing when your motorcycle needs professional ca…" at bounding box center [77, 211] width 155 height 195
click at [65, 38] on div at bounding box center [77, 37] width 155 height 6
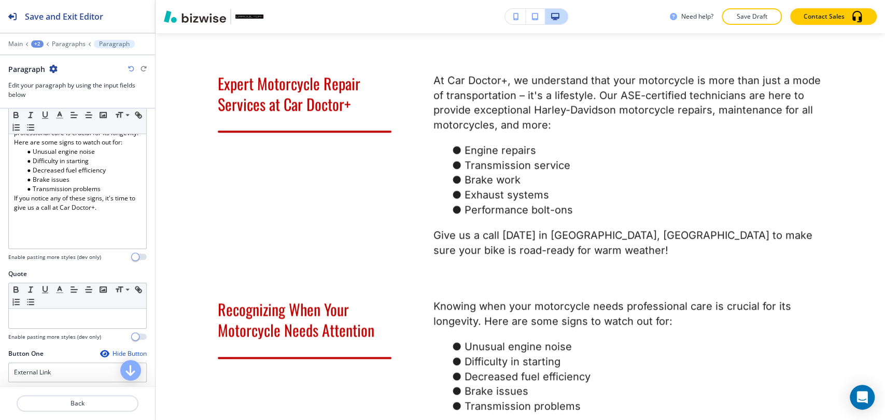
scroll to position [230, 0]
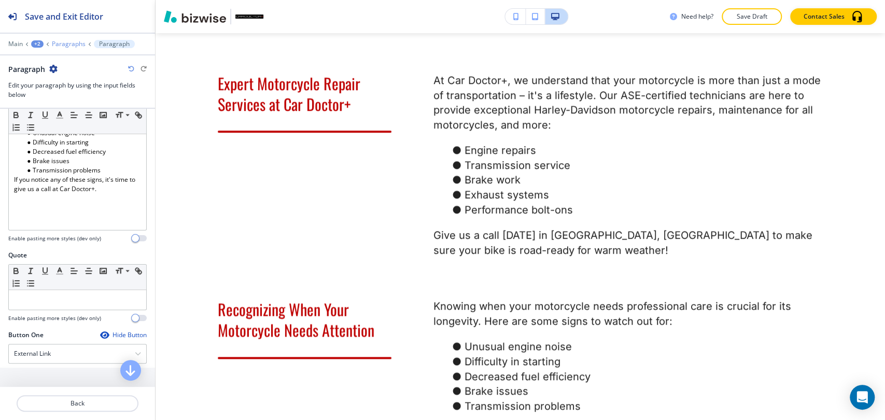
click at [75, 46] on p "Paragraphs" at bounding box center [69, 43] width 34 height 7
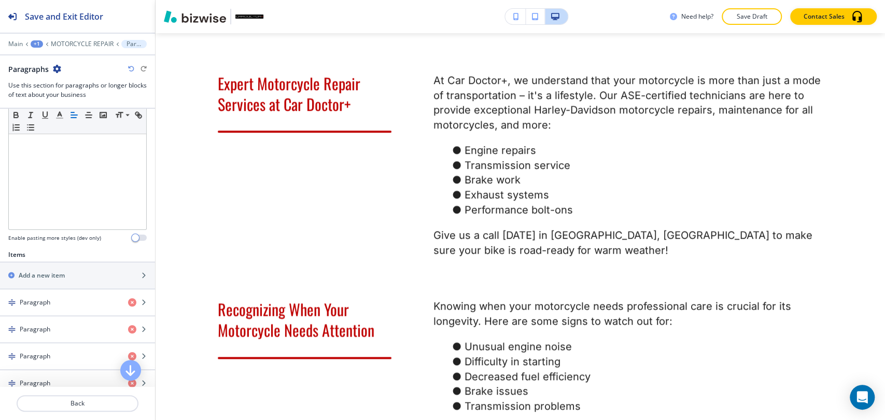
scroll to position [288, 0]
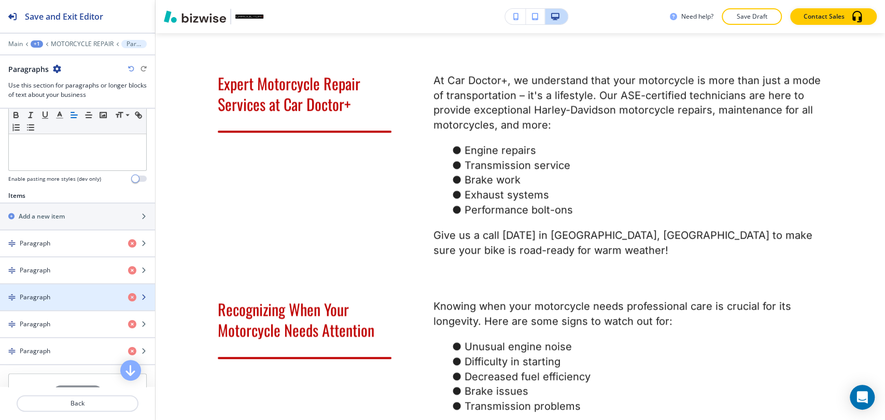
click at [69, 293] on div "Paragraph" at bounding box center [60, 297] width 120 height 9
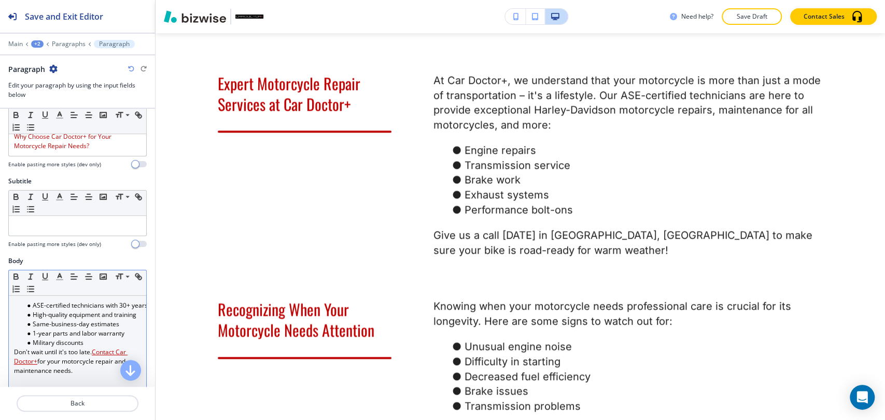
scroll to position [58, 0]
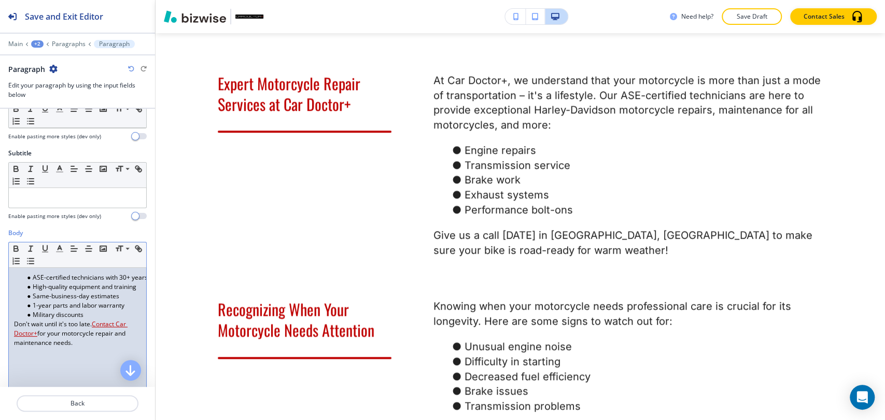
drag, startPoint x: 13, startPoint y: 326, endPoint x: 90, endPoint y: 345, distance: 78.6
click at [90, 345] on p "Don't wait until it's too late. Contact Car Doctor+ for your motorcycle repair …" at bounding box center [77, 334] width 127 height 28
click at [74, 44] on p "Paragraphs" at bounding box center [69, 43] width 34 height 7
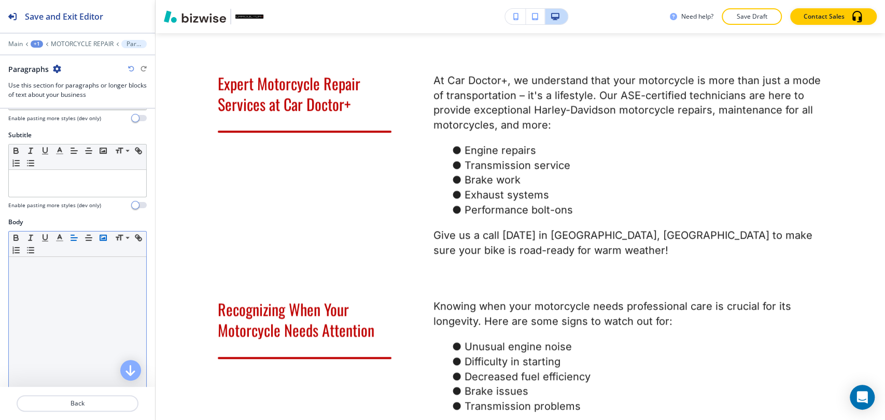
scroll to position [288, 0]
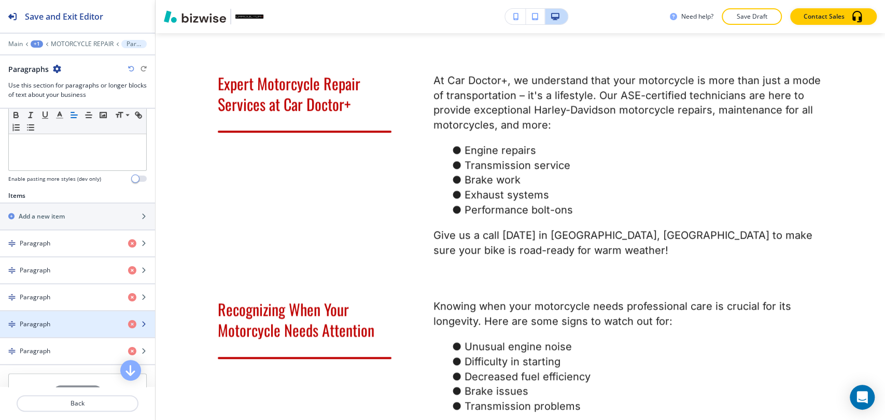
click at [79, 325] on div "Paragraph" at bounding box center [60, 324] width 120 height 9
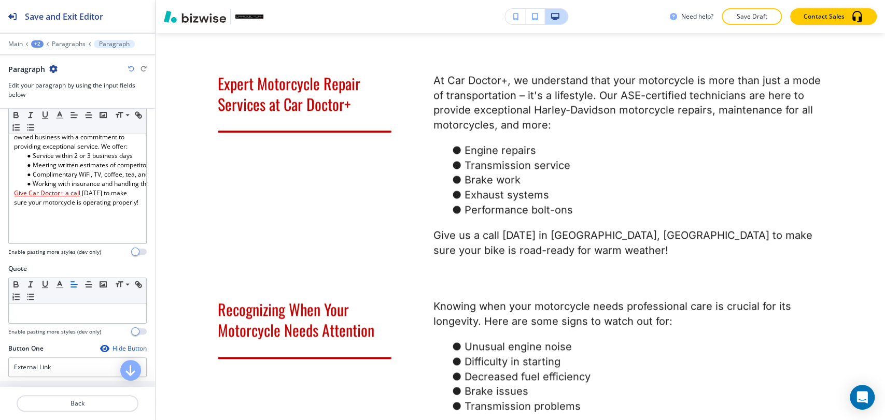
scroll to position [230, 0]
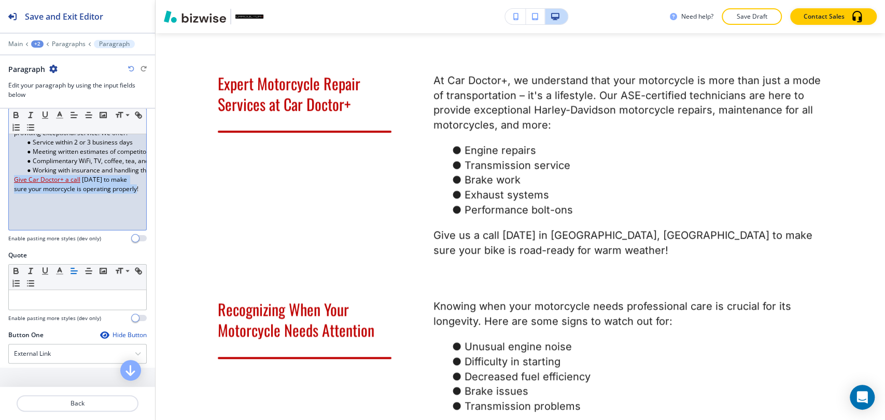
drag, startPoint x: 51, startPoint y: 204, endPoint x: 11, endPoint y: 183, distance: 45.9
click at [11, 183] on div "At Car Doctor+, we're not just another motorcycle repair shop. We're a family-o…" at bounding box center [77, 162] width 137 height 135
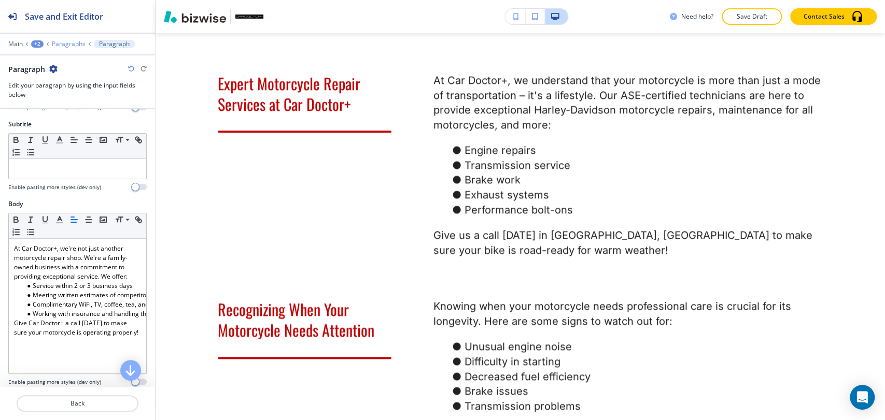
click at [68, 43] on p "Paragraphs" at bounding box center [69, 43] width 34 height 7
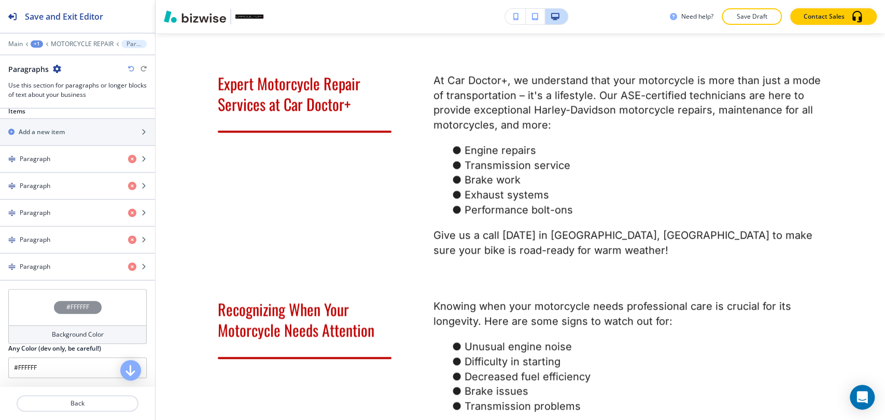
scroll to position [403, 0]
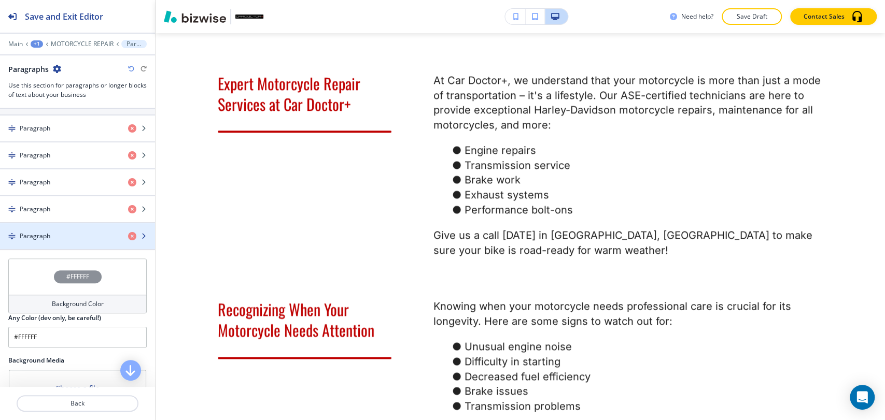
click at [79, 242] on div "button" at bounding box center [77, 245] width 155 height 8
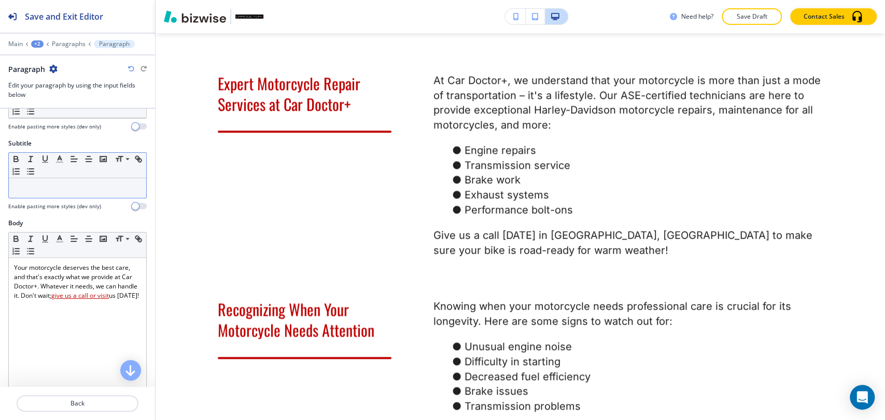
scroll to position [115, 0]
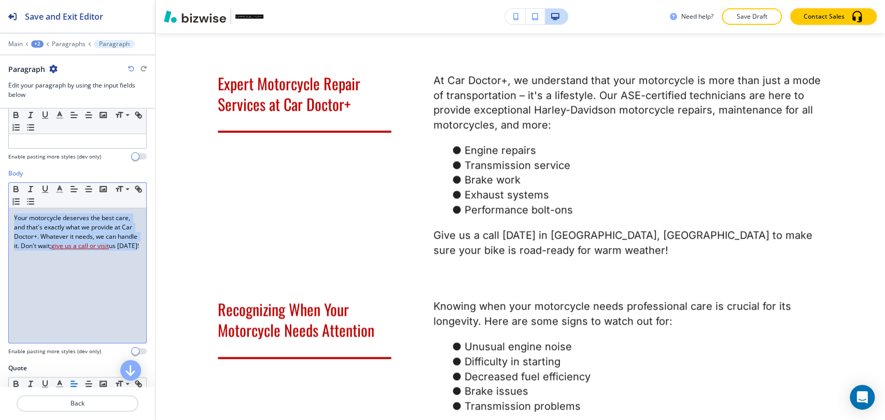
drag, startPoint x: 9, startPoint y: 219, endPoint x: 92, endPoint y: 259, distance: 92.3
click at [92, 259] on div "Your motorcycle deserves the best care, and that's exactly what we provide at C…" at bounding box center [77, 275] width 137 height 135
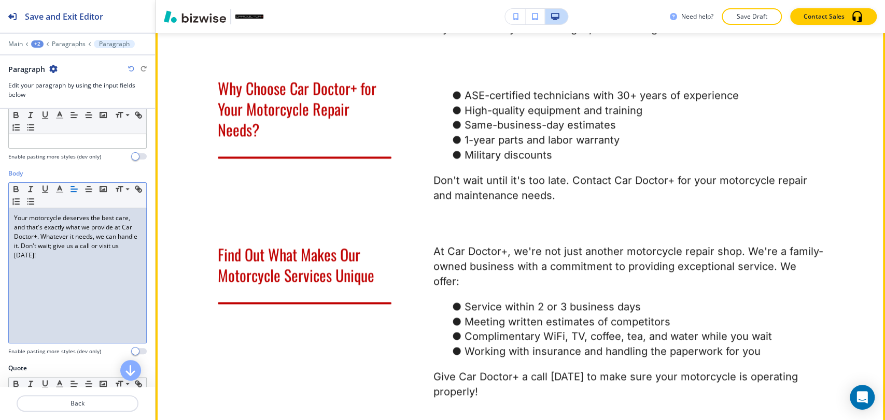
scroll to position [1226, 0]
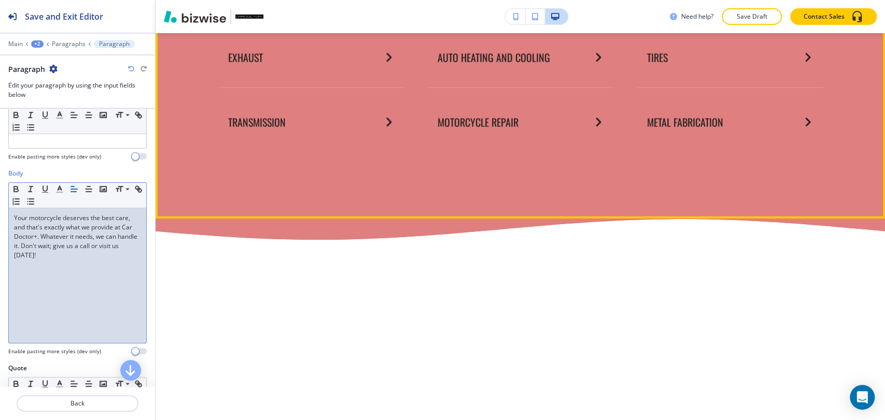
scroll to position [2085, 0]
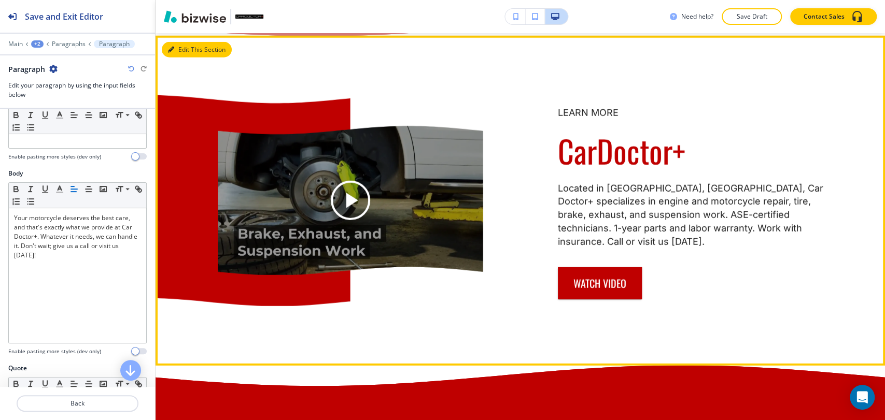
click at [182, 58] on button "Edit This Section" at bounding box center [197, 50] width 70 height 16
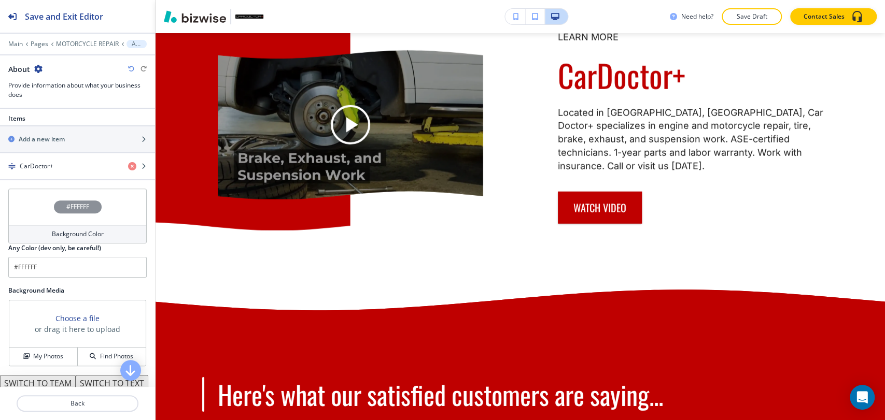
scroll to position [345, 0]
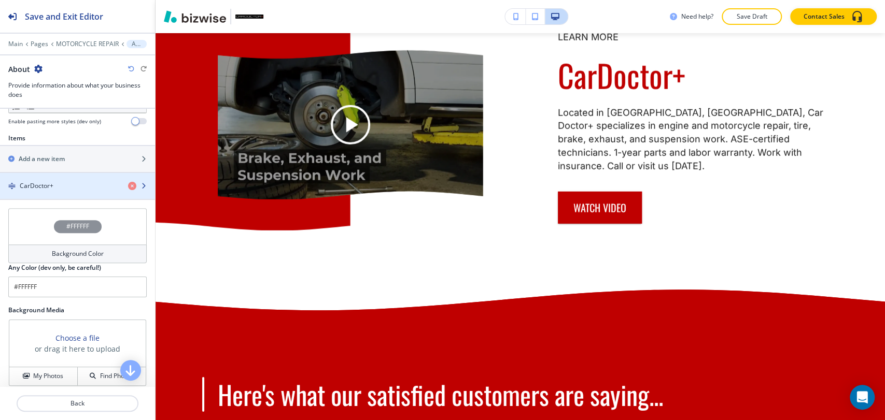
click at [88, 192] on div "button" at bounding box center [77, 195] width 155 height 8
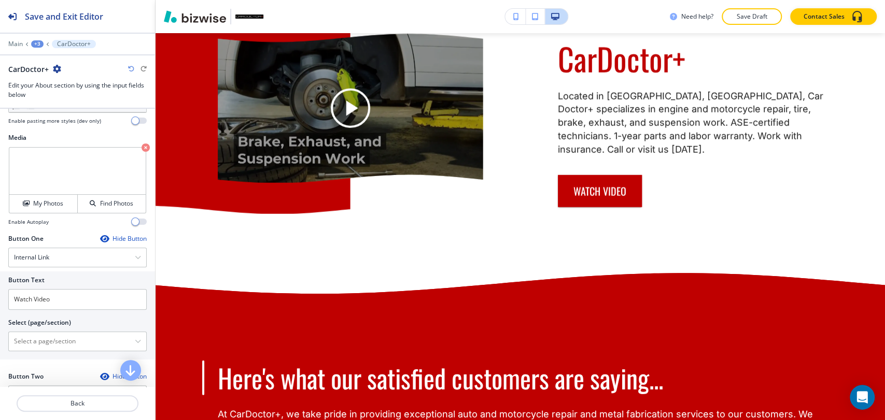
scroll to position [344, 0]
click at [97, 253] on div "Internal Link" at bounding box center [77, 259] width 137 height 19
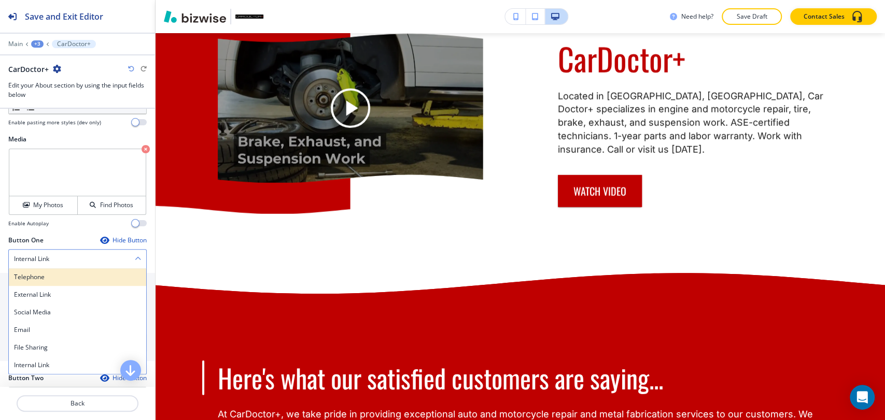
click at [90, 269] on div "Telephone" at bounding box center [77, 278] width 137 height 18
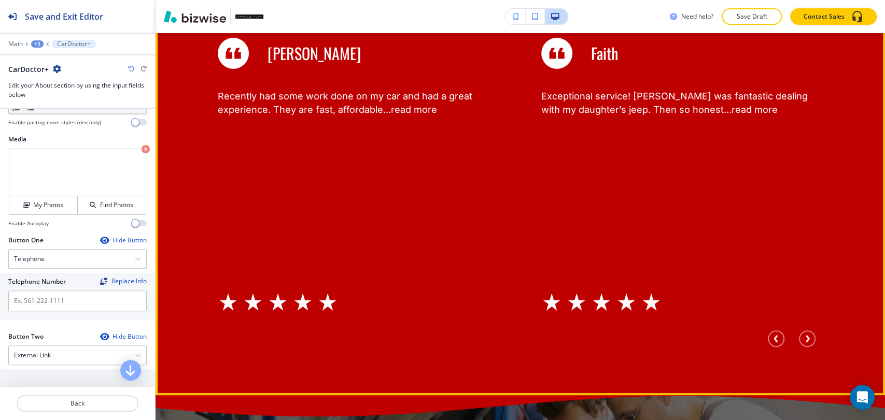
scroll to position [2350, 0]
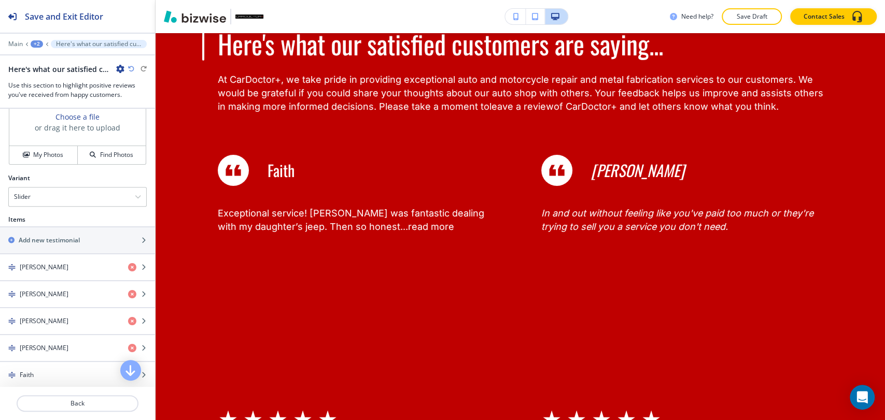
scroll to position [276, 0]
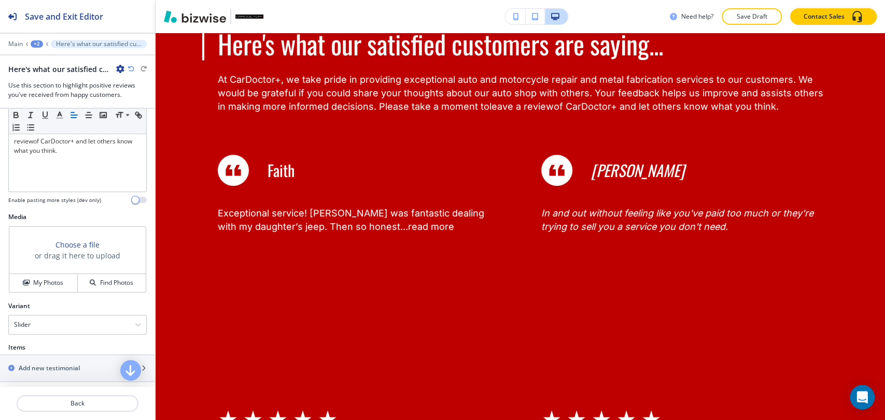
click at [118, 69] on icon "button" at bounding box center [120, 69] width 8 height 8
click at [143, 121] on p "Delete Section" at bounding box center [149, 122] width 53 height 9
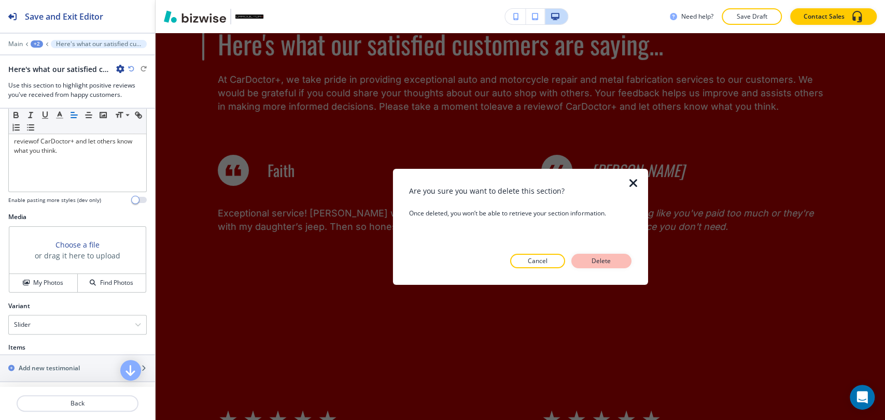
click at [610, 260] on p "Delete" at bounding box center [601, 261] width 25 height 9
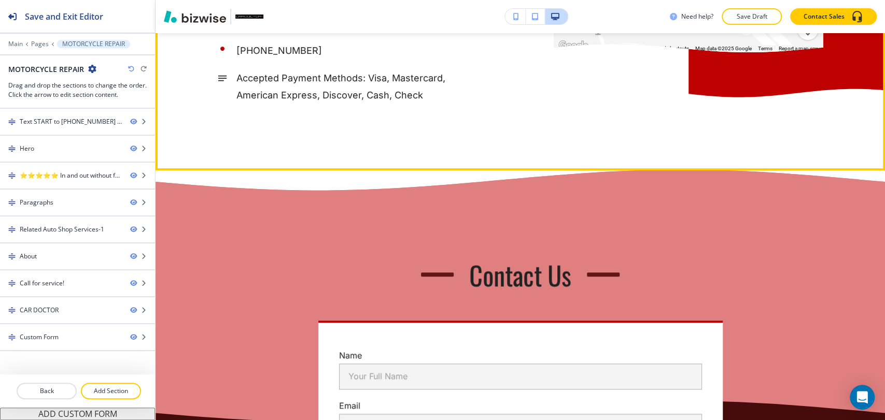
scroll to position [2809, 0]
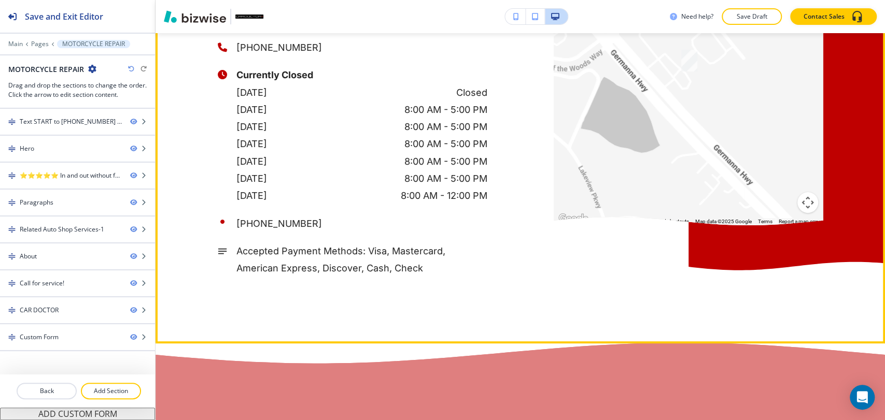
drag, startPoint x: 348, startPoint y: 95, endPoint x: 235, endPoint y: 95, distance: 113.5
click at [236, 29] on p "[EMAIL_ADDRESS][DOMAIN_NAME]" at bounding box center [361, 19] width 251 height 17
drag, startPoint x: 352, startPoint y: 92, endPoint x: 228, endPoint y: 95, distance: 124.0
click at [228, 29] on div "[EMAIL_ADDRESS][DOMAIN_NAME]" at bounding box center [353, 19] width 270 height 17
copy p "[EMAIL_ADDRESS][DOMAIN_NAME]"
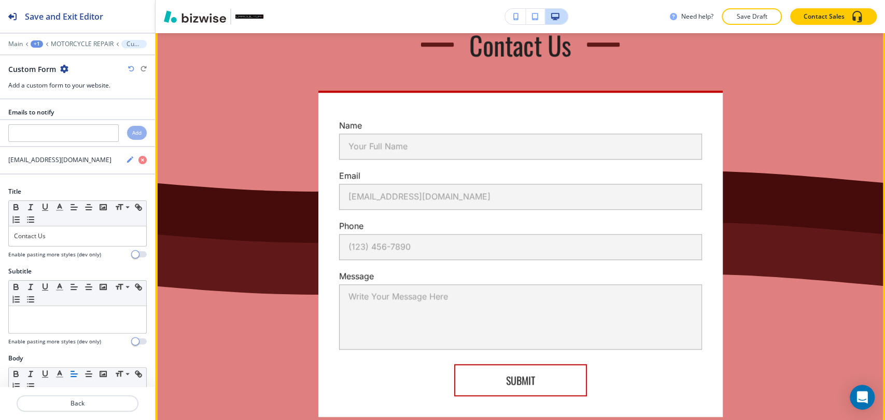
scroll to position [3214, 0]
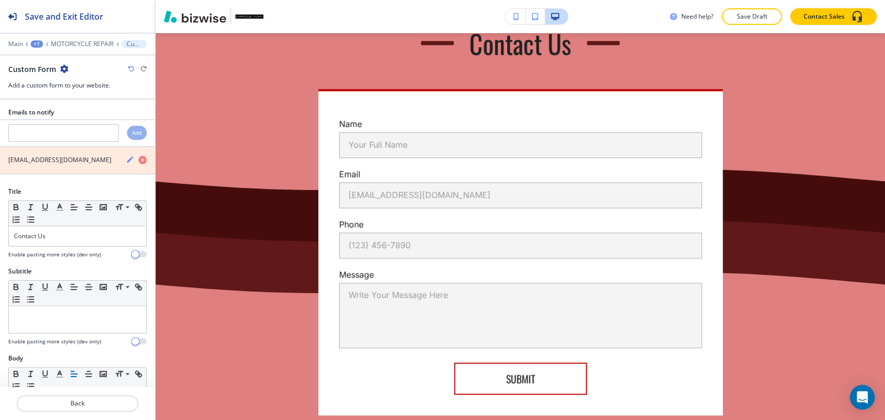
click at [138, 158] on icon "button" at bounding box center [142, 160] width 8 height 8
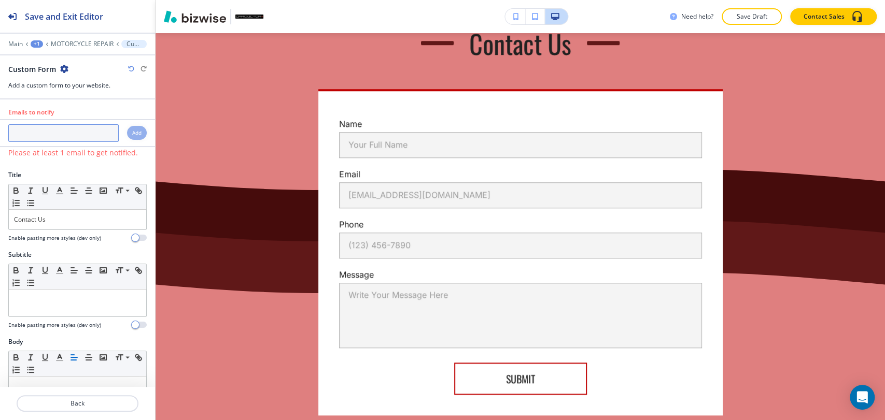
click at [75, 134] on input "text" at bounding box center [63, 133] width 110 height 18
paste input "[EMAIL_ADDRESS][DOMAIN_NAME]"
type input "[EMAIL_ADDRESS][DOMAIN_NAME]"
click at [135, 133] on div "Add" at bounding box center [137, 133] width 20 height 14
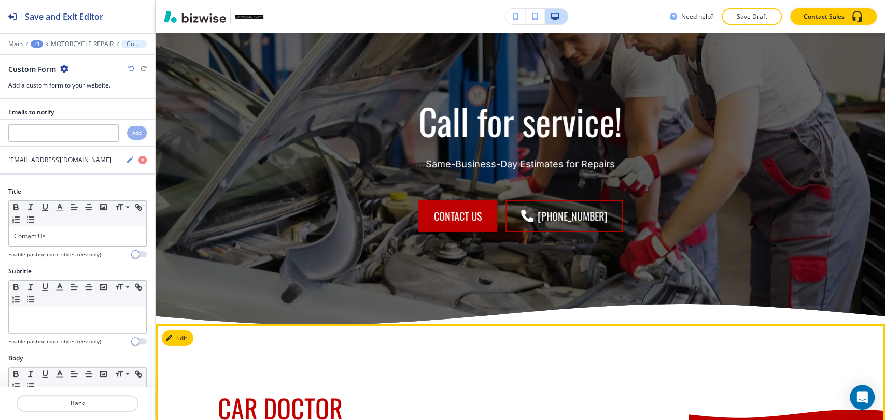
scroll to position [2235, 0]
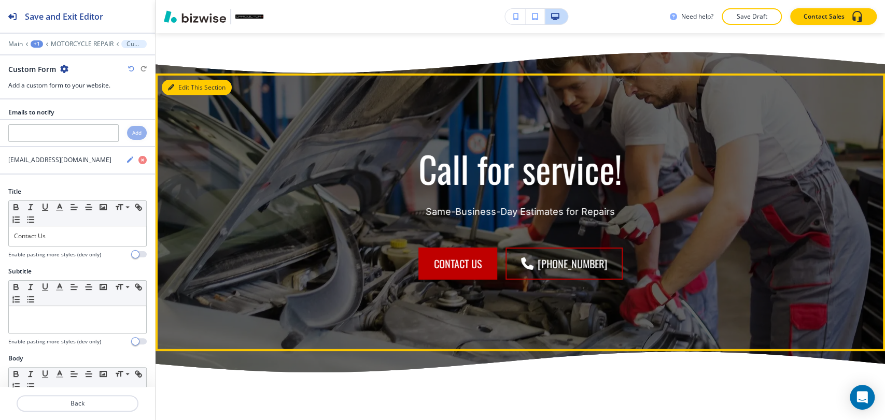
click at [188, 95] on button "Edit This Section" at bounding box center [197, 88] width 70 height 16
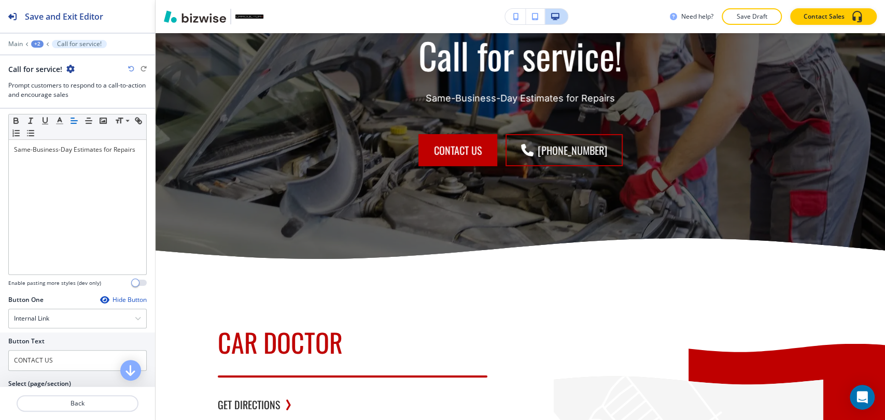
scroll to position [460, 0]
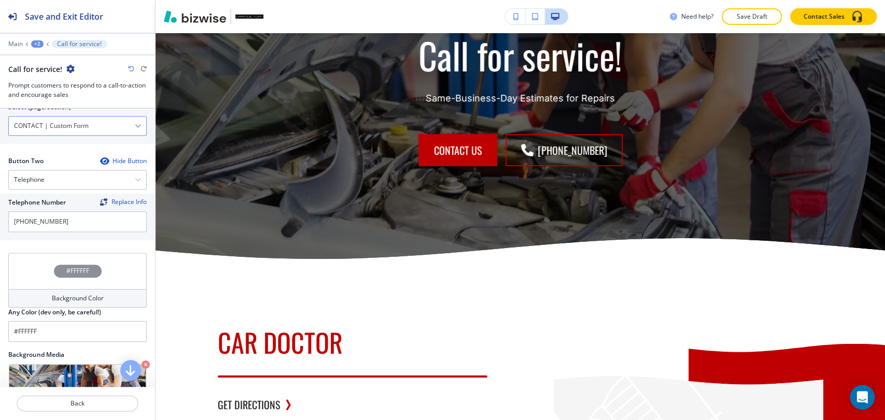
click at [101, 125] on \(page\/section\) "CONTACT | Custom Form" at bounding box center [72, 126] width 126 height 18
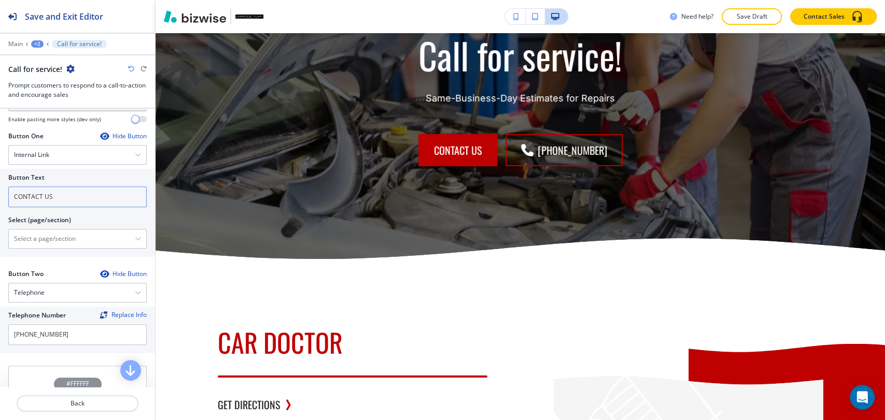
scroll to position [345, 0]
click at [135, 243] on button "button" at bounding box center [138, 240] width 6 height 7
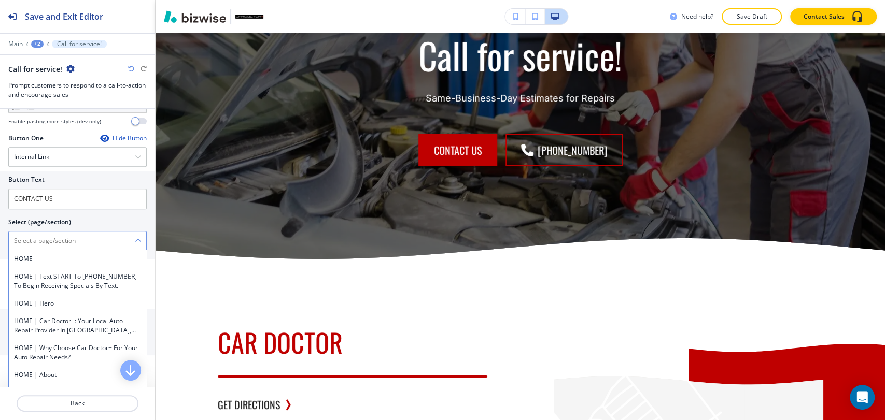
click at [91, 243] on \(page\/section\) "Manual Input" at bounding box center [72, 241] width 126 height 18
type \(page\/section\) "CONTACT"
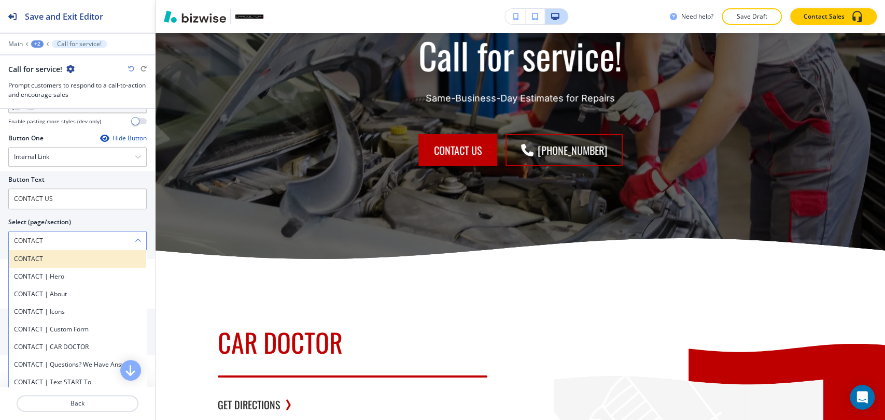
click at [75, 262] on div "CONTACT" at bounding box center [77, 259] width 137 height 18
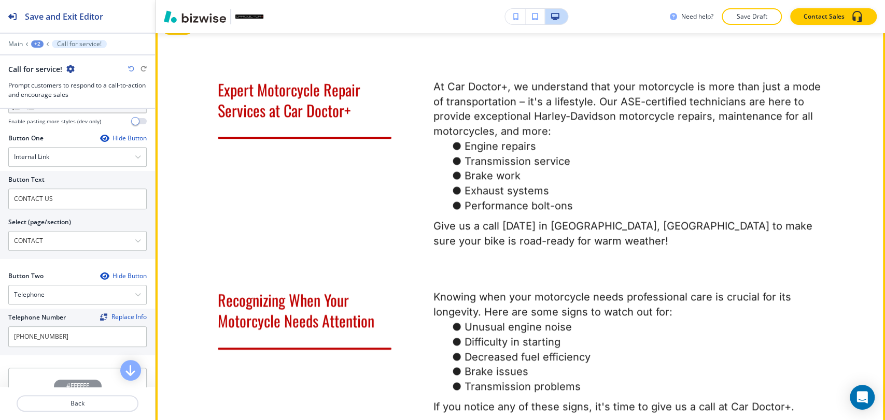
scroll to position [505, 0]
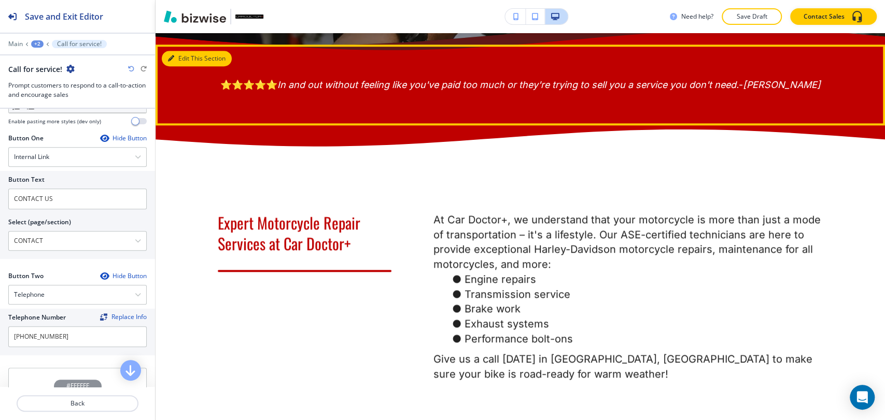
click at [177, 60] on button "Edit This Section" at bounding box center [197, 59] width 70 height 16
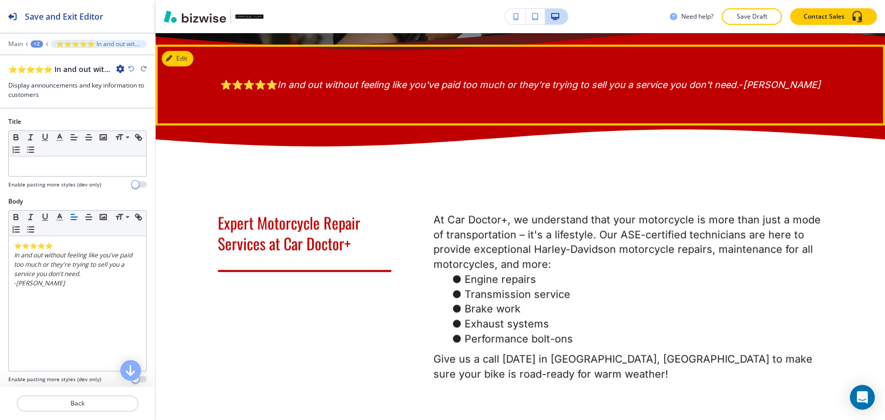
scroll to position [516, 0]
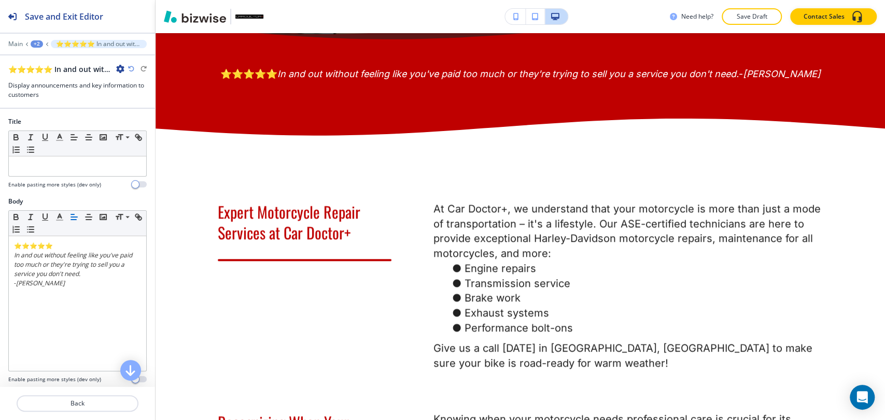
click at [121, 68] on icon "button" at bounding box center [120, 69] width 8 height 8
click at [130, 98] on button "Duplicate Section" at bounding box center [149, 104] width 66 height 18
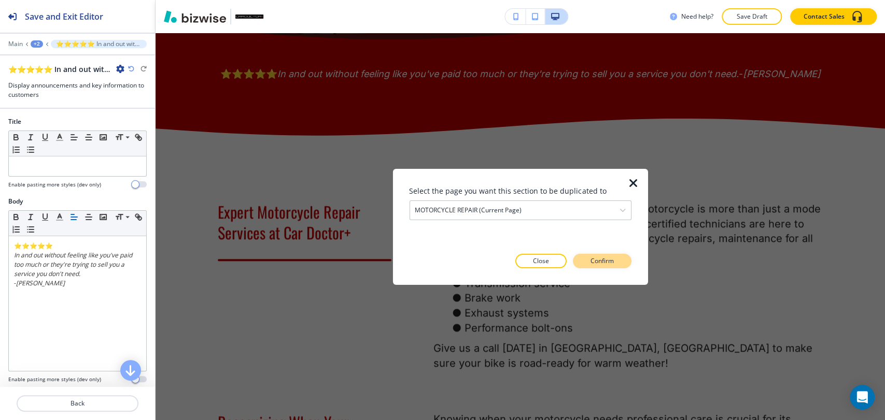
click at [605, 259] on p "Confirm" at bounding box center [602, 261] width 23 height 9
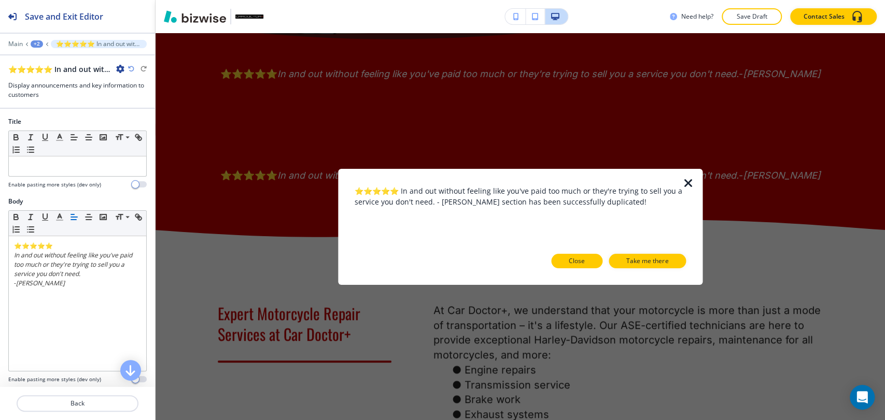
click at [588, 264] on button "Close" at bounding box center [576, 261] width 51 height 15
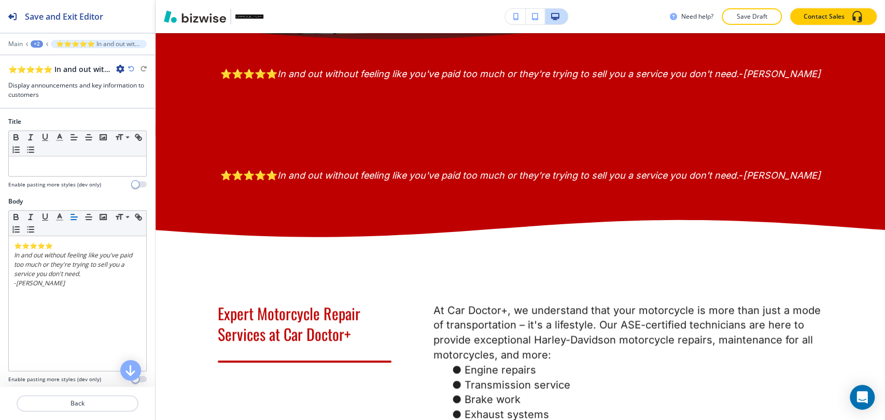
click at [39, 40] on div "+2" at bounding box center [37, 43] width 12 height 7
click at [54, 86] on button "MOTORCYCLE REPAIR" at bounding box center [64, 79] width 66 height 19
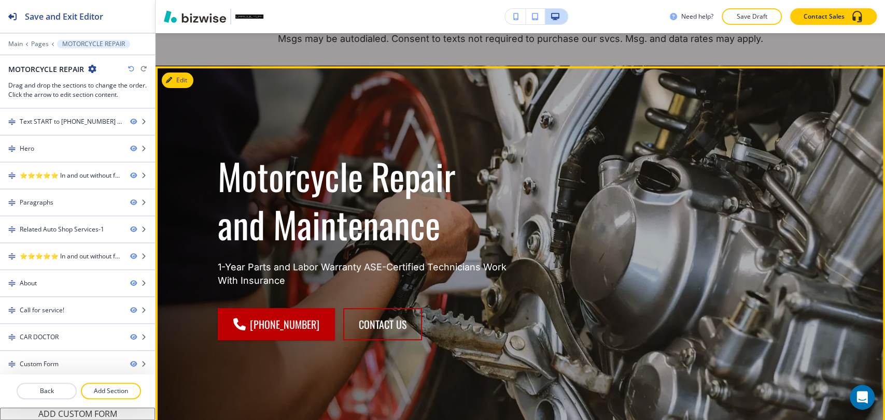
scroll to position [0, 0]
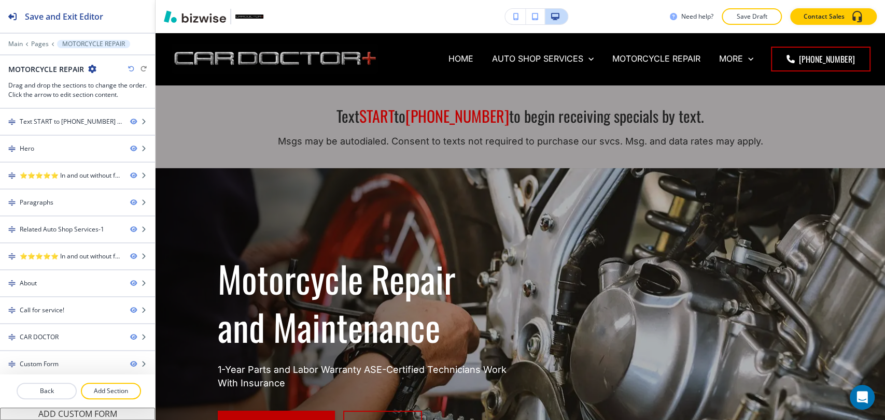
click at [757, 18] on p "Save Draft" at bounding box center [751, 16] width 33 height 9
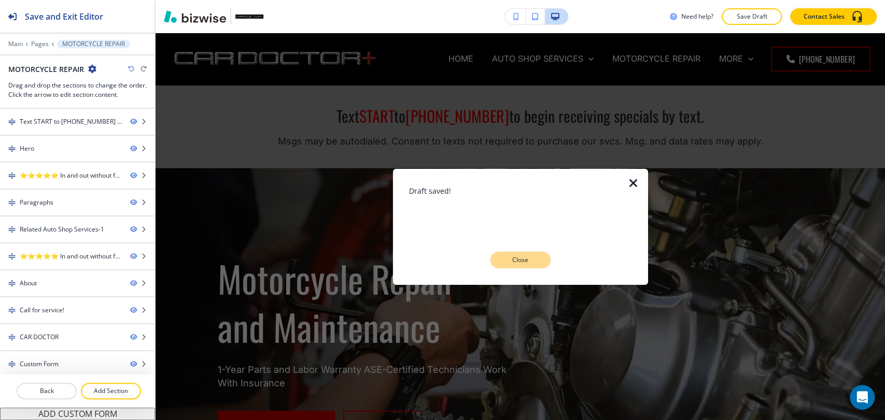
click at [537, 261] on button "Close" at bounding box center [520, 260] width 60 height 17
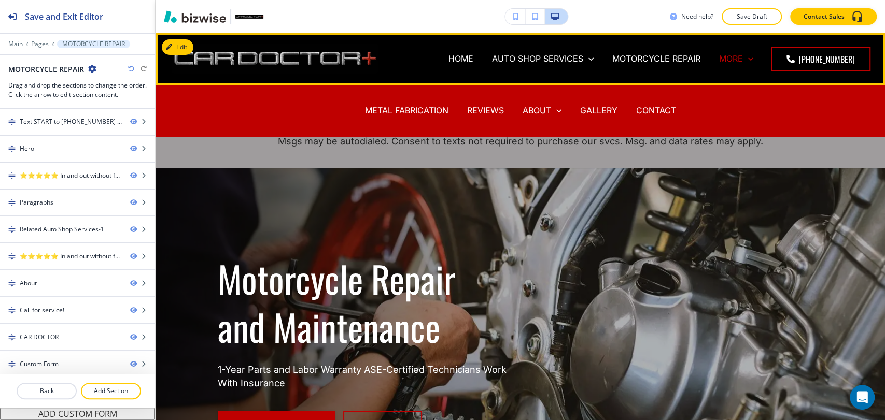
click at [726, 60] on p "MORE" at bounding box center [731, 59] width 24 height 12
click at [415, 109] on p "METAL FABRICATION" at bounding box center [406, 111] width 83 height 12
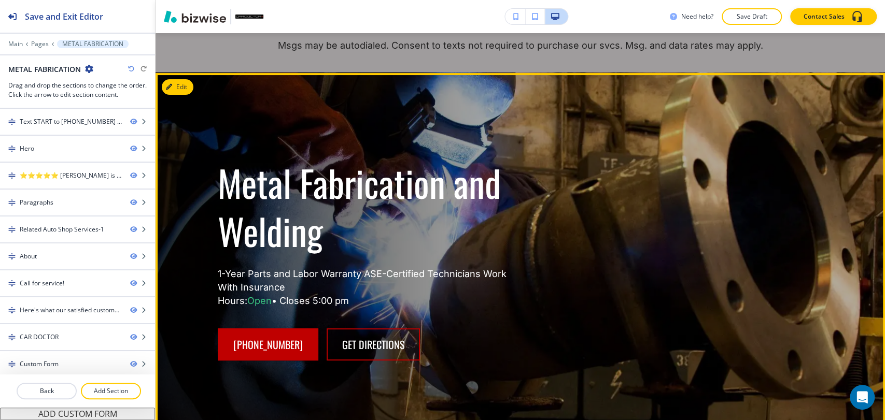
scroll to position [115, 0]
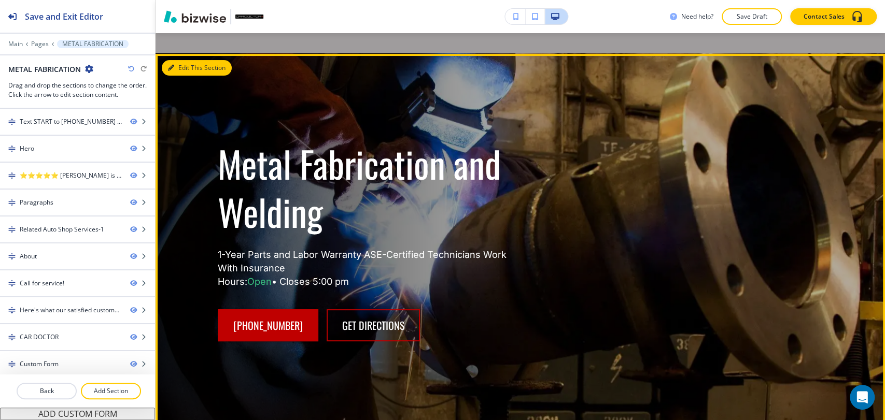
click at [188, 73] on button "Edit This Section" at bounding box center [197, 68] width 70 height 16
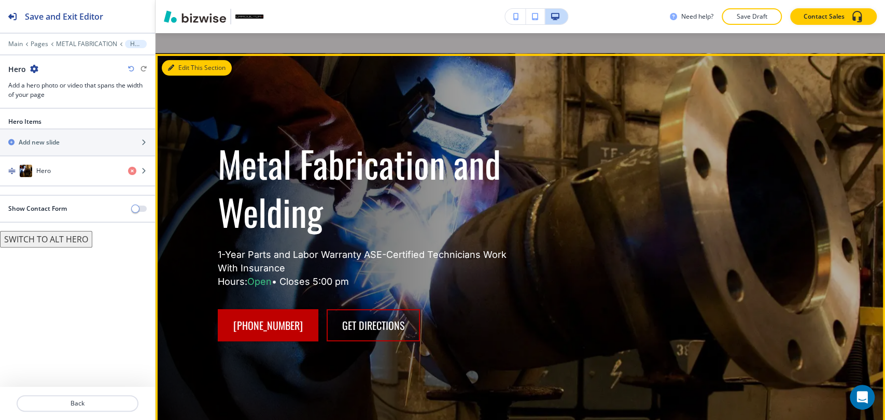
scroll to position [136, 0]
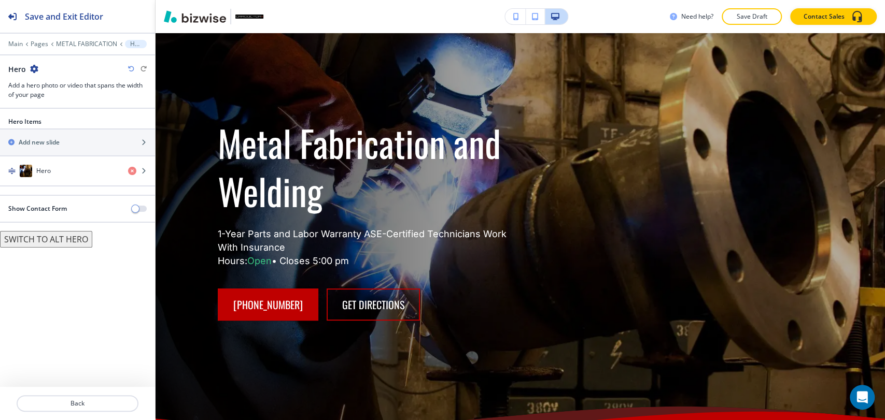
click at [67, 186] on div "button" at bounding box center [77, 186] width 155 height 1
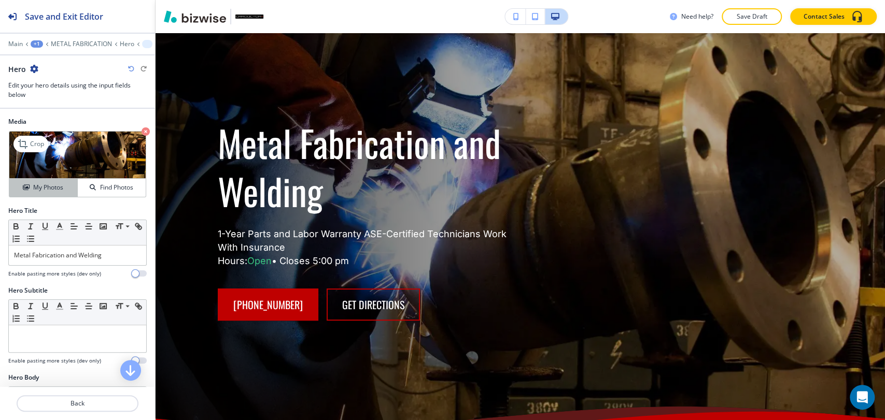
click at [72, 179] on button "My Photos" at bounding box center [43, 188] width 68 height 18
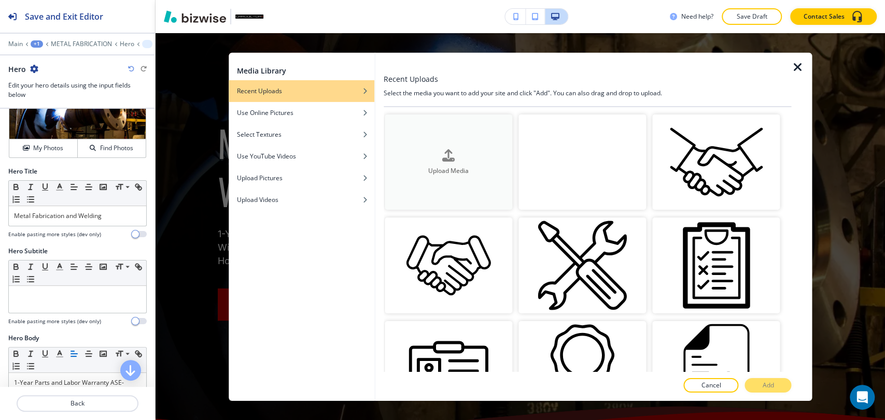
scroll to position [58, 0]
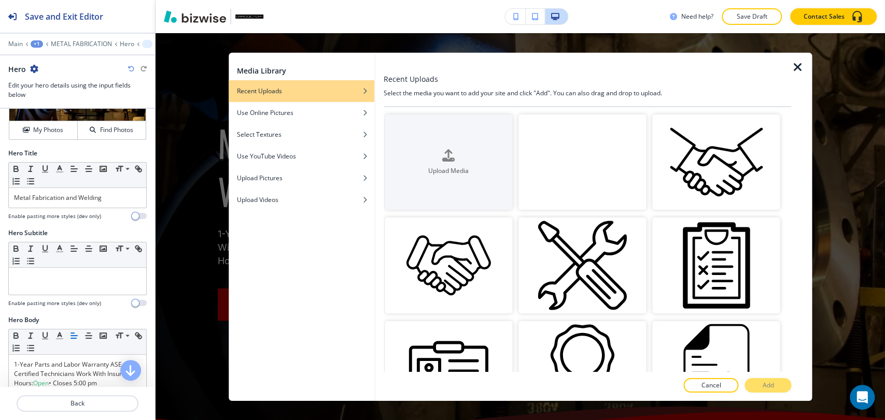
click at [792, 69] on icon "button" at bounding box center [797, 67] width 12 height 12
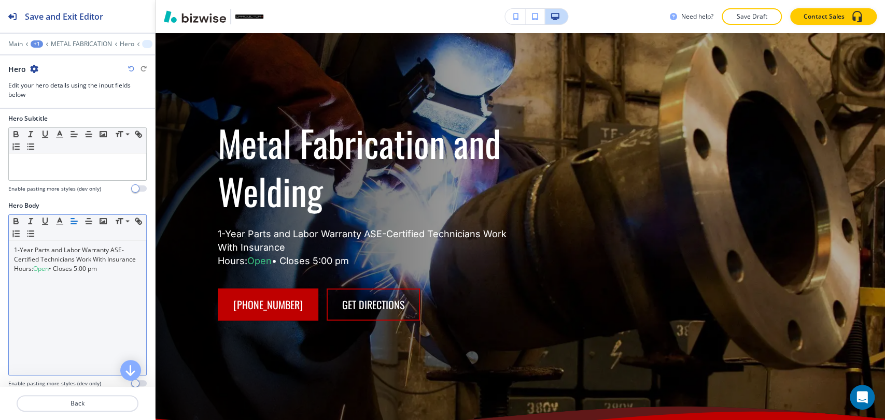
scroll to position [173, 0]
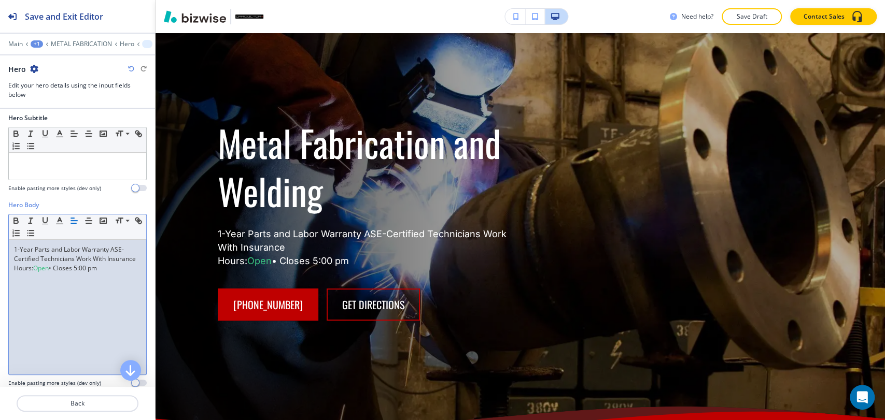
drag, startPoint x: 105, startPoint y: 275, endPoint x: 9, endPoint y: 279, distance: 96.0
click at [9, 279] on div "1-Year Parts and Labor Warranty ASE-Certified Technicians Work With Insurance H…" at bounding box center [77, 307] width 137 height 135
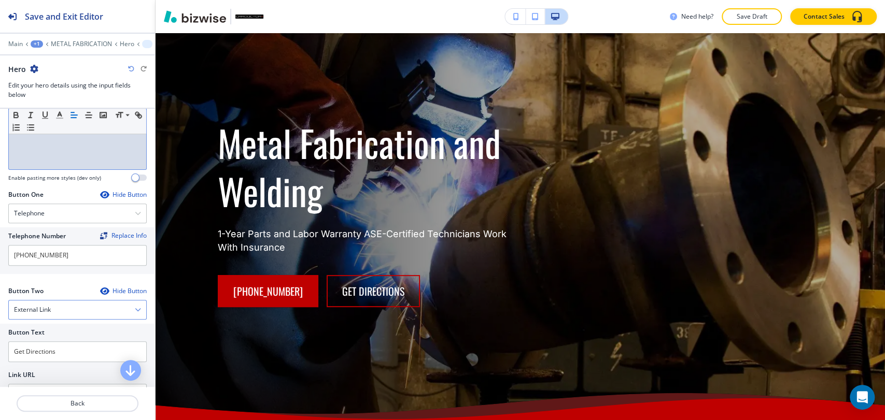
scroll to position [403, 0]
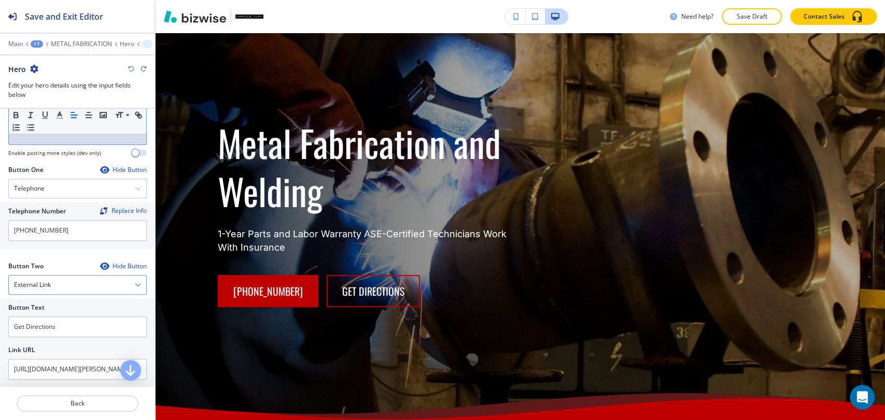
click at [91, 278] on div "External Link" at bounding box center [77, 285] width 137 height 19
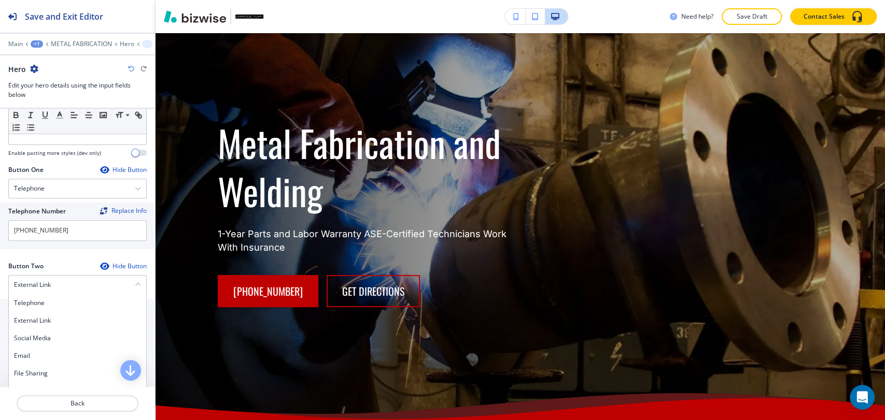
scroll to position [512, 0]
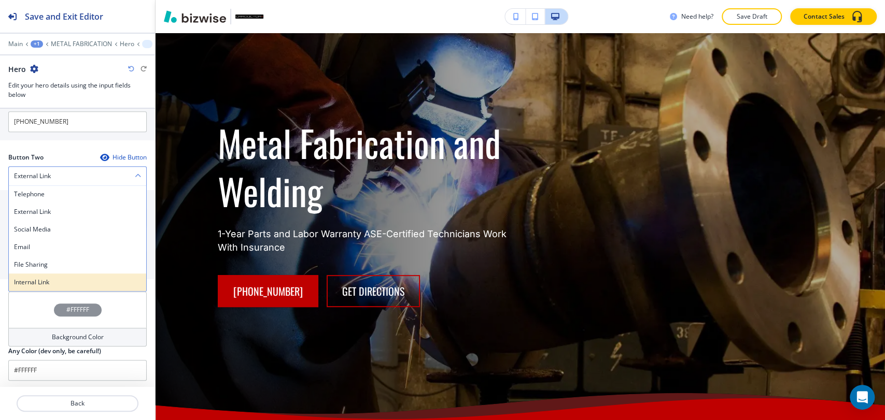
click at [79, 279] on h4 "Internal Link" at bounding box center [77, 282] width 127 height 9
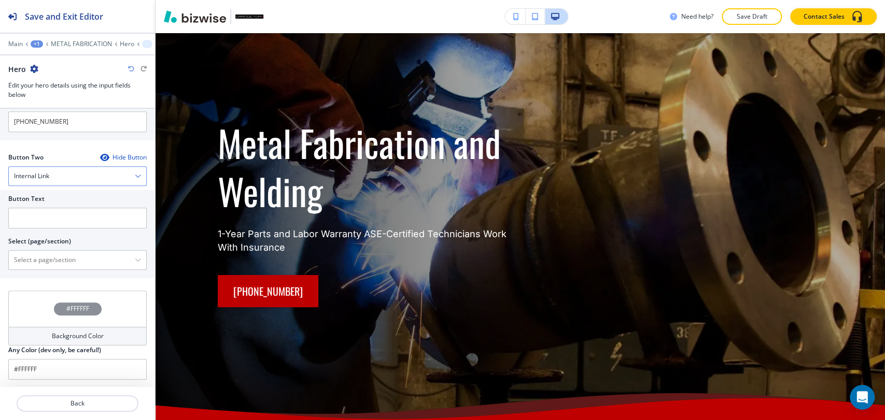
scroll to position [511, 0]
click at [88, 219] on input "text" at bounding box center [77, 219] width 138 height 21
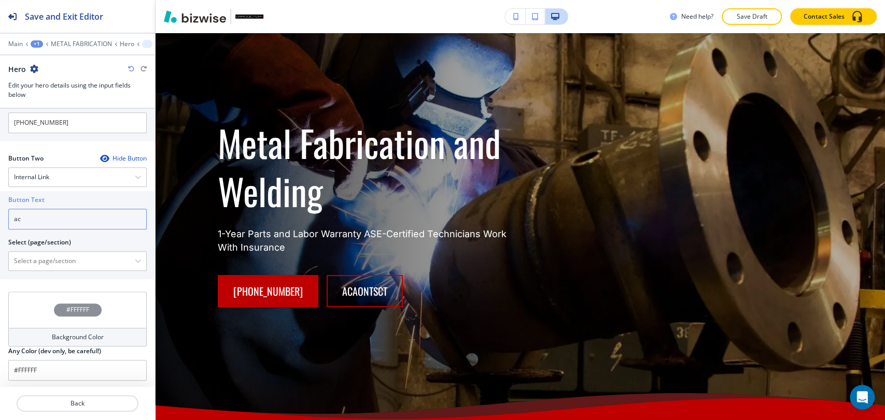
type input "a"
type input "Contact Us"
click at [88, 266] on \(page\/section\) "Manual Input" at bounding box center [72, 261] width 126 height 18
type \(page\/section\) "CONTACT"
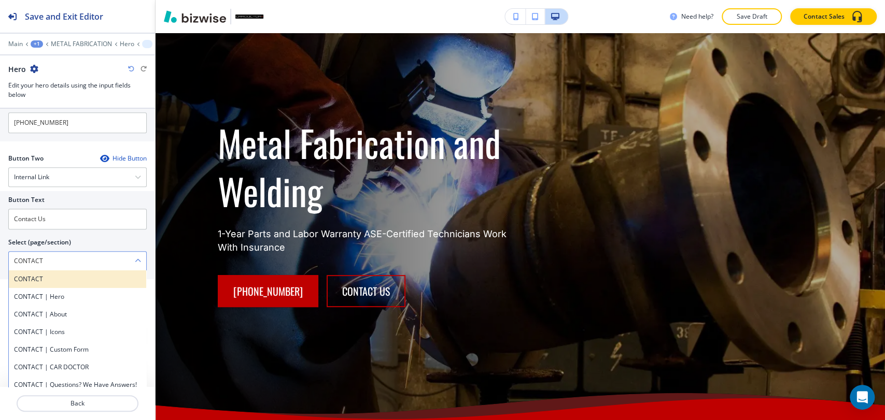
click at [87, 280] on h4 "CONTACT" at bounding box center [77, 279] width 127 height 9
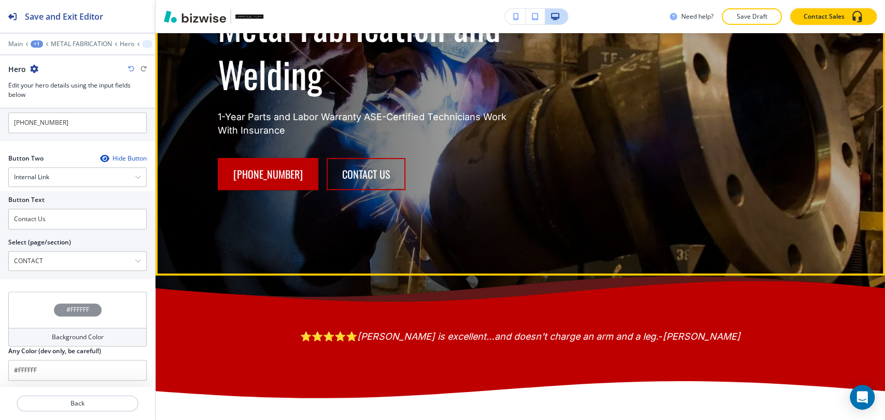
scroll to position [251, 0]
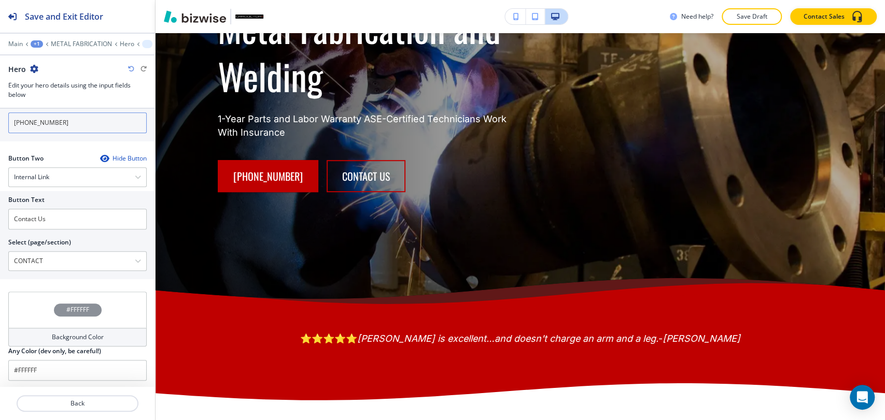
click at [80, 124] on input "[PHONE_NUMBER]" at bounding box center [77, 123] width 138 height 21
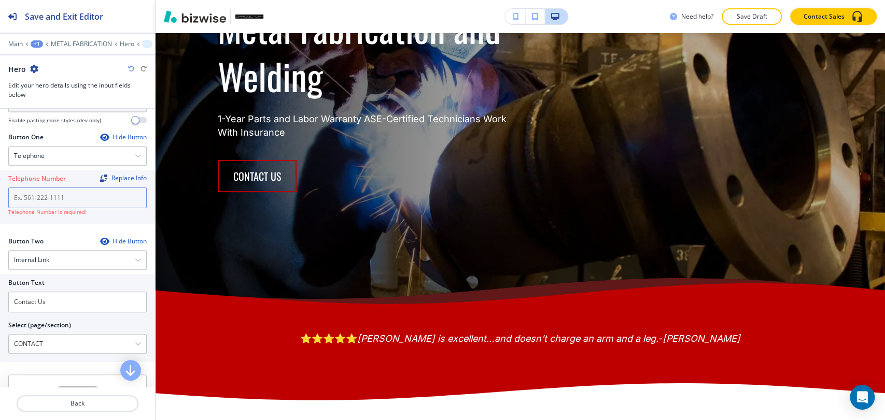
scroll to position [396, 0]
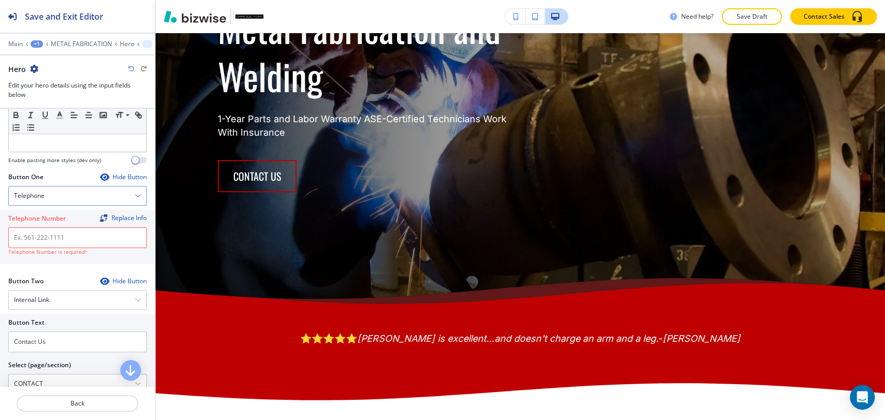
click at [73, 197] on div "Telephone" at bounding box center [77, 196] width 137 height 19
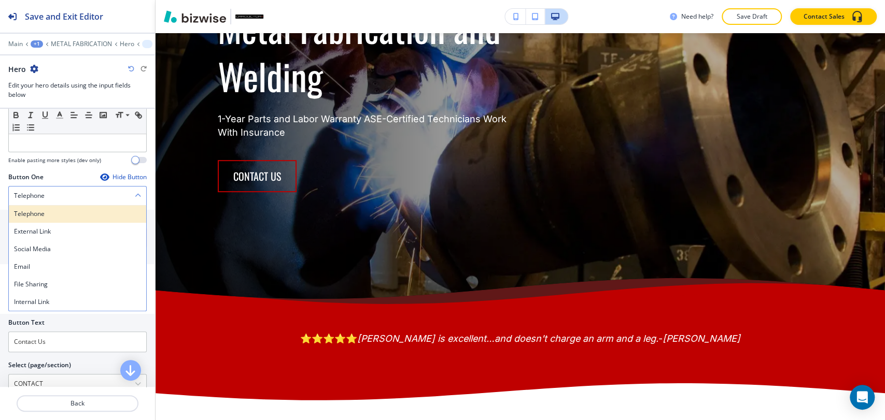
click at [71, 206] on div "Telephone" at bounding box center [77, 214] width 137 height 18
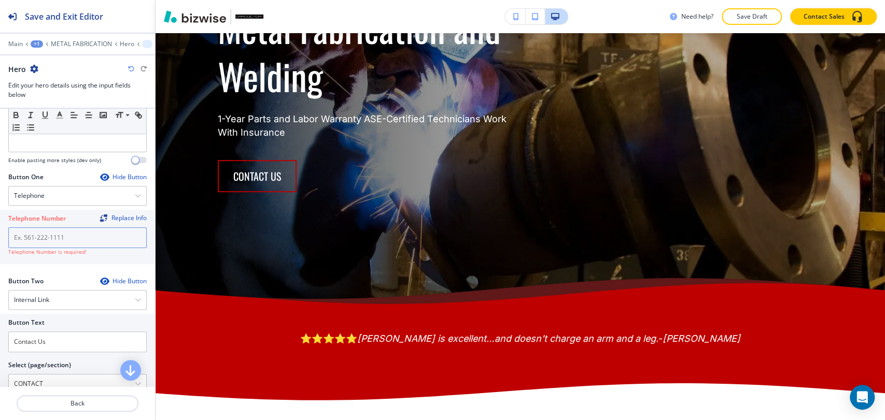
click at [63, 244] on input "text" at bounding box center [77, 238] width 138 height 21
paste input "[PHONE_NUMBER]"
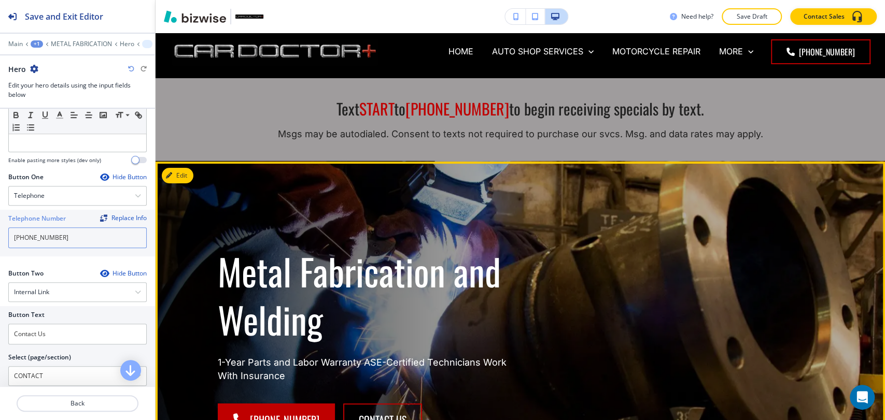
scroll to position [0, 0]
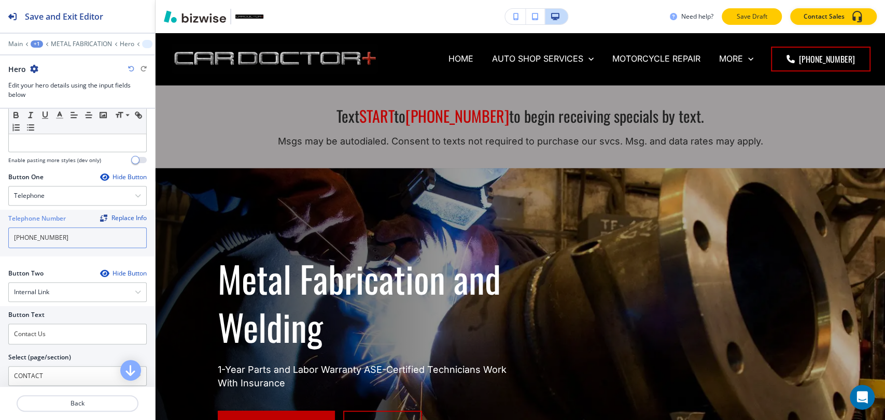
type input "[PHONE_NUMBER]"
click at [748, 20] on p "Save Draft" at bounding box center [751, 16] width 33 height 9
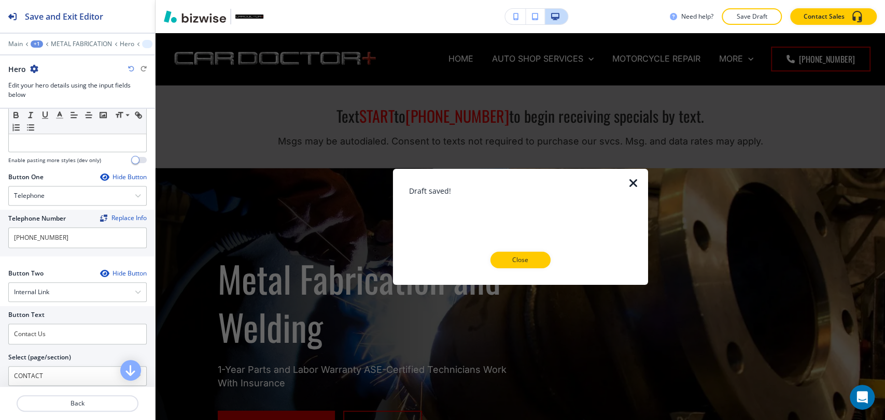
click at [630, 182] on icon "button" at bounding box center [633, 183] width 12 height 12
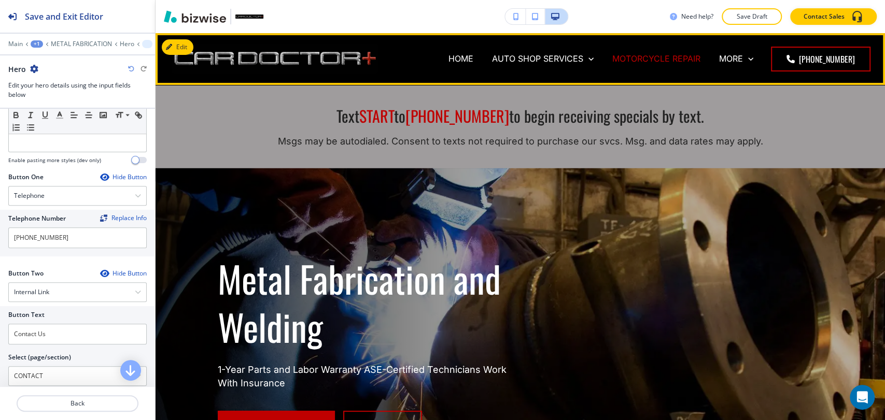
click at [670, 64] on p "MOTORCYCLE REPAIR" at bounding box center [656, 59] width 88 height 12
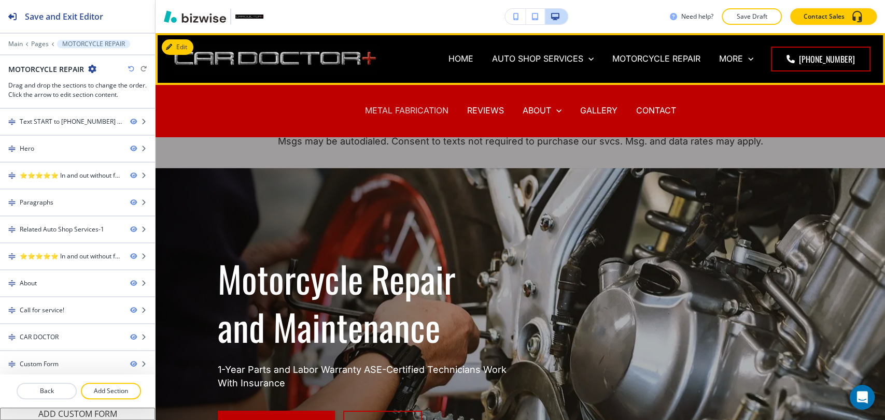
click at [406, 110] on p "METAL FABRICATION" at bounding box center [406, 111] width 83 height 12
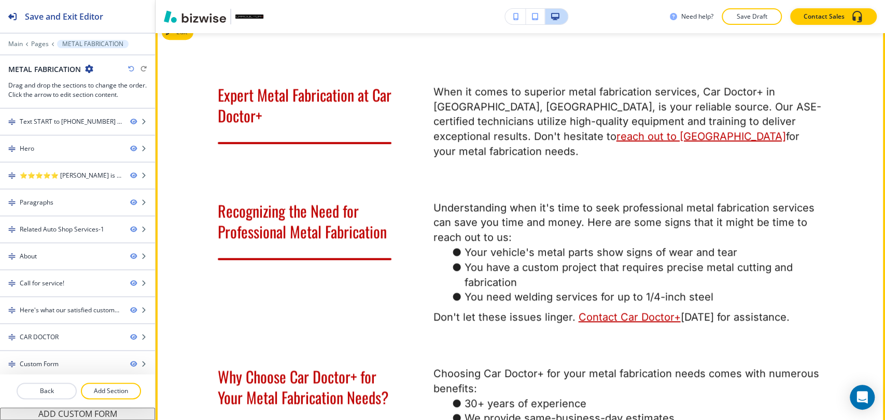
scroll to position [634, 0]
click at [179, 39] on button "Edit This Section" at bounding box center [197, 32] width 70 height 16
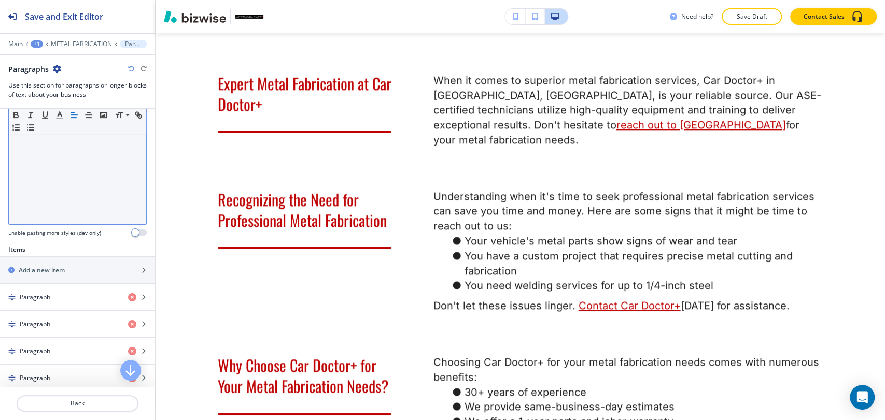
scroll to position [345, 0]
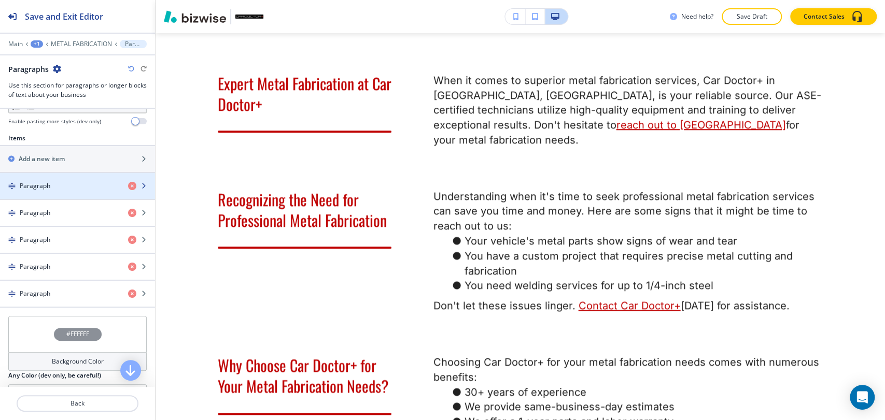
click at [59, 187] on div "Paragraph" at bounding box center [60, 185] width 120 height 9
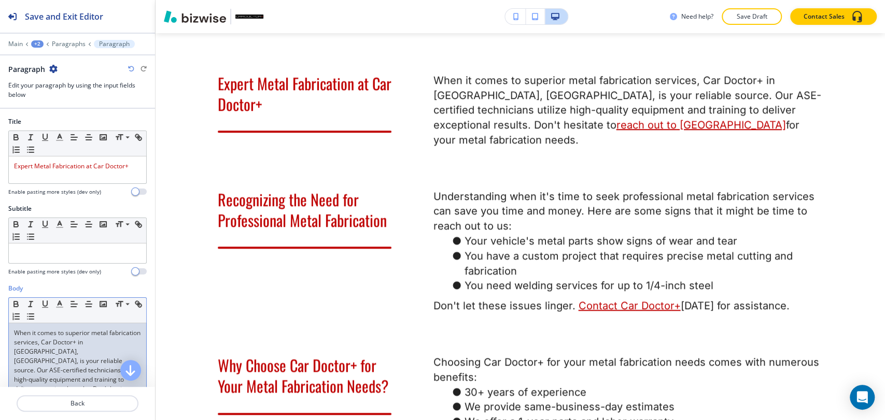
click at [70, 343] on p "When it comes to superior metal fabrication services, Car Doctor+ in [GEOGRAPHI…" at bounding box center [77, 371] width 127 height 84
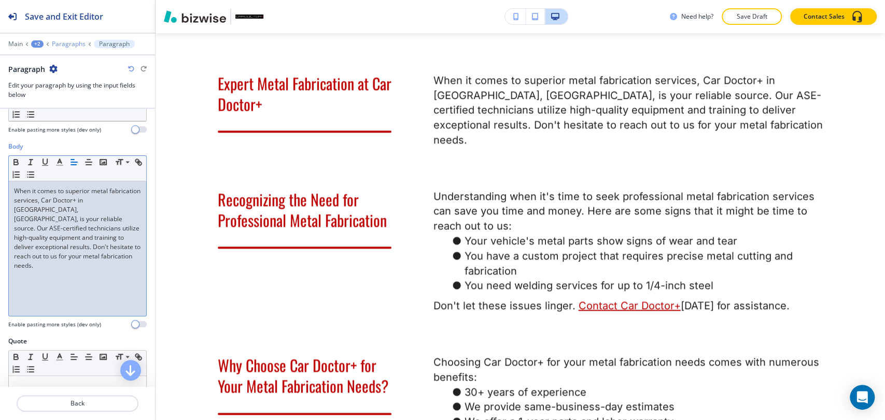
click at [69, 46] on p "Paragraphs" at bounding box center [69, 43] width 34 height 7
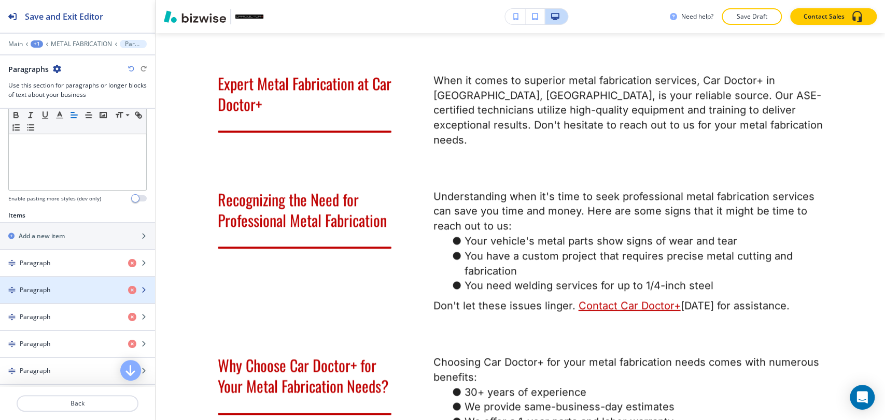
scroll to position [288, 0]
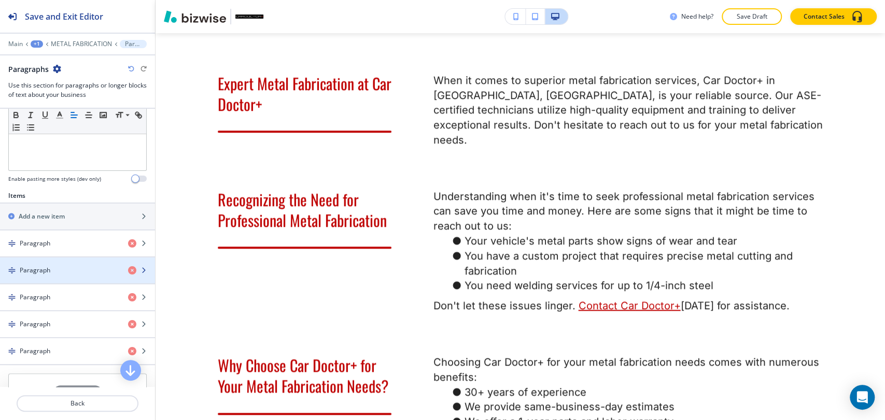
click at [77, 275] on div "button" at bounding box center [77, 279] width 155 height 8
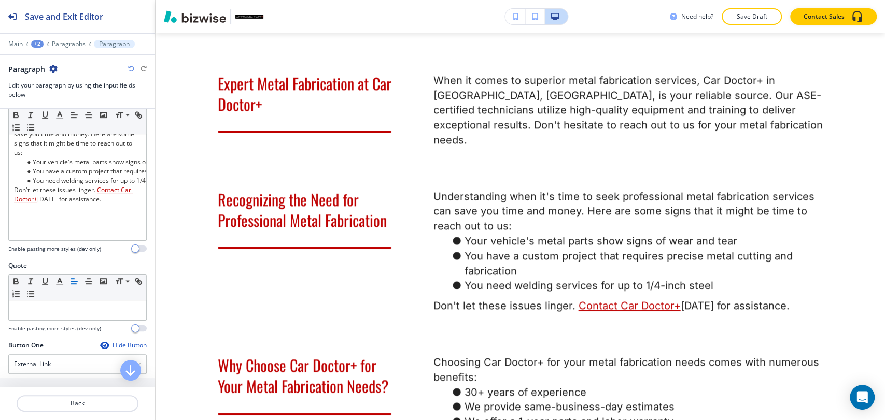
scroll to position [230, 0]
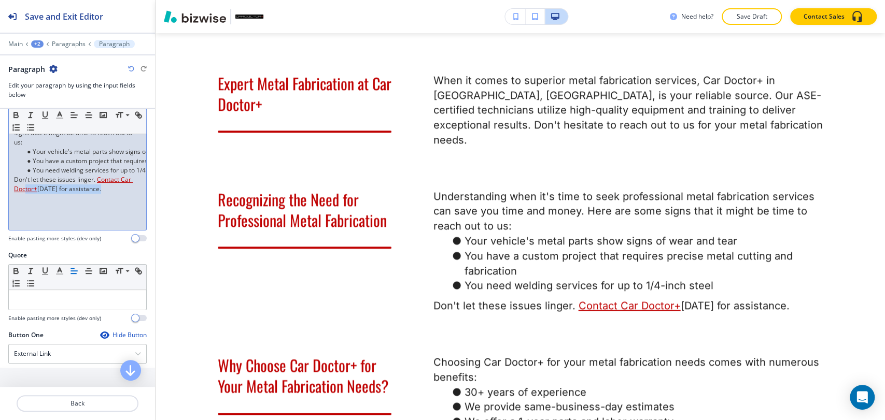
drag, startPoint x: 108, startPoint y: 186, endPoint x: 26, endPoint y: 185, distance: 81.9
click at [22, 185] on p "Don't let these issues linger. Contact Car Doctor+ [DATE] for assistance." at bounding box center [77, 184] width 127 height 19
click at [92, 188] on link "[DATE] for assistance." at bounding box center [69, 189] width 64 height 9
drag, startPoint x: 100, startPoint y: 188, endPoint x: 1, endPoint y: 179, distance: 98.9
click at [1, 179] on div "Body Small Normal Large Huge Understanding when it's time to seek professional …" at bounding box center [77, 153] width 155 height 195
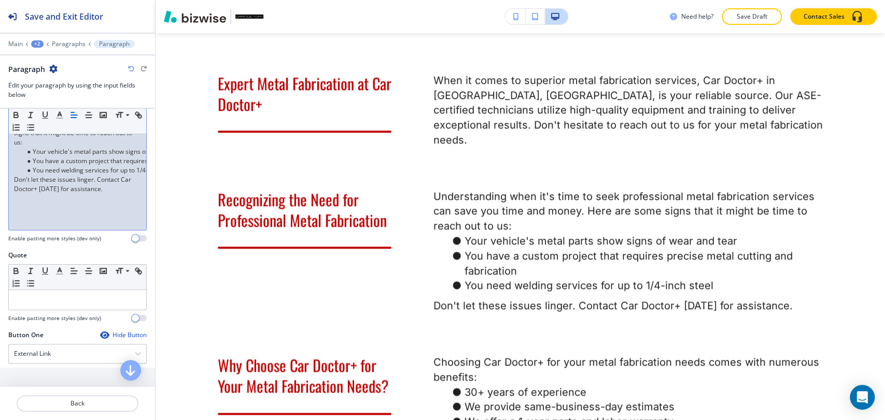
scroll to position [87, 0]
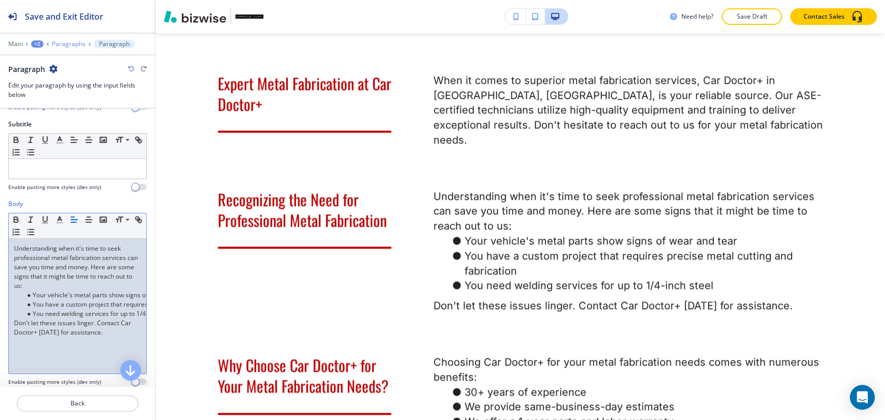
click at [74, 41] on p "Paragraphs" at bounding box center [69, 43] width 34 height 7
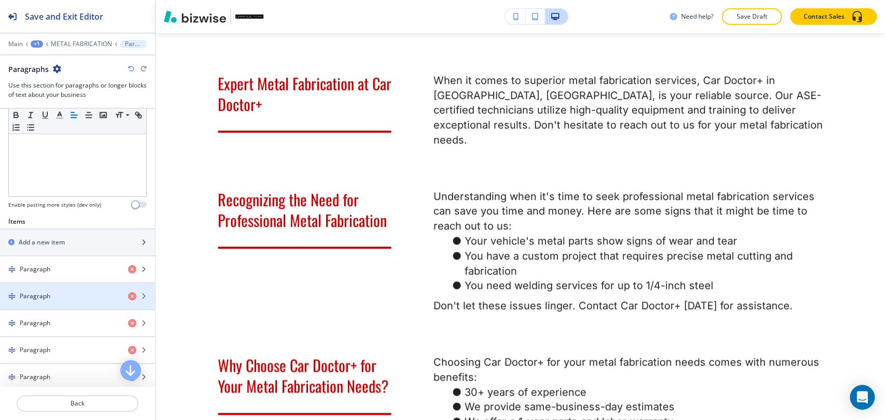
scroll to position [345, 0]
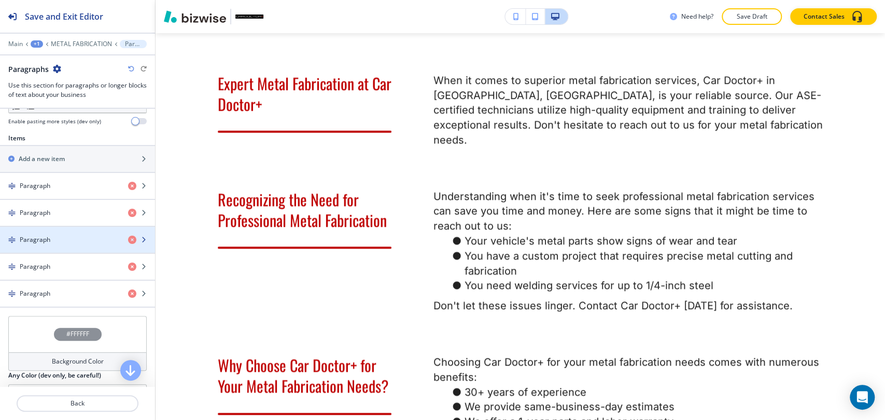
click at [85, 245] on div "button" at bounding box center [77, 249] width 155 height 8
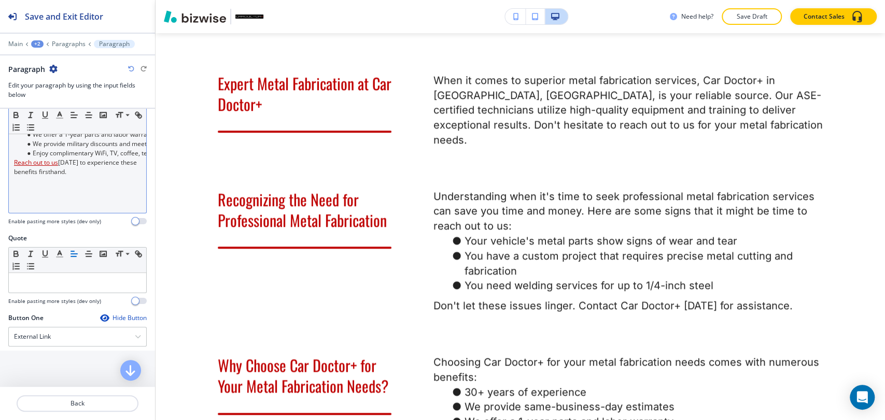
scroll to position [230, 0]
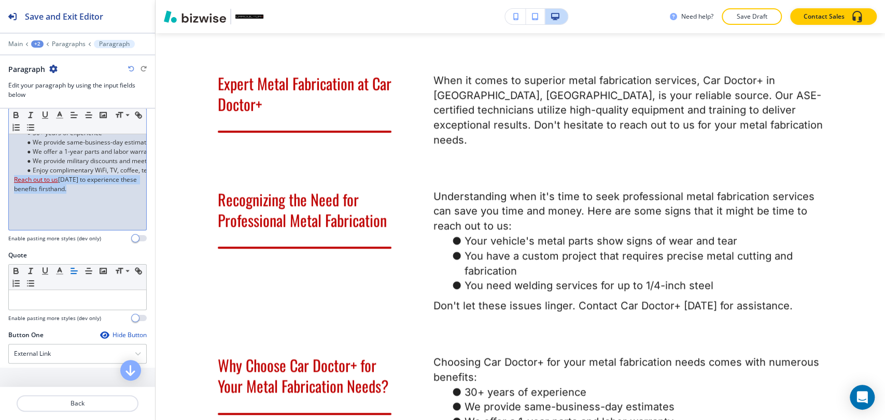
drag, startPoint x: 66, startPoint y: 188, endPoint x: 6, endPoint y: 181, distance: 61.0
click at [6, 181] on div "Body Small Normal Large Huge Choosing Car Doctor+ for your metal fabrication ne…" at bounding box center [77, 153] width 155 height 195
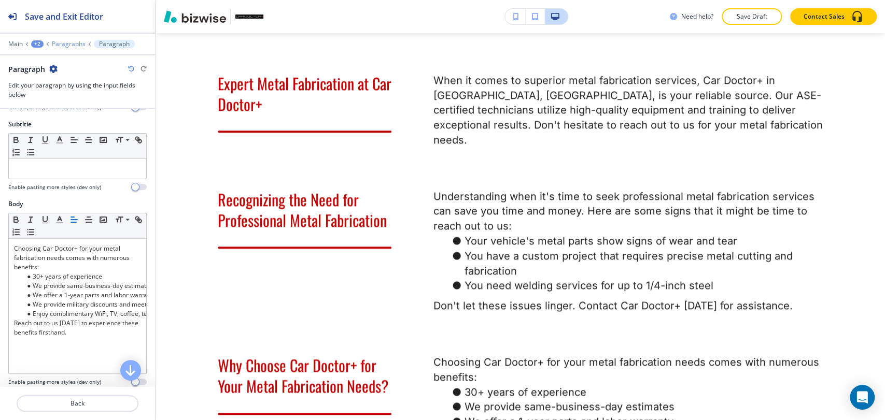
click at [82, 44] on p "Paragraphs" at bounding box center [69, 43] width 34 height 7
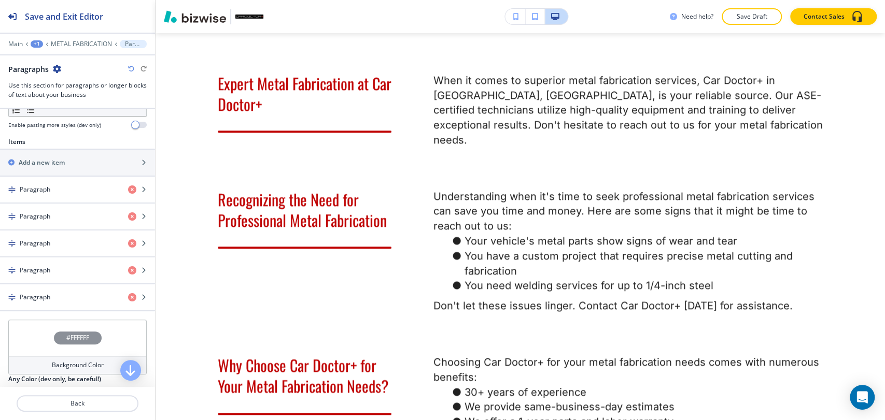
scroll to position [345, 0]
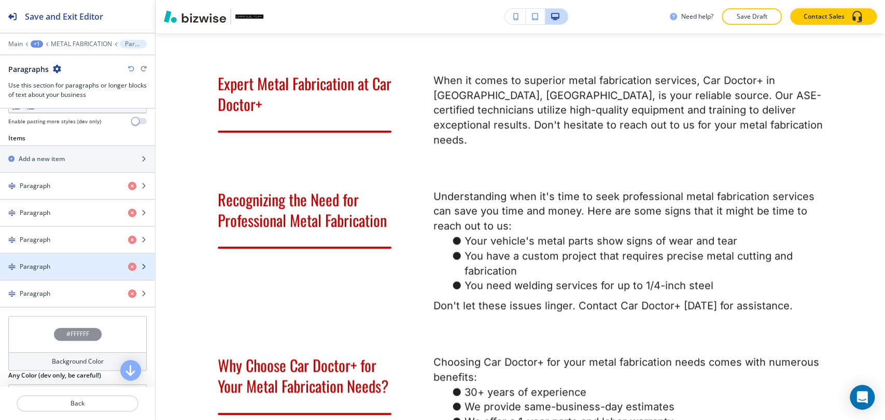
click at [61, 262] on div "Paragraph" at bounding box center [60, 266] width 120 height 9
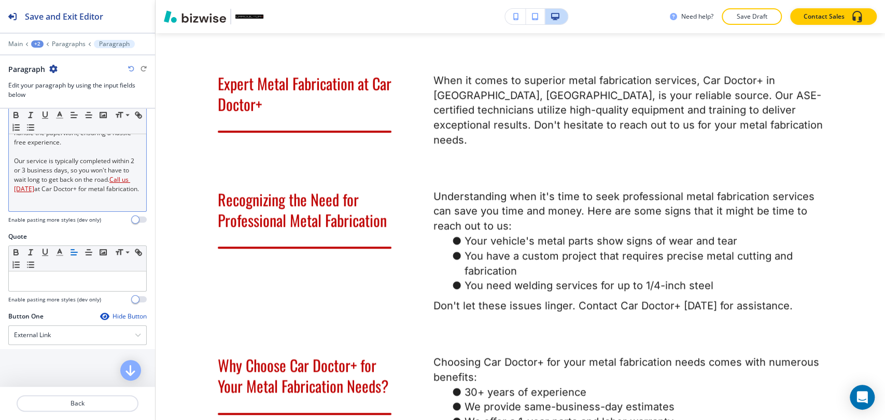
scroll to position [230, 0]
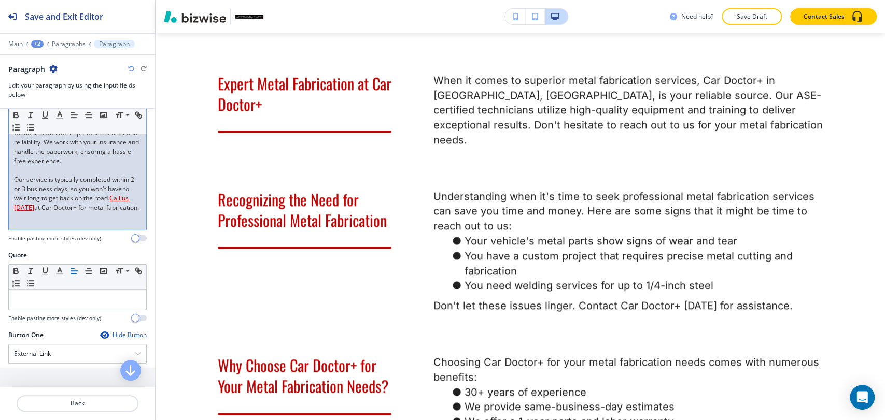
drag, startPoint x: 15, startPoint y: 191, endPoint x: 62, endPoint y: 227, distance: 58.9
click at [62, 213] on p "Our service is typically completed within 2 or 3 business days, so you won't ha…" at bounding box center [77, 193] width 127 height 37
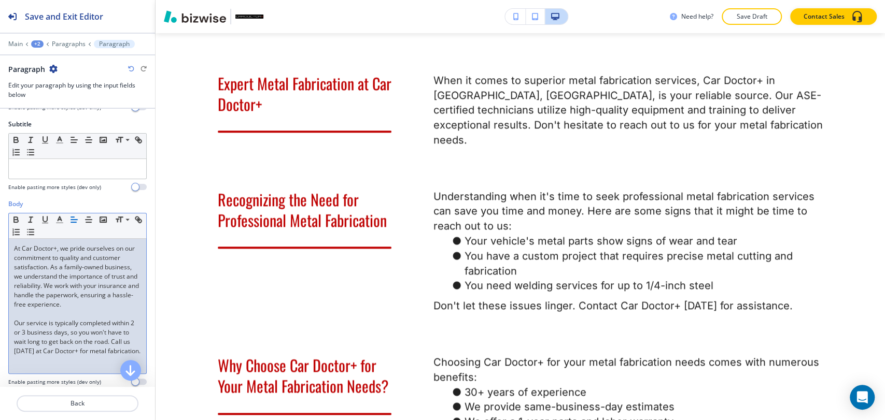
click at [66, 49] on div at bounding box center [77, 51] width 155 height 6
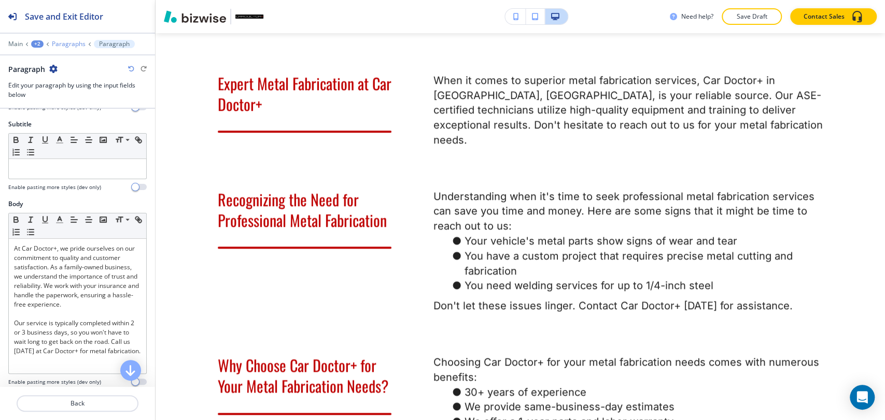
click at [68, 44] on p "Paragraphs" at bounding box center [69, 43] width 34 height 7
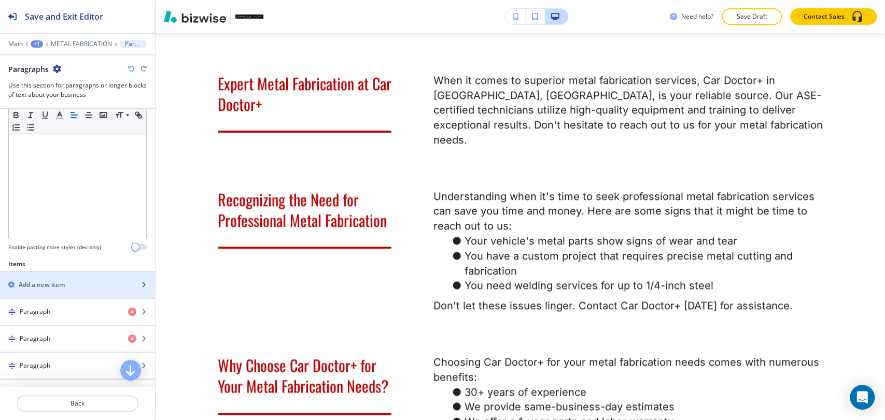
scroll to position [403, 0]
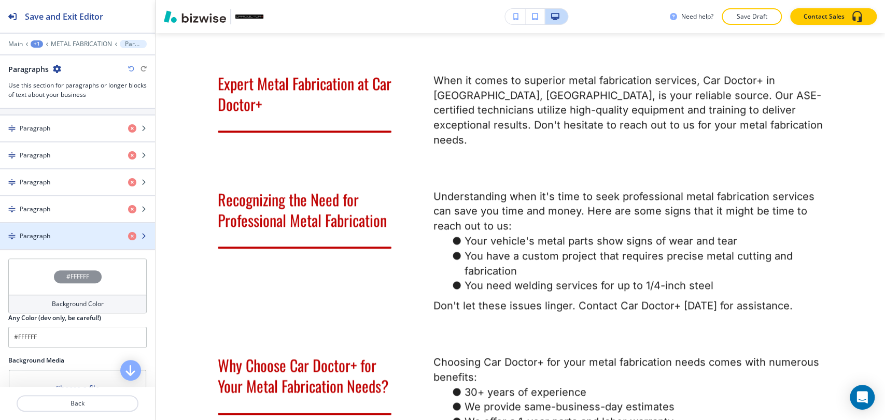
click at [71, 234] on div "Paragraph" at bounding box center [60, 236] width 120 height 9
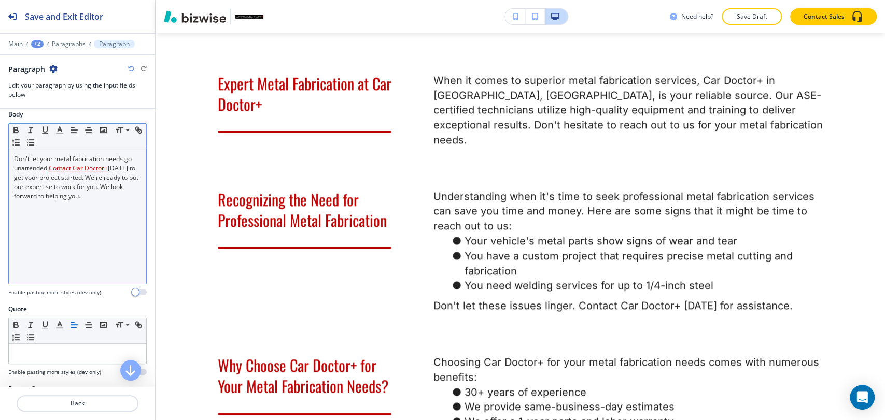
scroll to position [172, 0]
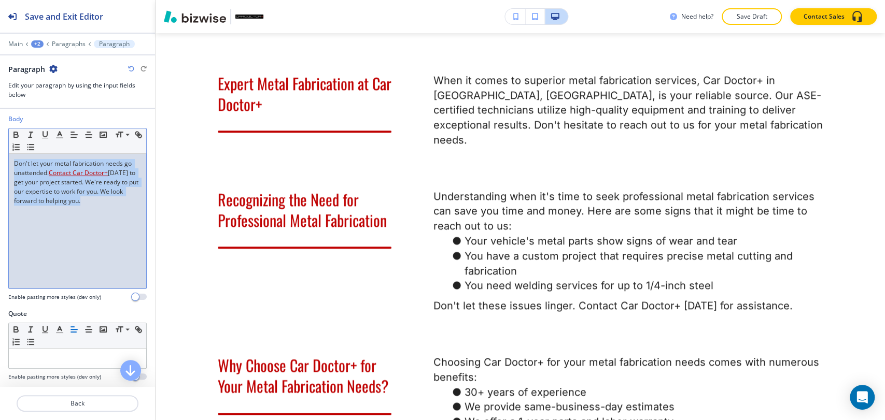
drag, startPoint x: 62, startPoint y: 185, endPoint x: 8, endPoint y: 159, distance: 60.1
click at [8, 159] on div "Body Small Normal Large Huge Don't let your metal fabrication needs go unattend…" at bounding box center [77, 212] width 155 height 195
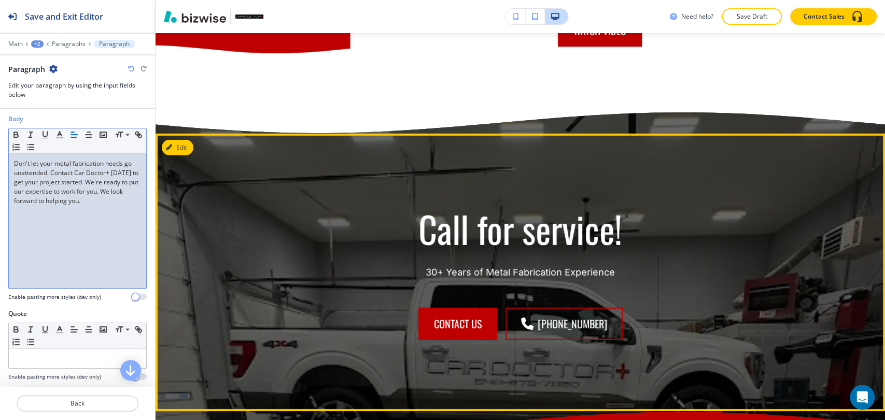
scroll to position [2200, 0]
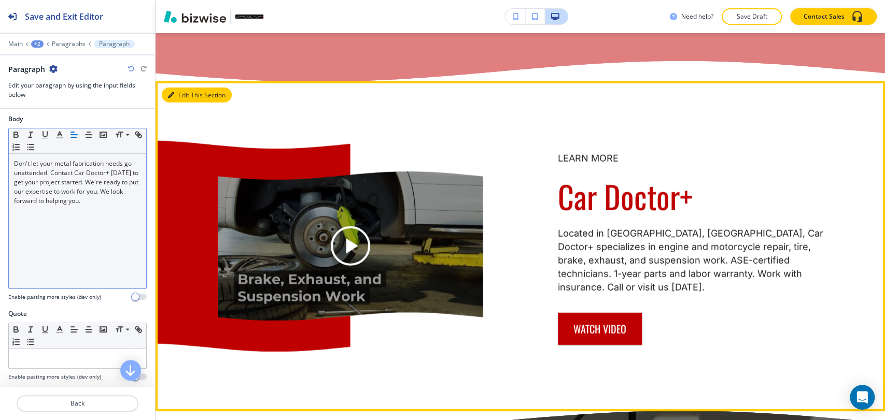
click at [183, 103] on button "Edit This Section" at bounding box center [197, 96] width 70 height 16
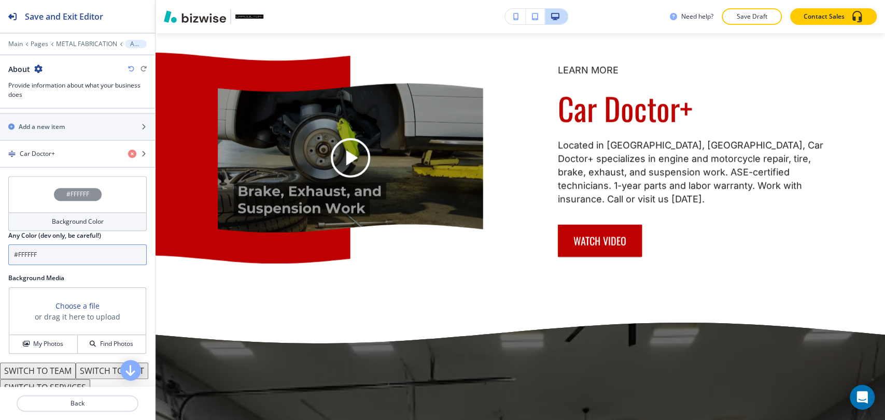
scroll to position [307, 0]
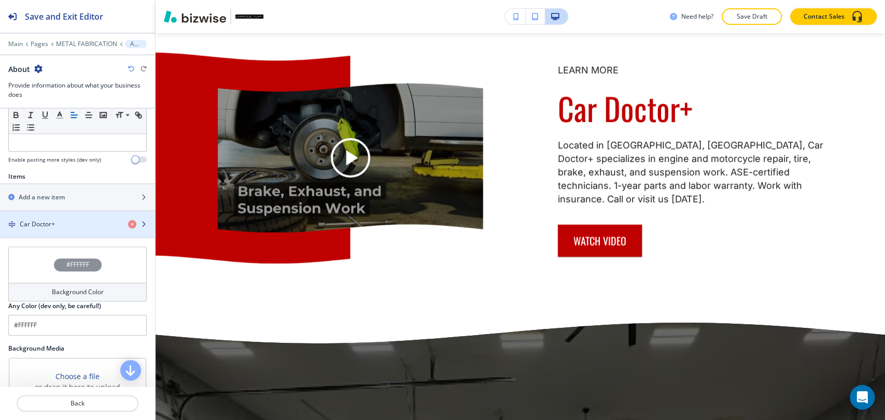
click at [78, 224] on div "Car Doctor+" at bounding box center [60, 224] width 120 height 9
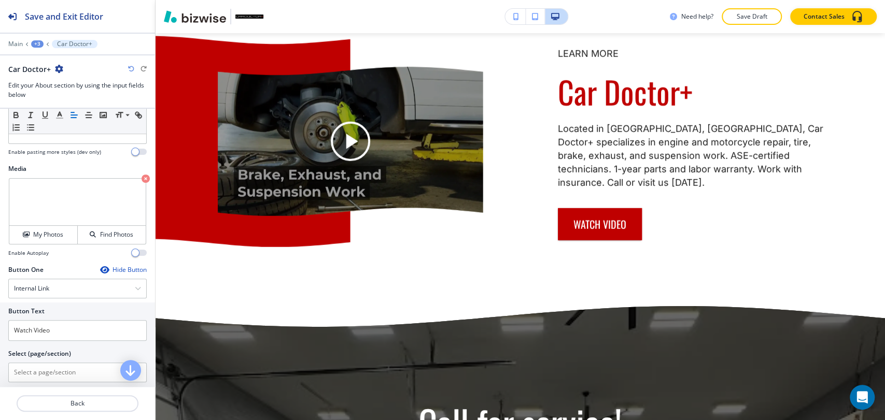
scroll to position [403, 0]
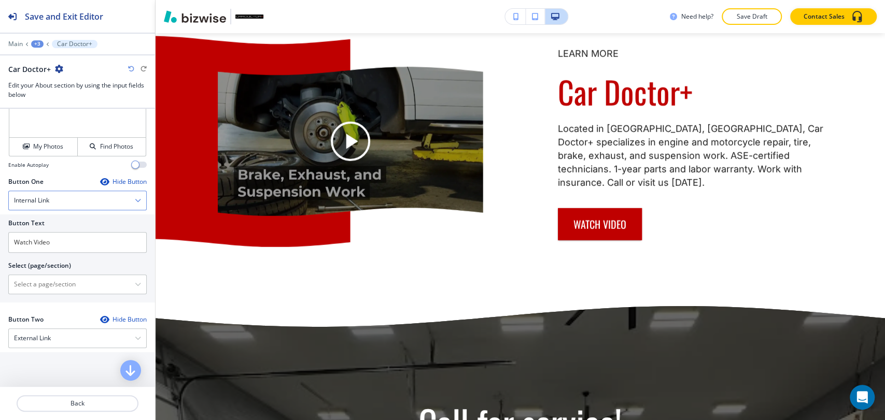
click at [114, 202] on div "Internal Link" at bounding box center [77, 200] width 137 height 19
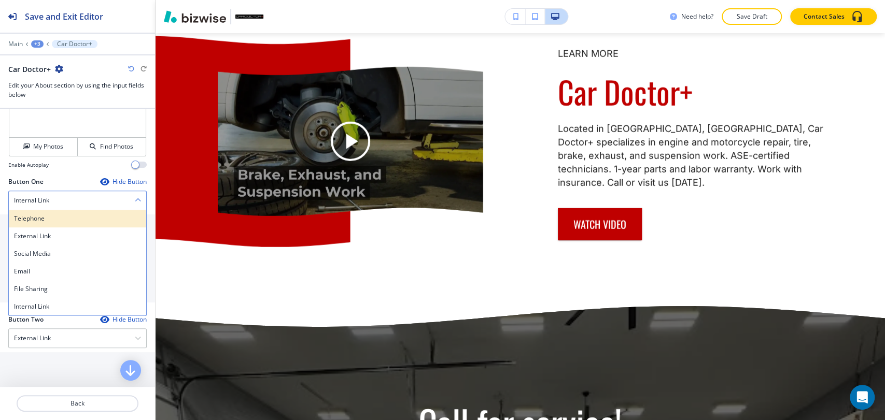
click at [95, 223] on div "Telephone" at bounding box center [77, 219] width 137 height 18
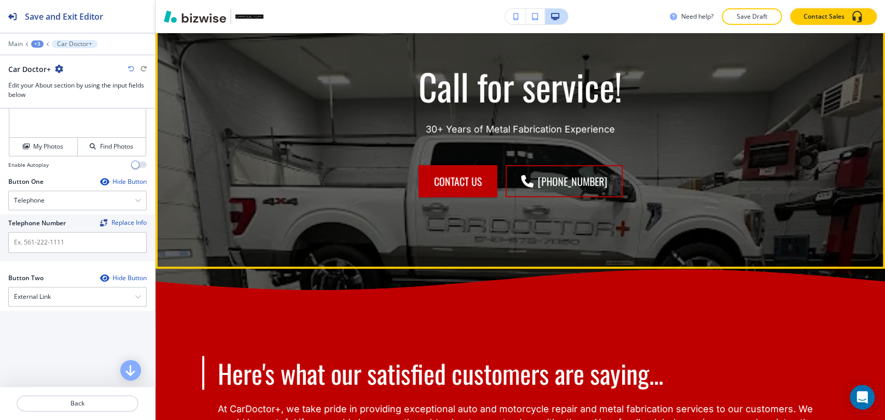
click at [179, 13] on button "Edit This Section" at bounding box center [197, 5] width 70 height 16
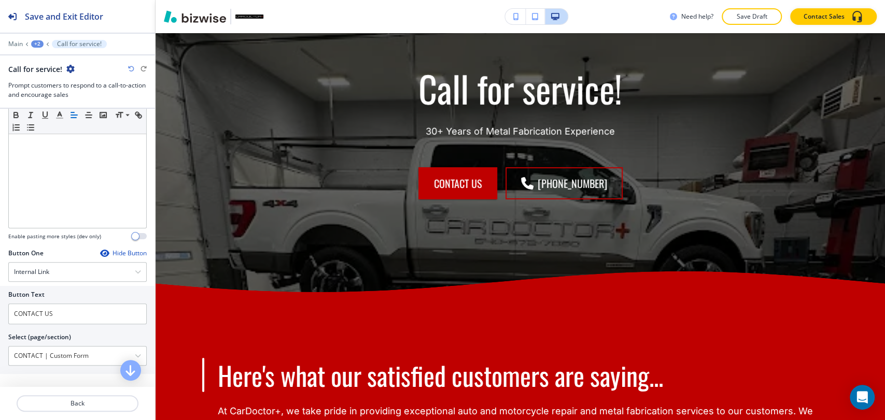
scroll to position [345, 0]
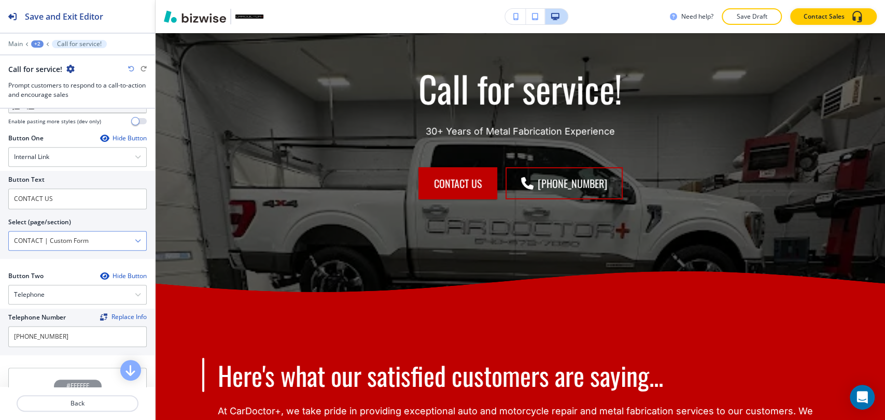
click at [108, 240] on \(page\/section\) "CONTACT | Custom Form" at bounding box center [72, 241] width 126 height 18
click at [108, 236] on \(page\/section\) "Manual Input" at bounding box center [72, 241] width 126 height 18
type \(page\/section\) "CONTACT"
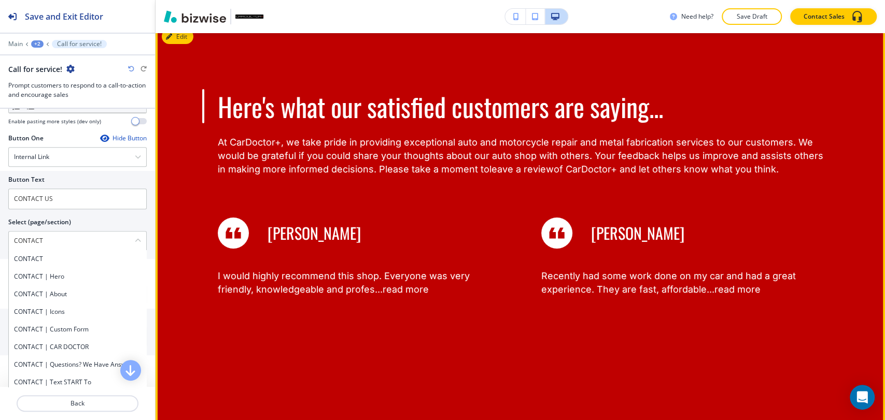
scroll to position [2533, 0]
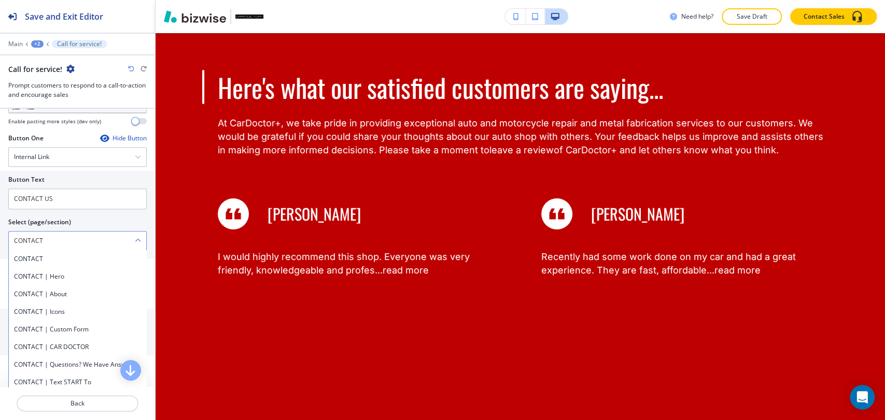
click at [80, 243] on \(page\/section\) "CONTACT" at bounding box center [72, 241] width 126 height 18
click at [71, 255] on h4 "CONTACT" at bounding box center [77, 259] width 127 height 9
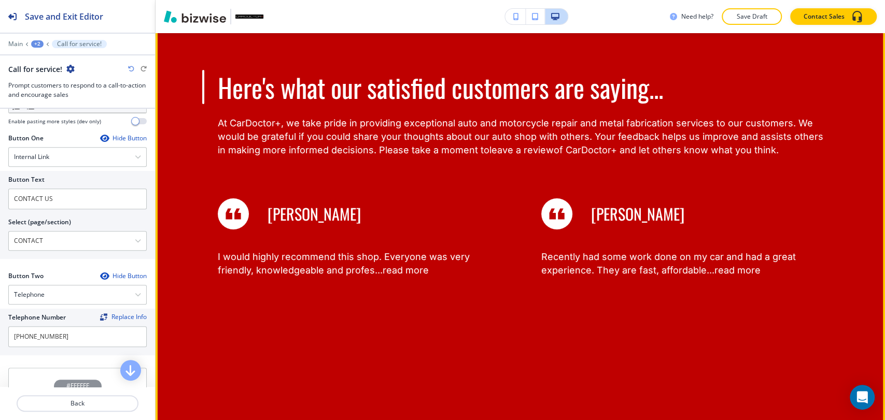
click at [184, 25] on button "Edit This Section" at bounding box center [197, 18] width 70 height 16
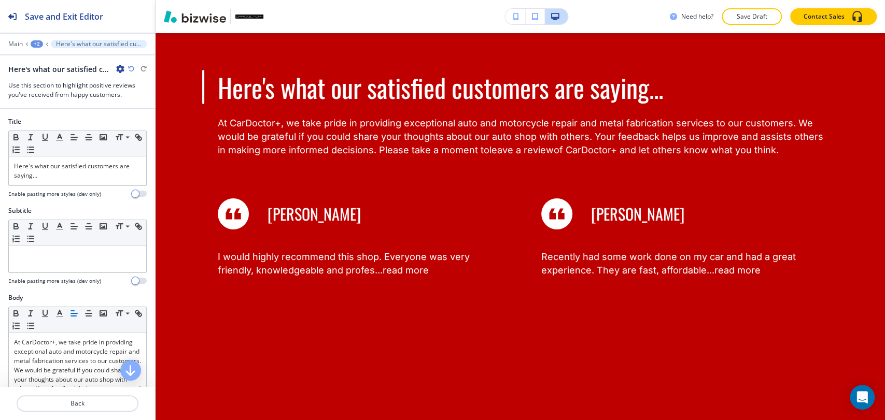
scroll to position [2544, 0]
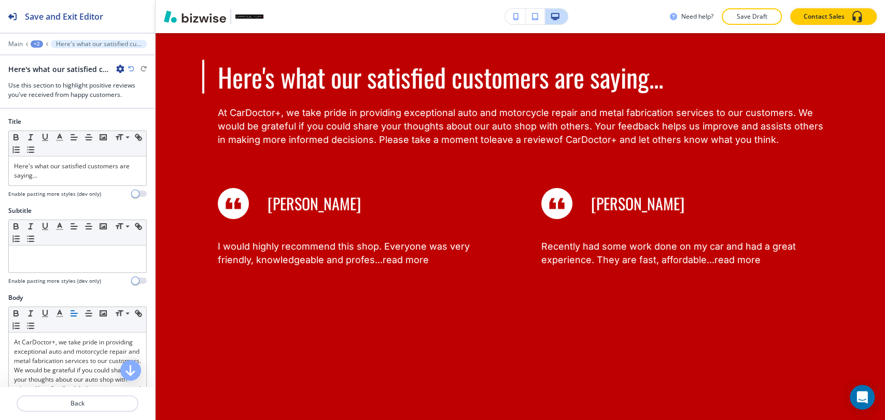
click at [117, 68] on icon "button" at bounding box center [120, 69] width 8 height 8
click at [143, 130] on button "Delete Section" at bounding box center [149, 123] width 66 height 19
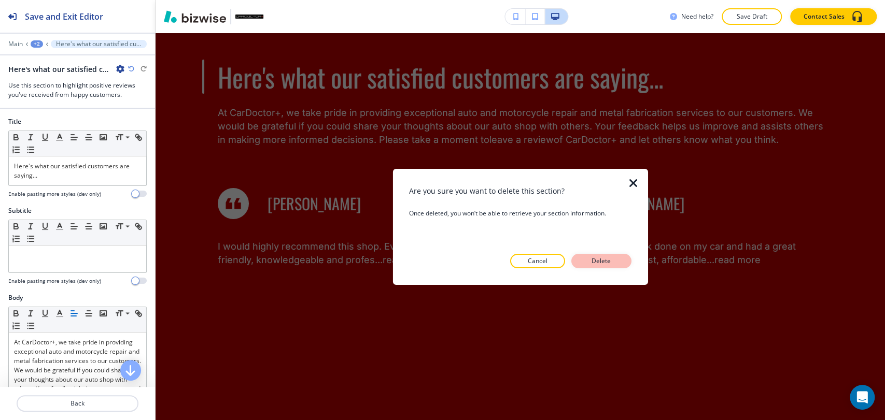
click at [592, 258] on p "Delete" at bounding box center [601, 261] width 25 height 9
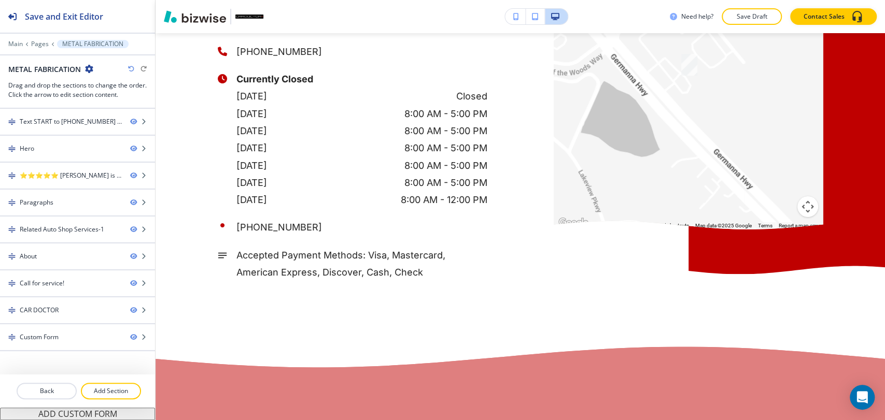
scroll to position [2659, 0]
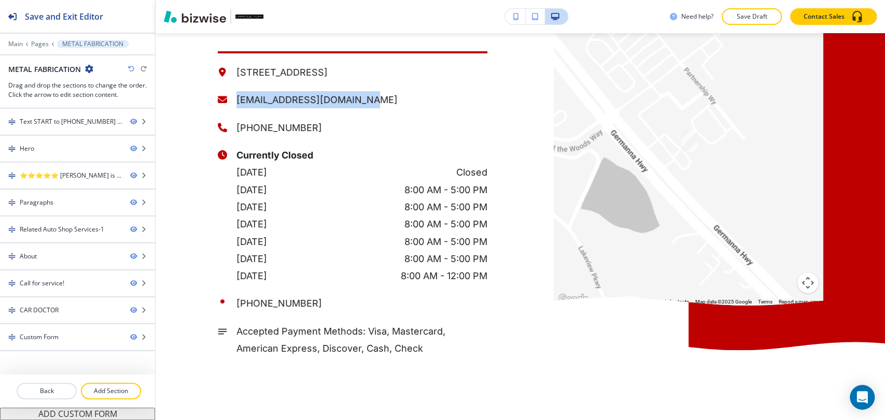
drag, startPoint x: 364, startPoint y: 138, endPoint x: 244, endPoint y: 142, distance: 120.4
click at [236, 108] on p "[EMAIL_ADDRESS][DOMAIN_NAME]" at bounding box center [361, 99] width 251 height 17
copy p "[EMAIL_ADDRESS][DOMAIN_NAME]"
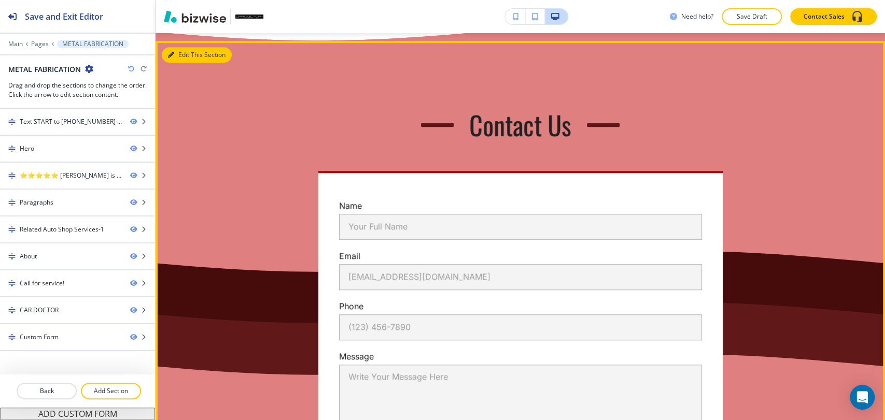
drag, startPoint x: 189, startPoint y: 91, endPoint x: 175, endPoint y: 96, distance: 14.8
click at [188, 63] on button "Edit This Section" at bounding box center [197, 55] width 70 height 16
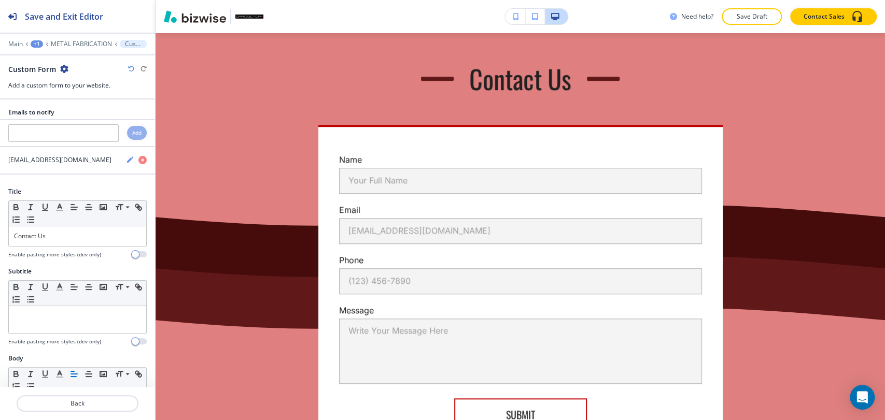
scroll to position [3110, 0]
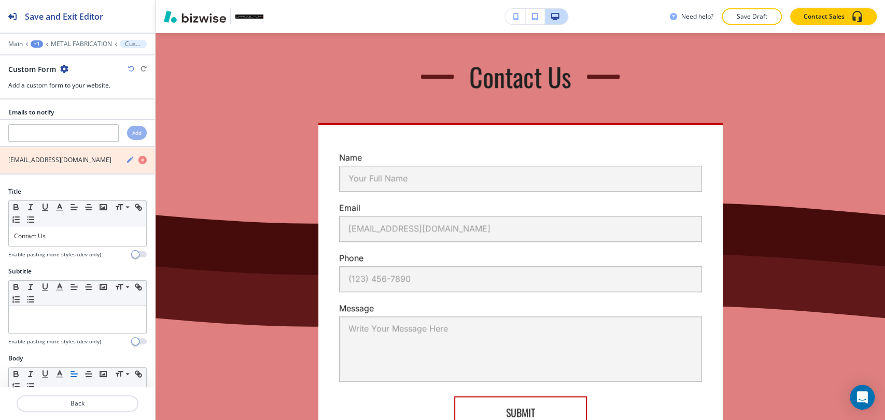
click at [138, 160] on icon "button" at bounding box center [142, 160] width 8 height 8
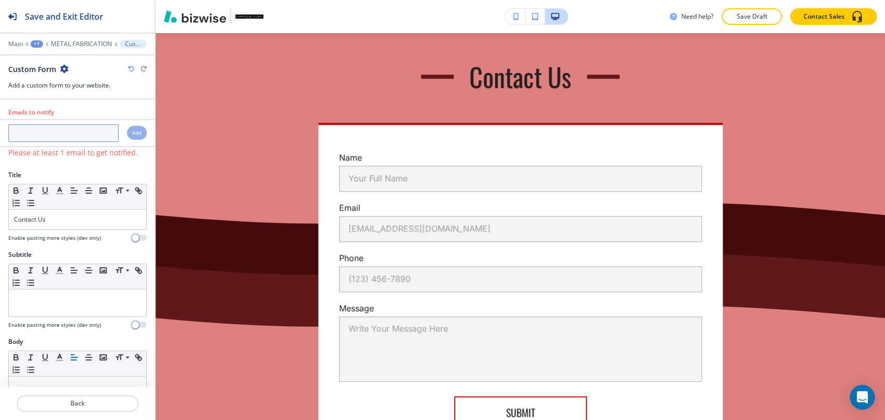
click at [82, 136] on input "text" at bounding box center [63, 133] width 110 height 18
paste input "[EMAIL_ADDRESS][DOMAIN_NAME]"
type input "[EMAIL_ADDRESS][DOMAIN_NAME]"
click at [132, 136] on h4 "Add" at bounding box center [136, 133] width 9 height 8
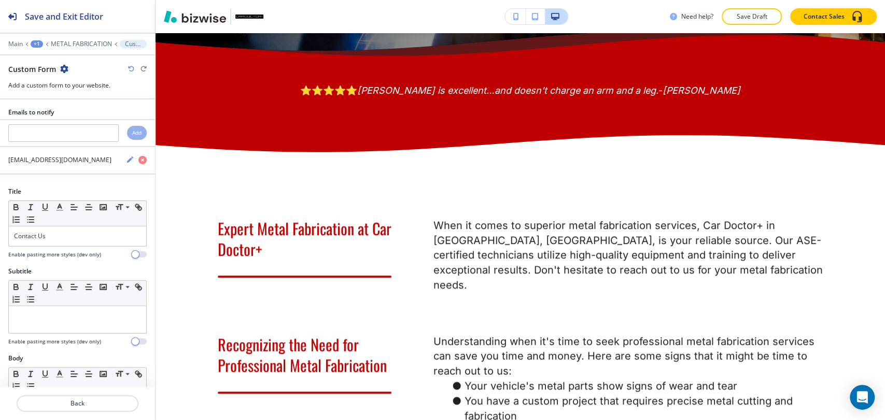
scroll to position [397, 0]
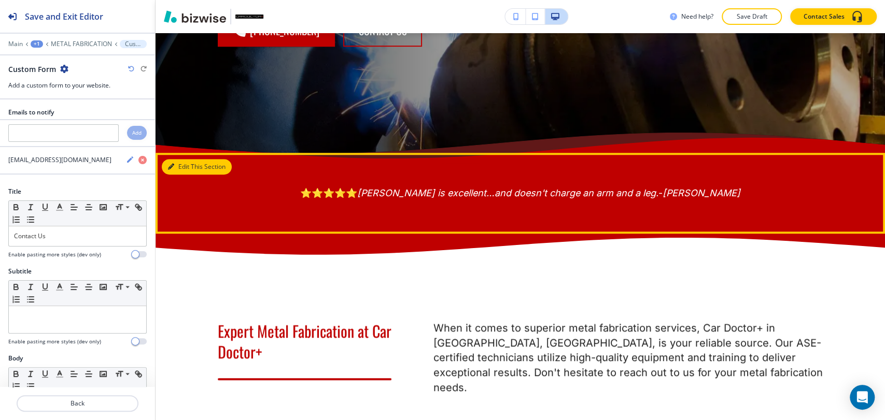
click at [178, 162] on button "Edit This Section" at bounding box center [197, 167] width 70 height 16
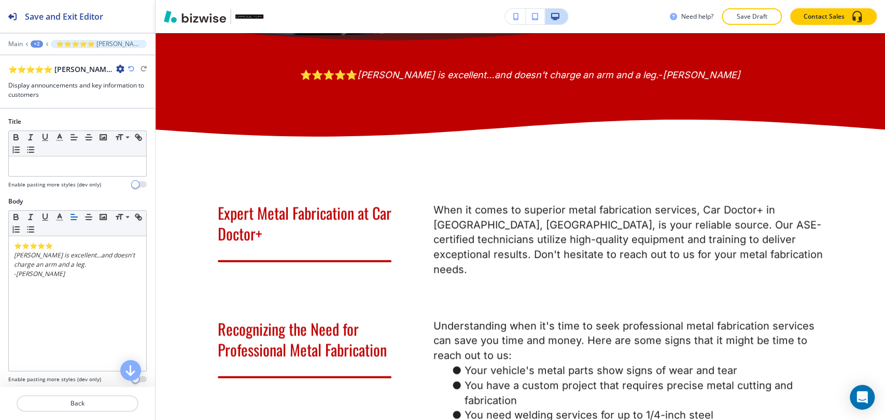
scroll to position [516, 0]
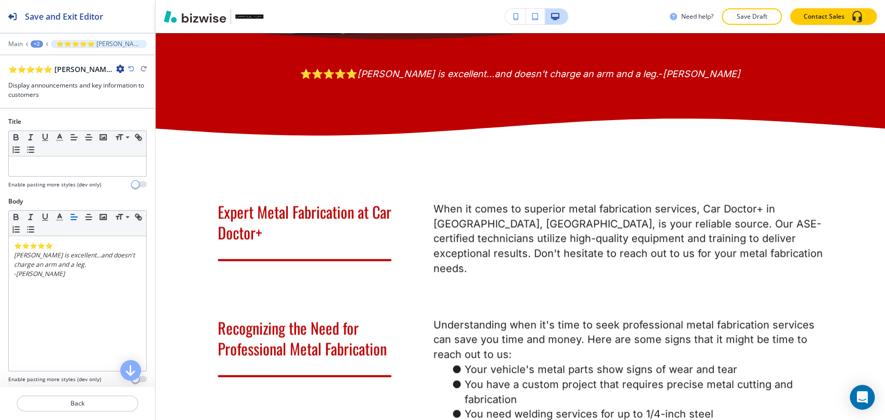
click at [120, 71] on icon "button" at bounding box center [120, 69] width 8 height 8
click at [157, 110] on button "Duplicate Section" at bounding box center [149, 104] width 66 height 18
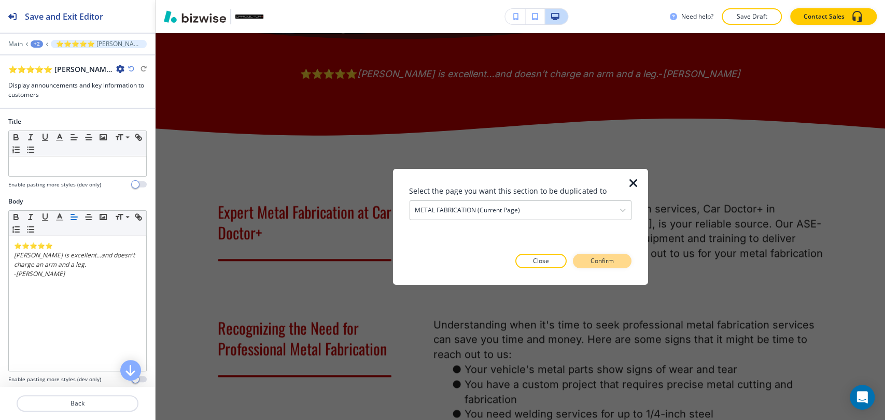
click at [587, 259] on button "Confirm" at bounding box center [602, 261] width 59 height 15
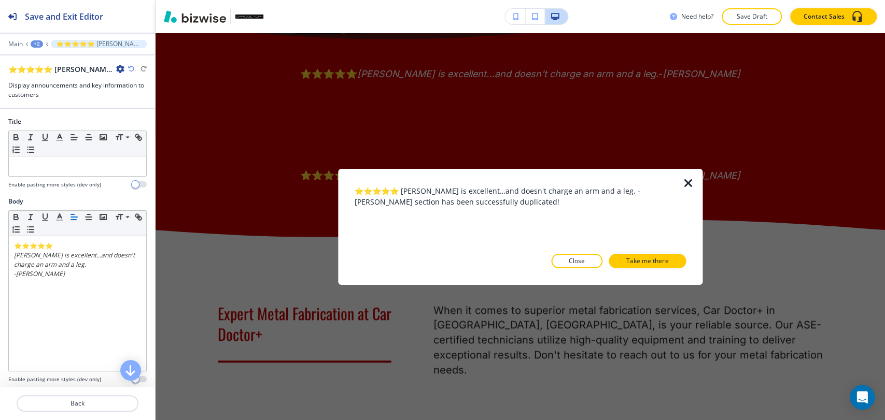
click at [686, 183] on icon "button" at bounding box center [688, 183] width 12 height 12
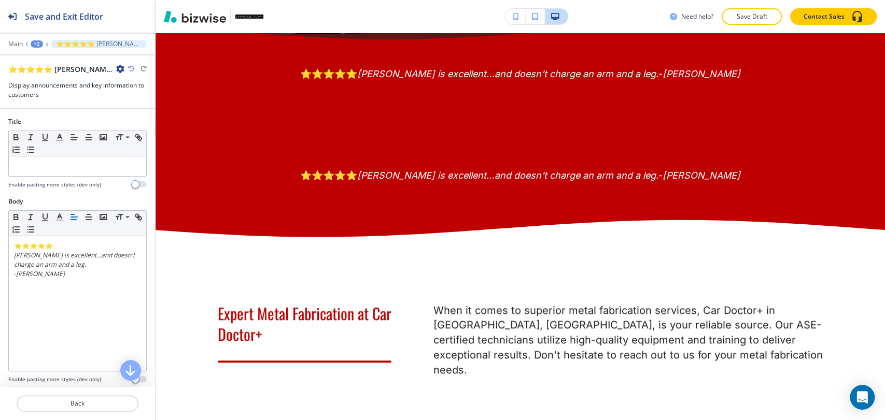
click at [36, 43] on div "+2" at bounding box center [37, 43] width 12 height 7
click at [79, 78] on p "METAL FABRICATION" at bounding box center [63, 79] width 53 height 9
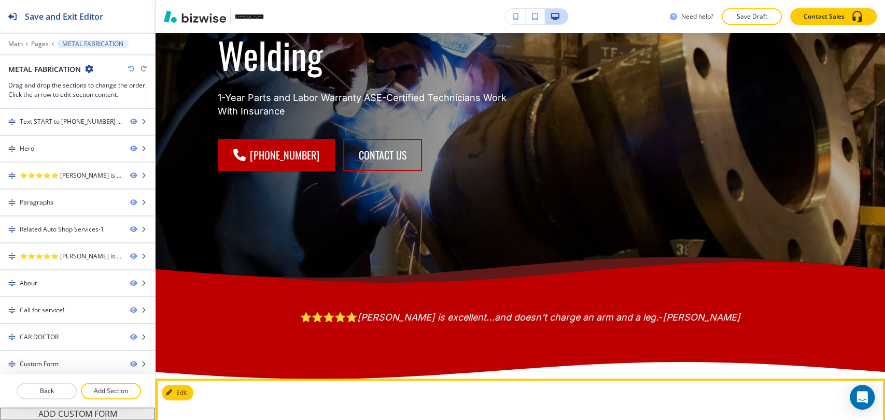
scroll to position [272, 0]
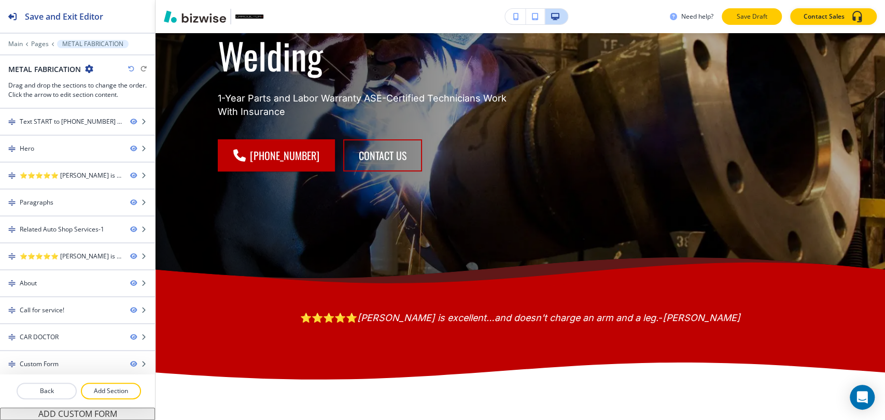
click at [747, 13] on p "Save Draft" at bounding box center [751, 16] width 33 height 9
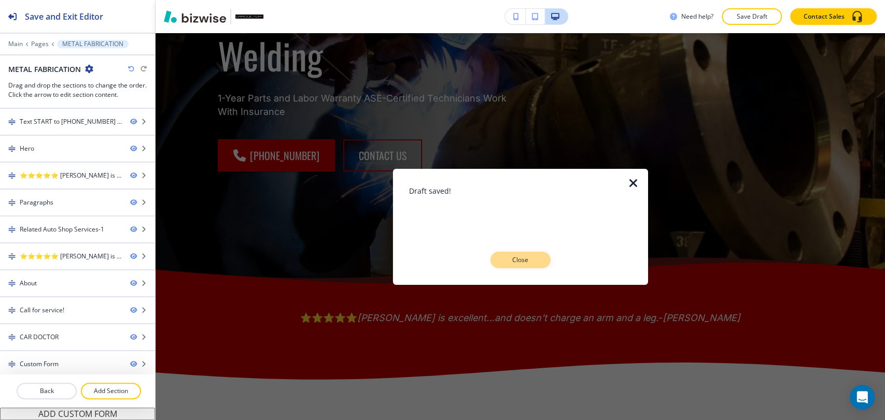
click at [531, 261] on p "Close" at bounding box center [520, 260] width 33 height 9
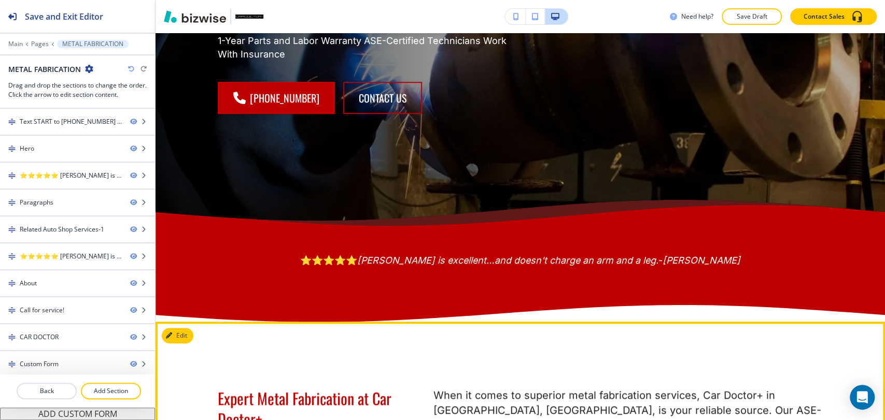
scroll to position [0, 0]
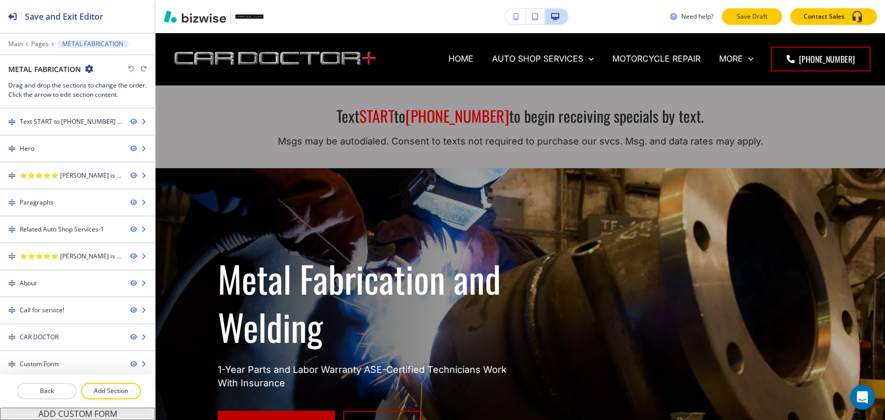
click at [747, 19] on p "Save Draft" at bounding box center [751, 16] width 33 height 9
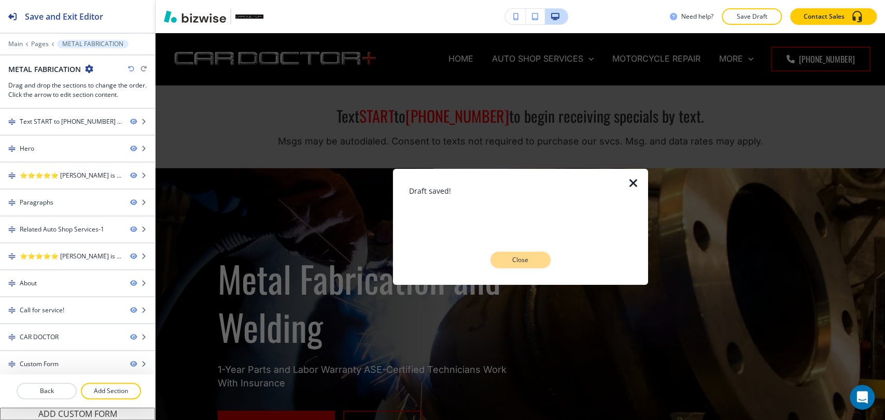
click at [520, 266] on button "Close" at bounding box center [520, 260] width 60 height 17
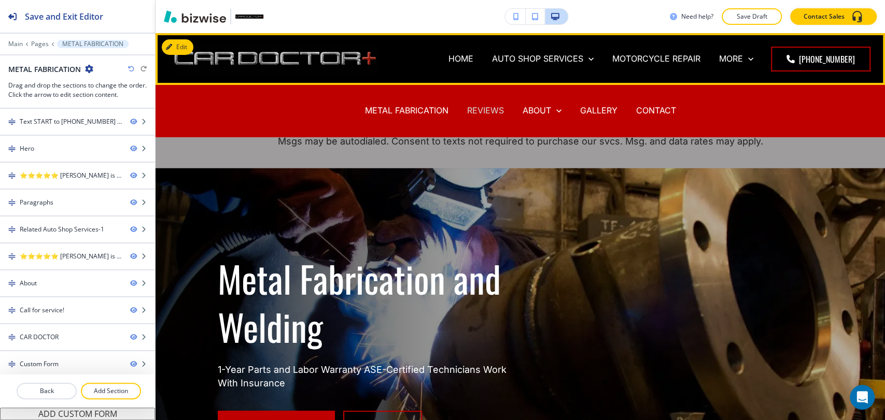
click at [480, 110] on p "REVIEWS" at bounding box center [485, 111] width 37 height 12
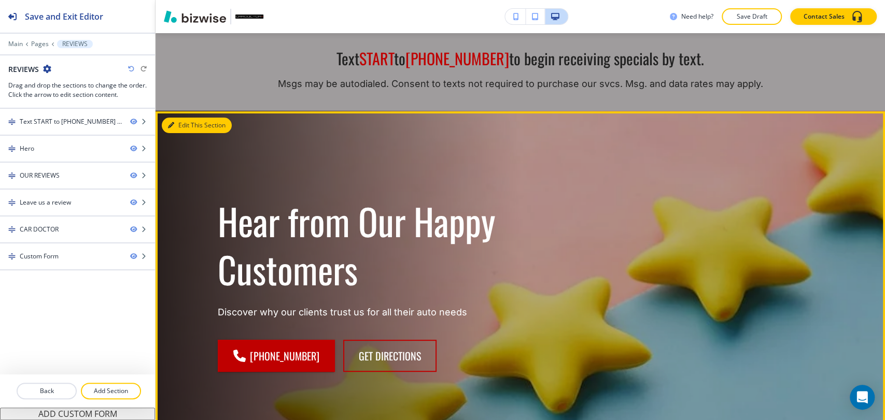
click at [192, 128] on button "Edit This Section" at bounding box center [197, 126] width 70 height 16
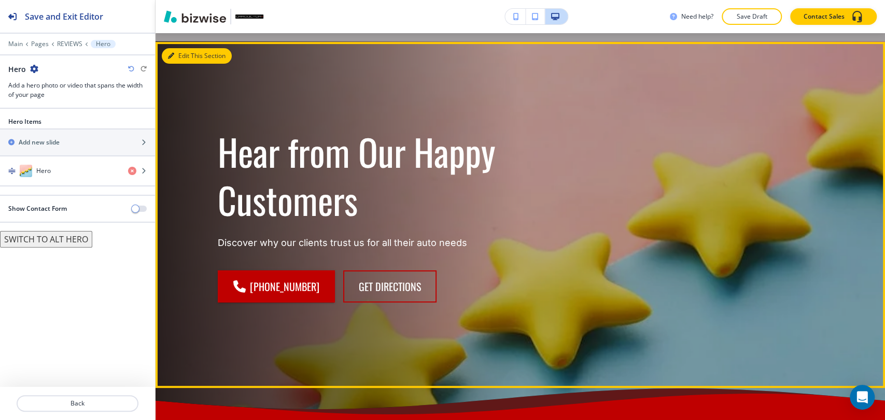
scroll to position [136, 0]
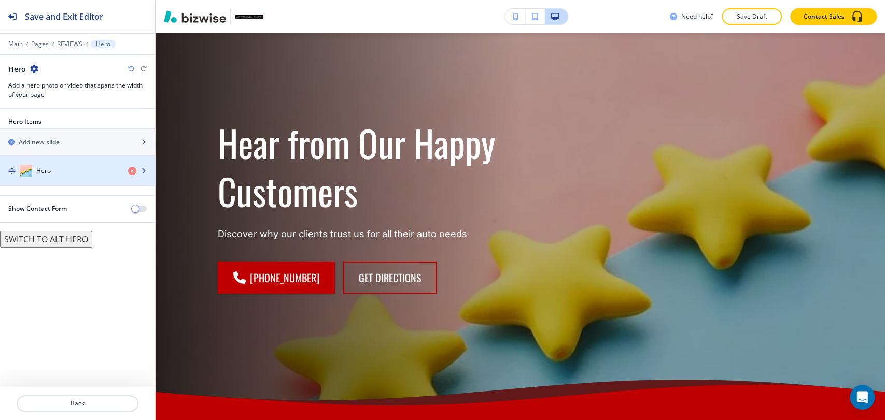
click at [60, 167] on div "Hero" at bounding box center [60, 171] width 120 height 12
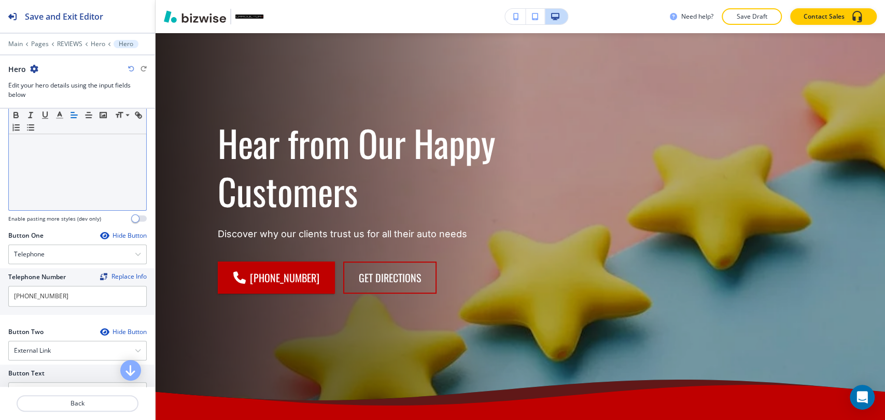
scroll to position [460, 0]
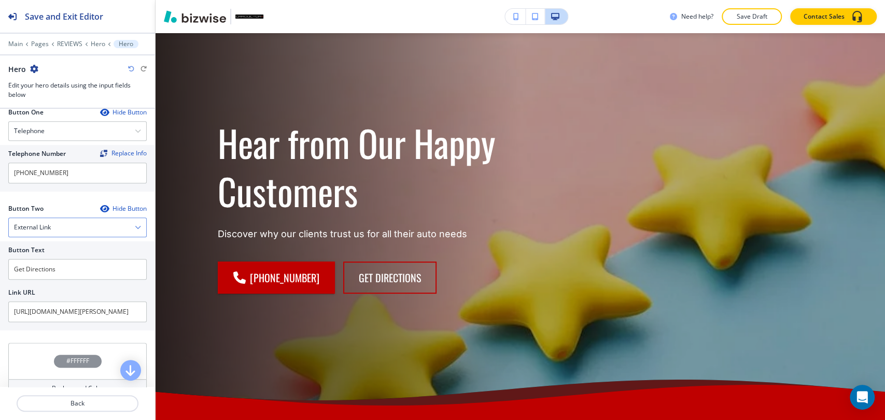
click at [88, 229] on div "External Link" at bounding box center [77, 227] width 137 height 19
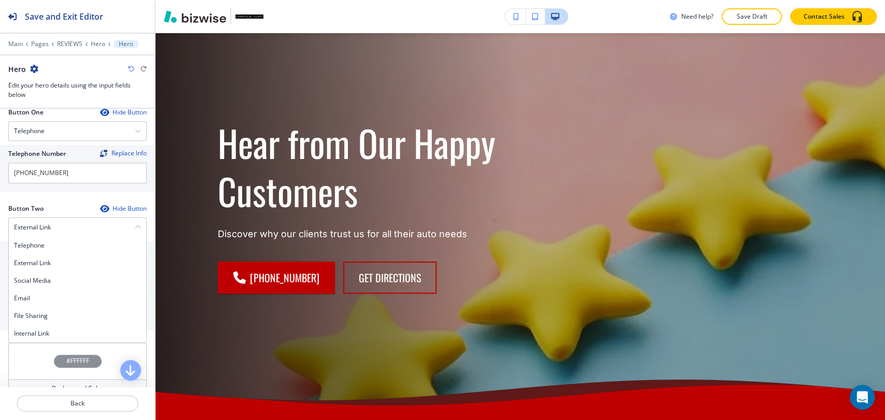
click at [62, 334] on h4 "Internal Link" at bounding box center [77, 333] width 127 height 9
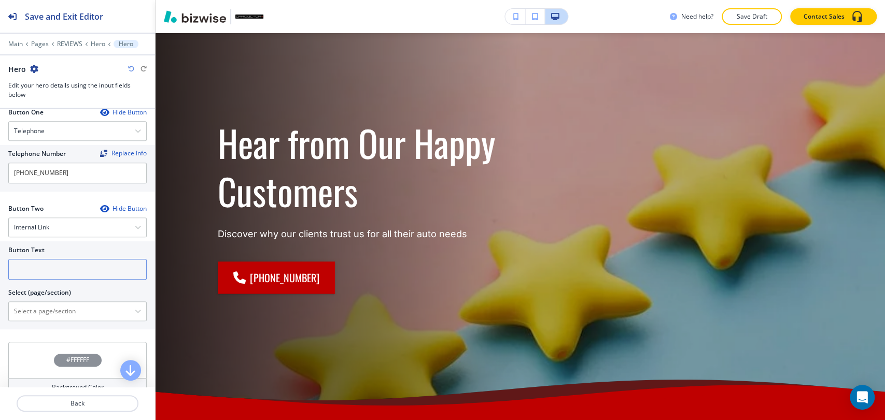
click at [85, 267] on input "text" at bounding box center [77, 269] width 138 height 21
type input "contact us"
click at [79, 307] on \(page\/section\) "Manual Input" at bounding box center [72, 312] width 126 height 18
type \(page\/section\) "CONTACT"
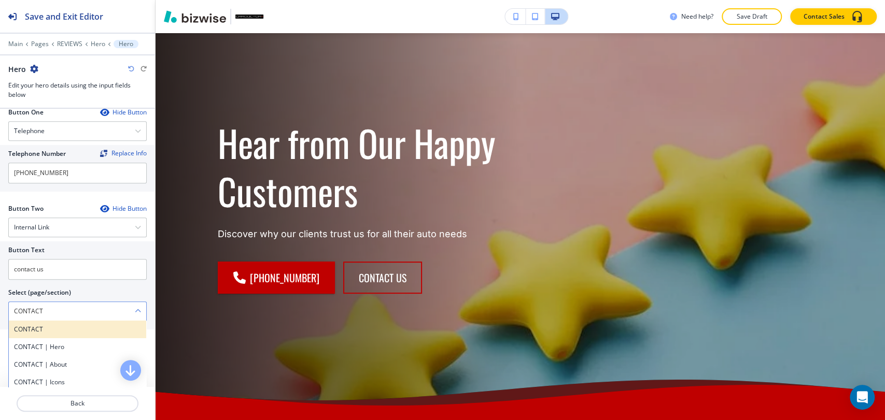
click at [75, 332] on h4 "CONTACT" at bounding box center [77, 329] width 127 height 9
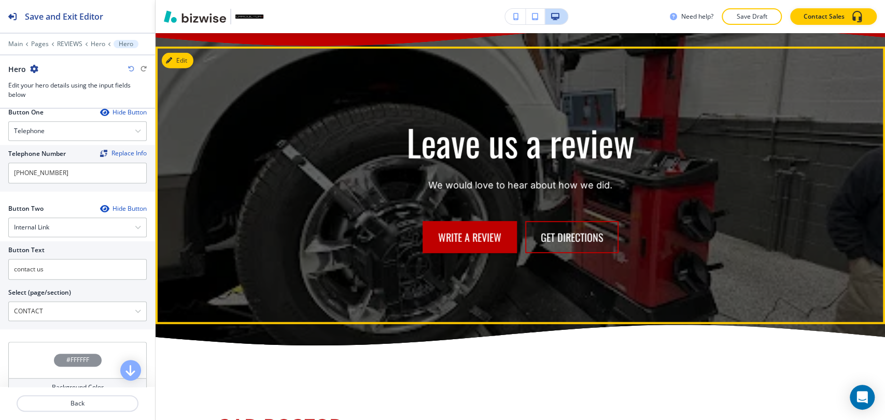
scroll to position [4571, 0]
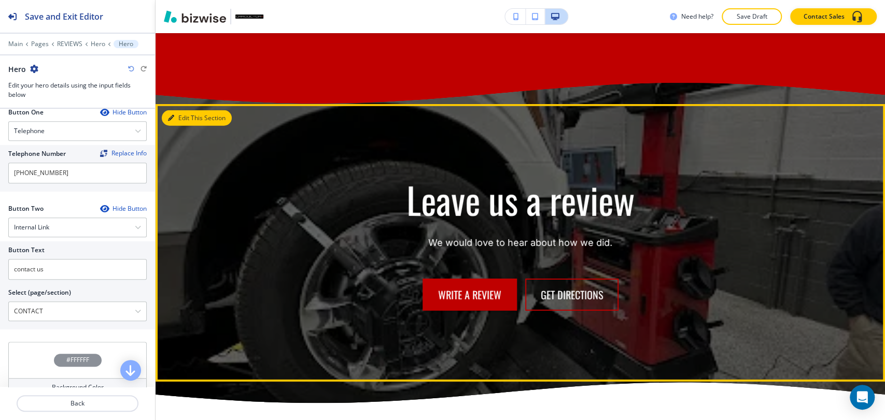
click at [183, 110] on button "Edit This Section" at bounding box center [197, 118] width 70 height 16
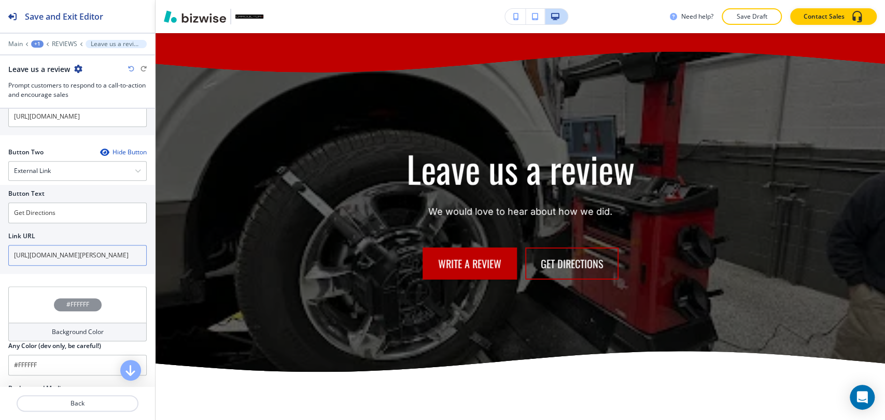
scroll to position [472, 0]
click at [98, 168] on div "External Link" at bounding box center [77, 169] width 137 height 19
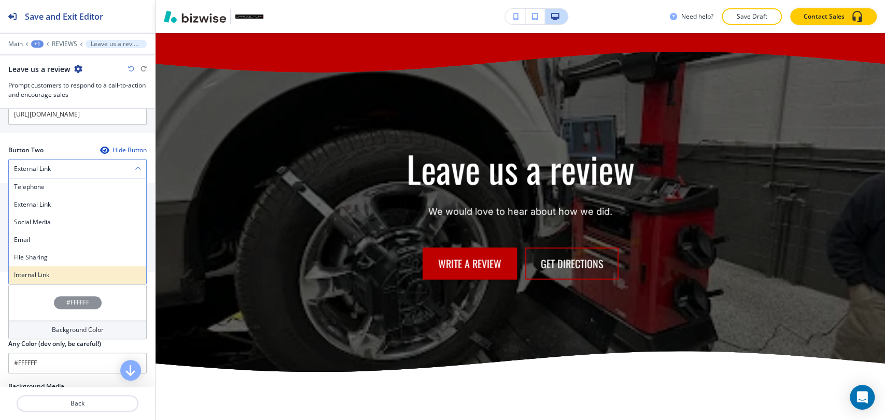
click at [62, 268] on div "Internal Link" at bounding box center [77, 275] width 137 height 18
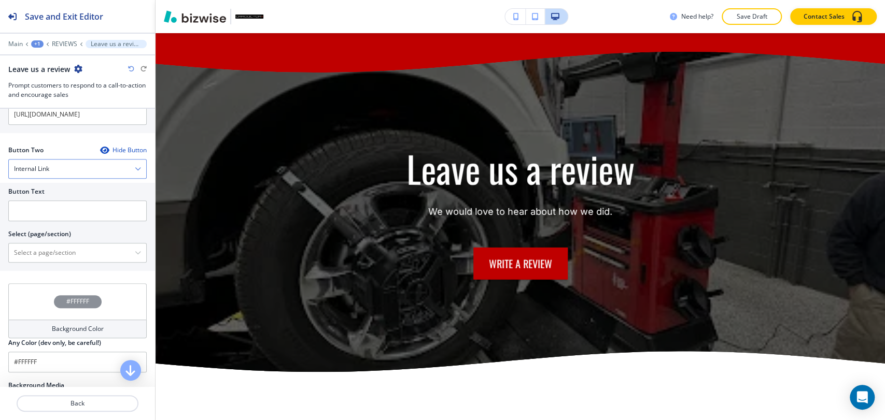
click at [86, 163] on div "Internal Link" at bounding box center [77, 169] width 137 height 19
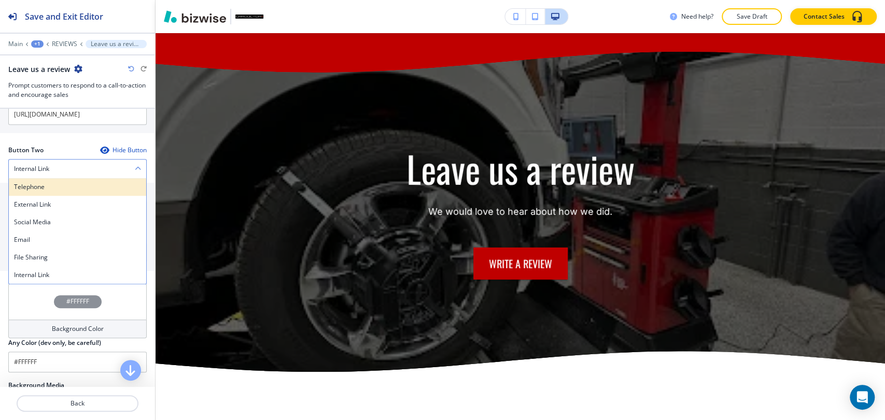
click at [78, 183] on h4 "Telephone" at bounding box center [77, 187] width 127 height 9
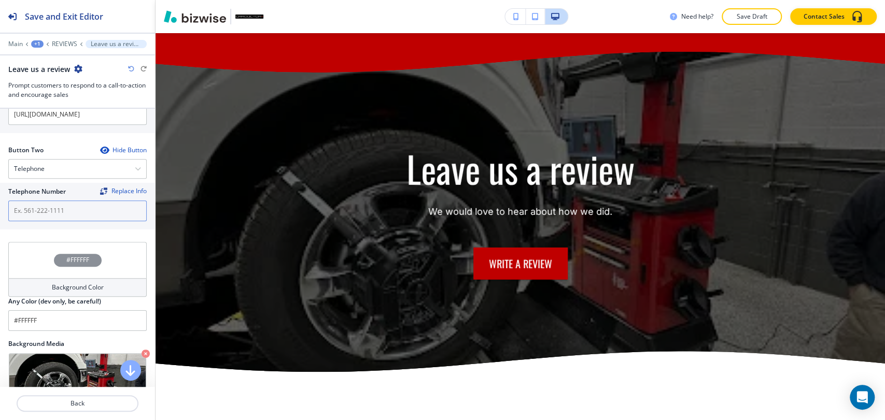
click at [74, 203] on input "text" at bounding box center [77, 211] width 138 height 21
paste input "[PHONE_NUMBER]"
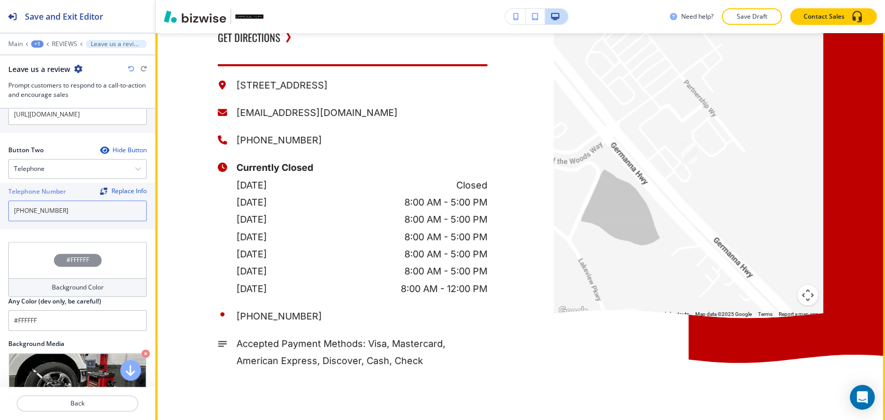
scroll to position [5063, 0]
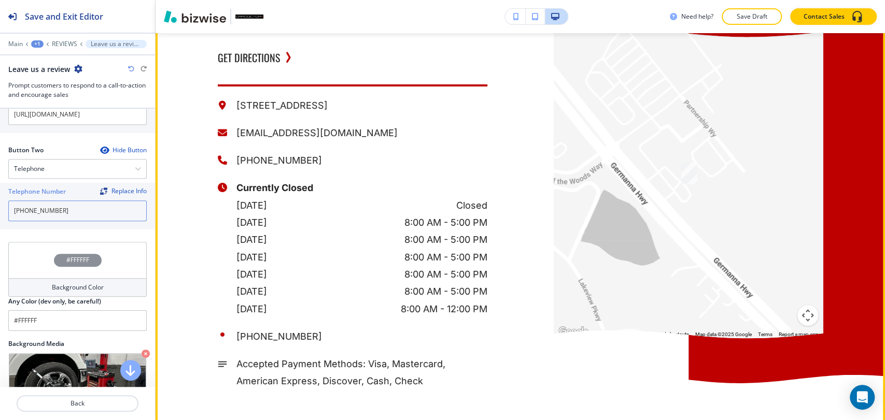
type input "[PHONE_NUMBER]"
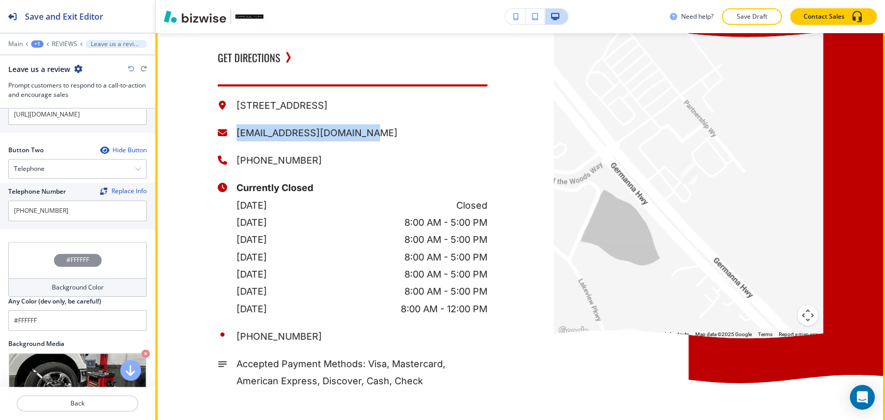
drag, startPoint x: 357, startPoint y: 90, endPoint x: 210, endPoint y: 97, distance: 147.5
click at [210, 97] on div "[STREET_ADDRESS] [EMAIL_ADDRESS][DOMAIN_NAME] [PHONE_NUMBER] Currently Closed […" at bounding box center [341, 232] width 292 height 316
copy p "[EMAIL_ADDRESS][DOMAIN_NAME]"
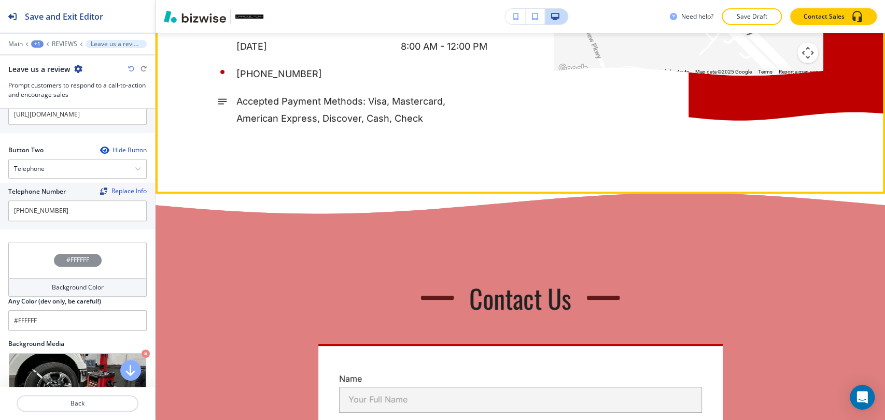
scroll to position [5409, 0]
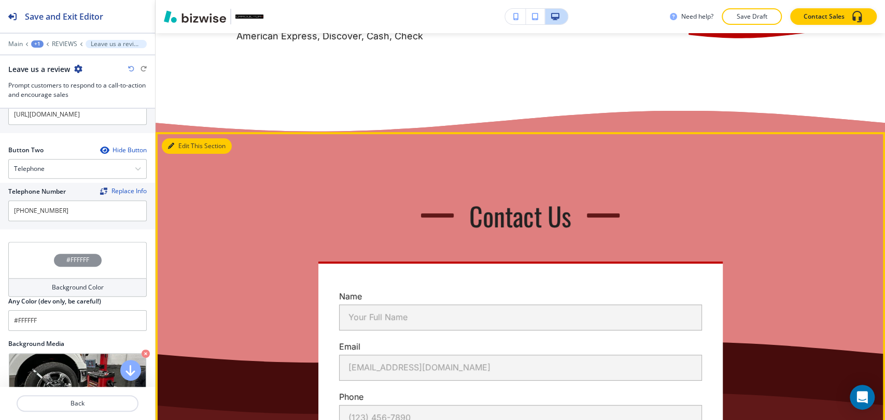
click at [166, 138] on button "Edit This Section" at bounding box center [197, 146] width 70 height 16
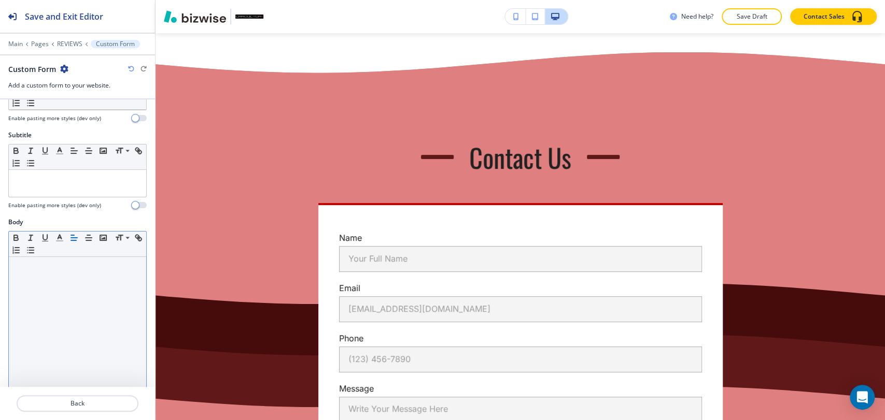
scroll to position [0, 0]
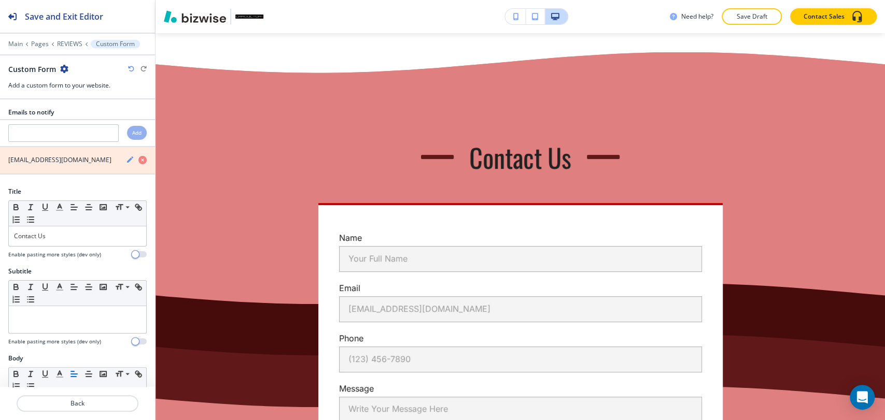
click at [138, 160] on icon "button" at bounding box center [142, 160] width 8 height 8
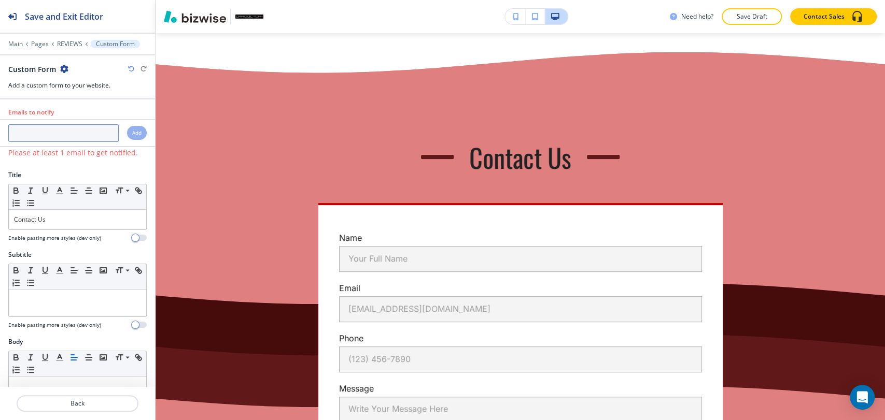
click at [80, 134] on input "text" at bounding box center [63, 133] width 110 height 18
paste input "[EMAIL_ADDRESS][DOMAIN_NAME]"
type input "[EMAIL_ADDRESS][DOMAIN_NAME]"
click at [132, 131] on h4 "Add" at bounding box center [136, 133] width 9 height 8
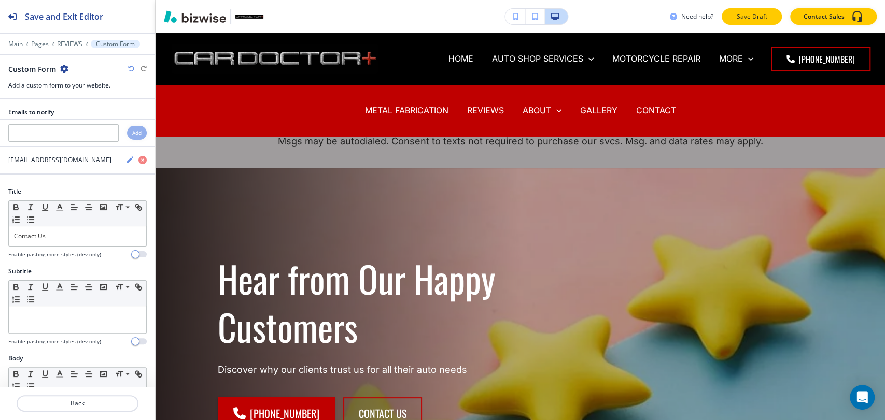
click at [746, 20] on p "Save Draft" at bounding box center [751, 16] width 33 height 9
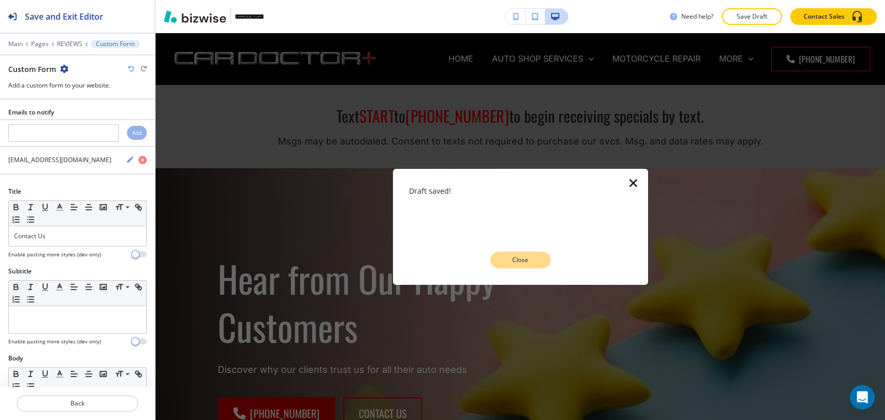
click at [514, 252] on button "Close" at bounding box center [520, 260] width 60 height 17
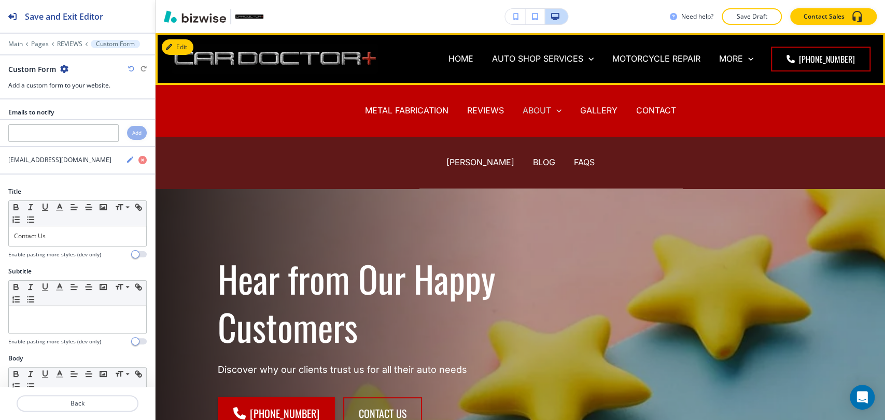
click at [535, 108] on p "ABOUT" at bounding box center [537, 111] width 29 height 12
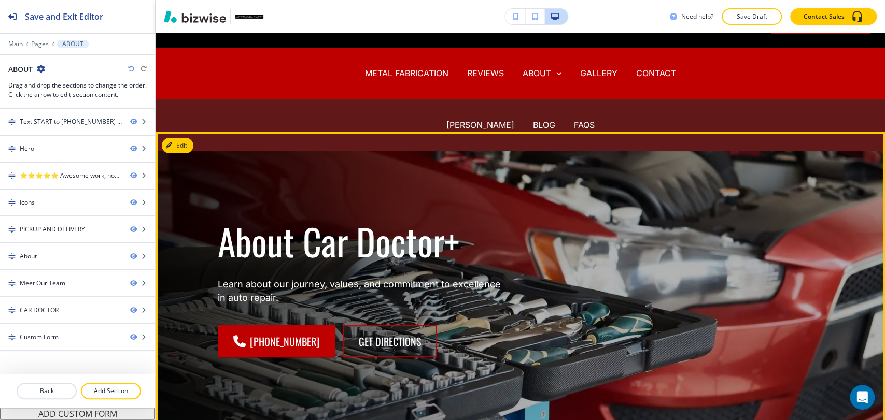
scroll to position [58, 0]
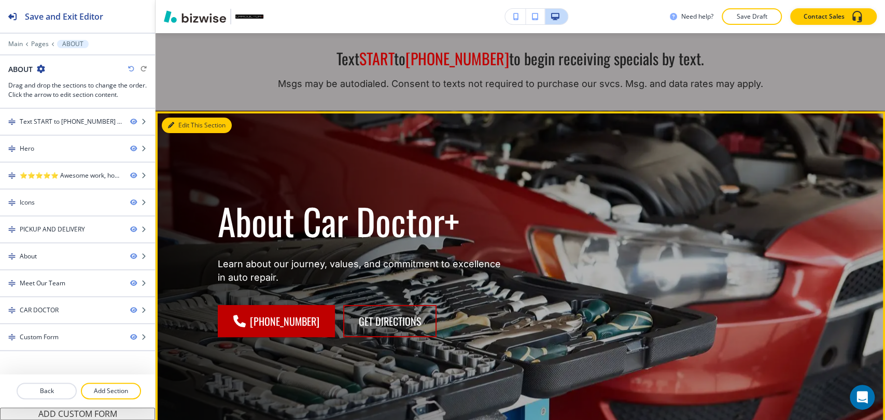
click at [186, 123] on button "Edit This Section" at bounding box center [197, 126] width 70 height 16
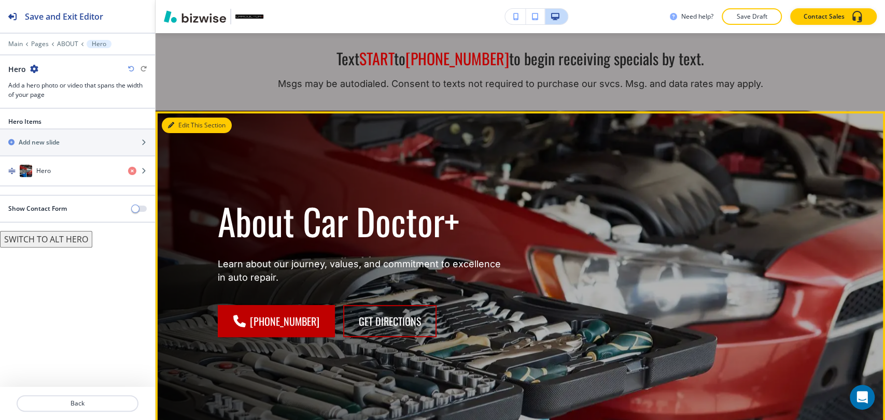
scroll to position [136, 0]
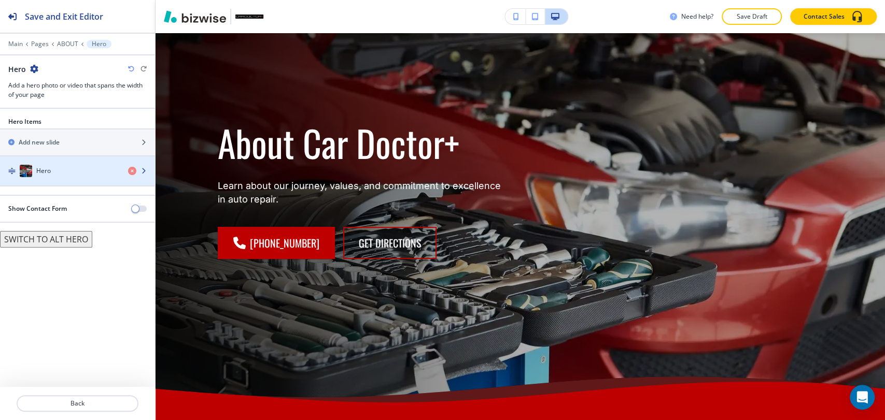
click at [93, 178] on div "button" at bounding box center [77, 181] width 155 height 8
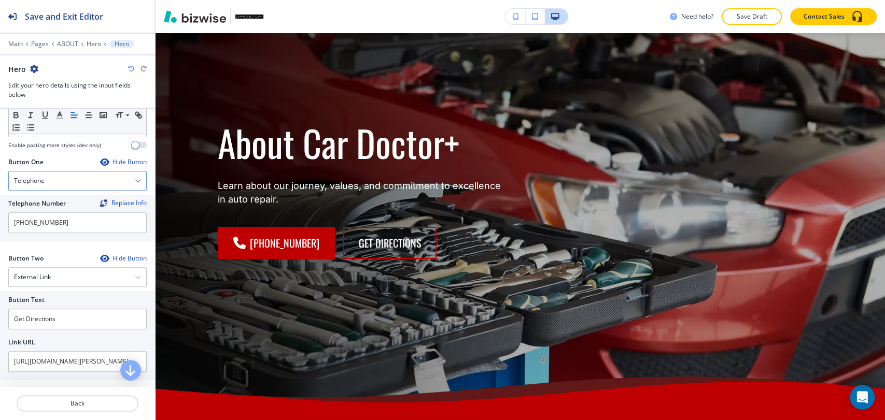
scroll to position [460, 0]
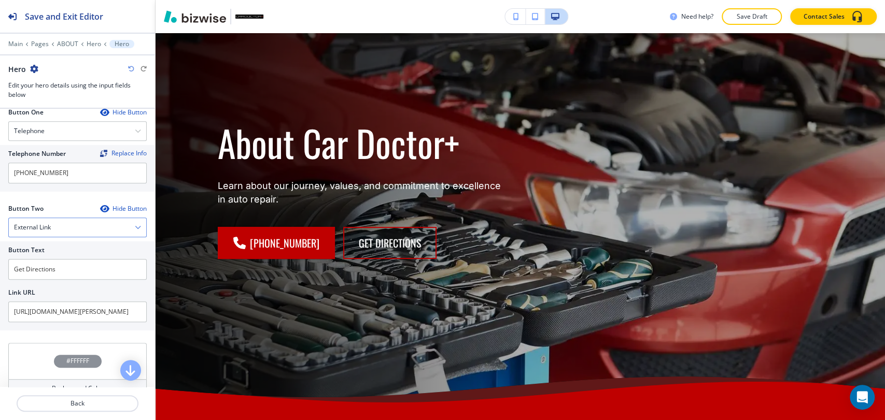
click at [86, 229] on div "External Link" at bounding box center [77, 227] width 137 height 19
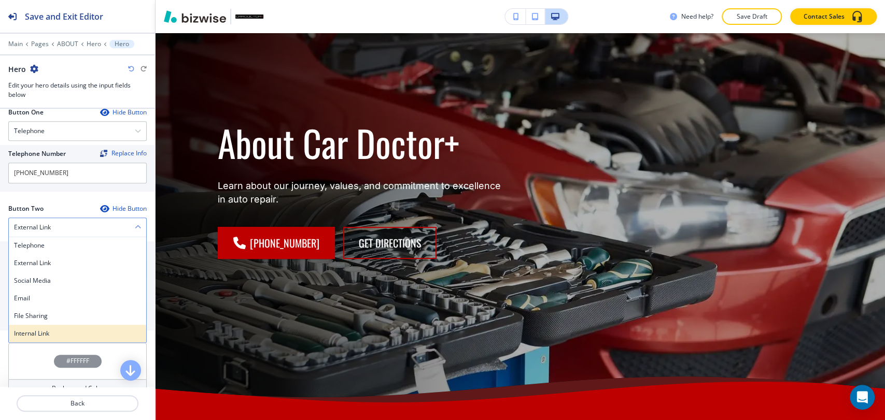
click at [65, 326] on div "Internal Link" at bounding box center [77, 334] width 137 height 18
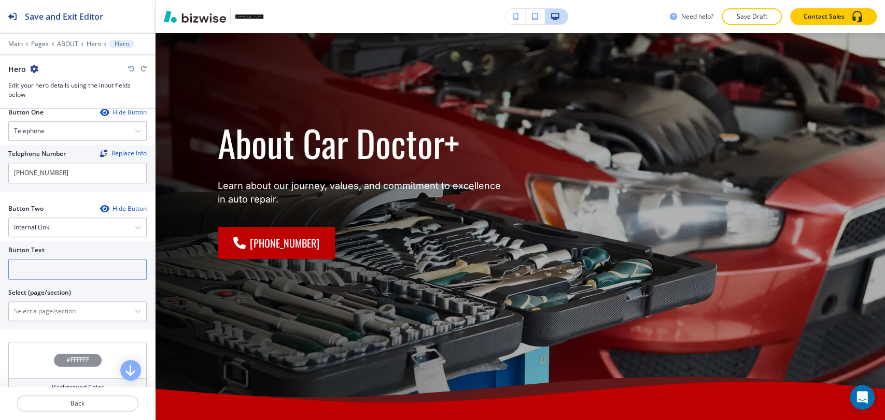
click at [87, 268] on input "text" at bounding box center [77, 269] width 138 height 21
type input "Contact us"
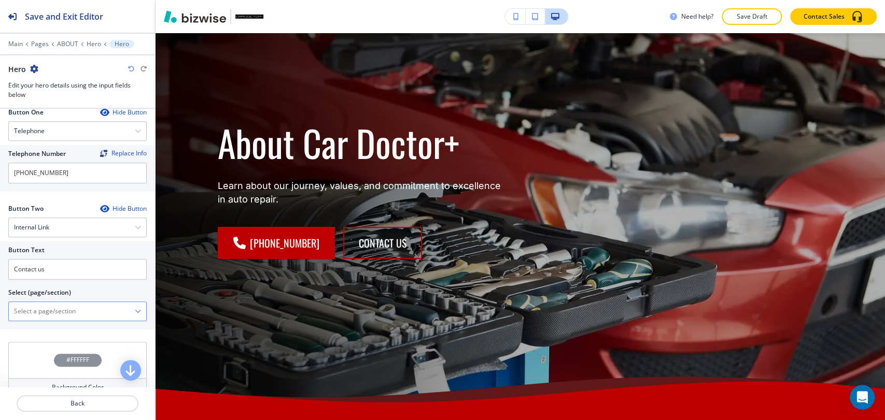
click at [73, 310] on \(page\/section\) "Manual Input" at bounding box center [72, 312] width 126 height 18
type \(page\/section\) "CONTACT"
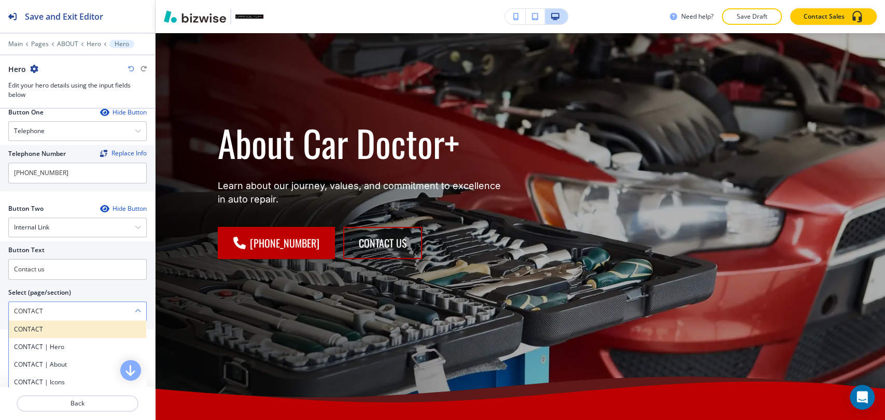
click at [71, 326] on h4 "CONTACT" at bounding box center [77, 329] width 127 height 9
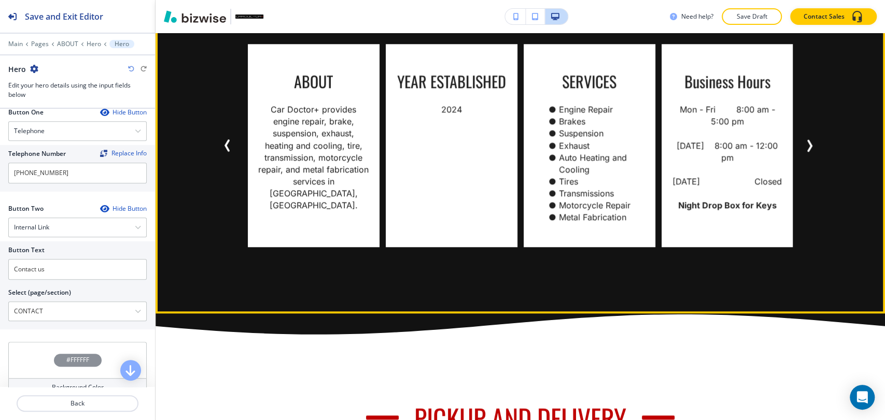
scroll to position [712, 0]
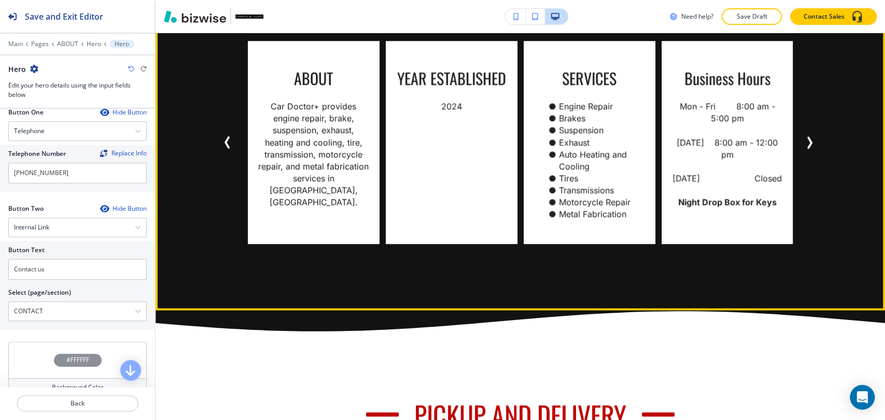
click at [803, 149] on icon "Next Slide" at bounding box center [809, 142] width 12 height 12
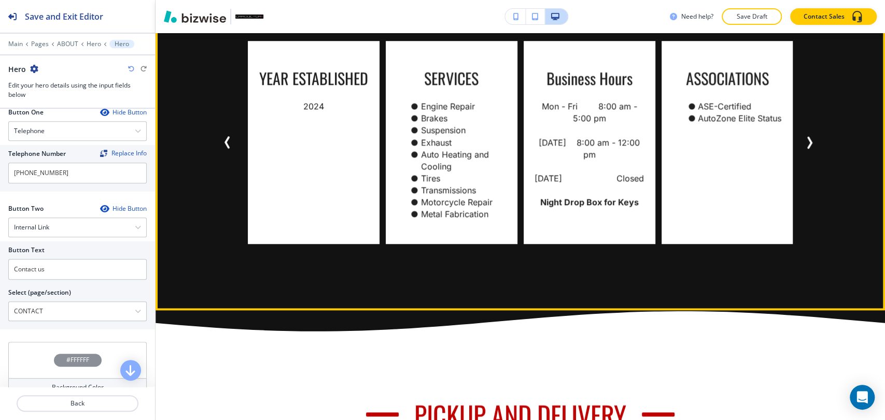
click at [804, 149] on icon "Next Slide" at bounding box center [809, 142] width 12 height 12
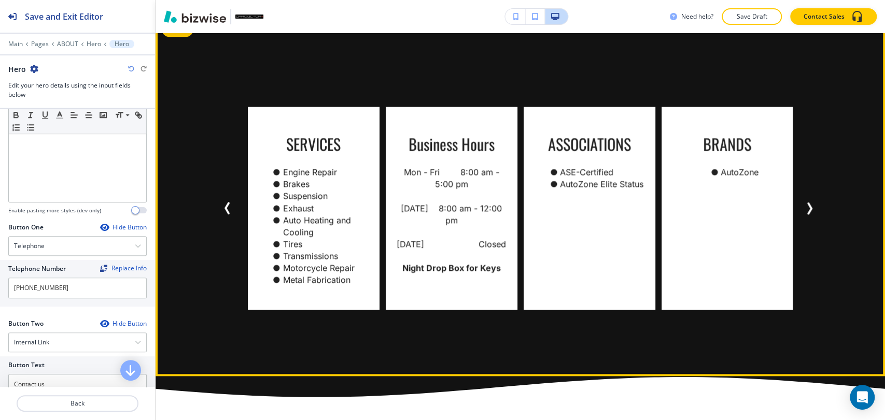
scroll to position [597, 0]
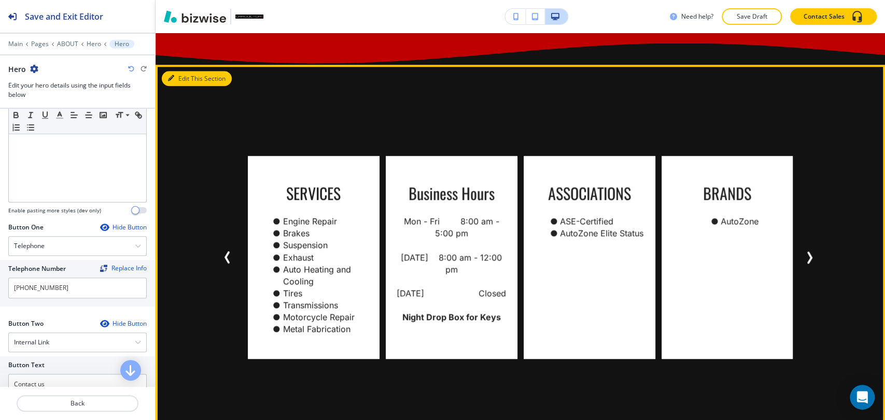
click at [174, 84] on div "Edit This Section BRANDS AutoZone PAYMENT OPTIONS American Express Apple Pay Ca…" at bounding box center [520, 245] width 729 height 361
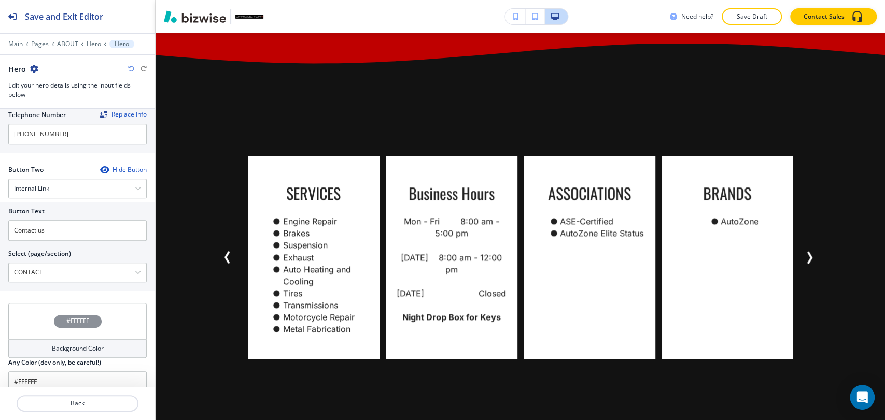
scroll to position [511, 0]
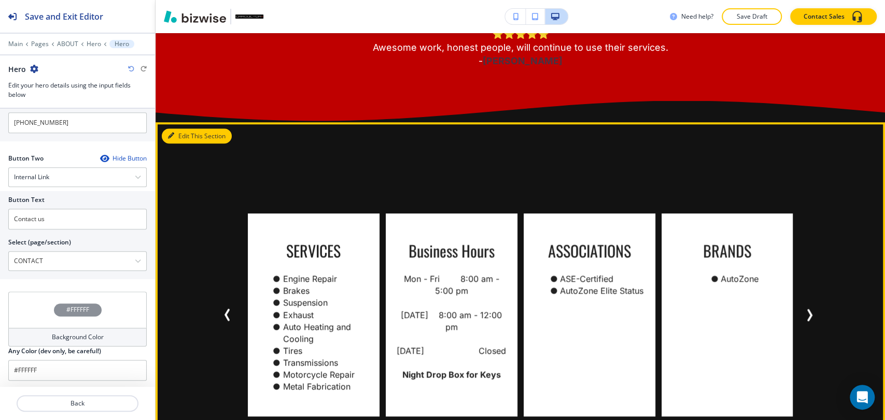
click at [175, 132] on button "Edit This Section" at bounding box center [197, 137] width 70 height 16
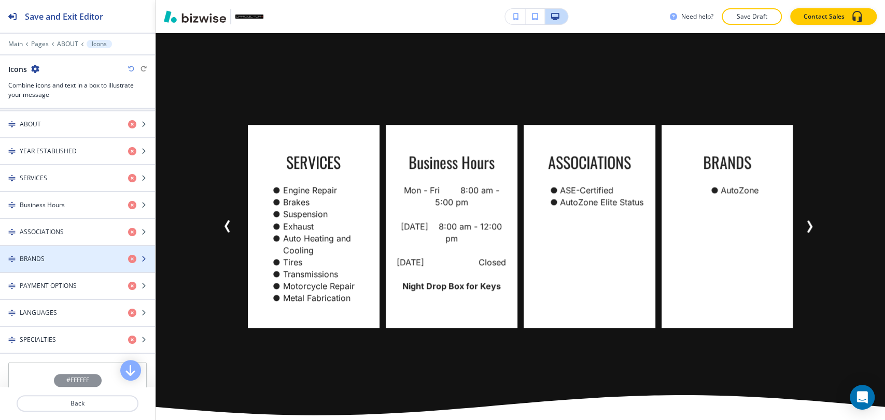
scroll to position [518, 0]
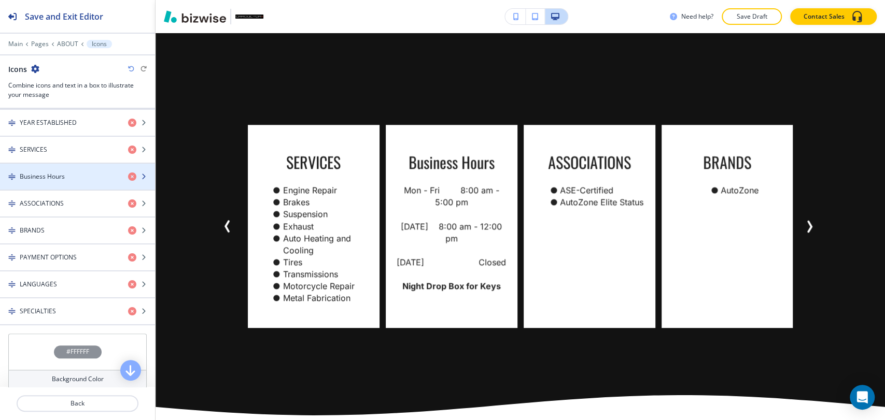
click at [76, 185] on div "button" at bounding box center [77, 185] width 155 height 8
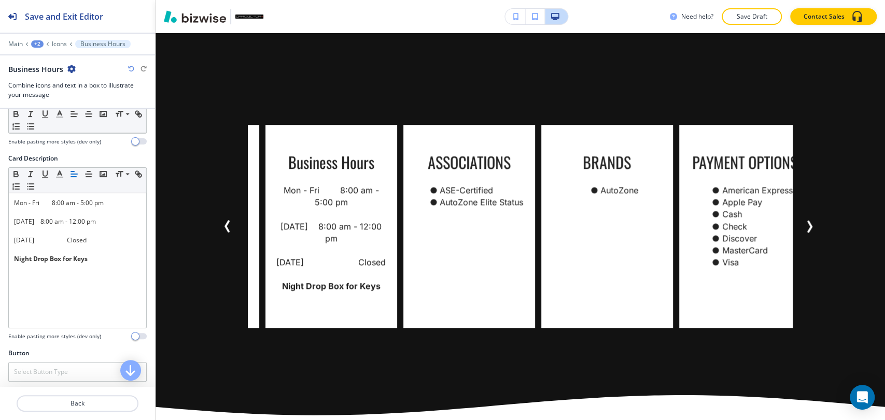
scroll to position [250, 0]
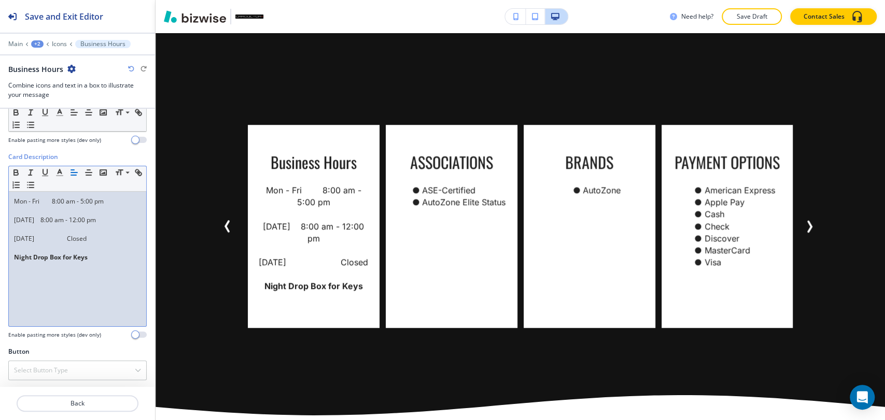
click at [67, 240] on p "[DATE] Closed" at bounding box center [77, 238] width 127 height 9
drag, startPoint x: 95, startPoint y: 255, endPoint x: 12, endPoint y: 256, distance: 82.4
click at [12, 256] on div "Mon - Fri 8:00 am - 5:00 pm [DATE] 8:00 am - 12:00 pm [DATE] Closed Night Drop …" at bounding box center [77, 259] width 137 height 135
click at [16, 168] on icon "button" at bounding box center [15, 172] width 9 height 9
click at [95, 238] on p "[DATE] Closed" at bounding box center [77, 238] width 127 height 9
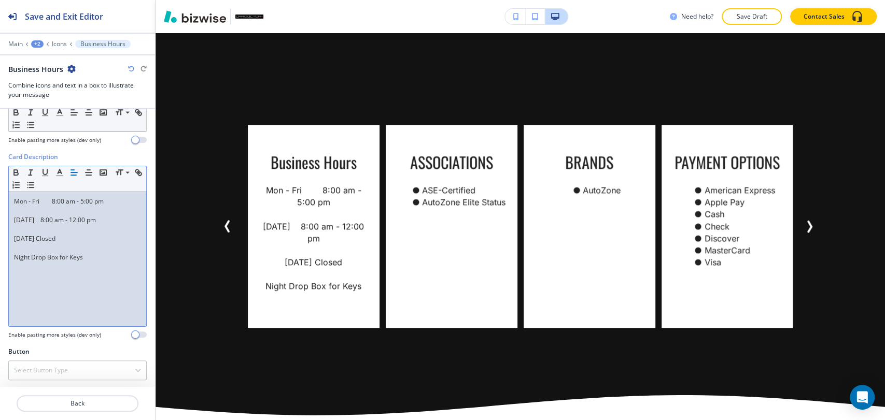
click at [34, 237] on p "[DATE] Closed" at bounding box center [77, 238] width 127 height 9
click at [47, 220] on p "[DATE] 8:00 am - 12:00 pm" at bounding box center [77, 220] width 127 height 9
drag, startPoint x: 73, startPoint y: 220, endPoint x: 88, endPoint y: 220, distance: 15.6
click at [72, 220] on p "[DATE]: 8:00 am - 12:00 pm" at bounding box center [77, 220] width 127 height 9
click at [66, 219] on p "[DATE]: 8:00 am -12:00 pm" at bounding box center [77, 220] width 127 height 9
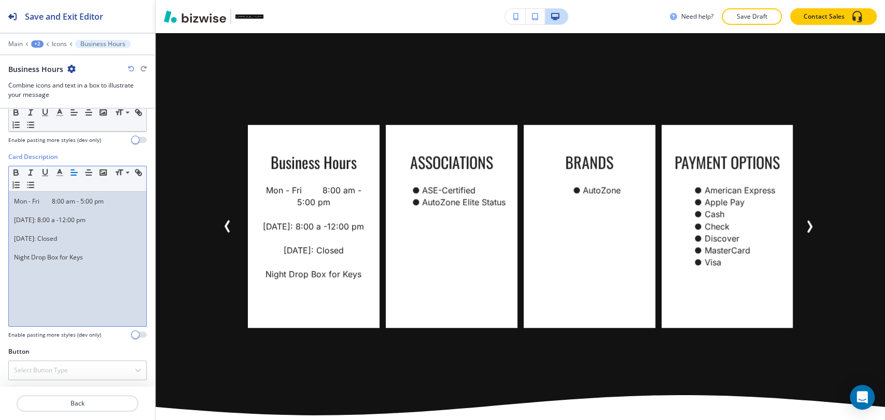
click at [62, 221] on p "[DATE]: 8:00 a -12:00 pm" at bounding box center [77, 220] width 127 height 9
click at [58, 220] on p "[DATE]: 8:00 am-12:00 pm" at bounding box center [77, 220] width 127 height 9
click at [85, 220] on p "[DATE]: 8:00am-12:00 pm" at bounding box center [77, 220] width 127 height 9
click at [25, 231] on p at bounding box center [77, 229] width 127 height 9
click at [25, 237] on p at bounding box center [77, 238] width 127 height 9
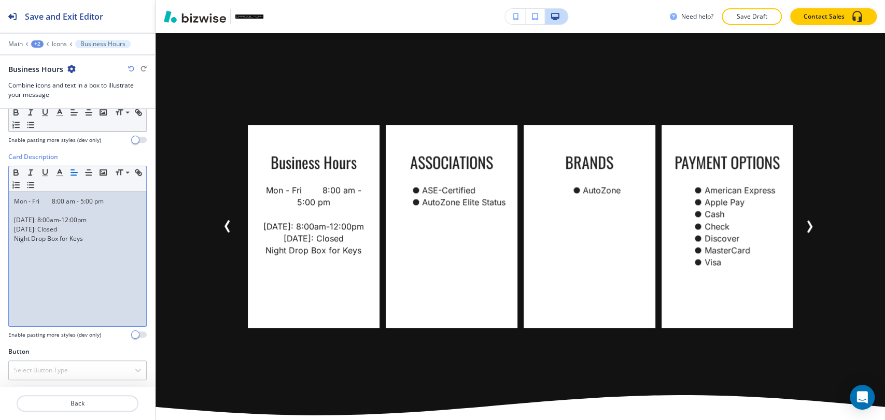
click at [71, 170] on icon "button" at bounding box center [73, 172] width 9 height 9
click at [14, 238] on p "Night Drop Box for Keys" at bounding box center [77, 238] width 127 height 9
click at [79, 113] on button "button" at bounding box center [74, 112] width 15 height 12
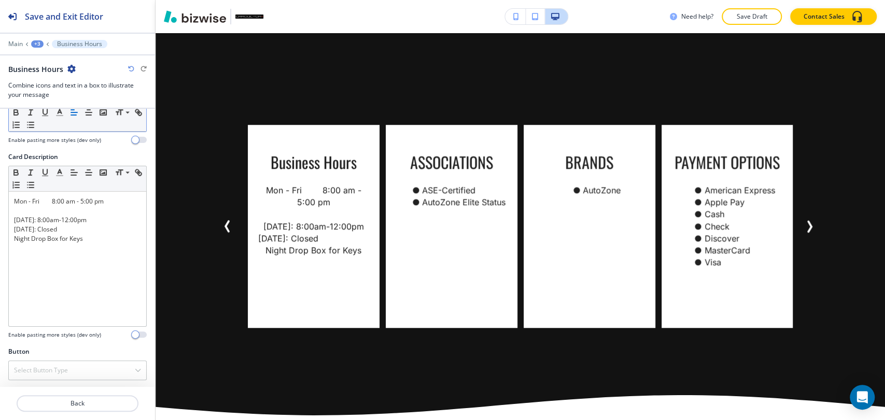
click at [78, 113] on icon "button" at bounding box center [73, 112] width 9 height 9
click at [75, 115] on line "button" at bounding box center [73, 115] width 5 height 0
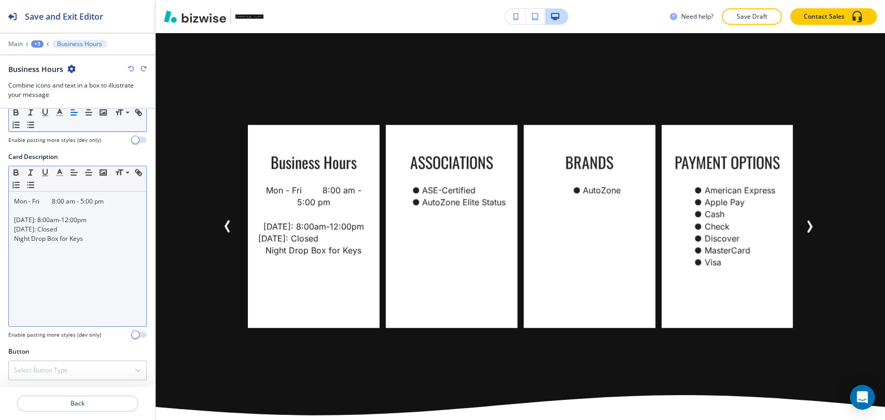
click at [17, 236] on p "Night Drop Box for Keys" at bounding box center [77, 238] width 127 height 9
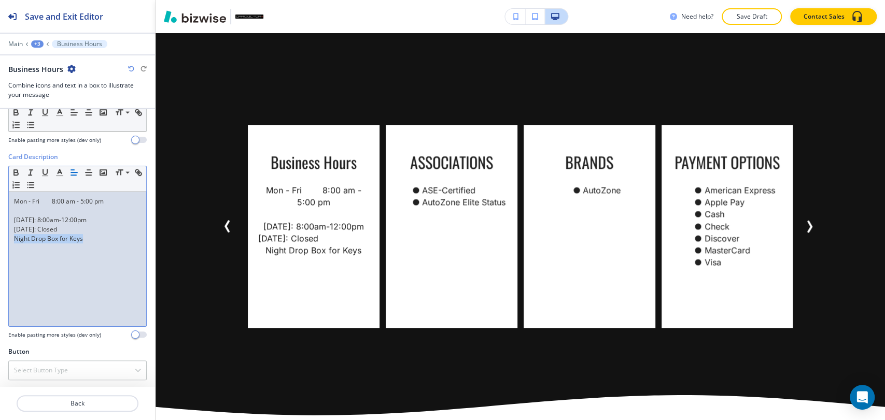
drag, startPoint x: 14, startPoint y: 237, endPoint x: 87, endPoint y: 239, distance: 73.1
click at [87, 239] on p "Night Drop Box for Keys" at bounding box center [77, 238] width 127 height 9
click at [72, 109] on icon "button" at bounding box center [73, 112] width 9 height 9
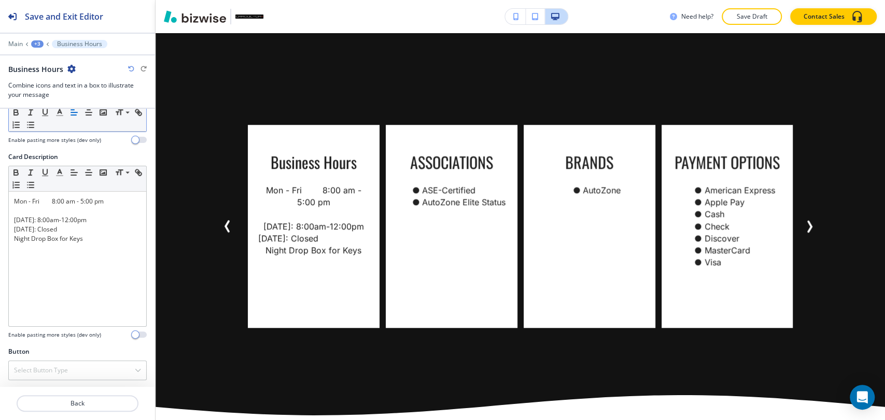
click at [72, 109] on icon "button" at bounding box center [73, 112] width 9 height 9
click at [86, 113] on line "button" at bounding box center [89, 113] width 6 height 0
click at [87, 113] on line "button" at bounding box center [89, 113] width 6 height 0
click at [72, 113] on icon "button" at bounding box center [73, 112] width 9 height 9
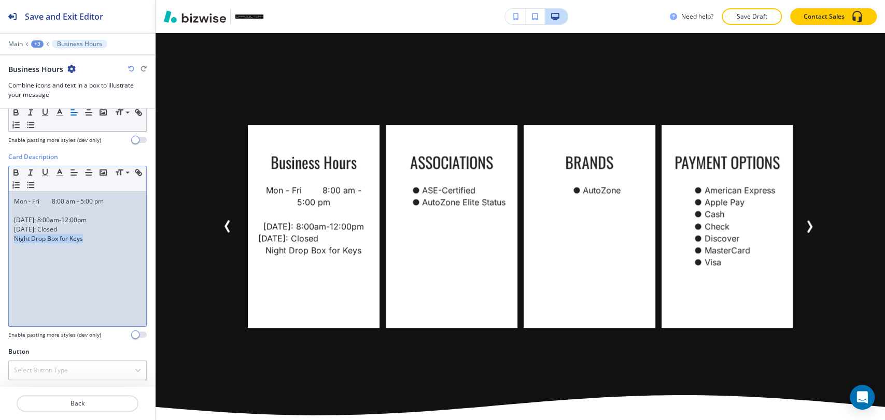
drag, startPoint x: 85, startPoint y: 237, endPoint x: 3, endPoint y: 240, distance: 82.0
click at [3, 240] on div "Card Description Small Normal Large Huge Mon - Fri 8:00 am - 5:00 pm [DATE]: 8:…" at bounding box center [77, 249] width 155 height 195
copy p "Night Drop Box for Keys"
click at [69, 227] on p "[DATE]: Closed" at bounding box center [77, 229] width 127 height 9
paste div
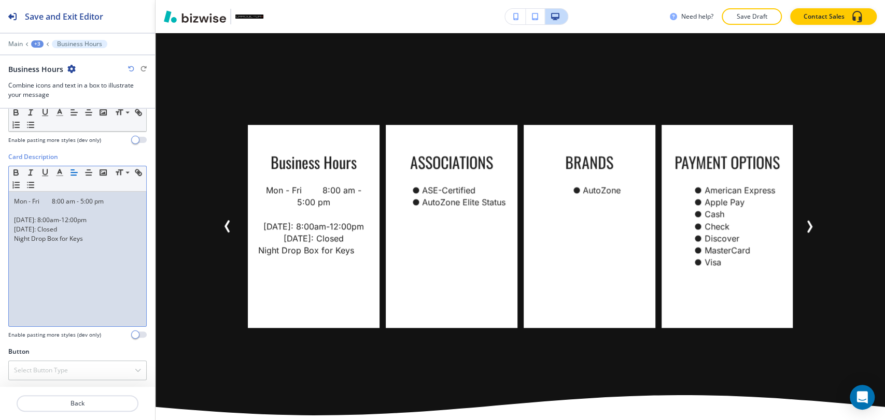
click at [11, 227] on div "Mon - Fri 8:00 am - 5:00 pm [DATE]: 8:00am-12:00pm [DATE]: Closed Night Drop Bo…" at bounding box center [77, 259] width 137 height 135
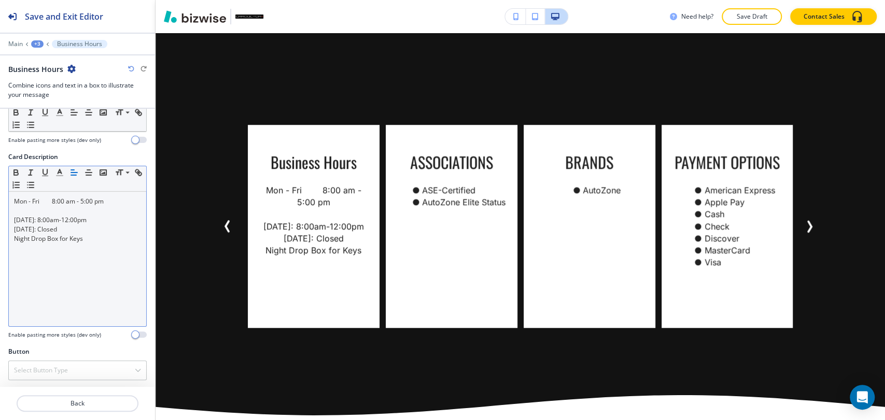
click at [72, 170] on icon "button" at bounding box center [73, 172] width 9 height 9
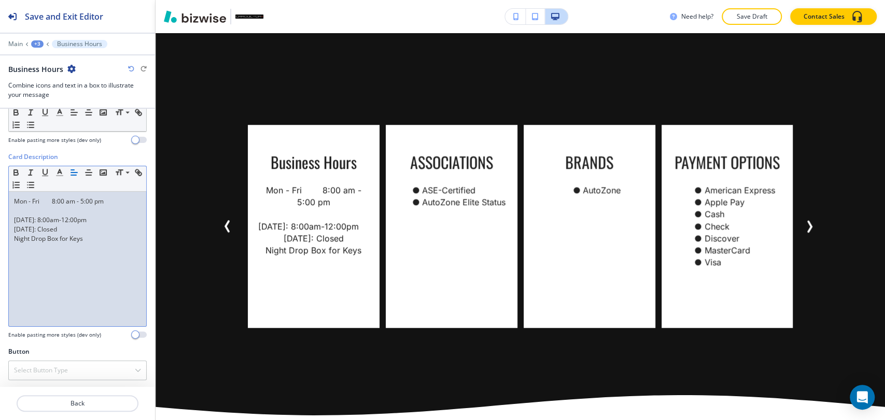
click at [14, 229] on p "[DATE]: Closed" at bounding box center [77, 229] width 127 height 9
click at [73, 168] on icon "button" at bounding box center [73, 172] width 9 height 9
click at [13, 237] on div "Mon - Fri 8:00 am - 5:00 pm [DATE]: 8:00am-12:00pm [DATE]: Closed Night Drop Bo…" at bounding box center [77, 259] width 137 height 135
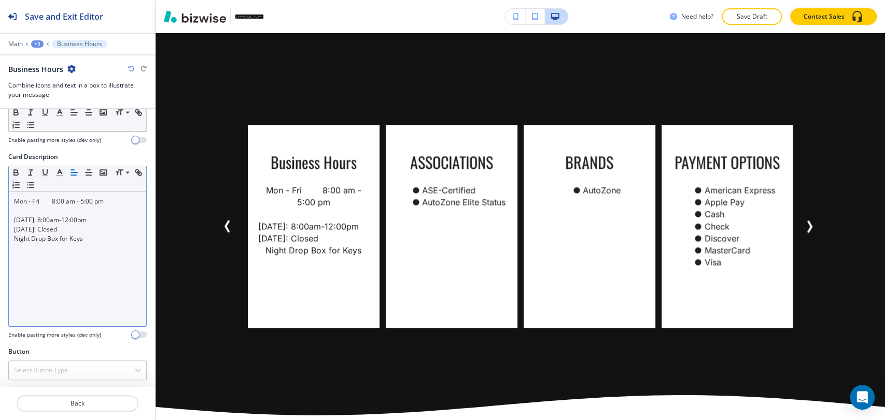
click at [75, 170] on icon "button" at bounding box center [73, 172] width 9 height 9
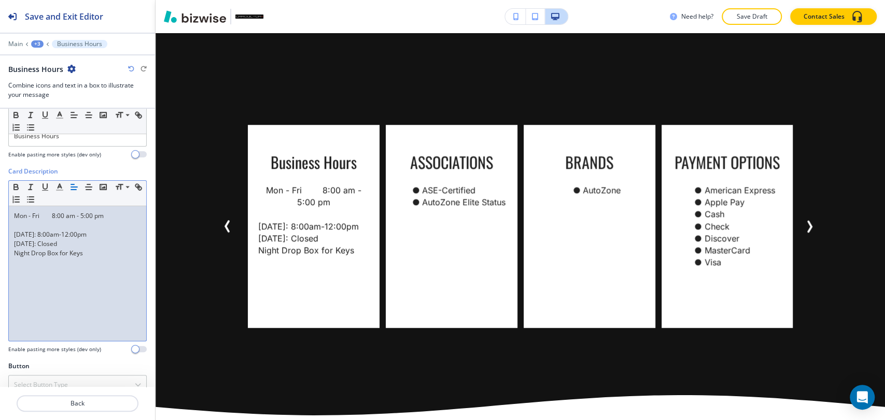
scroll to position [192, 0]
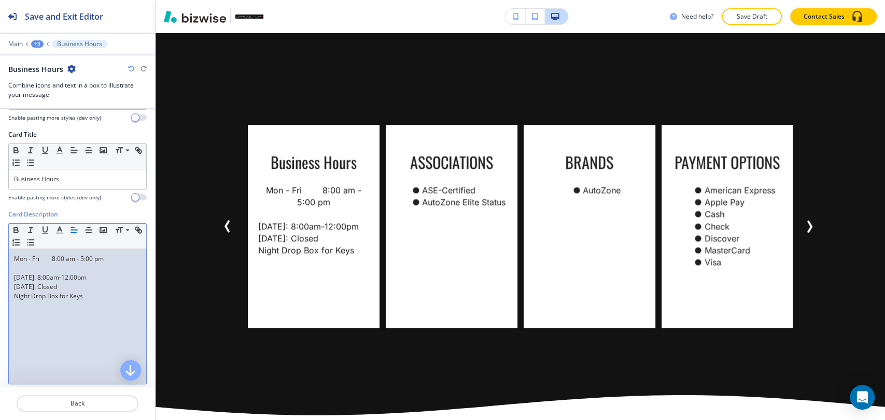
click at [28, 273] on p "[DATE]: 8:00am-12:00pm" at bounding box center [77, 277] width 127 height 9
click at [24, 266] on p at bounding box center [77, 268] width 127 height 9
click at [16, 255] on p "Mon - Fri 8:00 am - 5:00 pm" at bounding box center [77, 259] width 127 height 9
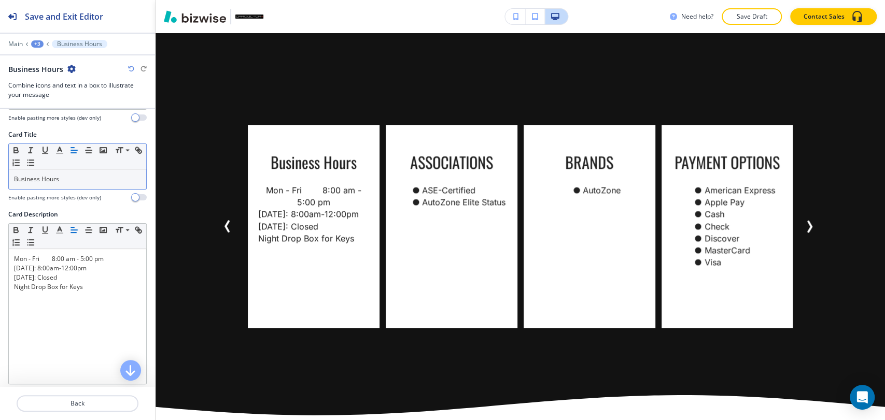
click at [75, 153] on icon "button" at bounding box center [73, 150] width 9 height 9
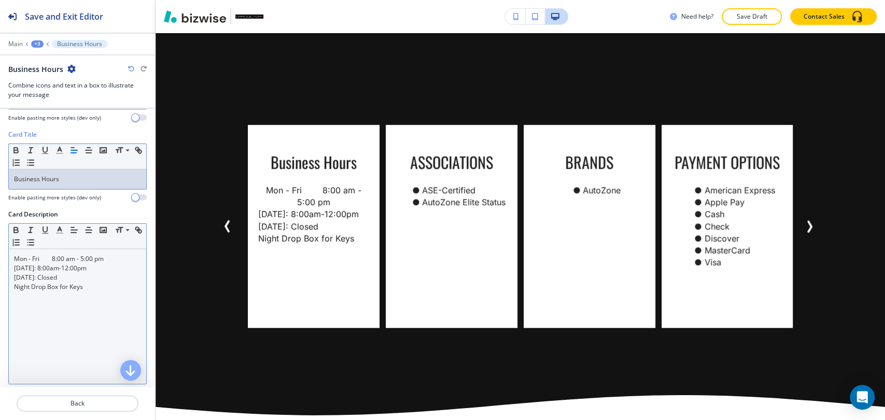
click at [50, 256] on p "Mon - Fri 8:00 am - 5:00 pm" at bounding box center [77, 259] width 127 height 9
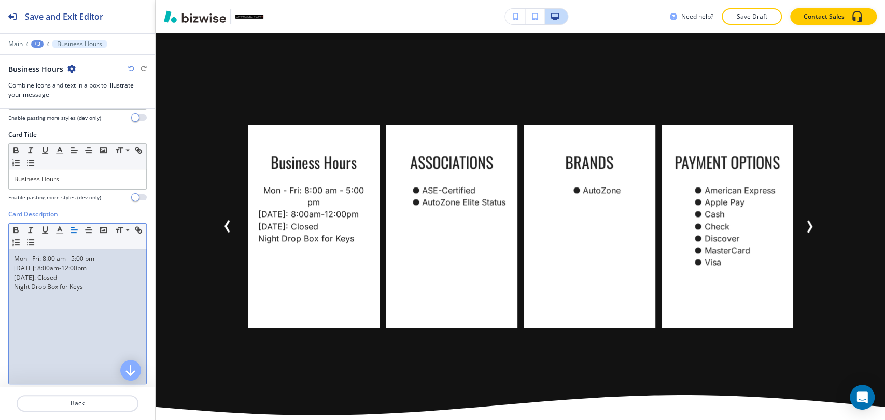
click at [58, 257] on p "Mon - Fri: 8:00 am - 5:00 pm" at bounding box center [77, 259] width 127 height 9
click at [83, 256] on p "Mon - Fri: 8:00am - 5:00 pm" at bounding box center [77, 259] width 127 height 9
click at [63, 270] on p "[DATE]: 8:00am-12:00pm" at bounding box center [77, 268] width 127 height 9
click at [66, 267] on p "[DATE]: 8:00am -12:00pm" at bounding box center [77, 268] width 127 height 9
click at [69, 270] on p "[DATE]: 8:00am -12:00pm" at bounding box center [77, 268] width 127 height 9
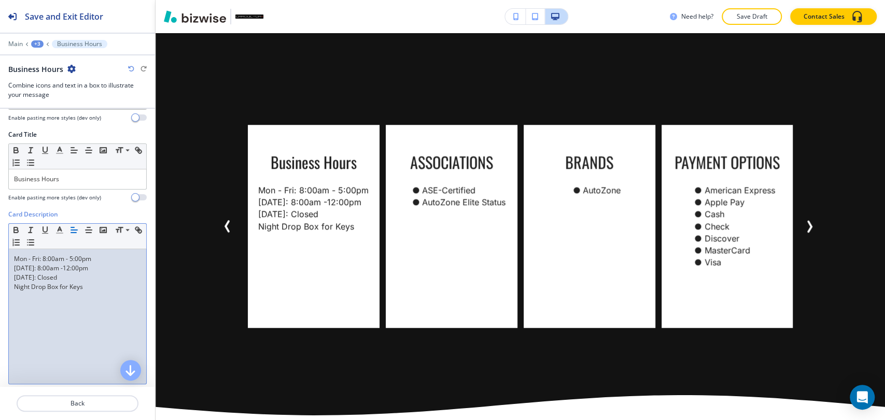
click at [35, 48] on div at bounding box center [77, 51] width 155 height 6
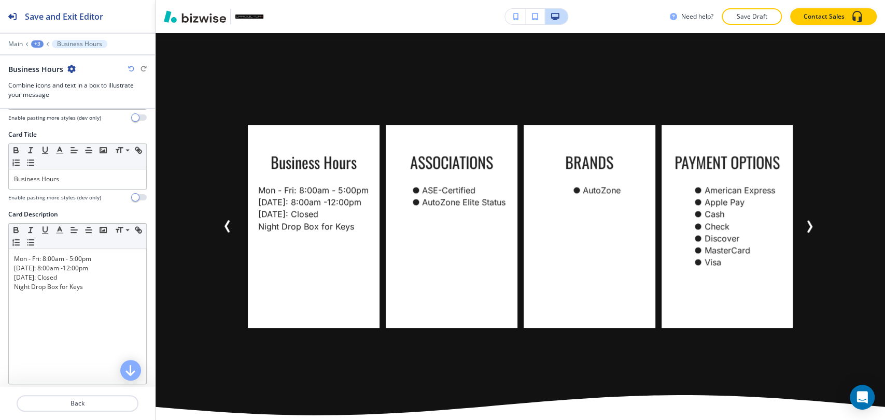
click at [37, 36] on div at bounding box center [77, 37] width 155 height 6
click at [35, 48] on div at bounding box center [77, 51] width 155 height 6
click at [35, 46] on div "+3" at bounding box center [37, 43] width 12 height 7
click at [60, 97] on p "Icons" at bounding box center [64, 97] width 53 height 9
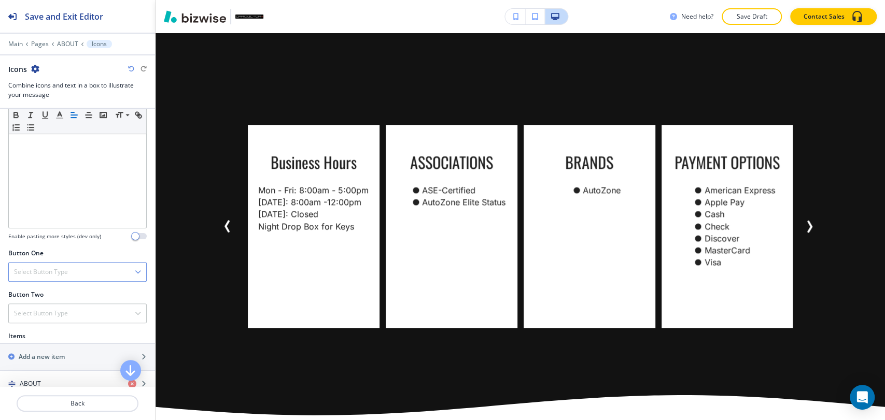
scroll to position [345, 0]
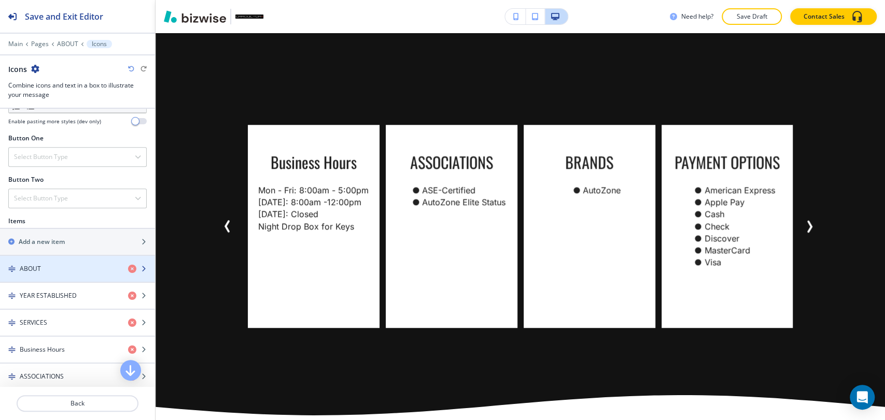
click at [79, 269] on div "ABOUT" at bounding box center [60, 268] width 120 height 9
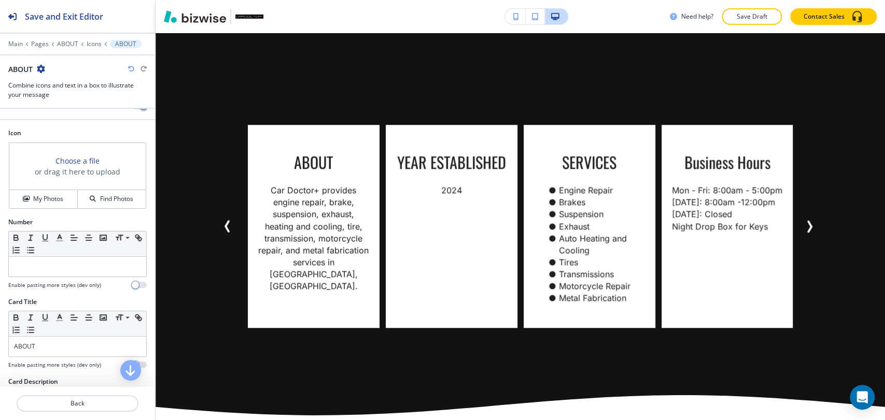
scroll to position [0, 0]
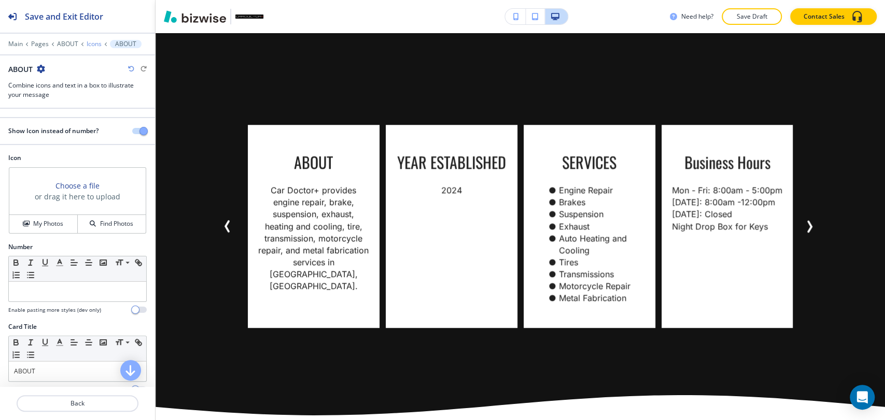
click at [88, 43] on p "Icons" at bounding box center [94, 43] width 15 height 7
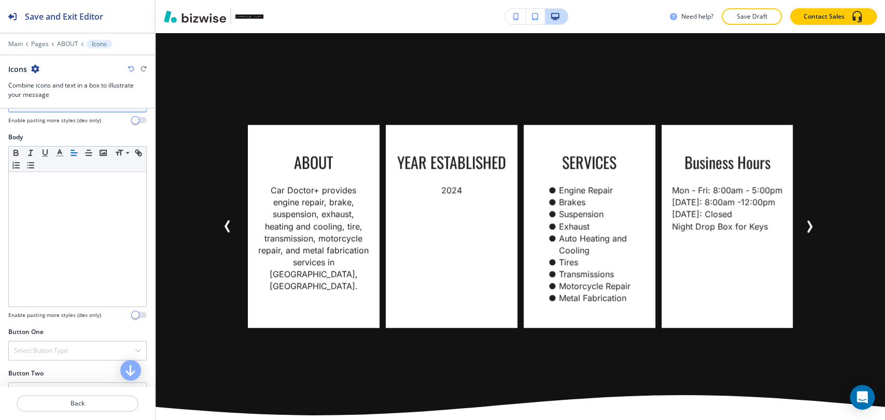
scroll to position [403, 0]
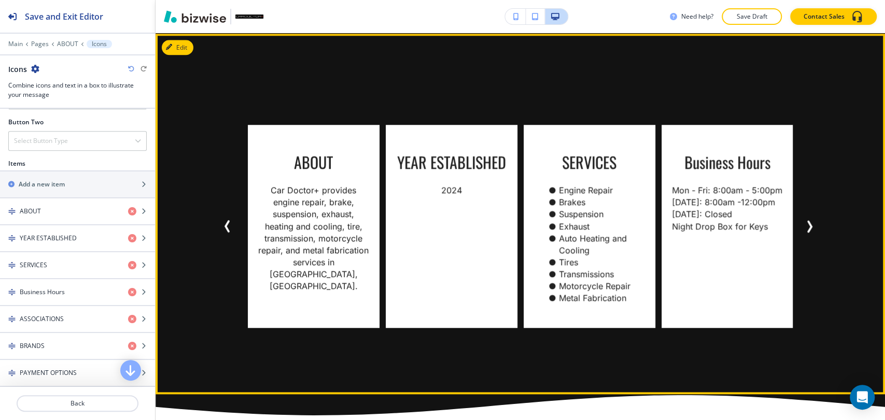
click at [813, 233] on icon "Next Slide" at bounding box center [809, 226] width 12 height 12
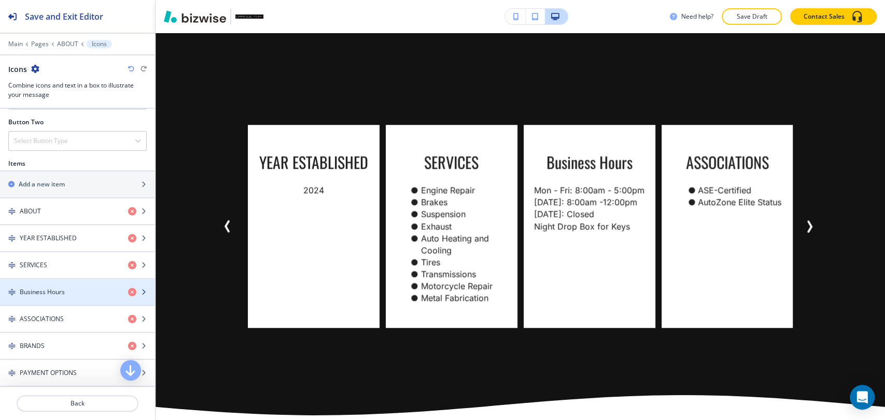
click at [54, 301] on div "button" at bounding box center [77, 301] width 155 height 8
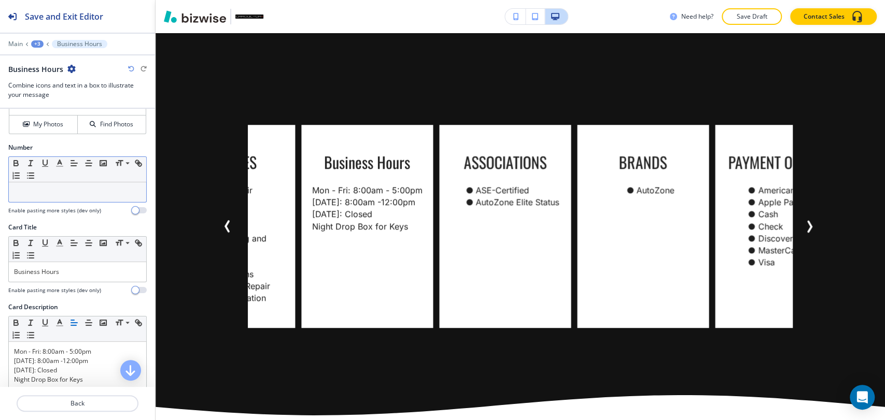
scroll to position [230, 0]
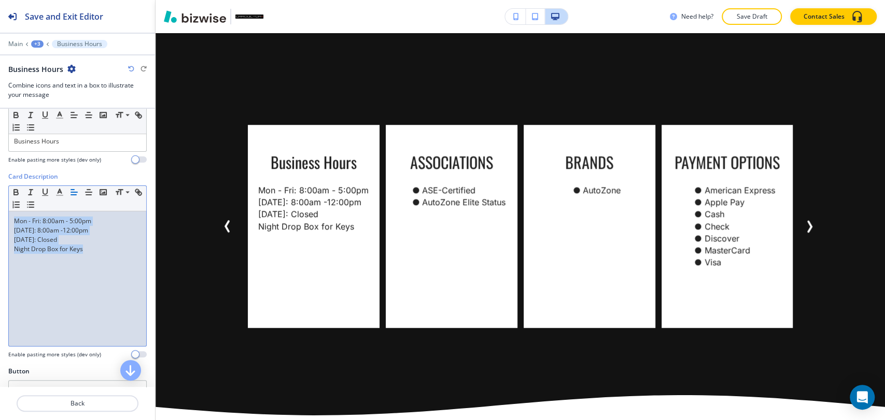
drag, startPoint x: 88, startPoint y: 250, endPoint x: 9, endPoint y: 217, distance: 85.2
click at [9, 217] on div "Mon - Fri: 8:00am - 5:00pm [DATE]: 8:00am -12:00pm [DATE]: Closed Night Drop Bo…" at bounding box center [77, 279] width 137 height 135
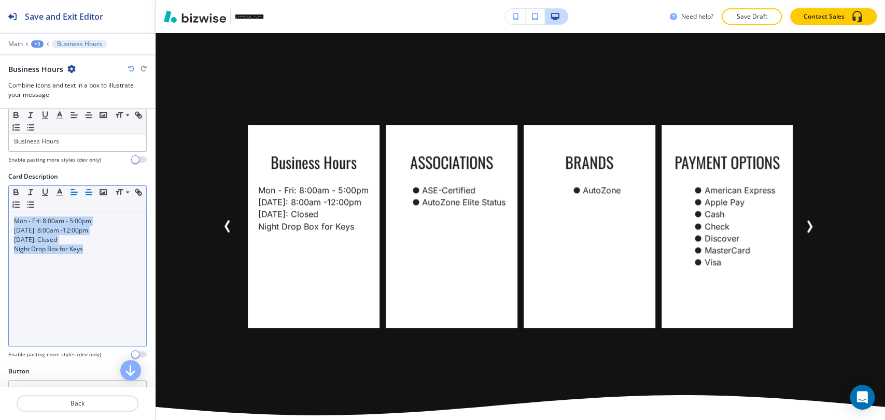
click at [88, 194] on icon "button" at bounding box center [88, 192] width 9 height 9
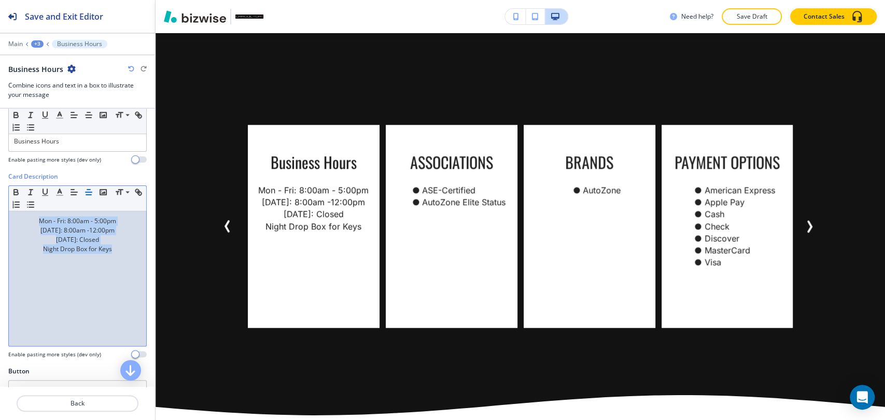
click at [86, 281] on div "Mon - Fri: 8:00am - 5:00pm [DATE]: 8:00am -12:00pm [DATE]: Closed Night Drop Bo…" at bounding box center [77, 279] width 137 height 135
click at [38, 45] on div "+3" at bounding box center [37, 43] width 12 height 7
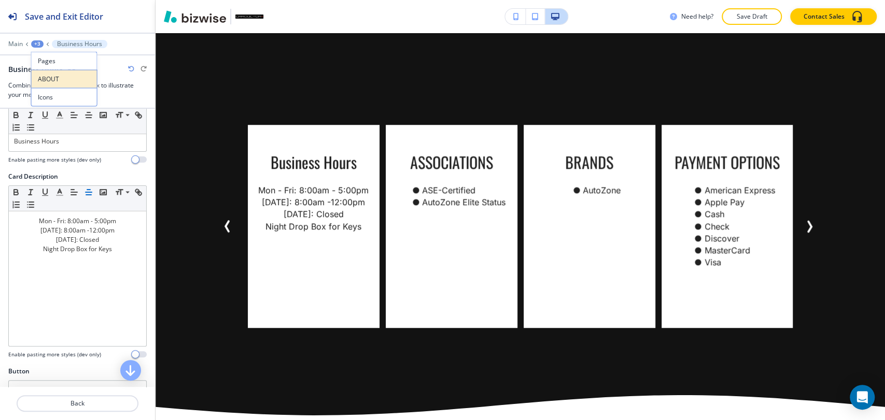
click at [56, 86] on button "ABOUT" at bounding box center [64, 79] width 66 height 18
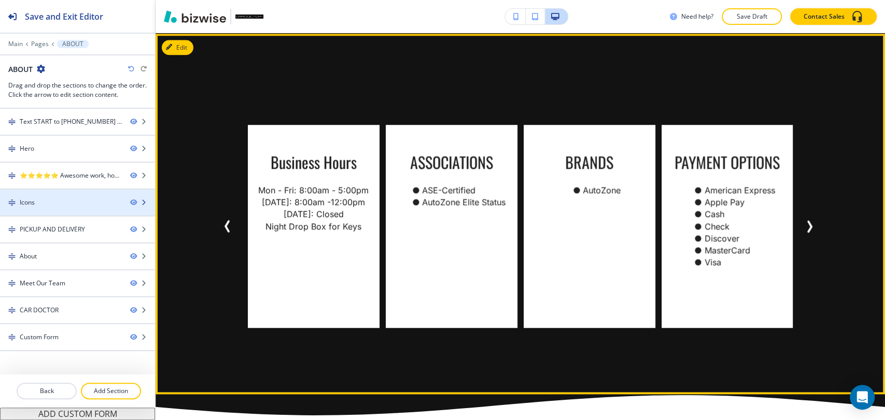
click at [71, 203] on div "Icons" at bounding box center [61, 202] width 122 height 9
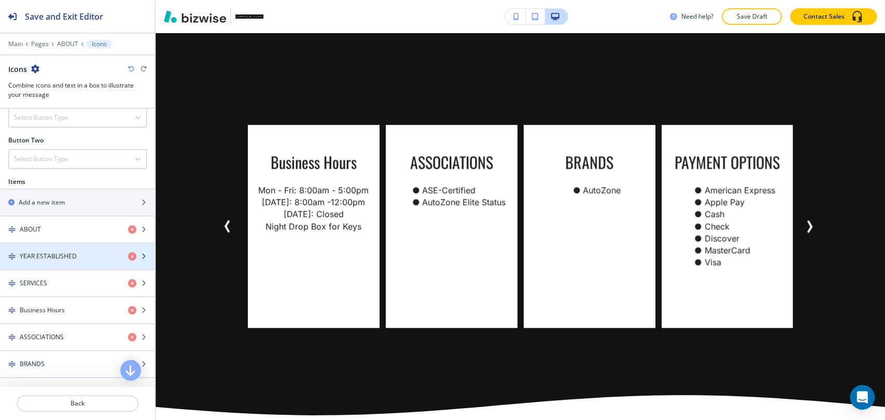
scroll to position [403, 0]
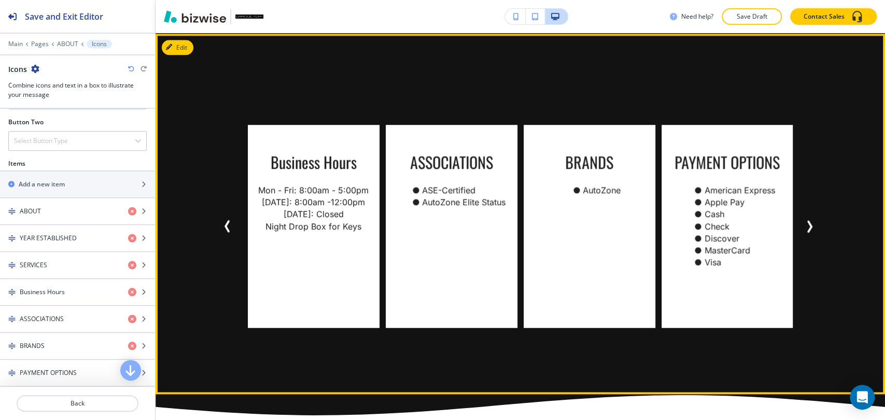
click at [805, 230] on icon "Next Slide" at bounding box center [809, 226] width 12 height 12
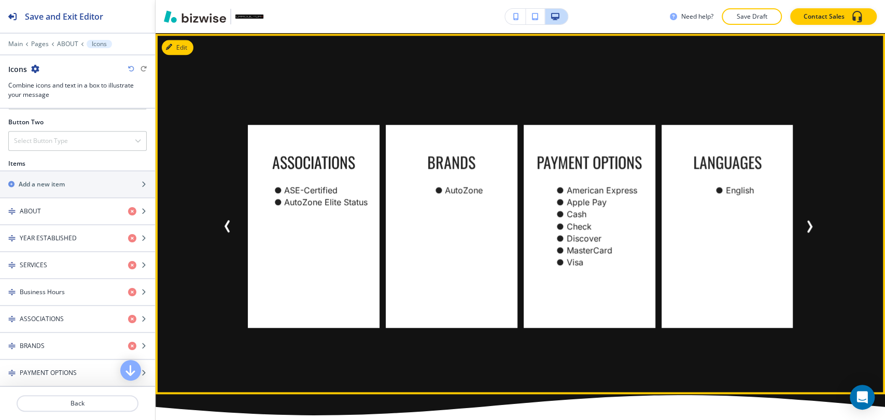
click at [805, 230] on icon "Next Slide" at bounding box center [809, 226] width 12 height 12
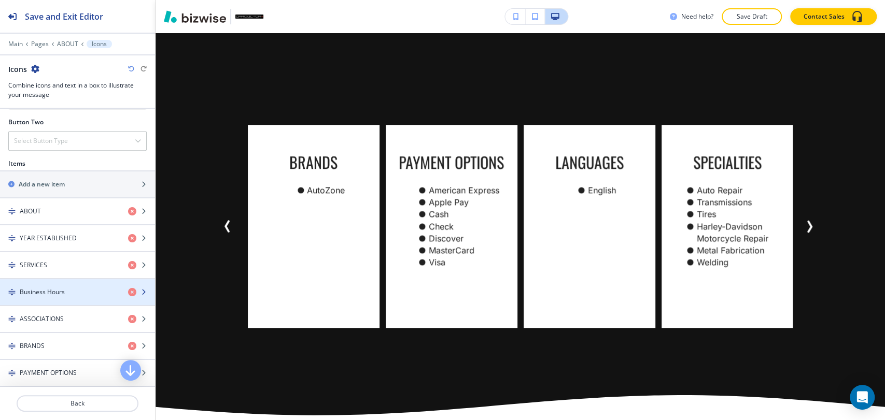
scroll to position [460, 0]
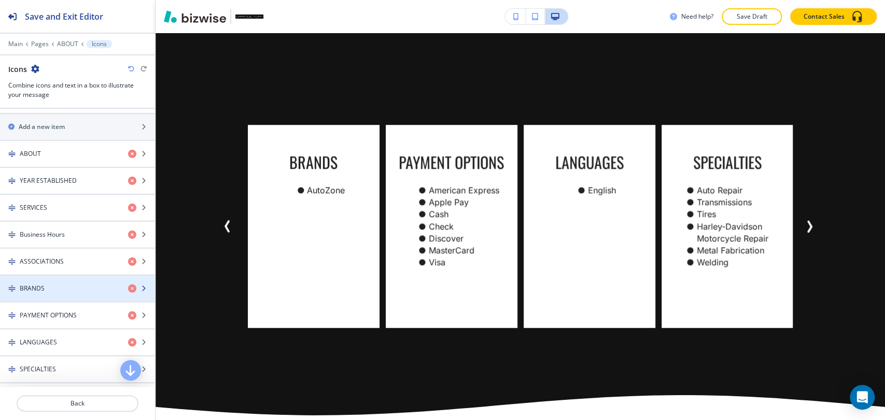
click at [46, 290] on div "BRANDS" at bounding box center [60, 288] width 120 height 9
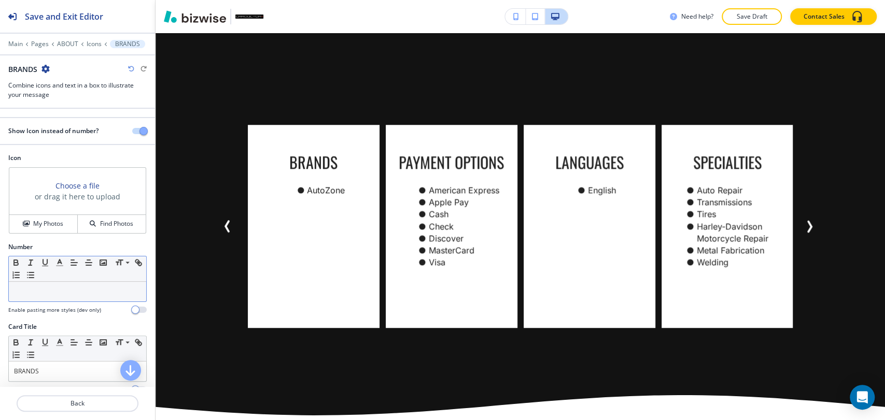
scroll to position [173, 0]
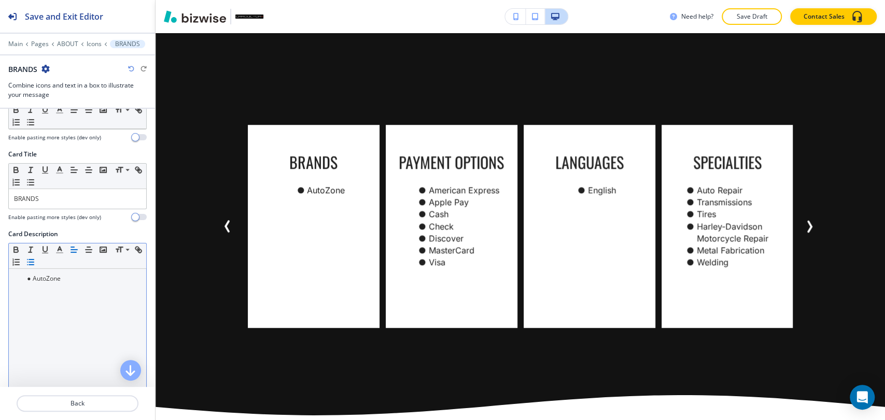
click at [77, 250] on icon "button" at bounding box center [73, 249] width 9 height 9
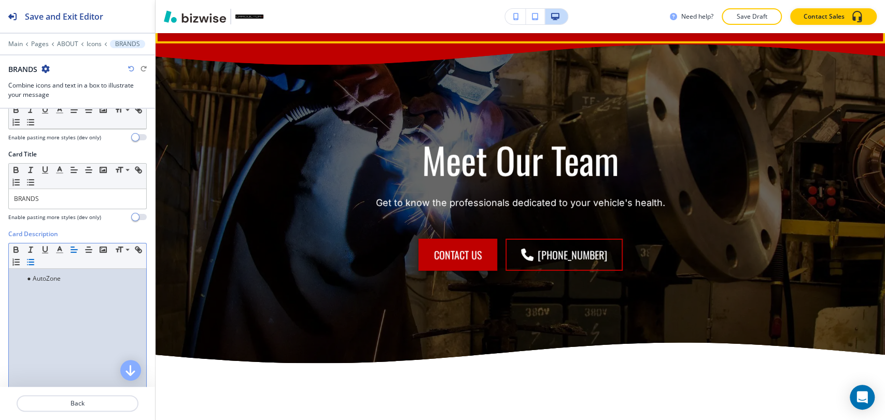
scroll to position [1953, 0]
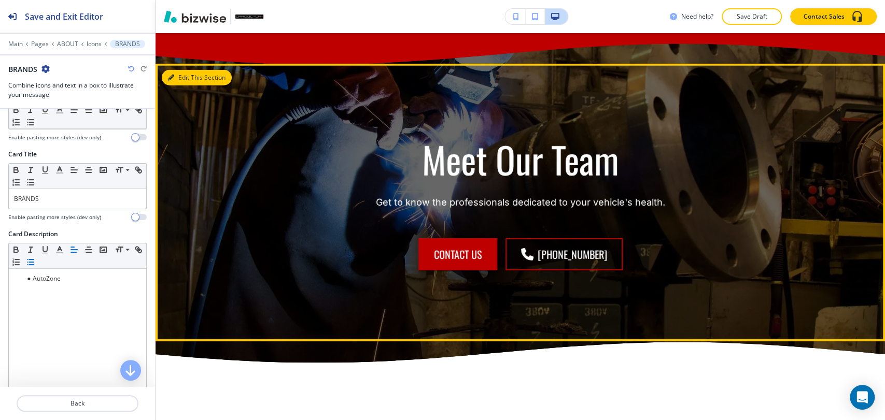
click at [182, 86] on button "Edit This Section" at bounding box center [197, 78] width 70 height 16
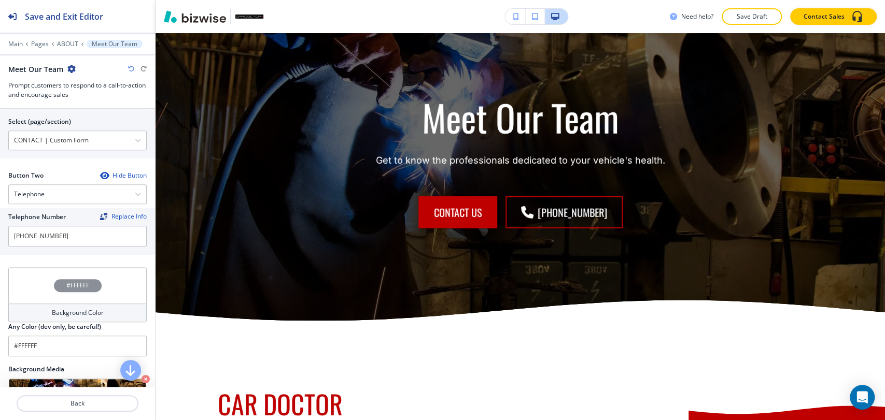
scroll to position [403, 0]
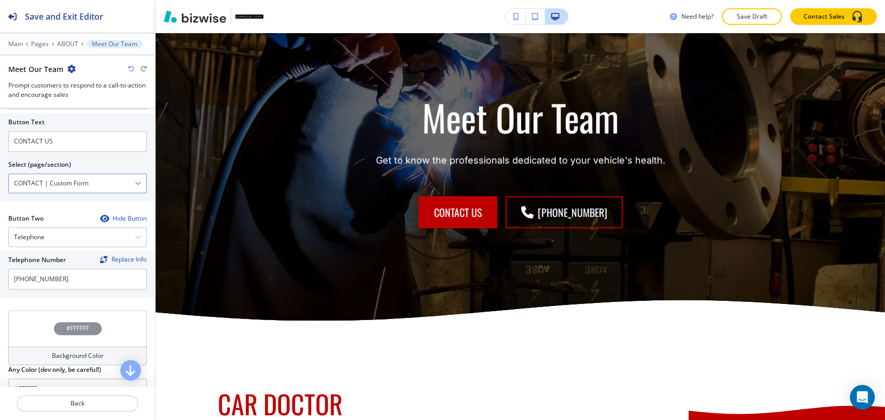
click at [108, 183] on \(page\/section\) "CONTACT | Custom Form" at bounding box center [72, 184] width 126 height 18
click at [108, 183] on \(page\/section\) "Manual Input" at bounding box center [72, 184] width 126 height 18
type \(page\/section\) "CONTACT"
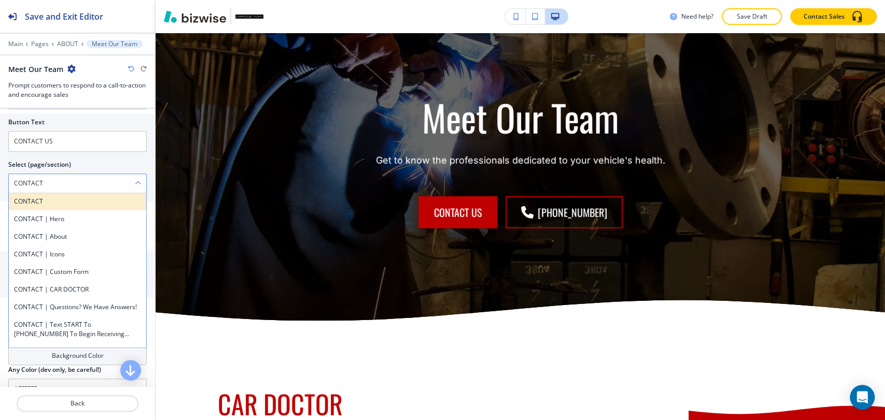
click at [104, 207] on div "CONTACT" at bounding box center [77, 202] width 137 height 18
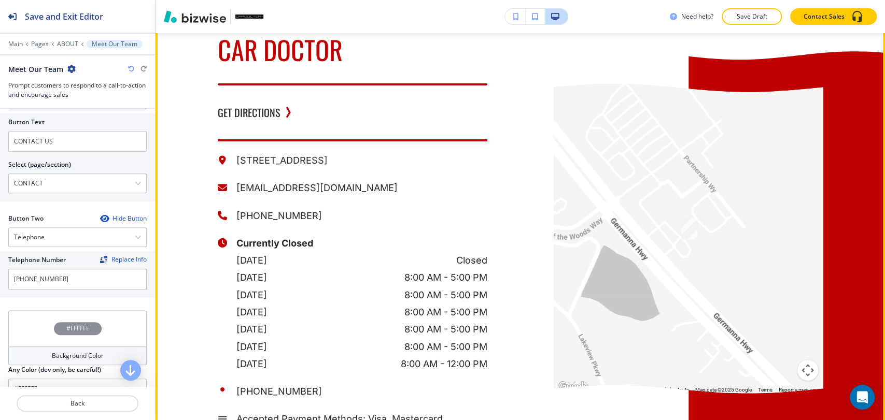
scroll to position [2340, 0]
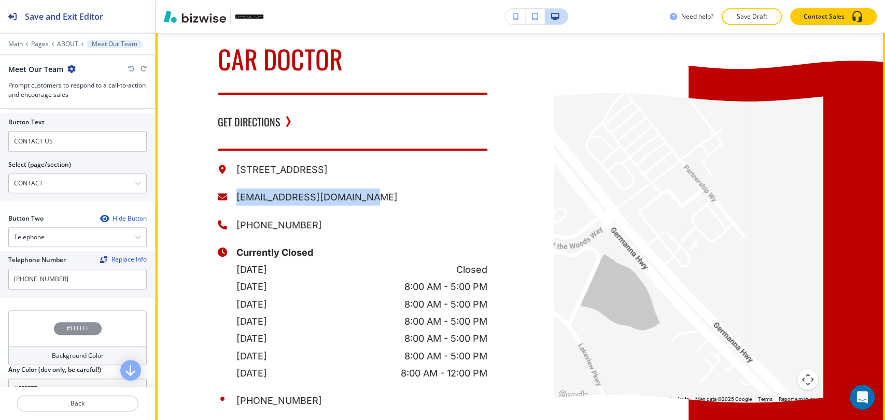
drag, startPoint x: 361, startPoint y: 206, endPoint x: 233, endPoint y: 207, distance: 128.1
click at [236, 206] on p "[EMAIL_ADDRESS][DOMAIN_NAME]" at bounding box center [361, 197] width 251 height 17
copy p "[EMAIL_ADDRESS][DOMAIN_NAME]"
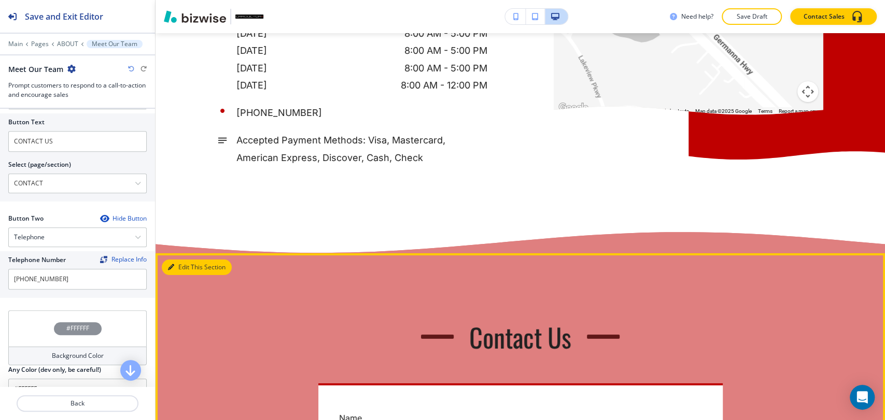
click at [181, 275] on button "Edit This Section" at bounding box center [197, 268] width 70 height 16
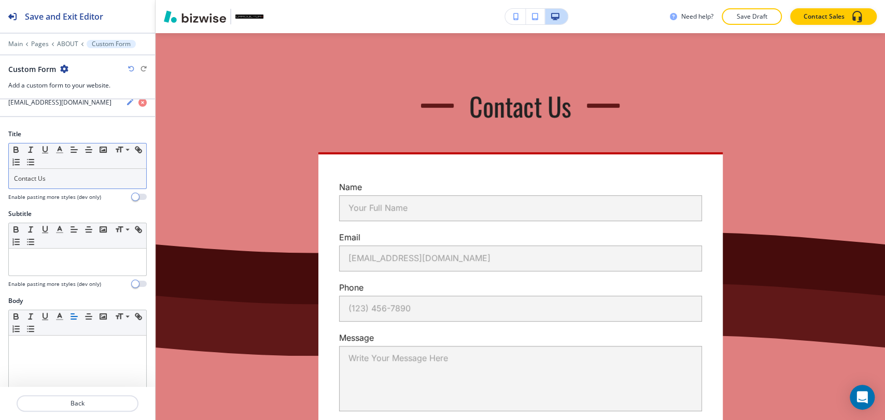
scroll to position [0, 0]
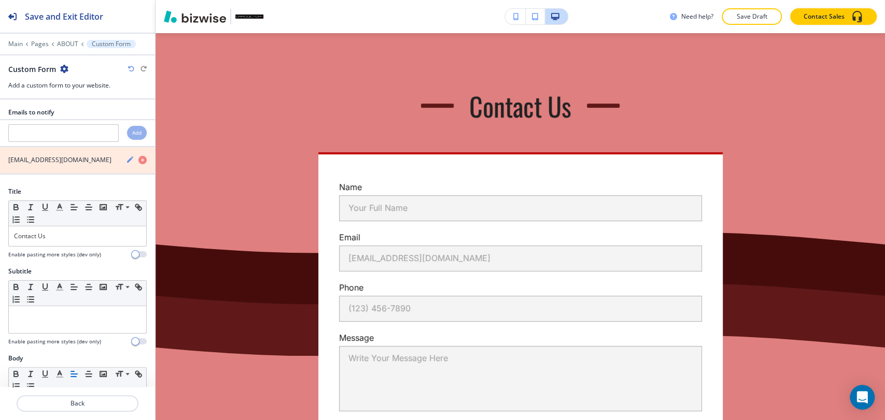
click at [138, 158] on icon "button" at bounding box center [142, 160] width 8 height 8
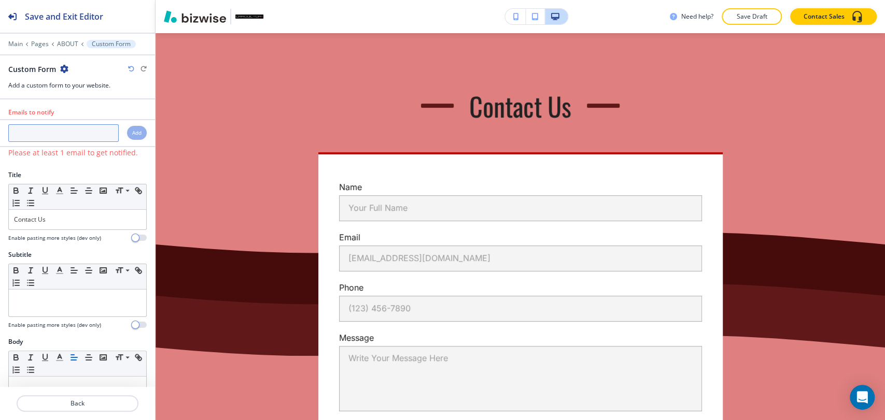
click at [62, 138] on input "text" at bounding box center [63, 133] width 110 height 18
paste input "[EMAIL_ADDRESS][DOMAIN_NAME]"
drag, startPoint x: 92, startPoint y: 135, endPoint x: 125, endPoint y: 137, distance: 32.8
click at [114, 135] on div "[EMAIL_ADDRESS][DOMAIN_NAME] Add" at bounding box center [77, 133] width 155 height 18
type input "[EMAIL_ADDRESS][DOMAIN_NAME]"
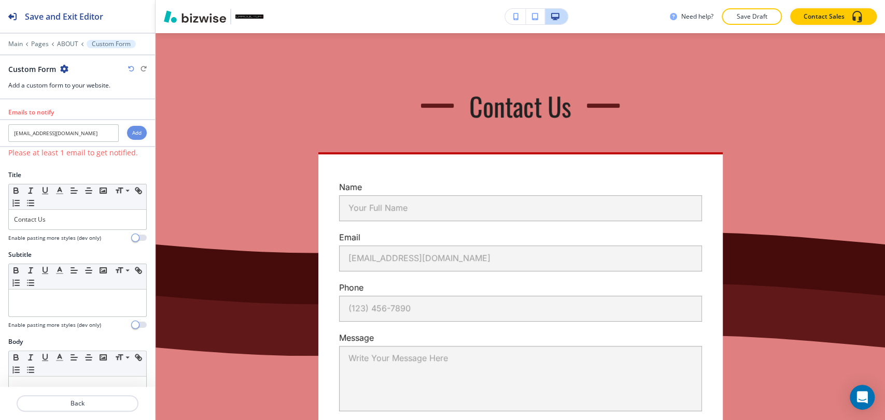
click at [132, 133] on h4 "Add" at bounding box center [136, 133] width 9 height 8
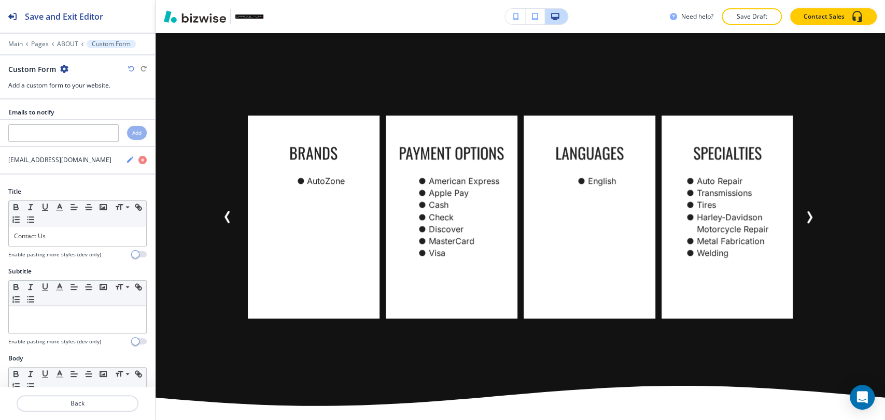
scroll to position [556, 0]
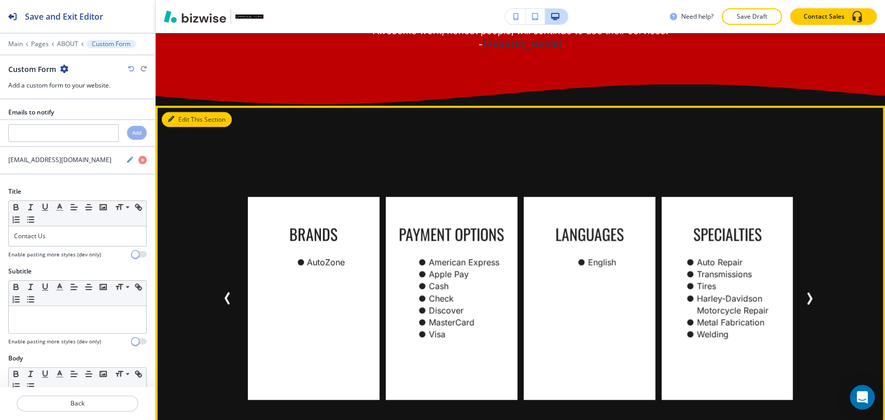
click at [187, 121] on button "Edit This Section" at bounding box center [197, 120] width 70 height 16
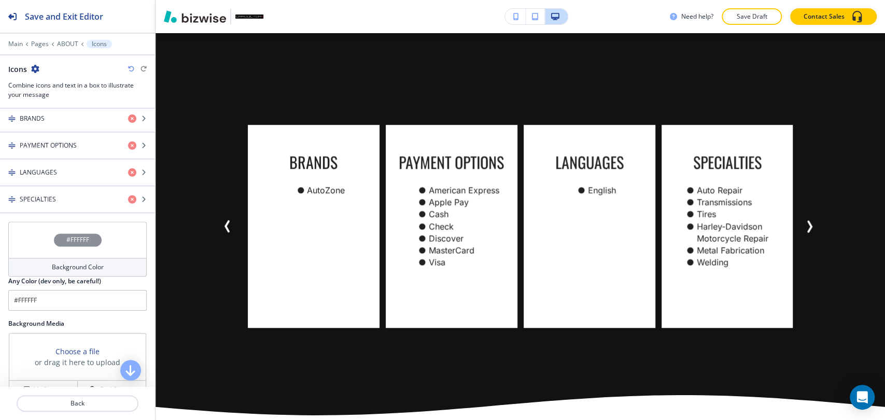
scroll to position [715, 0]
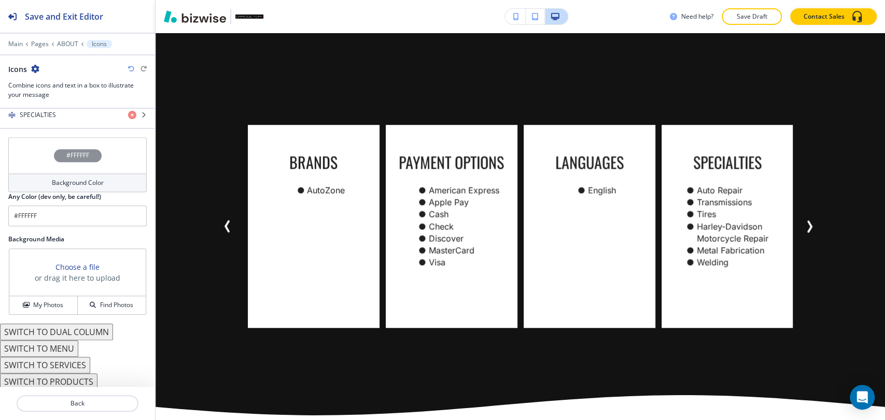
click at [89, 184] on h4 "Background Color" at bounding box center [78, 182] width 52 height 9
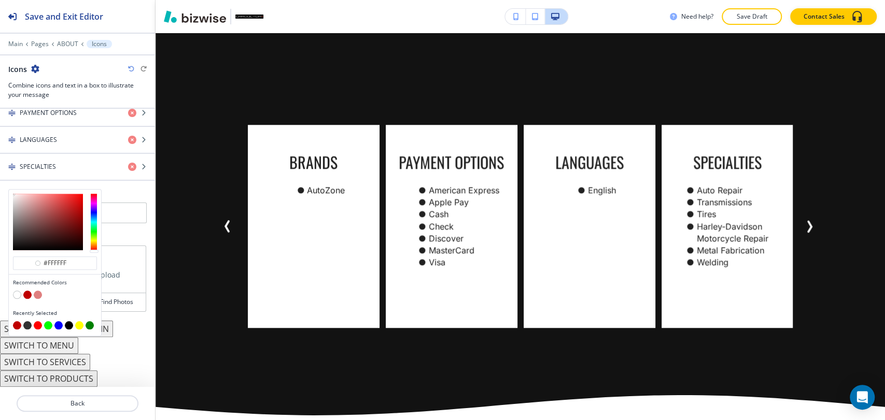
scroll to position [660, 0]
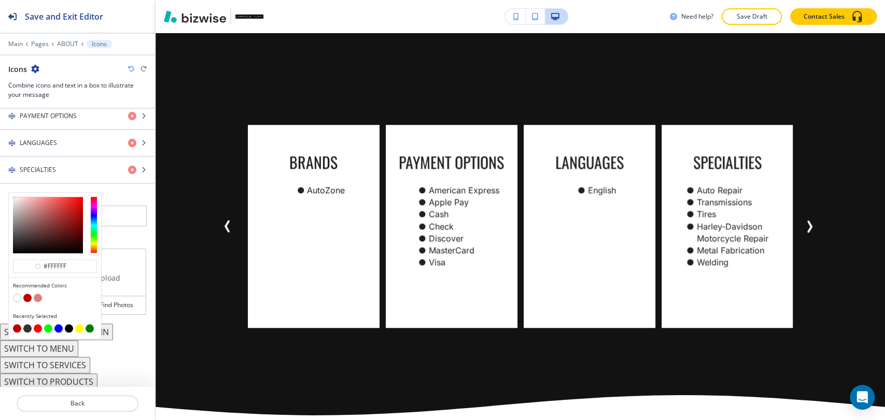
click at [37, 294] on button "button" at bounding box center [38, 298] width 8 height 8
type input "#df7f7f"
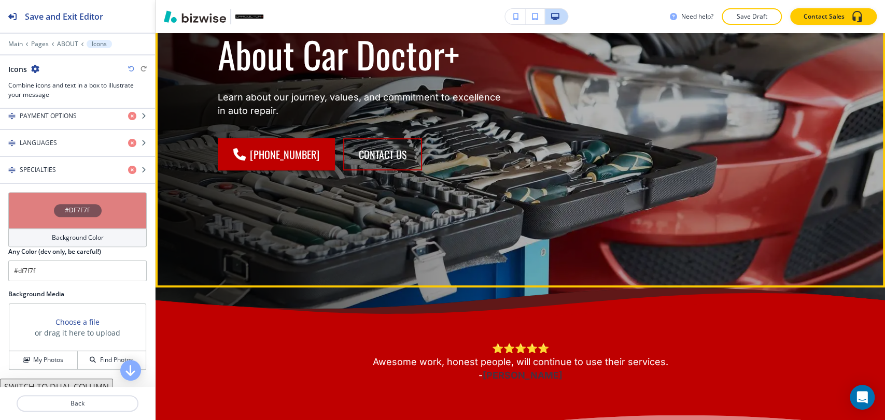
scroll to position [0, 0]
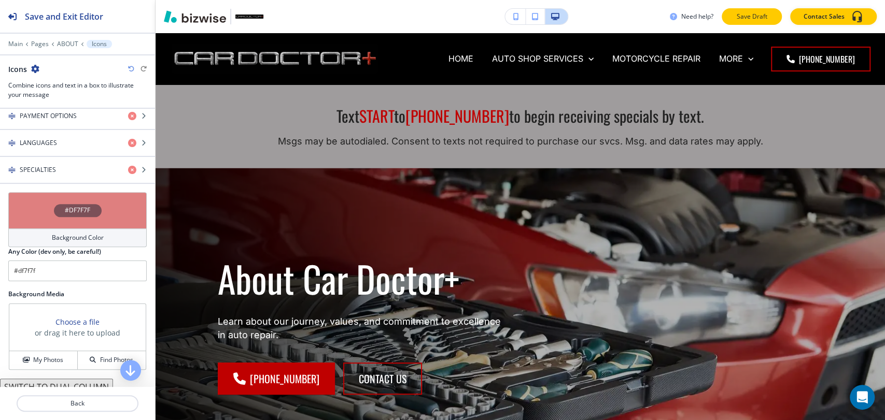
click at [767, 22] on button "Save Draft" at bounding box center [752, 16] width 60 height 17
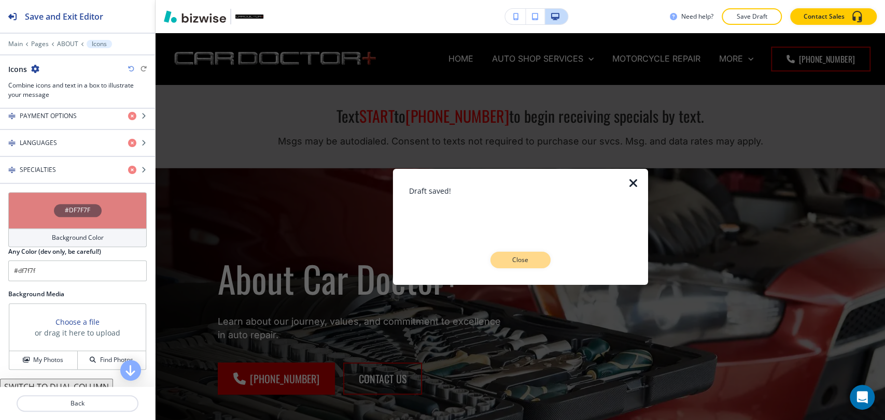
click at [532, 266] on button "Close" at bounding box center [520, 260] width 60 height 17
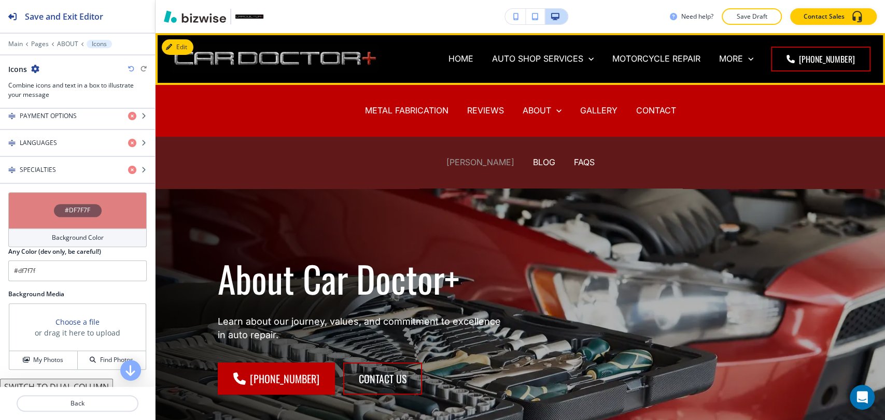
click at [487, 164] on p "[PERSON_NAME]" at bounding box center [480, 163] width 68 height 12
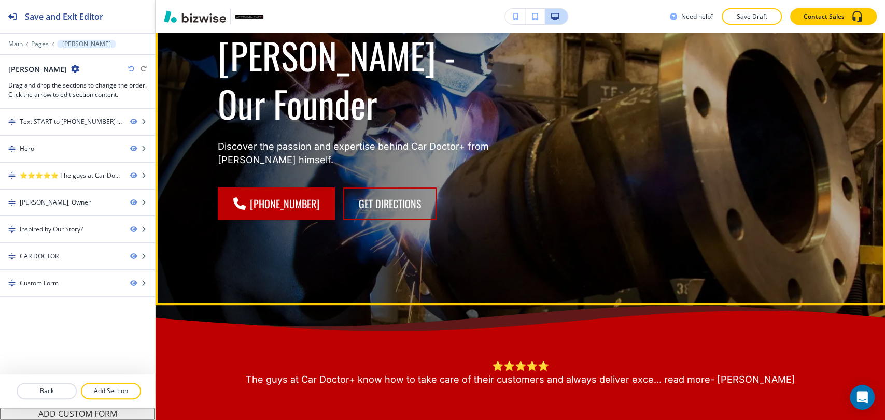
scroll to position [115, 0]
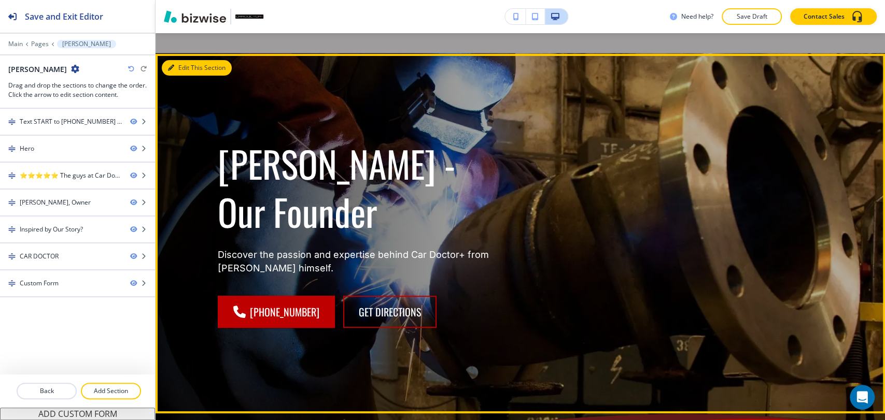
click at [175, 73] on button "Edit This Section" at bounding box center [197, 68] width 70 height 16
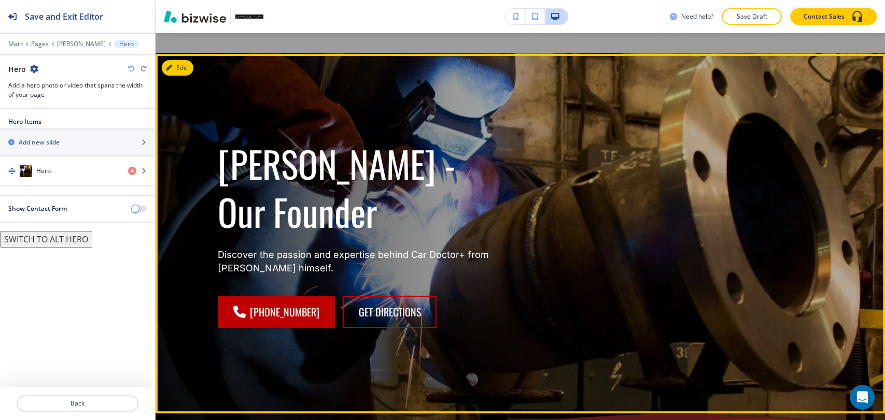
scroll to position [136, 0]
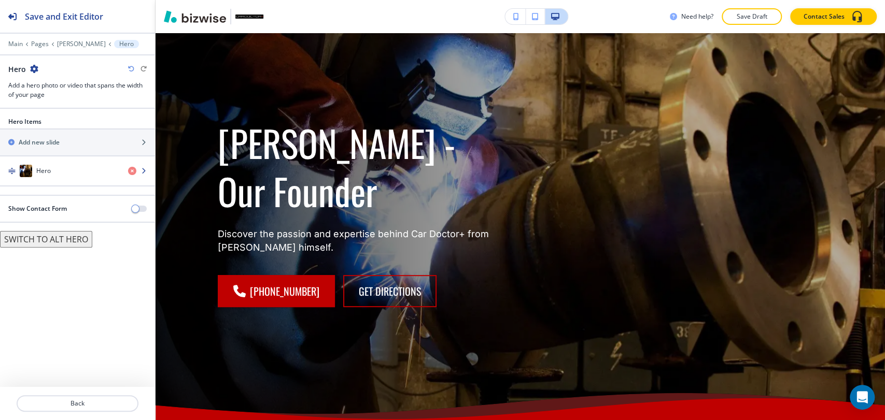
click at [66, 183] on div "button" at bounding box center [77, 181] width 155 height 8
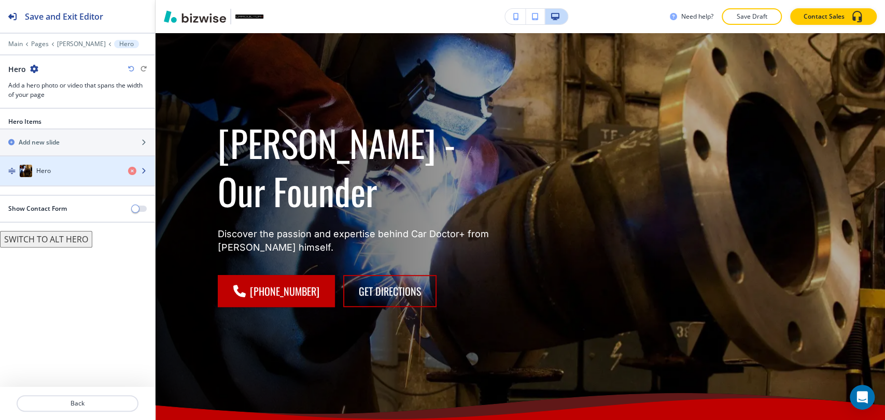
click at [68, 181] on div "button" at bounding box center [77, 181] width 155 height 8
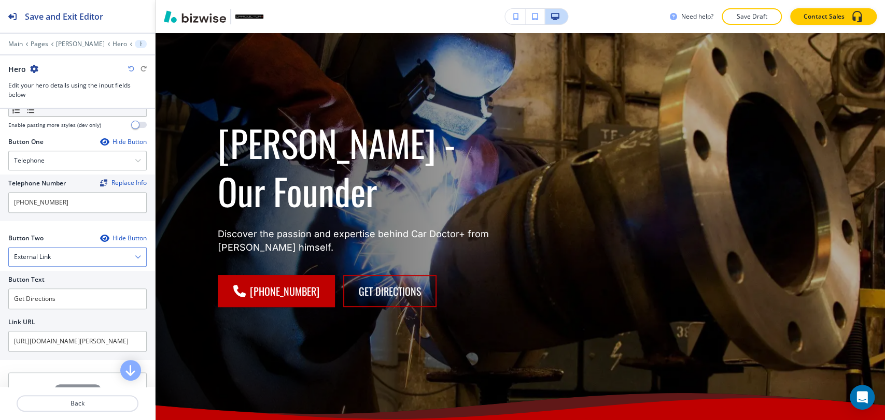
scroll to position [460, 0]
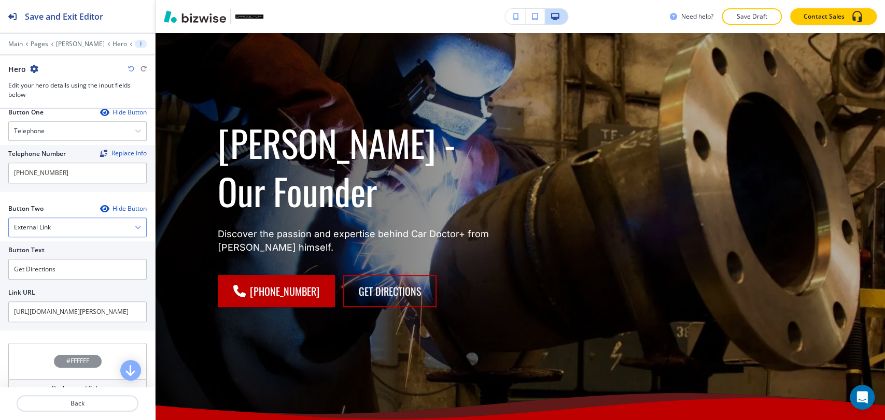
click at [69, 227] on div "External Link" at bounding box center [77, 227] width 137 height 19
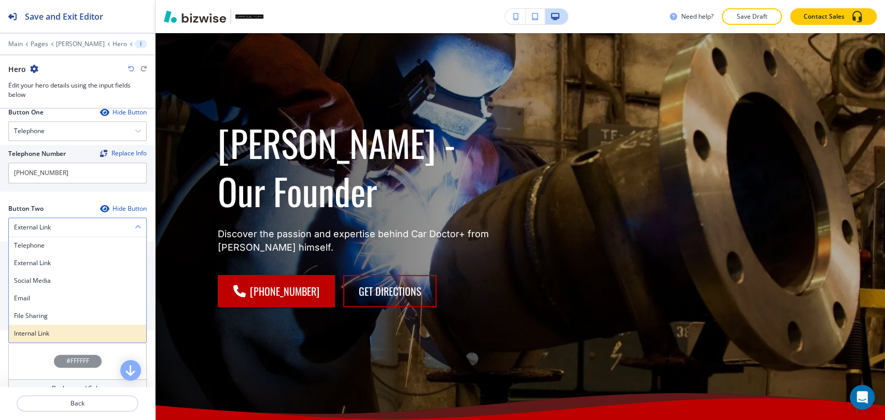
click at [60, 326] on div "Internal Link" at bounding box center [77, 334] width 137 height 18
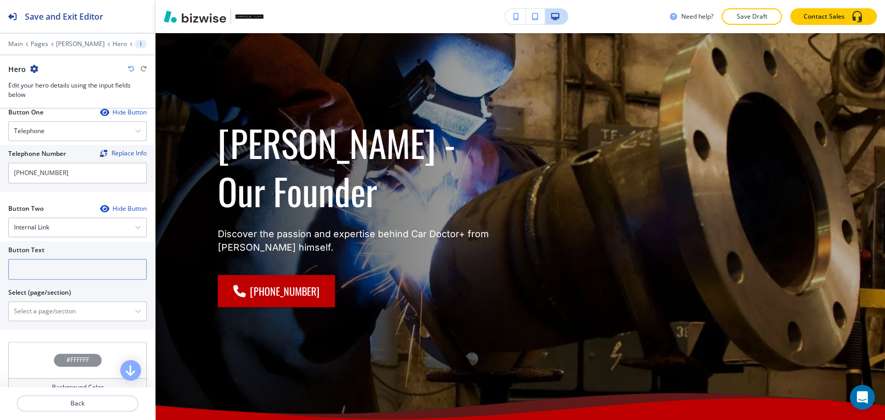
click at [80, 271] on input "text" at bounding box center [77, 269] width 138 height 21
type input "Contact us"
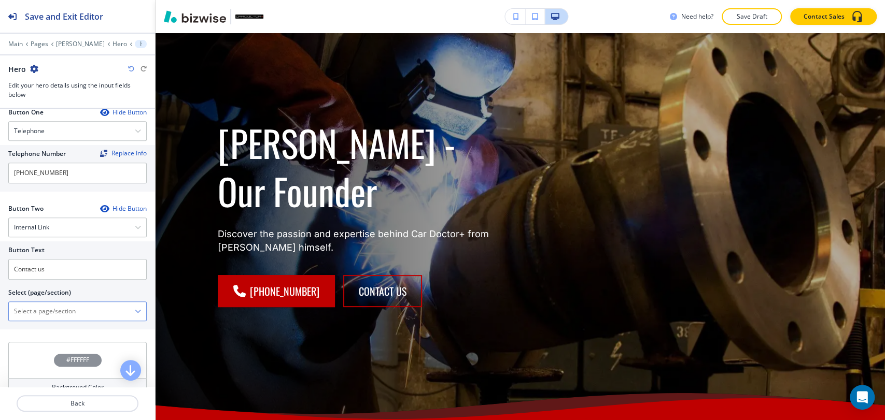
click at [66, 304] on \(page\/section\) "Manual Input" at bounding box center [72, 312] width 126 height 18
type \(page\/section\) "CONTACT"
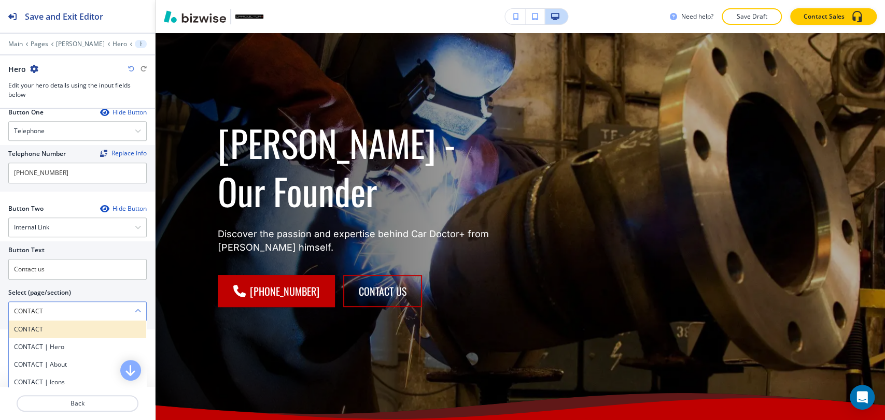
click at [69, 321] on div "CONTACT" at bounding box center [77, 330] width 137 height 18
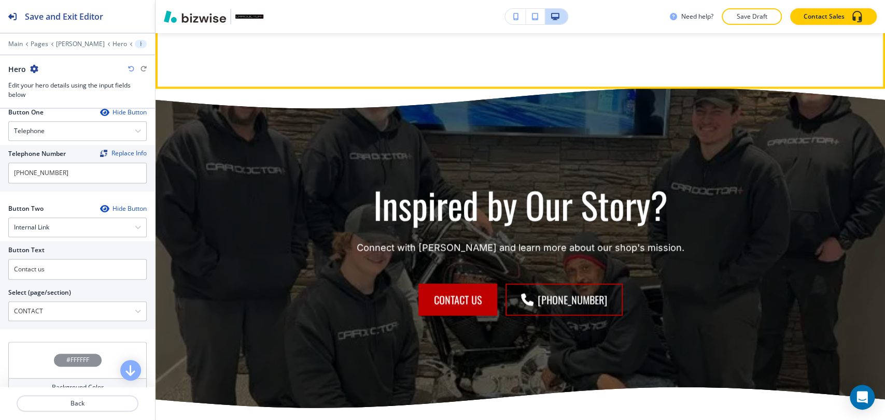
scroll to position [1288, 0]
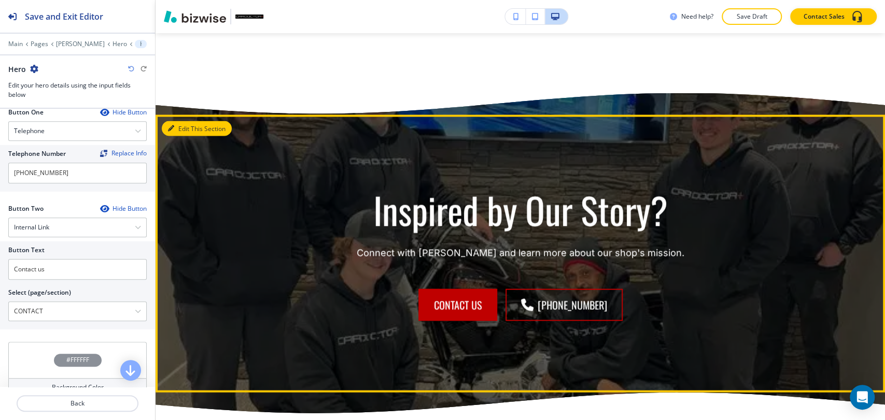
click at [179, 125] on button "Edit This Section" at bounding box center [197, 129] width 70 height 16
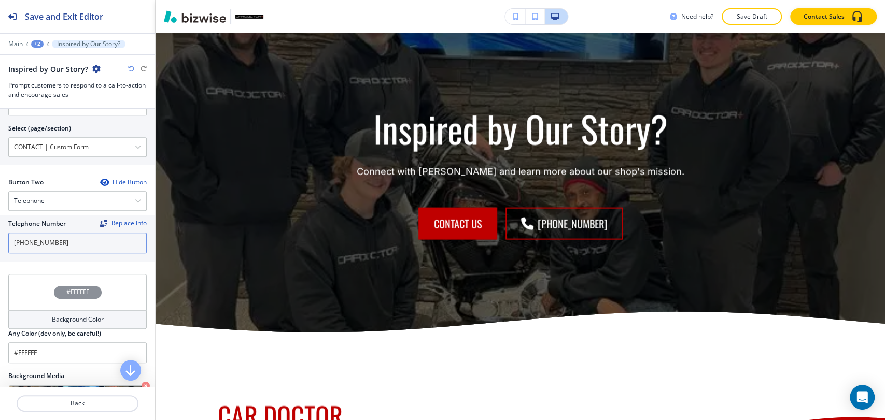
scroll to position [403, 0]
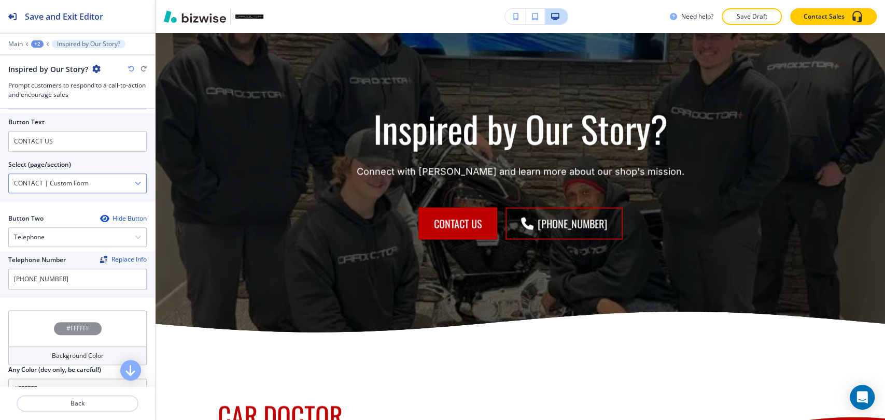
click at [108, 185] on \(page\/section\) "CONTACT | Custom Form" at bounding box center [72, 184] width 126 height 18
click at [108, 185] on \(page\/section\) "Manual Input" at bounding box center [72, 184] width 126 height 18
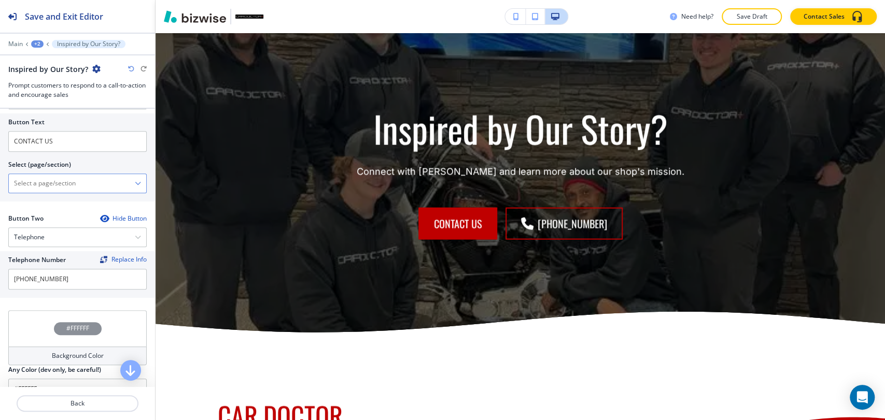
type \(page\/section\) "CONTACT"
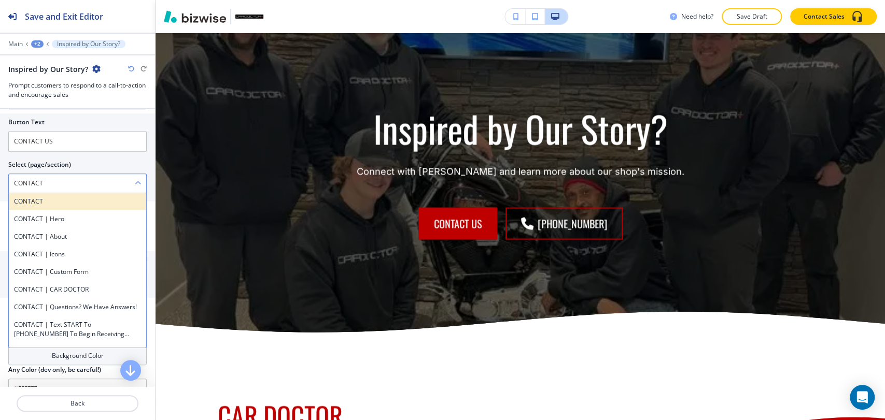
click at [79, 193] on div "CONTACT" at bounding box center [77, 202] width 137 height 18
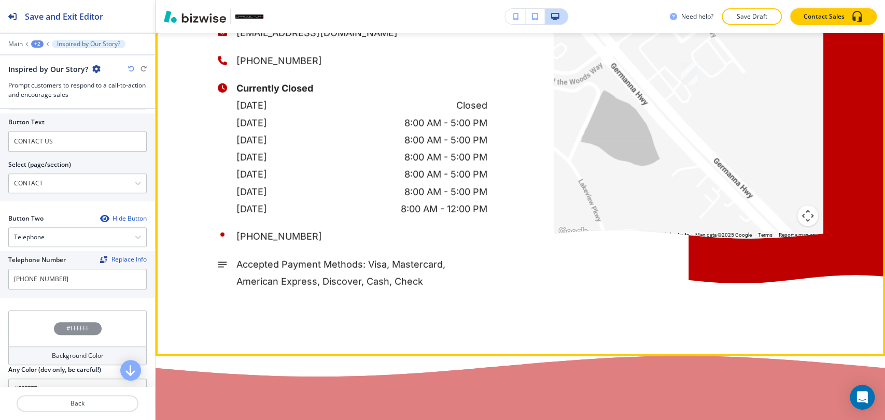
scroll to position [1772, 0]
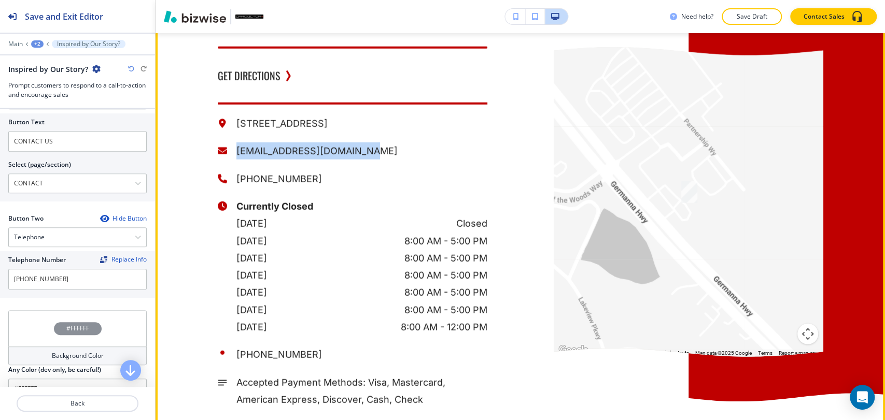
drag, startPoint x: 358, startPoint y: 150, endPoint x: 224, endPoint y: 148, distance: 133.8
click at [224, 148] on div "[EMAIL_ADDRESS][DOMAIN_NAME]" at bounding box center [353, 151] width 270 height 17
copy p "[EMAIL_ADDRESS][DOMAIN_NAME]"
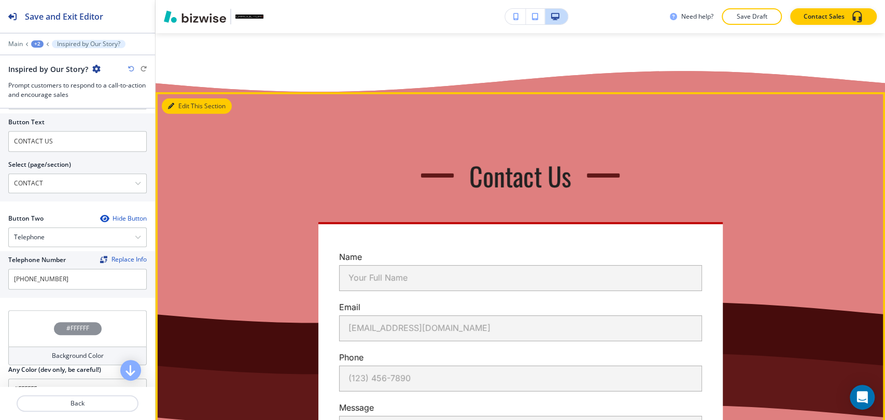
click at [174, 109] on button "Edit This Section" at bounding box center [197, 107] width 70 height 16
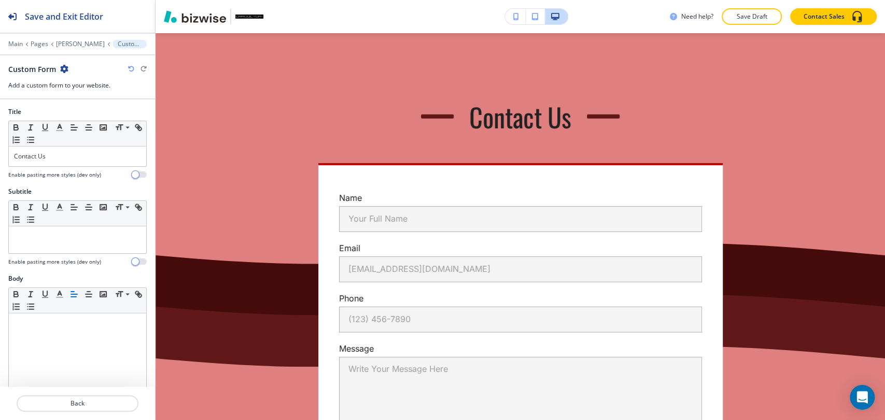
scroll to position [0, 0]
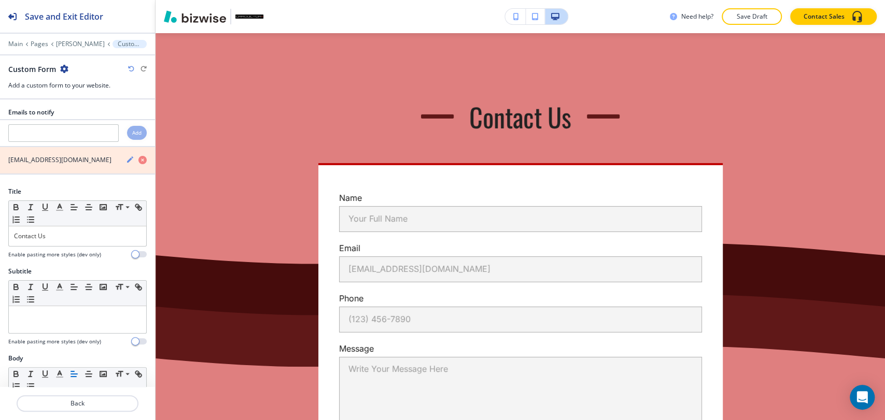
click at [138, 161] on icon "button" at bounding box center [142, 160] width 8 height 8
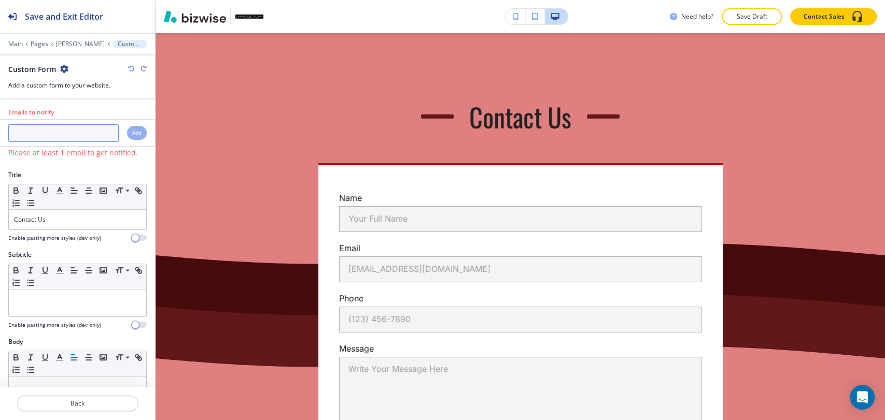
click at [68, 132] on input "text" at bounding box center [63, 133] width 110 height 18
paste input "[EMAIL_ADDRESS][DOMAIN_NAME]"
type input "[EMAIL_ADDRESS][DOMAIN_NAME]"
click at [132, 131] on h4 "Add" at bounding box center [136, 133] width 9 height 8
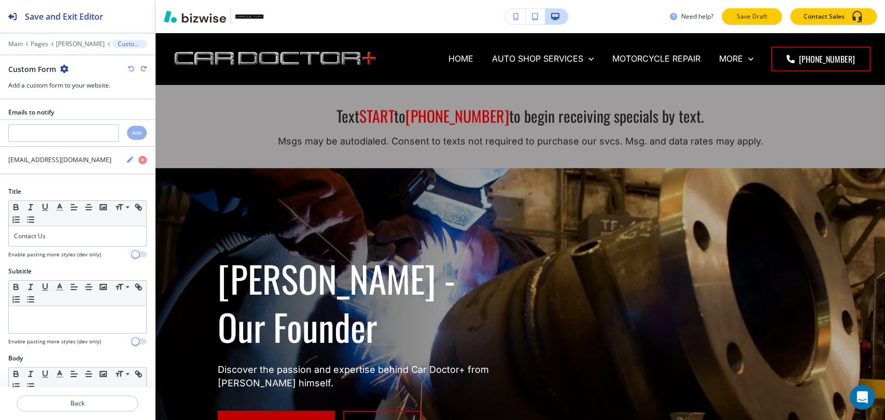
click at [740, 16] on p "Save Draft" at bounding box center [751, 16] width 33 height 9
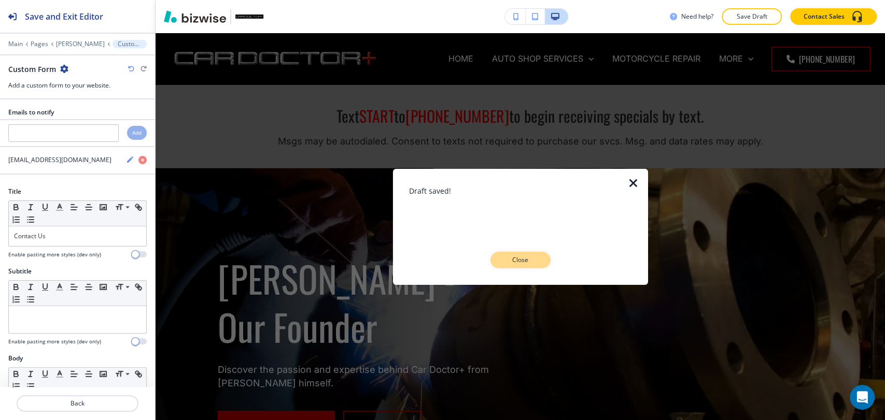
click at [529, 258] on p "Close" at bounding box center [520, 260] width 33 height 9
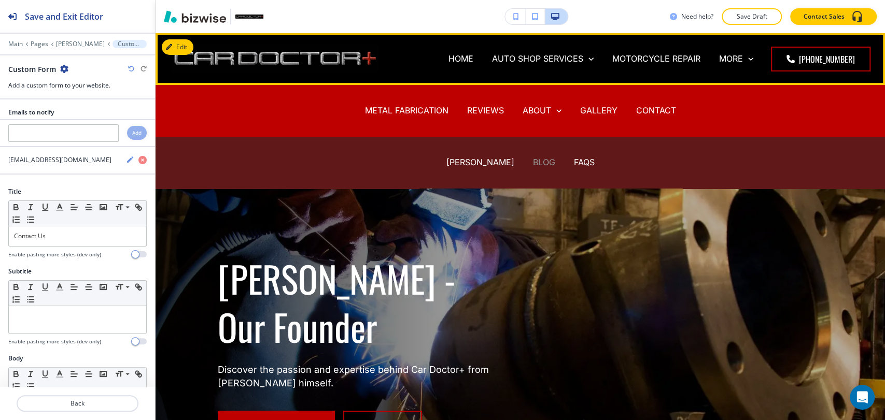
click at [533, 159] on p "BLOG" at bounding box center [544, 163] width 22 height 12
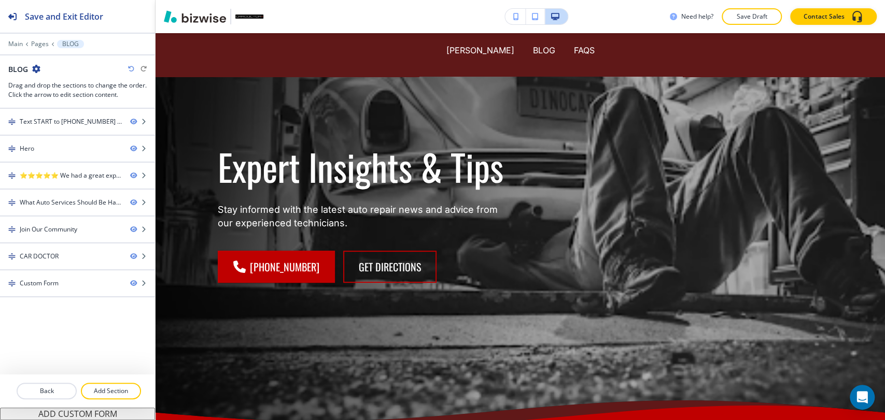
scroll to position [115, 0]
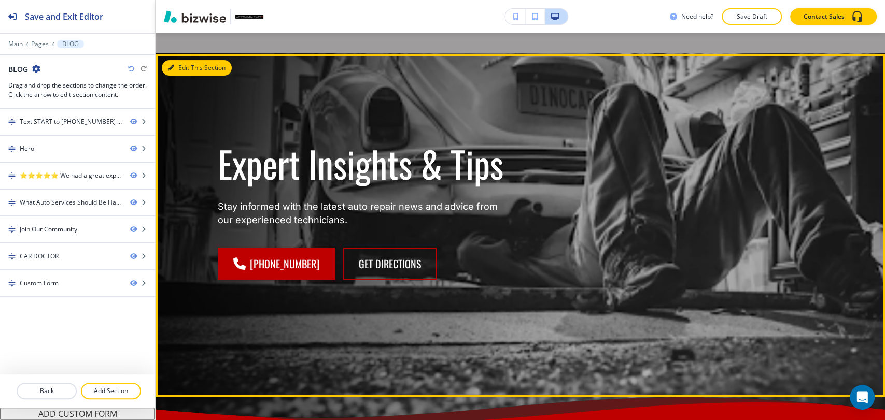
click at [177, 67] on button "Edit This Section" at bounding box center [197, 68] width 70 height 16
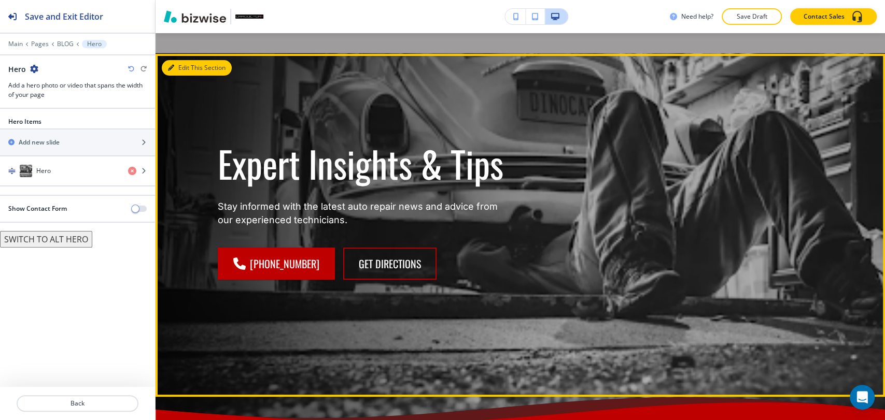
scroll to position [136, 0]
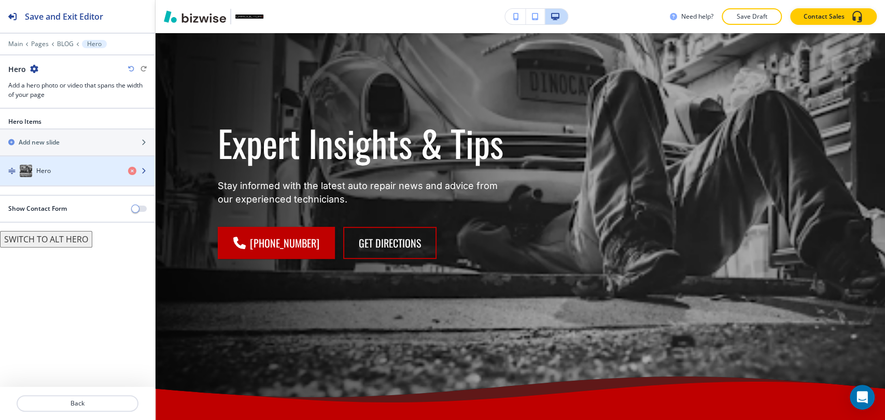
click at [46, 171] on h4 "Hero" at bounding box center [43, 170] width 15 height 9
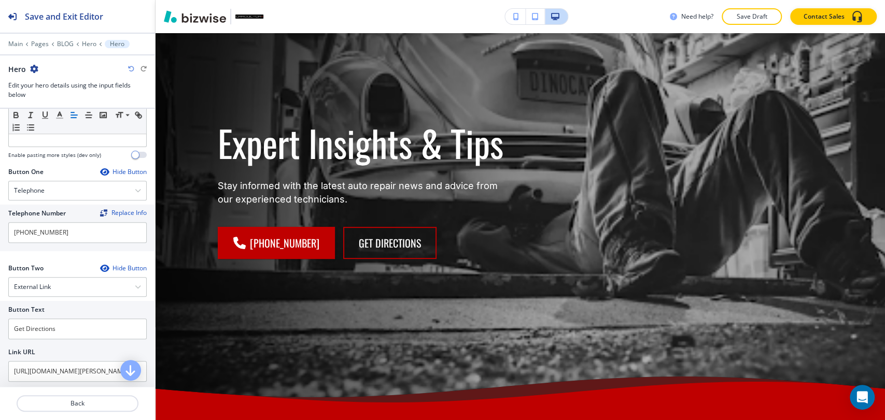
scroll to position [403, 0]
click at [86, 289] on div "External Link" at bounding box center [77, 285] width 137 height 19
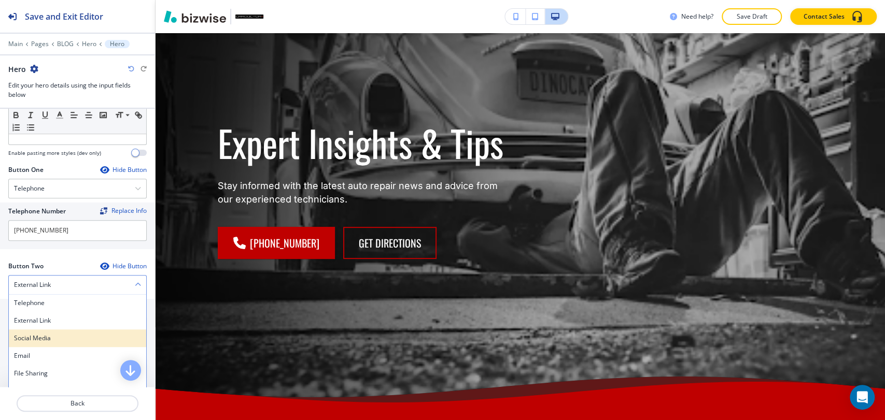
scroll to position [512, 0]
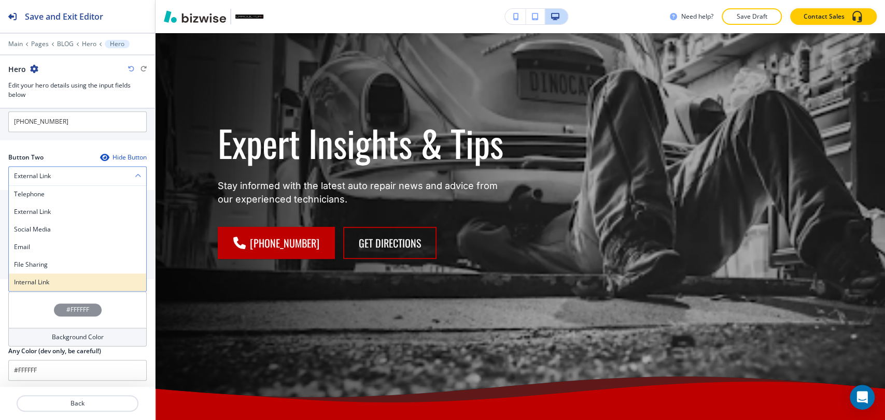
click at [75, 280] on h4 "Internal Link" at bounding box center [77, 282] width 127 height 9
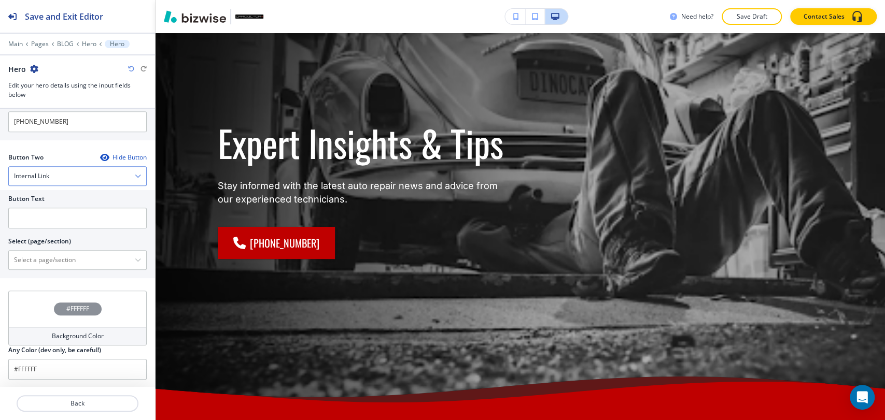
scroll to position [511, 0]
click at [85, 217] on input "text" at bounding box center [77, 219] width 138 height 21
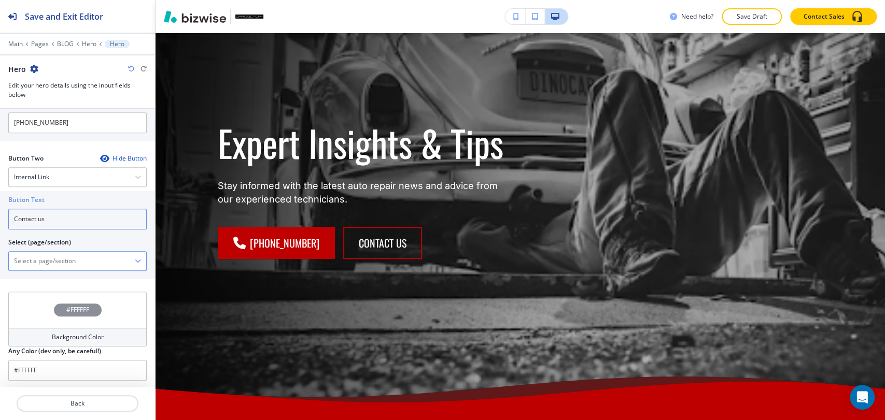
type input "Contact us"
click at [80, 251] on div "HOME HOME | Text START to [PHONE_NUMBER] to begin receiving specials by text. H…" at bounding box center [77, 261] width 138 height 20
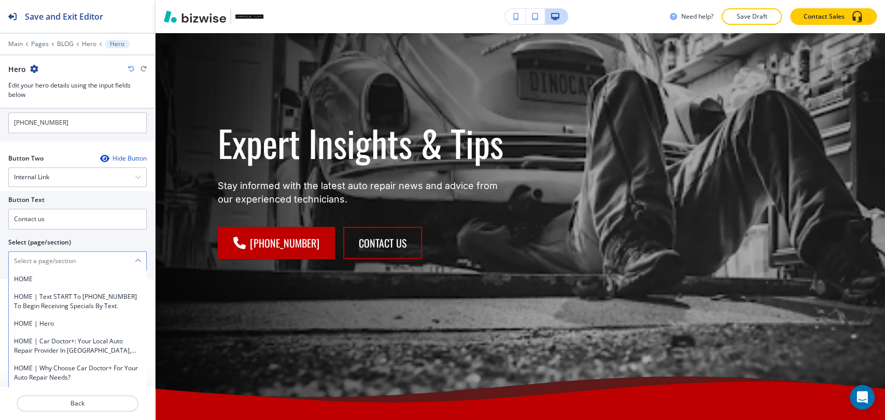
click at [66, 259] on \(page\/section\) "Manual Input" at bounding box center [72, 261] width 126 height 18
type \(page\/section\) "CONTACT"
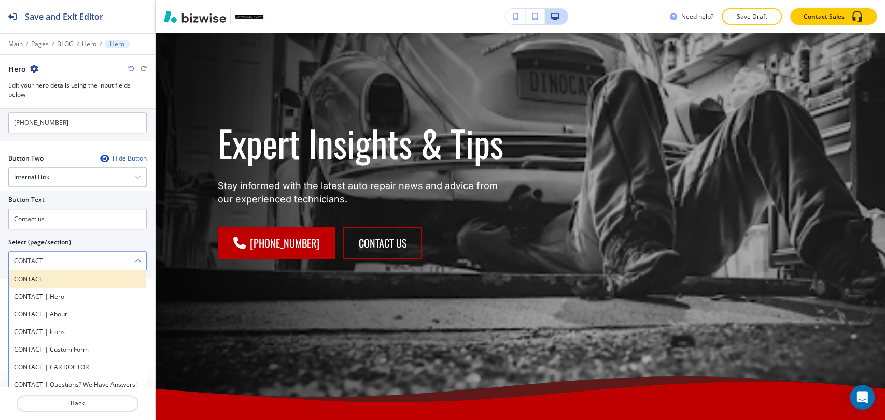
click at [58, 279] on h4 "CONTACT" at bounding box center [77, 279] width 127 height 9
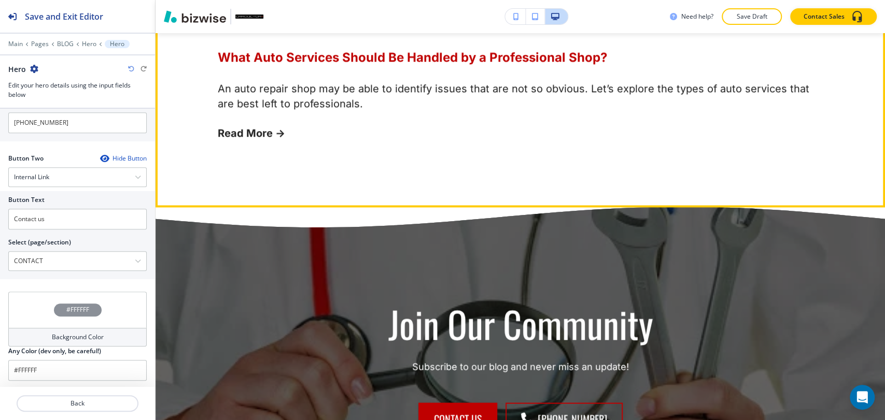
scroll to position [1230, 0]
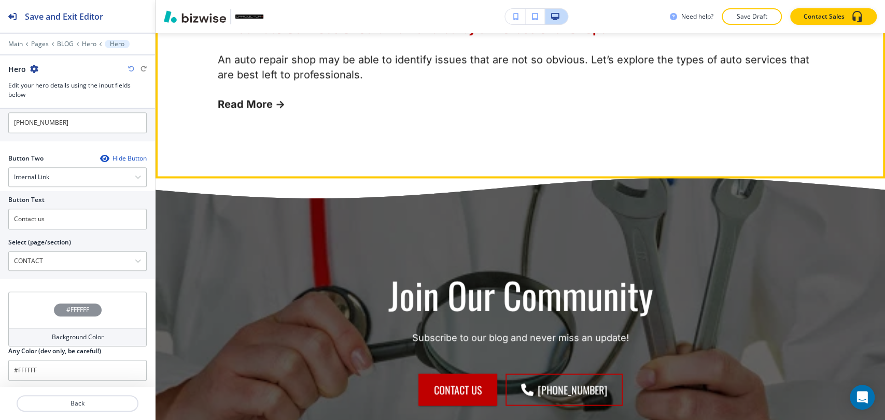
click at [246, 106] on link "Read More →" at bounding box center [251, 104] width 67 height 12
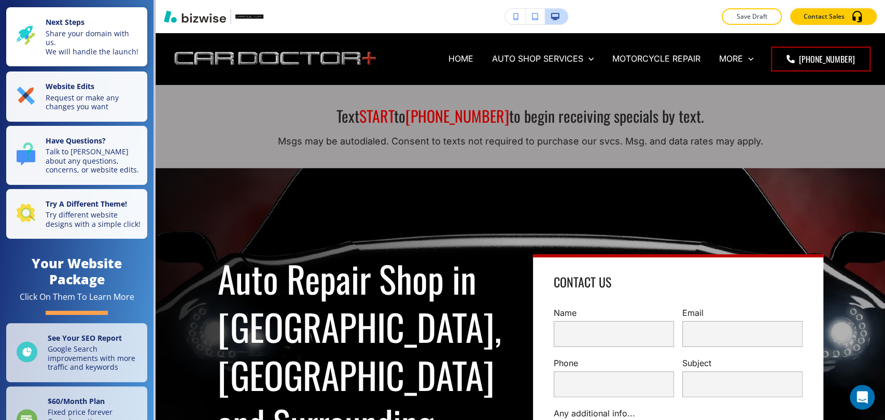
click at [61, 49] on p "Share your domain with us. We will handle the launch!" at bounding box center [93, 42] width 95 height 27
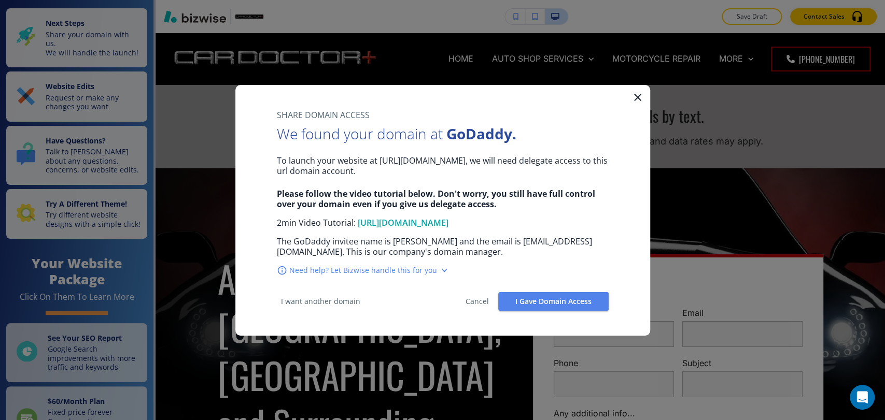
drag, startPoint x: 643, startPoint y: 101, endPoint x: 141, endPoint y: 101, distance: 501.9
click at [641, 101] on icon "button" at bounding box center [638, 97] width 12 height 12
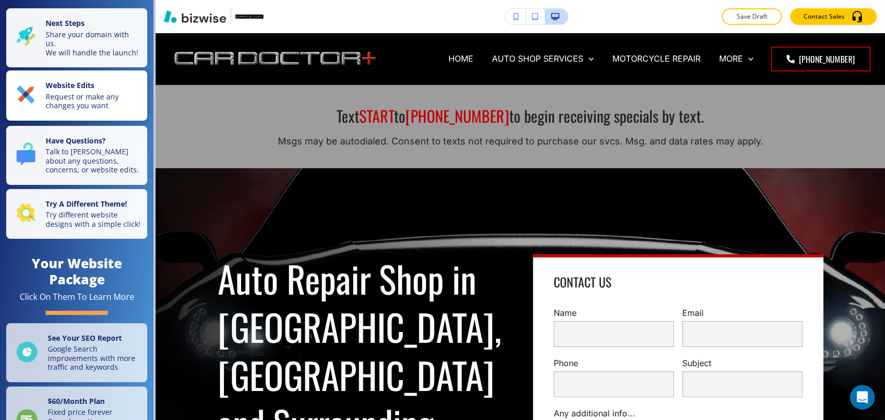
click at [97, 101] on p "Request or make any changes you want" at bounding box center [93, 101] width 95 height 18
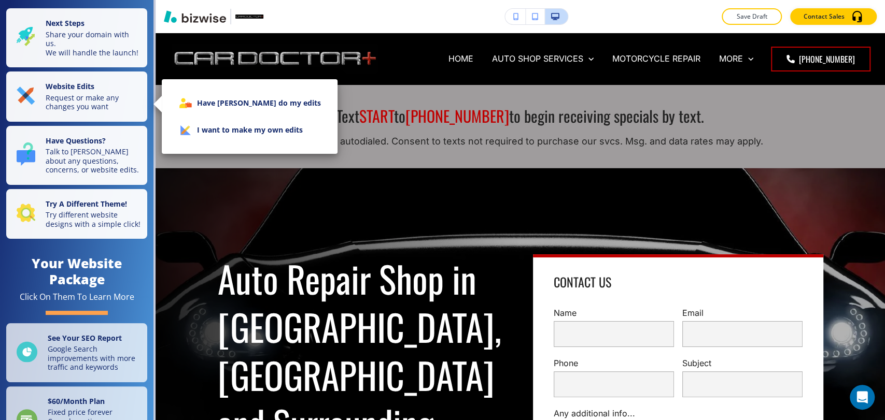
click at [197, 132] on li "I want to make my own edits" at bounding box center [249, 130] width 159 height 27
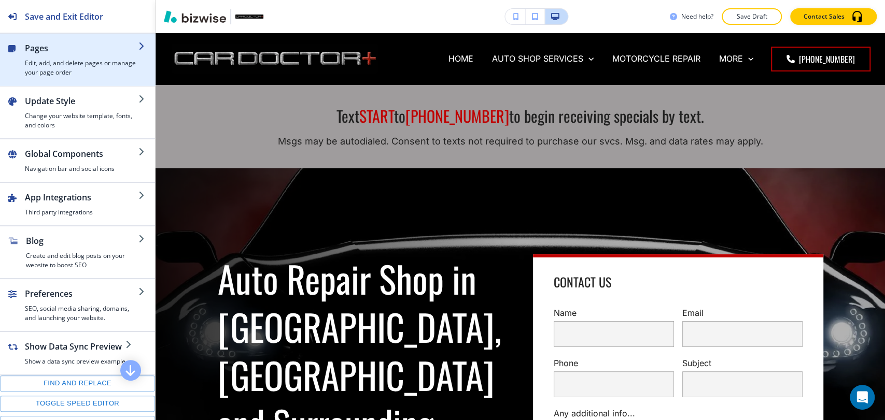
click at [47, 45] on h2 "Pages" at bounding box center [82, 48] width 114 height 12
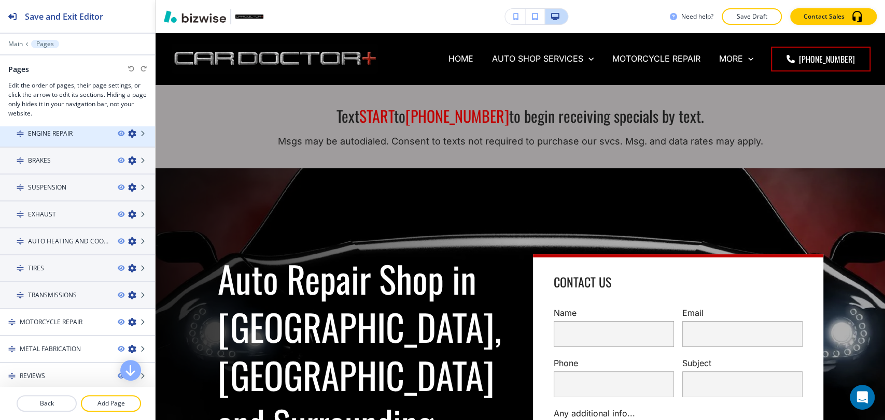
scroll to position [170, 0]
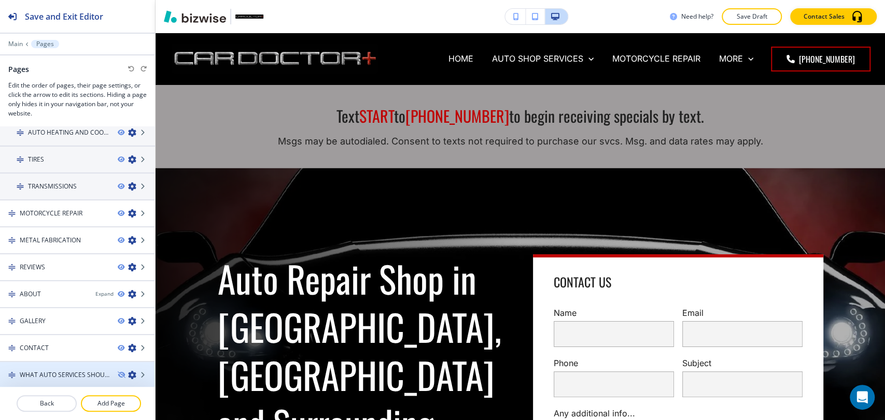
click at [77, 374] on h4 "WHAT AUTO SERVICES SHOULD BE HANDLED BY A PROFESSIONAL SHOP" at bounding box center [65, 375] width 90 height 9
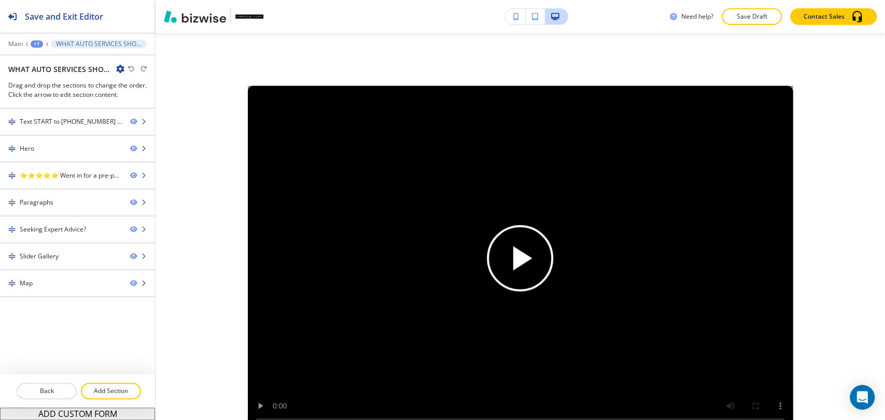
scroll to position [1325, 0]
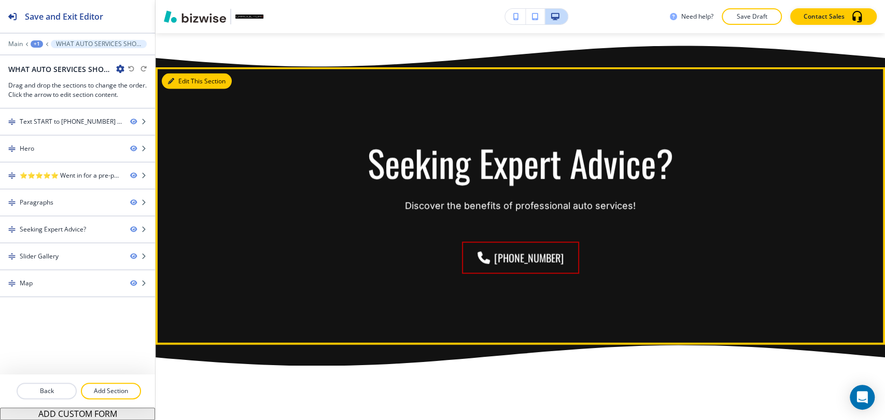
click at [169, 82] on button "Edit This Section" at bounding box center [197, 81] width 70 height 16
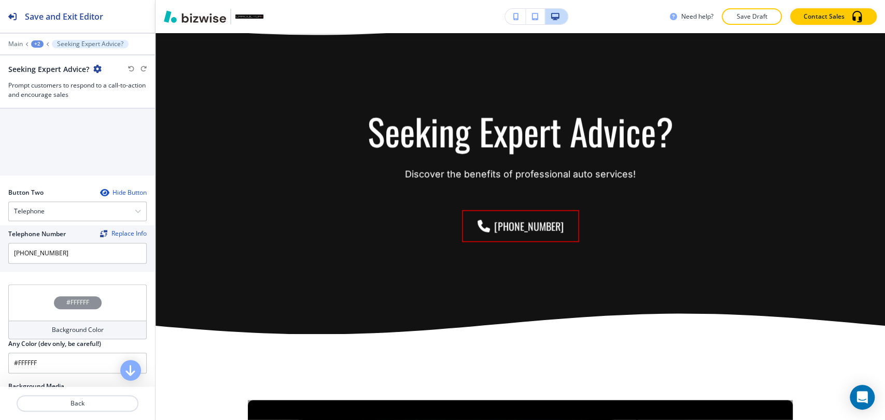
scroll to position [364, 0]
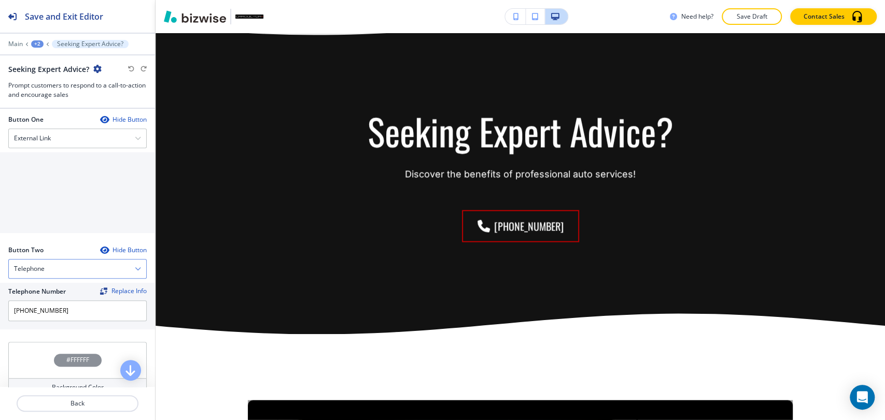
click at [83, 268] on div "Telephone" at bounding box center [77, 269] width 137 height 19
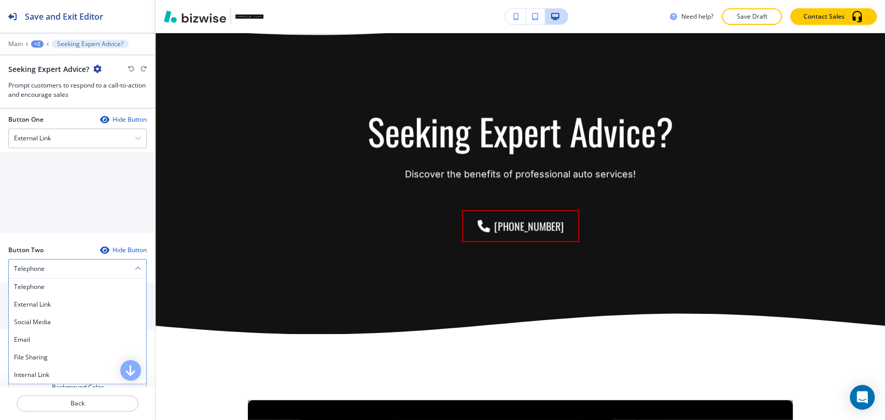
click at [87, 262] on div "Telephone" at bounding box center [77, 269] width 137 height 19
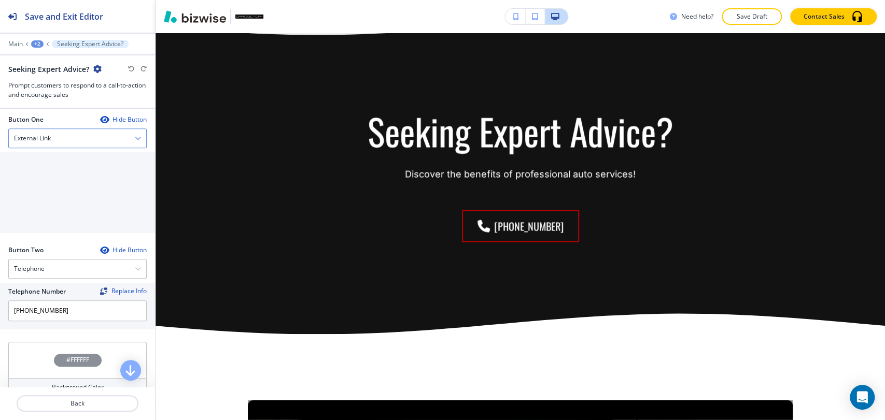
click at [103, 144] on div "External Link" at bounding box center [77, 138] width 137 height 19
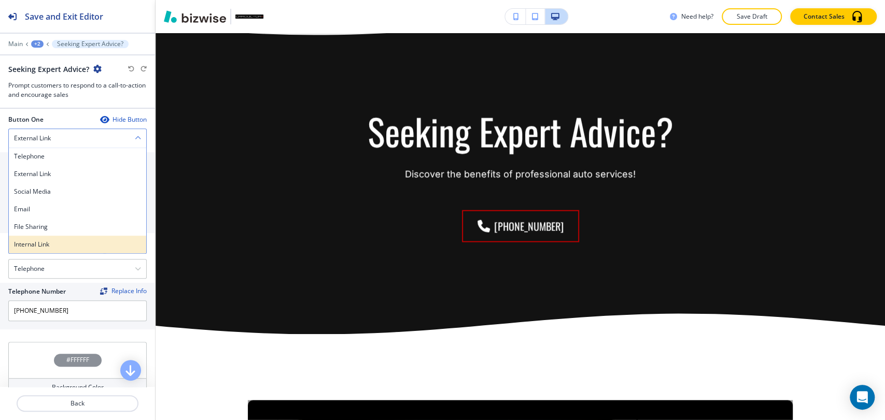
click at [59, 243] on h4 "Internal Link" at bounding box center [77, 244] width 127 height 9
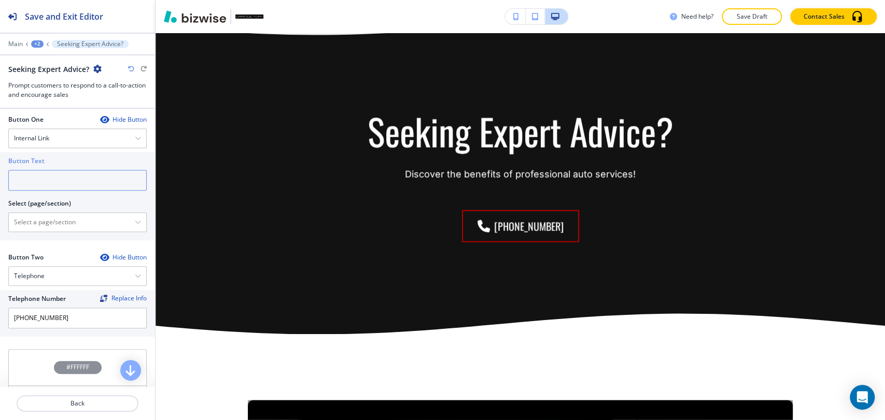
click at [71, 178] on input "text" at bounding box center [77, 180] width 138 height 21
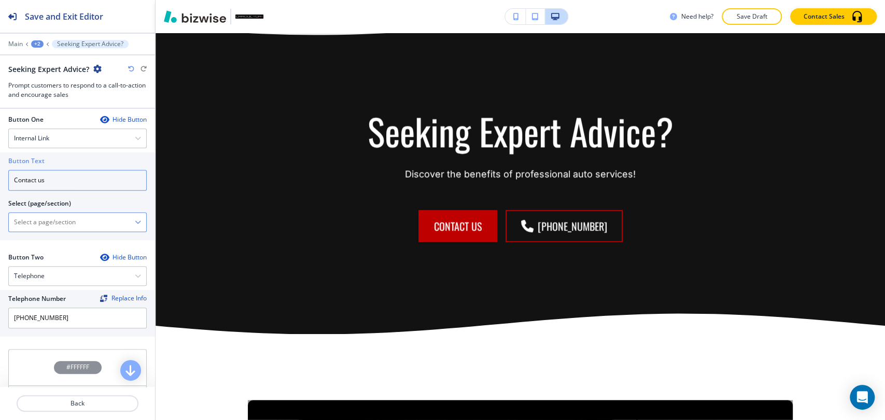
type input "Contact us"
click at [75, 222] on \(page\/section\) "Manual Input" at bounding box center [72, 223] width 126 height 18
type \(page\/section\) "CONTACT"
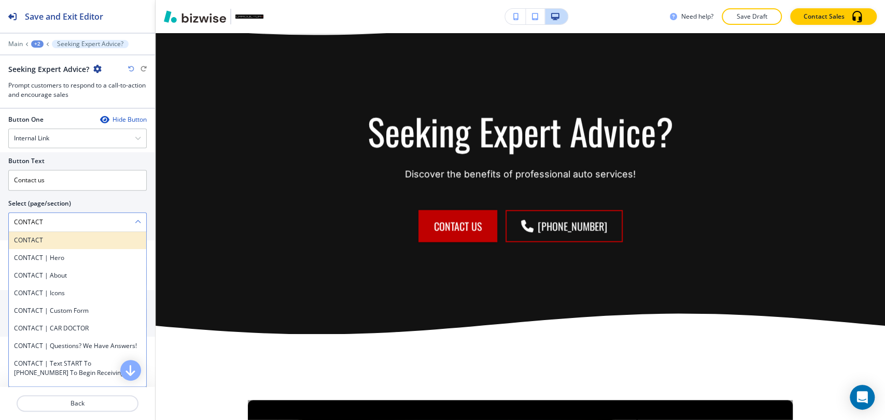
click at [67, 246] on div "CONTACT" at bounding box center [77, 241] width 137 height 18
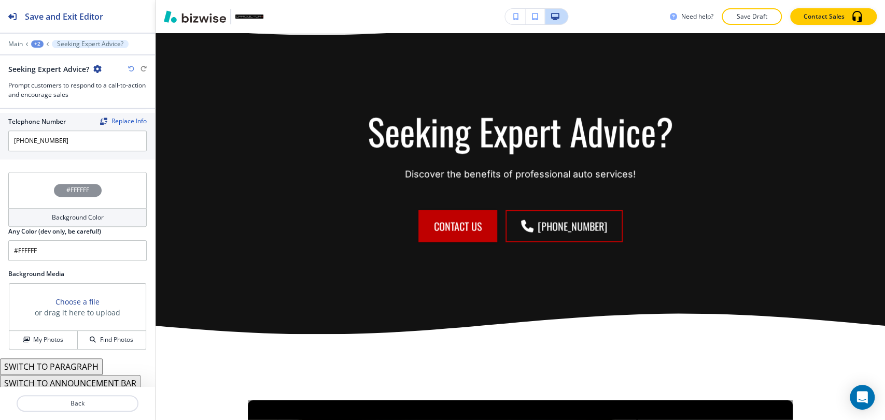
scroll to position [544, 0]
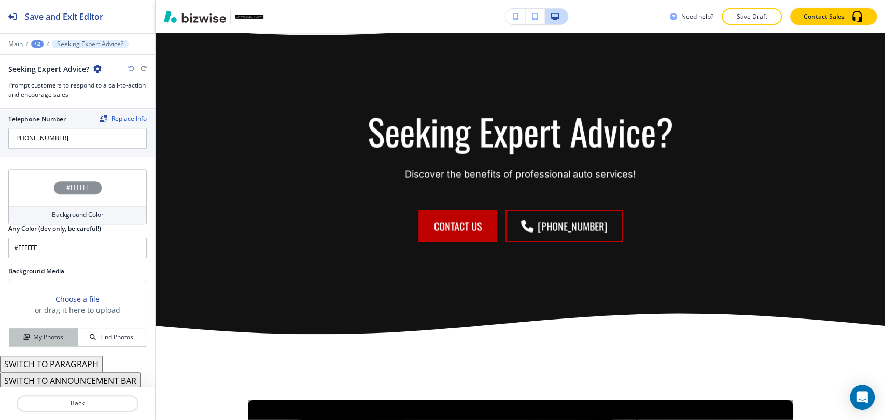
click at [47, 337] on h4 "My Photos" at bounding box center [48, 337] width 30 height 9
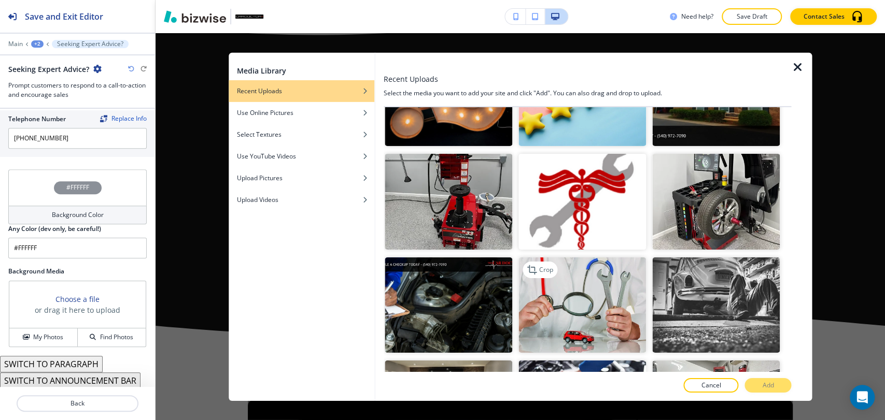
scroll to position [864, 0]
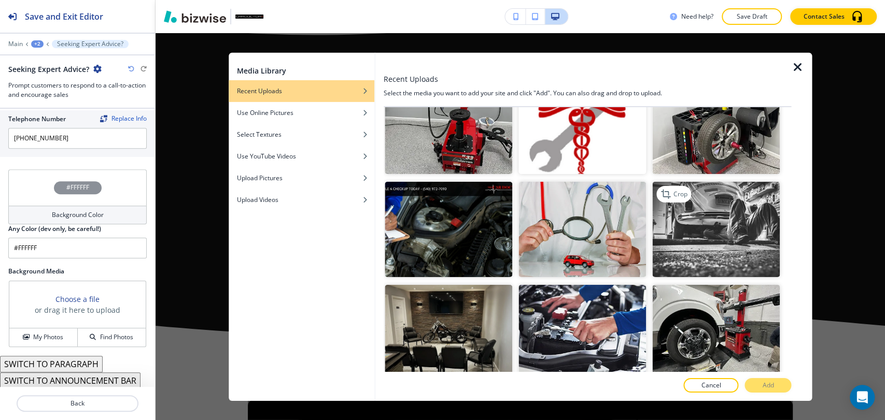
click at [693, 227] on img "button" at bounding box center [716, 230] width 128 height 96
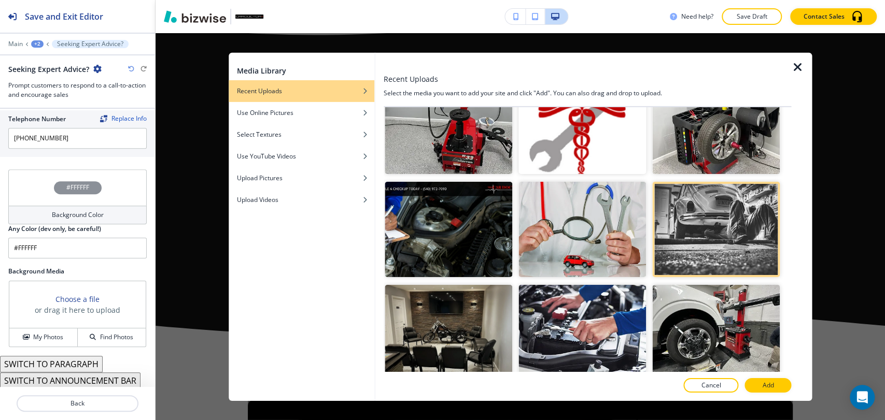
click at [764, 376] on div at bounding box center [588, 375] width 408 height 6
click at [764, 384] on p "Add" at bounding box center [767, 385] width 11 height 9
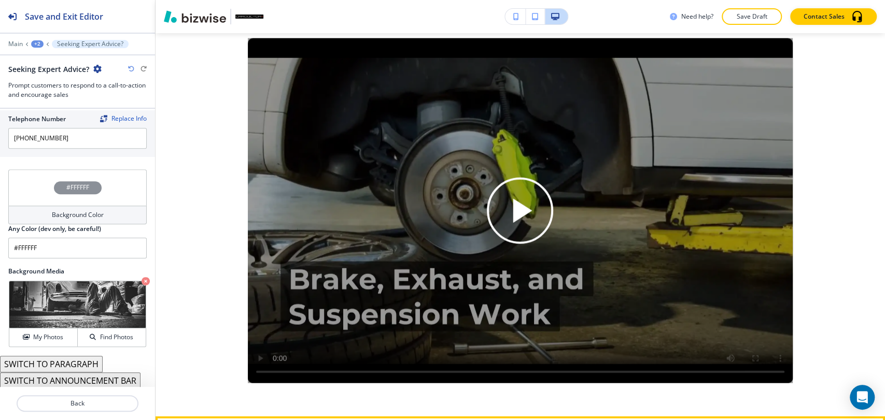
scroll to position [1613, 0]
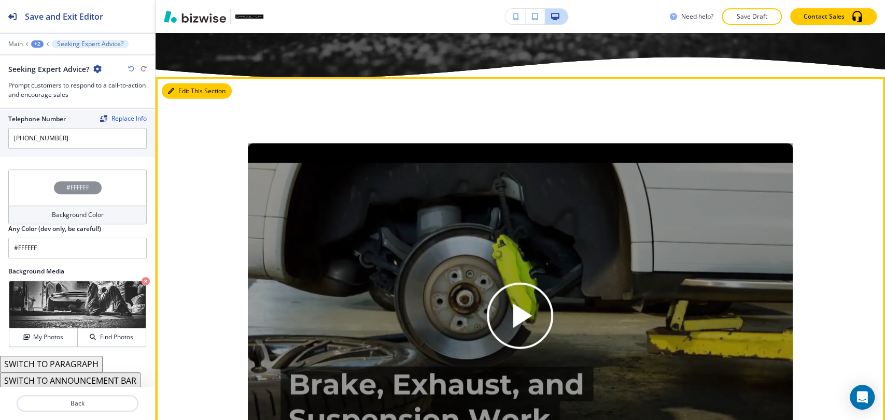
click at [187, 91] on button "Edit This Section" at bounding box center [197, 91] width 70 height 16
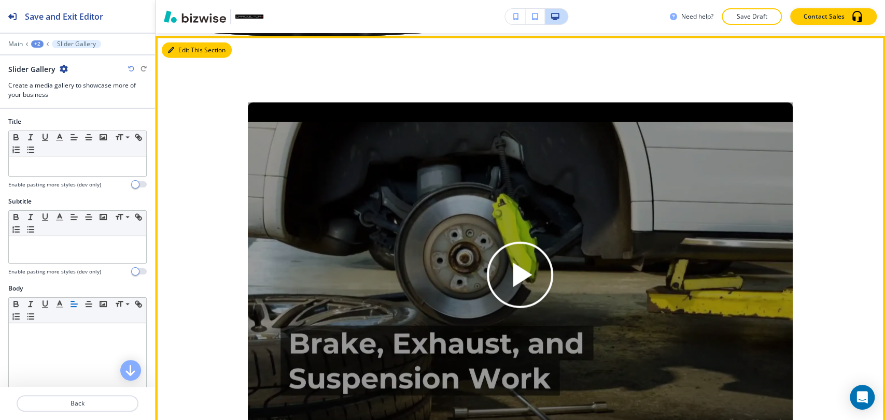
scroll to position [1655, 0]
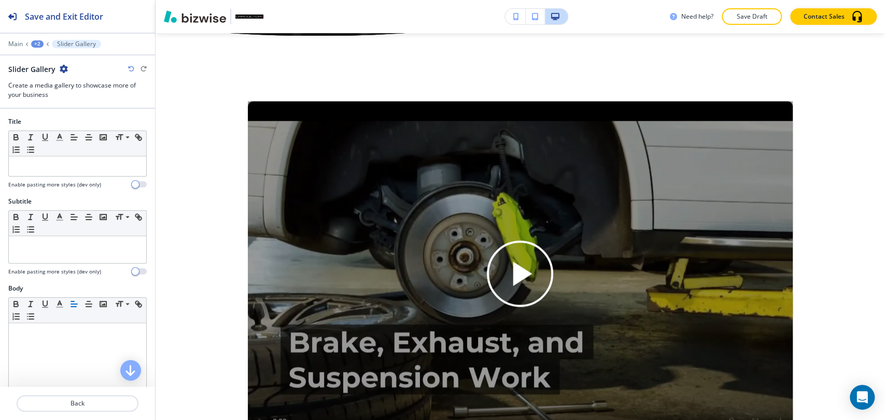
click at [60, 70] on icon "button" at bounding box center [64, 69] width 8 height 8
click at [94, 121] on p "Delete Section" at bounding box center [92, 122] width 53 height 9
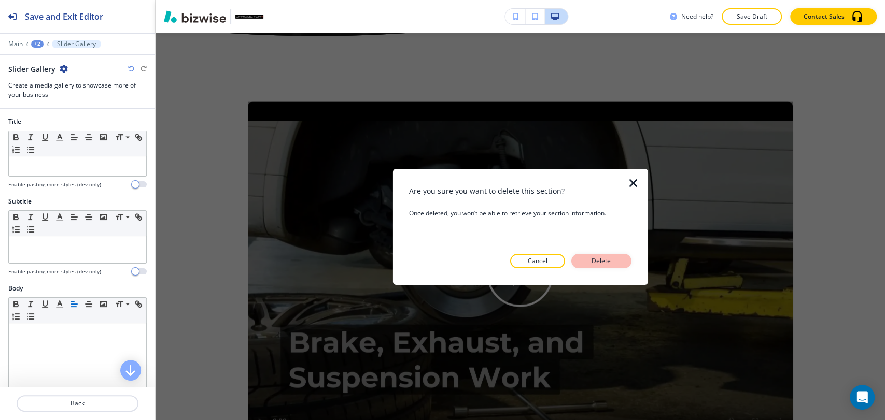
click at [608, 264] on p "Delete" at bounding box center [601, 261] width 25 height 9
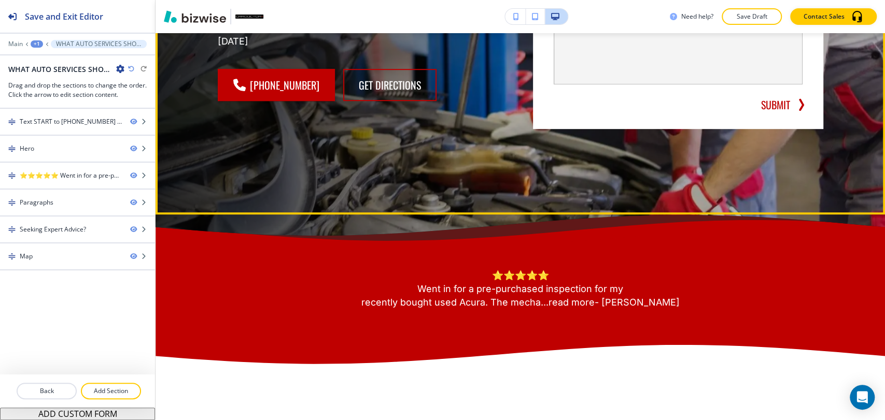
scroll to position [173, 0]
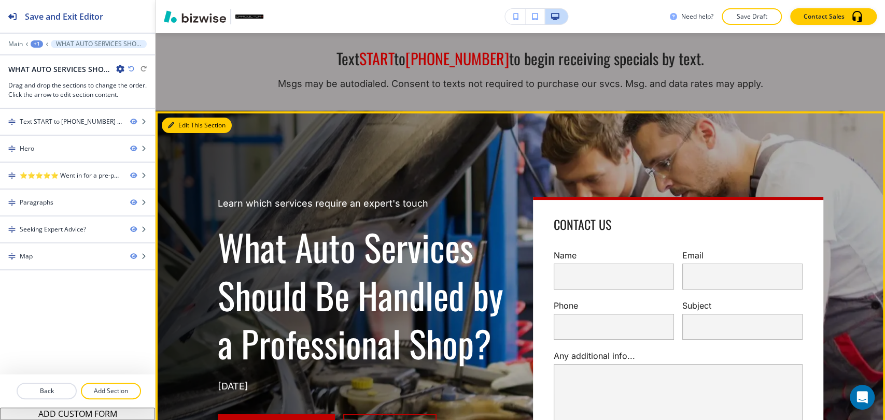
click at [172, 123] on icon "button" at bounding box center [171, 125] width 6 height 6
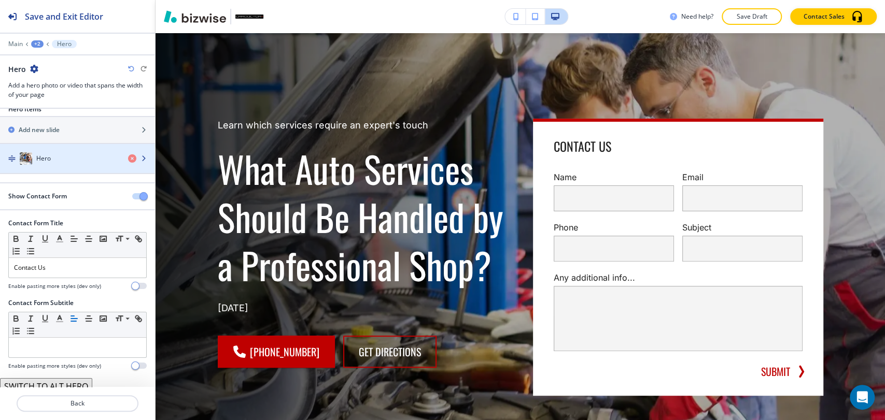
scroll to position [19, 0]
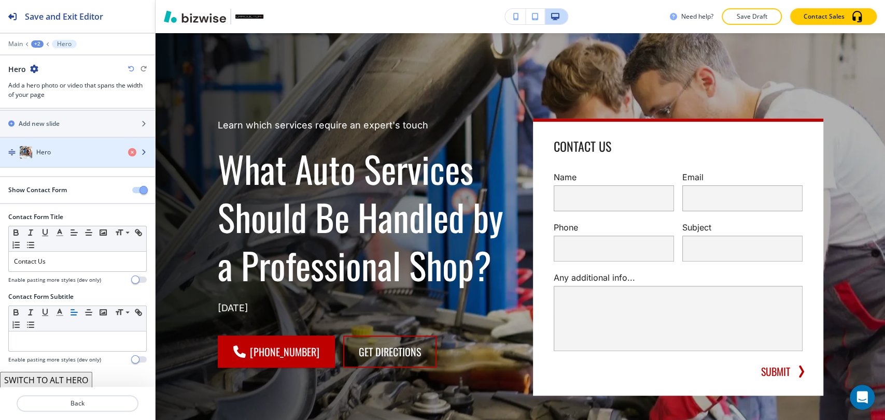
click at [89, 153] on div "Hero" at bounding box center [60, 152] width 120 height 12
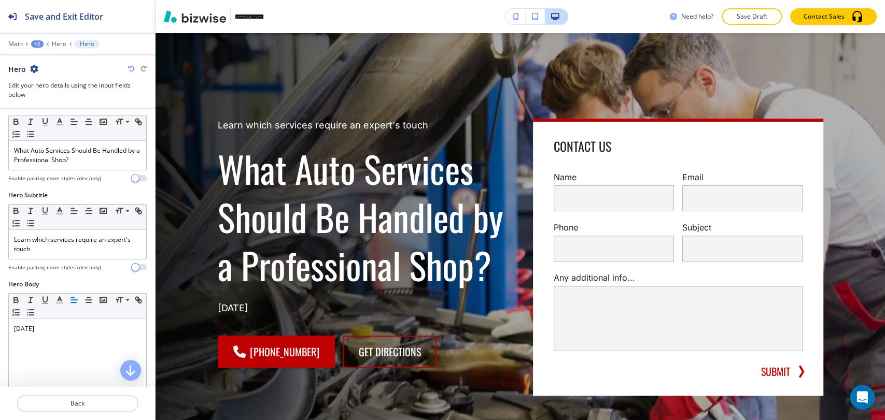
scroll to position [230, 0]
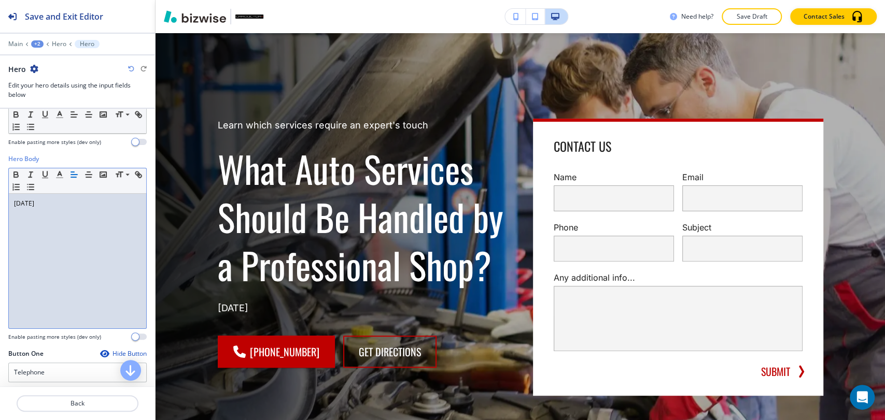
drag, startPoint x: 64, startPoint y: 204, endPoint x: 0, endPoint y: 204, distance: 64.3
click at [0, 204] on div "Hero Body Small Normal Large Huge April 21, 2025 Enable pasting more styles (de…" at bounding box center [77, 252] width 155 height 195
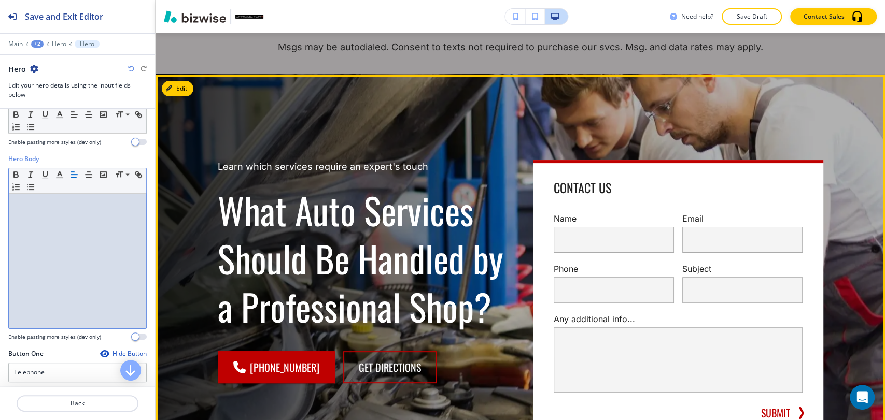
scroll to position [0, 0]
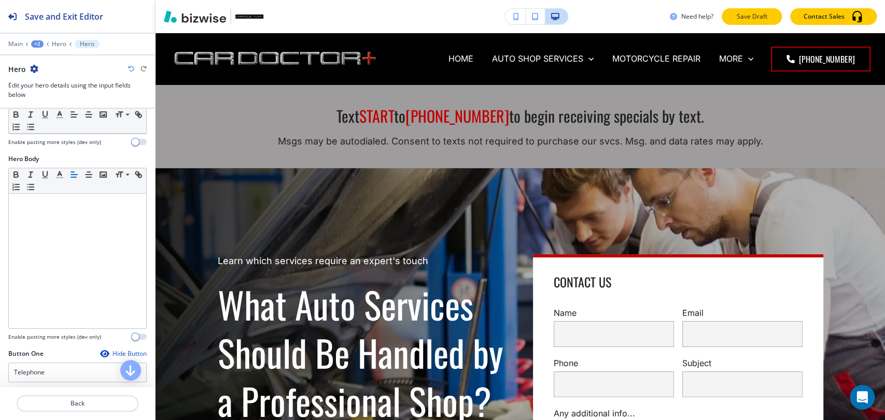
click at [755, 18] on p "Save Draft" at bounding box center [751, 16] width 33 height 9
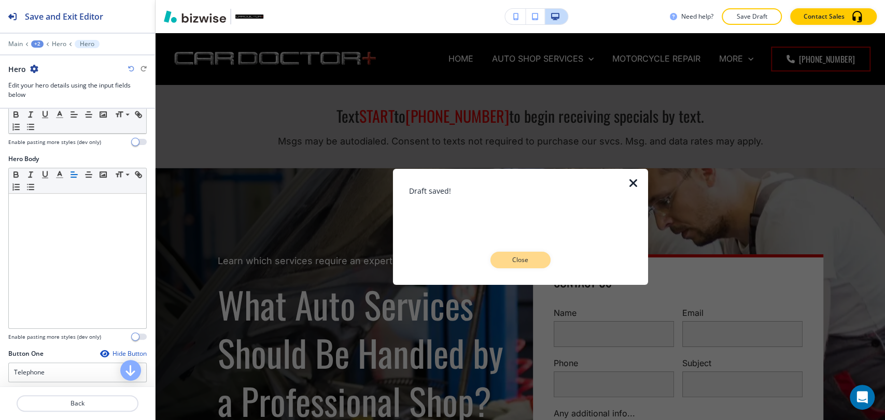
click at [508, 257] on p "Close" at bounding box center [520, 260] width 33 height 9
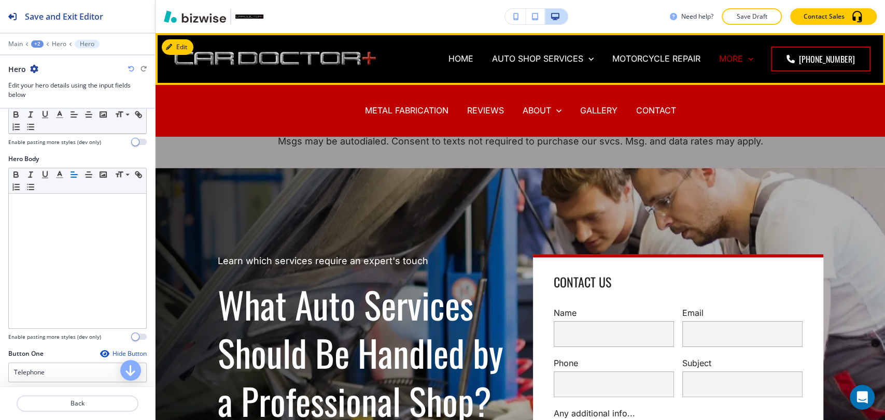
click at [721, 57] on p "MORE" at bounding box center [731, 59] width 24 height 12
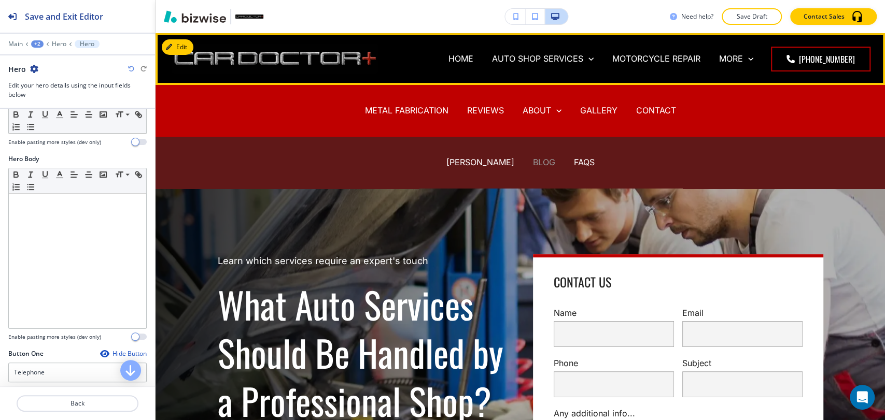
click at [533, 164] on p "BLOG" at bounding box center [544, 163] width 22 height 12
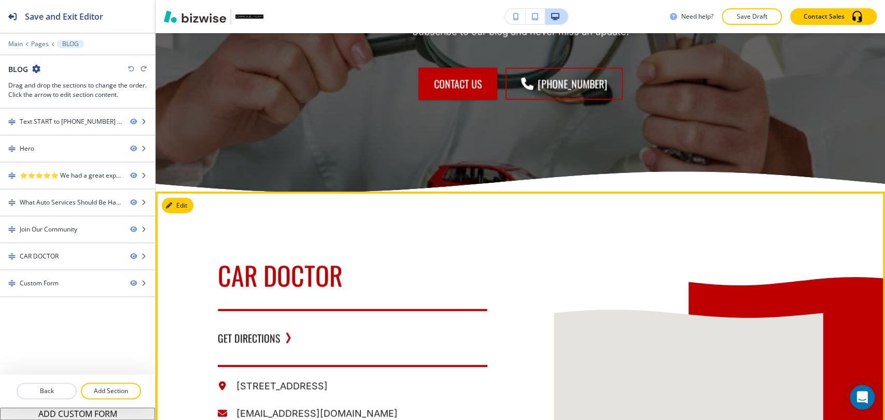
scroll to position [1728, 0]
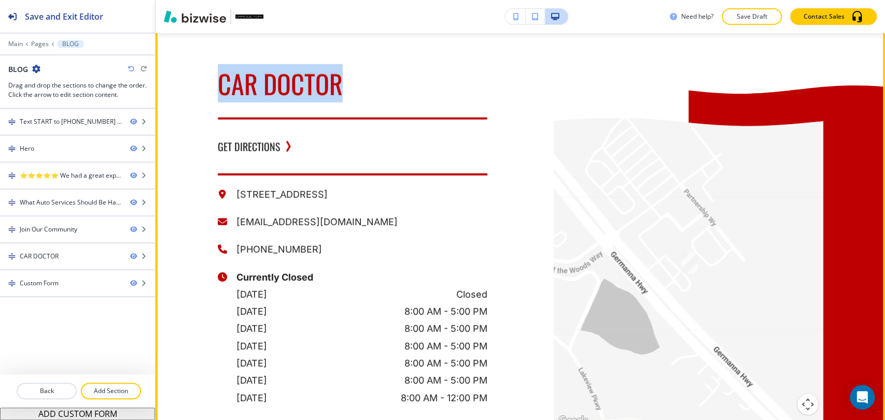
drag, startPoint x: 205, startPoint y: 88, endPoint x: 361, endPoint y: 88, distance: 156.1
click at [361, 88] on div "CAR DOCTOR GET DIRECTIONS 4219 Germanna Hwy, Locust Grove, VA 22508, USA servic…" at bounding box center [319, 240] width 336 height 480
copy span "CAR DOCTOR"
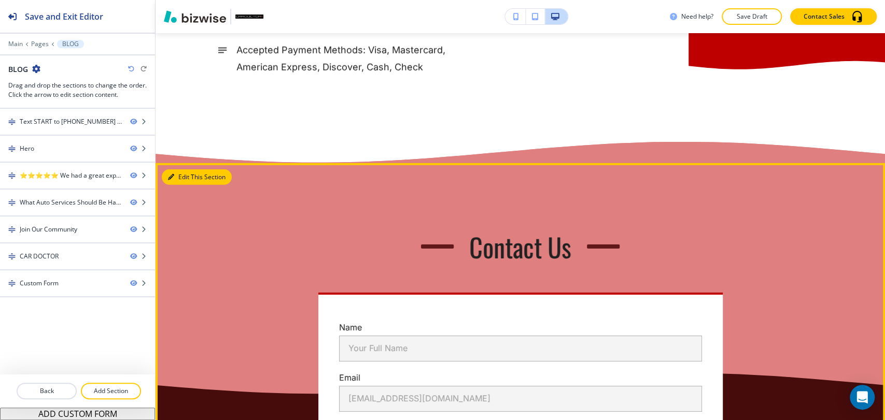
click at [170, 179] on icon "button" at bounding box center [171, 177] width 6 height 6
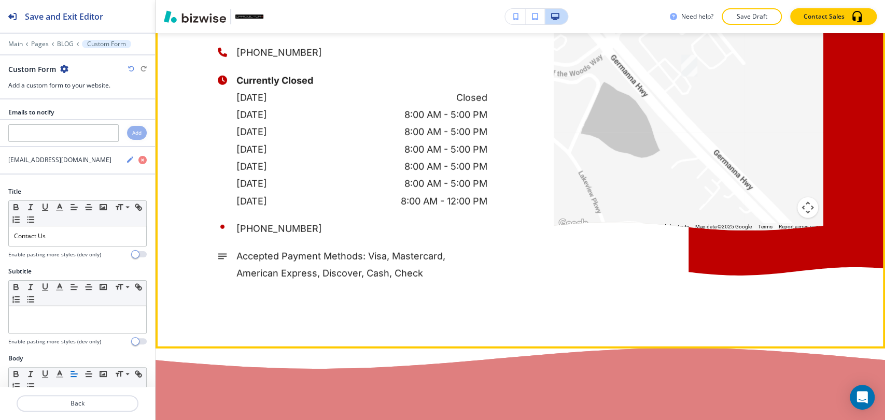
scroll to position [1858, 0]
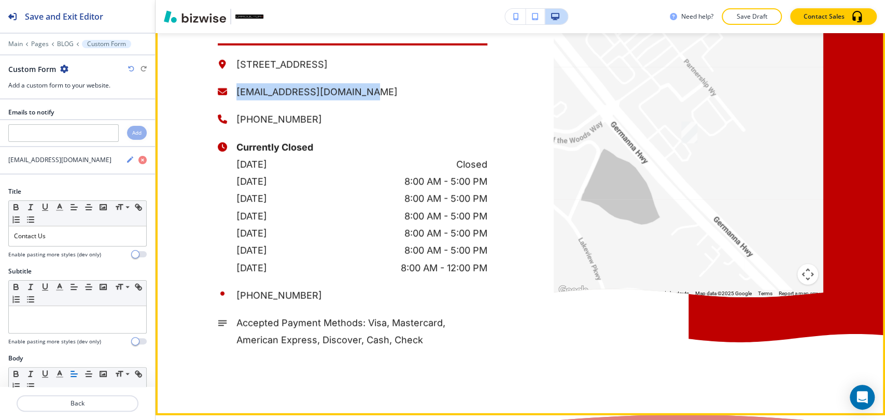
drag, startPoint x: 353, startPoint y: 93, endPoint x: 231, endPoint y: 92, distance: 121.8
click at [231, 92] on div "[EMAIL_ADDRESS][DOMAIN_NAME]" at bounding box center [353, 91] width 270 height 17
copy p "[EMAIL_ADDRESS][DOMAIN_NAME]"
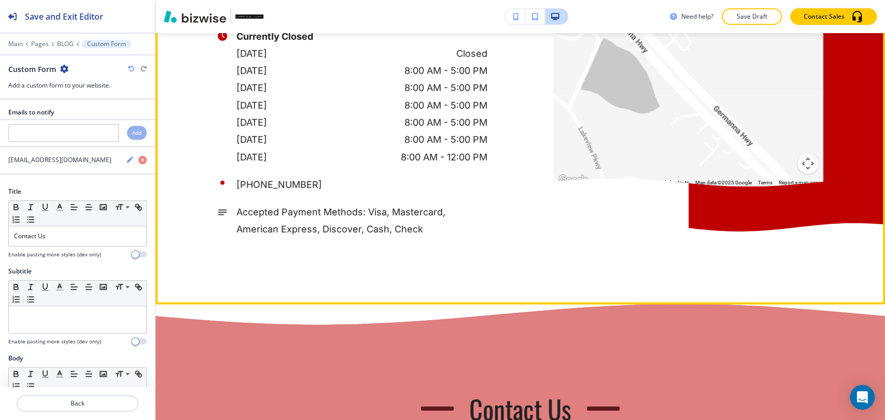
scroll to position [2146, 0]
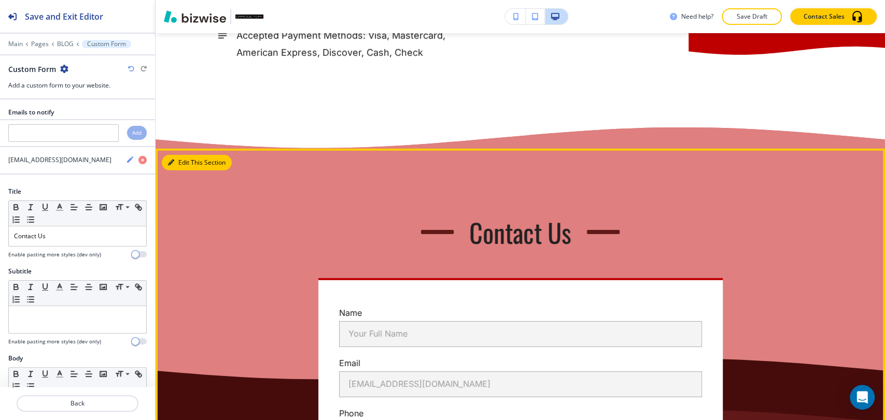
click at [181, 160] on button "Edit This Section" at bounding box center [197, 163] width 70 height 16
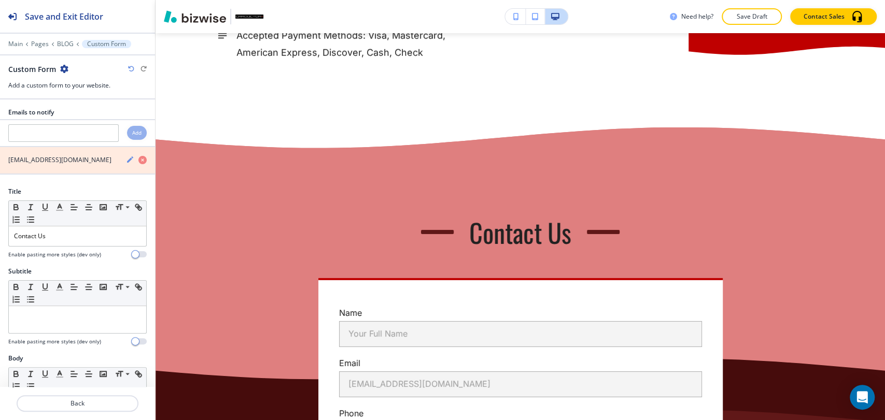
click at [138, 159] on icon "button" at bounding box center [142, 160] width 8 height 8
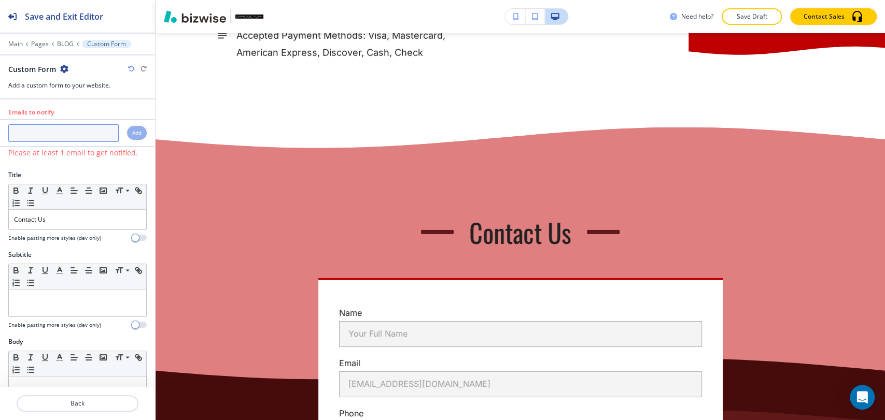
click at [95, 138] on input "text" at bounding box center [63, 133] width 110 height 18
paste input "[EMAIL_ADDRESS][DOMAIN_NAME]"
type input "[EMAIL_ADDRESS][DOMAIN_NAME]"
click at [132, 131] on h4 "Add" at bounding box center [136, 133] width 9 height 8
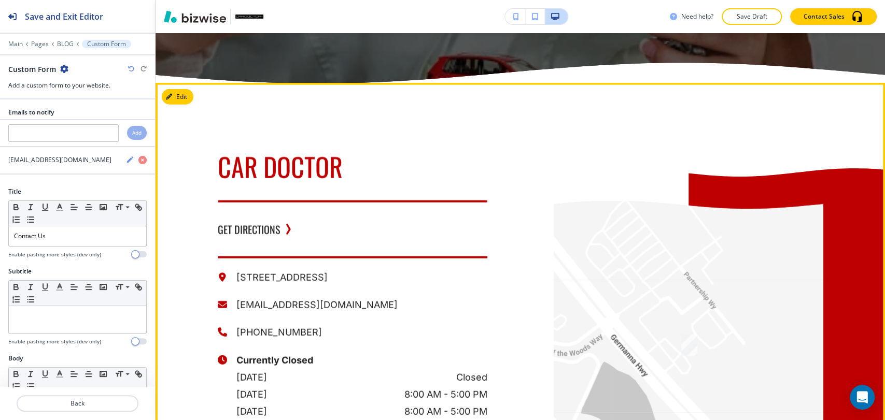
scroll to position [1564, 0]
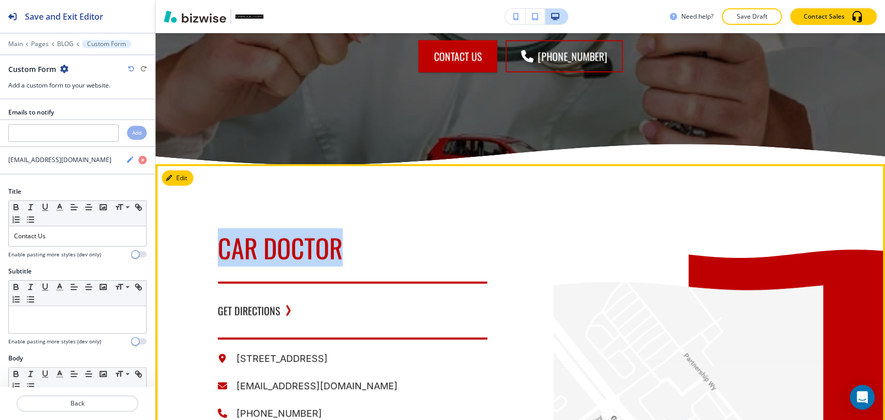
drag, startPoint x: 357, startPoint y: 240, endPoint x: 203, endPoint y: 248, distance: 154.2
click at [203, 248] on div "CAR DOCTOR GET DIRECTIONS 4219 Germanna Hwy, Locust Grove, VA 22508, USA servic…" at bounding box center [319, 404] width 336 height 480
copy span "CAR DOCTOR"
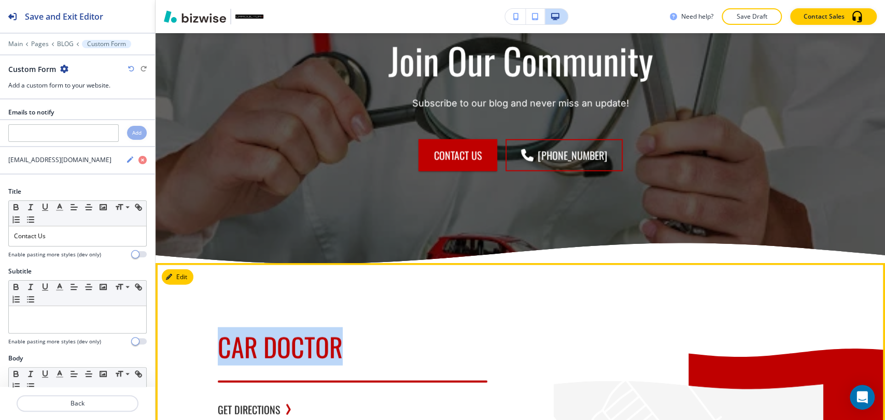
scroll to position [1334, 0]
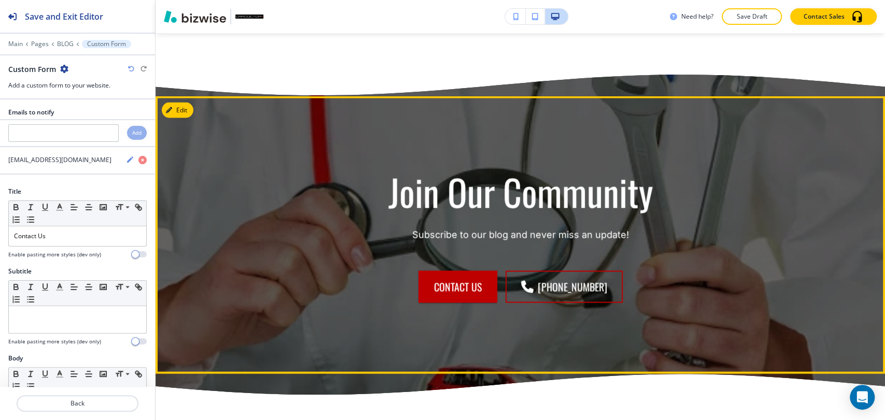
click at [177, 105] on button "Edit" at bounding box center [178, 110] width 32 height 16
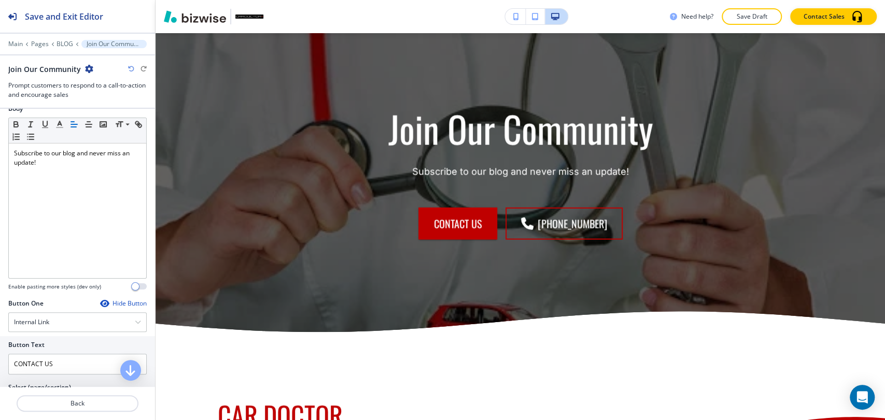
scroll to position [403, 0]
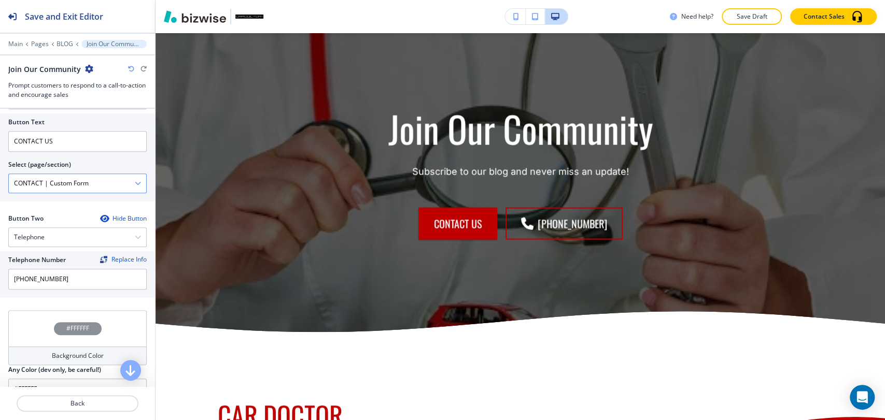
click at [133, 178] on div "CONTACT | Custom Form" at bounding box center [77, 183] width 137 height 19
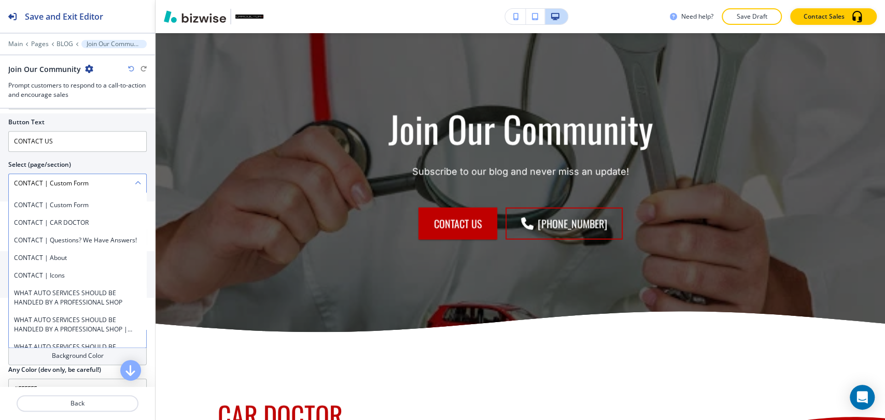
click at [124, 178] on \(page\/section\) "CONTACT | Custom Form" at bounding box center [72, 184] width 126 height 18
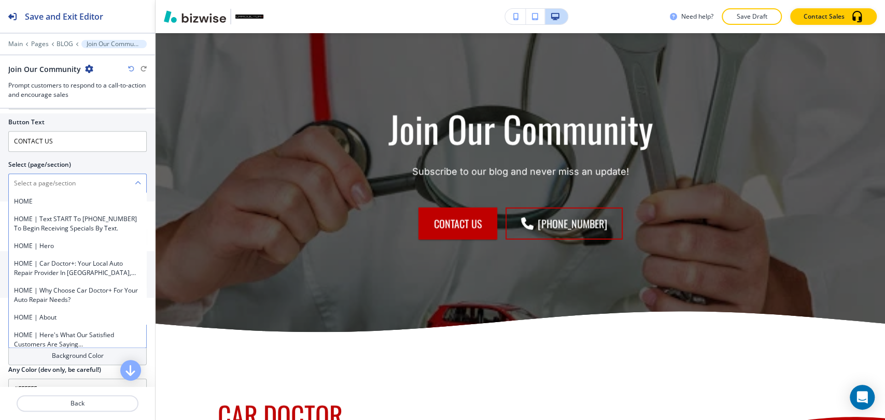
click at [124, 178] on \(page\/section\) "Manual Input" at bounding box center [72, 184] width 126 height 18
type \(page\/section\) "CONTACT"
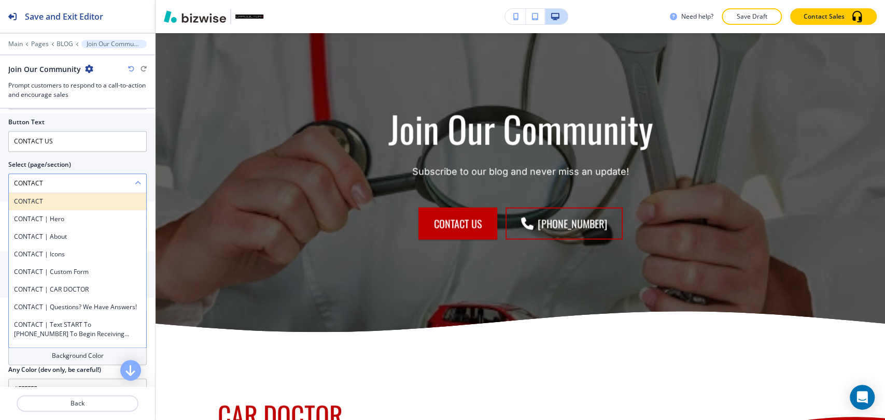
click at [85, 199] on h4 "CONTACT" at bounding box center [77, 201] width 127 height 9
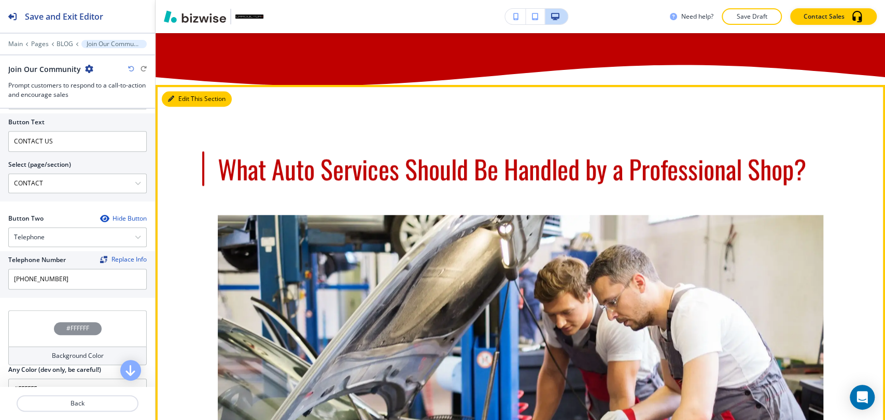
click at [183, 101] on button "Edit This Section" at bounding box center [197, 99] width 70 height 16
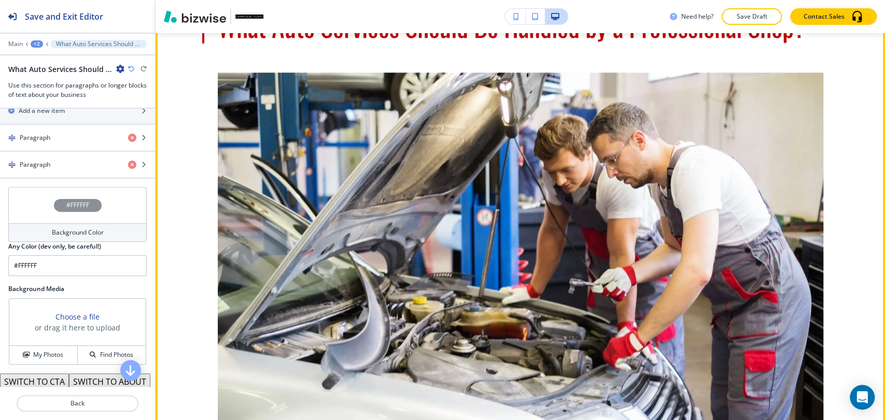
scroll to position [987, 0]
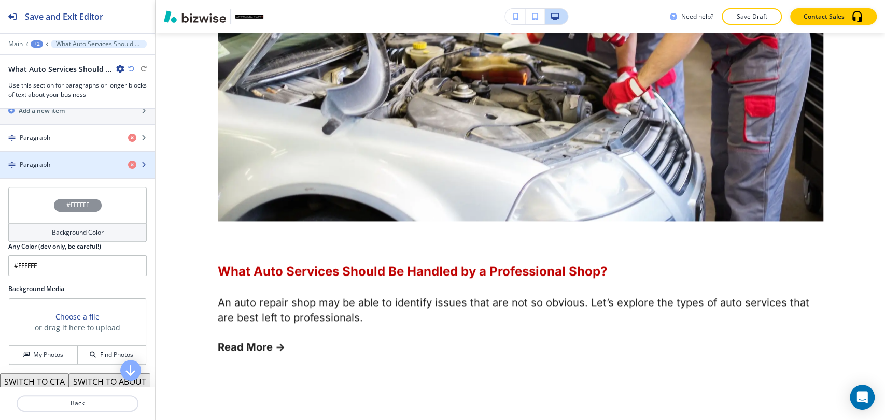
click at [48, 161] on h4 "Paragraph" at bounding box center [35, 164] width 31 height 9
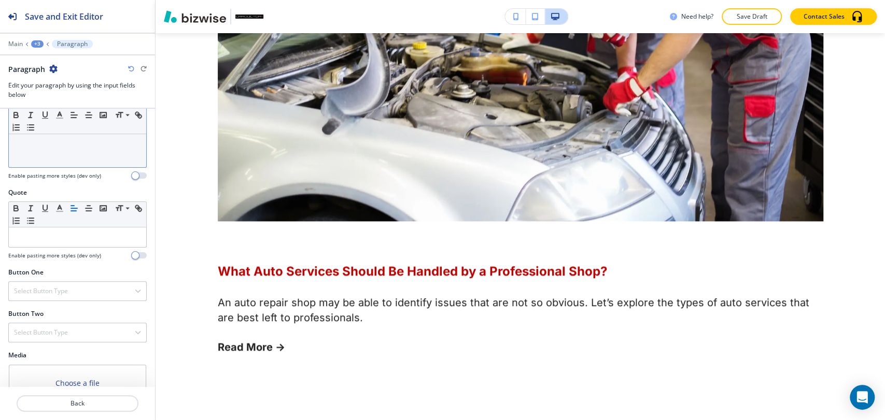
scroll to position [342, 0]
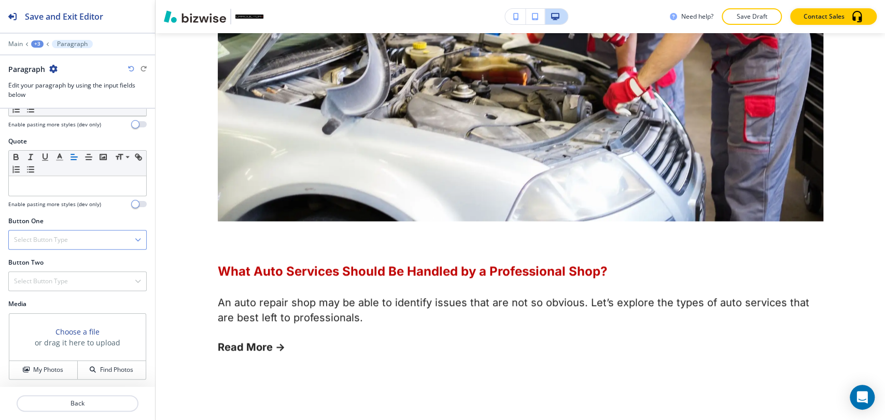
click at [84, 240] on div "Select Button Type" at bounding box center [77, 240] width 137 height 19
click at [65, 342] on h4 "Internal Link" at bounding box center [77, 346] width 127 height 9
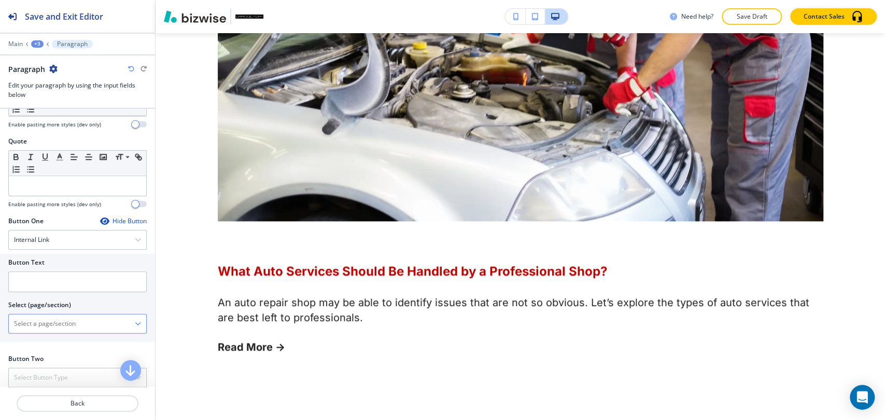
click at [70, 329] on \(page\/section\) "Manual Input" at bounding box center [72, 324] width 126 height 18
paste \(page\/section\) "CAR DOCTOR"
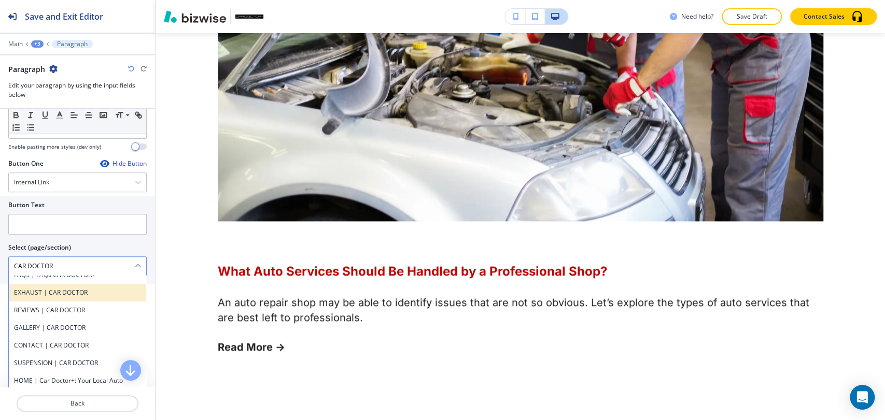
scroll to position [0, 0]
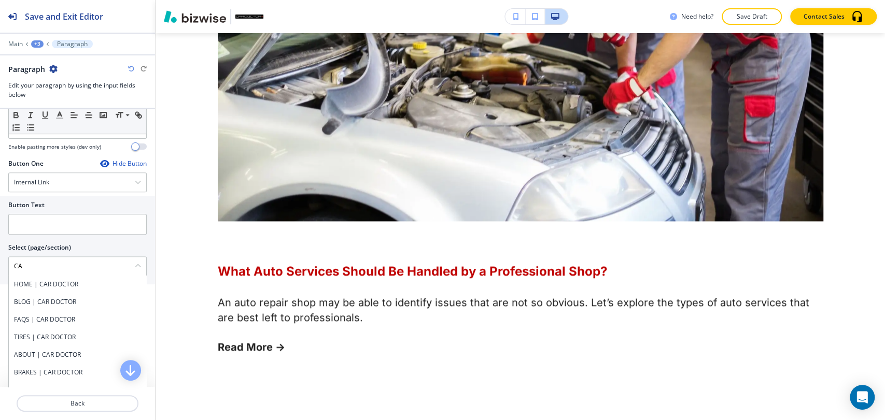
type \(page\/section\) "C"
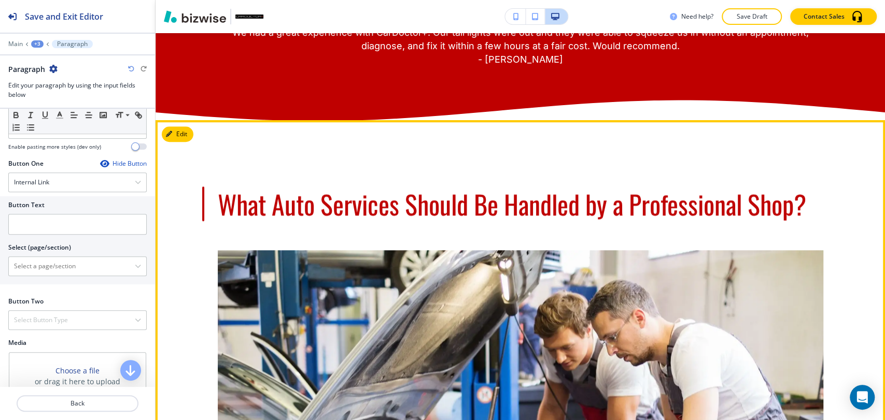
scroll to position [526, 0]
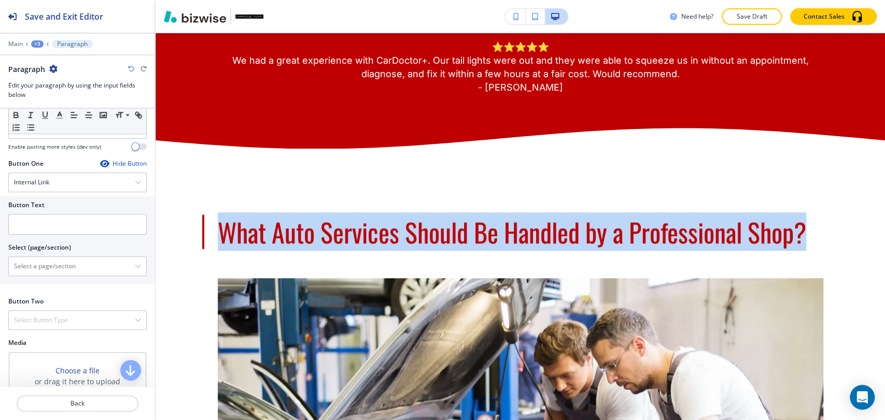
drag, startPoint x: 215, startPoint y: 234, endPoint x: 884, endPoint y: 237, distance: 669.4
click at [884, 237] on div "Edit HOME AUTO SHOP SERVICES ENGINE REPAIR BRAKES SUSPENSION EXHAUST AUTO HEATI…" at bounding box center [520, 226] width 729 height 387
copy span "What Auto Services Should Be Handled by a Professional Shop?"
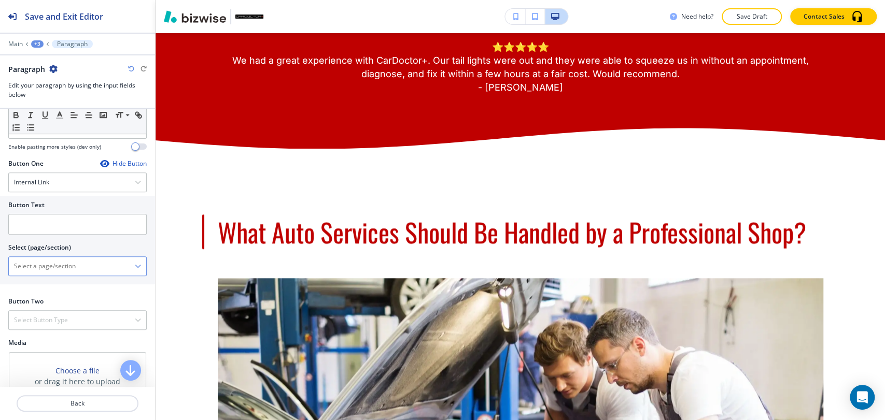
click at [72, 266] on \(page\/section\) "Manual Input" at bounding box center [72, 267] width 126 height 18
paste \(page\/section\) "What Auto Services Should Be Handled by a Professional Shop?"
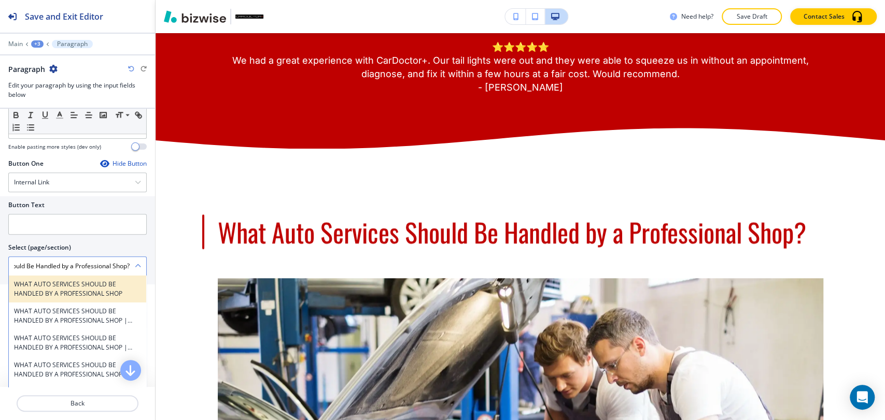
scroll to position [0, 0]
click at [68, 288] on h4 "WHAT AUTO SERVICES SHOULD BE HANDLED BY A PROFESSIONAL SHOP" at bounding box center [77, 289] width 127 height 19
type \(page\/section\) "WHAT AUTO SERVICES SHOULD BE HANDLED BY A PROFESSIONAL SHOP"
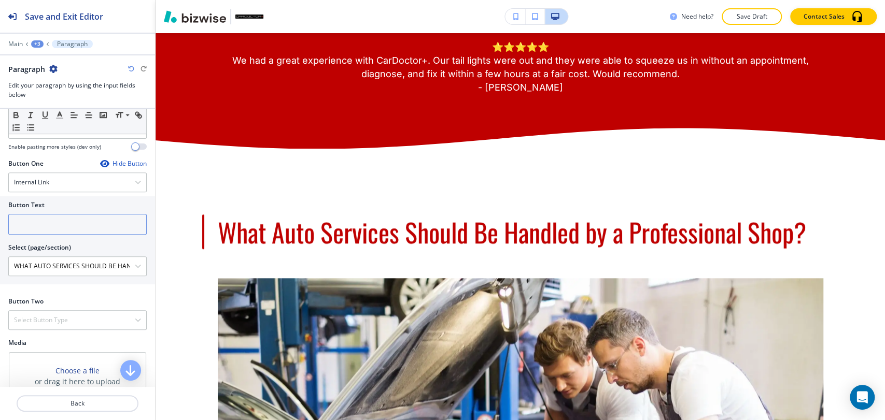
click at [84, 221] on input "text" at bounding box center [77, 224] width 138 height 21
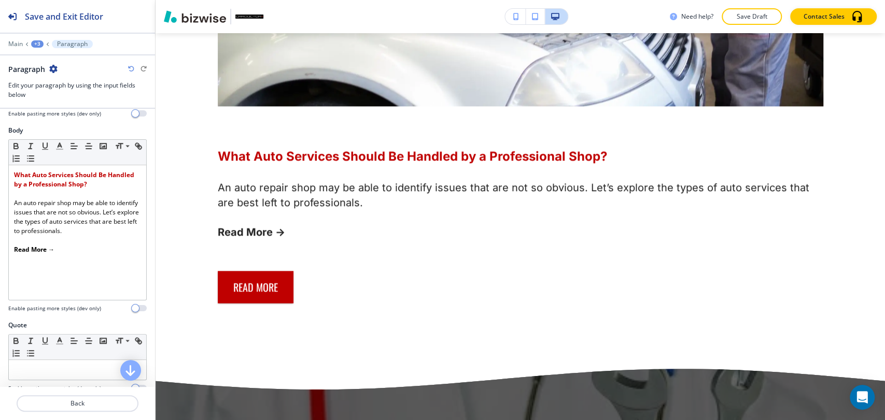
scroll to position [112, 0]
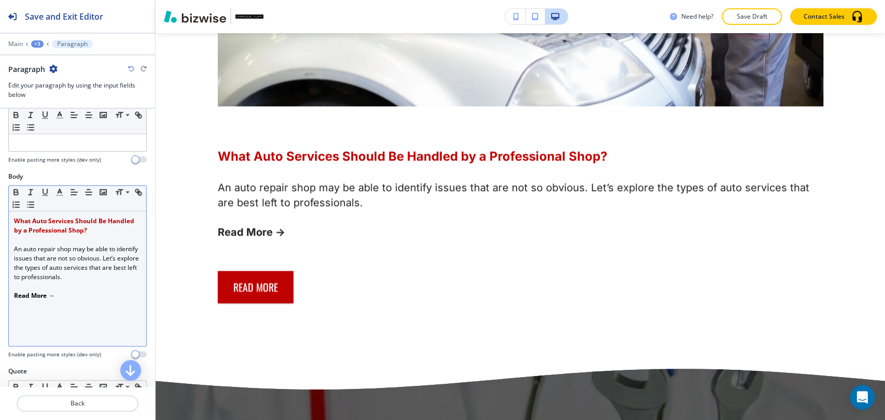
type input "Read More"
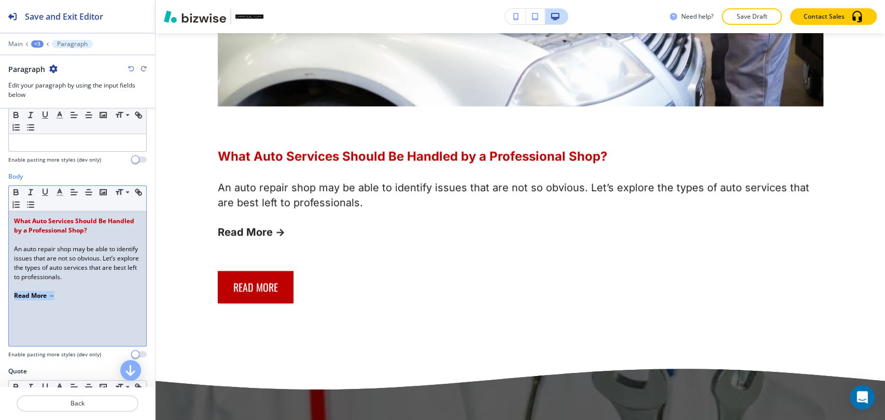
drag, startPoint x: 66, startPoint y: 292, endPoint x: 0, endPoint y: 293, distance: 66.4
click at [0, 293] on div "Body Small Normal Large Huge What Auto Services Should Be Handled by a Professi…" at bounding box center [77, 269] width 155 height 195
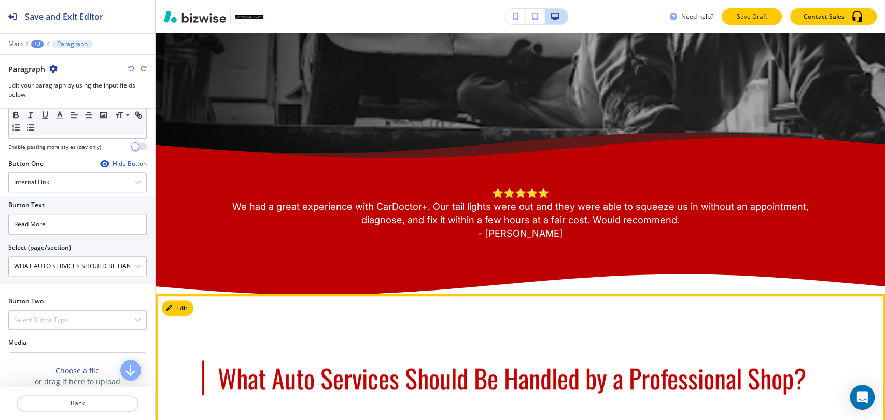
scroll to position [469, 0]
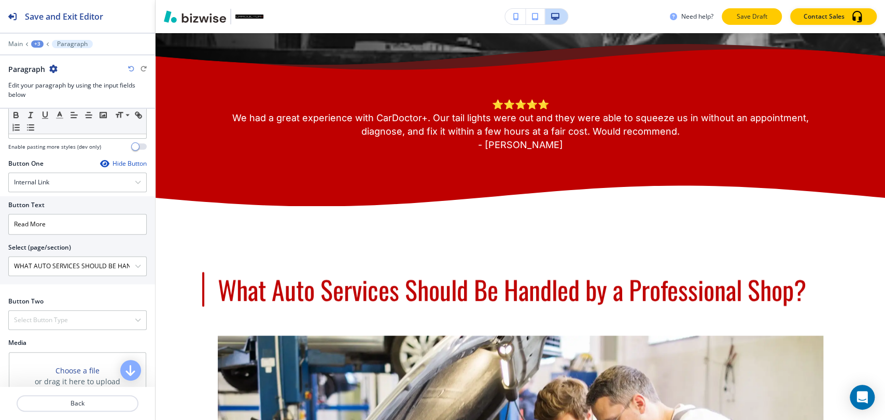
click at [748, 18] on p "Save Draft" at bounding box center [751, 16] width 33 height 9
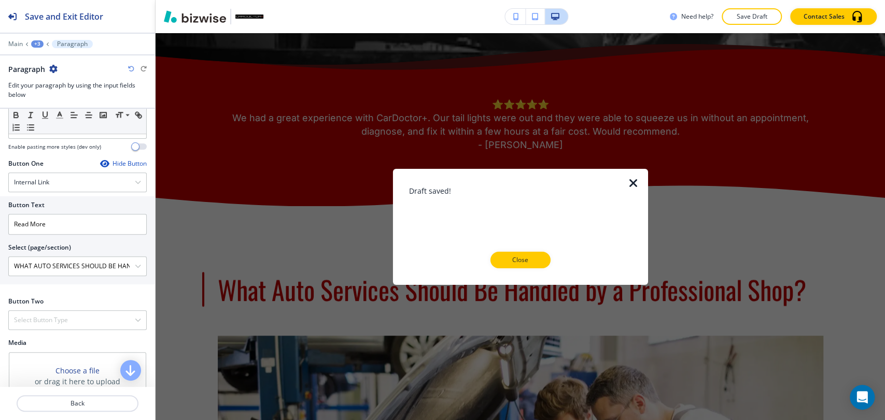
drag, startPoint x: 511, startPoint y: 258, endPoint x: 378, endPoint y: 225, distance: 136.2
click at [511, 258] on p "Close" at bounding box center [520, 260] width 33 height 9
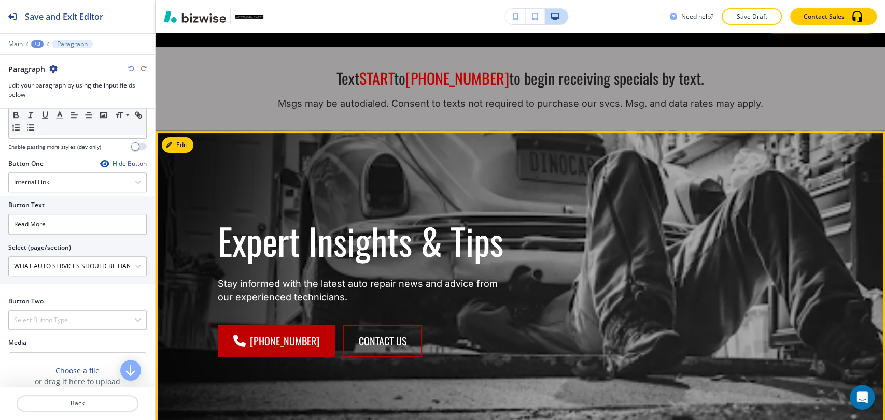
scroll to position [0, 0]
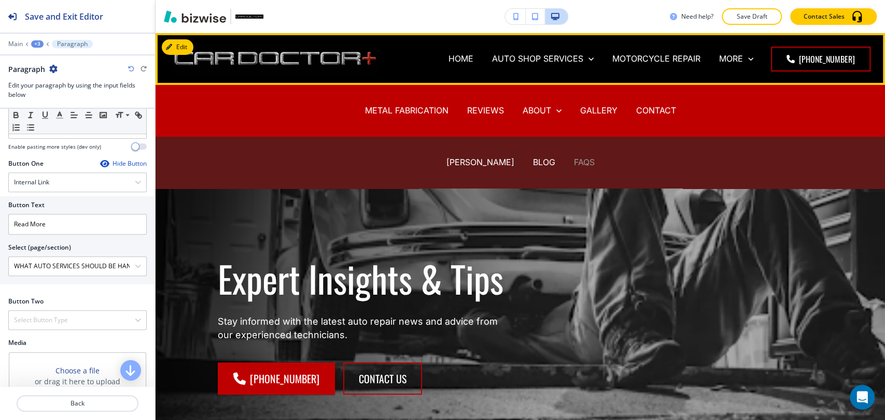
click at [574, 160] on p "FAQS" at bounding box center [584, 163] width 21 height 12
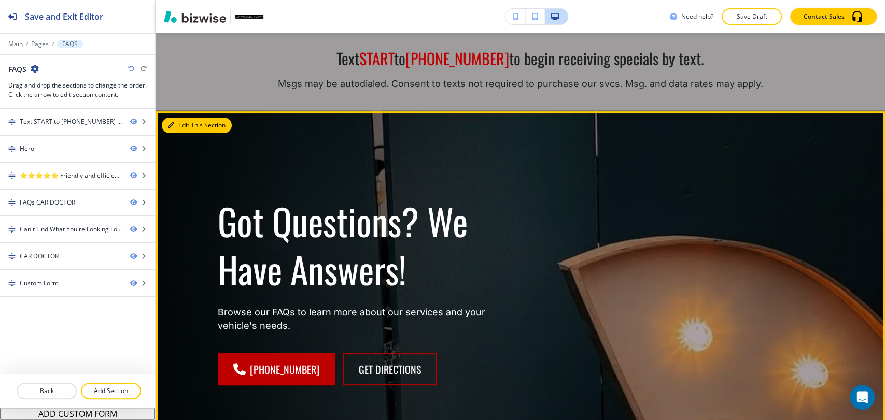
click at [179, 118] on button "Edit This Section" at bounding box center [197, 126] width 70 height 16
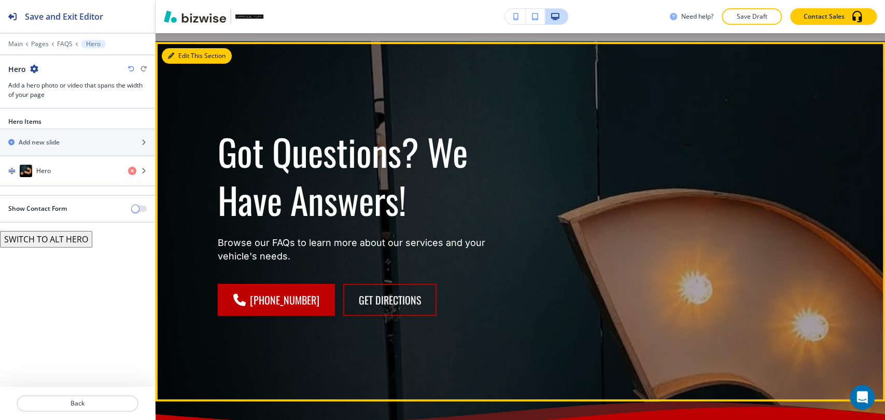
scroll to position [136, 0]
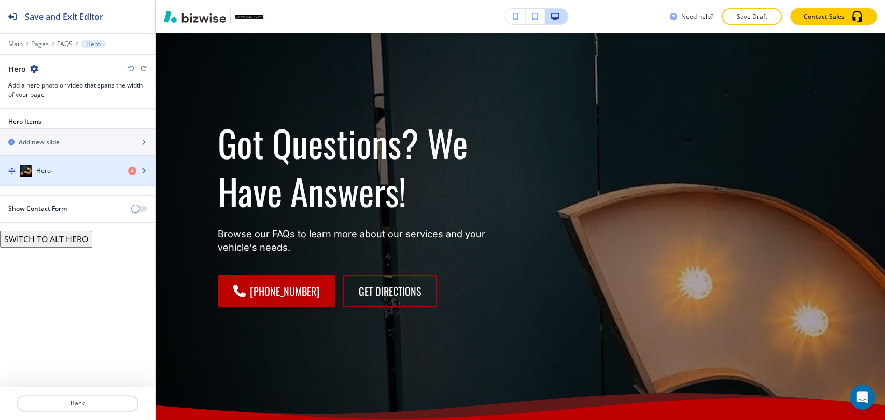
click at [98, 174] on div "Hero" at bounding box center [60, 171] width 120 height 12
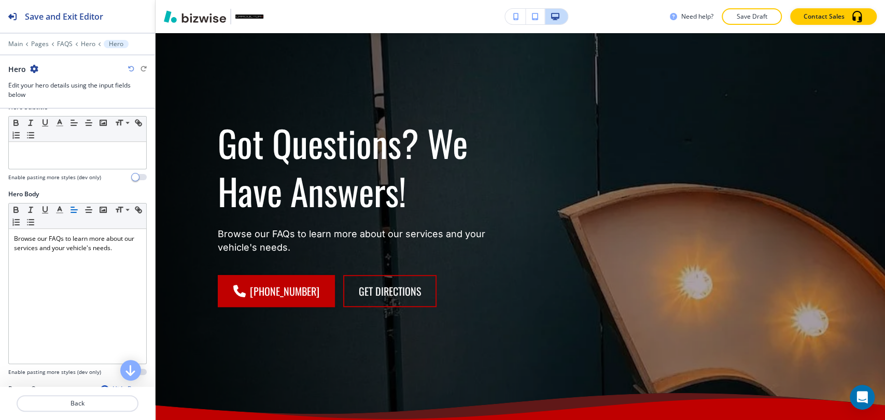
scroll to position [403, 0]
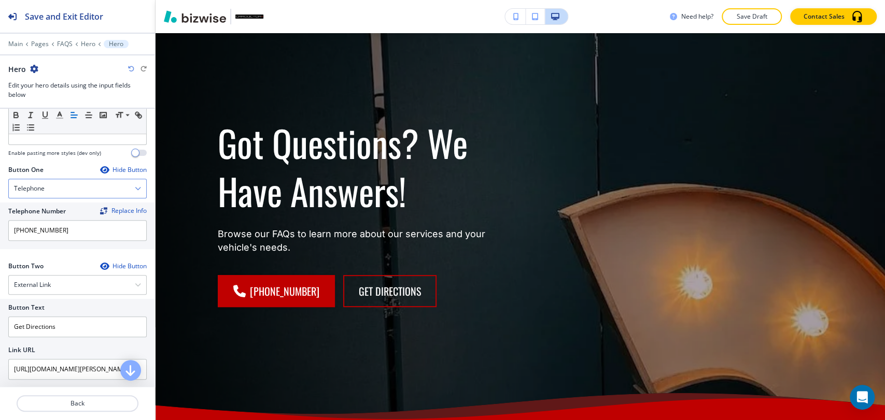
click at [106, 179] on div "Telephone" at bounding box center [77, 188] width 137 height 19
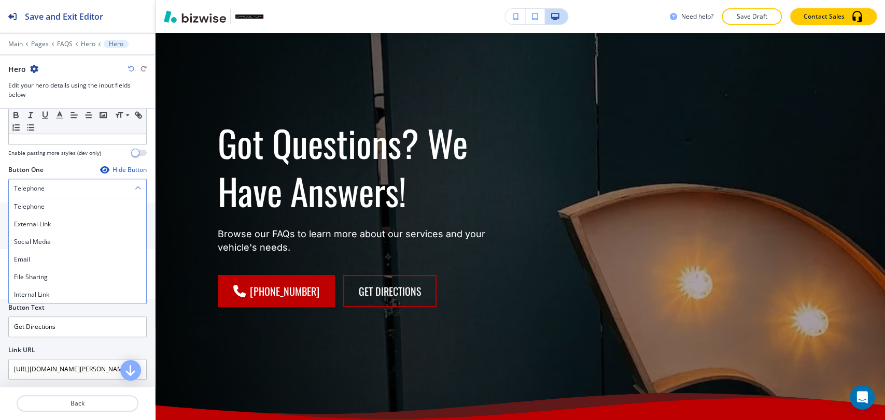
click at [105, 179] on div "Telephone" at bounding box center [77, 188] width 137 height 19
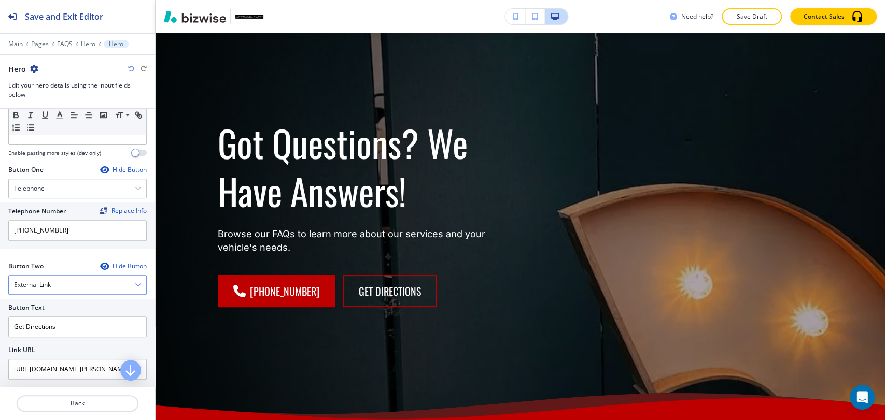
click at [91, 282] on div "External Link" at bounding box center [77, 285] width 137 height 19
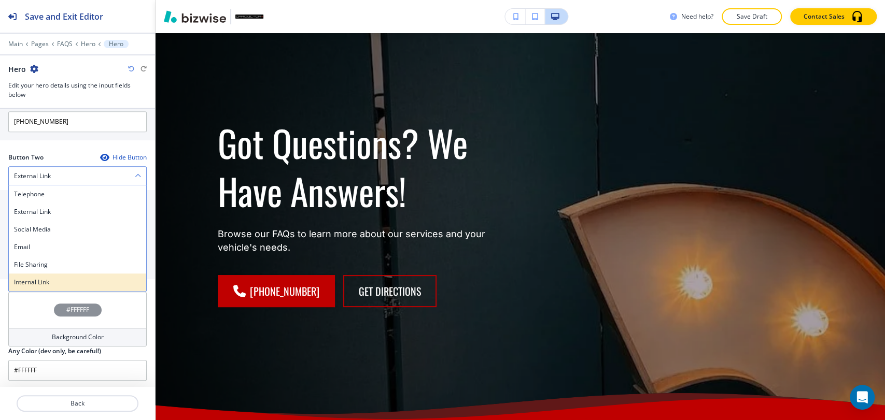
click at [79, 286] on div "Internal Link" at bounding box center [77, 283] width 137 height 18
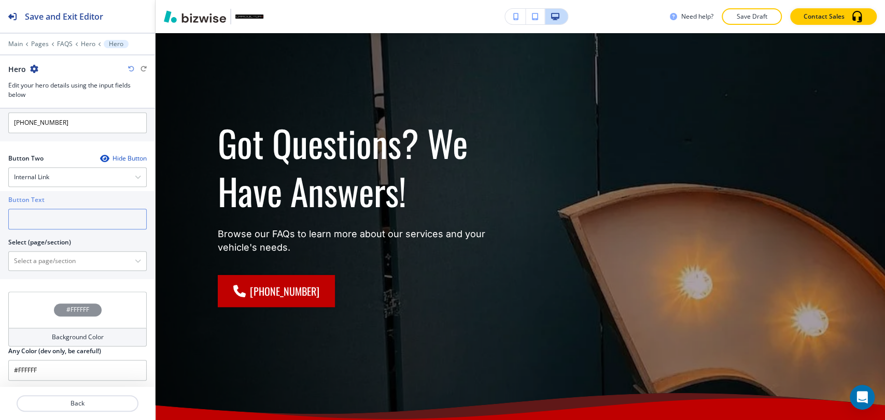
click at [82, 217] on input "text" at bounding box center [77, 219] width 138 height 21
type input "Contact us"
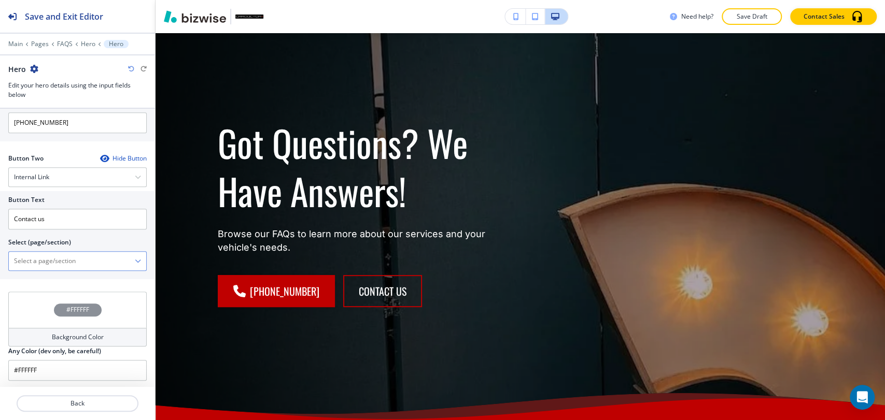
click at [100, 259] on \(page\/section\) "Manual Input" at bounding box center [72, 261] width 126 height 18
type \(page\/section\) "CONTACT"
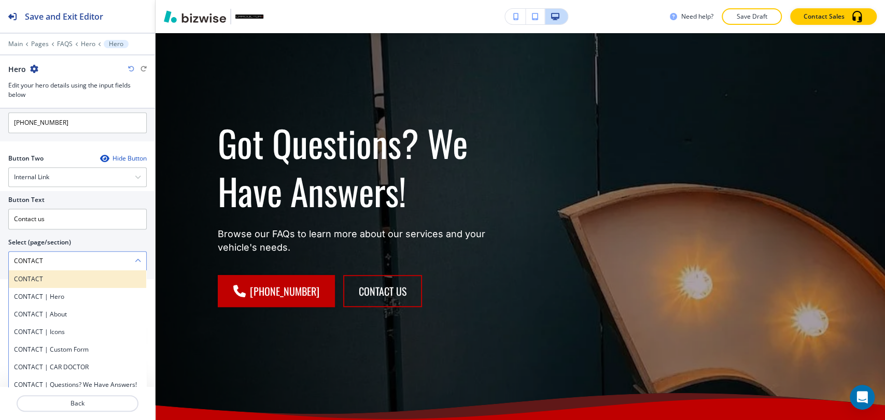
click at [85, 283] on div "CONTACT" at bounding box center [77, 280] width 137 height 18
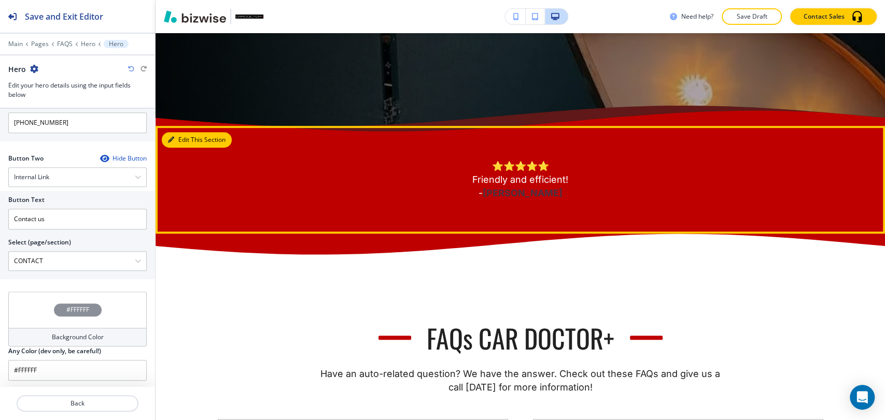
click at [176, 140] on button "Edit This Section" at bounding box center [197, 140] width 70 height 16
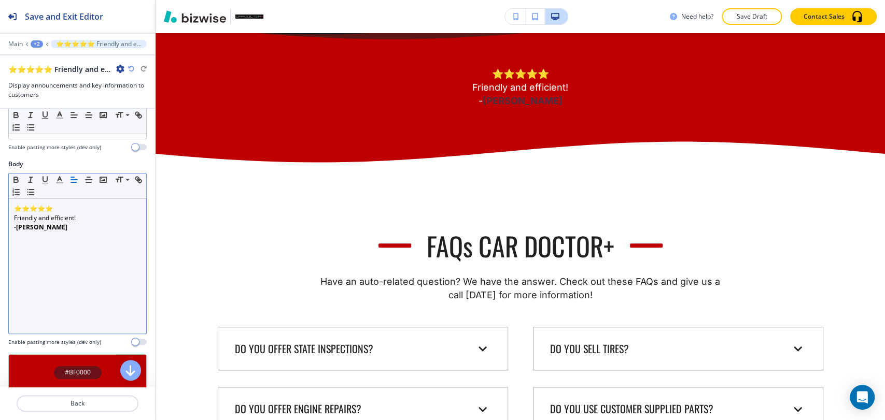
scroll to position [58, 0]
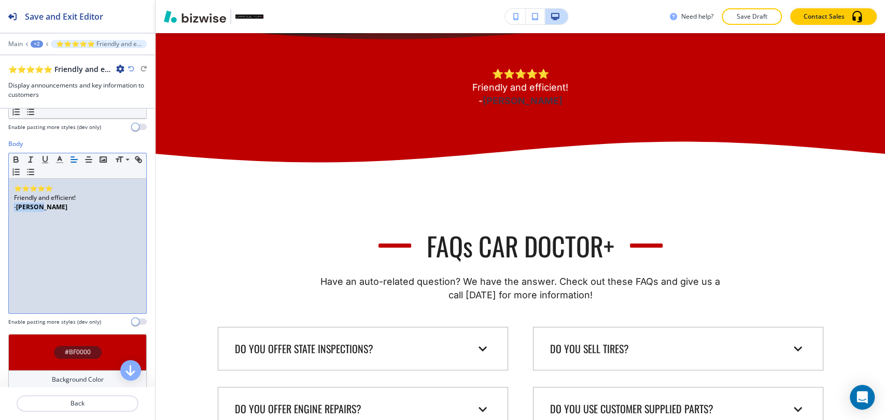
drag, startPoint x: 45, startPoint y: 209, endPoint x: 0, endPoint y: 209, distance: 44.6
click at [0, 209] on div "Body Small Normal Large Huge ⭐⭐⭐⭐⭐ Friendly and efficient! - Kelly B Enable pas…" at bounding box center [77, 236] width 155 height 195
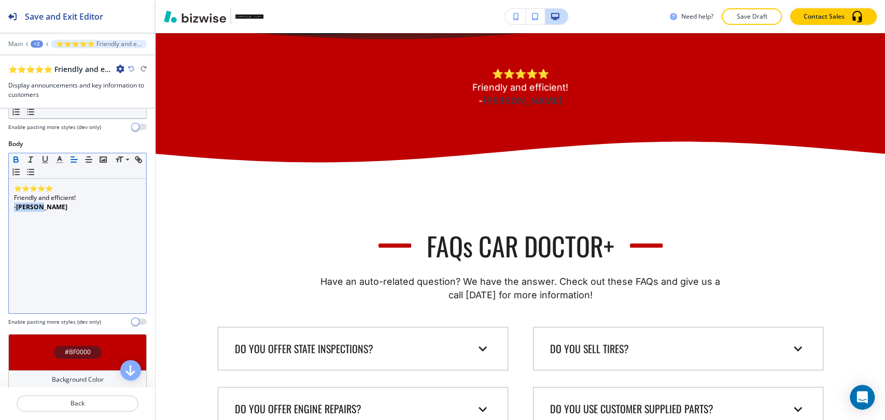
click at [17, 157] on icon "button" at bounding box center [16, 158] width 4 height 3
click at [17, 158] on icon "button" at bounding box center [15, 159] width 9 height 9
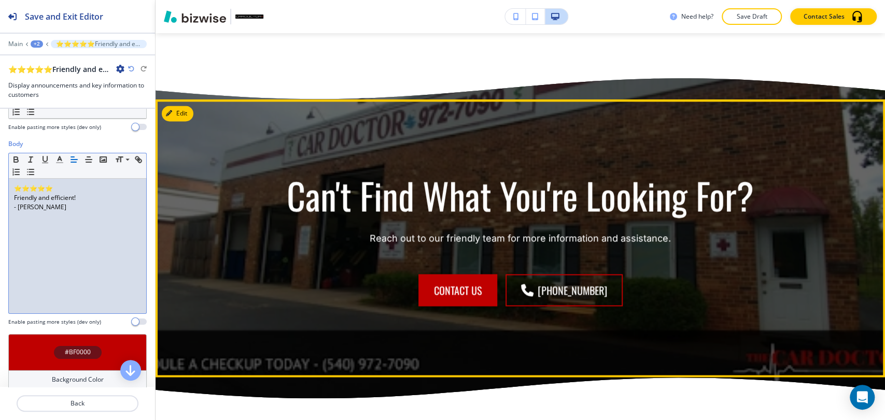
scroll to position [1092, 0]
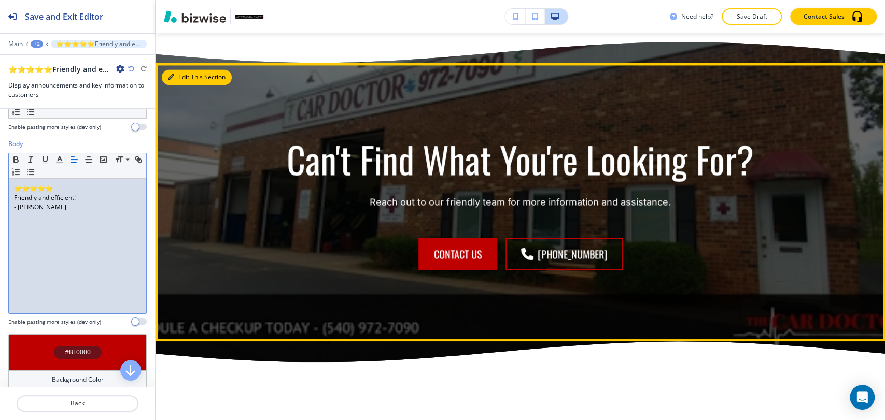
click at [182, 72] on button "Edit This Section" at bounding box center [197, 77] width 70 height 16
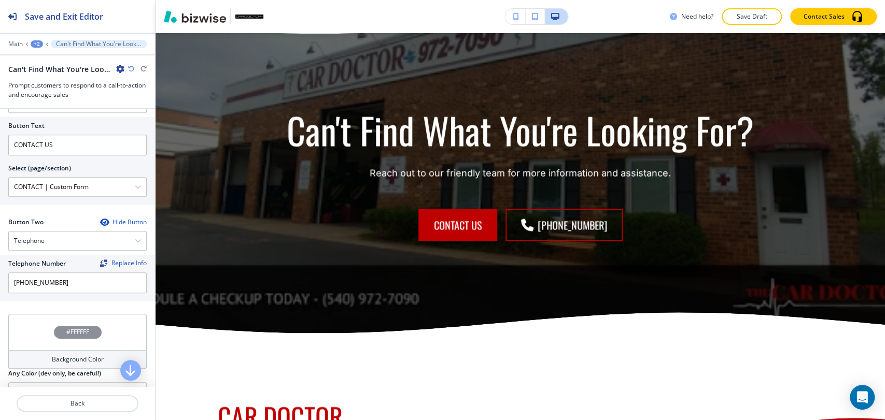
scroll to position [403, 0]
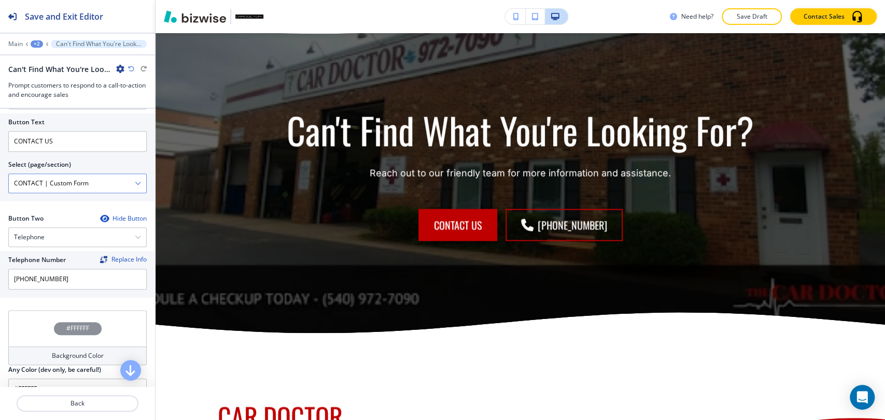
click at [124, 184] on \(page\/section\) "CONTACT | Custom Form" at bounding box center [72, 184] width 126 height 18
click at [118, 179] on \(page\/section\) "CONTACT | Custom Form" at bounding box center [72, 184] width 126 height 18
click at [135, 180] on icon "button" at bounding box center [138, 183] width 6 height 6
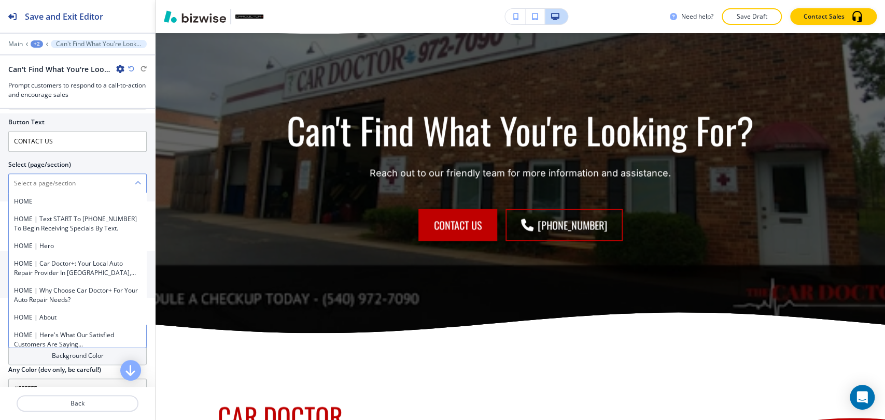
click at [97, 181] on \(page\/section\) "Manual Input" at bounding box center [72, 184] width 126 height 18
type \(page\/section\) "CONTACT"
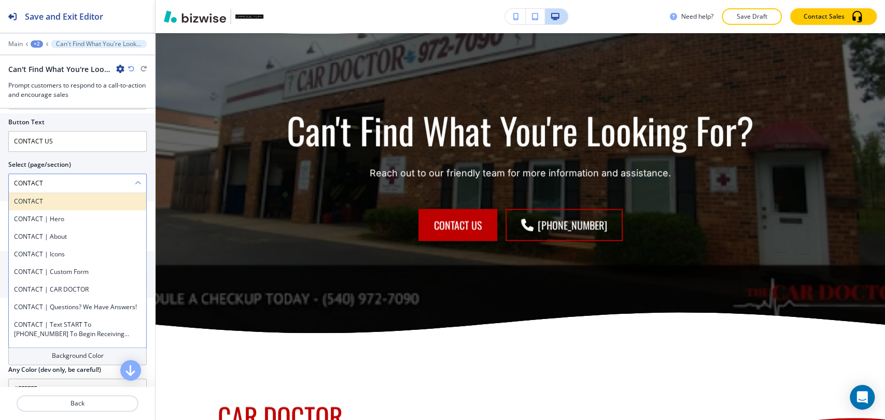
click at [87, 204] on h4 "CONTACT" at bounding box center [77, 201] width 127 height 9
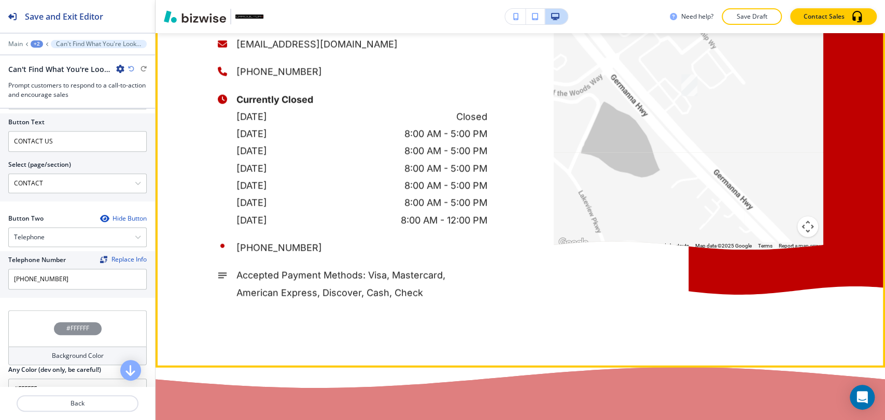
scroll to position [1582, 0]
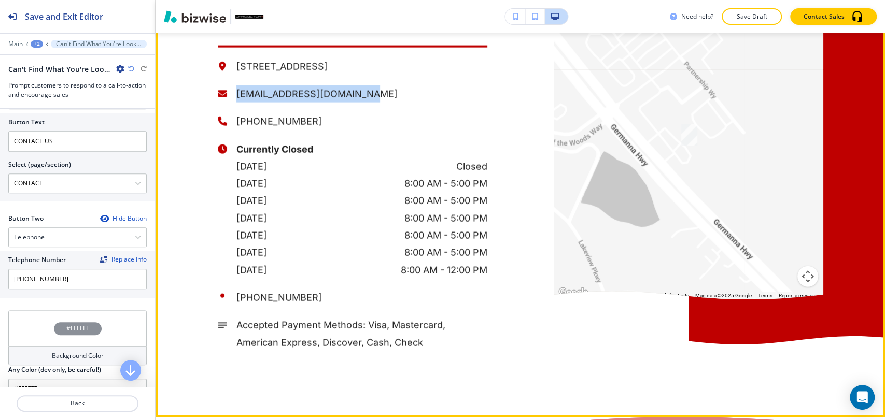
drag, startPoint x: 355, startPoint y: 90, endPoint x: 223, endPoint y: 95, distance: 131.8
click at [223, 95] on div "[EMAIL_ADDRESS][DOMAIN_NAME]" at bounding box center [353, 94] width 270 height 17
copy p "[EMAIL_ADDRESS][DOMAIN_NAME]"
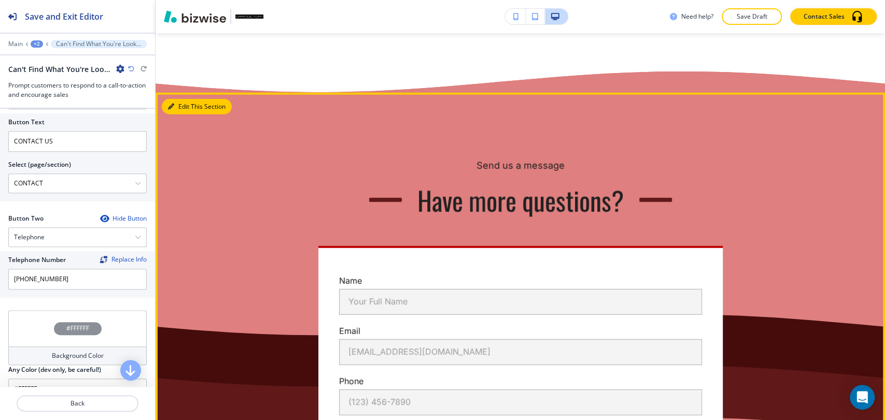
click at [179, 108] on button "Edit This Section" at bounding box center [197, 107] width 70 height 16
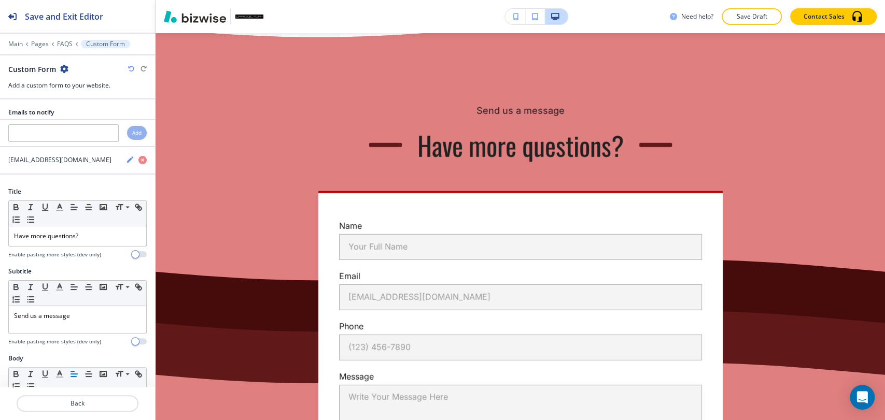
scroll to position [1987, 0]
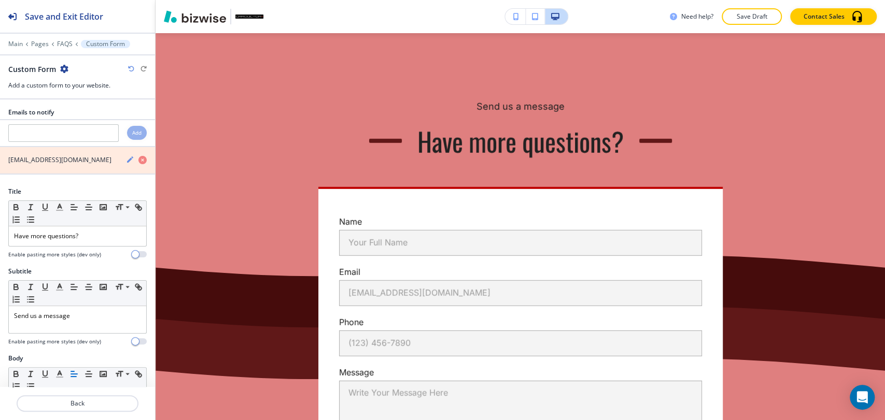
click at [138, 160] on icon "button" at bounding box center [142, 160] width 8 height 8
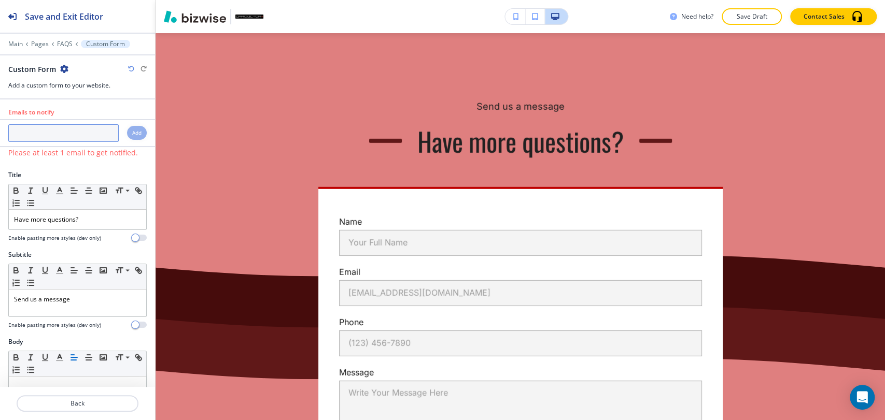
click at [66, 130] on input "text" at bounding box center [63, 133] width 110 height 18
paste input "[EMAIL_ADDRESS][DOMAIN_NAME]"
type input "[EMAIL_ADDRESS][DOMAIN_NAME]"
click at [132, 130] on h4 "Add" at bounding box center [136, 133] width 9 height 8
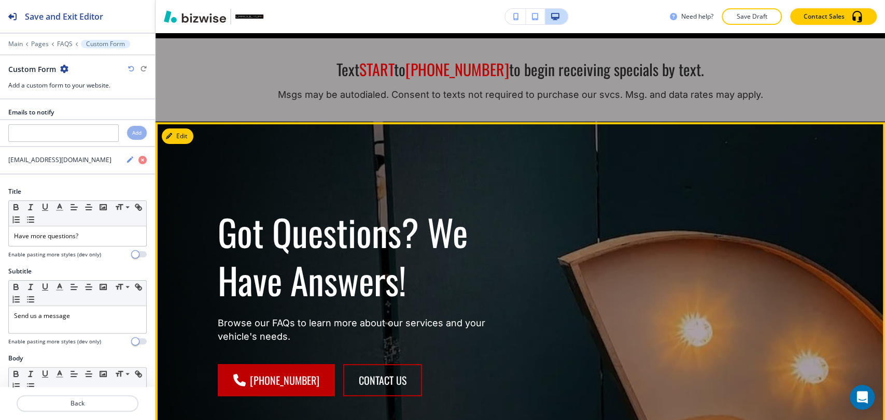
scroll to position [0, 0]
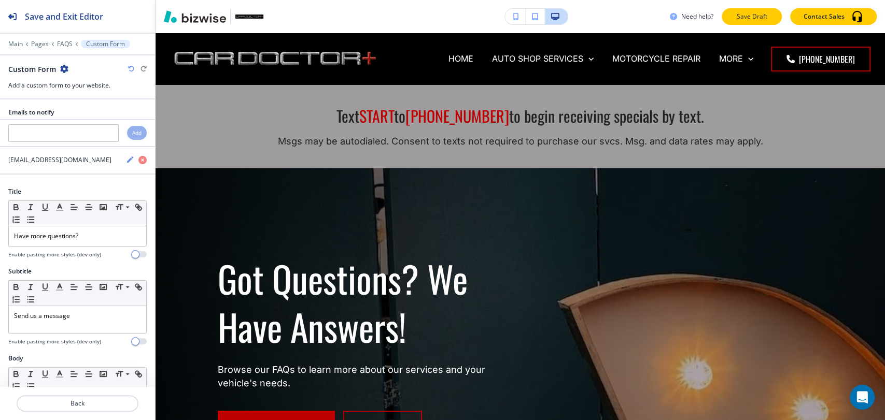
click at [764, 24] on button "Save Draft" at bounding box center [752, 16] width 60 height 17
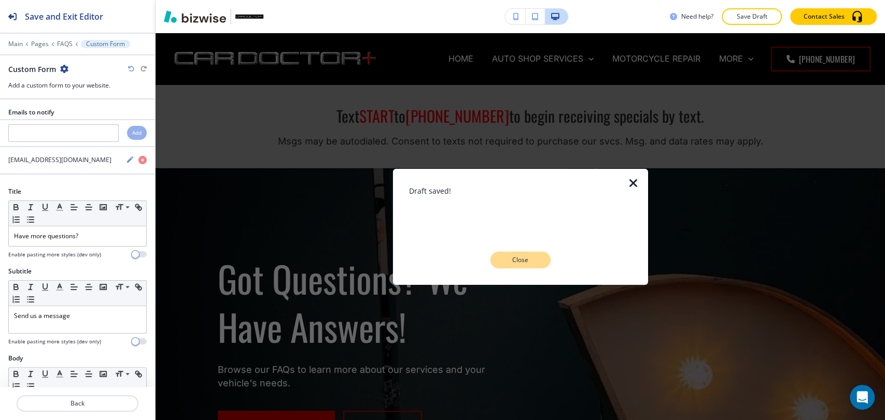
click at [542, 260] on button "Close" at bounding box center [520, 260] width 60 height 17
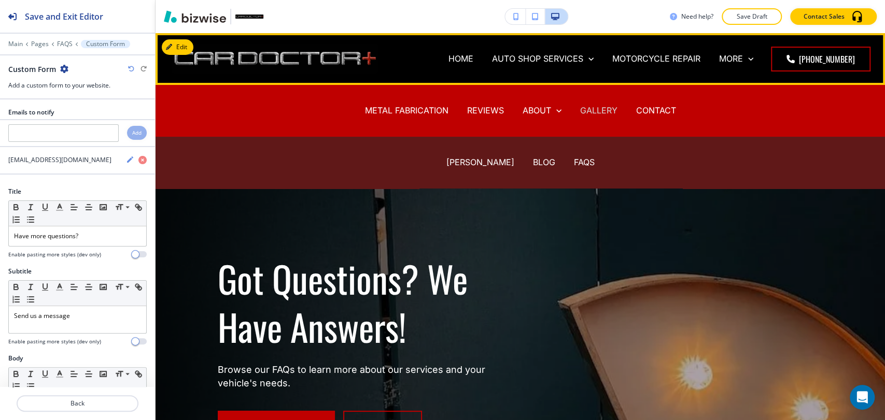
click at [589, 107] on p "GALLERY" at bounding box center [598, 111] width 37 height 12
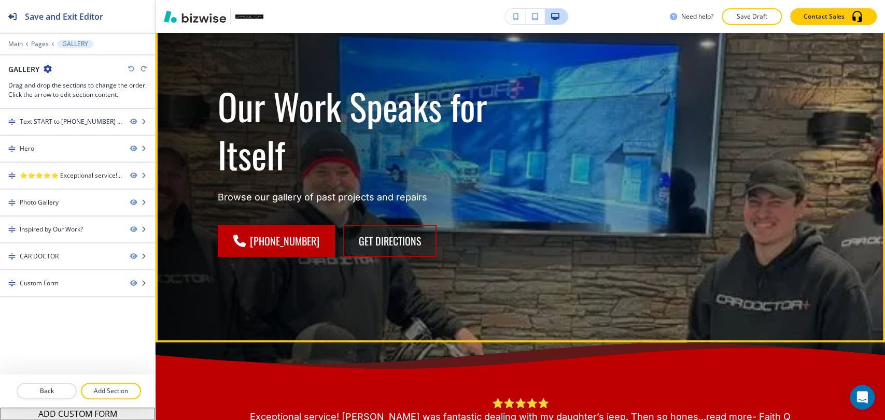
scroll to position [58, 0]
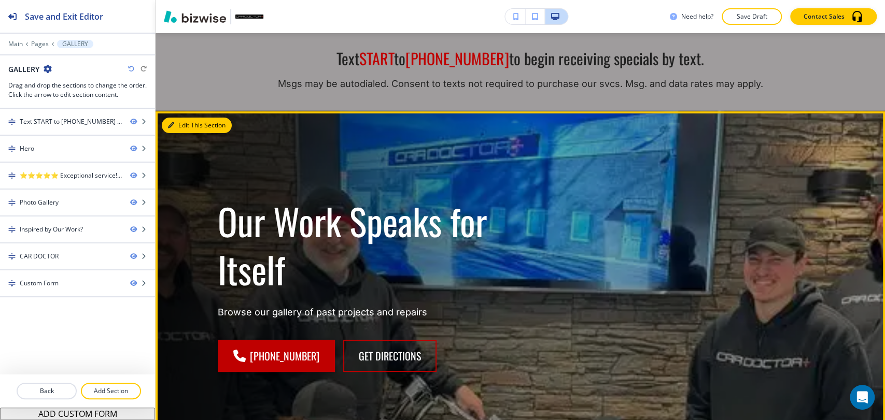
click at [180, 121] on button "Edit This Section" at bounding box center [197, 126] width 70 height 16
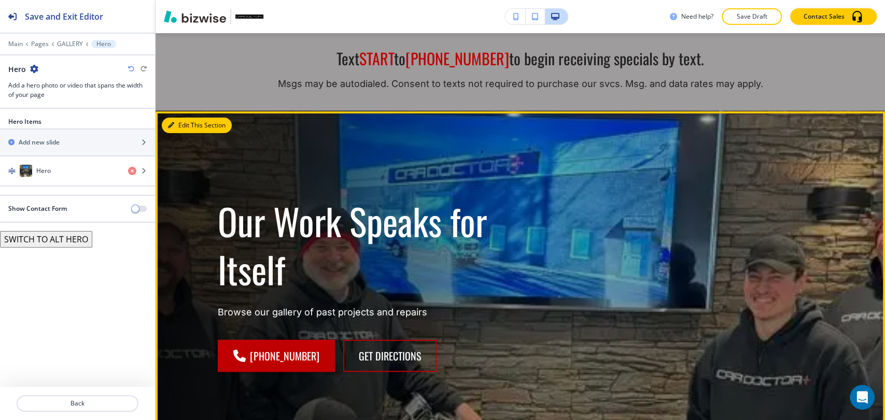
scroll to position [136, 0]
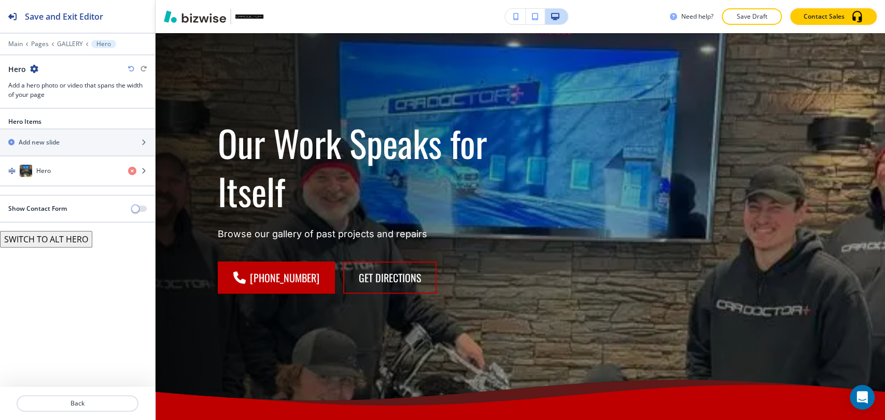
click at [57, 191] on div "Hero Items Add new slide Hero" at bounding box center [77, 156] width 155 height 78
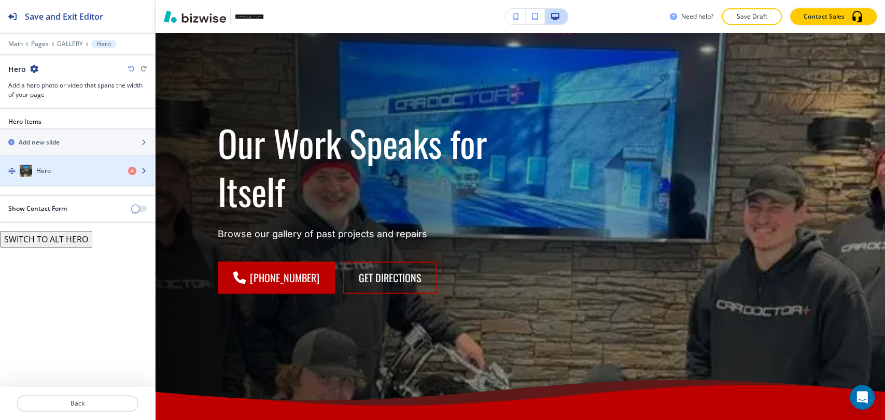
click at [63, 184] on div "button" at bounding box center [77, 181] width 155 height 8
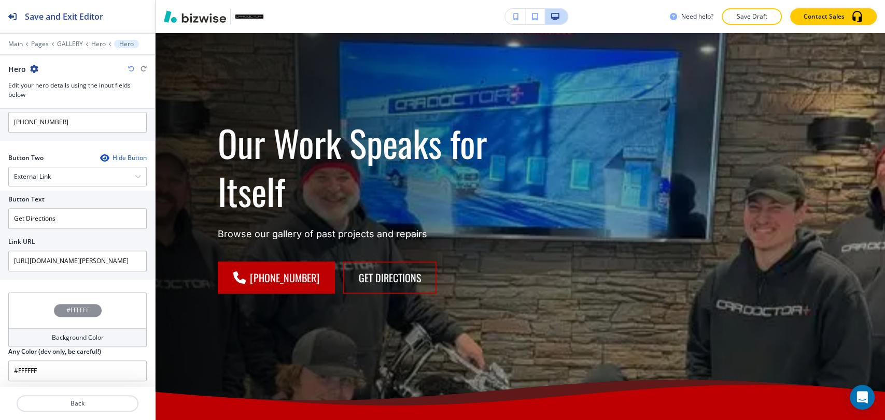
scroll to position [512, 0]
click at [74, 215] on input "Get Directions" at bounding box center [77, 218] width 138 height 21
click at [92, 173] on div "External Link" at bounding box center [77, 176] width 137 height 19
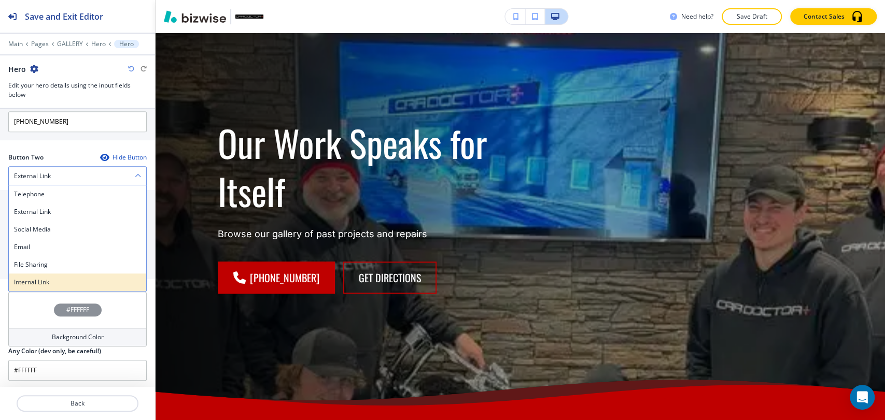
click at [48, 278] on h4 "Internal Link" at bounding box center [77, 282] width 127 height 9
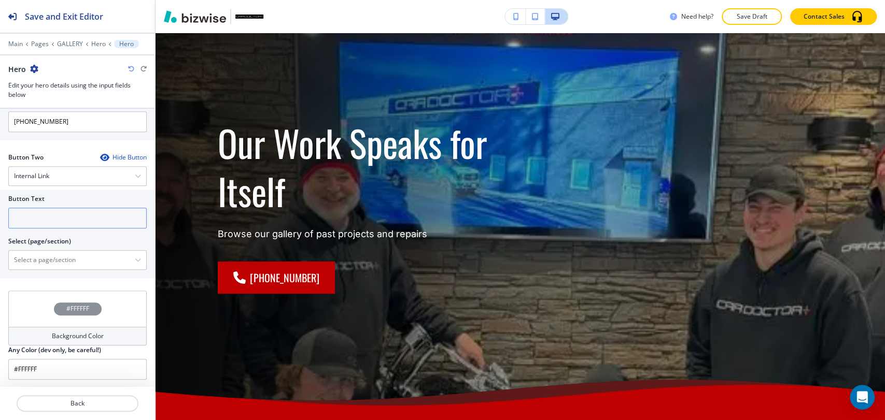
scroll to position [511, 0]
click at [56, 217] on input "text" at bounding box center [77, 219] width 138 height 21
click at [56, 217] on input "Contact us" at bounding box center [77, 219] width 138 height 21
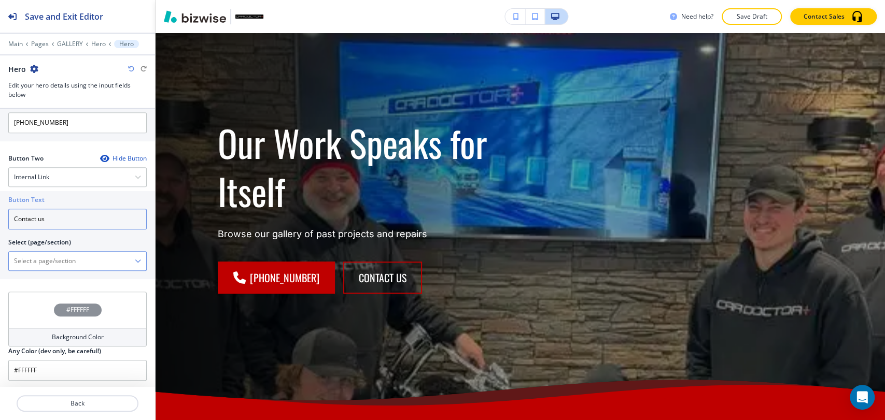
type input "Contact us"
click at [53, 255] on \(page\/section\) "Manual Input" at bounding box center [72, 261] width 126 height 18
type \(page\/section\) "CONTACT"
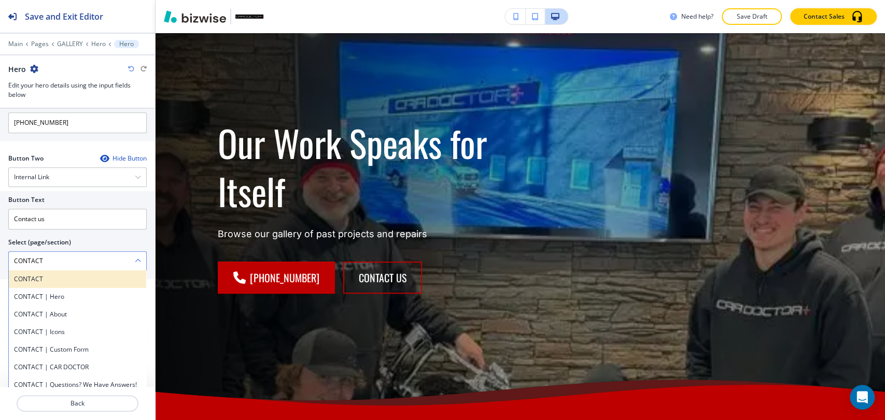
click at [62, 283] on div "CONTACT" at bounding box center [77, 280] width 137 height 18
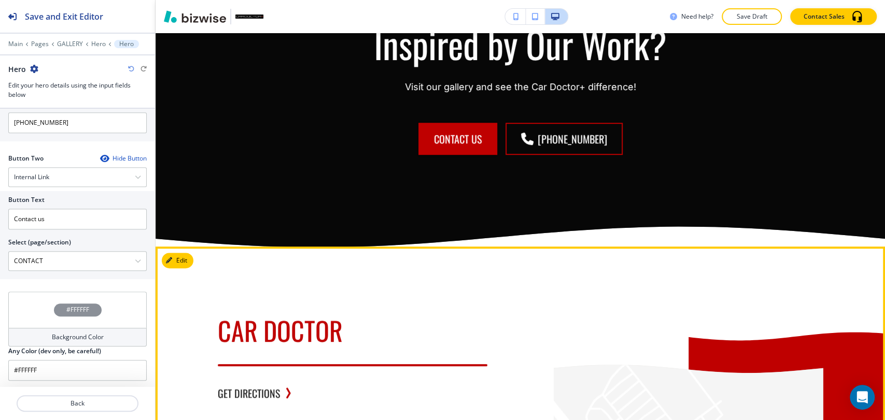
scroll to position [2843, 0]
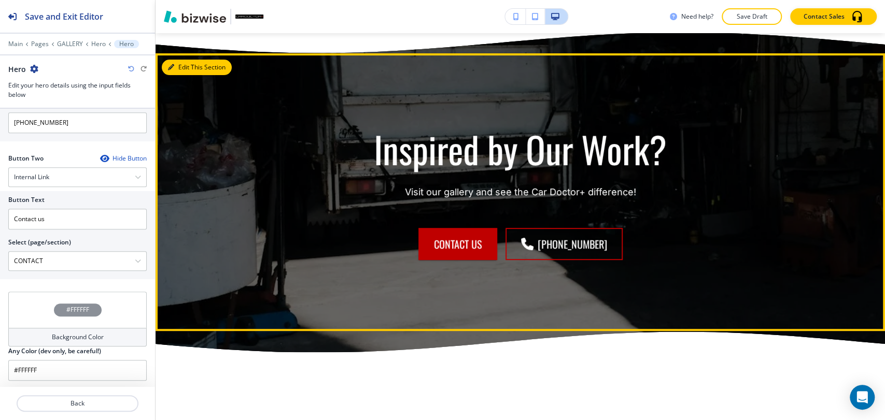
click at [176, 75] on button "Edit This Section" at bounding box center [197, 68] width 70 height 16
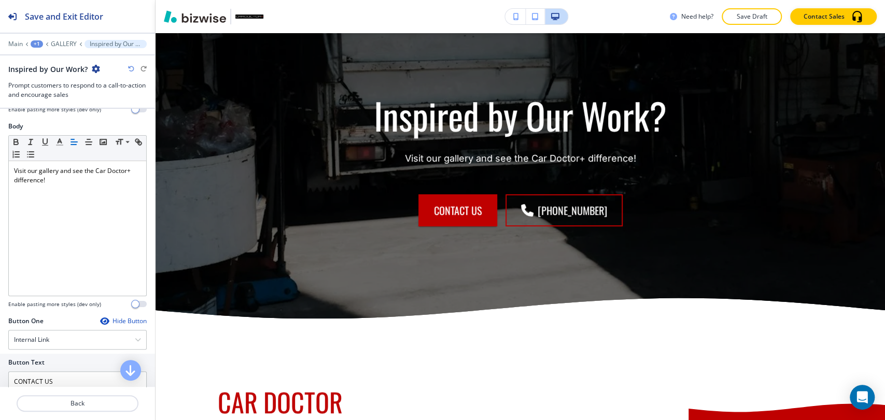
scroll to position [345, 0]
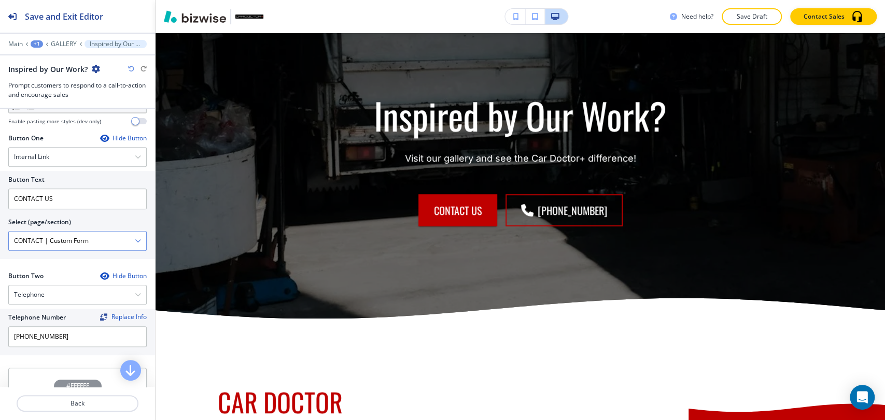
click at [108, 234] on \(page\/section\) "CONTACT | Custom Form" at bounding box center [72, 241] width 126 height 18
click at [135, 240] on icon "button" at bounding box center [138, 241] width 6 height 6
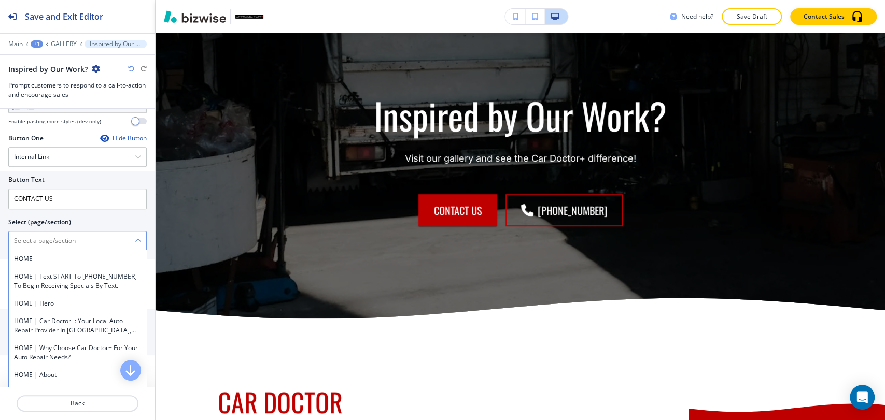
click at [100, 227] on div at bounding box center [77, 229] width 138 height 4
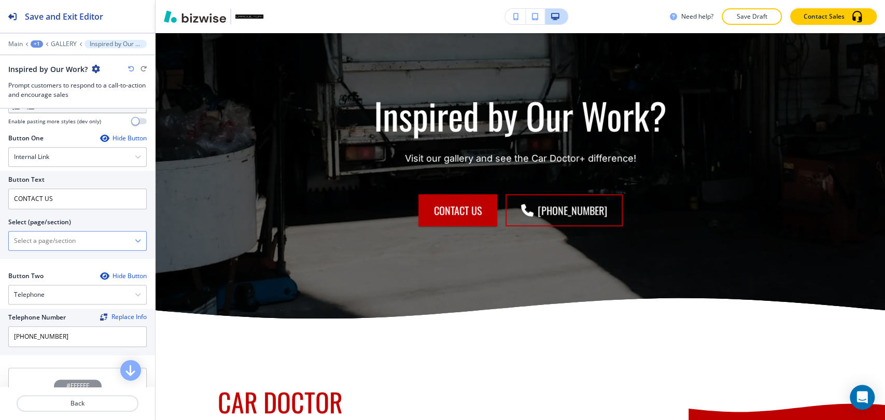
click at [92, 234] on \(page\/section\) "Manual Input" at bounding box center [72, 241] width 126 height 18
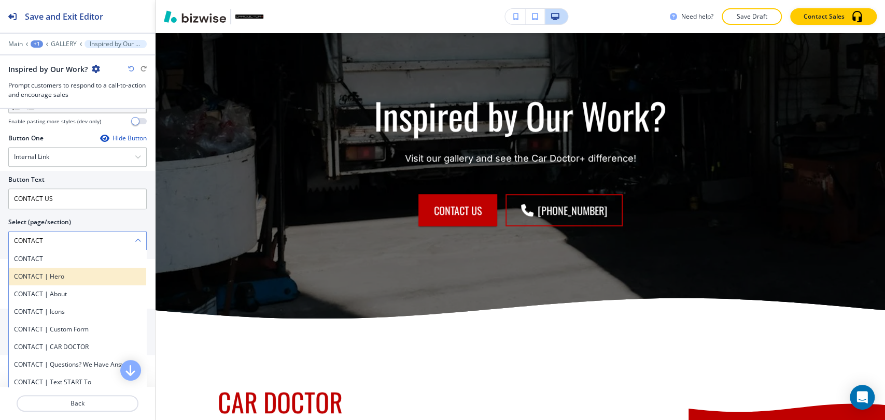
click at [79, 268] on div "CONTACT | Hero" at bounding box center [77, 277] width 137 height 18
type \(page\/section\) "CONTACT | Hero"
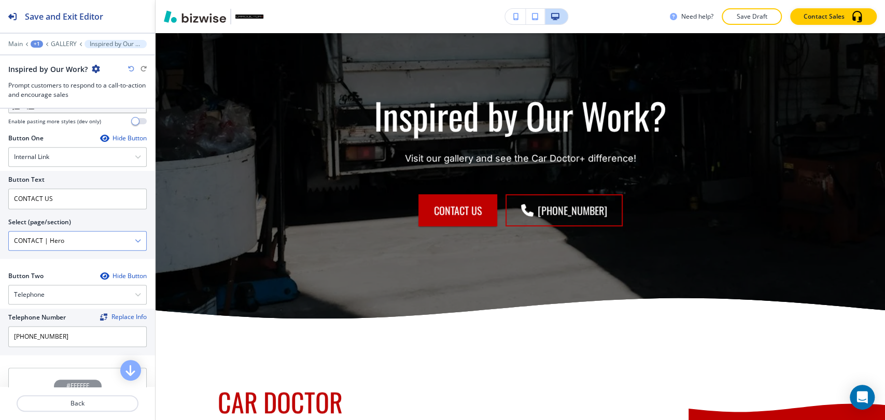
click at [114, 238] on \(page\/section\) "CONTACT | Hero" at bounding box center [72, 241] width 126 height 18
click at [123, 239] on \(page\/section\) "Manual Input" at bounding box center [72, 241] width 126 height 18
type \(page\/section\) "CONTACT"
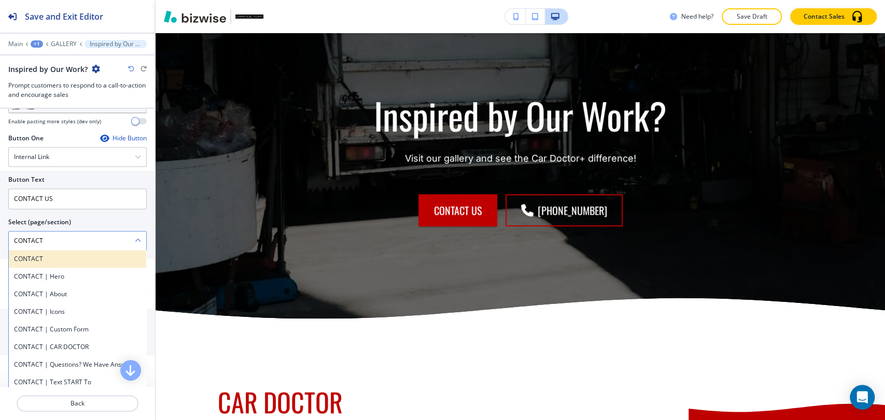
click at [82, 262] on div "CONTACT" at bounding box center [77, 259] width 137 height 18
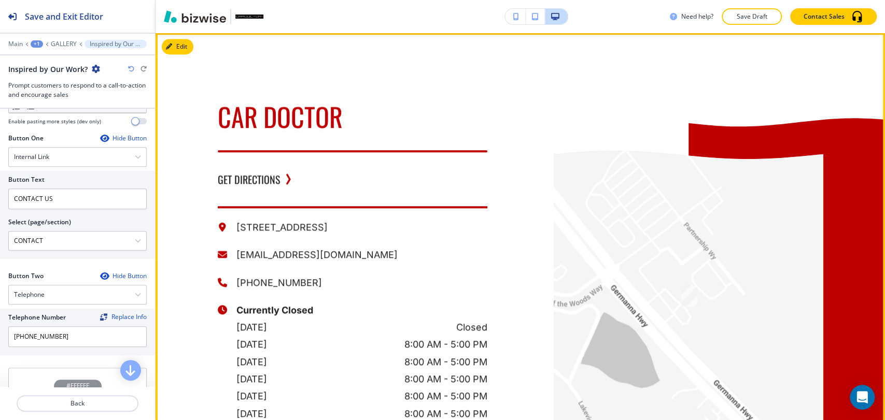
scroll to position [3165, 0]
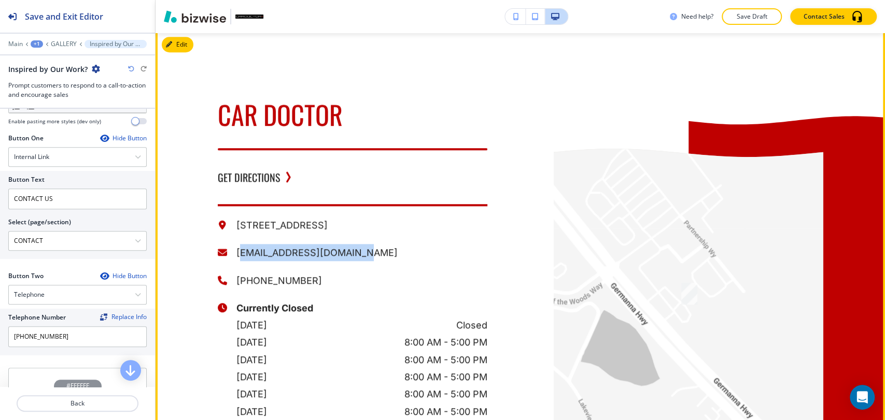
drag, startPoint x: 234, startPoint y: 264, endPoint x: 344, endPoint y: 265, distance: 109.9
click at [347, 261] on p "[EMAIL_ADDRESS][DOMAIN_NAME]" at bounding box center [361, 252] width 251 height 17
drag, startPoint x: 232, startPoint y: 271, endPoint x: 373, endPoint y: 270, distance: 141.0
click at [373, 261] on p "[EMAIL_ADDRESS][DOMAIN_NAME]" at bounding box center [361, 252] width 251 height 17
copy p "[EMAIL_ADDRESS][DOMAIN_NAME]"
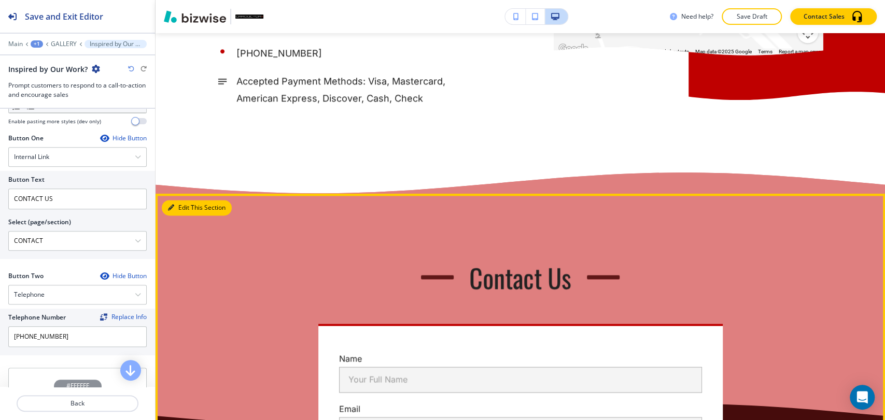
click at [188, 216] on button "Edit This Section" at bounding box center [197, 208] width 70 height 16
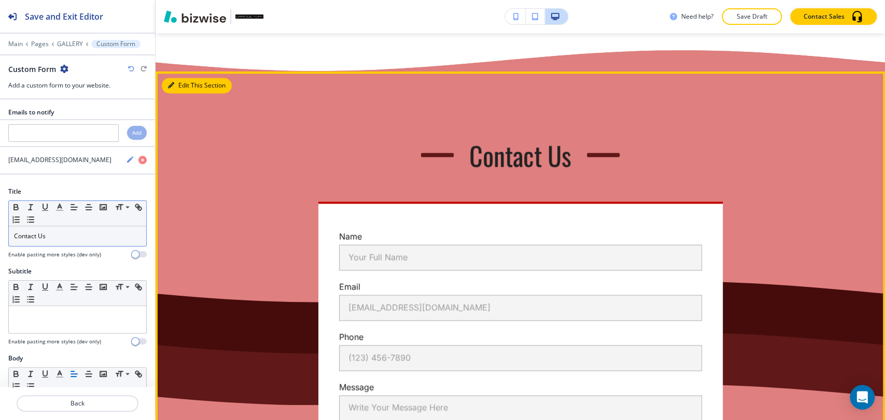
scroll to position [3742, 0]
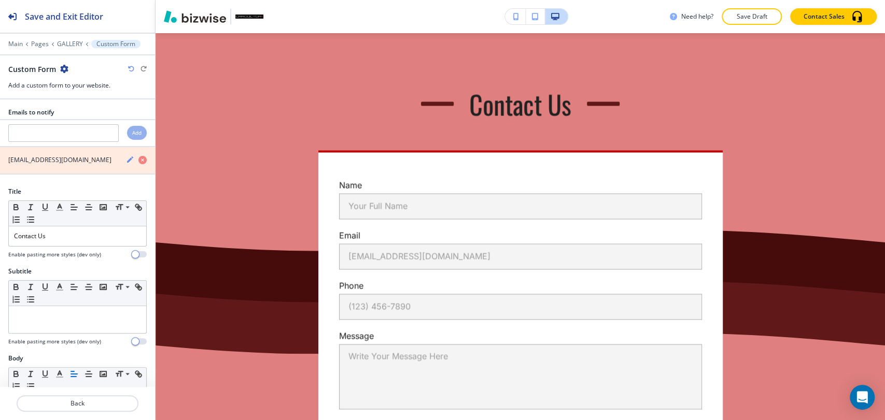
click at [138, 158] on icon "button" at bounding box center [142, 160] width 8 height 8
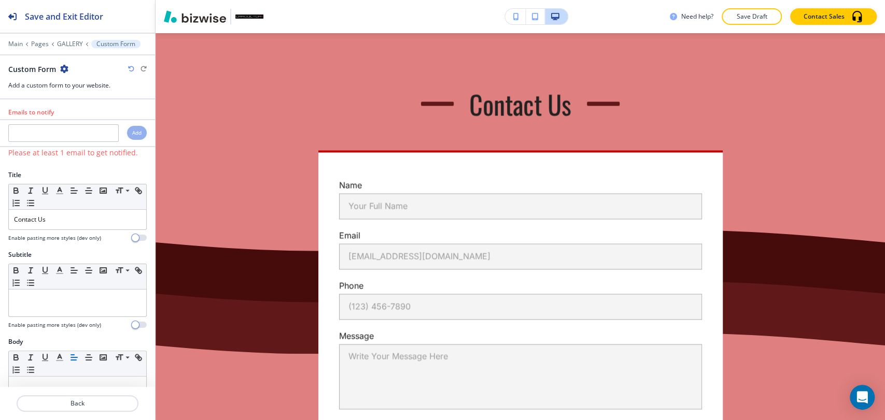
click at [87, 142] on div at bounding box center [77, 144] width 155 height 4
click at [87, 137] on input "text" at bounding box center [63, 133] width 110 height 18
paste input "[EMAIL_ADDRESS][DOMAIN_NAME]"
type input "[EMAIL_ADDRESS][DOMAIN_NAME]"
click at [132, 131] on h4 "Add" at bounding box center [136, 133] width 9 height 8
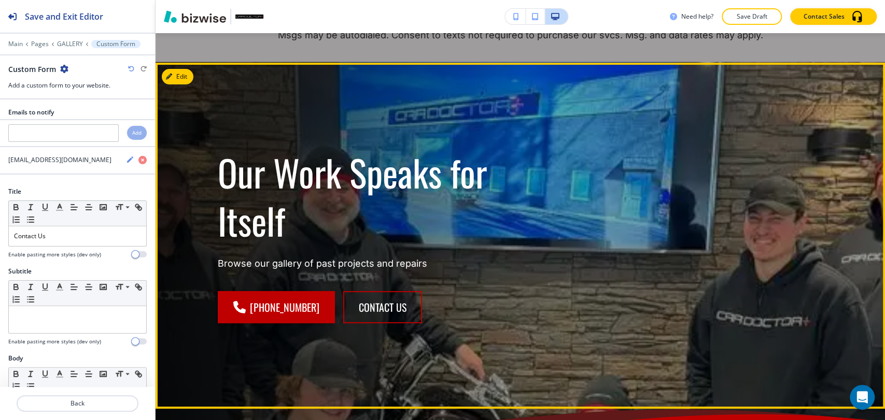
scroll to position [49, 0]
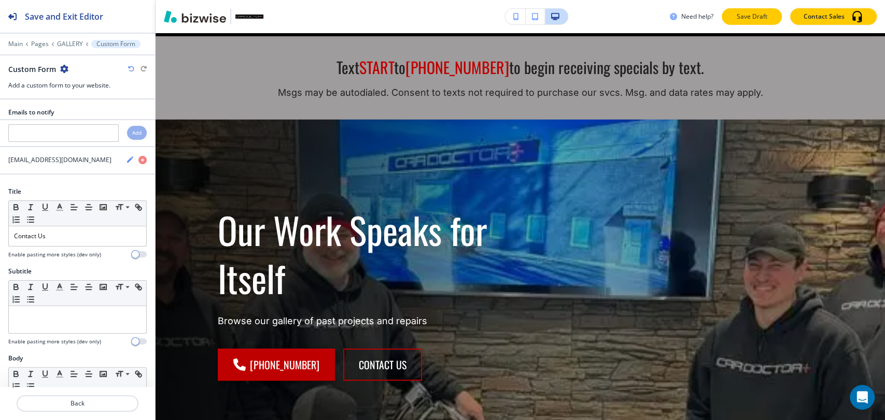
click at [759, 18] on p "Save Draft" at bounding box center [751, 16] width 33 height 9
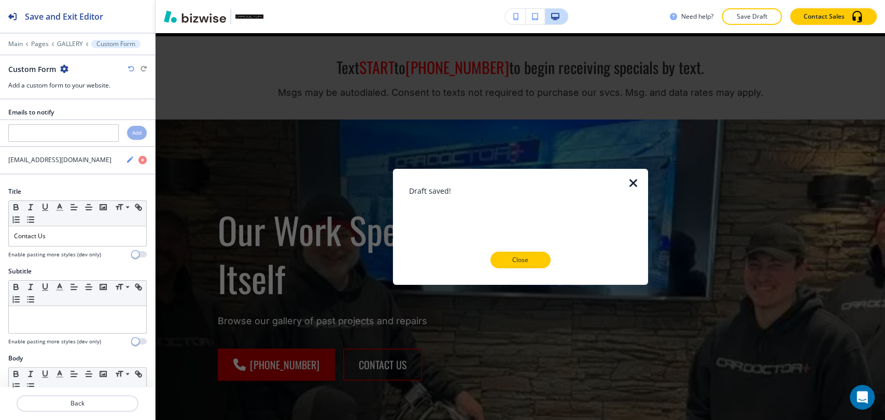
click at [539, 263] on button "Close" at bounding box center [520, 260] width 60 height 17
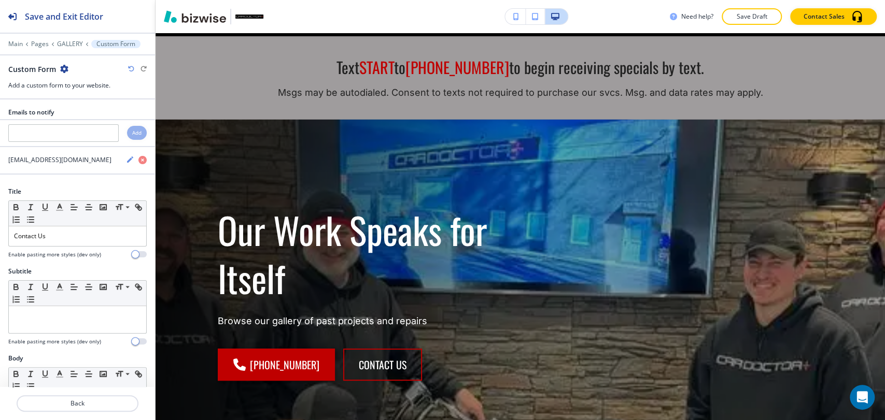
scroll to position [0, 0]
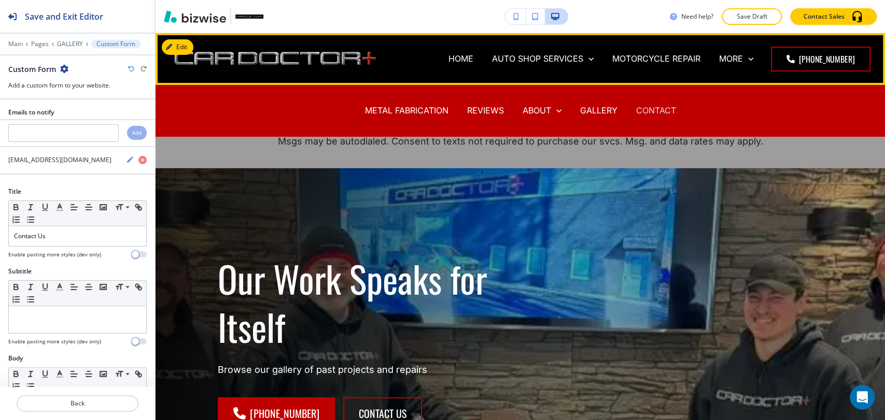
click at [666, 110] on p "CONTACT" at bounding box center [656, 111] width 40 height 12
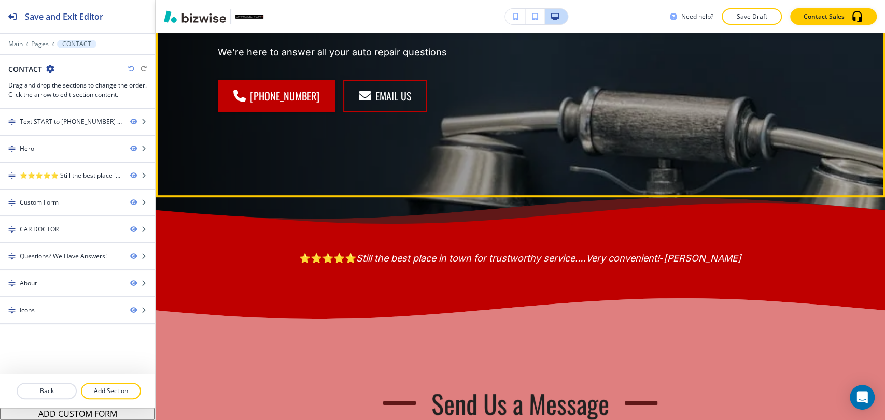
scroll to position [345, 0]
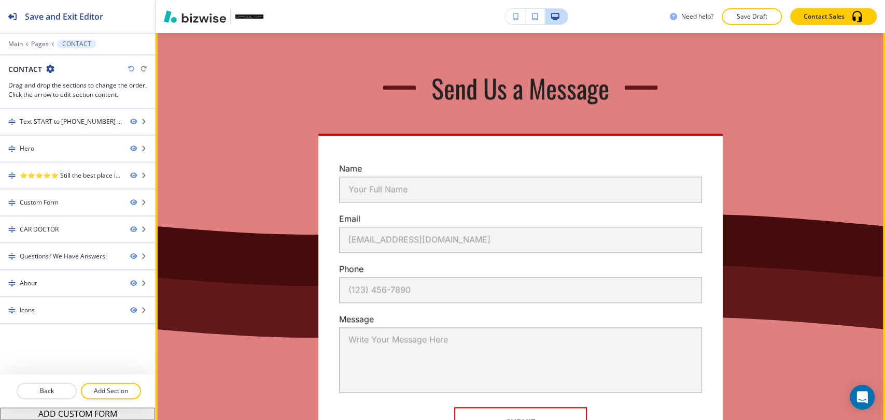
click at [183, 26] on button "Edit" at bounding box center [178, 18] width 32 height 16
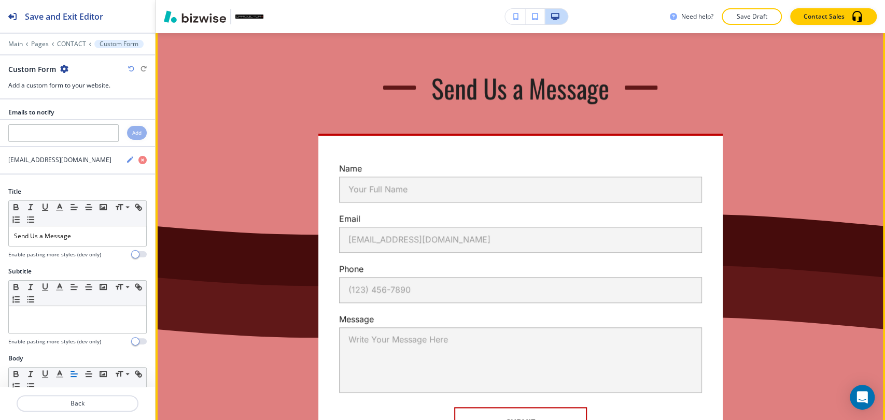
scroll to position [630, 0]
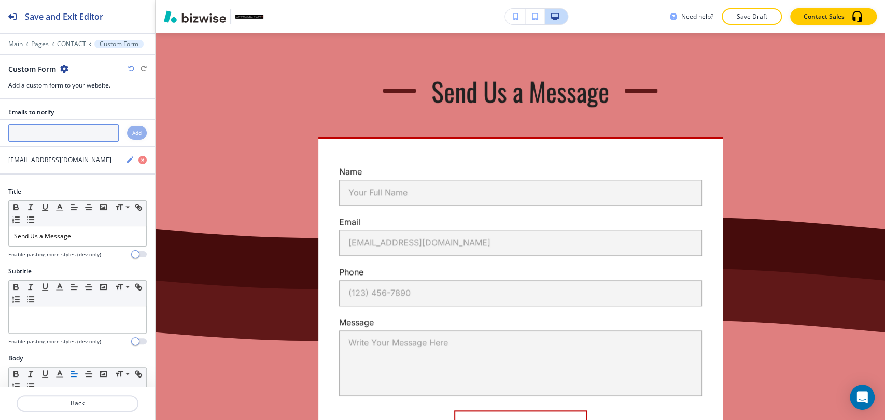
click at [87, 138] on input "text" at bounding box center [63, 133] width 110 height 18
click at [127, 138] on div "Add" at bounding box center [137, 133] width 20 height 14
click at [83, 137] on input "text" at bounding box center [63, 133] width 110 height 18
paste input "[EMAIL_ADDRESS][DOMAIN_NAME]"
type input "[EMAIL_ADDRESS][DOMAIN_NAME]"
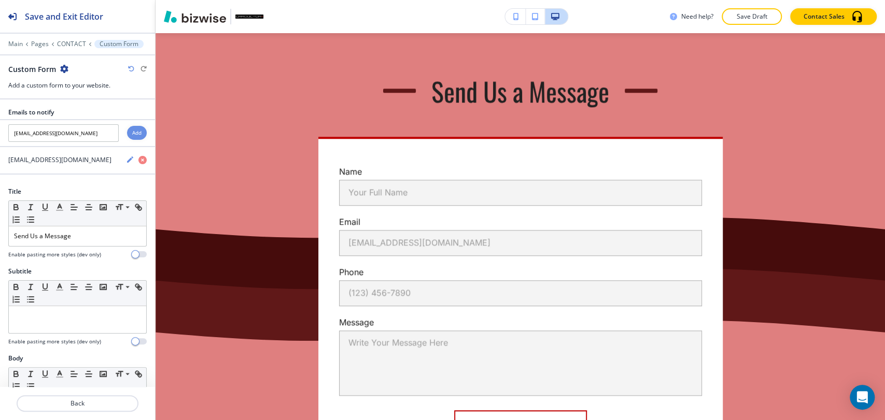
click at [132, 132] on h4 "Add" at bounding box center [136, 133] width 9 height 8
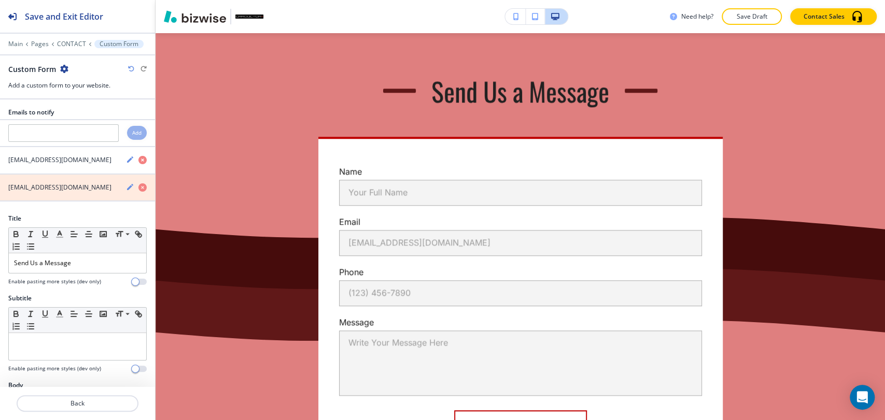
click at [138, 187] on icon "button" at bounding box center [142, 188] width 8 height 8
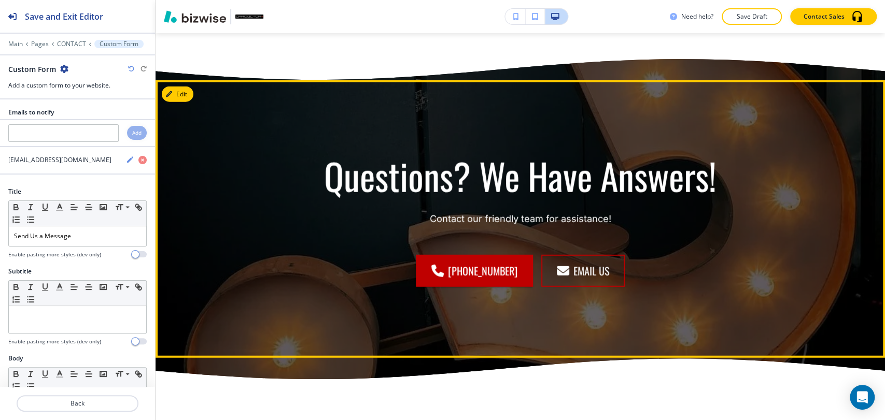
scroll to position [1437, 0]
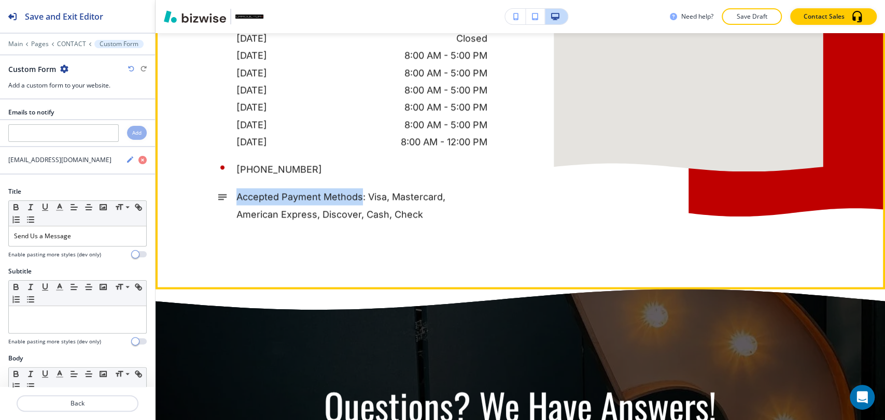
drag, startPoint x: 233, startPoint y: 224, endPoint x: 355, endPoint y: 224, distance: 122.4
click at [355, 223] on p "Accepted Payment Methods: Visa, Mastercard, American Express, Discover, Cash, C…" at bounding box center [361, 206] width 251 height 35
copy p "Accepted Payment Methods"
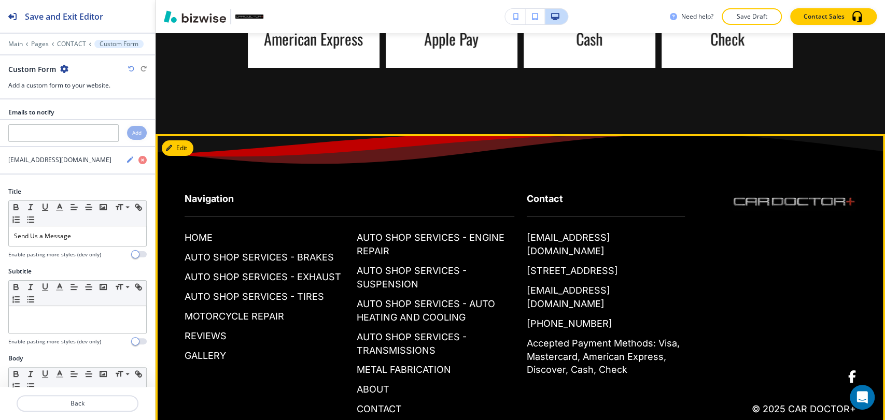
scroll to position [2417, 0]
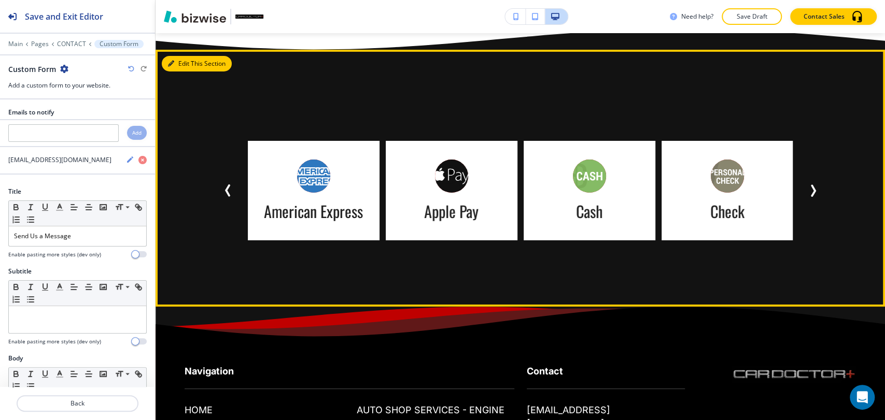
click at [179, 72] on button "Edit This Section" at bounding box center [197, 64] width 70 height 16
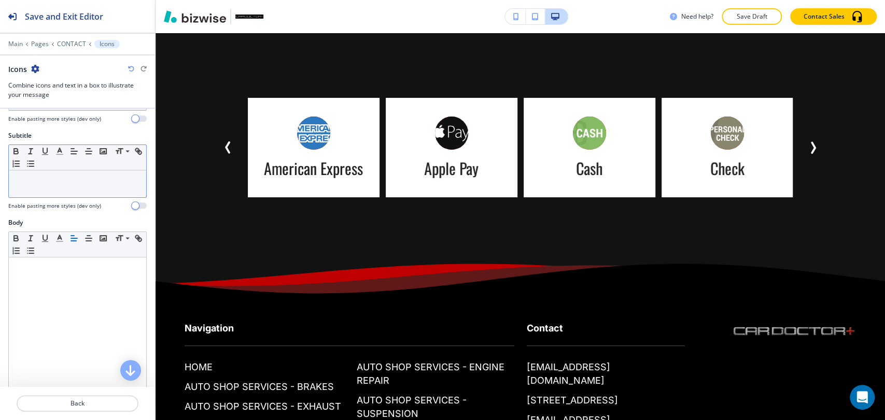
scroll to position [0, 0]
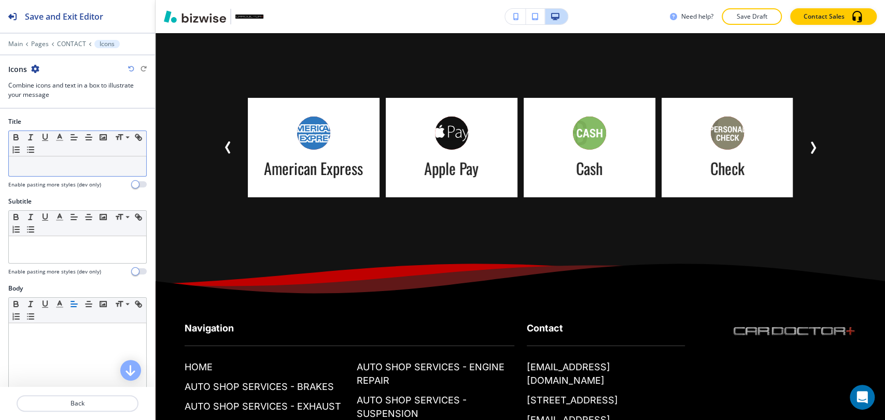
click at [82, 168] on p at bounding box center [77, 166] width 127 height 9
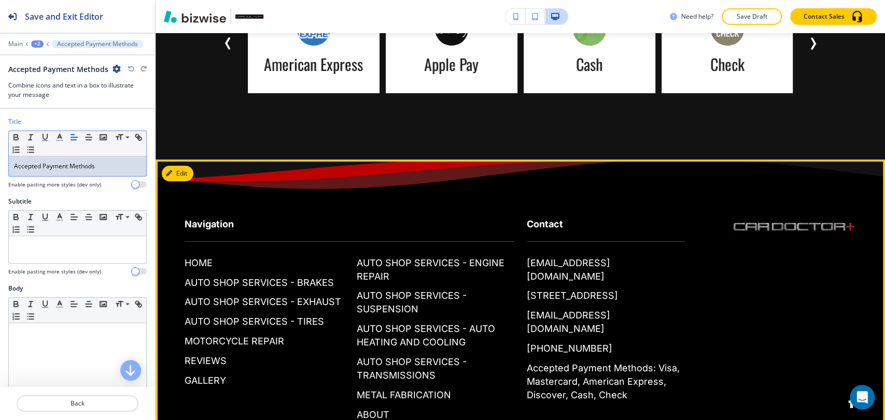
scroll to position [2453, 0]
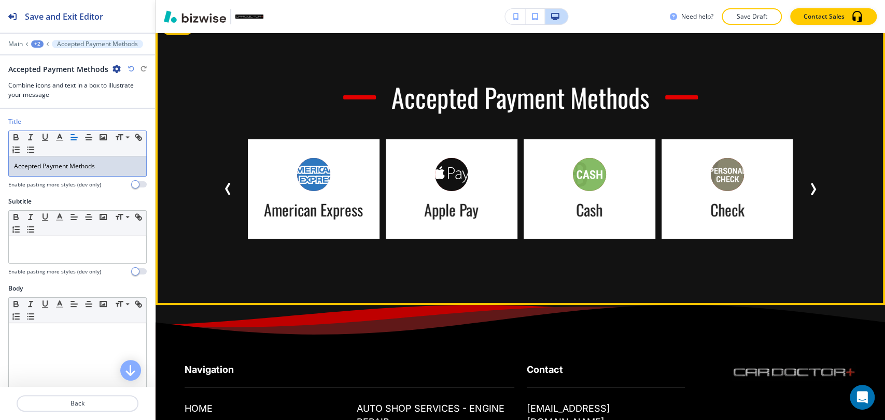
click at [807, 195] on icon "Next Slide" at bounding box center [813, 189] width 12 height 12
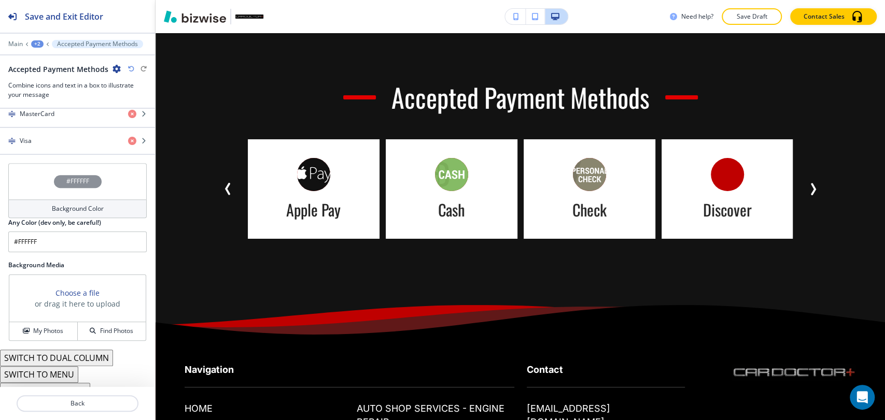
scroll to position [662, 0]
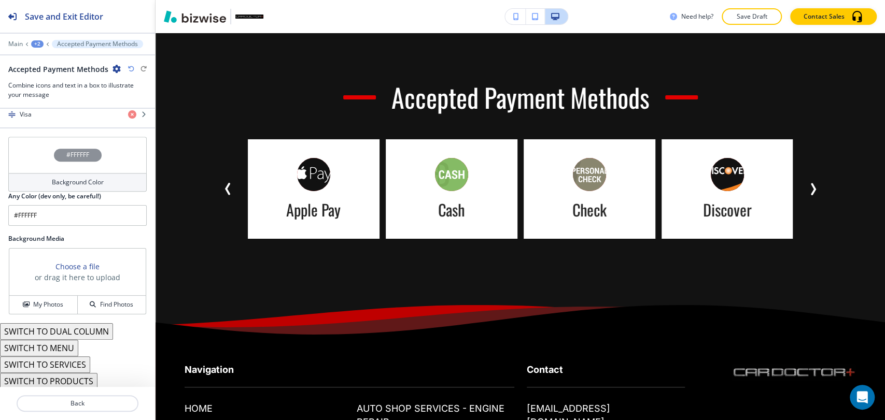
click at [74, 358] on button "SWITCH TO SERVICES" at bounding box center [45, 365] width 90 height 17
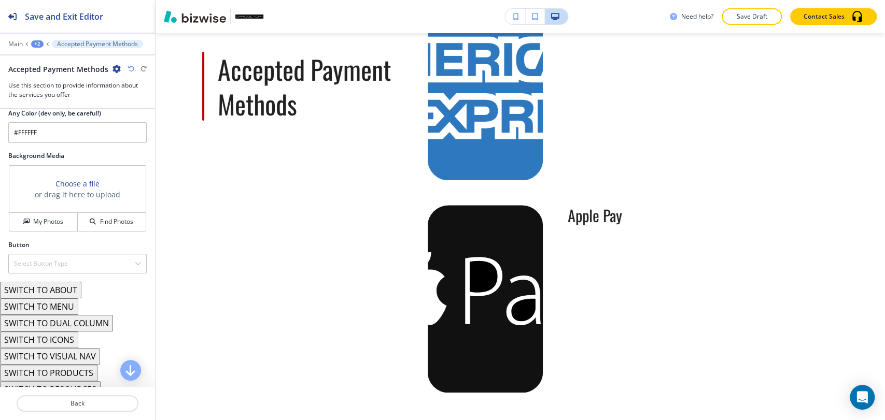
scroll to position [620, 0]
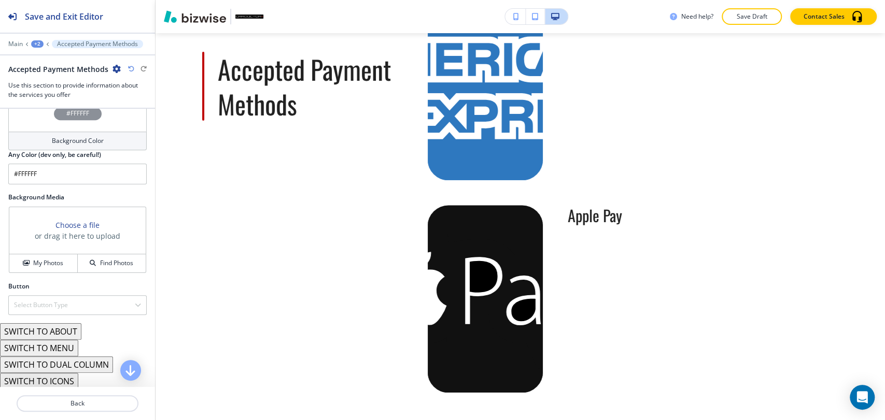
click at [64, 378] on button "SWITCH TO ICONS" at bounding box center [39, 381] width 78 height 17
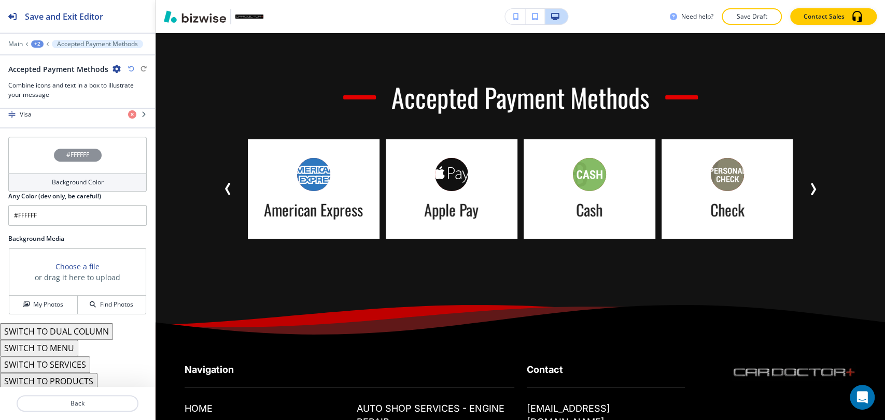
click at [64, 351] on button "SWITCH TO MENU" at bounding box center [39, 348] width 78 height 17
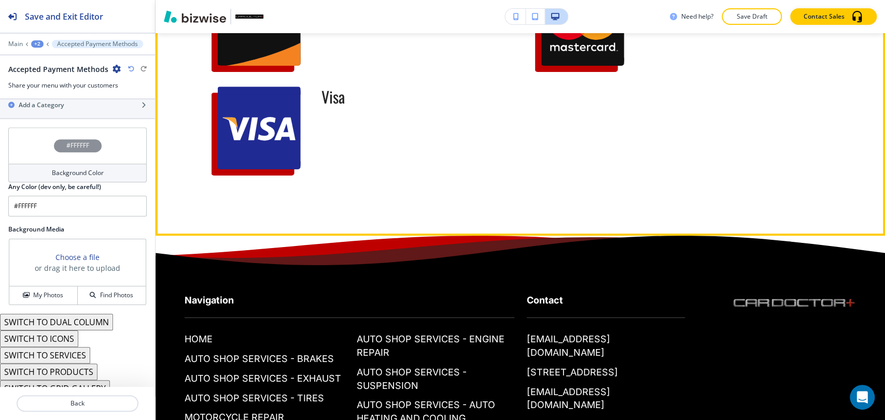
scroll to position [2741, 0]
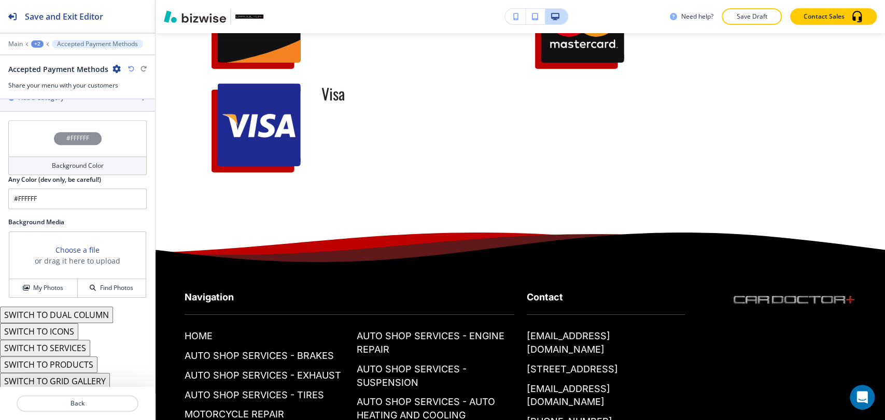
click at [77, 357] on button "SWITCH TO PRODUCTS" at bounding box center [48, 365] width 97 height 17
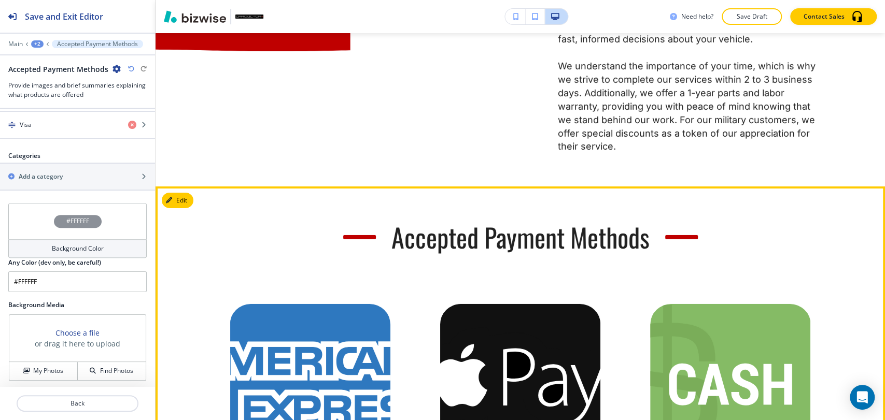
scroll to position [2223, 0]
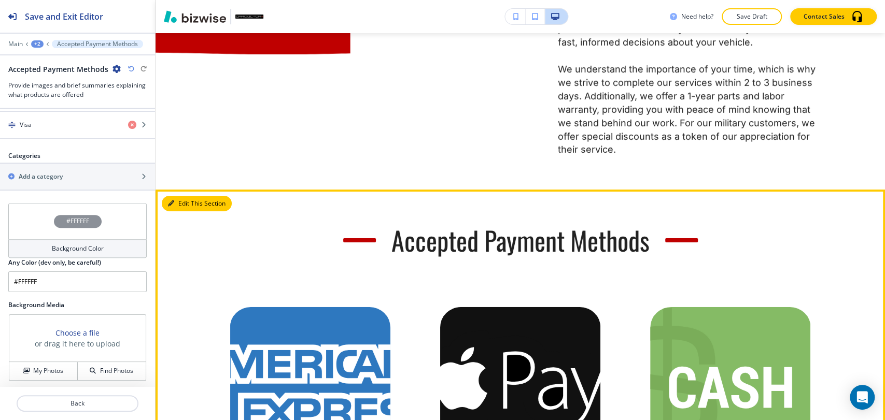
click at [189, 212] on button "Edit This Section" at bounding box center [197, 204] width 70 height 16
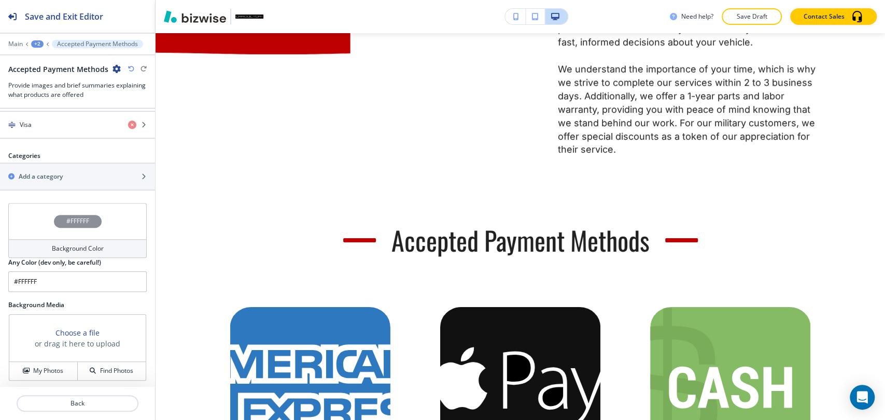
click at [117, 69] on icon "button" at bounding box center [117, 69] width 8 height 8
click at [140, 122] on p "Delete Section" at bounding box center [143, 122] width 53 height 9
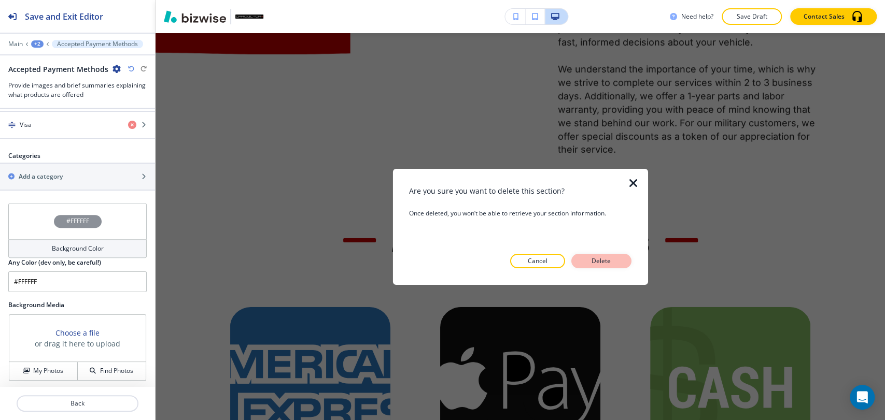
click at [589, 261] on p "Delete" at bounding box center [601, 261] width 25 height 9
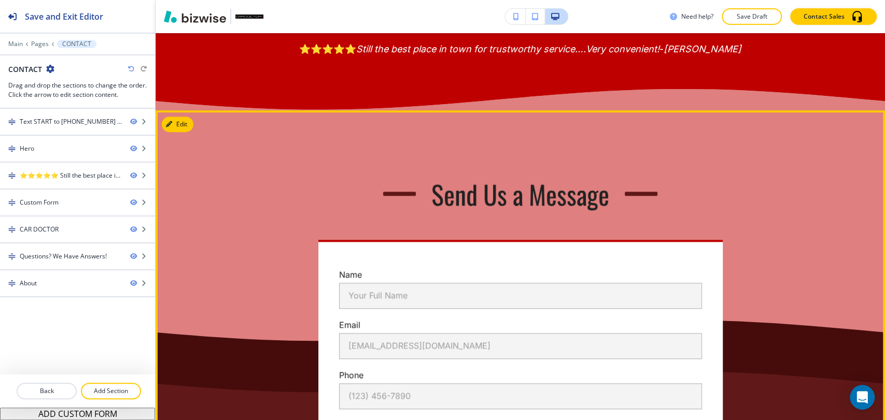
scroll to position [297, 0]
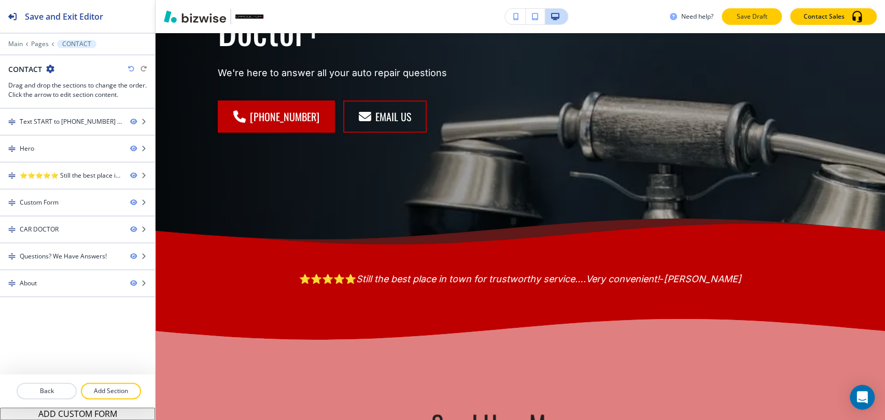
click at [746, 9] on button "Save Draft" at bounding box center [752, 16] width 60 height 17
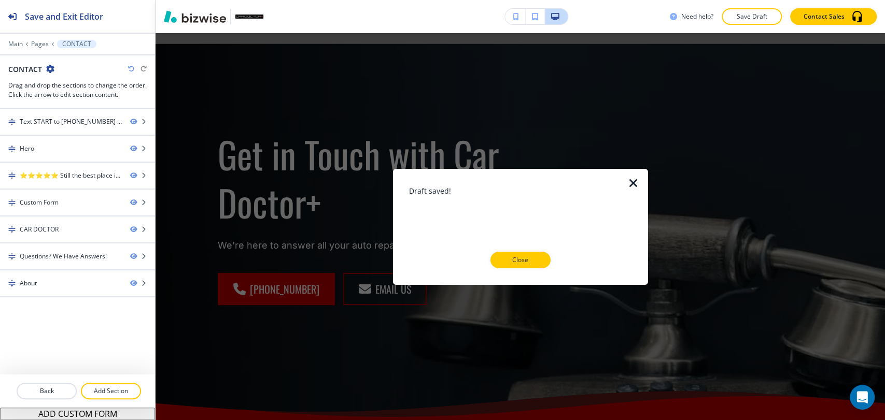
scroll to position [124, 0]
click at [525, 261] on p "Close" at bounding box center [520, 260] width 33 height 9
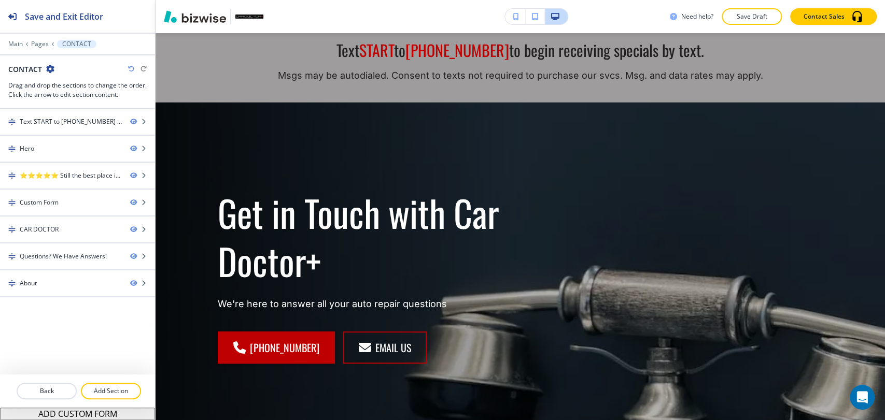
scroll to position [0, 0]
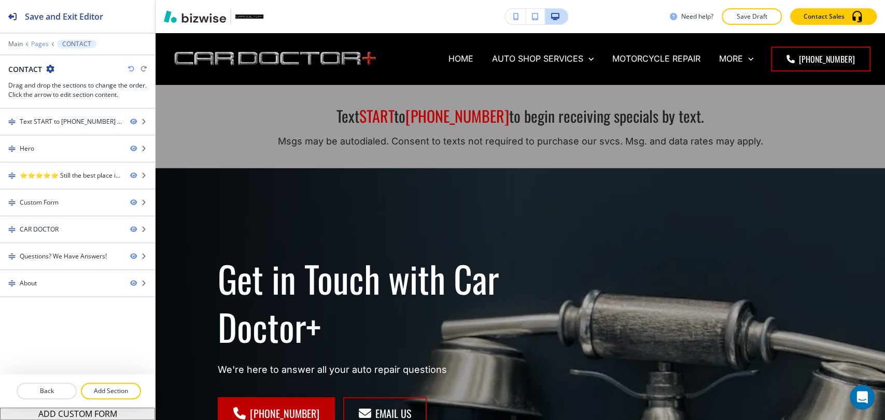
click at [41, 47] on p "Pages" at bounding box center [40, 43] width 18 height 7
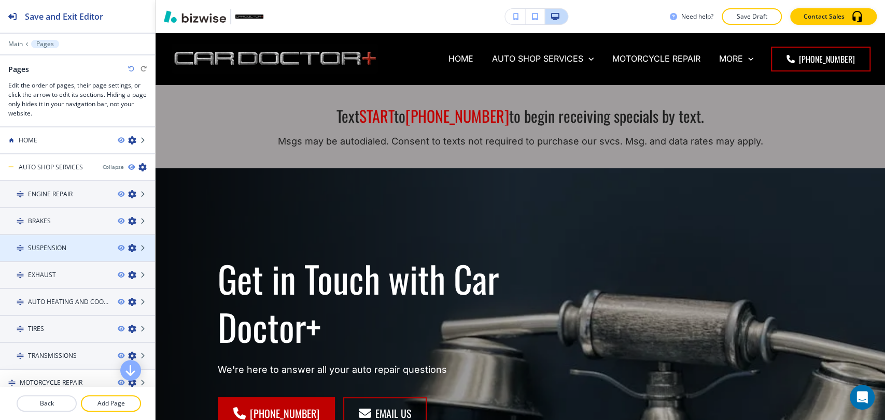
scroll to position [170, 0]
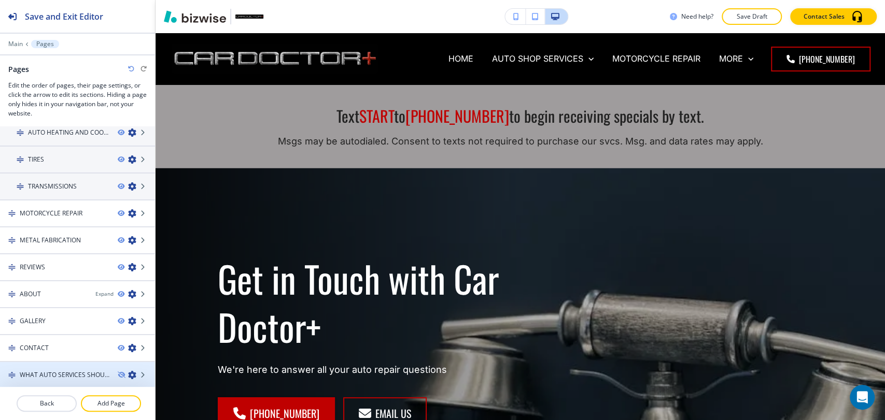
click at [79, 374] on h4 "WHAT AUTO SERVICES SHOULD BE HANDLED BY A PROFESSIONAL SHOP" at bounding box center [65, 375] width 90 height 9
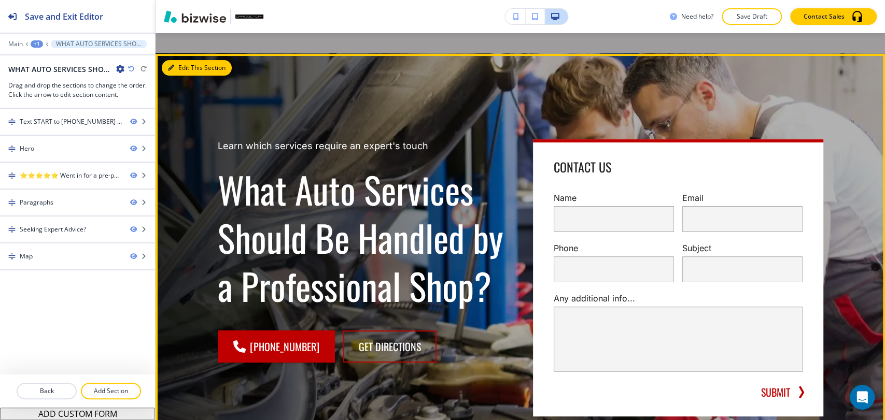
click at [178, 67] on button "Edit This Section" at bounding box center [197, 68] width 70 height 16
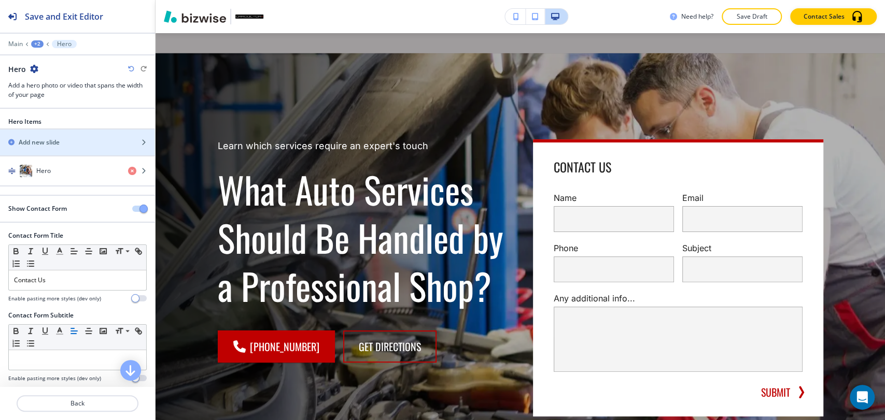
scroll to position [136, 0]
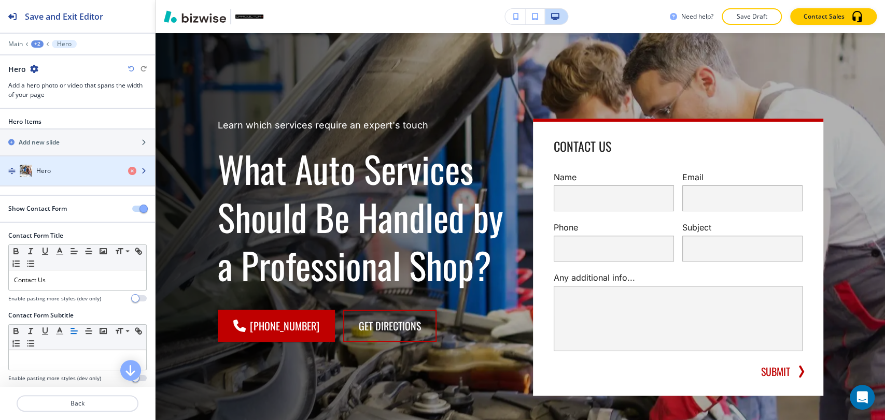
click at [79, 176] on div "Hero" at bounding box center [60, 171] width 120 height 12
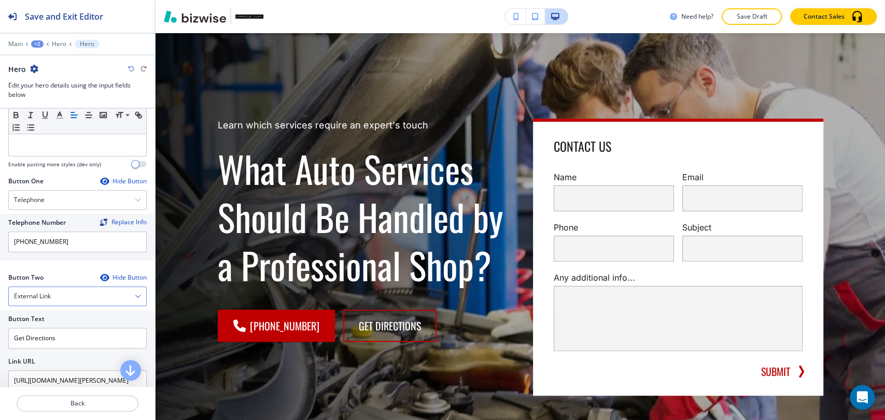
click at [89, 296] on div "External Link" at bounding box center [77, 296] width 137 height 19
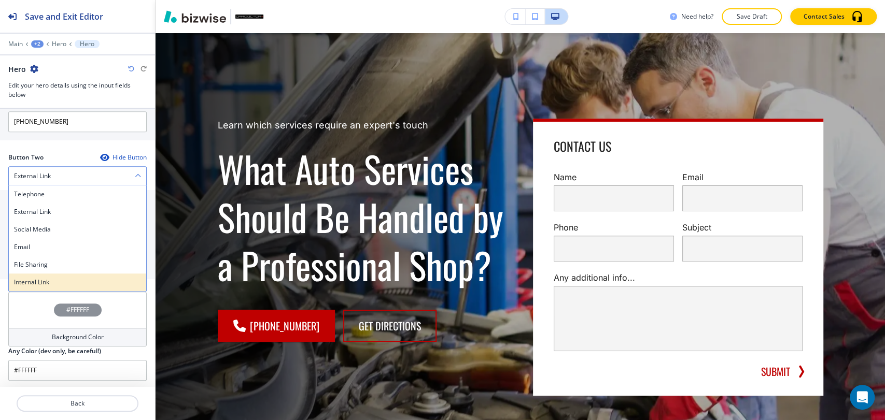
click at [99, 286] on div "Internal Link" at bounding box center [77, 283] width 137 height 18
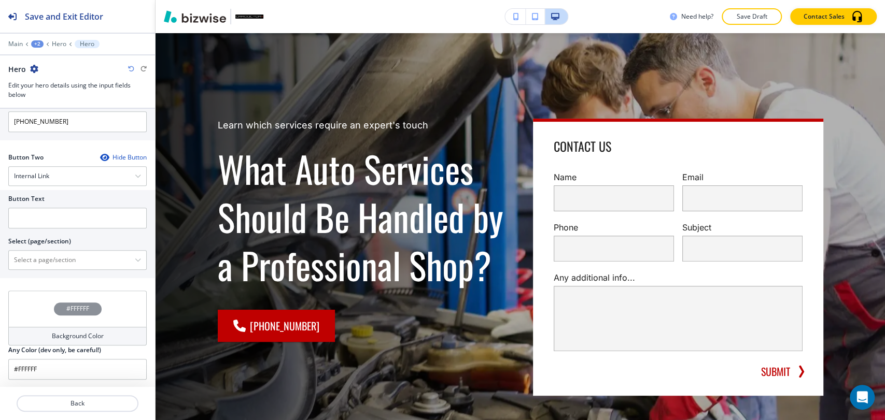
scroll to position [523, 0]
click at [79, 227] on input "text" at bounding box center [77, 218] width 138 height 21
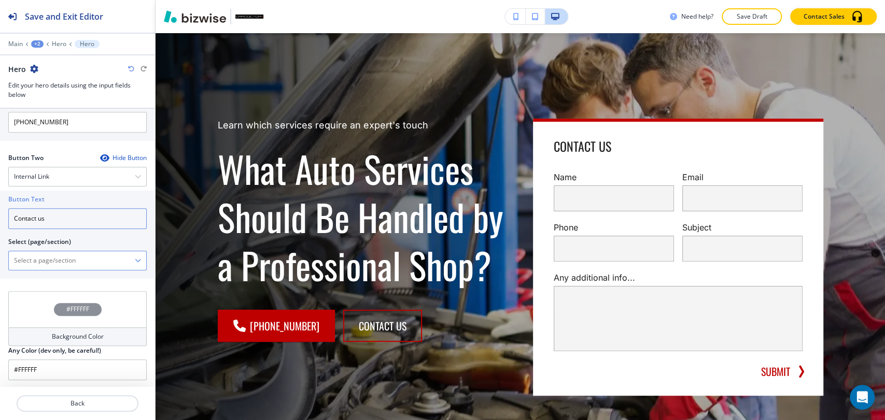
type input "Contact us"
click at [73, 260] on \(page\/section\) "Manual Input" at bounding box center [72, 261] width 126 height 18
type \(page\/section\) "CONTACT"
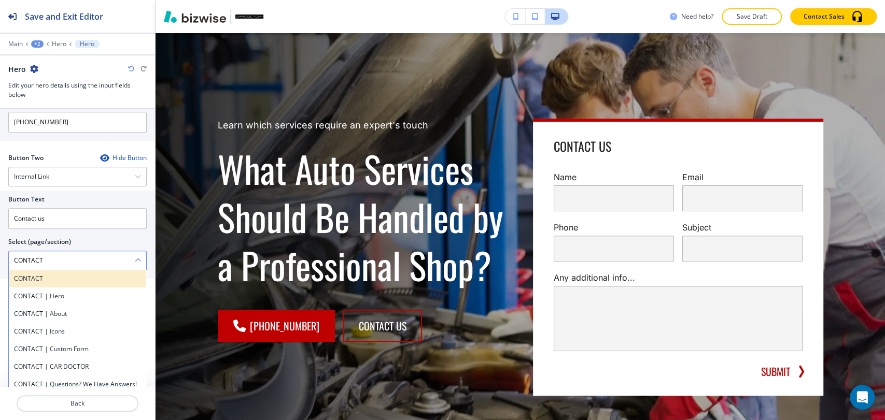
click at [74, 275] on h4 "CONTACT" at bounding box center [77, 278] width 127 height 9
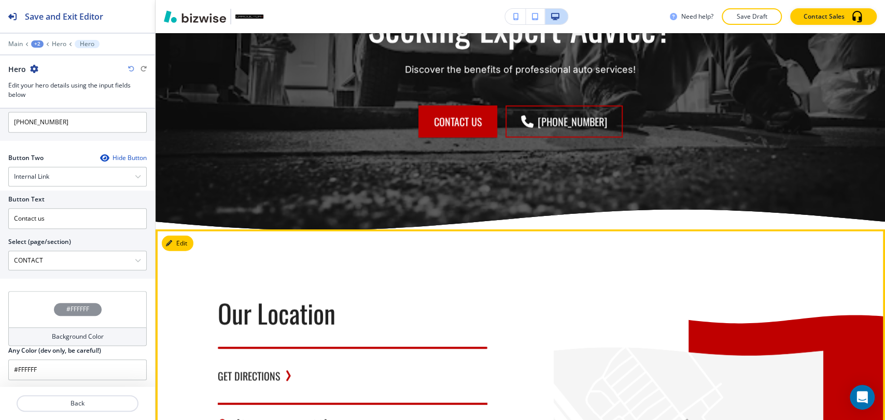
scroll to position [1288, 0]
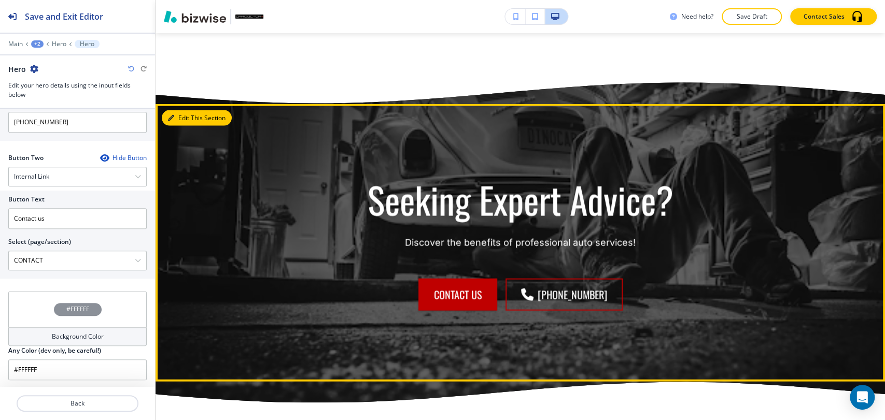
drag, startPoint x: 185, startPoint y: 121, endPoint x: 162, endPoint y: 137, distance: 28.2
click at [185, 120] on button "Edit This Section" at bounding box center [197, 118] width 70 height 16
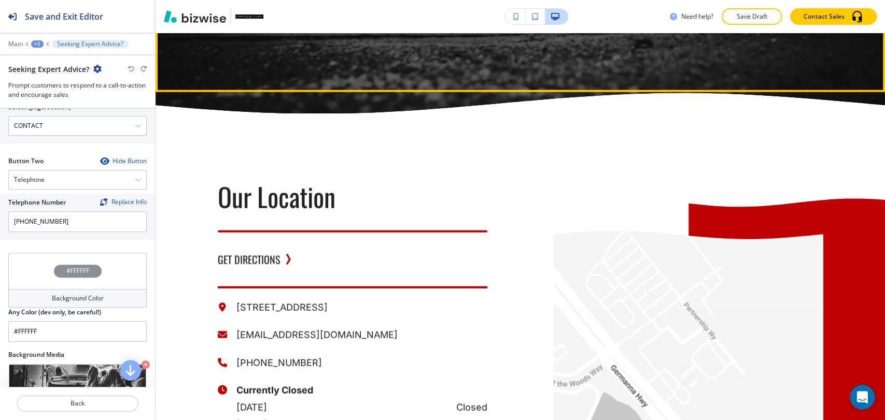
scroll to position [1587, 0]
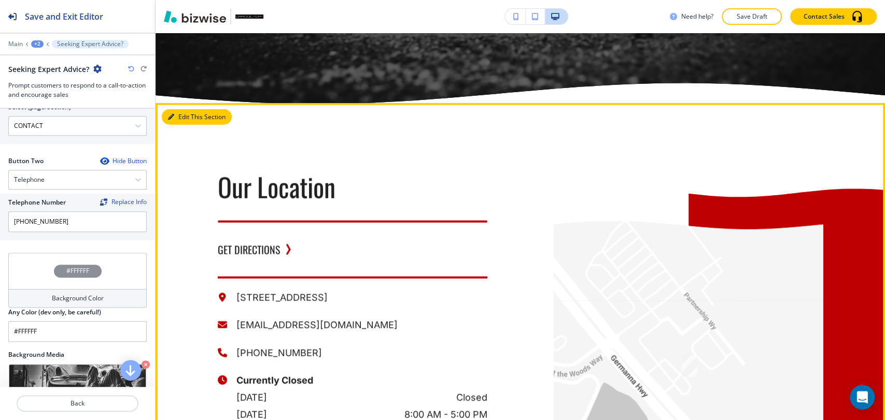
click at [177, 118] on button "Edit This Section" at bounding box center [197, 117] width 70 height 16
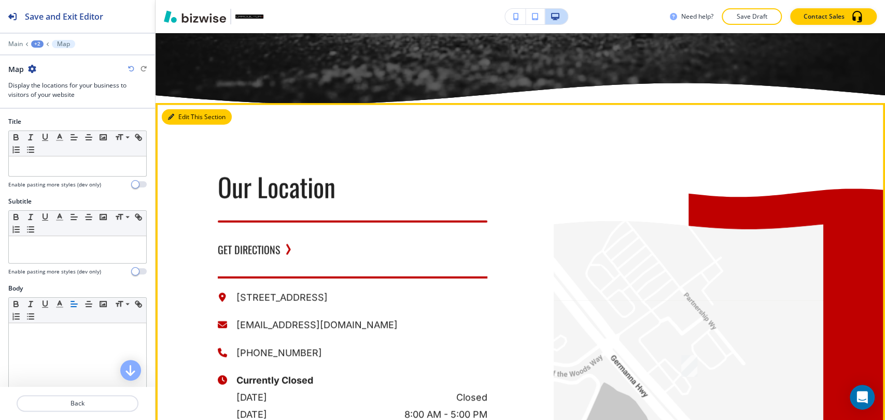
scroll to position [1655, 0]
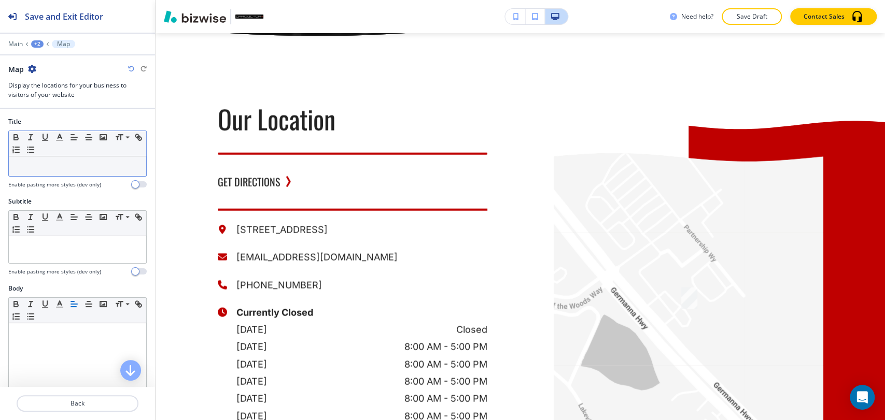
click at [72, 171] on div at bounding box center [77, 167] width 137 height 20
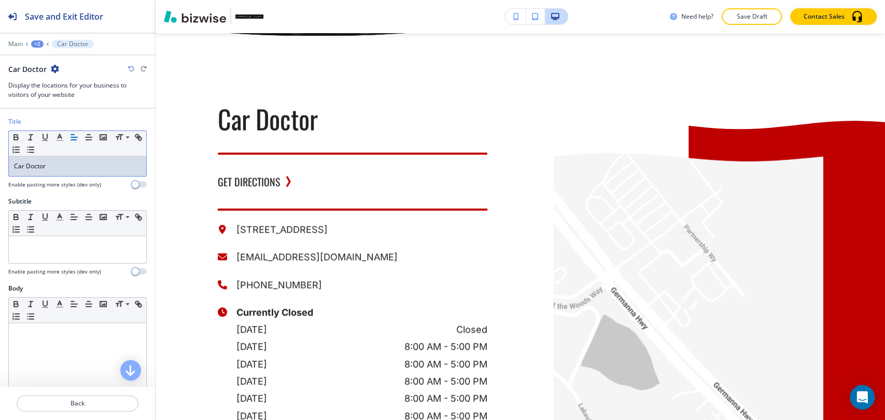
click at [69, 158] on div "Car Doctor" at bounding box center [77, 167] width 137 height 20
click at [69, 159] on div "Car Doctor" at bounding box center [77, 167] width 137 height 20
click at [68, 159] on div "Car Doctor" at bounding box center [77, 167] width 137 height 20
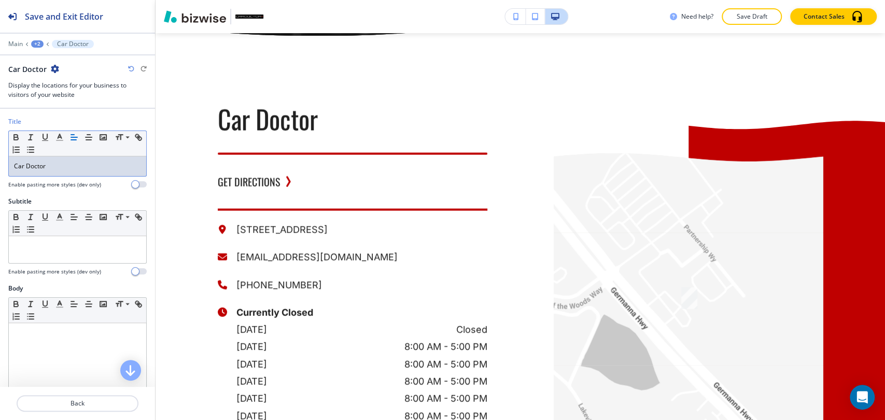
click at [40, 169] on p "Car Doctor" at bounding box center [77, 166] width 127 height 9
click at [62, 138] on polyline "button" at bounding box center [60, 136] width 4 height 4
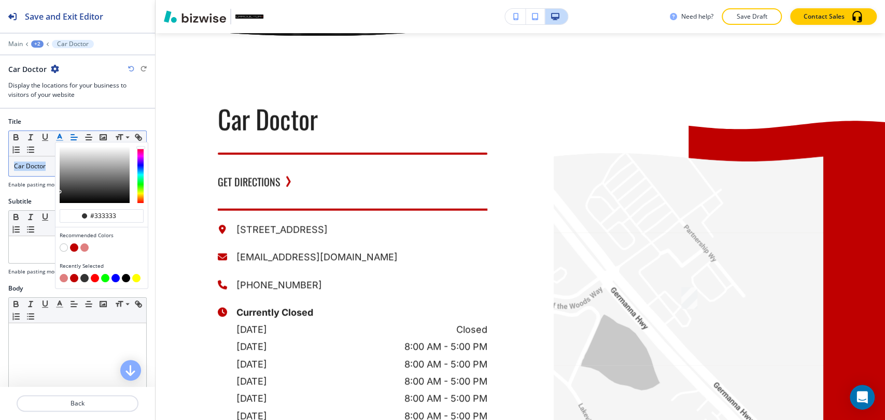
click at [76, 244] on button "button" at bounding box center [74, 248] width 8 height 8
type input "#bf0000"
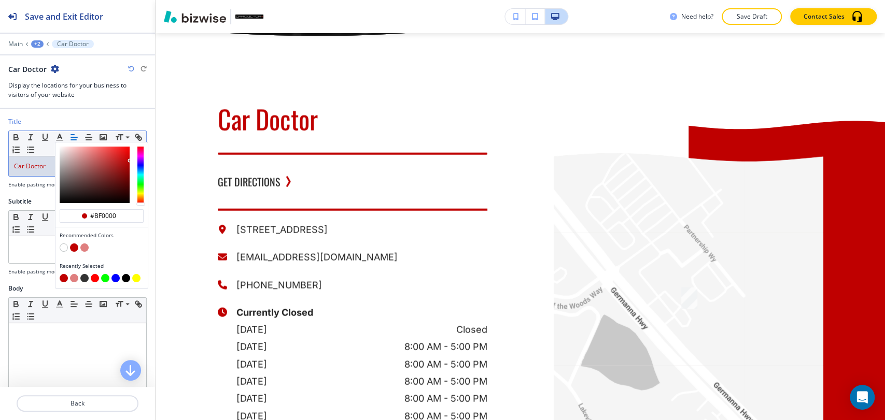
click at [44, 167] on span "Car Doctor" at bounding box center [30, 166] width 32 height 9
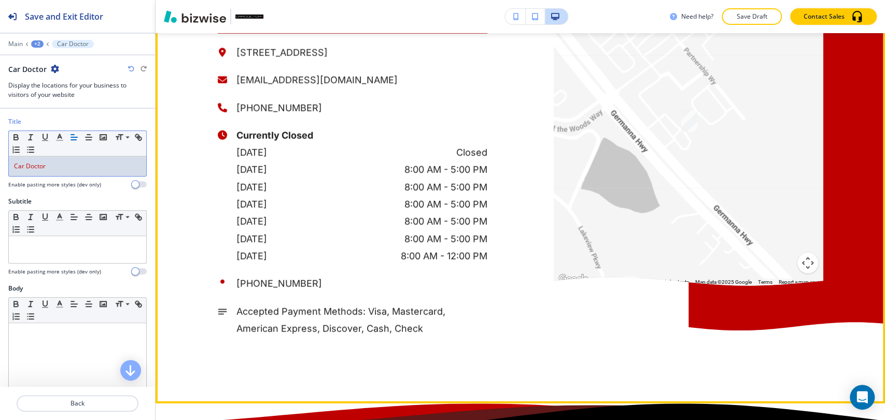
scroll to position [1886, 0]
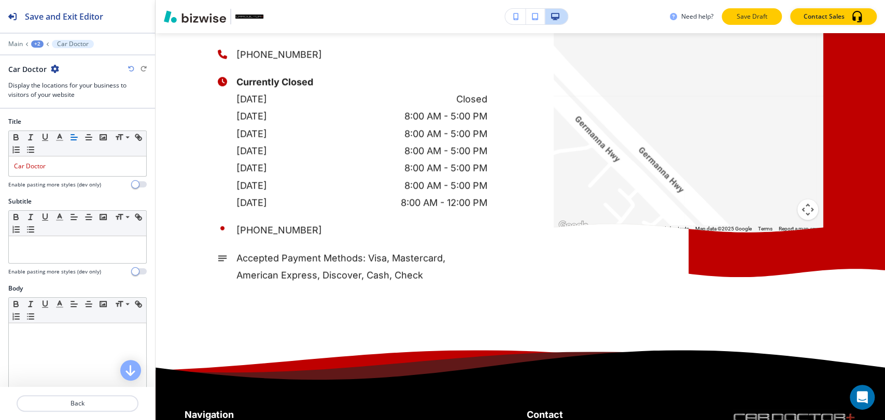
click at [760, 16] on p "Save Draft" at bounding box center [751, 16] width 33 height 9
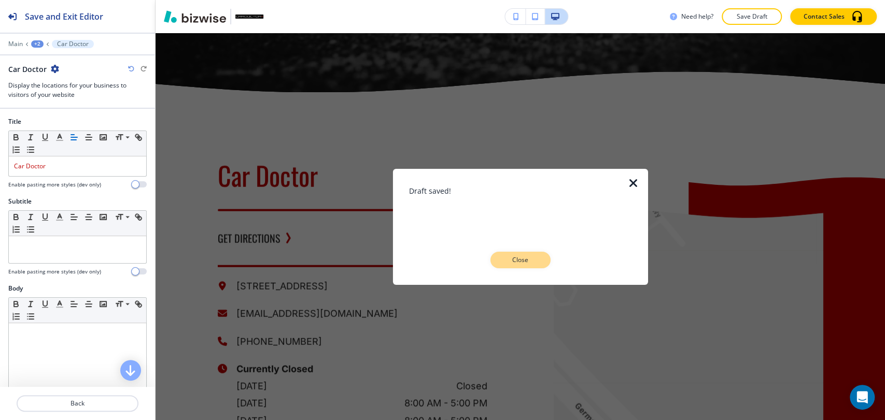
scroll to position [1597, 0]
click at [535, 258] on p "Close" at bounding box center [520, 260] width 33 height 9
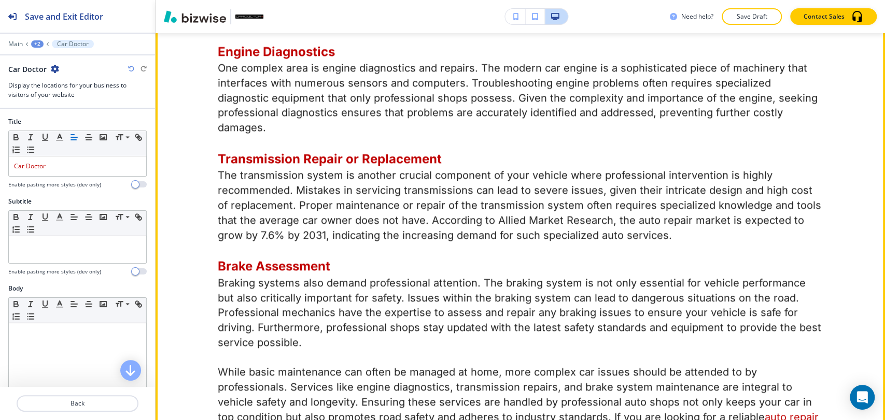
scroll to position [1079, 0]
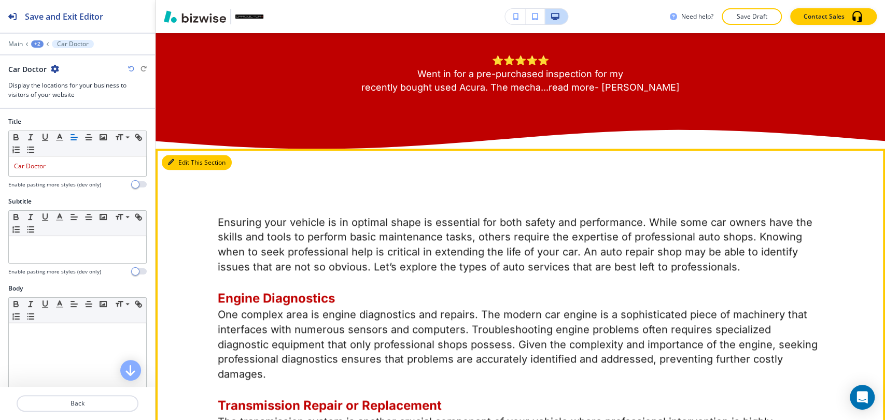
click at [177, 171] on button "Edit This Section" at bounding box center [197, 163] width 70 height 16
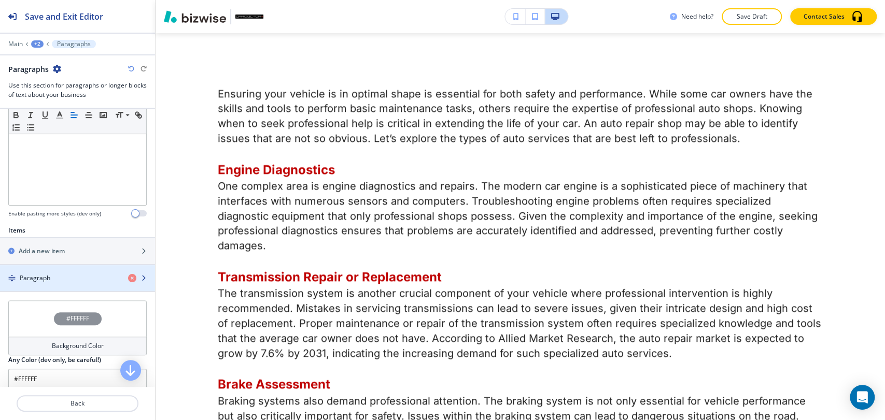
scroll to position [303, 0]
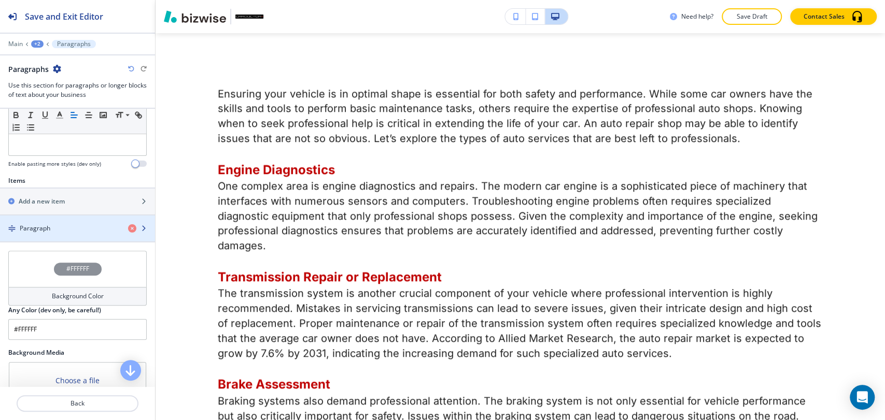
click at [77, 231] on div "Paragraph" at bounding box center [60, 228] width 120 height 9
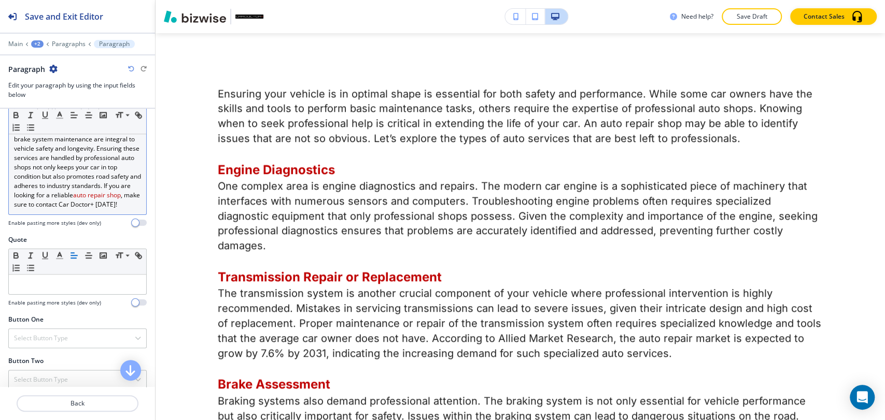
scroll to position [745, 0]
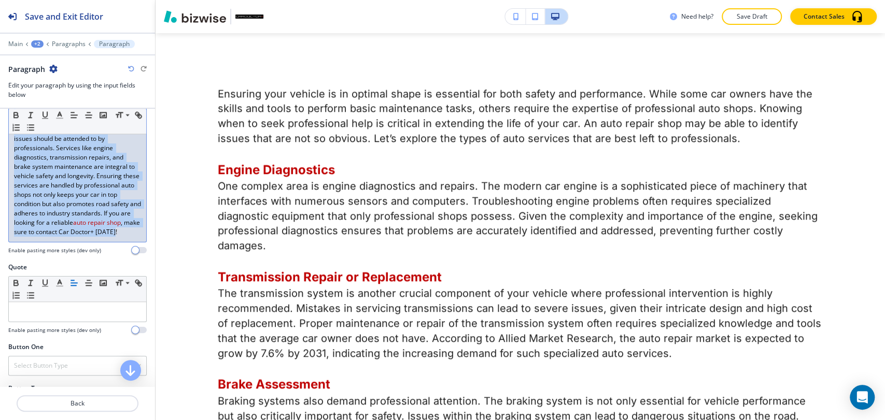
drag, startPoint x: 92, startPoint y: 280, endPoint x: 1, endPoint y: 151, distance: 157.7
click at [94, 237] on p "While basic maintenance can often be managed at home, more complex car issues s…" at bounding box center [77, 176] width 127 height 121
drag, startPoint x: 68, startPoint y: 258, endPoint x: 10, endPoint y: 158, distance: 115.7
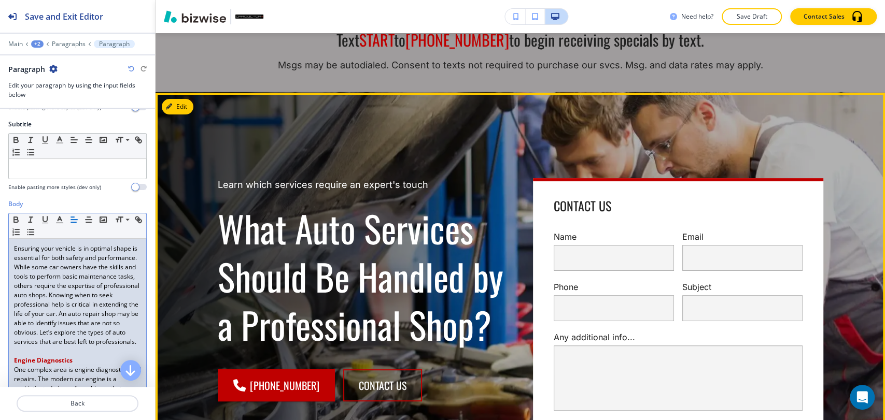
scroll to position [113, 0]
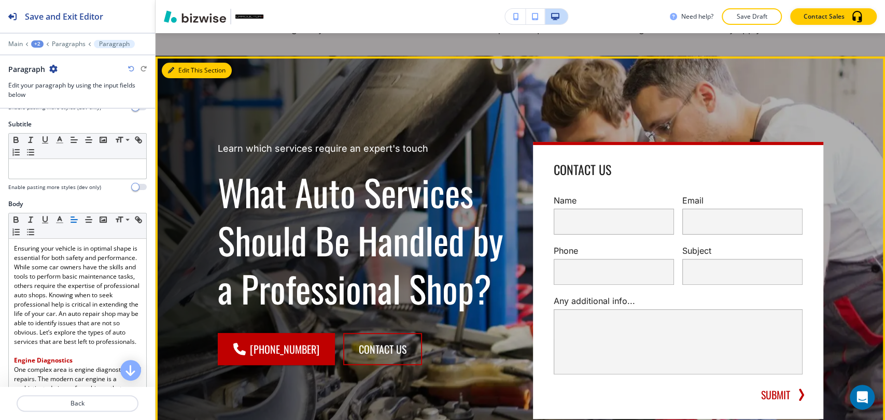
click at [185, 74] on button "Edit This Section" at bounding box center [197, 71] width 70 height 16
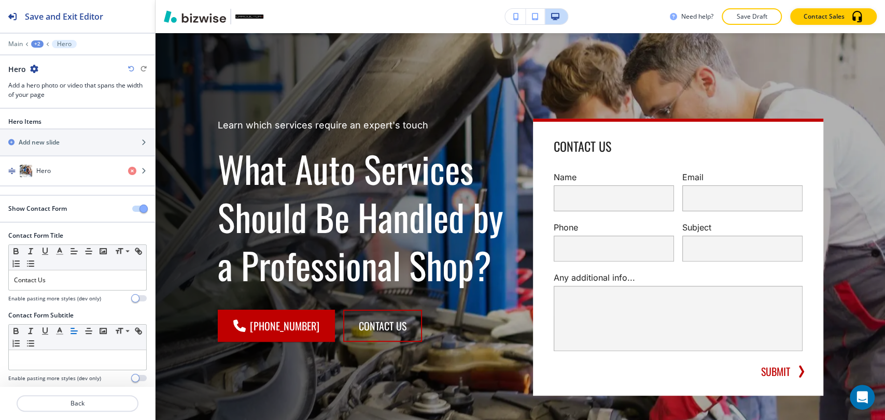
scroll to position [19, 0]
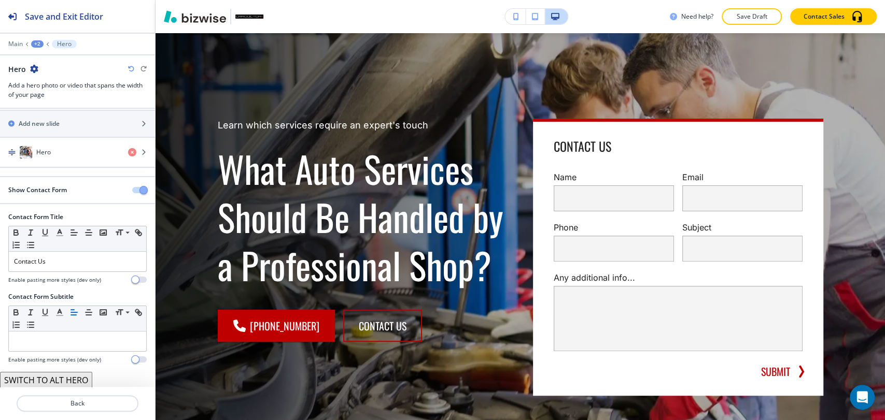
click at [139, 189] on span "button" at bounding box center [143, 190] width 8 height 8
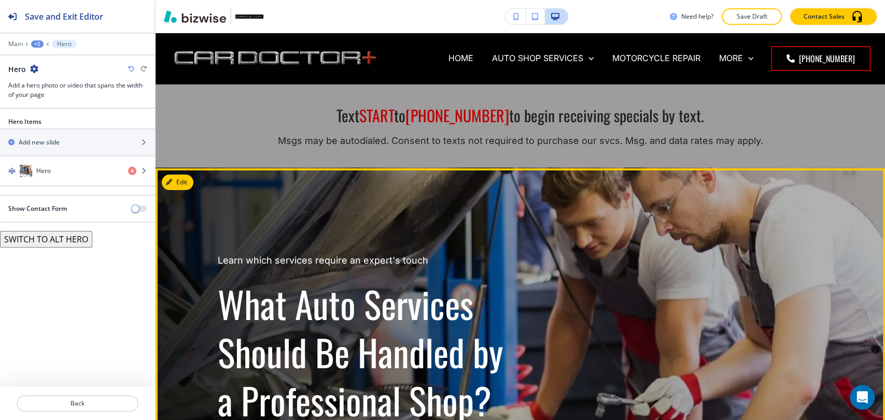
scroll to position [0, 0]
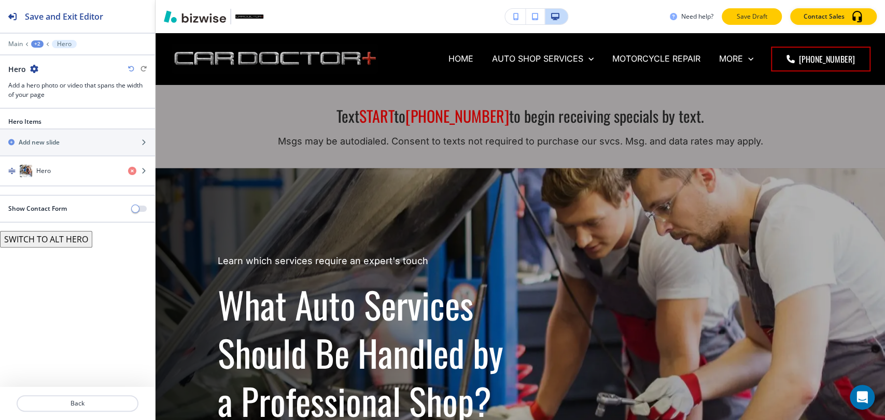
click at [742, 17] on p "Save Draft" at bounding box center [751, 16] width 33 height 9
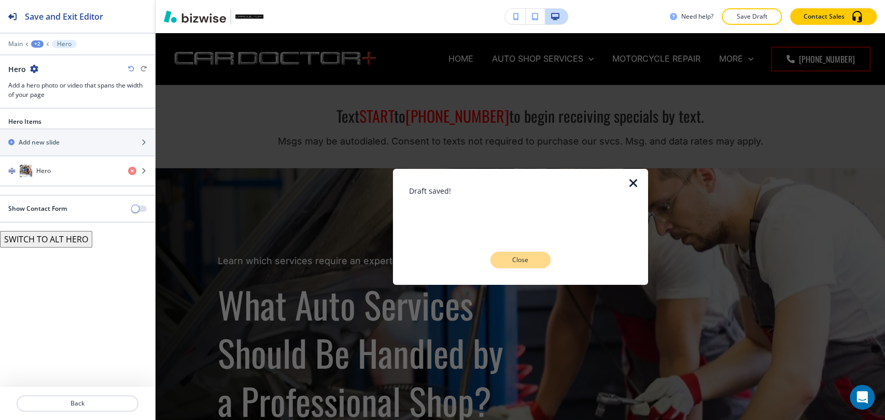
click at [523, 264] on button "Close" at bounding box center [520, 260] width 60 height 17
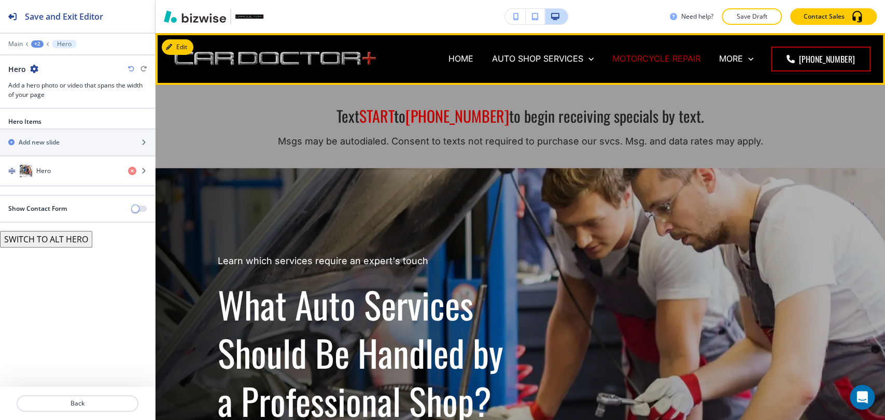
click at [658, 63] on p "MOTORCYCLE REPAIR" at bounding box center [656, 59] width 88 height 12
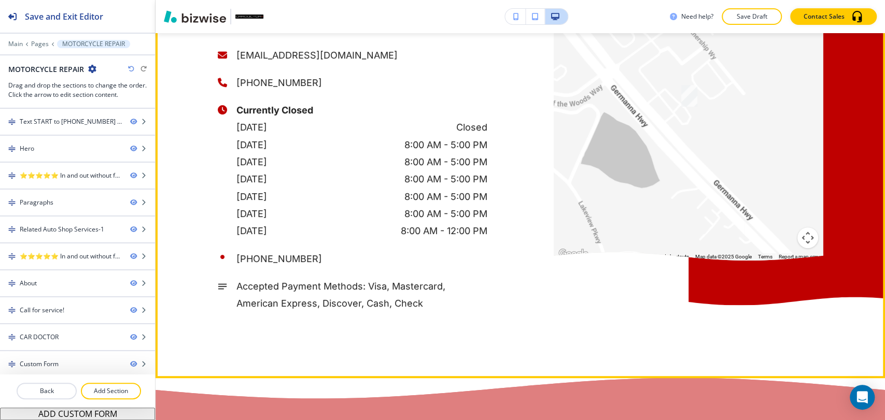
scroll to position [2707, 0]
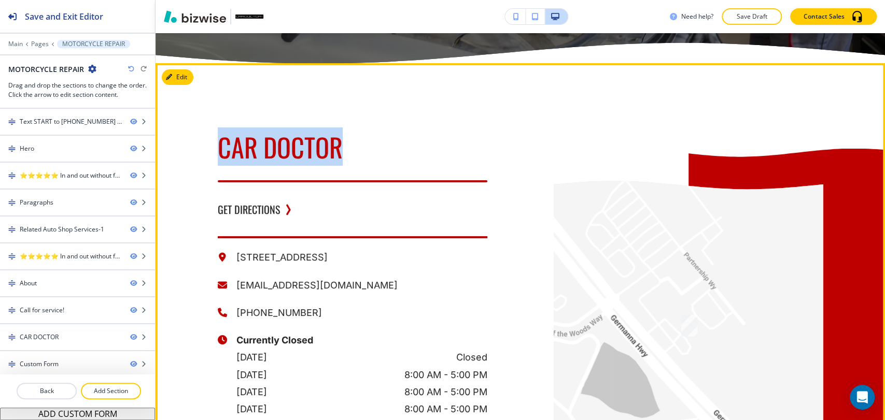
drag, startPoint x: 209, startPoint y: 186, endPoint x: 388, endPoint y: 192, distance: 179.0
click at [388, 192] on div "CAR DOCTOR GET DIRECTIONS 4219 Germanna Hwy, Locust Grove, VA 22508, USA servic…" at bounding box center [319, 303] width 336 height 480
copy span "CAR DOCTOR"
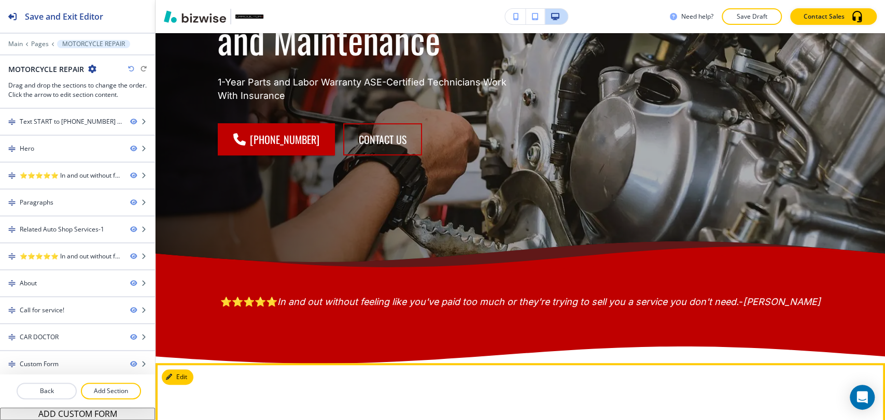
scroll to position [0, 0]
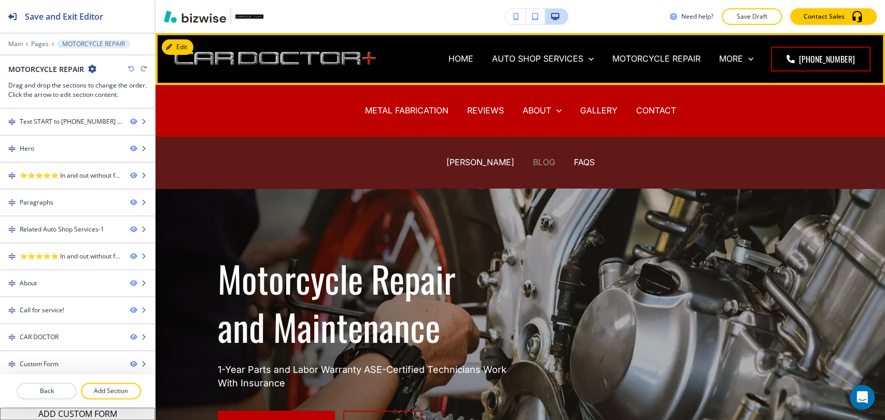
click at [536, 162] on p "BLOG" at bounding box center [544, 163] width 22 height 12
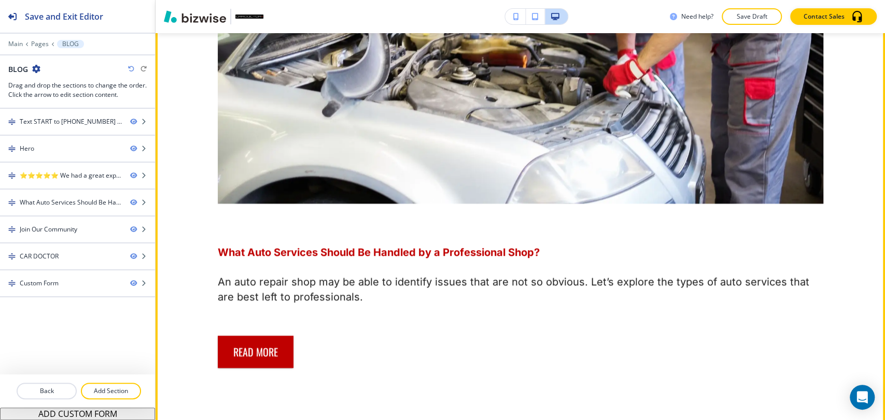
scroll to position [1210, 0]
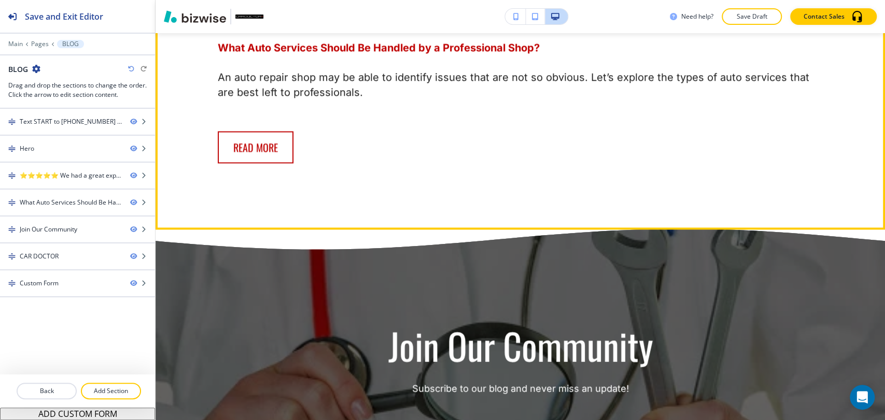
click at [259, 146] on button "Read More" at bounding box center [256, 147] width 76 height 32
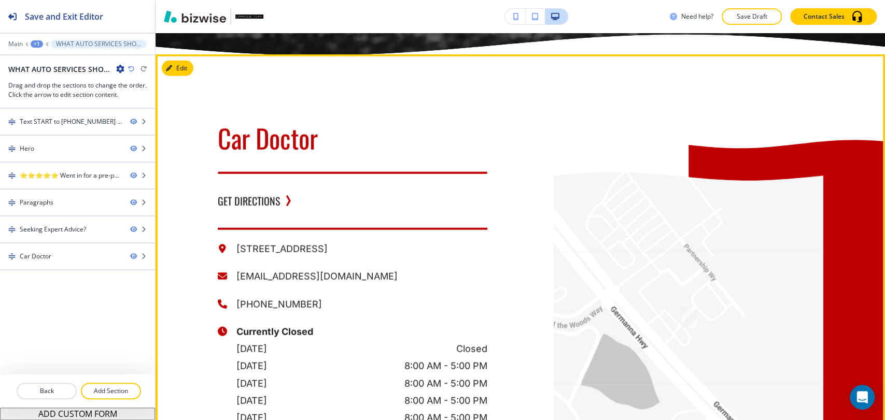
scroll to position [1497, 0]
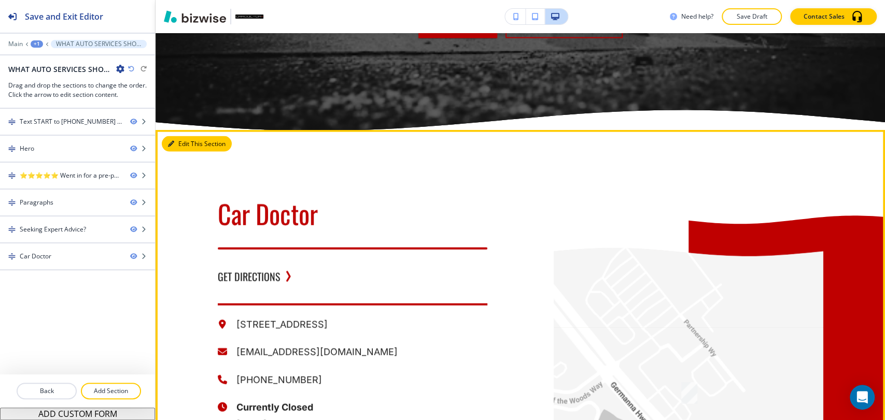
click at [168, 142] on icon "button" at bounding box center [171, 144] width 6 height 6
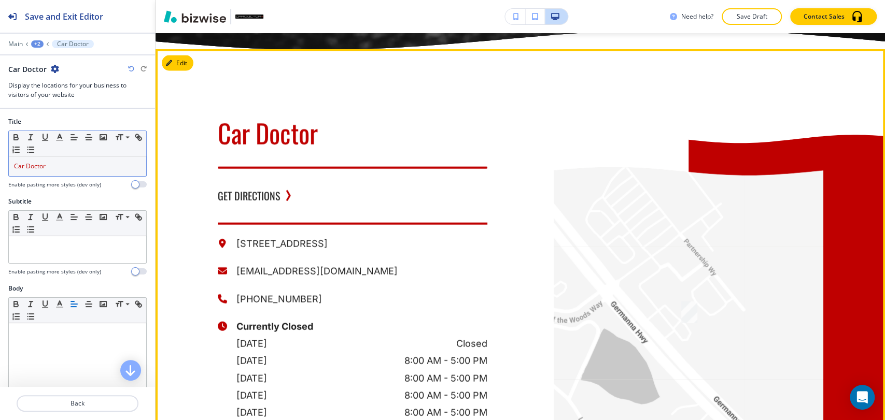
scroll to position [1593, 0]
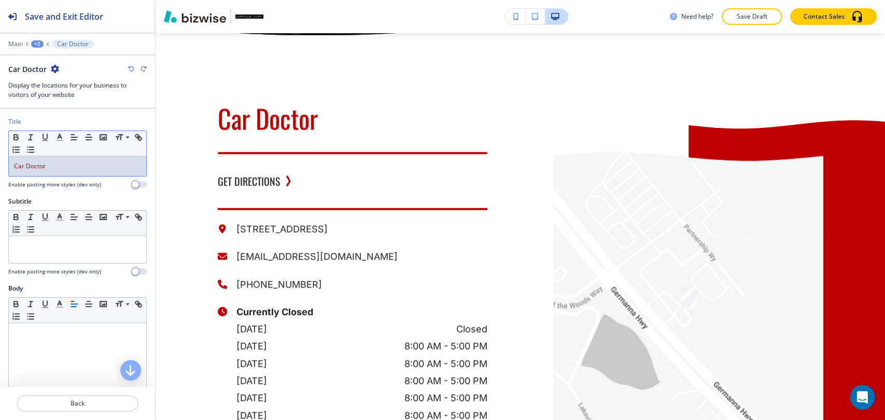
click at [56, 166] on p "Car Doctor" at bounding box center [77, 166] width 127 height 9
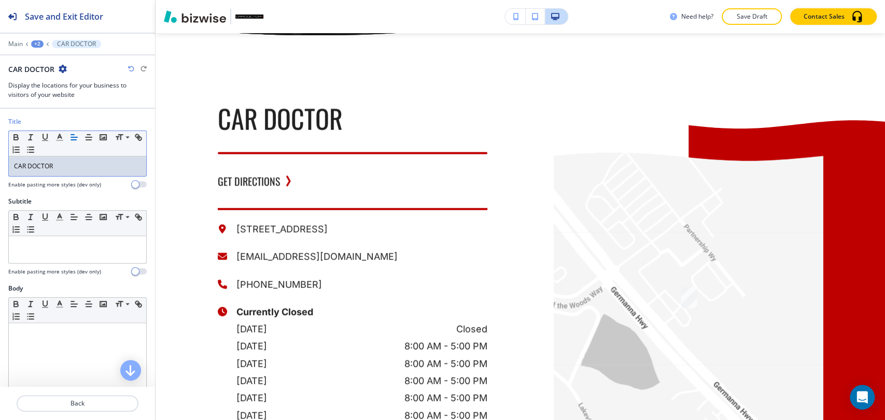
click at [54, 169] on p "CAR DOCTOR" at bounding box center [77, 166] width 127 height 9
click at [59, 134] on polyline "button" at bounding box center [60, 136] width 4 height 4
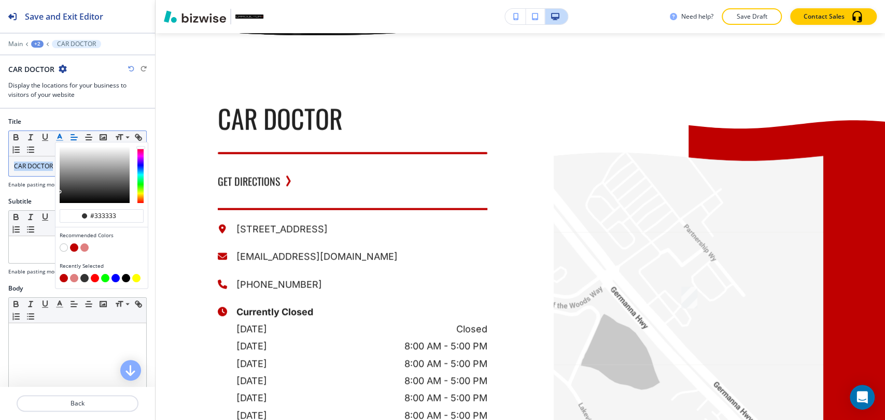
click at [74, 245] on button "button" at bounding box center [74, 248] width 8 height 8
type input "#bf0000"
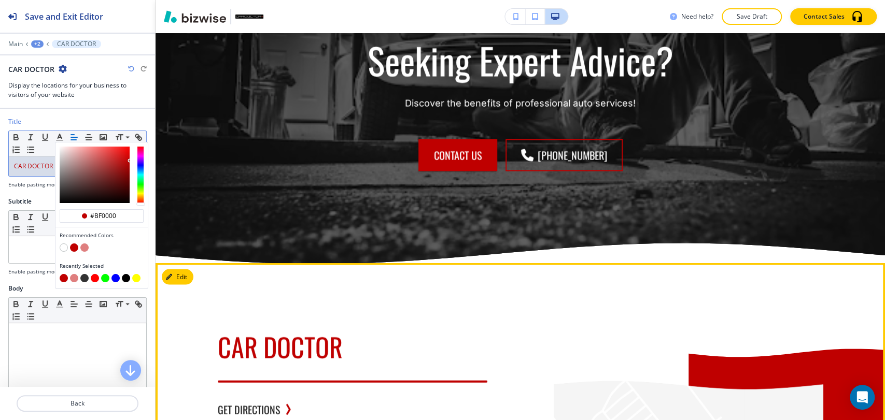
scroll to position [1247, 0]
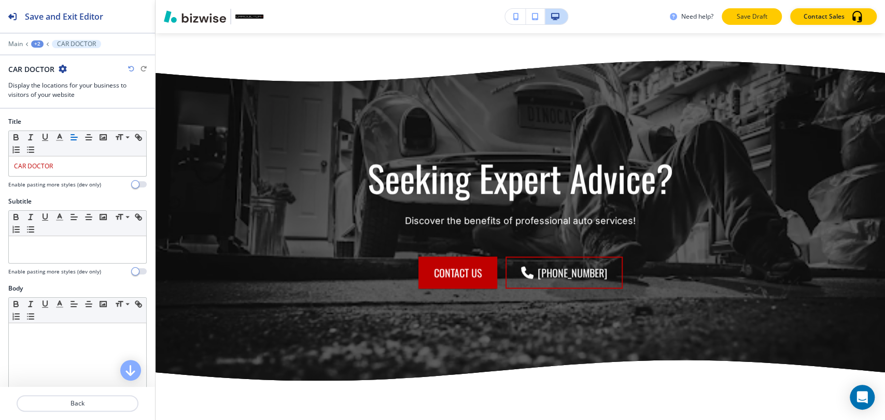
click at [744, 23] on button "Save Draft" at bounding box center [752, 16] width 60 height 17
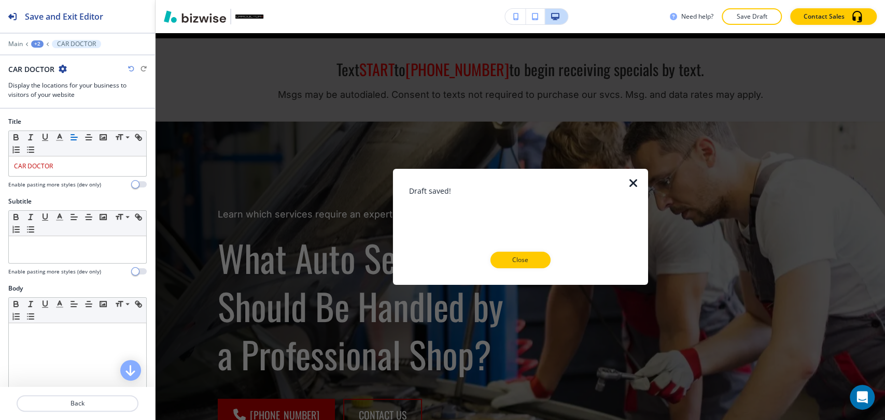
scroll to position [0, 0]
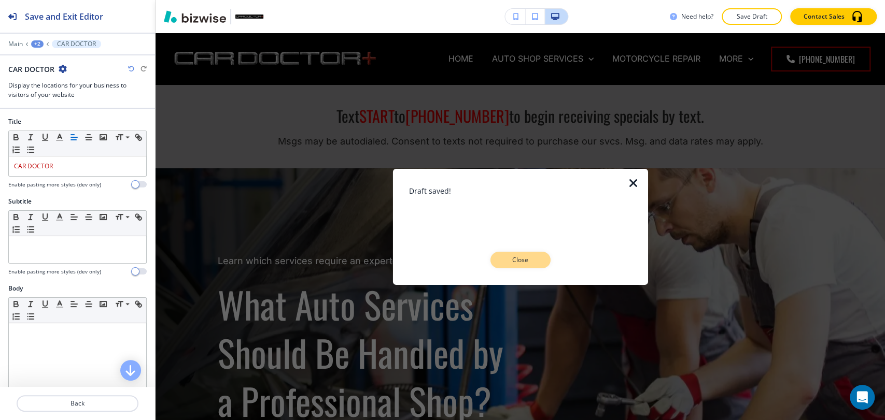
click at [518, 267] on button "Close" at bounding box center [520, 260] width 60 height 17
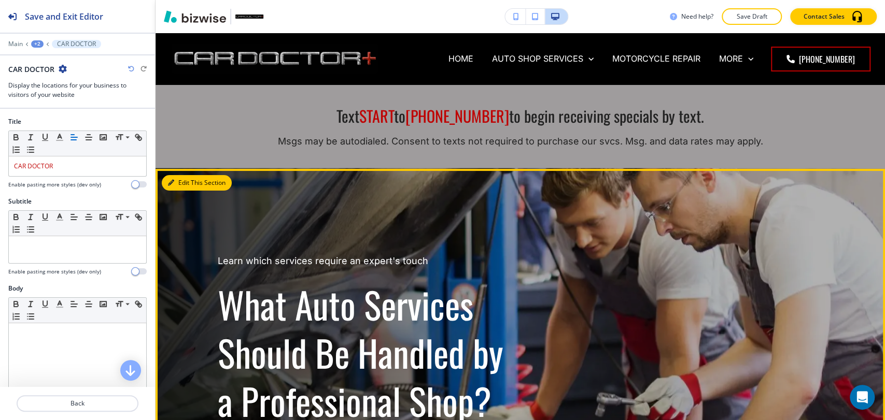
click at [183, 185] on button "Edit This Section" at bounding box center [197, 183] width 70 height 16
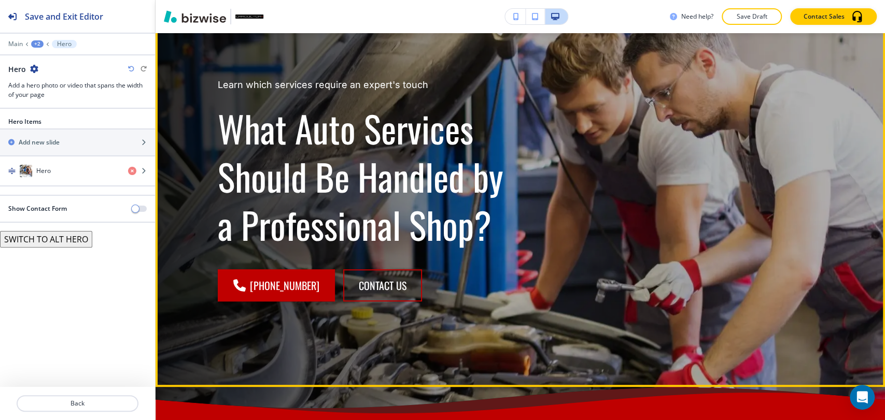
scroll to position [193, 0]
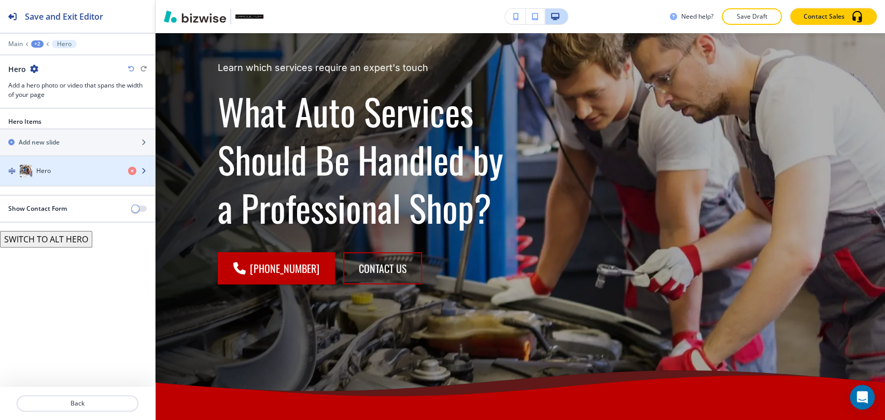
click at [58, 170] on div "Hero" at bounding box center [60, 171] width 120 height 12
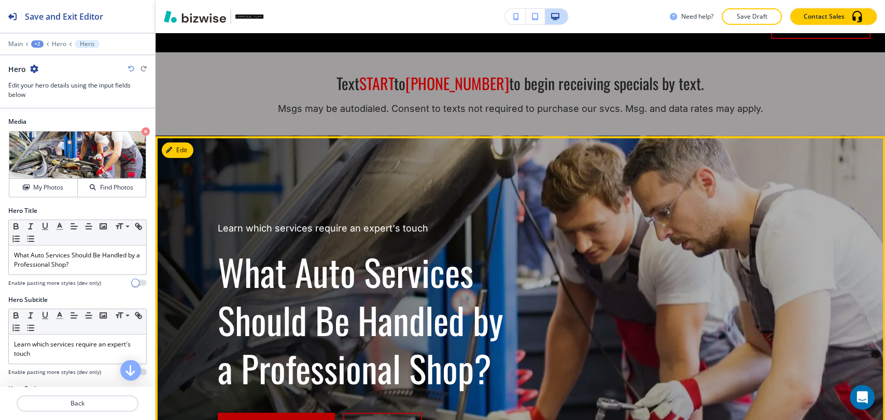
scroll to position [115, 0]
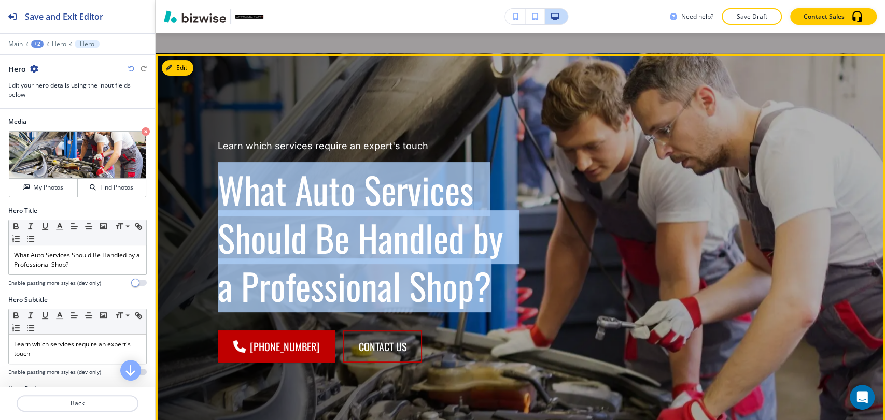
drag, startPoint x: 207, startPoint y: 178, endPoint x: 484, endPoint y: 304, distance: 304.0
click at [484, 304] on div "Learn which services require an expert's touch What Auto Services Should Be Han…" at bounding box center [350, 239] width 315 height 248
copy h1 "What Auto Services Should Be Handled by a Professional Shop?"
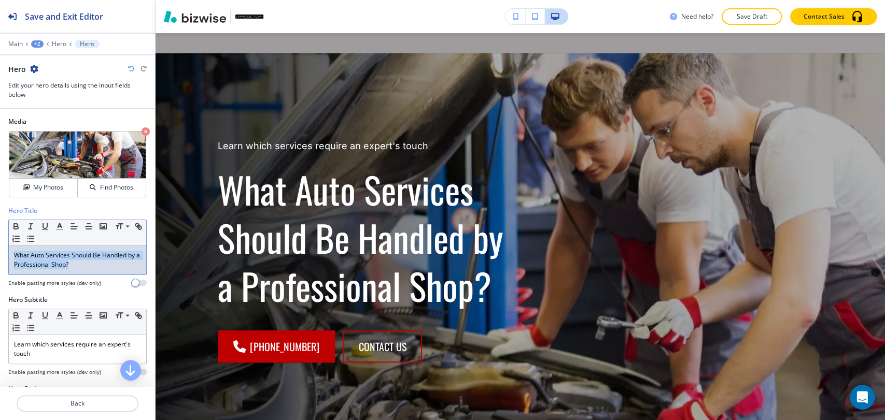
drag, startPoint x: 97, startPoint y: 269, endPoint x: 9, endPoint y: 257, distance: 88.5
click at [9, 257] on div "What Auto Services Should Be Handled by a Professional Shop?" at bounding box center [77, 260] width 137 height 29
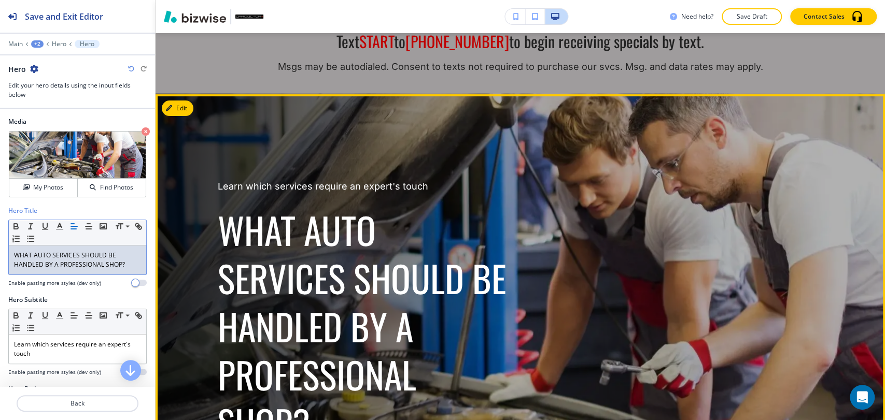
scroll to position [58, 0]
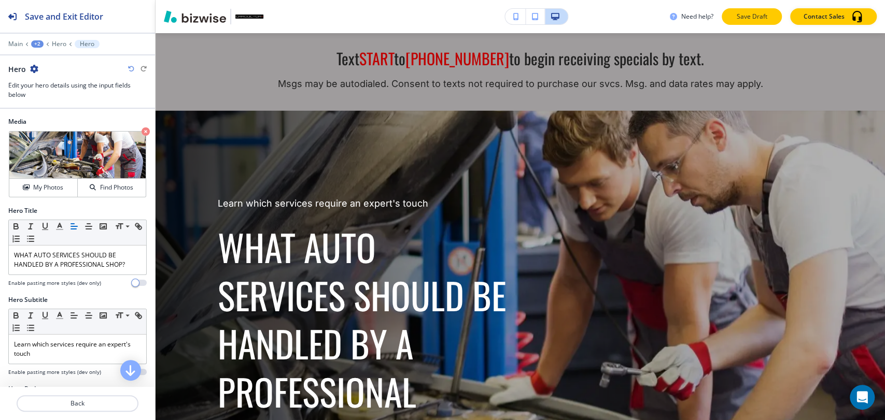
click at [759, 17] on p "Save Draft" at bounding box center [751, 16] width 33 height 9
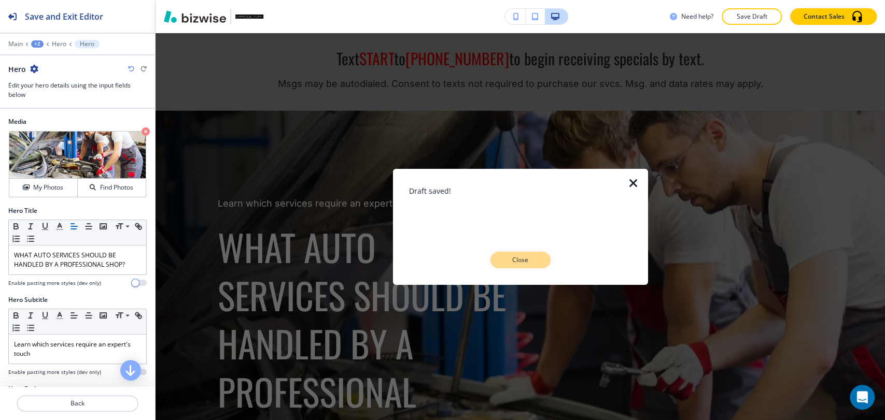
click at [521, 266] on button "Close" at bounding box center [520, 260] width 60 height 17
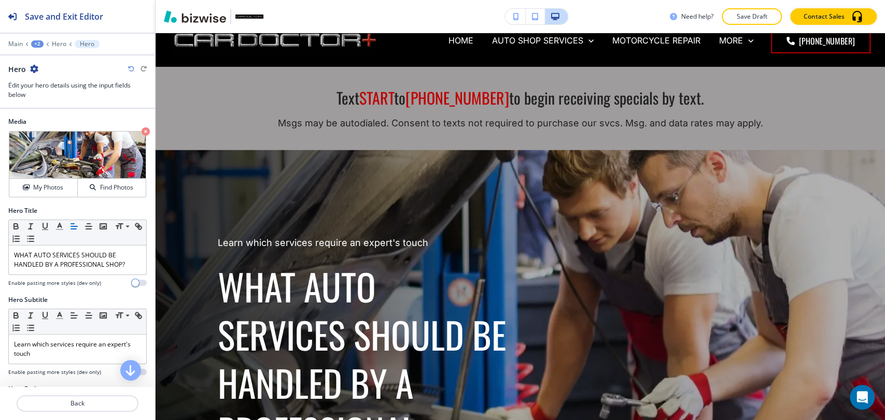
scroll to position [0, 0]
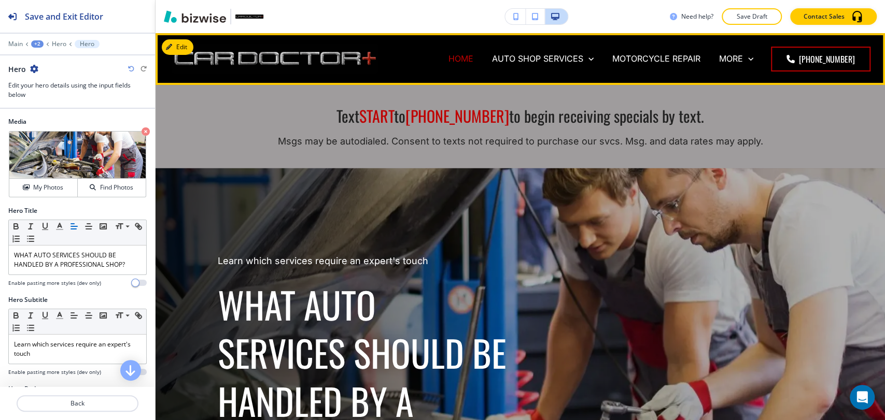
click at [469, 61] on p "HOME" at bounding box center [460, 59] width 25 height 12
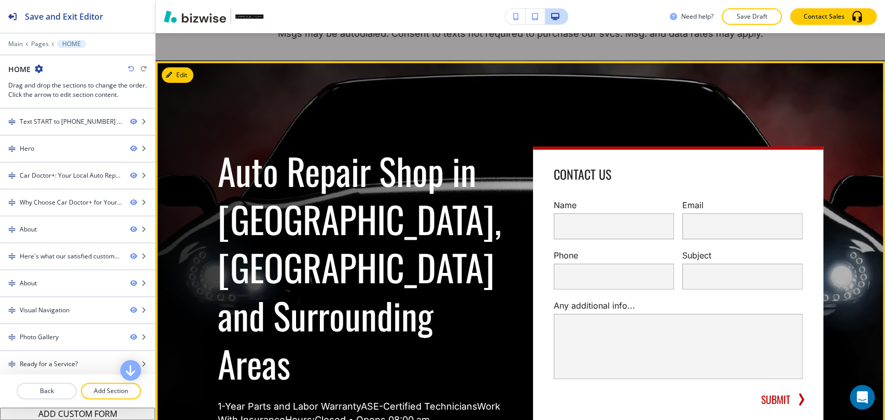
scroll to position [115, 0]
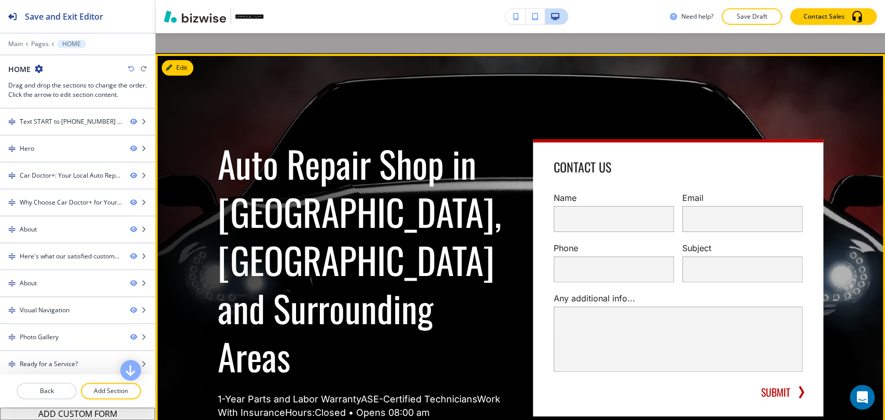
click at [187, 75] on button "Edit" at bounding box center [178, 68] width 32 height 16
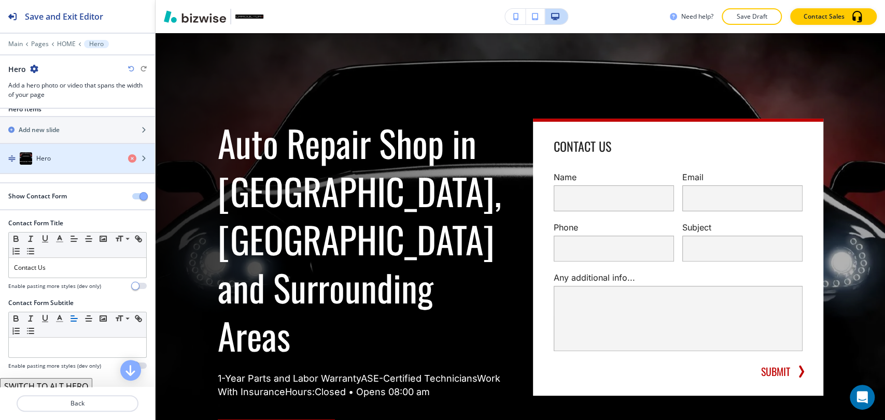
scroll to position [19, 0]
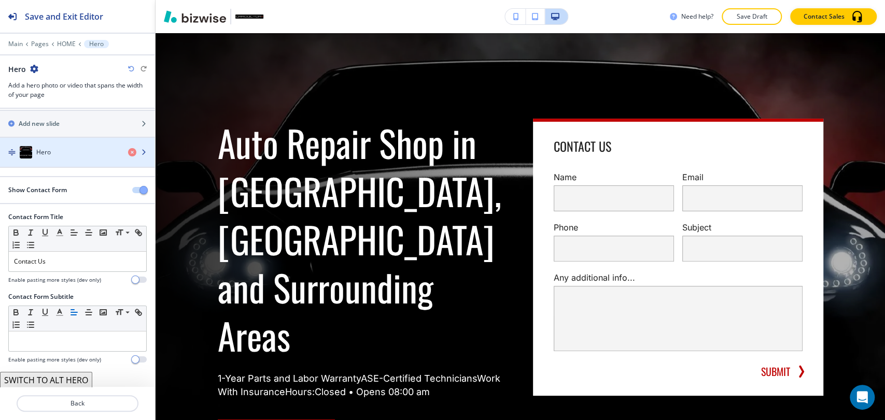
click at [59, 164] on div "button" at bounding box center [77, 163] width 155 height 8
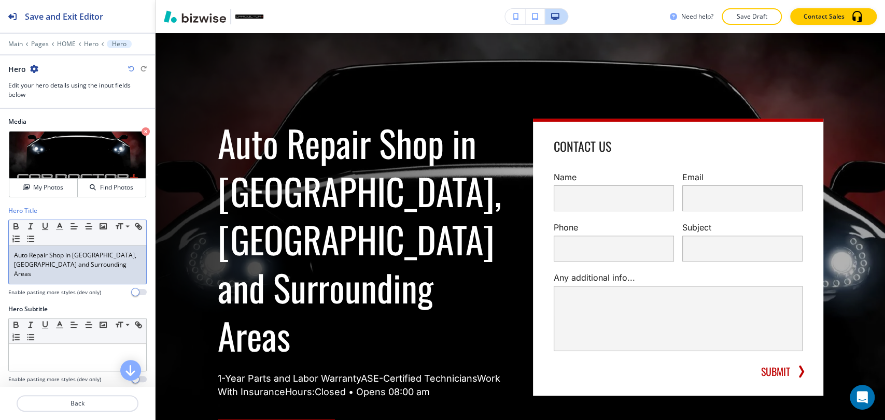
click at [54, 260] on p "Auto Repair Shop in Locust Grove, VA and Surrounding Areas" at bounding box center [77, 265] width 127 height 28
copy p "Auto Repair Shop in Locust Grove, VA and Surrounding Areas"
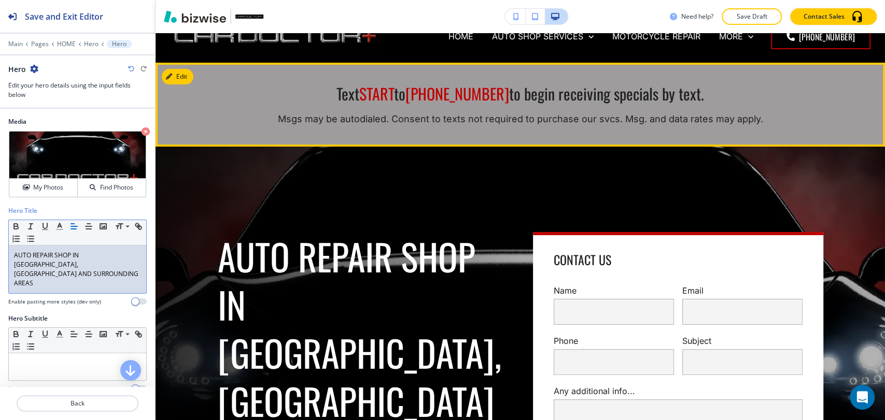
scroll to position [21, 0]
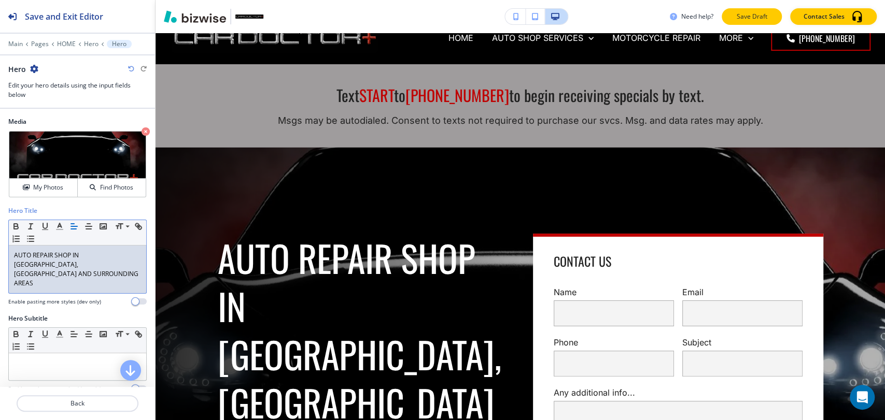
click at [743, 17] on p "Save Draft" at bounding box center [751, 16] width 33 height 9
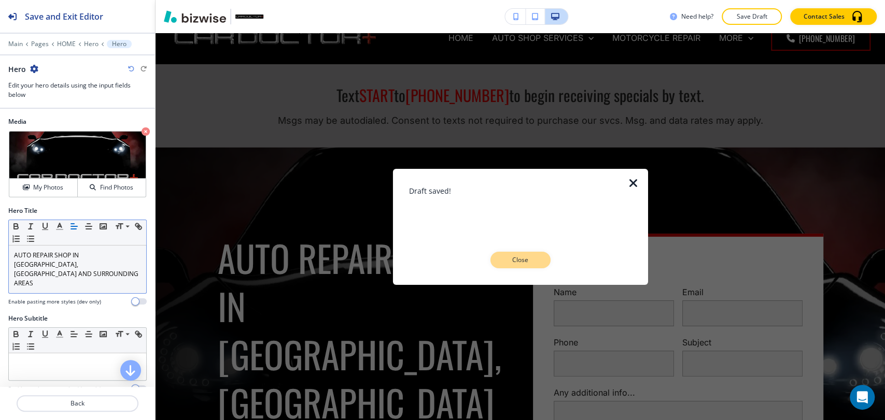
click at [532, 263] on p "Close" at bounding box center [520, 260] width 33 height 9
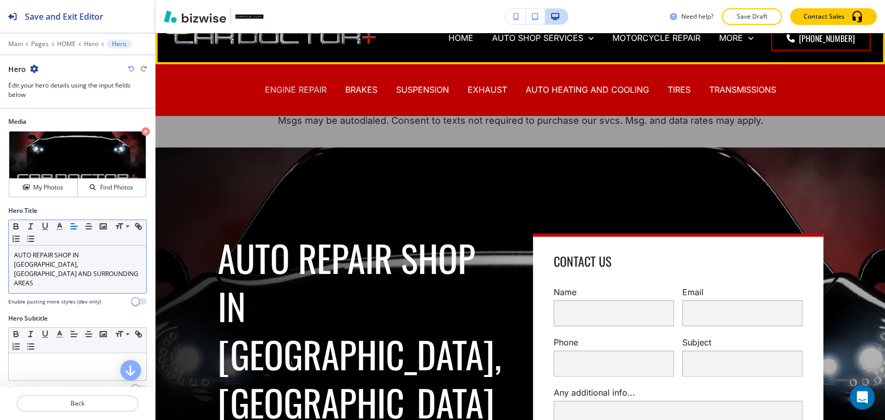
click at [294, 88] on p "ENGINE REPAIR" at bounding box center [296, 90] width 62 height 12
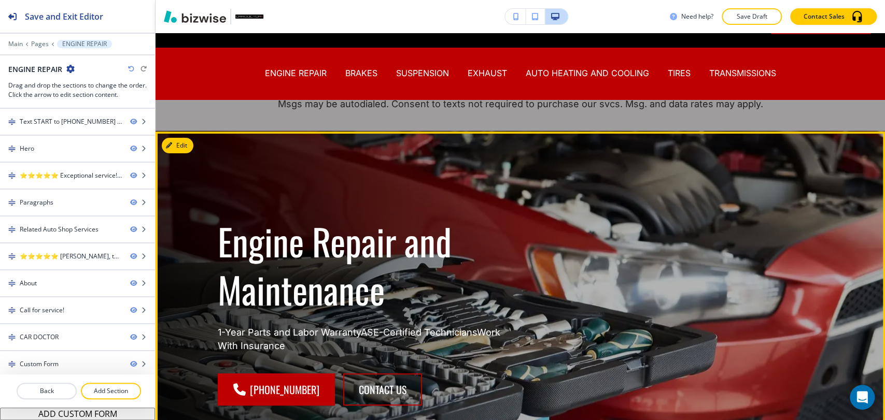
scroll to position [58, 0]
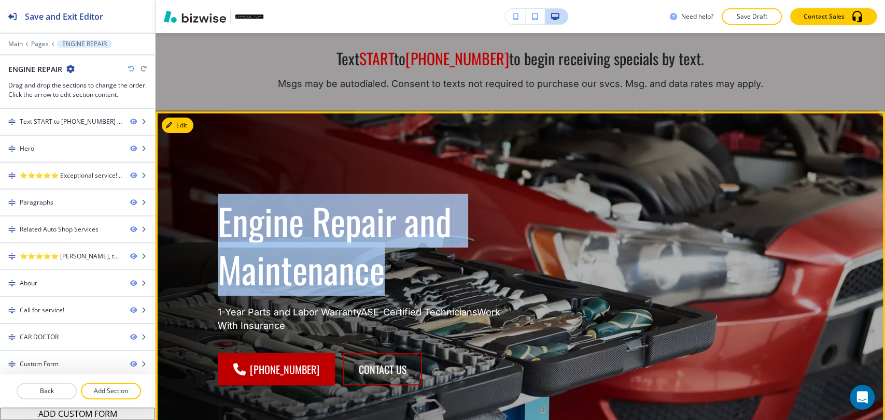
drag, startPoint x: 204, startPoint y: 221, endPoint x: 453, endPoint y: 283, distance: 256.4
click at [453, 283] on div "Engine Repair and Maintenance 1-Year Parts and Labor WarrantyASE-Certified Tech…" at bounding box center [350, 279] width 315 height 214
click at [174, 130] on button "Edit This Section" at bounding box center [197, 126] width 70 height 16
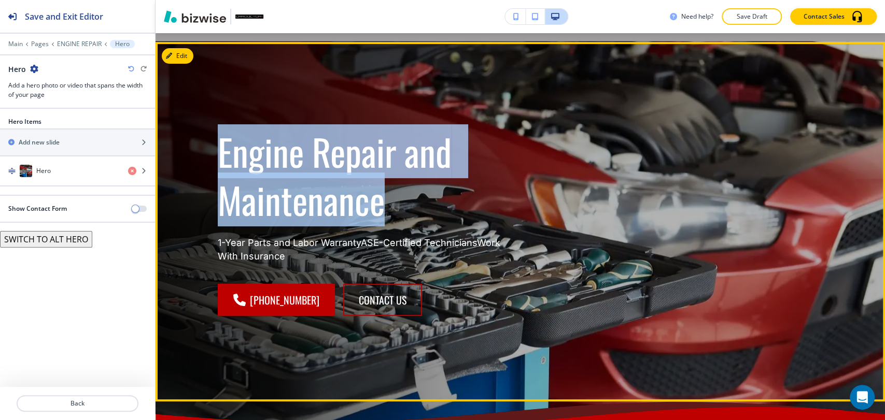
scroll to position [136, 0]
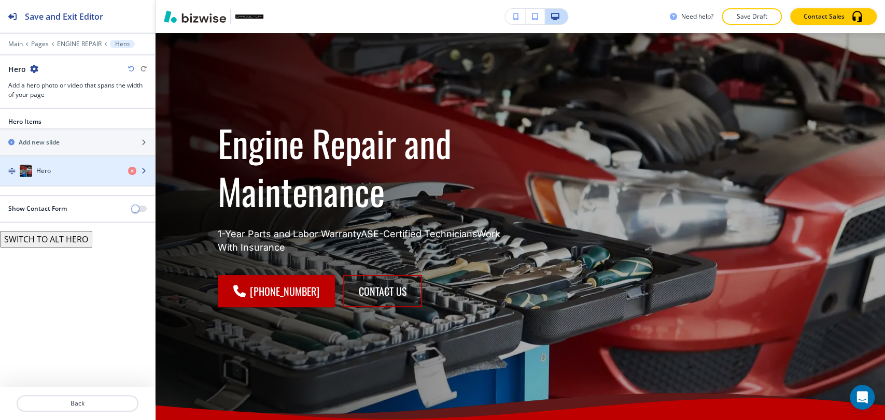
click at [96, 173] on div "Hero" at bounding box center [60, 171] width 120 height 12
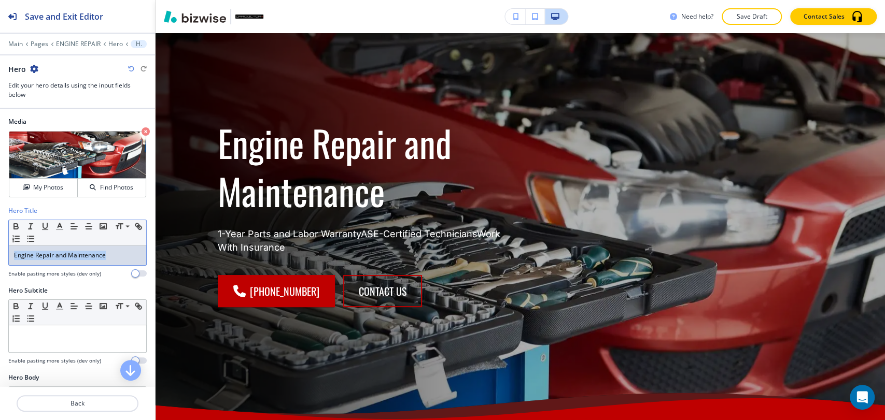
drag, startPoint x: 120, startPoint y: 258, endPoint x: 6, endPoint y: 263, distance: 113.7
click at [6, 263] on div "Hero Title Small Normal Large Huge Engine Repair and Maintenance Enable pasting…" at bounding box center [77, 246] width 155 height 80
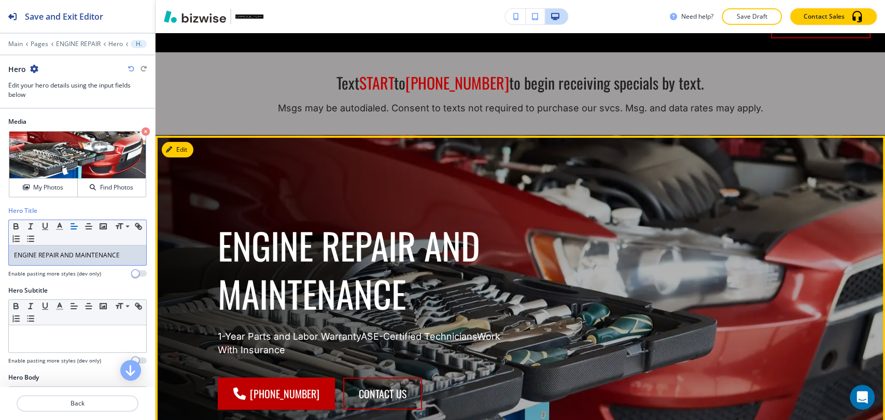
scroll to position [0, 0]
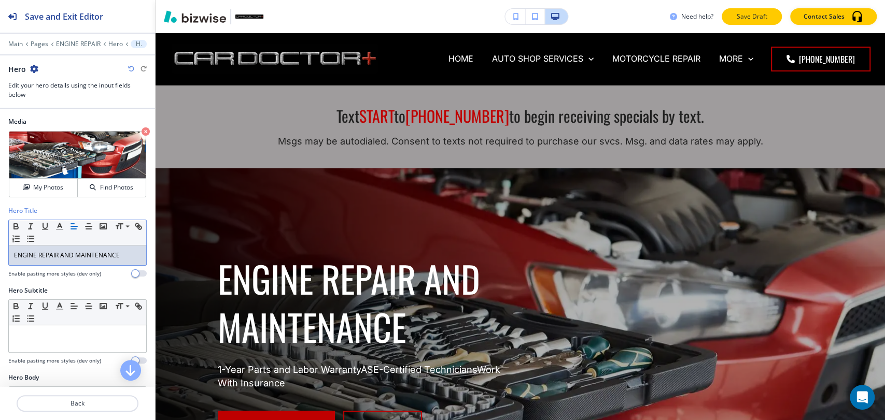
click at [748, 17] on p "Save Draft" at bounding box center [751, 16] width 33 height 9
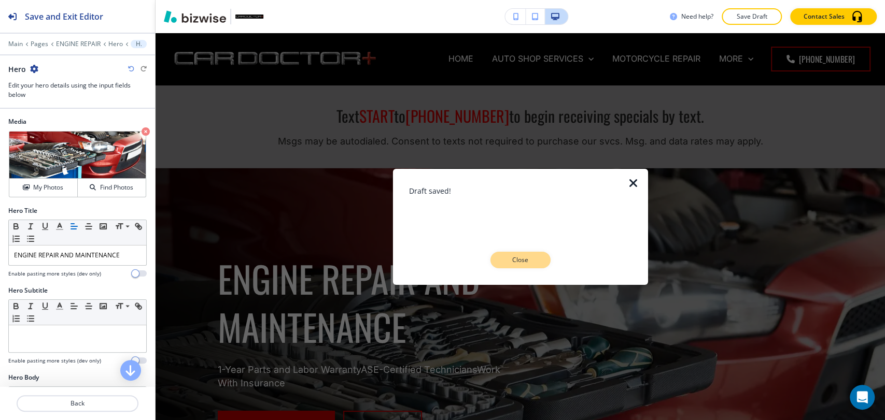
click at [515, 263] on p "Close" at bounding box center [520, 260] width 33 height 9
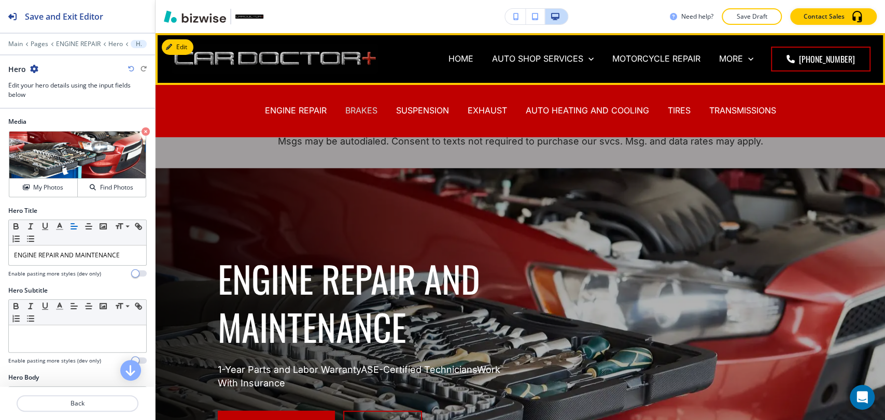
click at [351, 111] on p "BRAKES" at bounding box center [361, 111] width 32 height 12
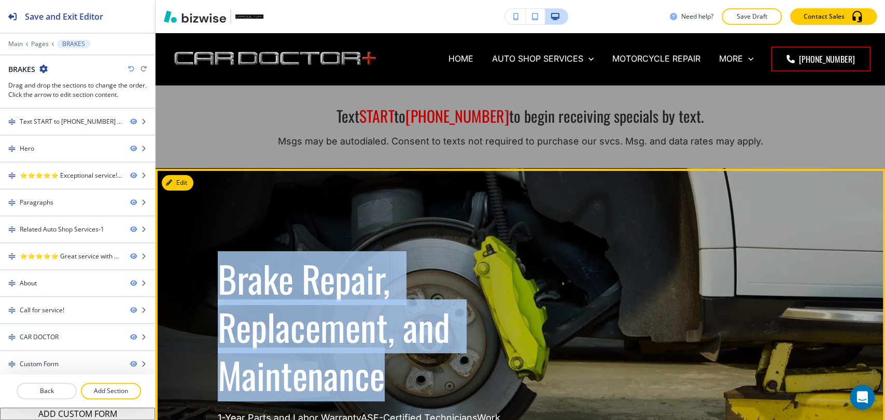
drag, startPoint x: 207, startPoint y: 268, endPoint x: 401, endPoint y: 370, distance: 218.9
click at [401, 370] on div "Brake Repair, Replacement, and Maintenance 1-Year Parts and Labor WarrantyASE-C…" at bounding box center [350, 361] width 315 height 262
click at [187, 184] on button "Edit" at bounding box center [178, 183] width 32 height 16
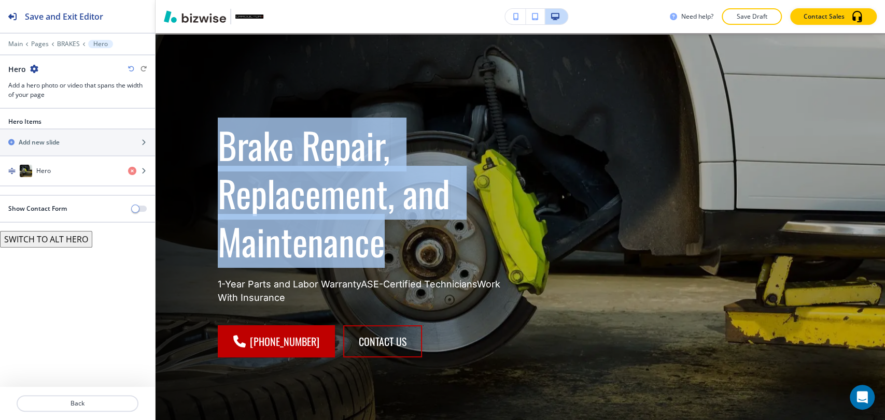
scroll to position [136, 0]
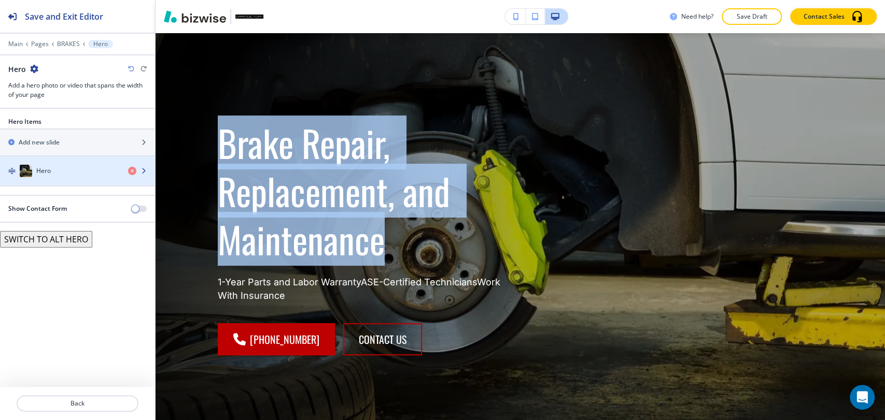
click at [85, 177] on div "button" at bounding box center [77, 181] width 155 height 8
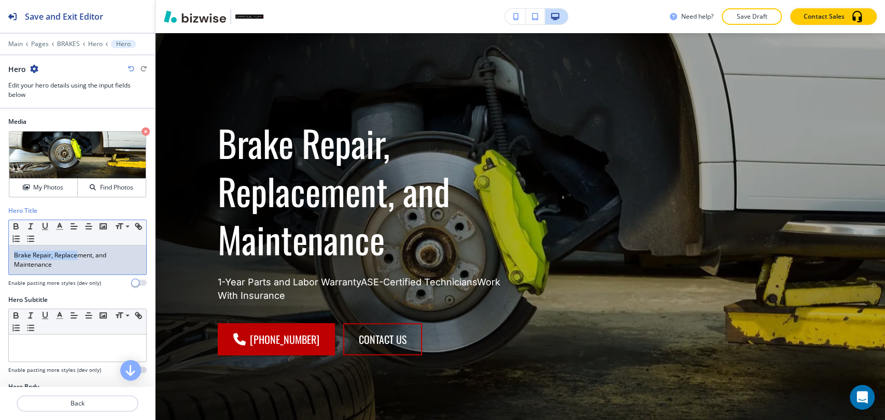
drag, startPoint x: 77, startPoint y: 259, endPoint x: 4, endPoint y: 257, distance: 73.1
click at [2, 257] on div "Hero Title Small Normal Large Huge Brake Repair, Replacement, and Maintenance E…" at bounding box center [77, 250] width 155 height 89
drag, startPoint x: 59, startPoint y: 262, endPoint x: 4, endPoint y: 252, distance: 55.9
click at [4, 252] on div "Hero Title Small Normal Large Huge Brake Repair, Replacement, and Maintenance E…" at bounding box center [77, 250] width 155 height 89
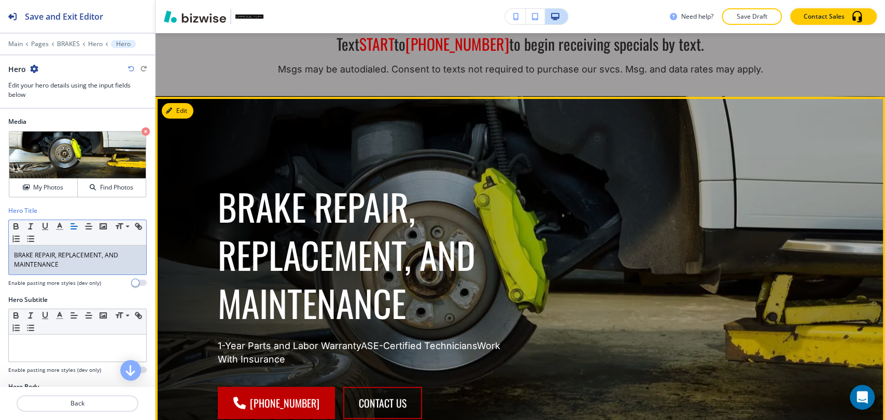
scroll to position [0, 0]
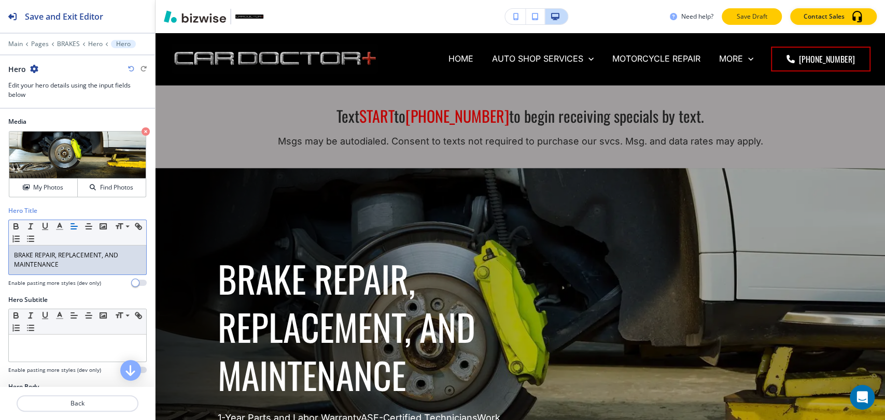
click at [757, 15] on p "Save Draft" at bounding box center [751, 16] width 33 height 9
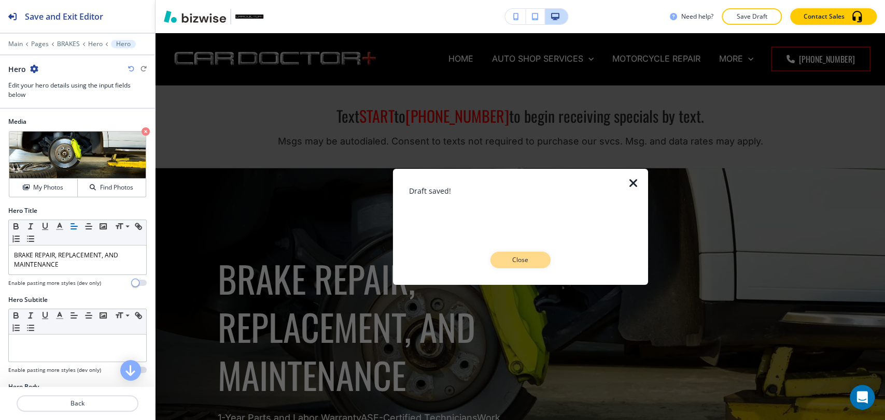
click at [510, 260] on p "Close" at bounding box center [520, 260] width 33 height 9
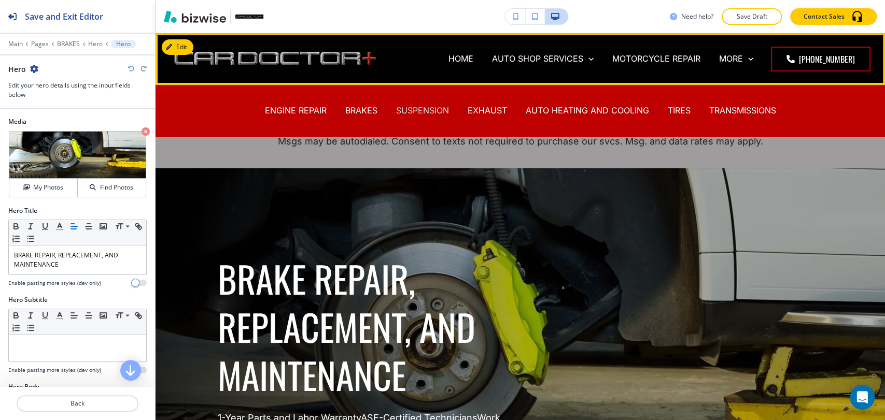
click at [429, 113] on p "SUSPENSION" at bounding box center [422, 111] width 53 height 12
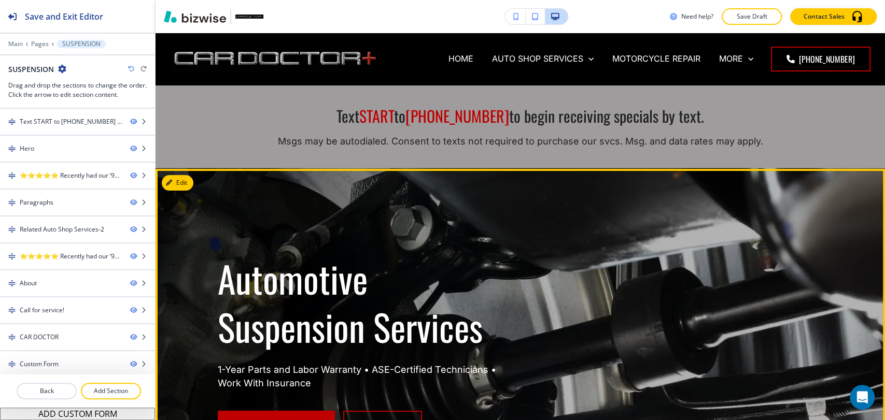
click at [183, 192] on div "Automotive Suspension Services 1-Year Parts and Labor Warranty • ASE-Certified …" at bounding box center [520, 349] width 729 height 360
click at [187, 187] on button "Edit This Section" at bounding box center [197, 183] width 70 height 16
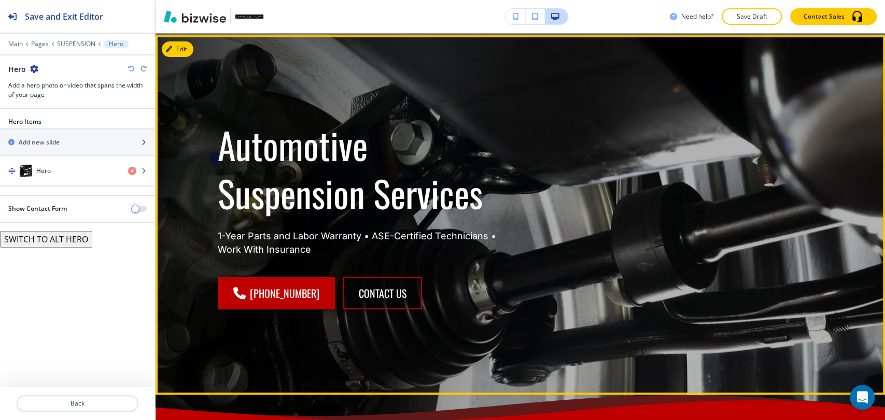
scroll to position [136, 0]
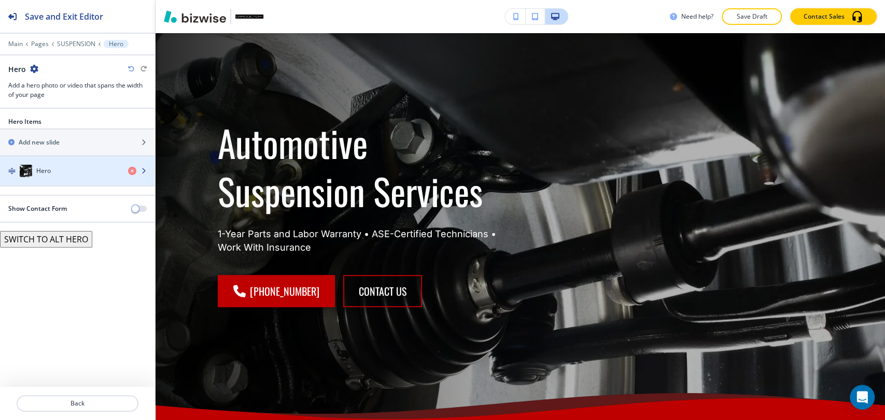
click at [50, 183] on div "button" at bounding box center [77, 181] width 155 height 8
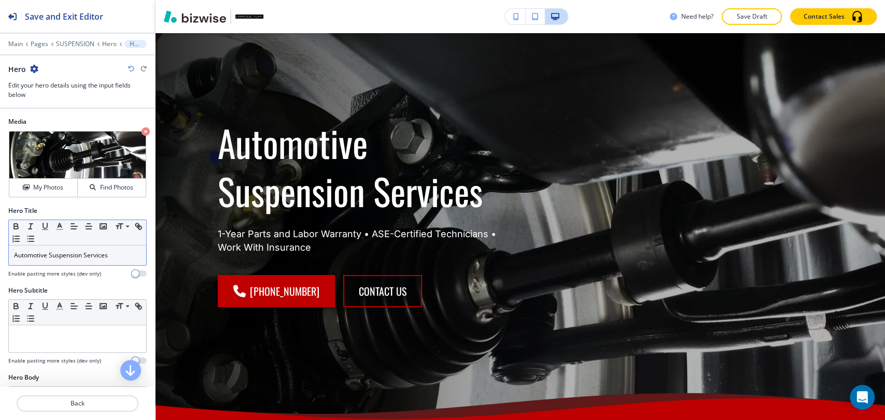
click at [83, 249] on div "Automotive Suspension Services" at bounding box center [77, 256] width 137 height 20
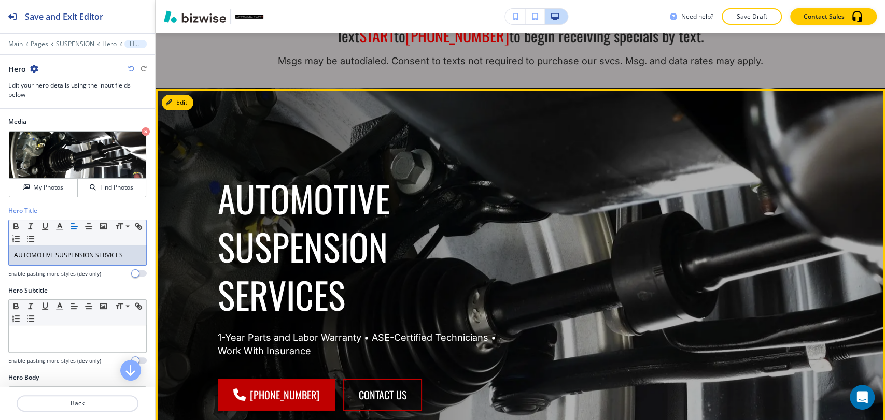
scroll to position [21, 0]
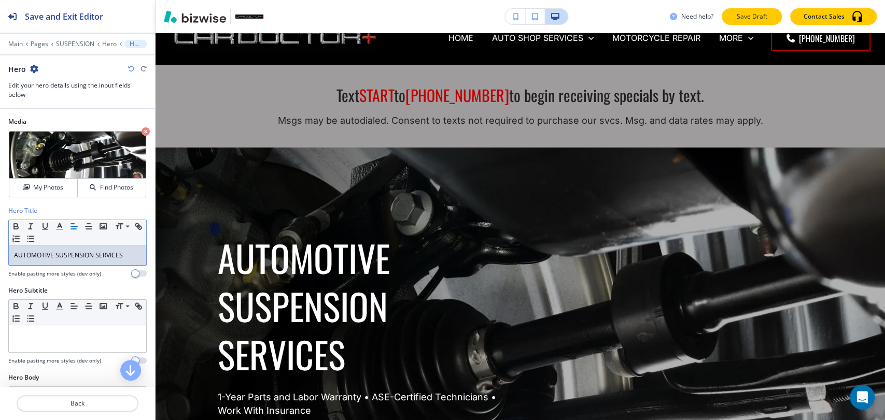
click at [755, 13] on p "Save Draft" at bounding box center [751, 16] width 33 height 9
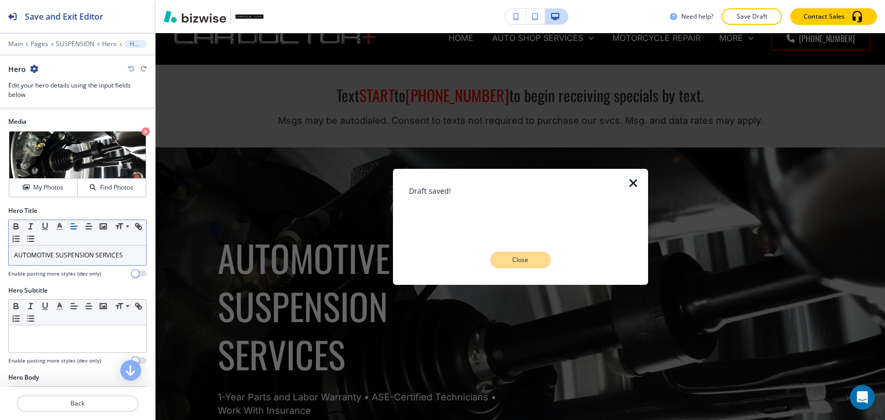
click at [532, 264] on p "Close" at bounding box center [520, 260] width 33 height 9
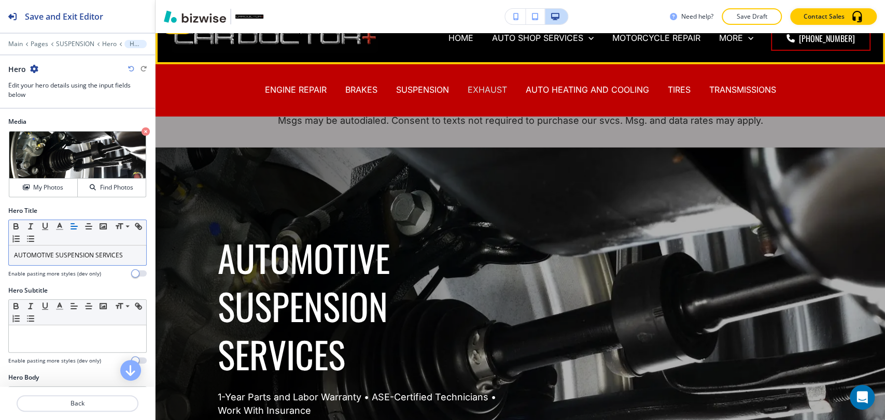
click at [493, 87] on p "EXHAUST" at bounding box center [487, 90] width 39 height 12
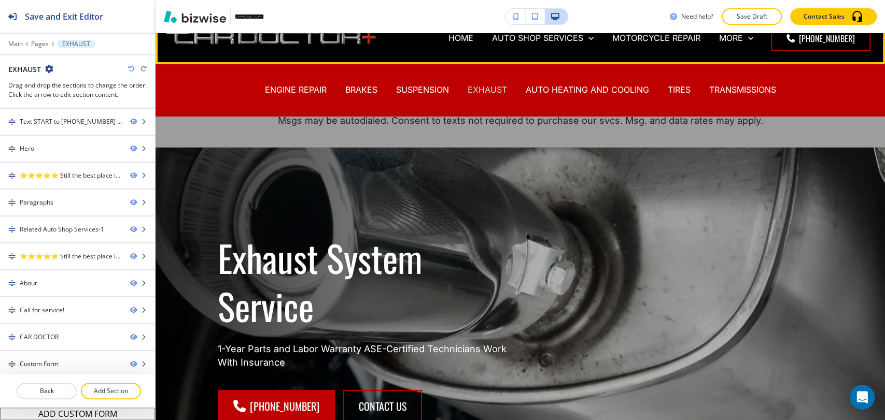
scroll to position [0, 0]
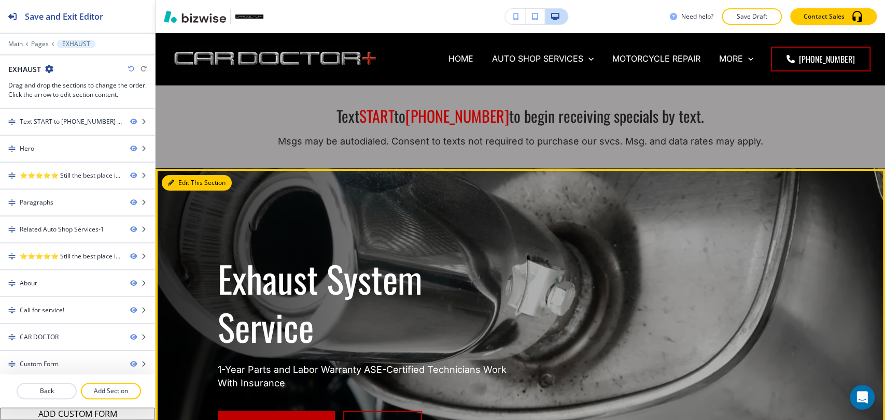
click at [183, 186] on button "Edit This Section" at bounding box center [197, 183] width 70 height 16
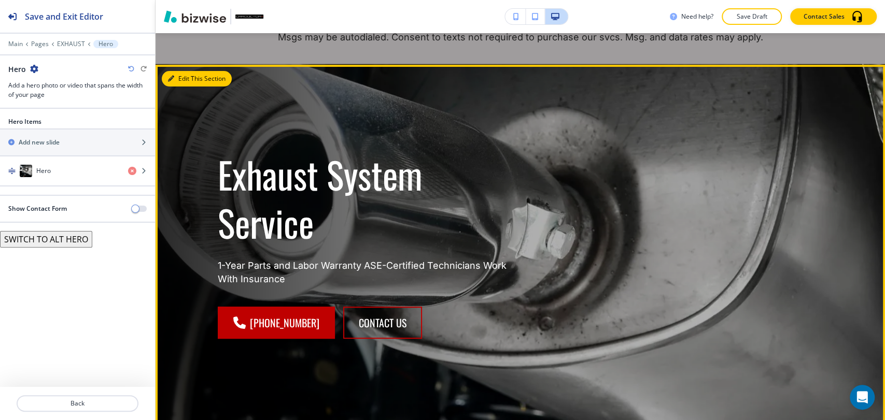
scroll to position [136, 0]
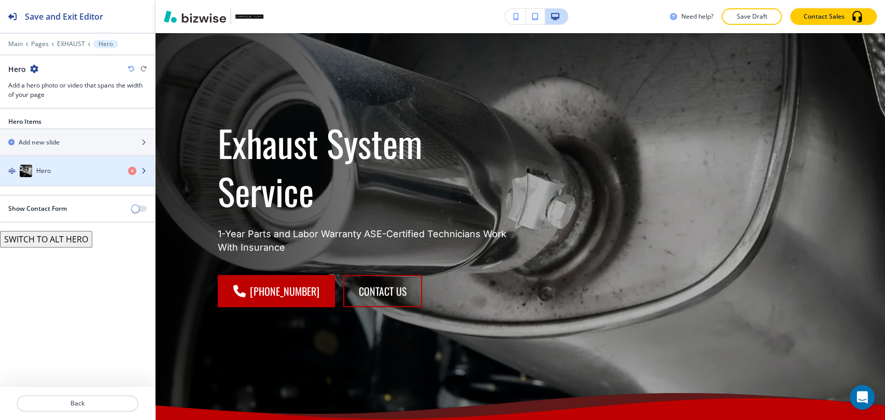
click at [92, 184] on div "button" at bounding box center [77, 181] width 155 height 8
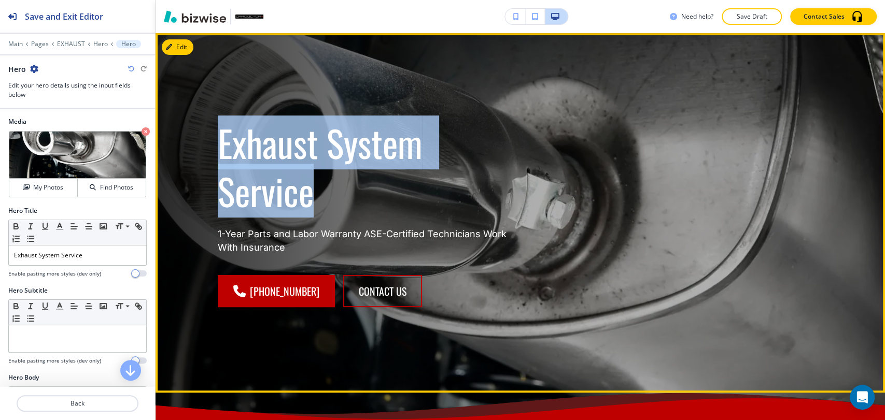
drag, startPoint x: 212, startPoint y: 149, endPoint x: 329, endPoint y: 189, distance: 123.6
click at [329, 189] on div "Exhaust System Service 1-Year Parts and Labor Warranty ASE-Certified Technician…" at bounding box center [350, 201] width 315 height 214
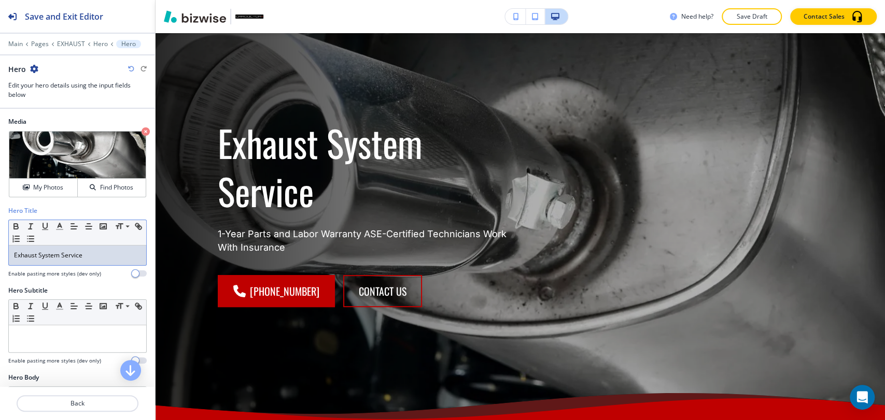
click at [105, 257] on p "Exhaust System Service" at bounding box center [77, 255] width 127 height 9
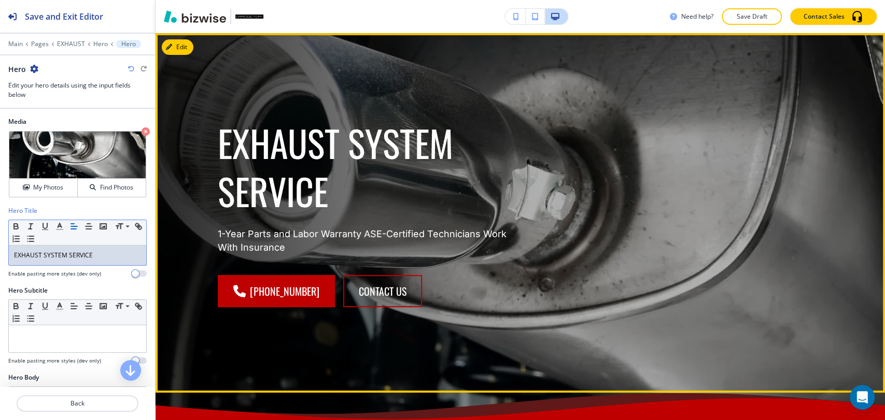
scroll to position [0, 0]
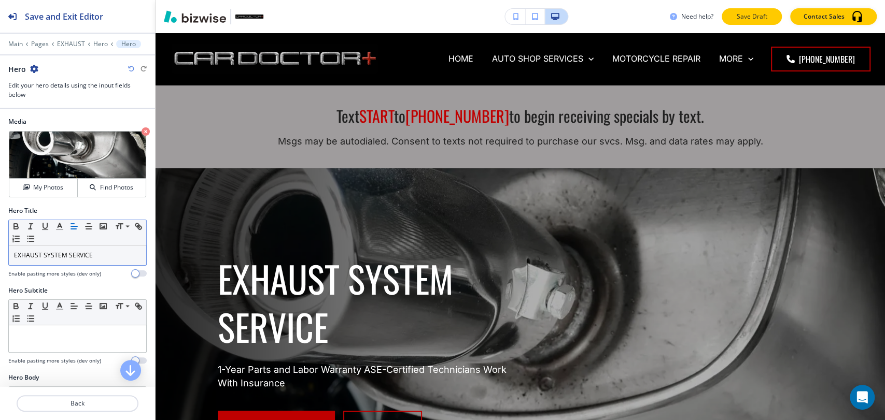
click at [750, 20] on p "Save Draft" at bounding box center [751, 16] width 33 height 9
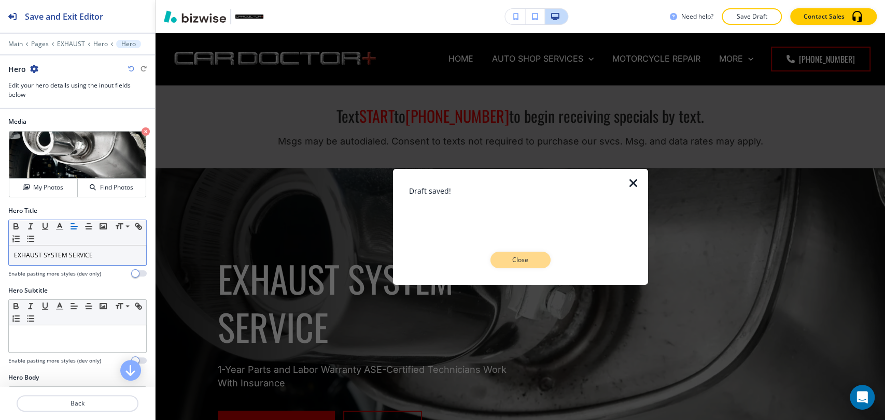
click at [532, 259] on p "Close" at bounding box center [520, 260] width 33 height 9
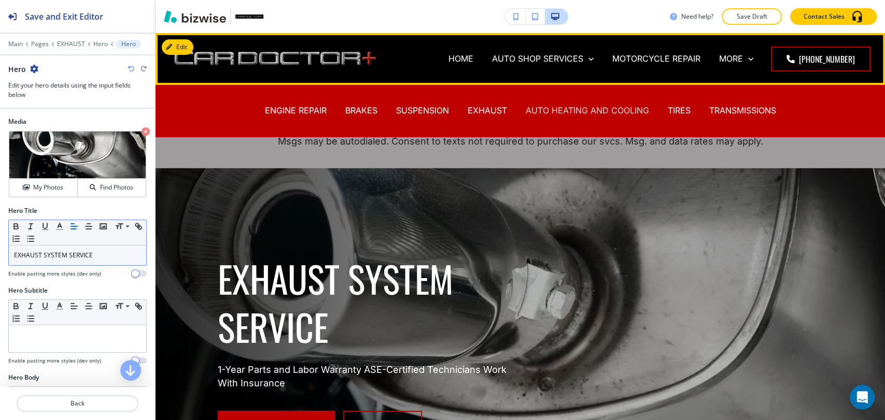
click at [566, 109] on p "AUTO HEATING AND COOLING" at bounding box center [587, 111] width 123 height 12
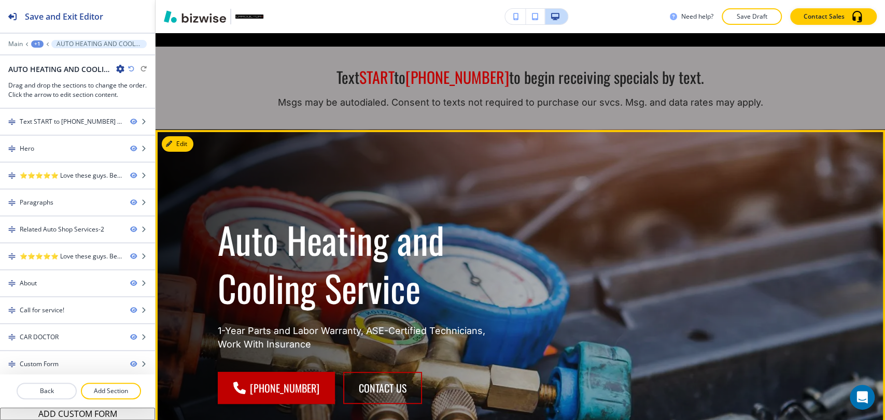
scroll to position [58, 0]
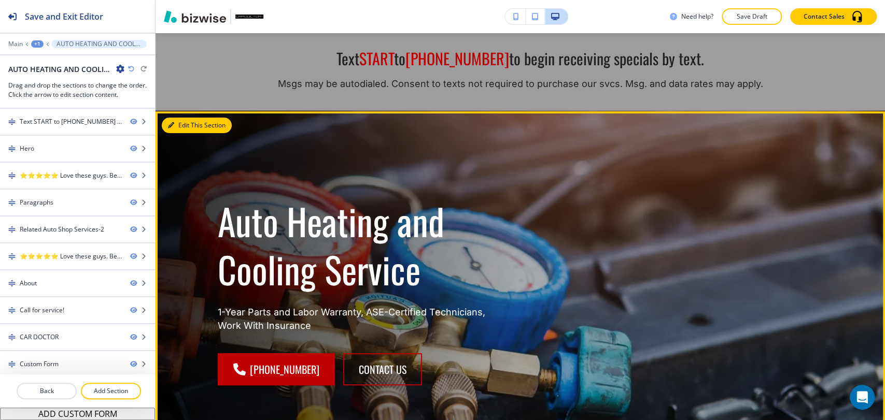
click at [186, 125] on button "Edit This Section" at bounding box center [197, 126] width 70 height 16
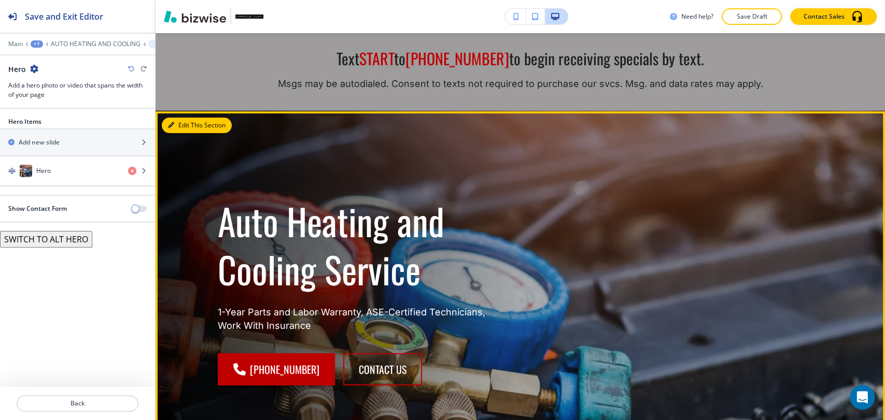
scroll to position [136, 0]
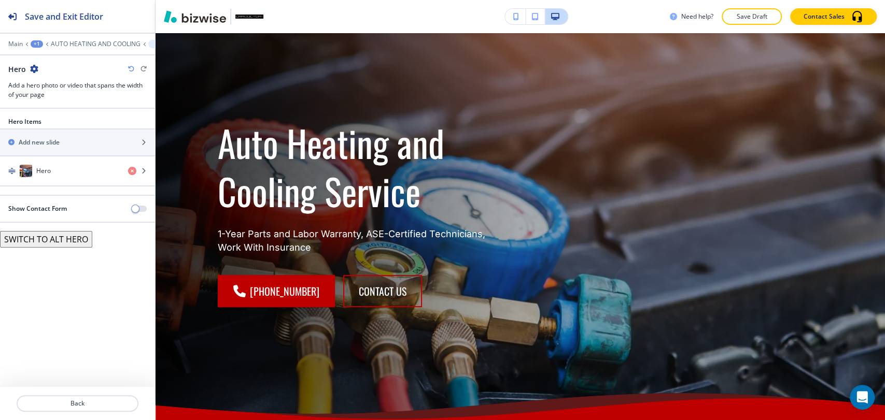
click at [59, 187] on div "Hero Items Add new slide Hero" at bounding box center [77, 156] width 155 height 78
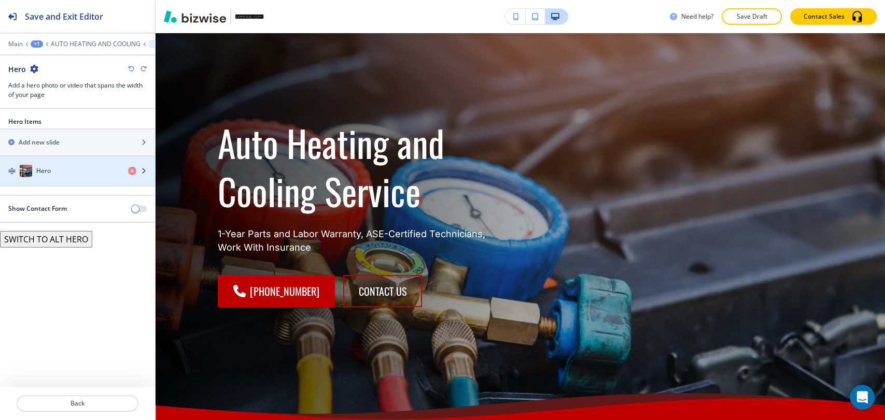
click at [63, 178] on div "button" at bounding box center [77, 181] width 155 height 8
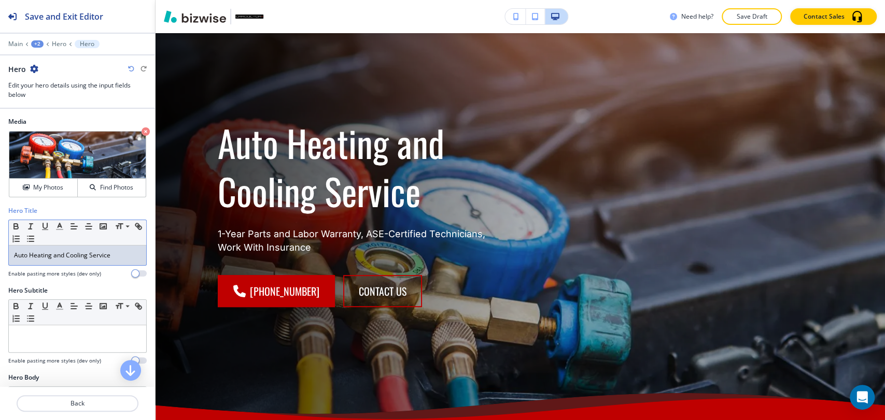
click at [120, 251] on p "Auto Heating and Cooling Service" at bounding box center [77, 255] width 127 height 9
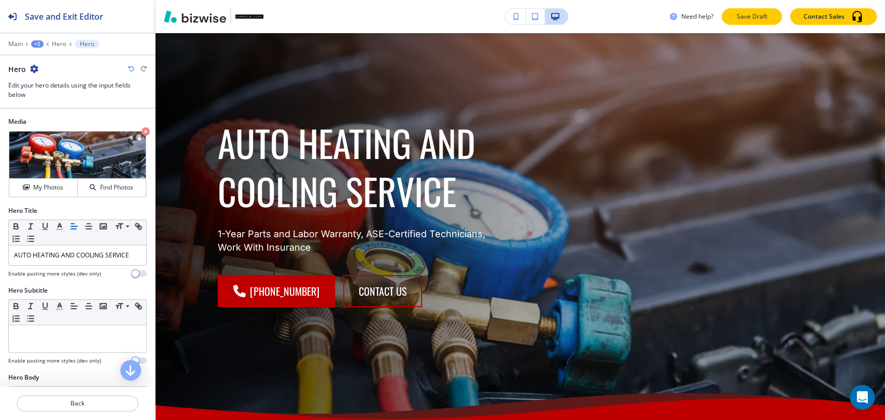
click at [777, 18] on button "Save Draft" at bounding box center [752, 16] width 60 height 17
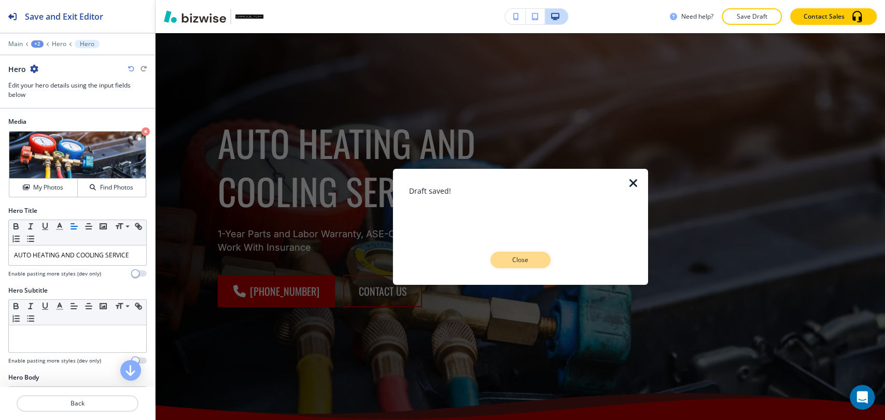
click at [537, 260] on button "Close" at bounding box center [520, 260] width 60 height 17
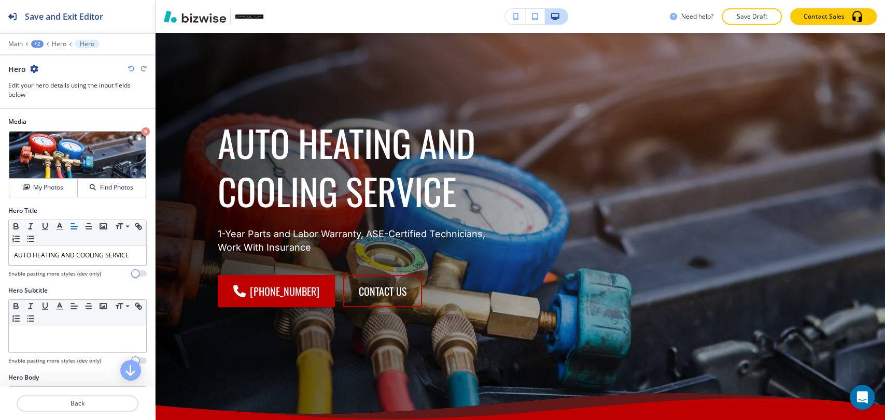
scroll to position [0, 0]
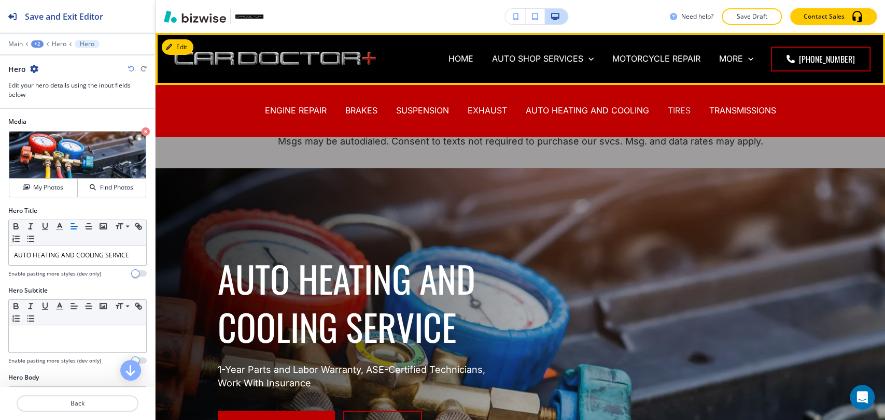
click at [672, 110] on p "TIRES" at bounding box center [679, 111] width 23 height 12
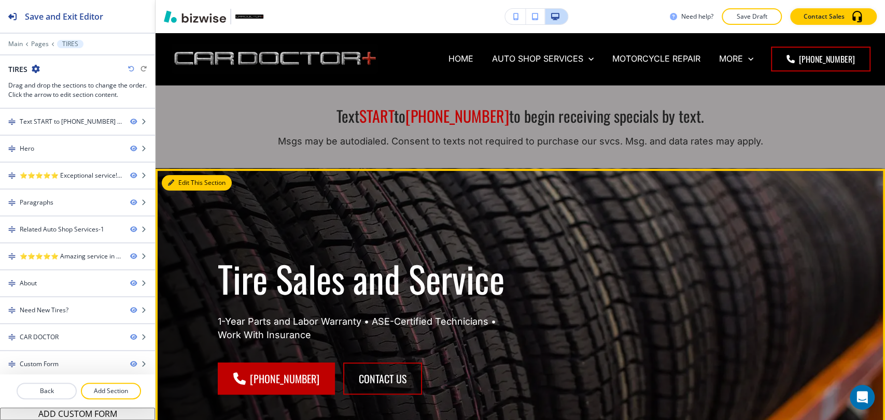
click at [184, 177] on button "Edit This Section" at bounding box center [197, 183] width 70 height 16
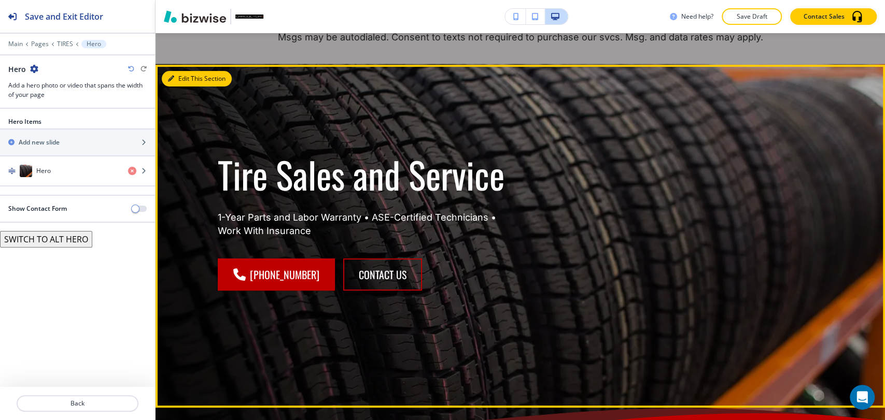
scroll to position [136, 0]
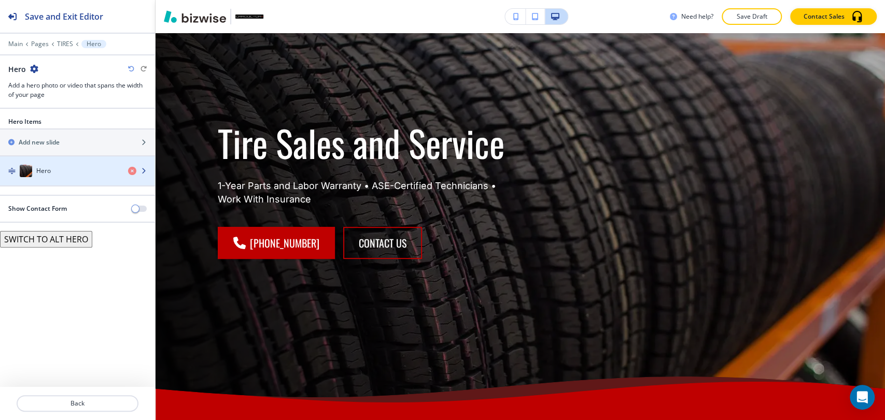
click at [96, 171] on div "Hero" at bounding box center [60, 171] width 120 height 12
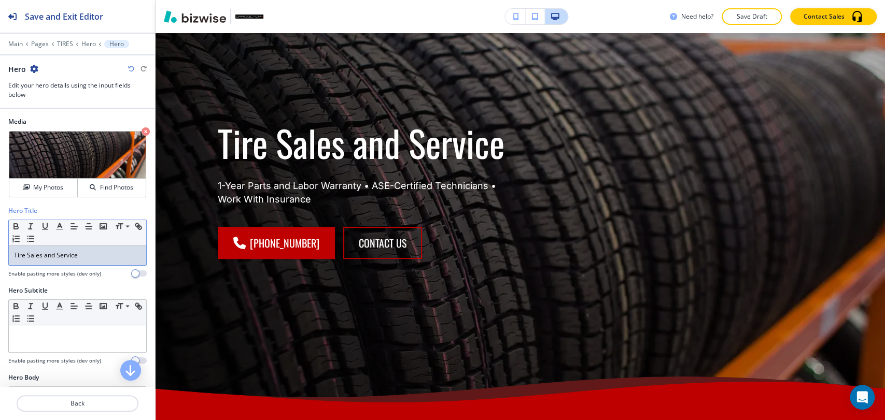
click at [82, 255] on p "Tire Sales and Service" at bounding box center [77, 255] width 127 height 9
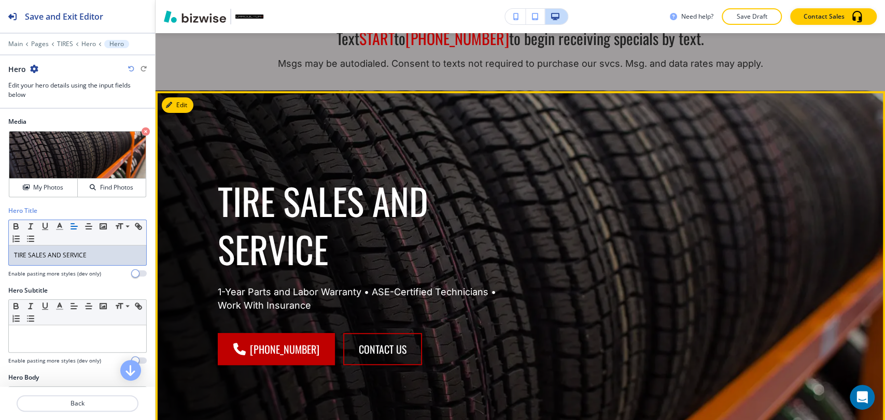
scroll to position [21, 0]
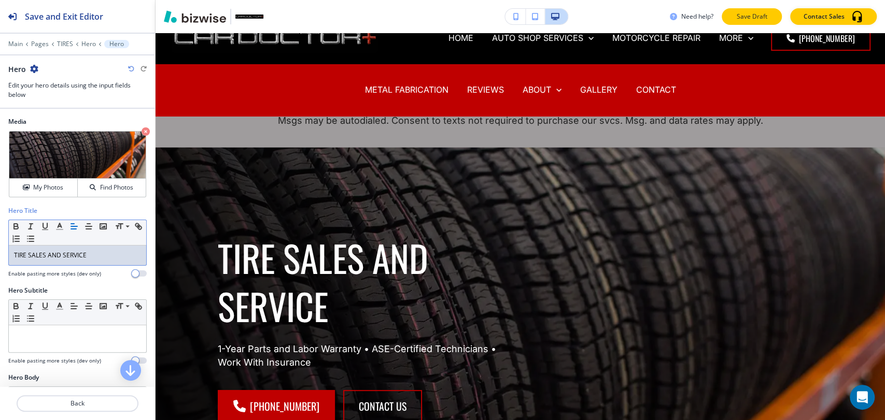
click at [755, 19] on p "Save Draft" at bounding box center [751, 16] width 33 height 9
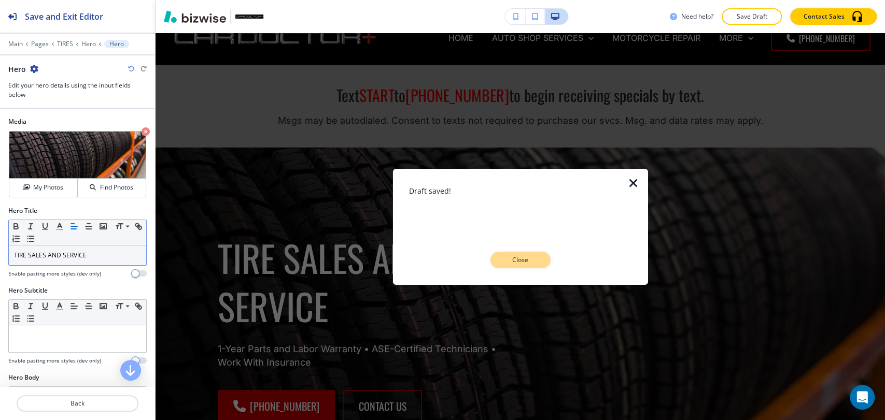
click at [534, 256] on p "Close" at bounding box center [520, 260] width 33 height 9
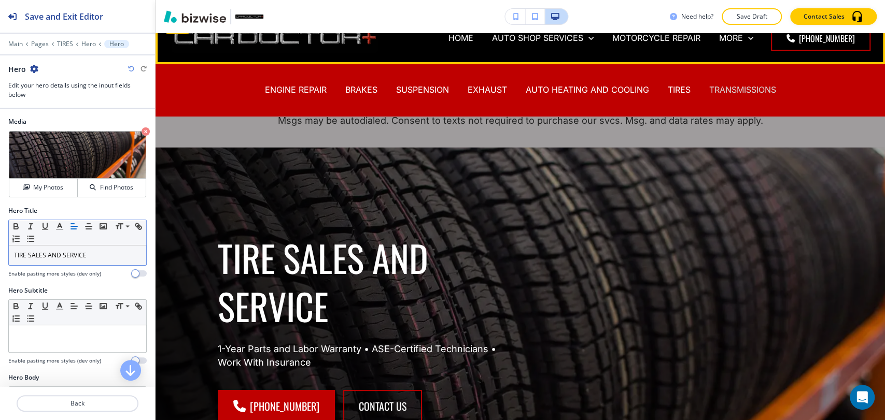
click at [720, 89] on p "TRANSMISSIONS" at bounding box center [742, 90] width 67 height 12
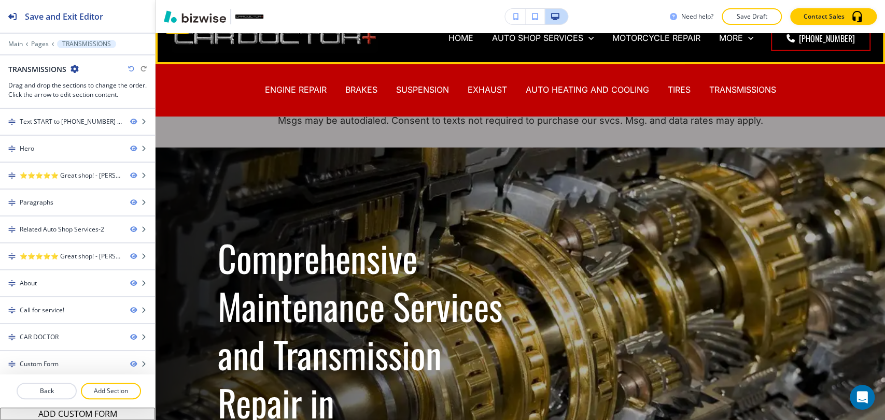
scroll to position [0, 0]
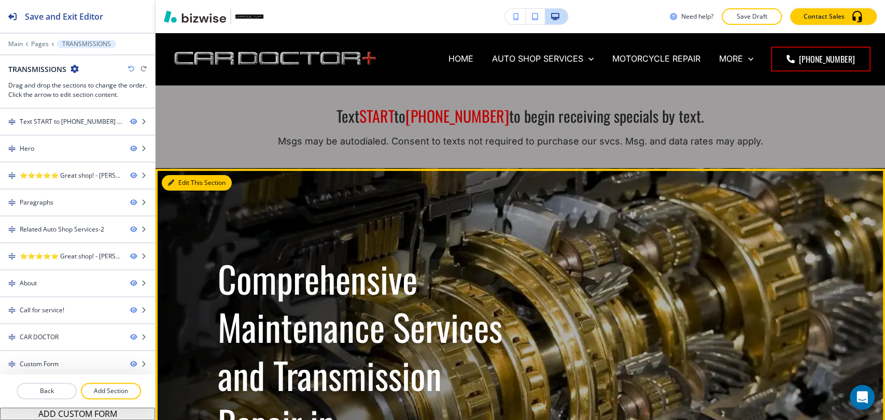
click at [185, 180] on button "Edit This Section" at bounding box center [197, 183] width 70 height 16
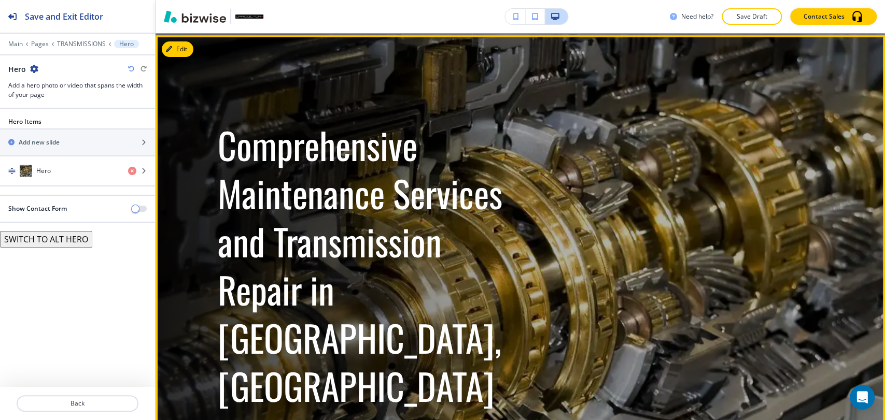
scroll to position [136, 0]
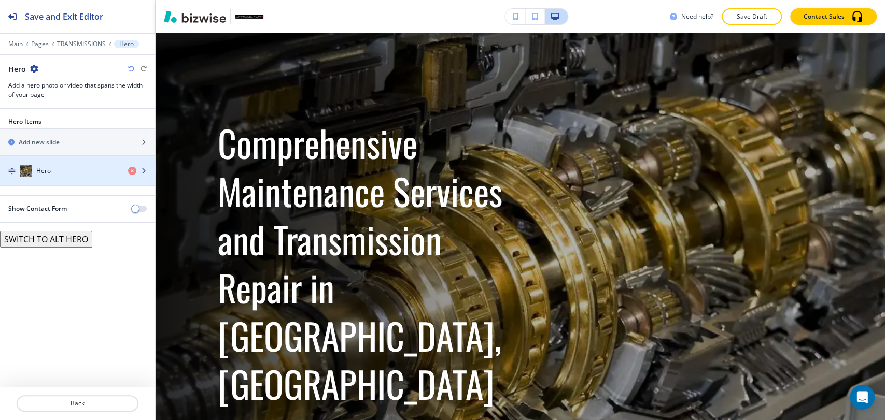
click at [53, 171] on div "Hero" at bounding box center [60, 171] width 120 height 12
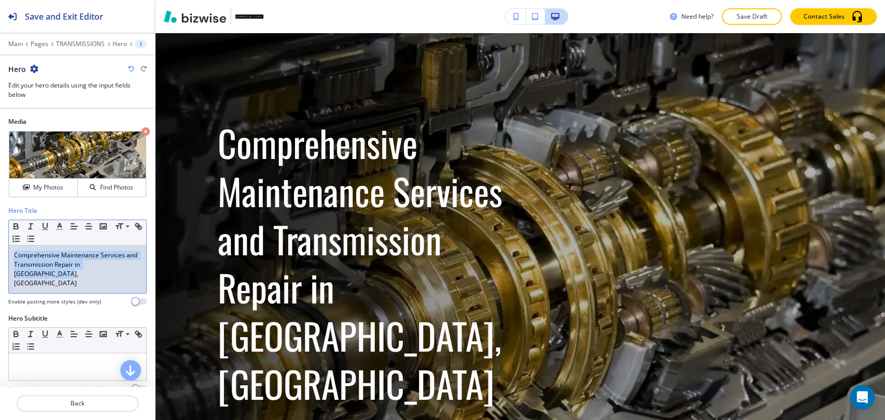
drag, startPoint x: 58, startPoint y: 274, endPoint x: 15, endPoint y: 257, distance: 46.6
click at [15, 257] on p "Comprehensive Maintenance Services and Transmission Repair in Locust Grove, VA" at bounding box center [77, 269] width 127 height 37
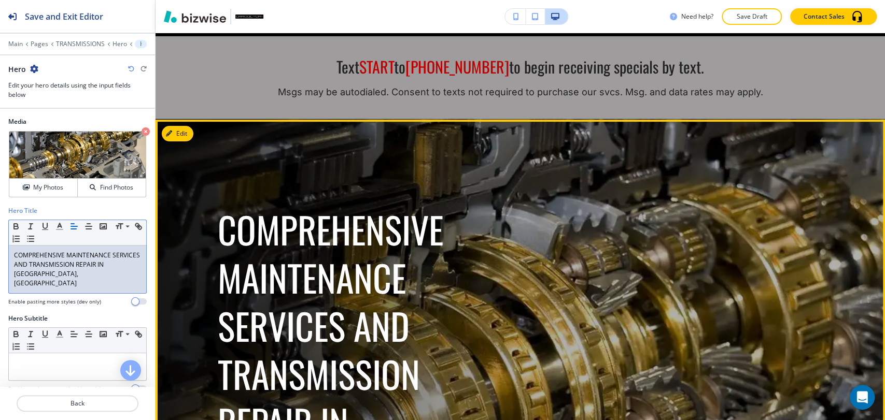
scroll to position [0, 0]
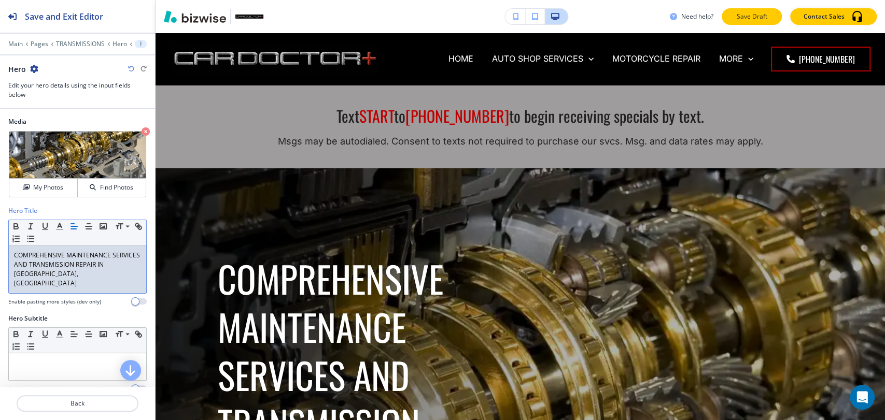
click at [764, 17] on p "Save Draft" at bounding box center [751, 16] width 33 height 9
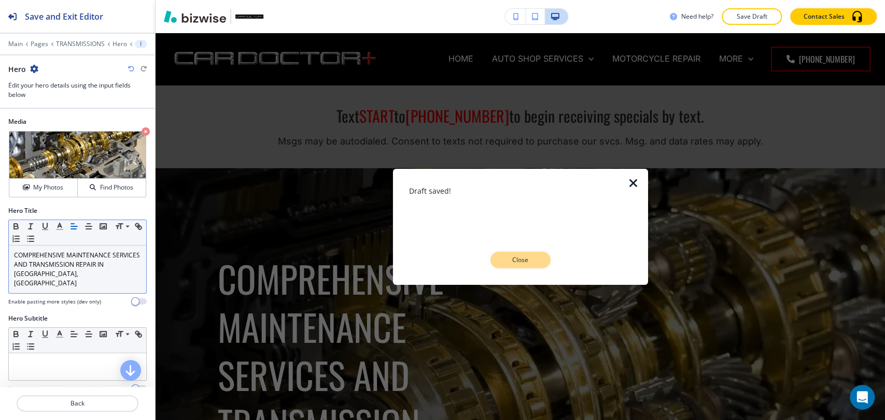
click at [534, 262] on p "Close" at bounding box center [520, 260] width 33 height 9
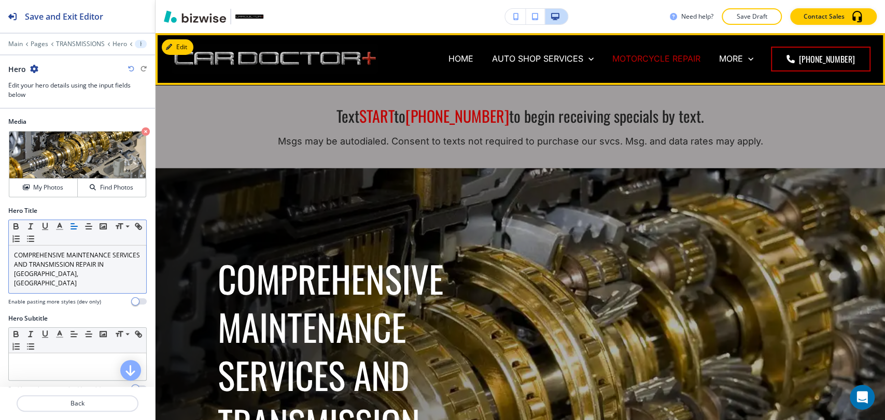
click at [651, 63] on p "MOTORCYCLE REPAIR" at bounding box center [656, 59] width 88 height 12
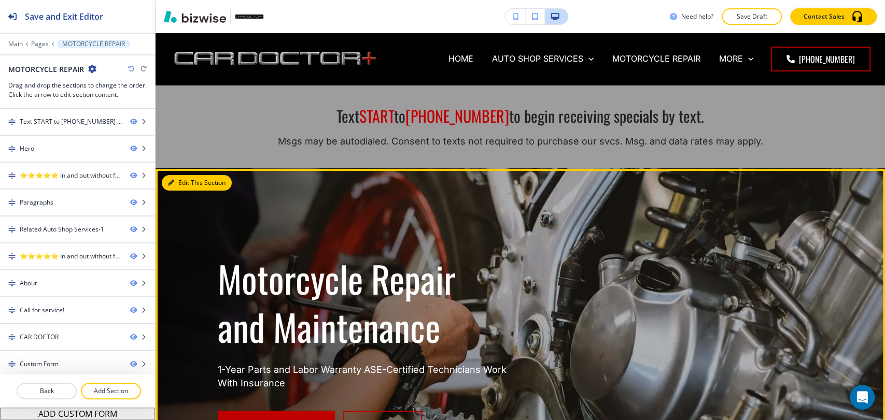
click at [173, 183] on icon "button" at bounding box center [171, 183] width 6 height 6
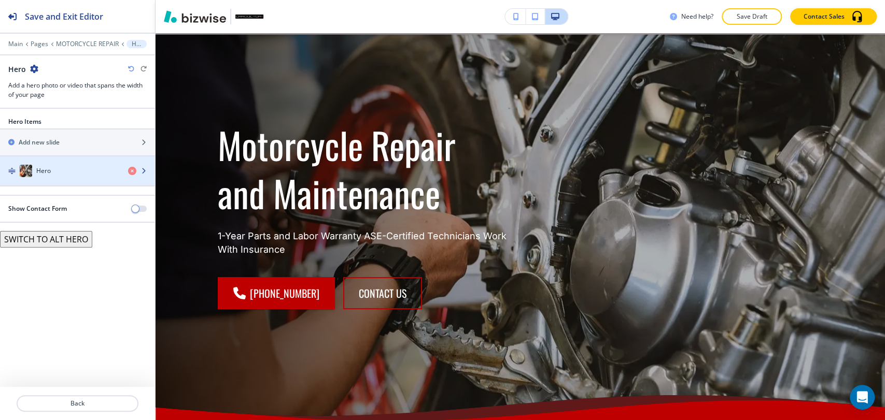
scroll to position [136, 0]
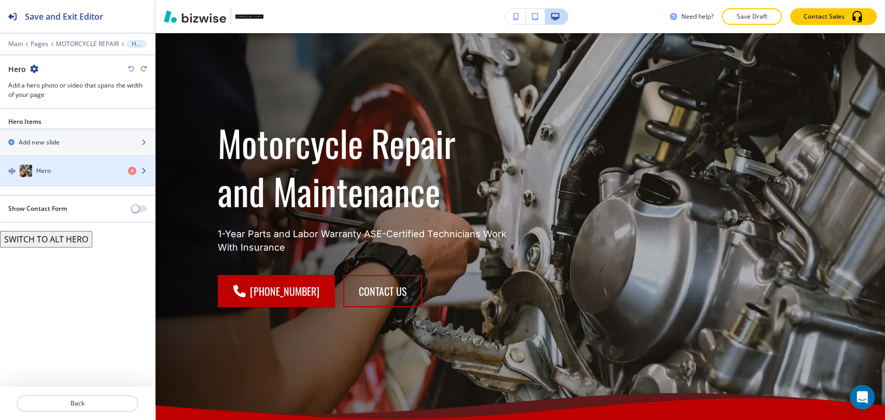
click at [71, 174] on div "Hero" at bounding box center [60, 171] width 120 height 12
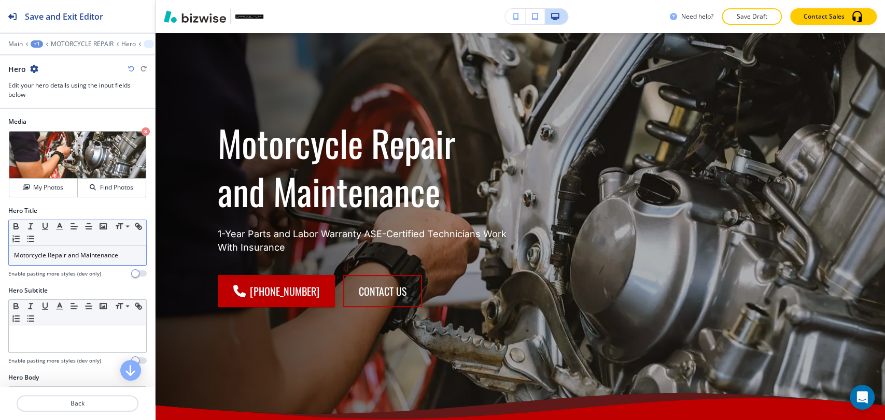
click at [58, 264] on div "Motorcycle Repair and Maintenance" at bounding box center [77, 256] width 137 height 20
click at [61, 263] on div "Motorcycle Repair and Maintenance" at bounding box center [77, 256] width 137 height 20
click at [66, 261] on div "Motorcycle Repair and Maintenance" at bounding box center [77, 256] width 137 height 20
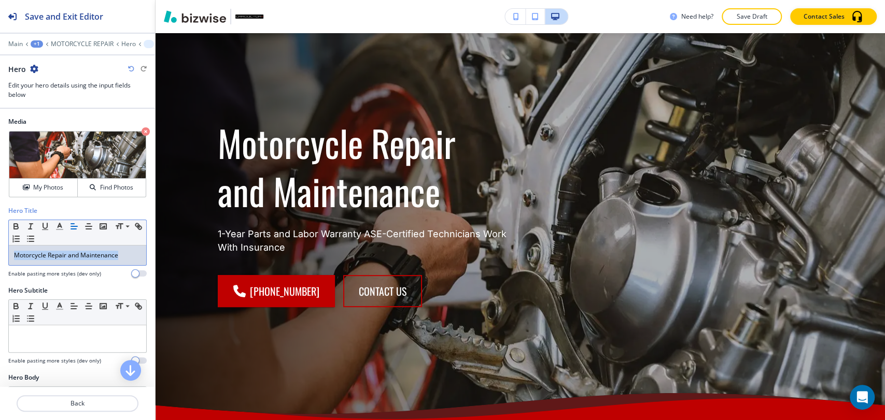
click at [66, 261] on div "Motorcycle Repair and Maintenance" at bounding box center [77, 256] width 137 height 20
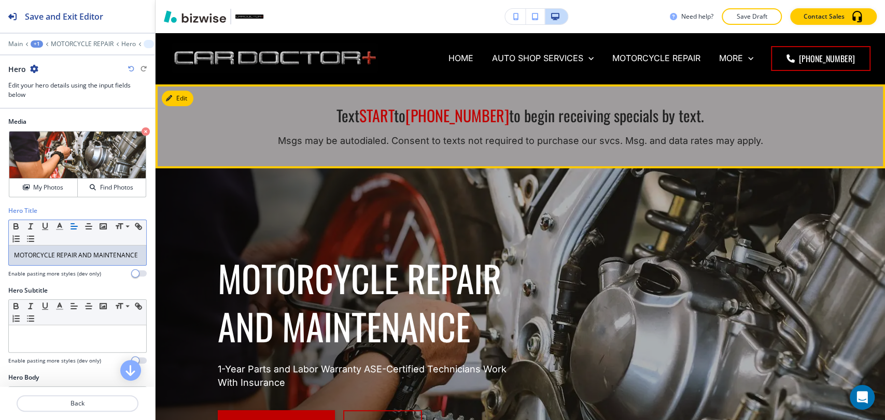
scroll to position [0, 0]
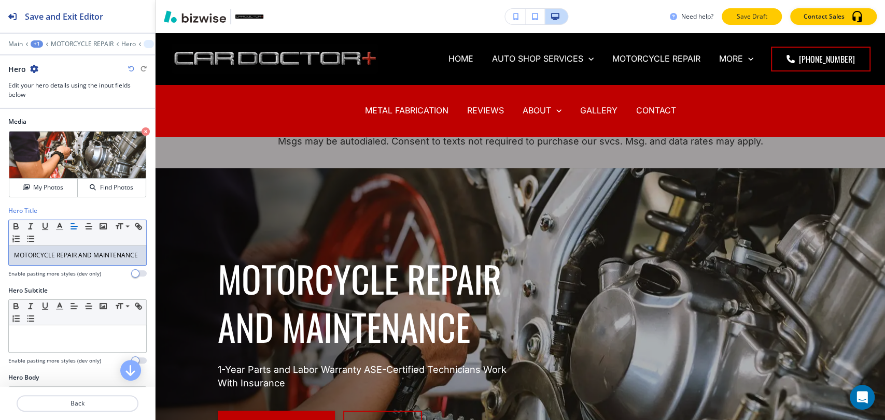
click at [752, 12] on p "Save Draft" at bounding box center [751, 16] width 33 height 9
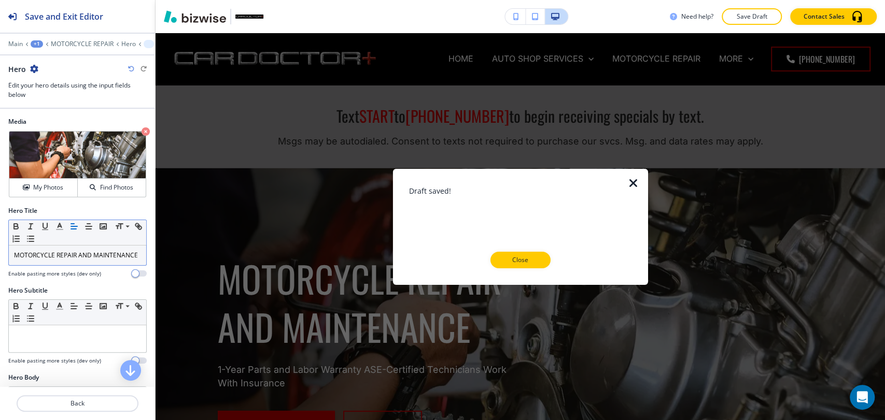
drag, startPoint x: 530, startPoint y: 260, endPoint x: 537, endPoint y: 251, distance: 10.4
click at [530, 258] on p "Close" at bounding box center [520, 260] width 33 height 9
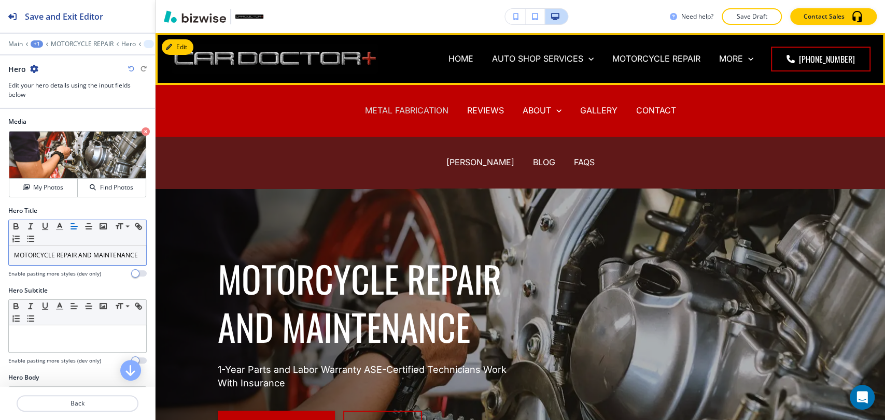
click at [397, 106] on p "METAL FABRICATION" at bounding box center [406, 111] width 83 height 12
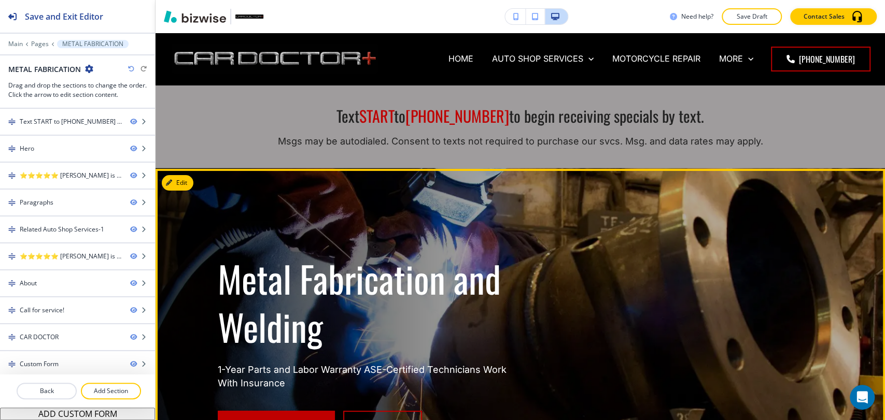
click at [180, 180] on button "Edit" at bounding box center [178, 183] width 32 height 16
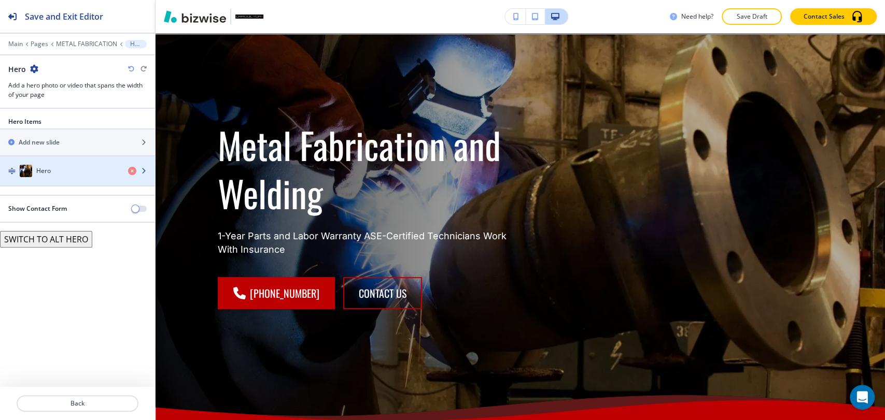
scroll to position [136, 0]
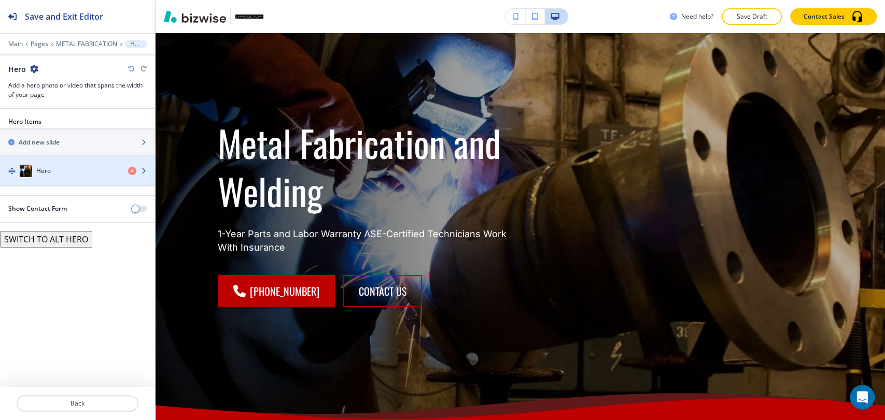
click at [43, 173] on h4 "Hero" at bounding box center [43, 170] width 15 height 9
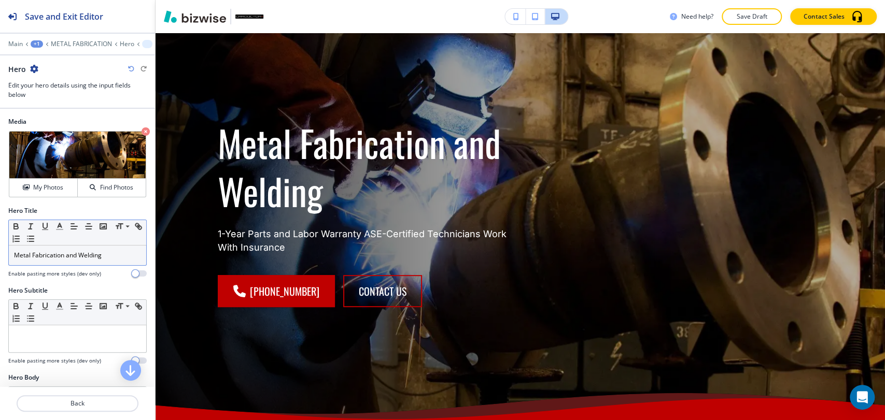
click at [65, 257] on p "Metal Fabrication and Welding" at bounding box center [77, 255] width 127 height 9
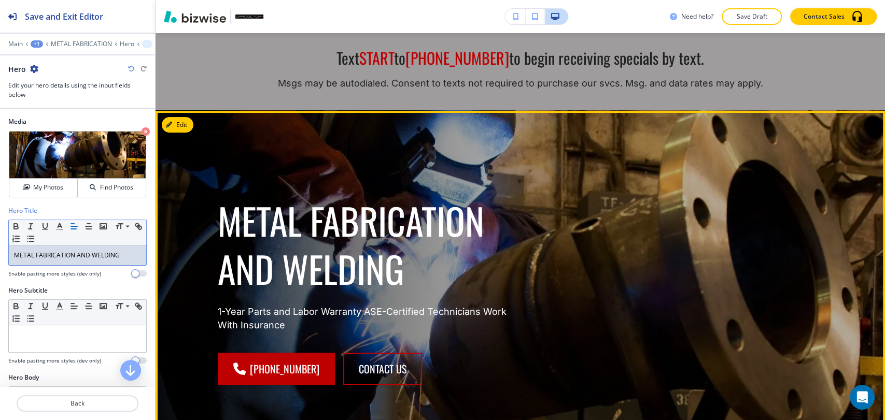
scroll to position [0, 0]
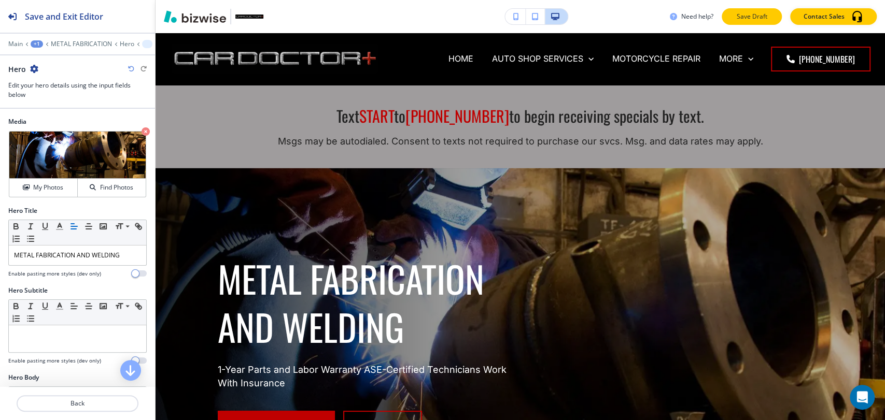
click at [760, 18] on p "Save Draft" at bounding box center [751, 16] width 33 height 9
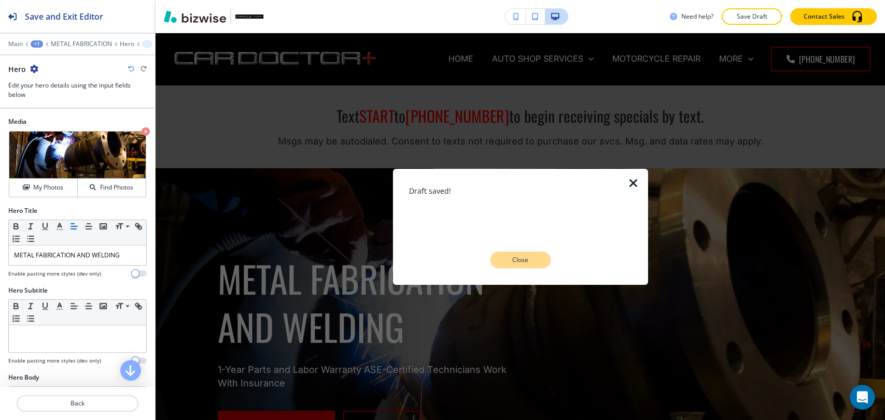
click at [530, 258] on p "Close" at bounding box center [520, 260] width 33 height 9
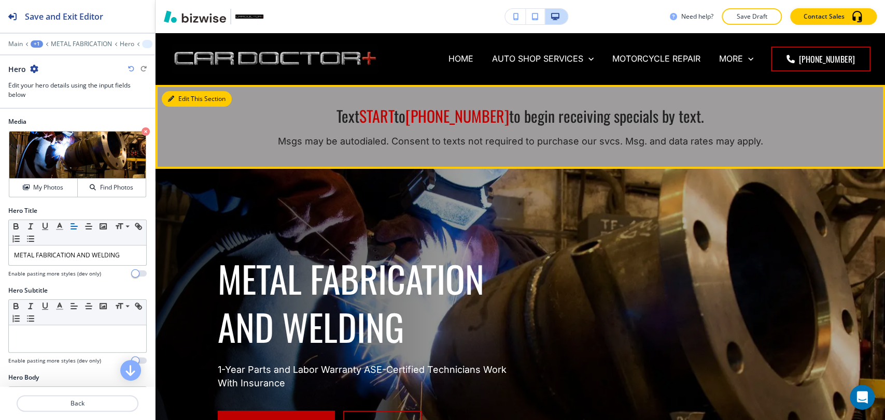
click at [169, 99] on icon "button" at bounding box center [171, 99] width 6 height 6
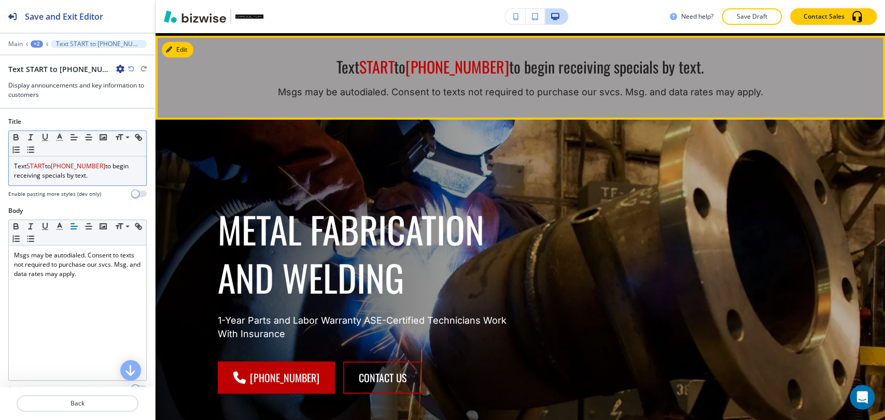
scroll to position [52, 0]
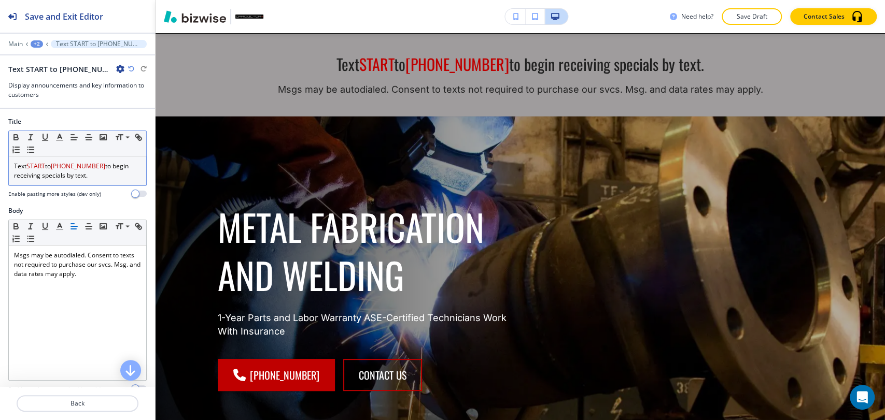
click at [81, 167] on span "[PHONE_NUMBER]" at bounding box center [78, 166] width 54 height 9
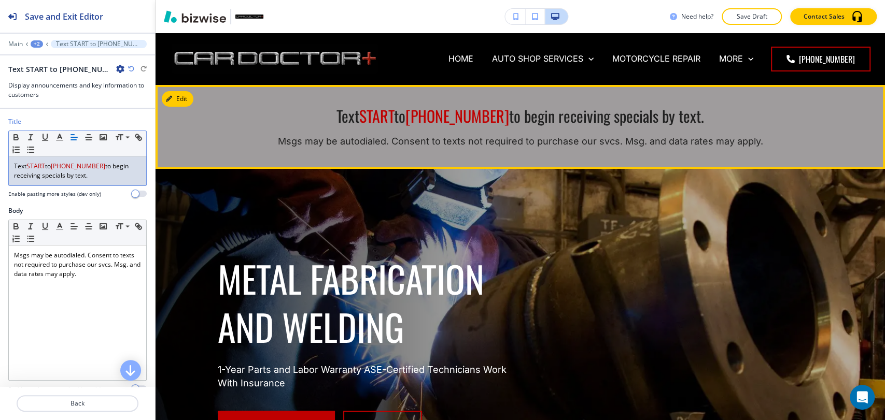
scroll to position [0, 0]
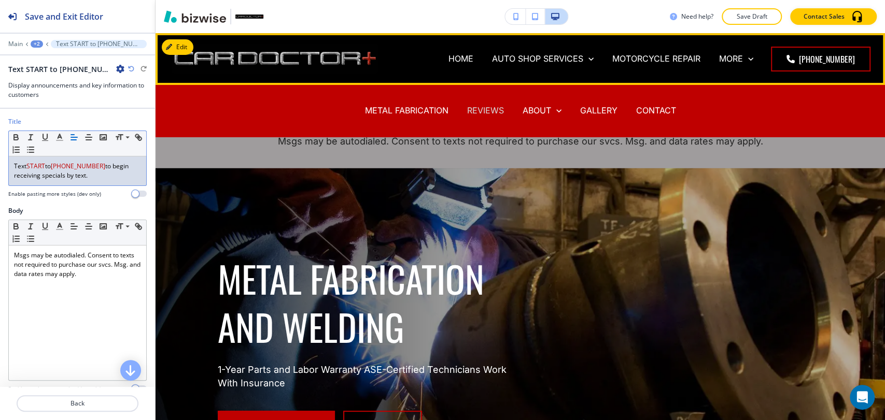
click at [474, 105] on p "REVIEWS" at bounding box center [485, 111] width 37 height 12
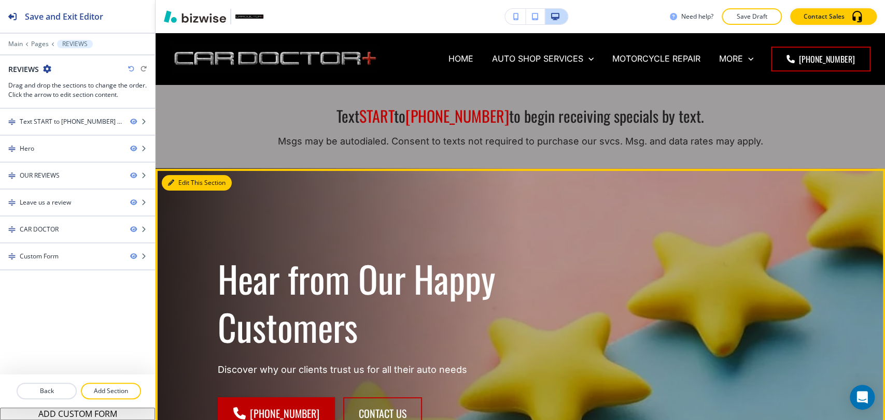
click at [175, 184] on button "Edit This Section" at bounding box center [197, 183] width 70 height 16
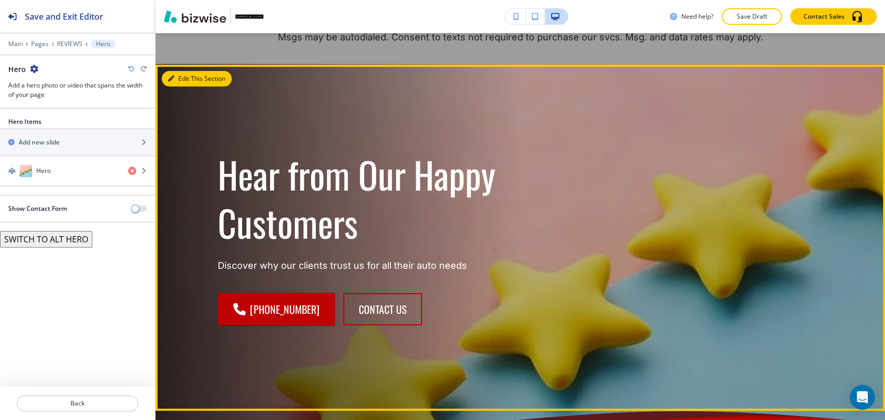
scroll to position [136, 0]
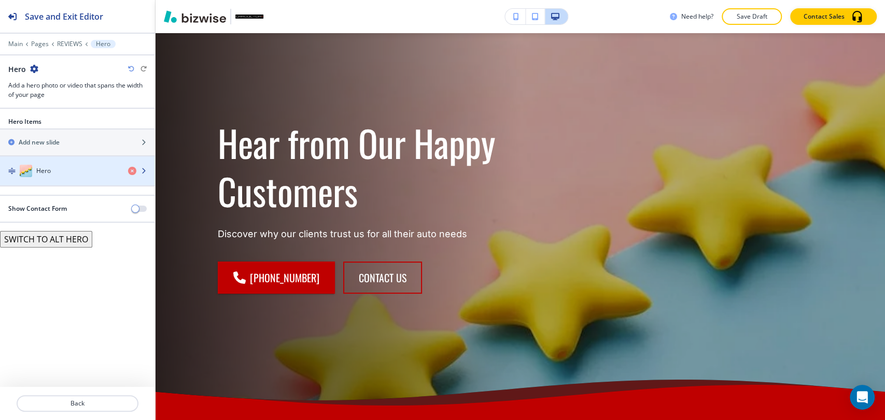
click at [79, 167] on div "Hero" at bounding box center [60, 171] width 120 height 12
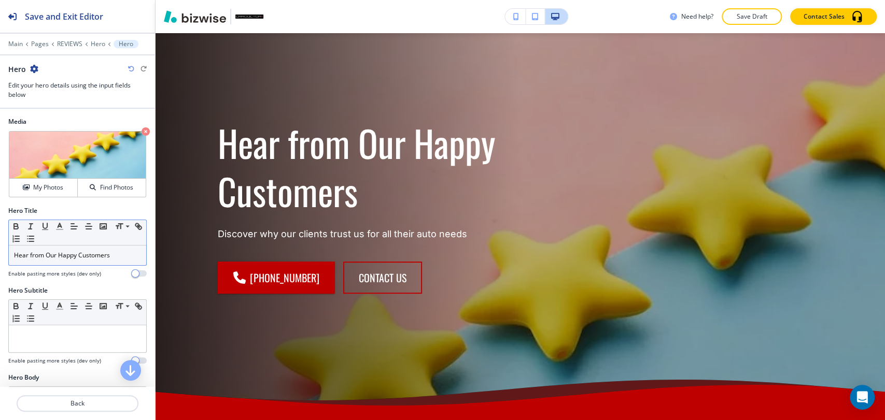
click at [70, 254] on p "Hear from Our Happy Customers" at bounding box center [77, 255] width 127 height 9
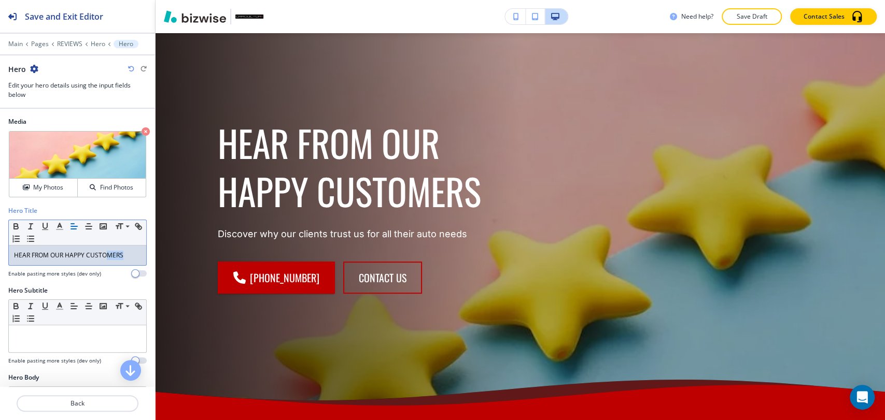
click at [226, 243] on div "Save and Exit Editor Main Pages REVIEWS Hero Hero Hero Edit your hero details u…" at bounding box center [442, 210] width 885 height 420
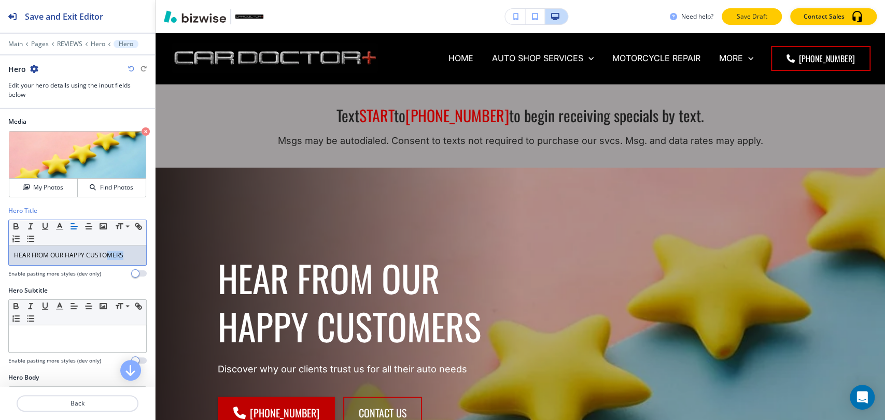
scroll to position [0, 0]
click at [755, 18] on p "Save Draft" at bounding box center [751, 16] width 33 height 9
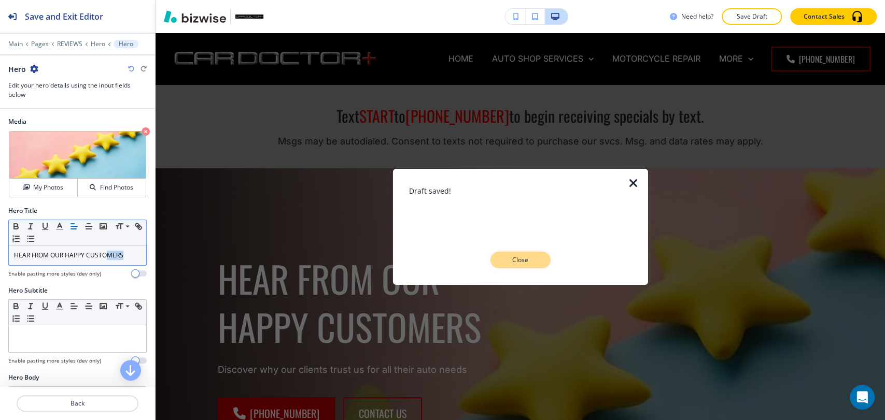
click at [531, 260] on p "Close" at bounding box center [520, 260] width 33 height 9
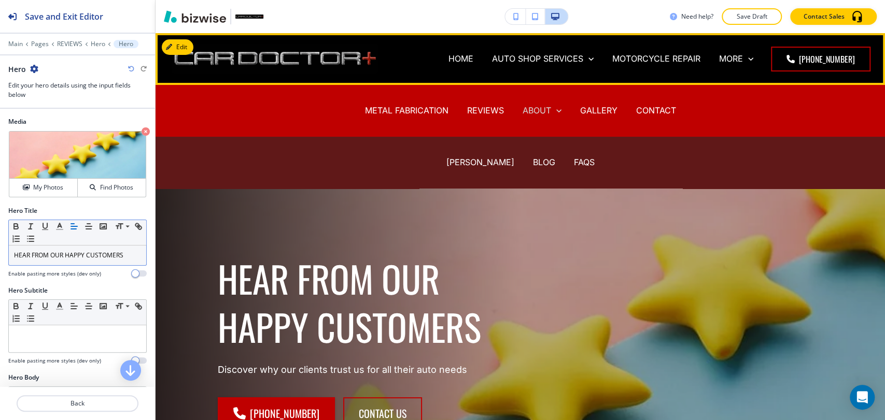
click at [524, 107] on p "ABOUT" at bounding box center [537, 111] width 29 height 12
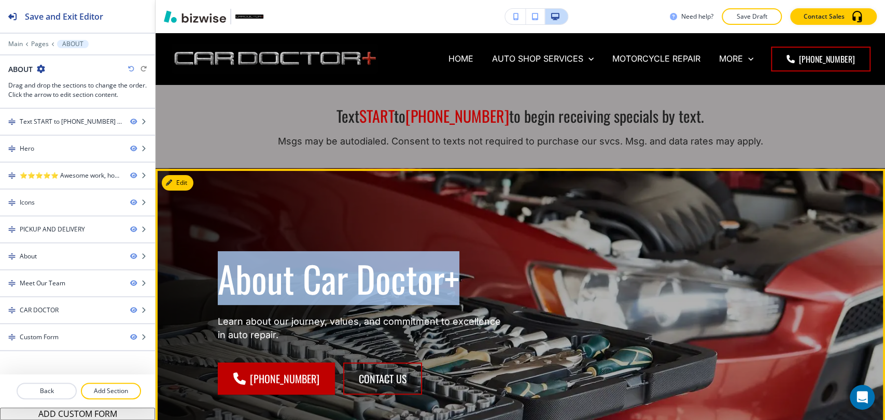
drag, startPoint x: 216, startPoint y: 275, endPoint x: 468, endPoint y: 275, distance: 252.0
click at [468, 275] on h1 "About Car Doctor+" at bounding box center [363, 279] width 290 height 48
click at [178, 188] on button "Edit This Section" at bounding box center [197, 183] width 70 height 16
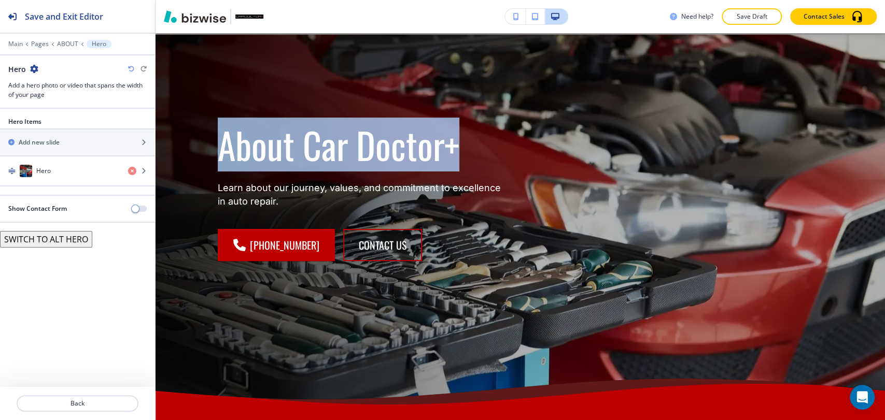
scroll to position [136, 0]
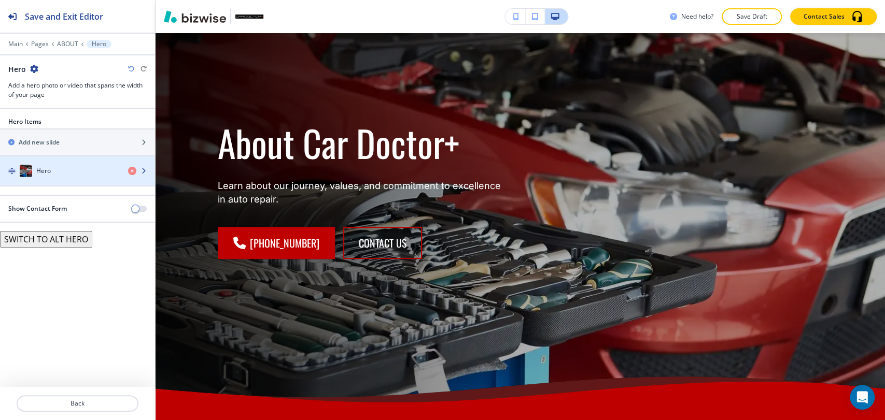
click at [76, 181] on div "button" at bounding box center [77, 181] width 155 height 8
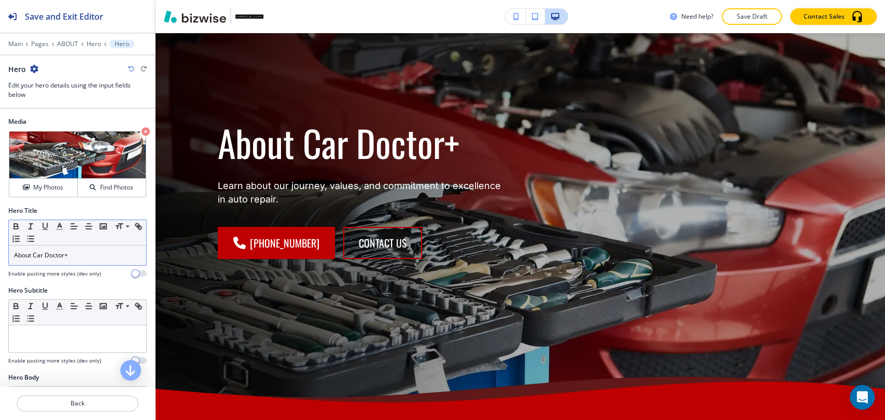
click at [73, 251] on p "About Car Doctor+" at bounding box center [77, 255] width 127 height 9
click at [77, 253] on p "About Car Doctor+" at bounding box center [77, 255] width 127 height 9
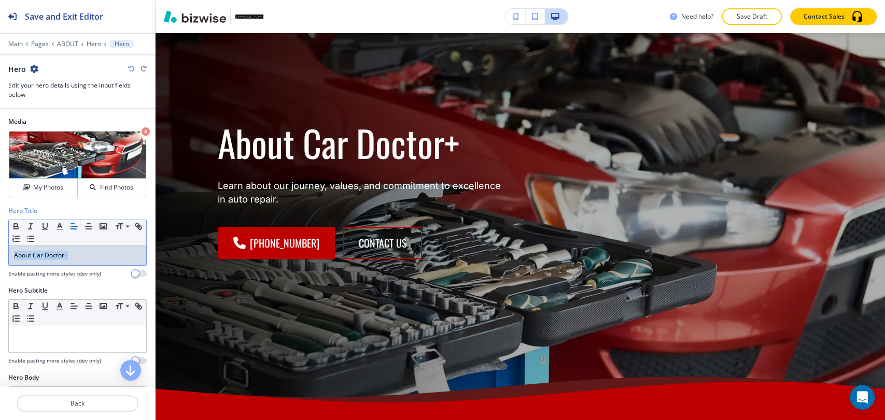
click at [77, 253] on p "About Car Doctor+" at bounding box center [77, 255] width 127 height 9
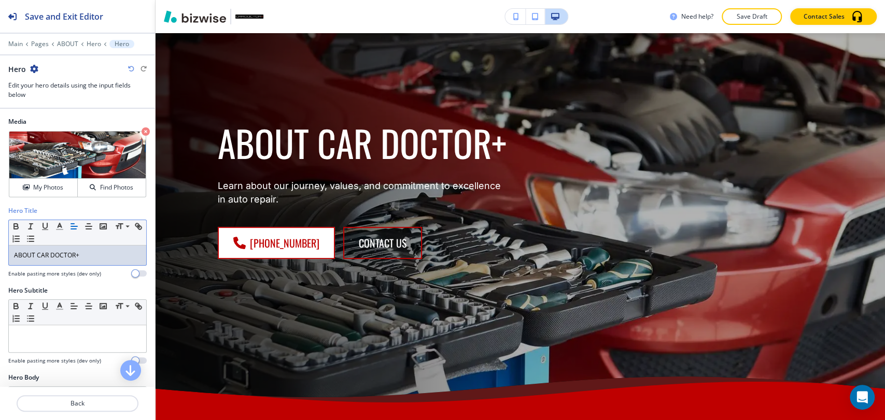
drag, startPoint x: 77, startPoint y: 253, endPoint x: 255, endPoint y: 246, distance: 178.0
click at [154, 248] on div "Media Crop My Photos Find Photos Hero Title Small Normal Large Huge ABOUT CAR D…" at bounding box center [77, 248] width 155 height 278
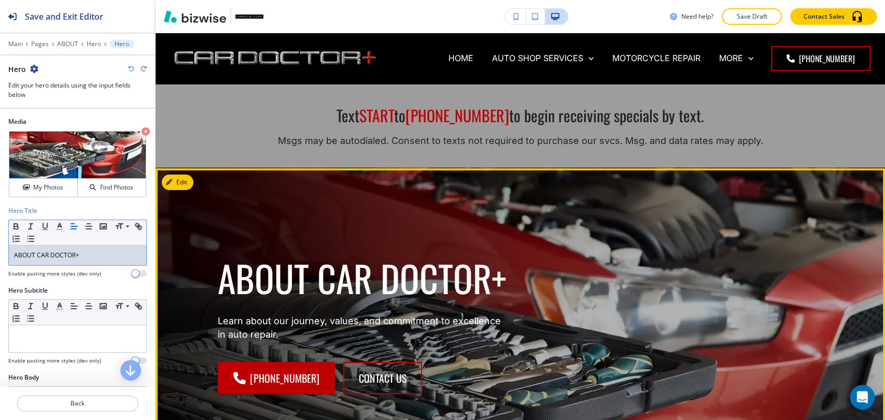
scroll to position [0, 0]
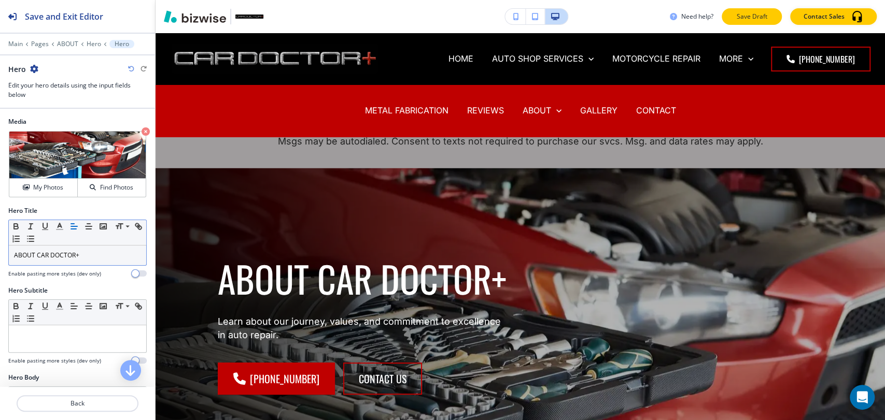
click at [754, 23] on button "Save Draft" at bounding box center [752, 16] width 60 height 17
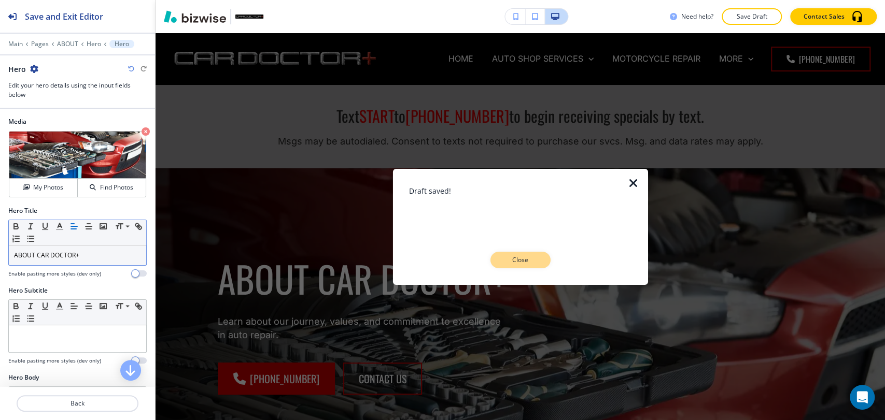
click at [517, 262] on p "Close" at bounding box center [520, 260] width 33 height 9
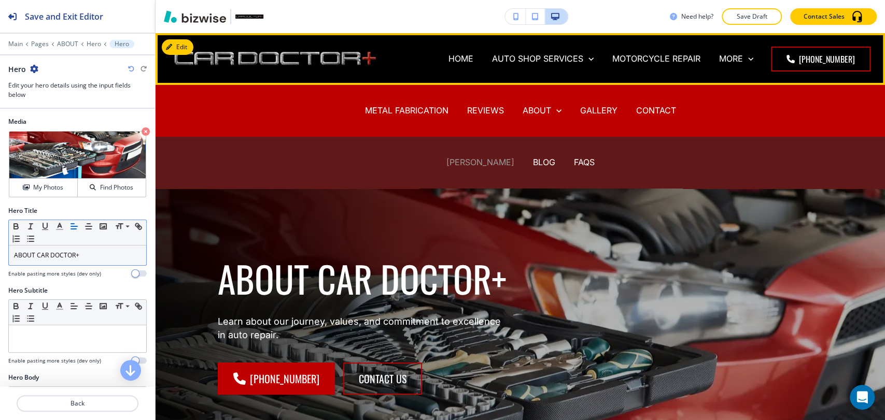
click at [476, 160] on p "[PERSON_NAME]" at bounding box center [480, 163] width 68 height 12
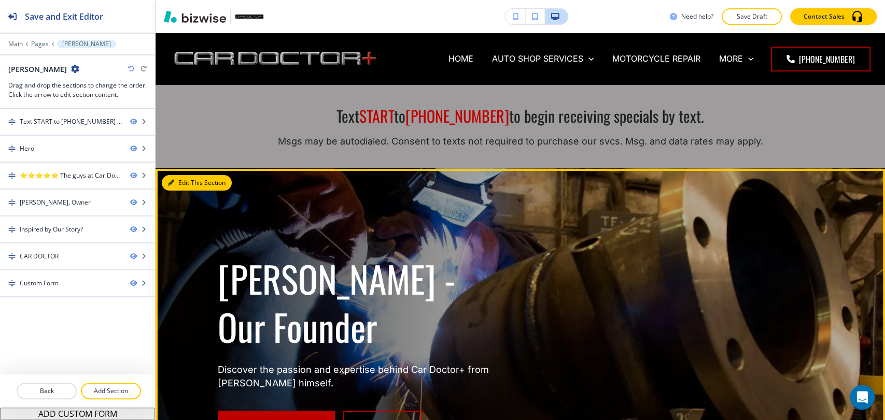
click at [179, 181] on button "Edit This Section" at bounding box center [197, 183] width 70 height 16
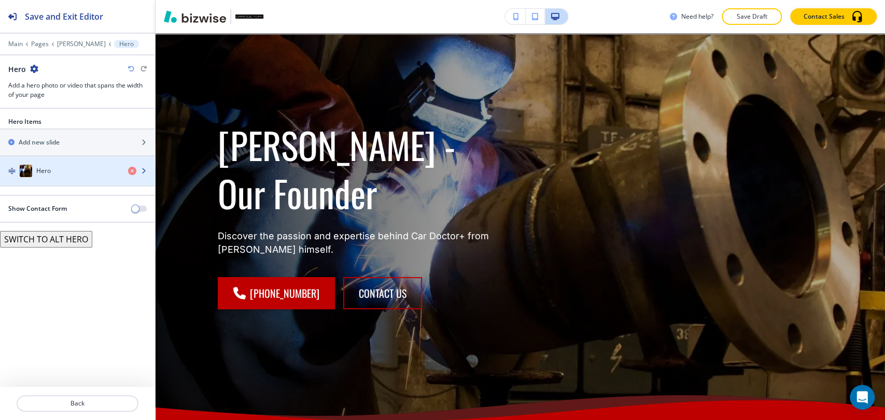
scroll to position [136, 0]
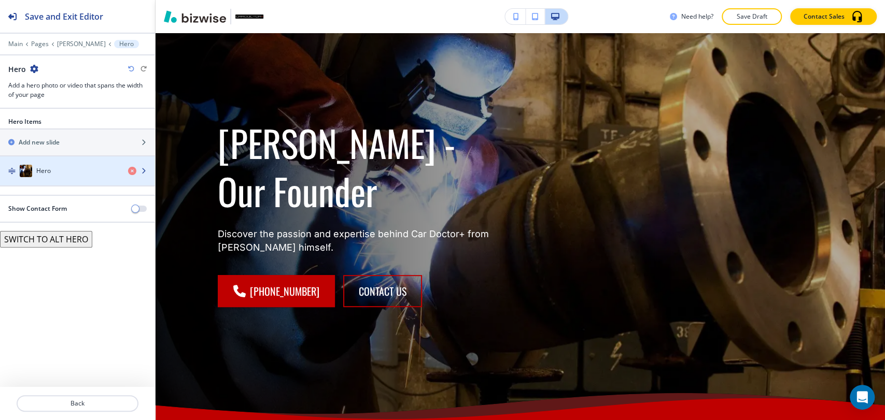
click at [91, 172] on div "Hero" at bounding box center [60, 171] width 120 height 12
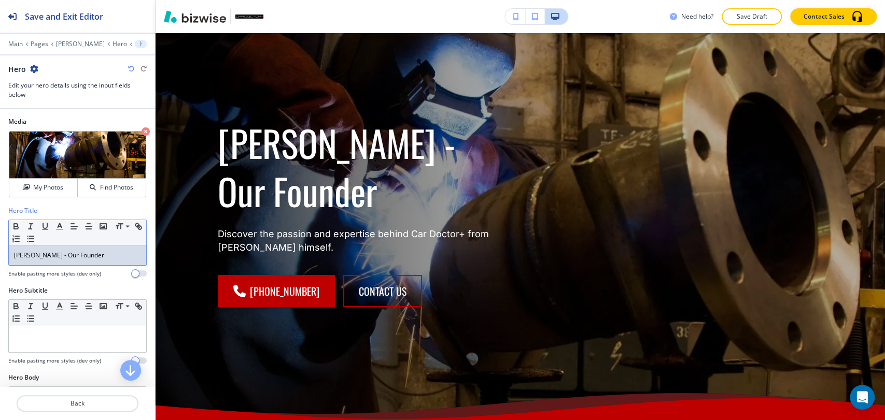
click at [78, 254] on p "Brian Riley - Our Founder" at bounding box center [77, 255] width 127 height 9
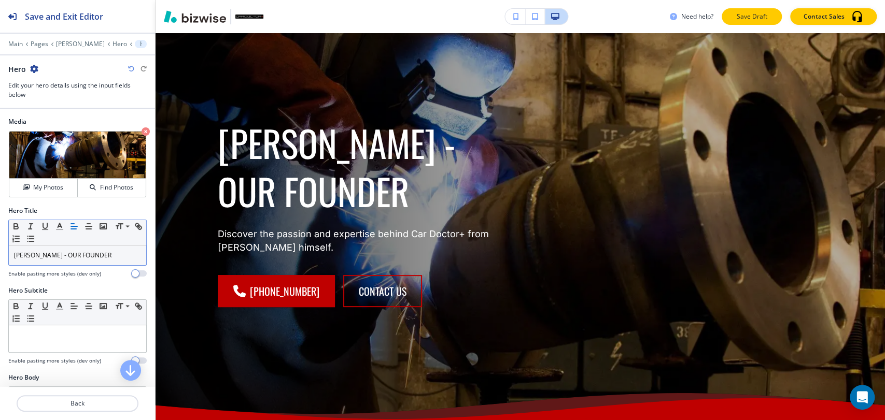
click at [747, 18] on p "Save Draft" at bounding box center [751, 16] width 33 height 9
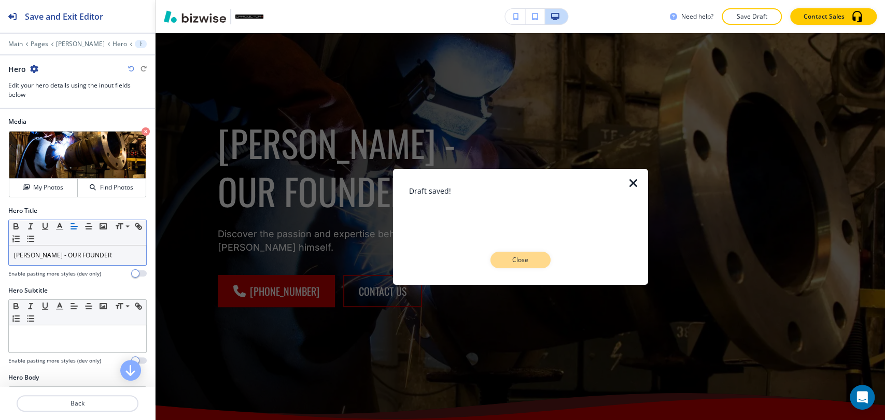
click at [530, 261] on p "Close" at bounding box center [520, 260] width 33 height 9
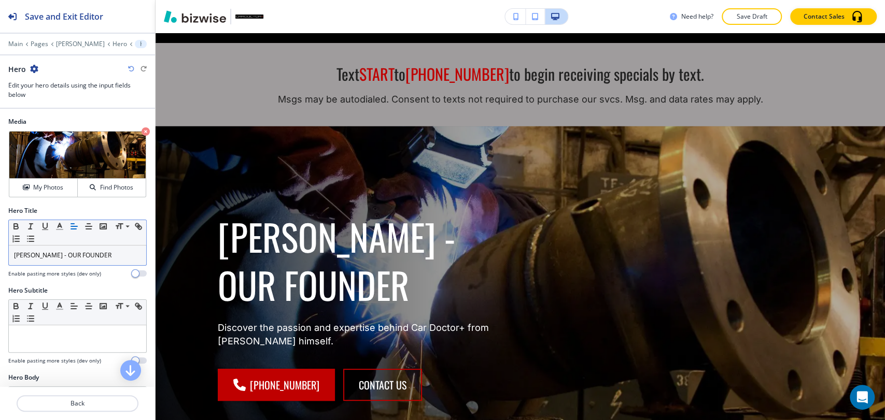
scroll to position [0, 0]
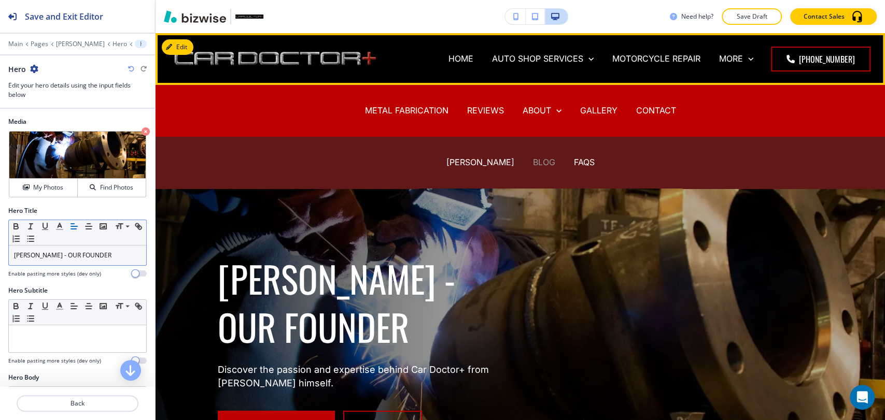
click at [533, 161] on p "BLOG" at bounding box center [544, 163] width 22 height 12
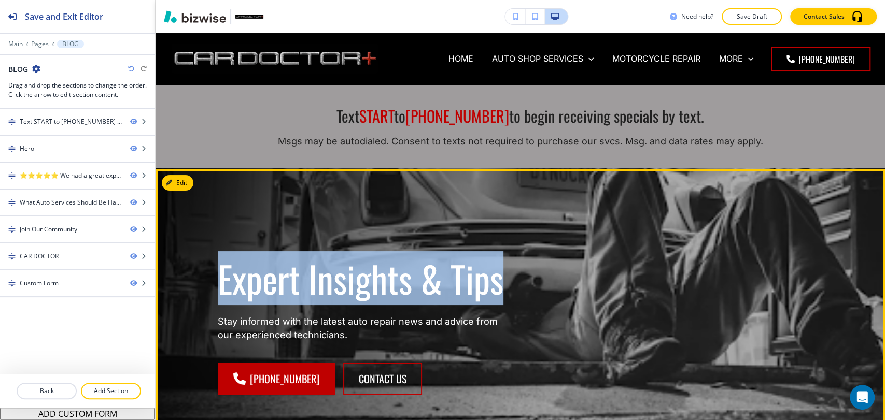
drag, startPoint x: 205, startPoint y: 266, endPoint x: 531, endPoint y: 264, distance: 326.1
click at [531, 264] on div "Expert Insights & Tips Stay informed with the latest auto repair news and advic…" at bounding box center [508, 328] width 630 height 280
click at [194, 182] on div "Expert Insights & Tips Stay informed with the latest auto repair news and advic…" at bounding box center [520, 340] width 729 height 343
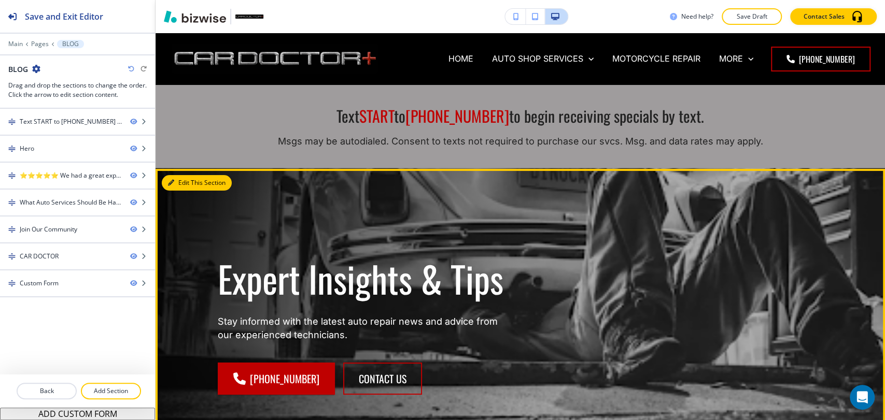
click at [178, 182] on button "Edit This Section" at bounding box center [197, 183] width 70 height 16
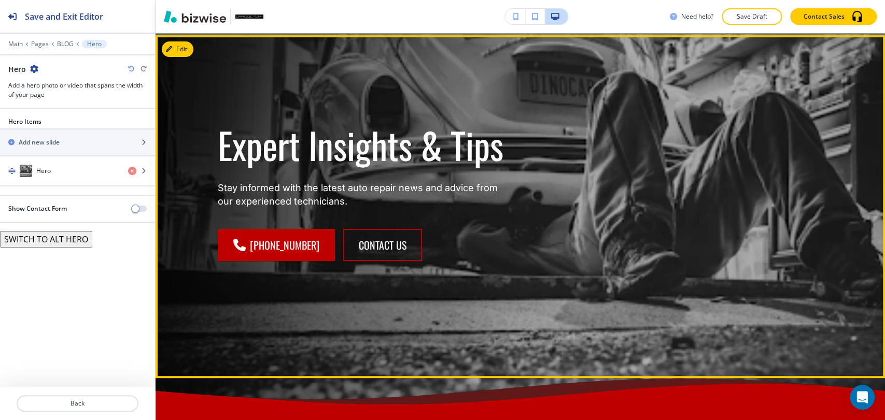
scroll to position [136, 0]
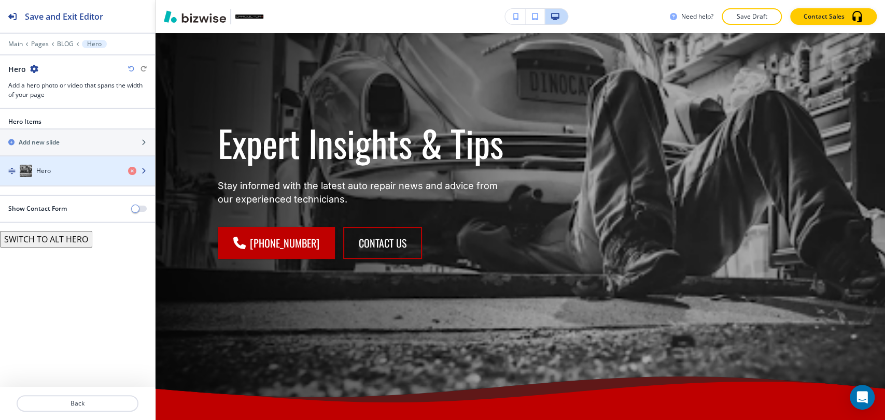
click at [101, 183] on div "button" at bounding box center [77, 181] width 155 height 8
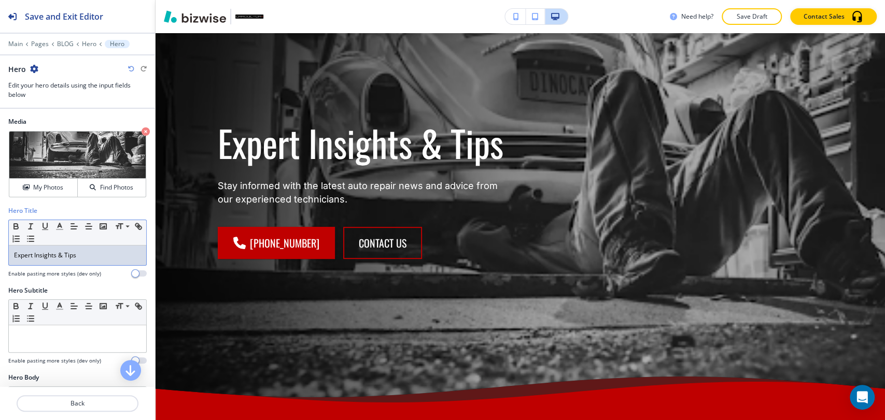
click at [95, 256] on p "Expert Insights & Tips" at bounding box center [77, 255] width 127 height 9
paste div
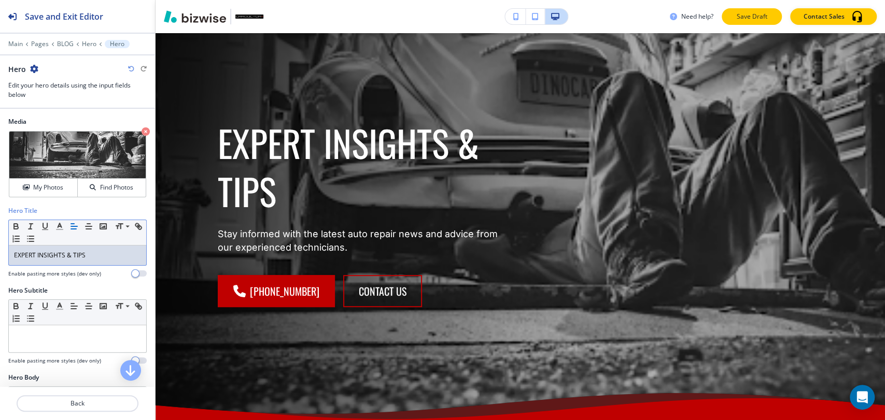
click at [762, 18] on p "Save Draft" at bounding box center [751, 16] width 33 height 9
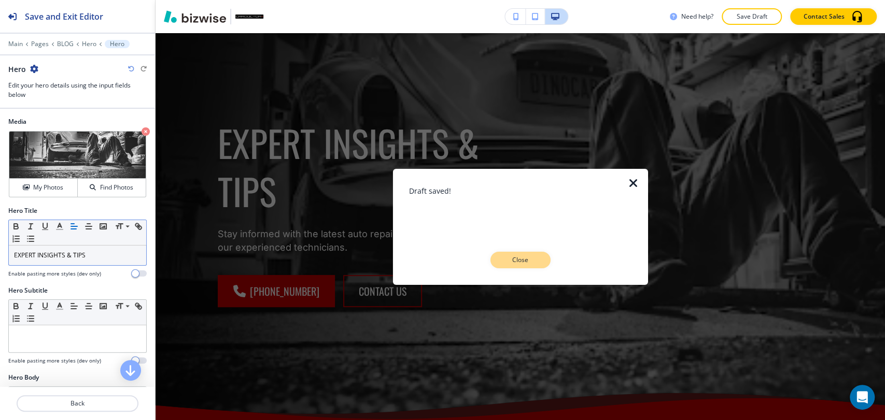
click at [529, 258] on p "Close" at bounding box center [520, 260] width 33 height 9
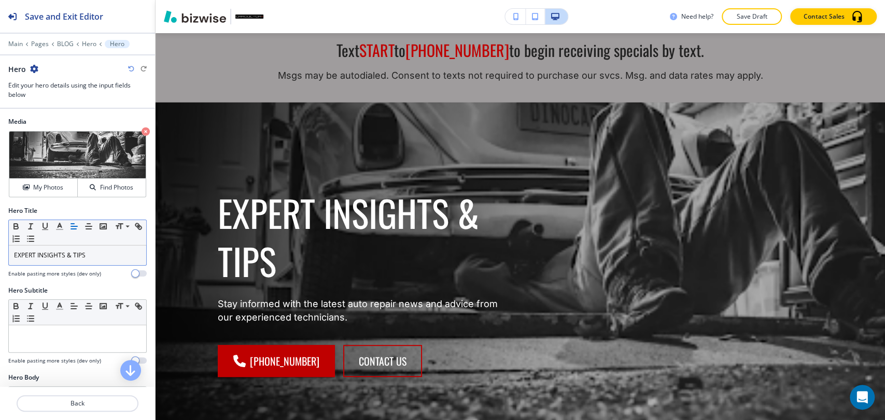
scroll to position [0, 0]
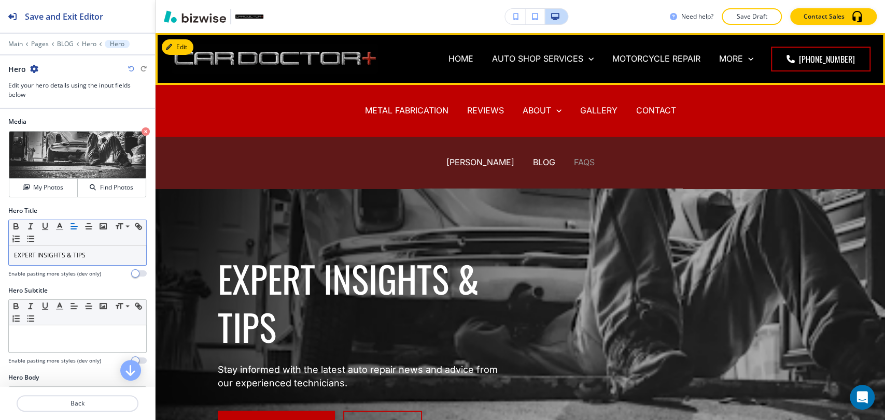
click at [574, 163] on p "FAQS" at bounding box center [584, 163] width 21 height 12
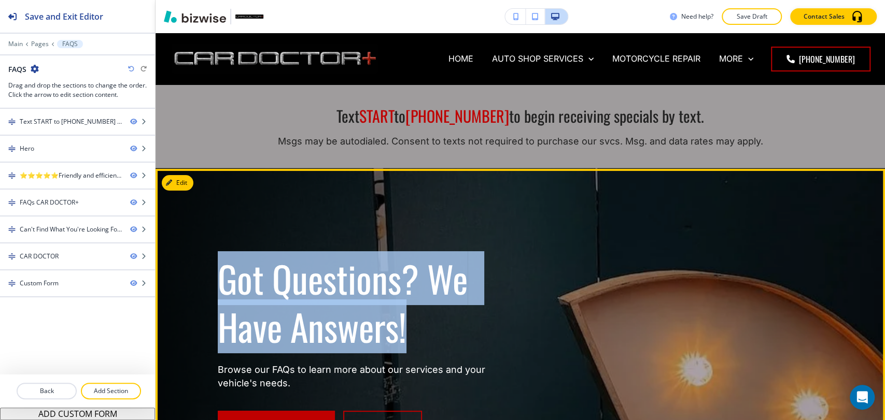
drag, startPoint x: 220, startPoint y: 275, endPoint x: 423, endPoint y: 337, distance: 212.6
click at [423, 337] on h1 "Got Questions? We Have Answers!" at bounding box center [363, 303] width 290 height 96
click at [182, 185] on button "Edit This Section" at bounding box center [197, 183] width 70 height 16
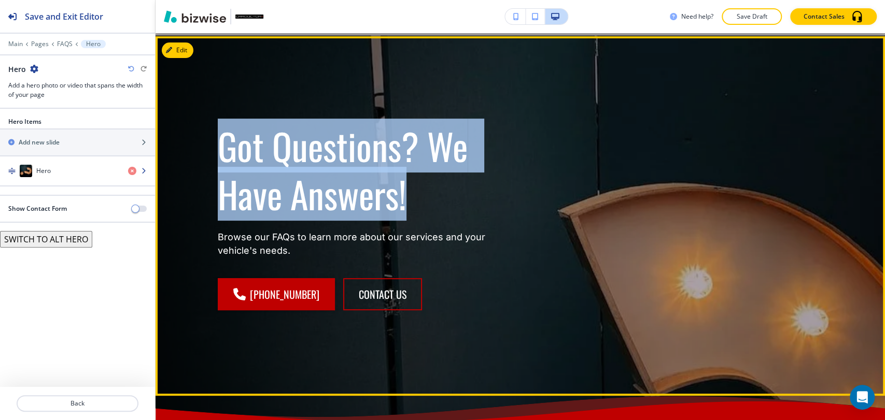
scroll to position [136, 0]
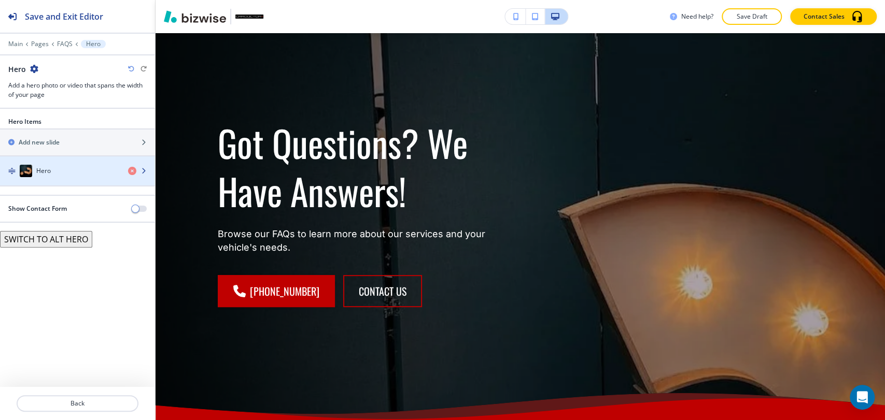
click at [103, 177] on div "button" at bounding box center [77, 181] width 155 height 8
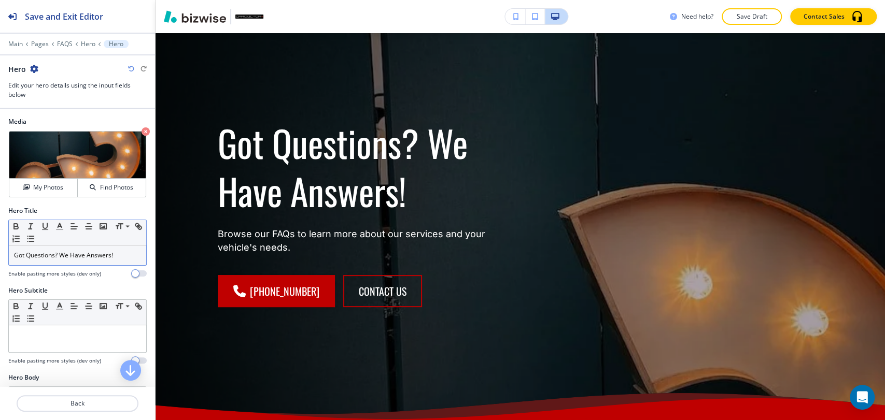
click at [123, 255] on p "Got Questions? We Have Answers!" at bounding box center [77, 255] width 127 height 9
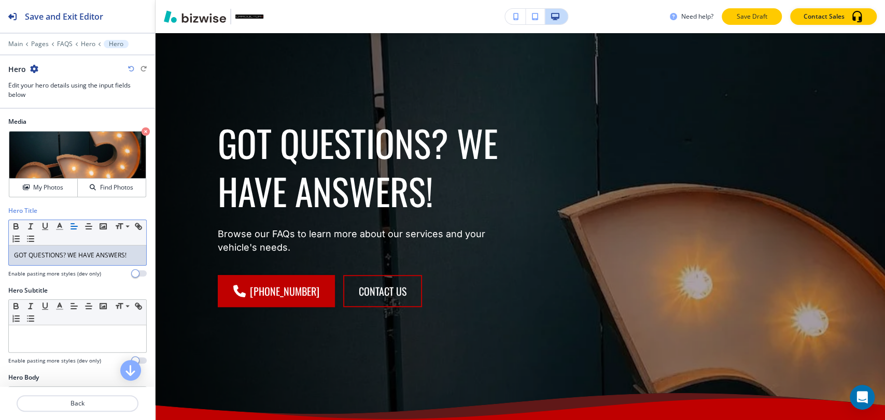
click at [767, 18] on p "Save Draft" at bounding box center [751, 16] width 33 height 9
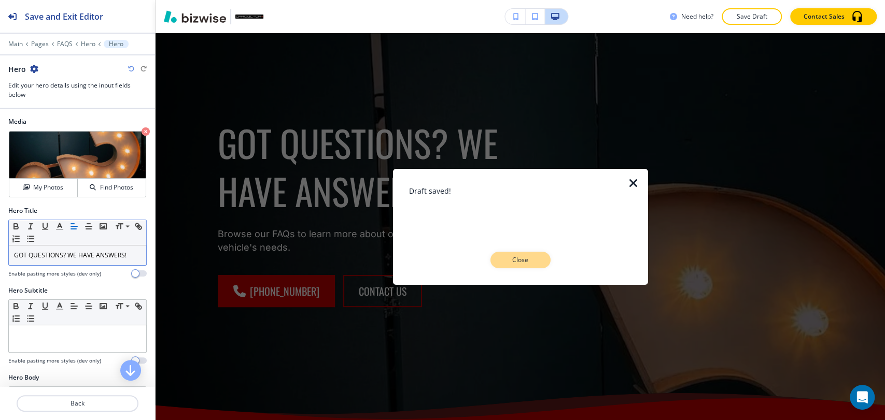
click at [530, 265] on button "Close" at bounding box center [520, 260] width 60 height 17
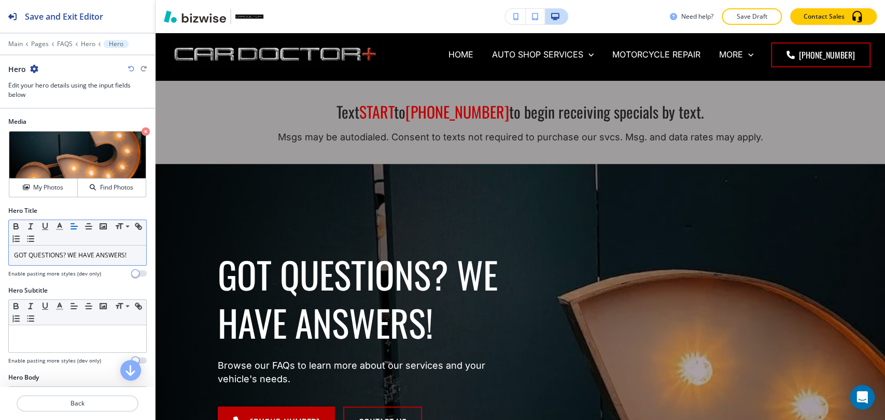
scroll to position [0, 0]
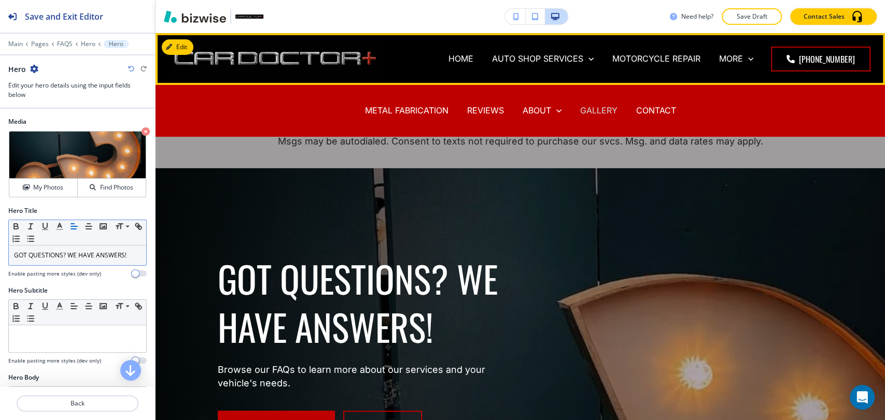
click at [601, 109] on p "GALLERY" at bounding box center [598, 111] width 37 height 12
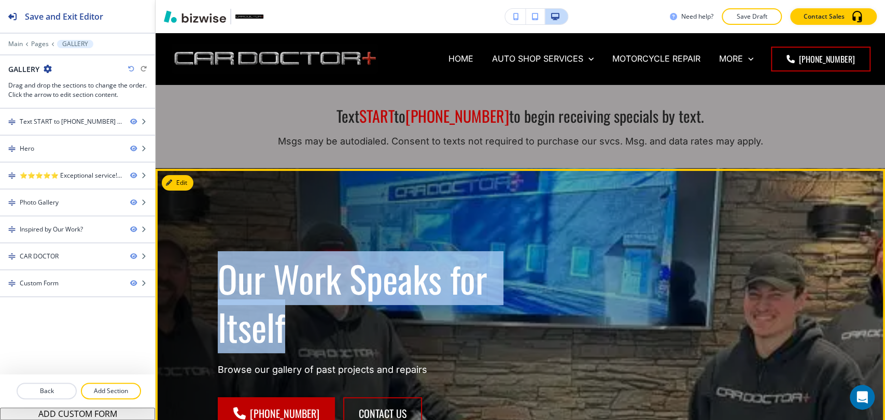
drag, startPoint x: 224, startPoint y: 282, endPoint x: 308, endPoint y: 329, distance: 96.3
click at [308, 329] on div "Our Work Speaks for Itself Browse our gallery of past projects and repairs (540…" at bounding box center [350, 330] width 315 height 200
click at [186, 180] on button "Edit This Section" at bounding box center [197, 183] width 70 height 16
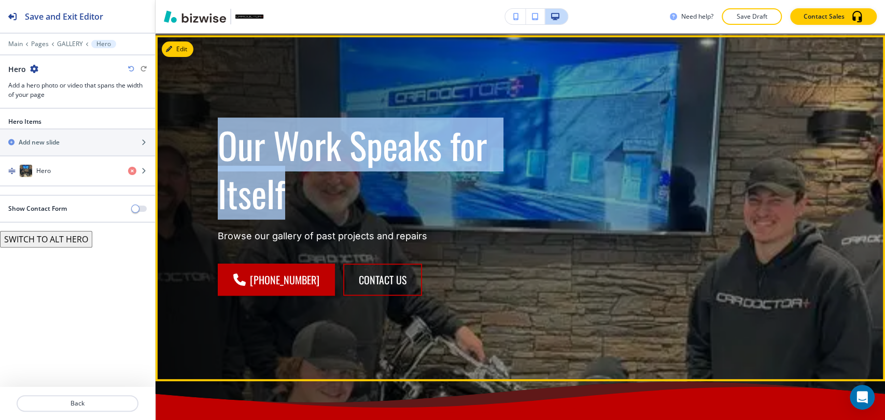
scroll to position [136, 0]
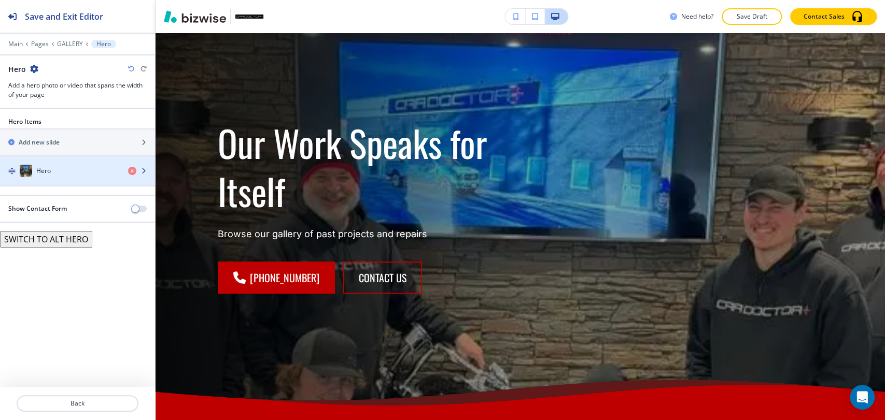
click at [71, 172] on div "Hero" at bounding box center [60, 171] width 120 height 12
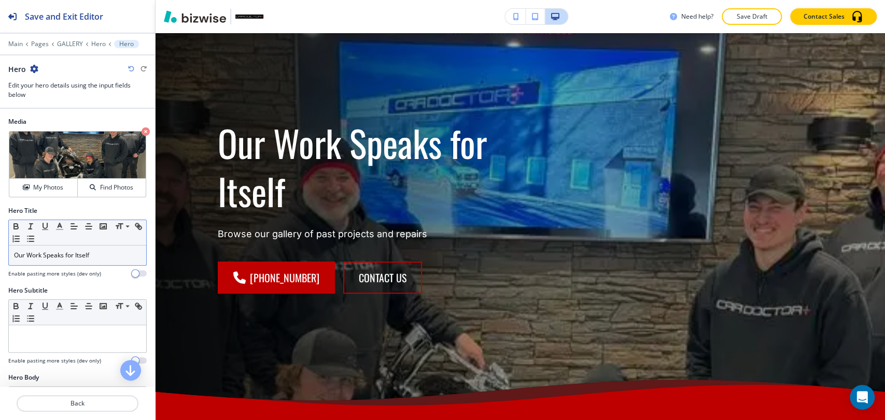
click at [100, 258] on p "Our Work Speaks for Itself" at bounding box center [77, 255] width 127 height 9
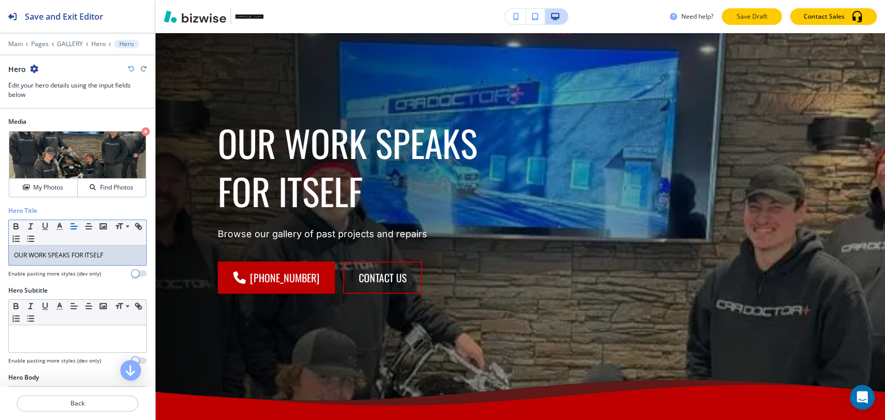
click at [754, 16] on p "Save Draft" at bounding box center [751, 16] width 33 height 9
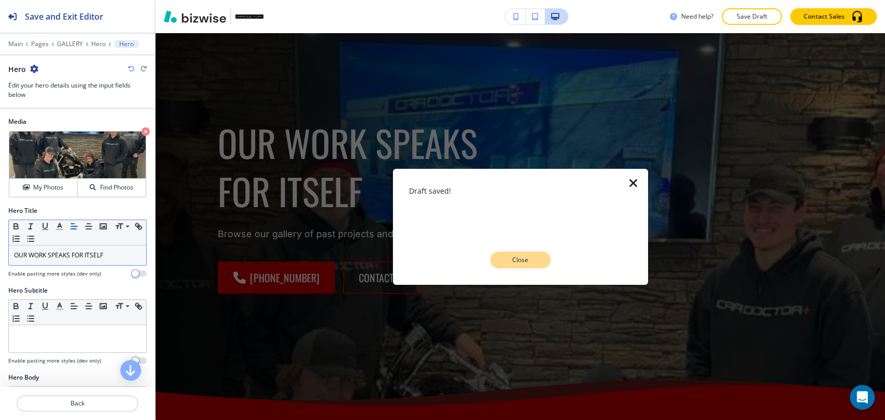
click at [541, 256] on button "Close" at bounding box center [520, 260] width 60 height 17
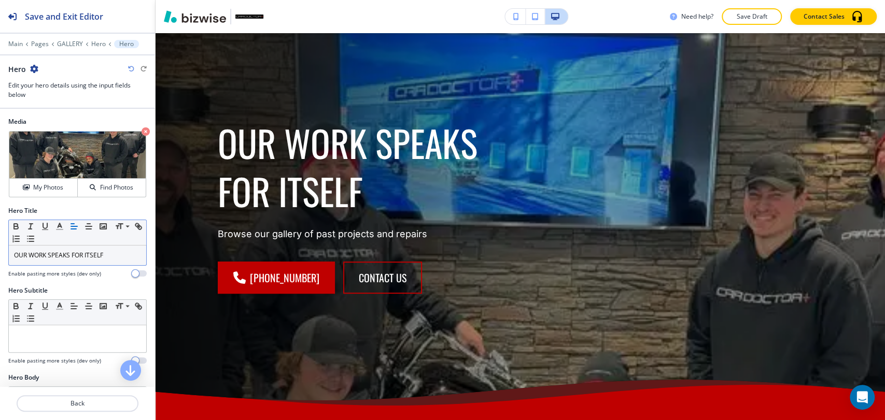
scroll to position [0, 0]
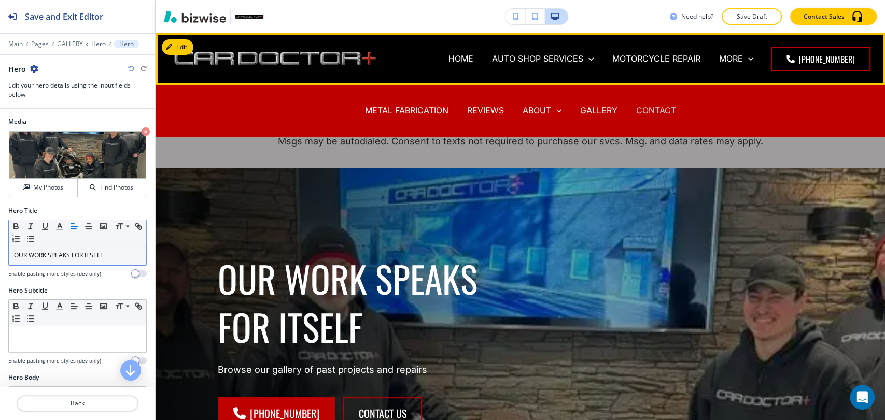
click at [643, 112] on p "CONTACT" at bounding box center [656, 111] width 40 height 12
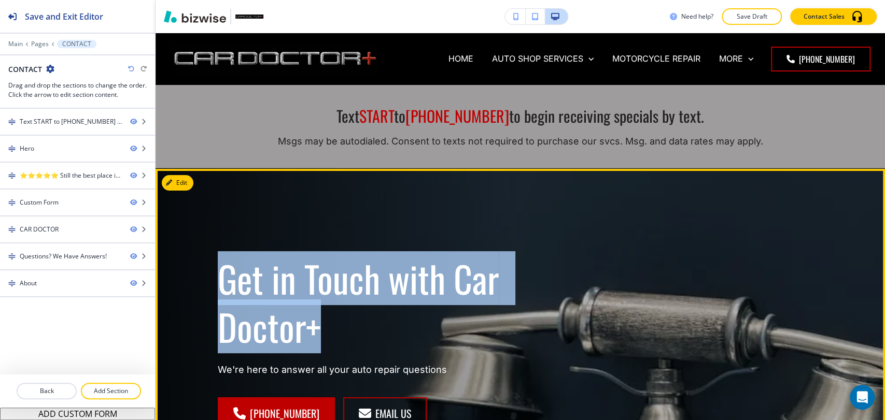
drag, startPoint x: 211, startPoint y: 267, endPoint x: 327, endPoint y: 335, distance: 135.3
click at [327, 335] on div "Get in Touch with Car Doctor+ We're here to answer all your auto repair questio…" at bounding box center [350, 330] width 315 height 200
click at [186, 179] on button "Edit This Section" at bounding box center [197, 183] width 70 height 16
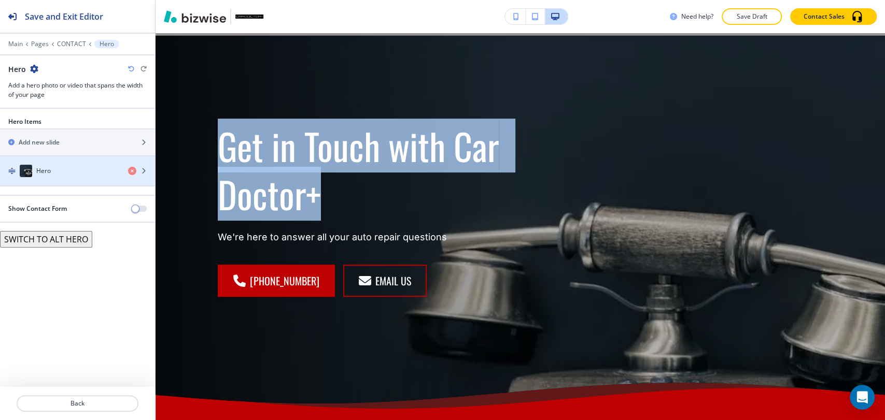
scroll to position [136, 0]
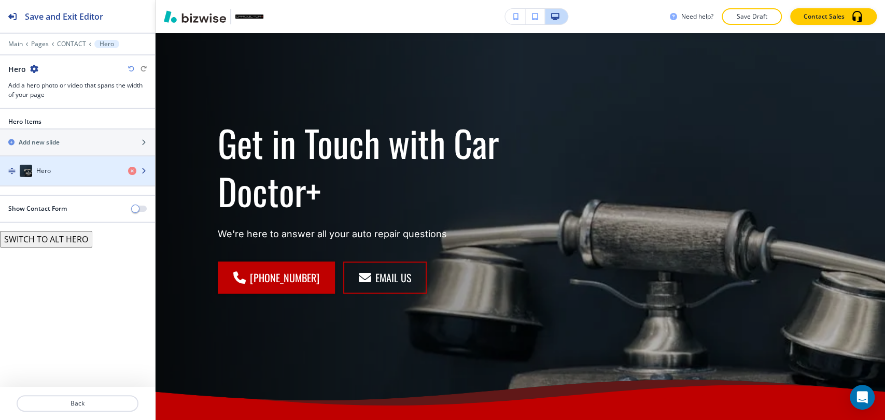
click at [91, 178] on div "button" at bounding box center [77, 181] width 155 height 8
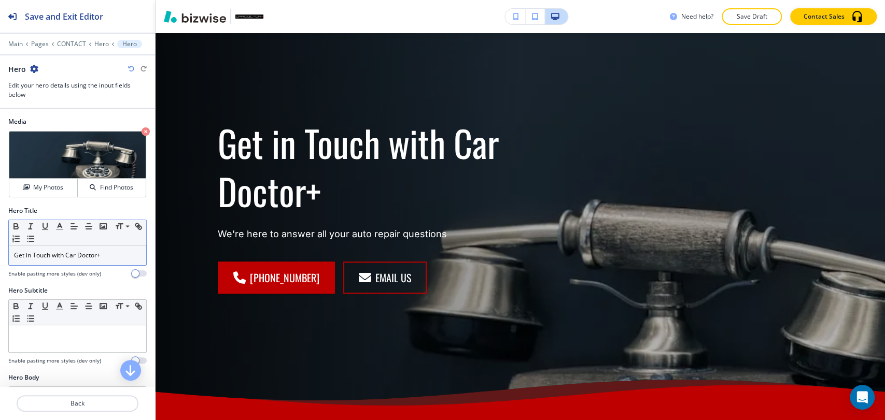
click at [119, 256] on p "Get in Touch with Car Doctor+" at bounding box center [77, 255] width 127 height 9
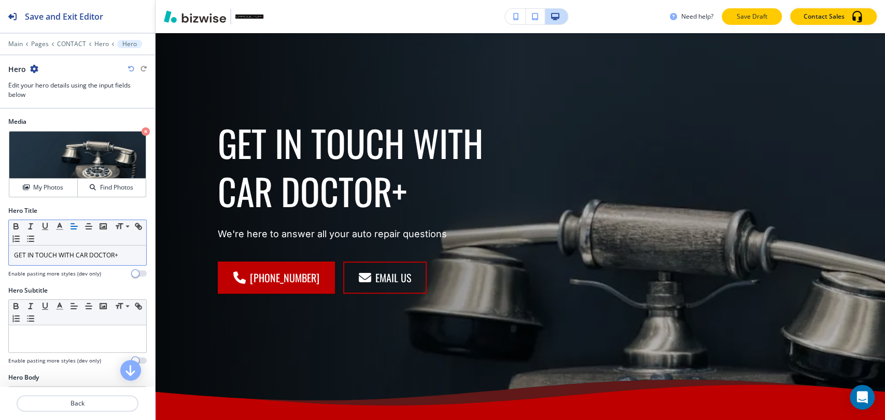
click at [746, 20] on p "Save Draft" at bounding box center [751, 16] width 33 height 9
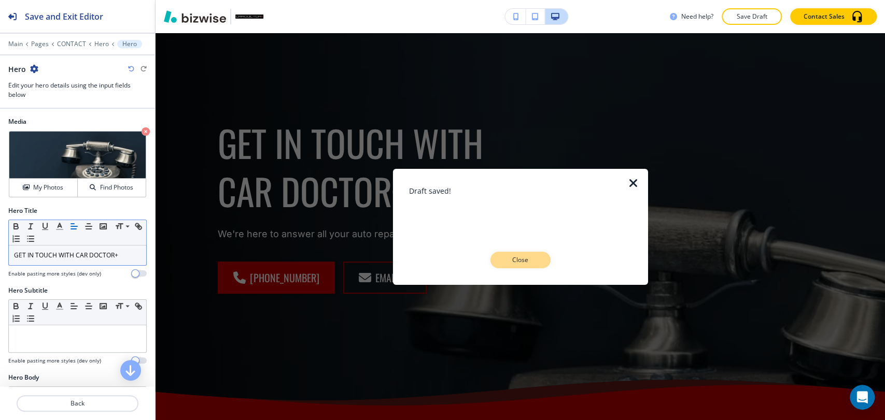
click at [531, 263] on p "Close" at bounding box center [520, 260] width 33 height 9
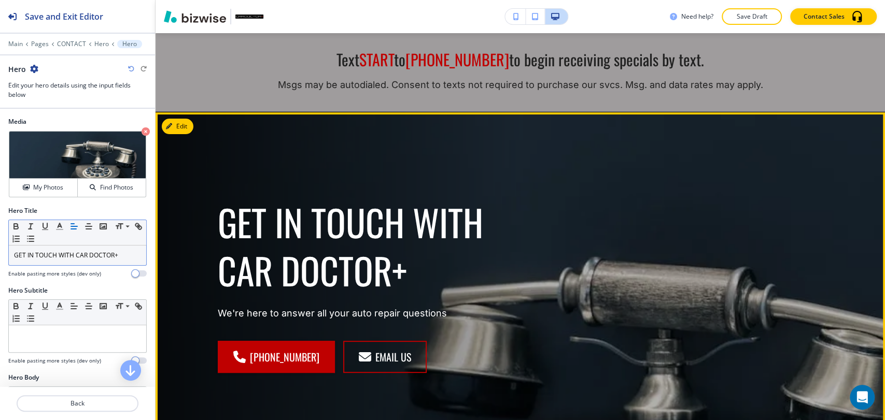
scroll to position [0, 0]
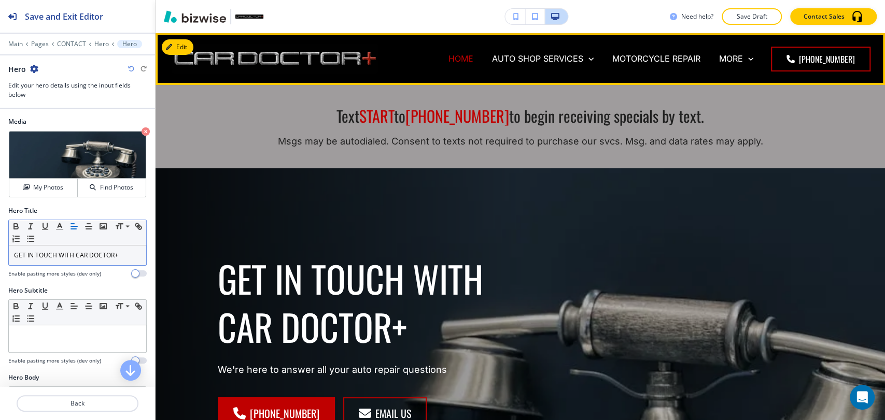
click at [453, 55] on p "HOME" at bounding box center [460, 59] width 25 height 12
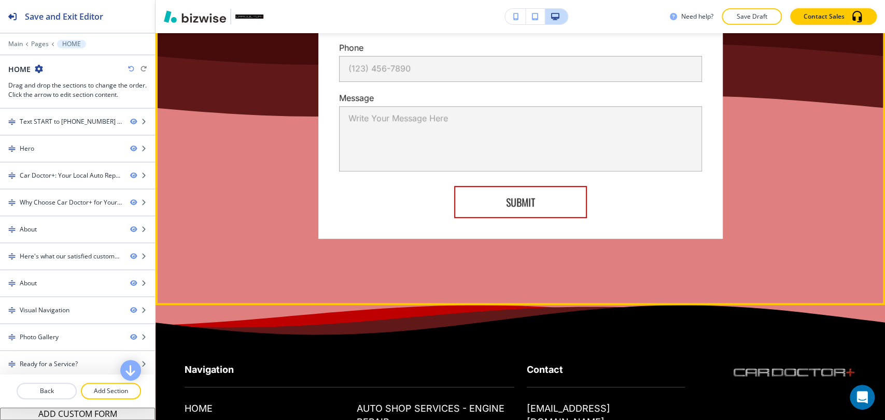
scroll to position [8209, 0]
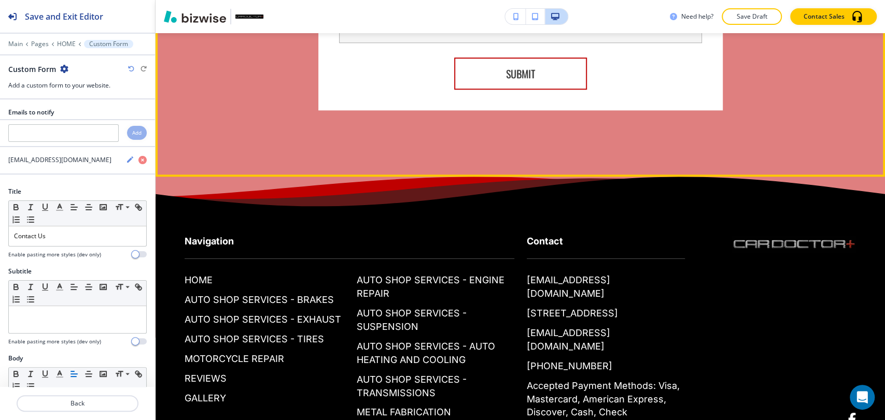
scroll to position [8445, 0]
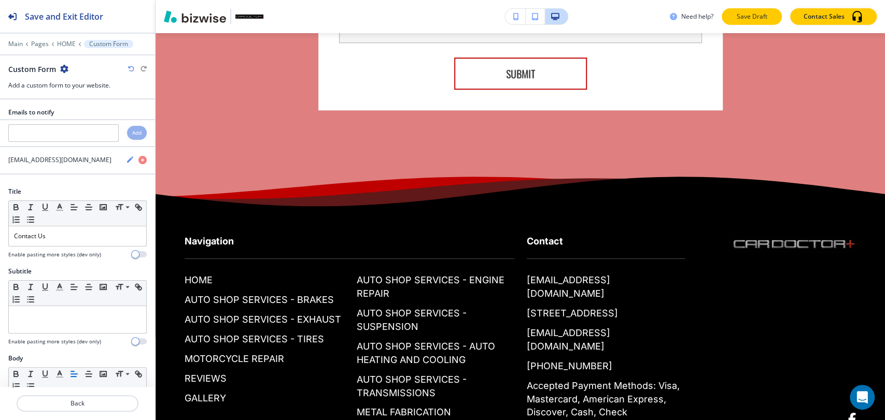
click at [742, 14] on p "Save Draft" at bounding box center [751, 16] width 33 height 9
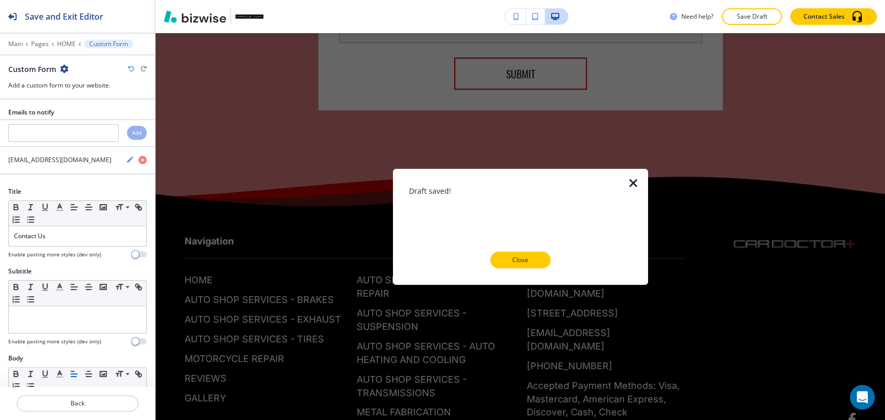
drag, startPoint x: 519, startPoint y: 258, endPoint x: 405, endPoint y: 151, distance: 156.6
click at [519, 258] on p "Close" at bounding box center [520, 260] width 33 height 9
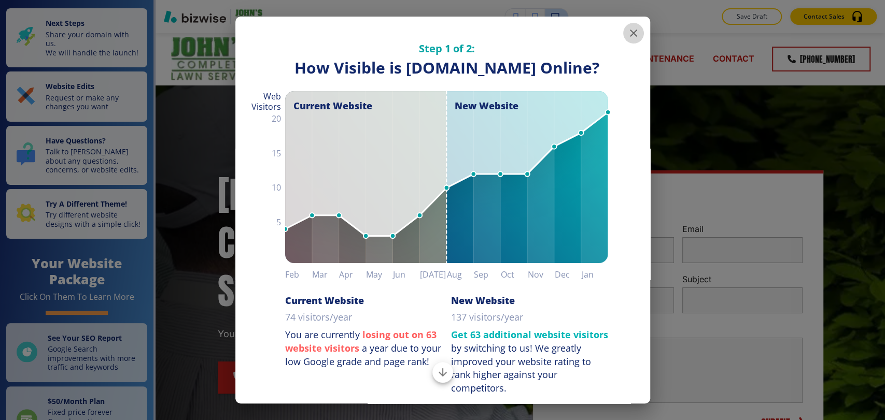
click at [627, 27] on icon "button" at bounding box center [633, 33] width 12 height 12
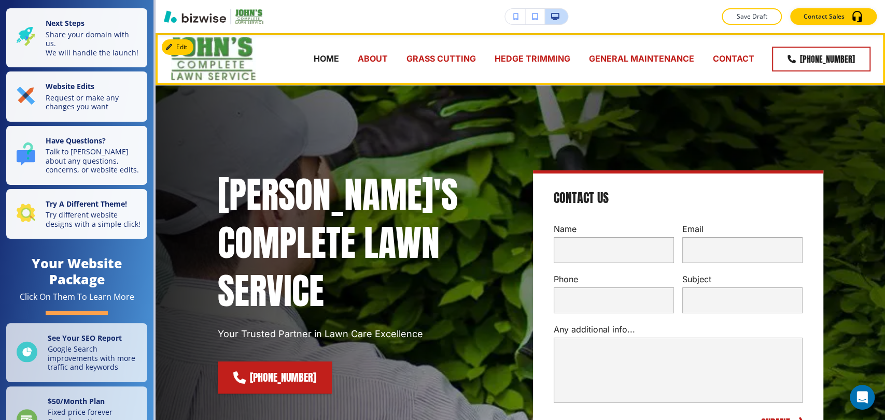
click at [377, 63] on p "ABOUT" at bounding box center [373, 59] width 30 height 12
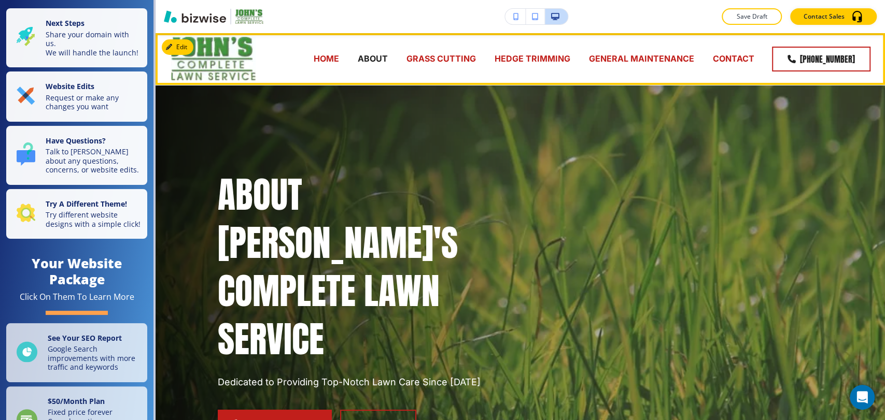
click at [431, 63] on p "GRASS CUTTING" at bounding box center [440, 59] width 69 height 12
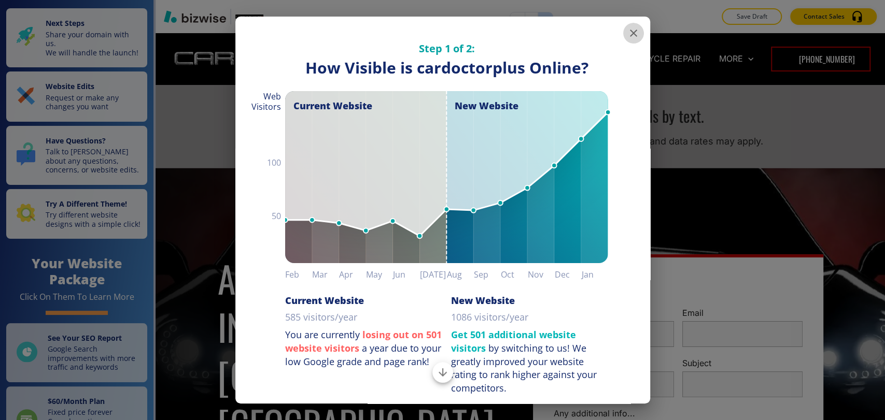
click at [627, 35] on icon "button" at bounding box center [633, 33] width 12 height 12
